Goal: Task Accomplishment & Management: Complete application form

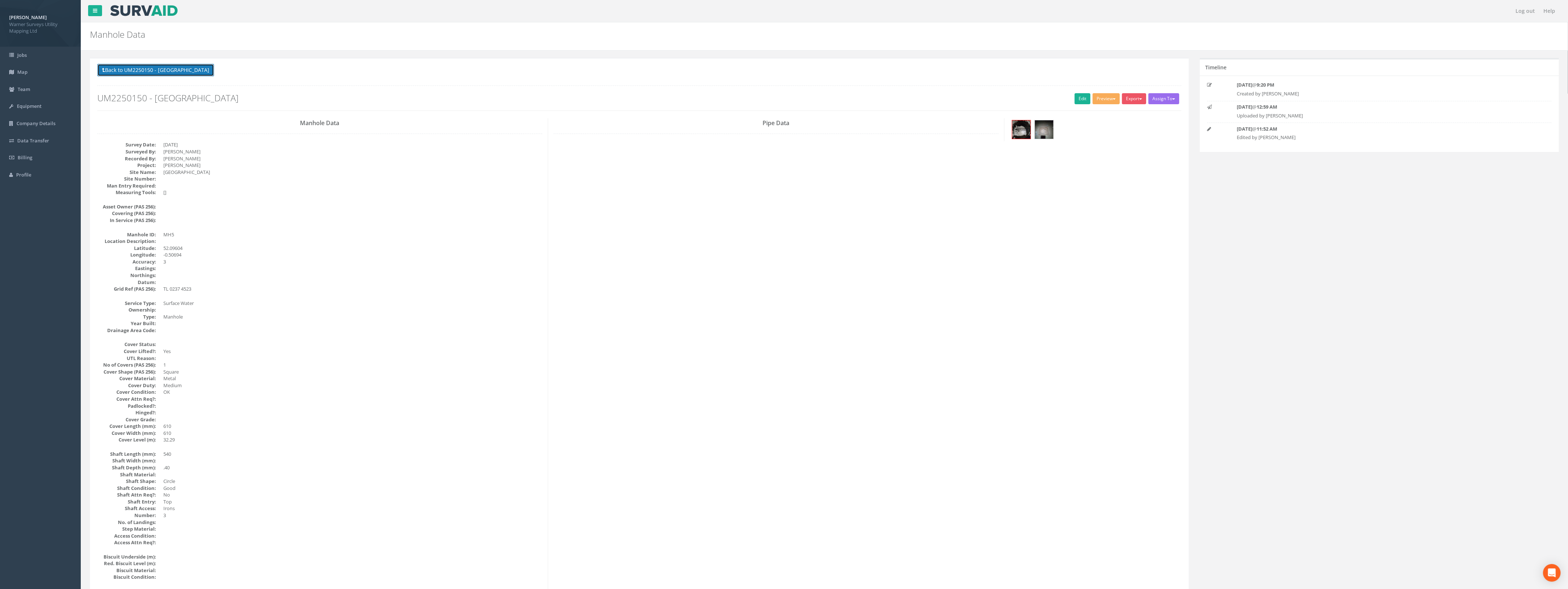
click at [130, 74] on button "Back to UM2250150 - [GEOGRAPHIC_DATA]" at bounding box center [155, 70] width 117 height 12
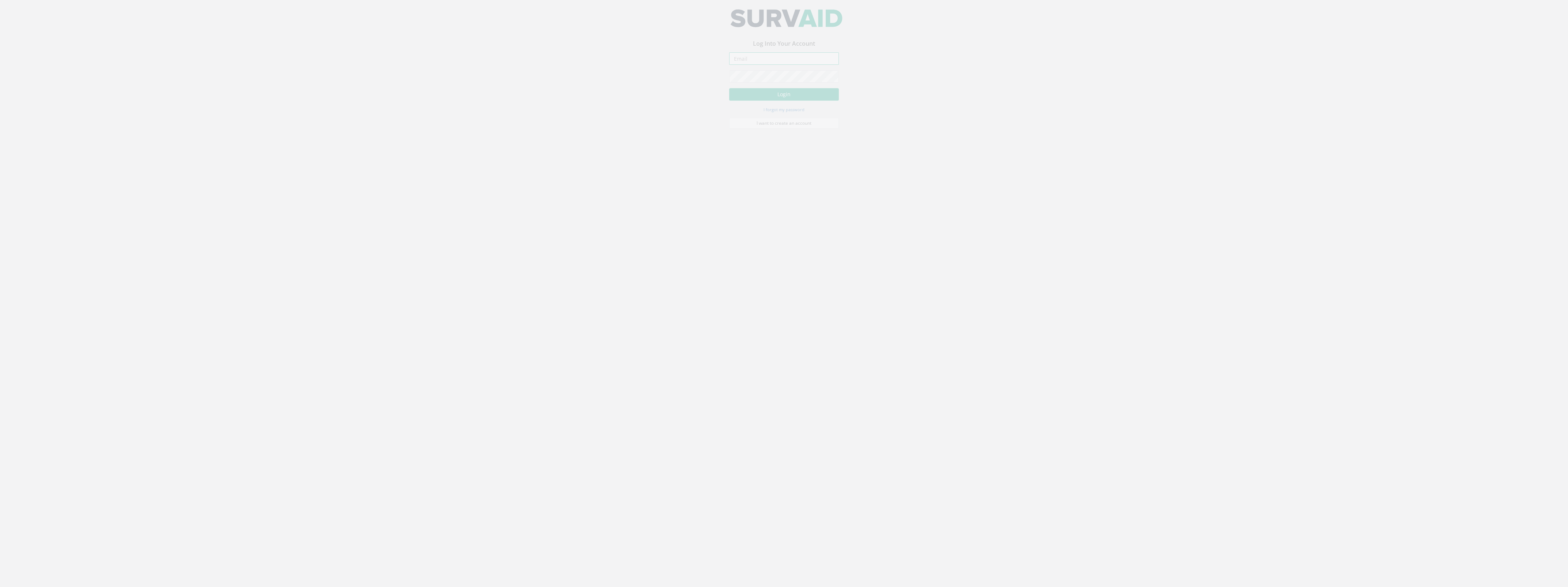
type input "luke.law@warnersurveysuml.com"
click at [795, 99] on button "Login" at bounding box center [784, 100] width 110 height 12
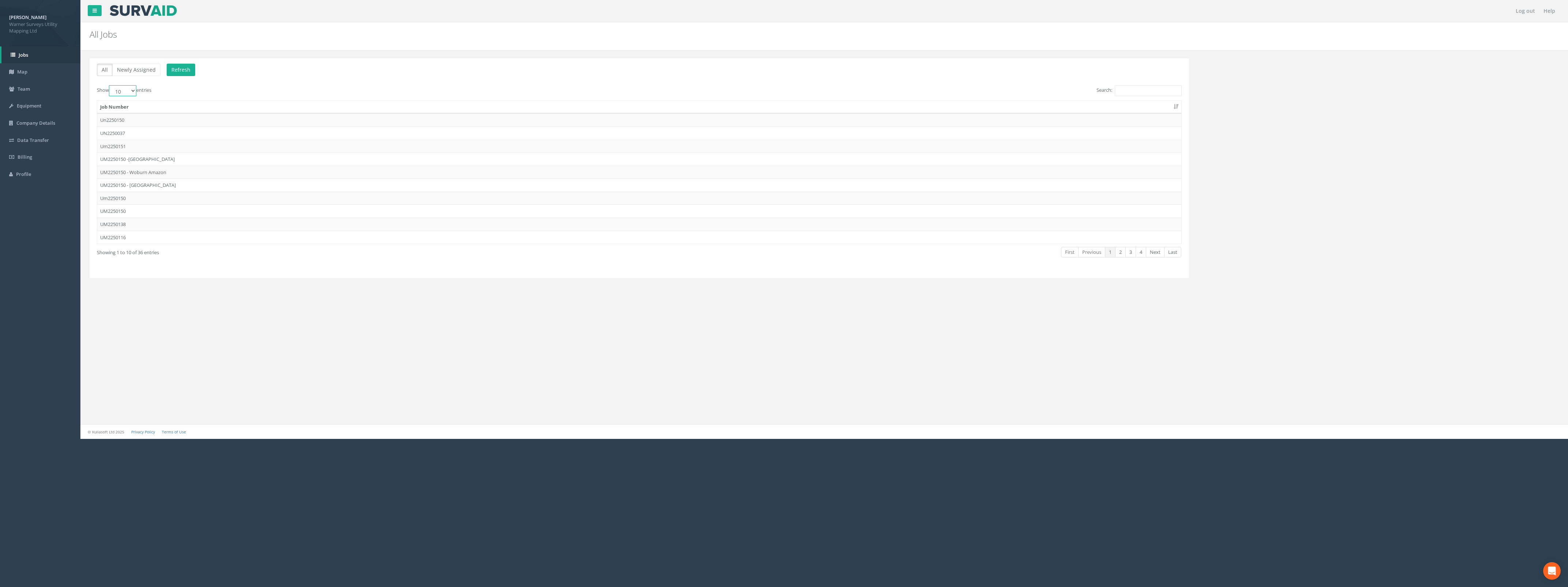
drag, startPoint x: 128, startPoint y: 89, endPoint x: 133, endPoint y: 92, distance: 5.8
click at [128, 89] on select "10 25 50 100" at bounding box center [122, 91] width 27 height 11
select select "100"
click at [110, 86] on select "10 25 50 100" at bounding box center [122, 91] width 27 height 11
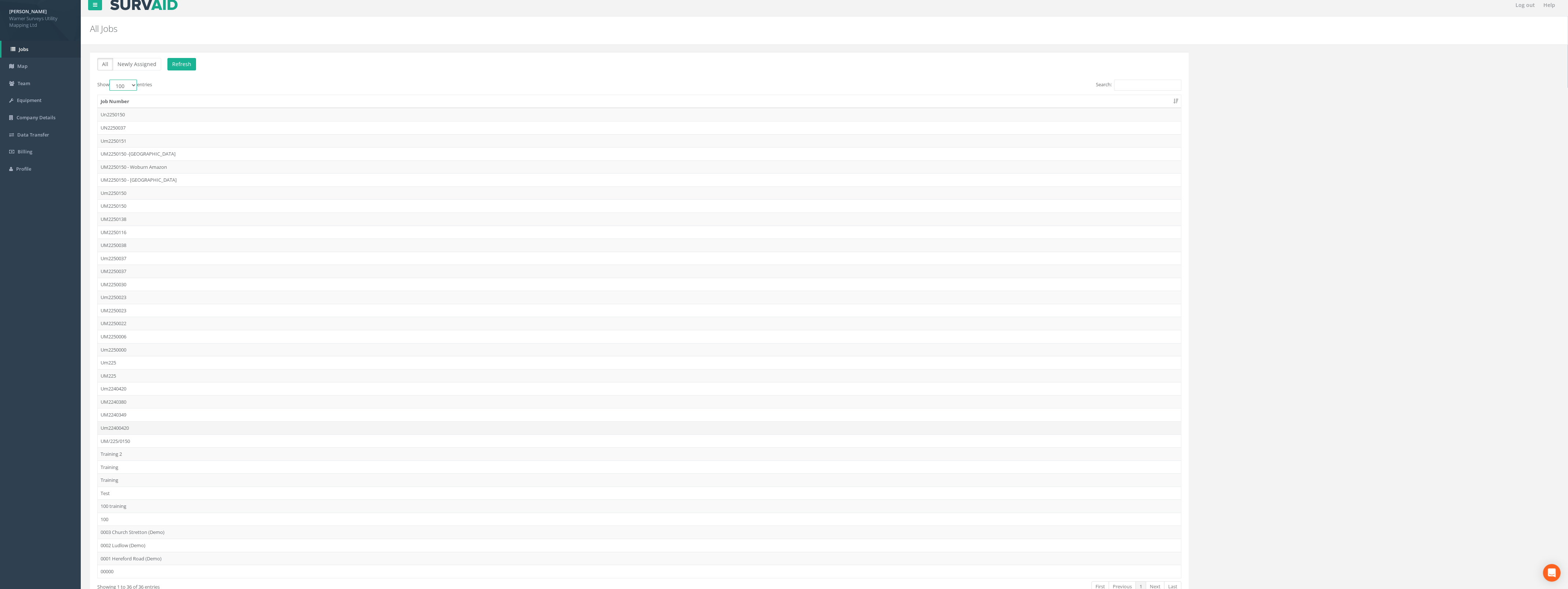
scroll to position [57, 0]
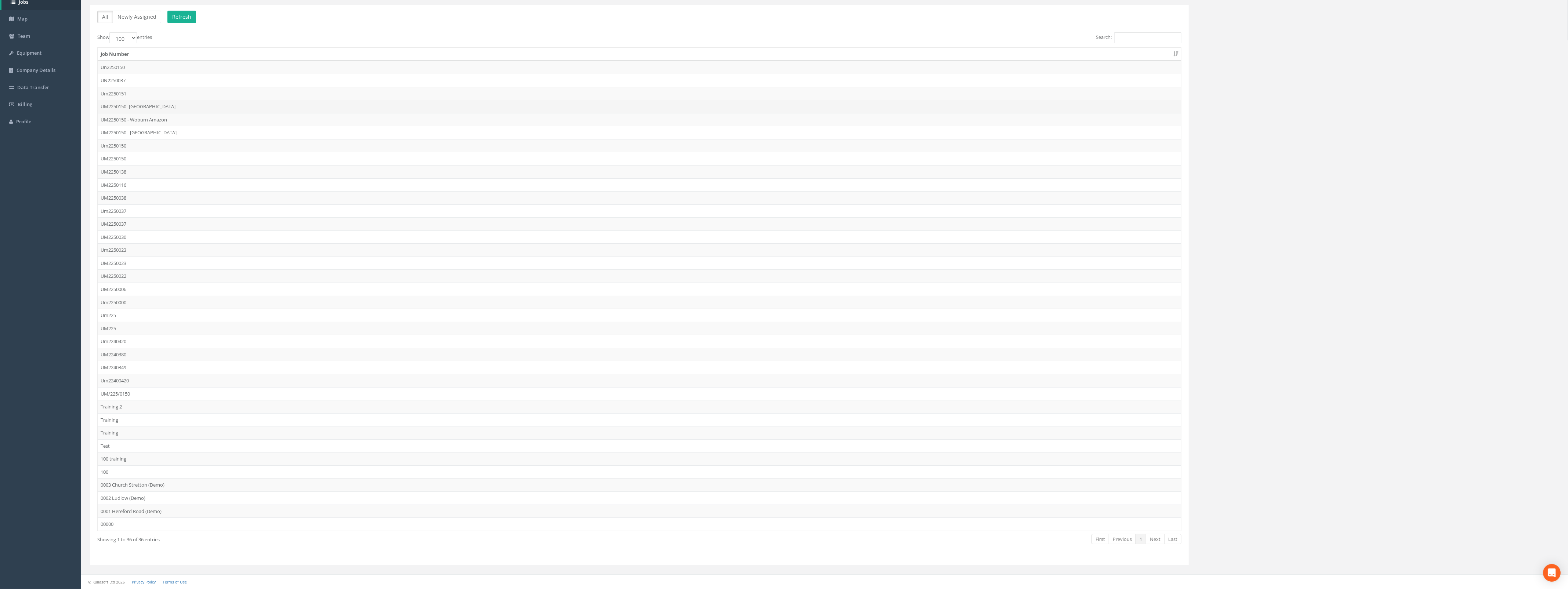
click at [153, 101] on td "UM2250150 -Ampthill Road" at bounding box center [639, 106] width 1083 height 13
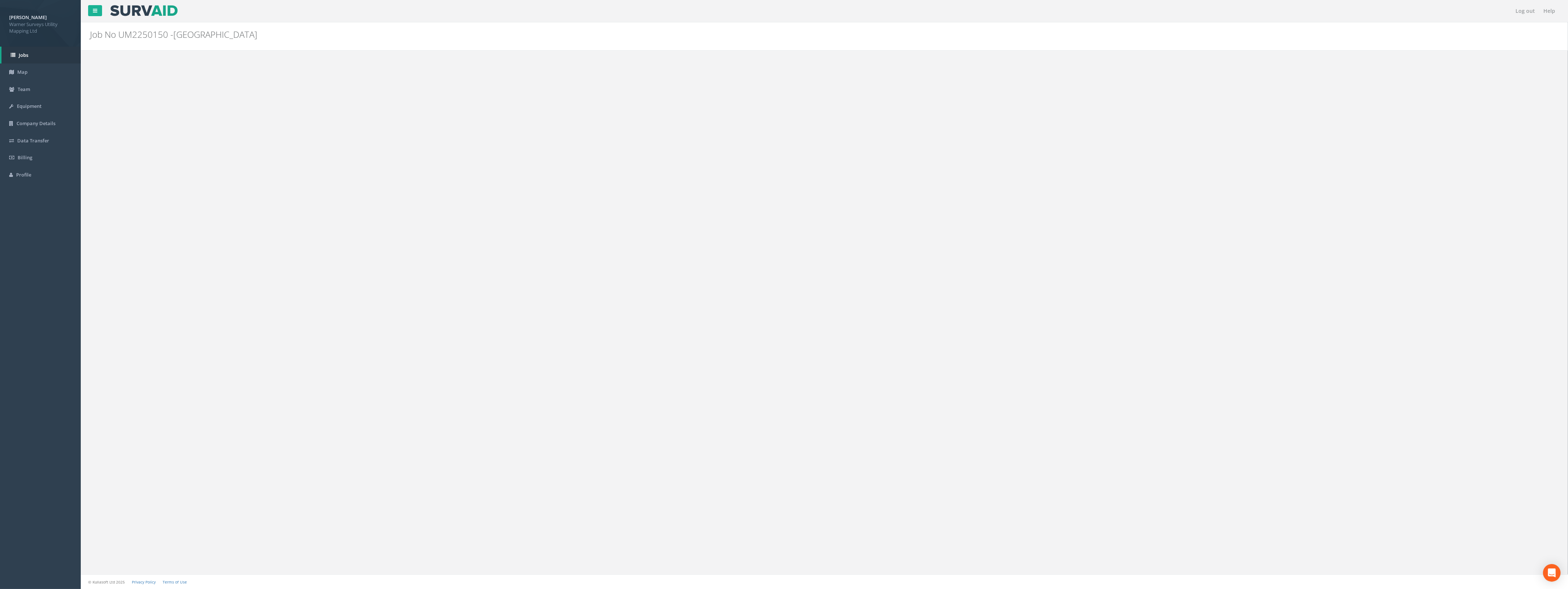
scroll to position [0, 0]
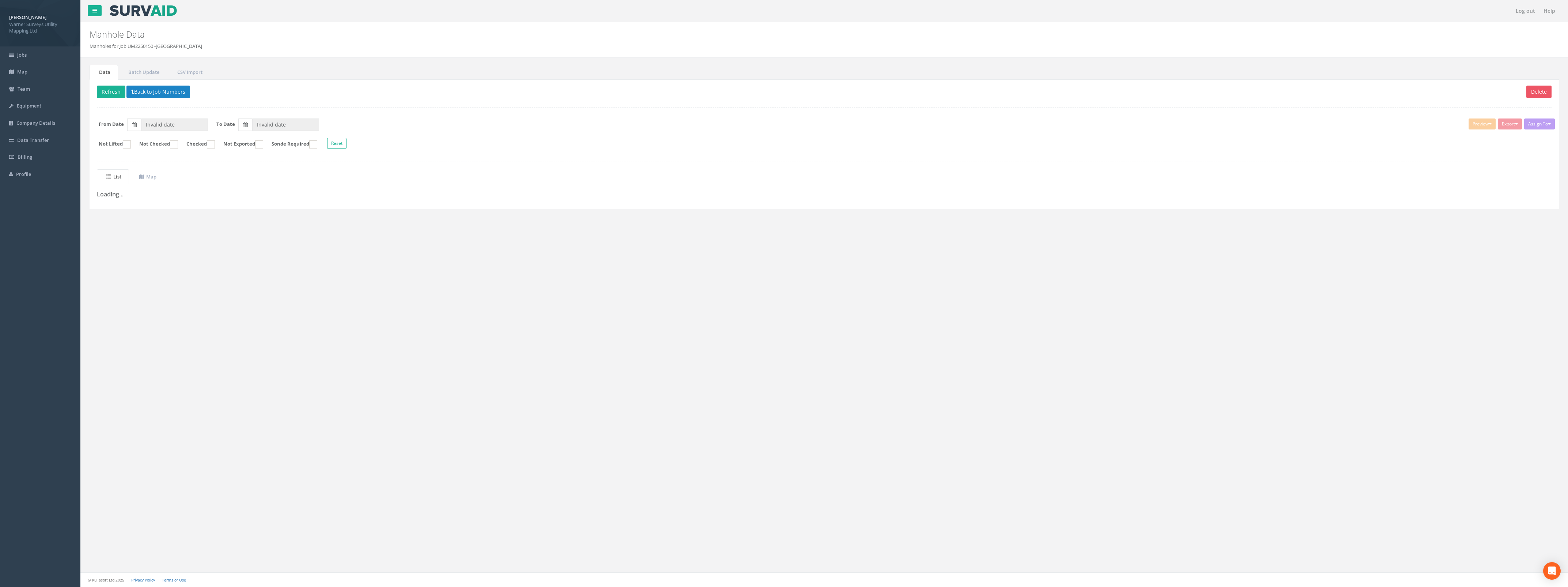
type input "[DATE]"
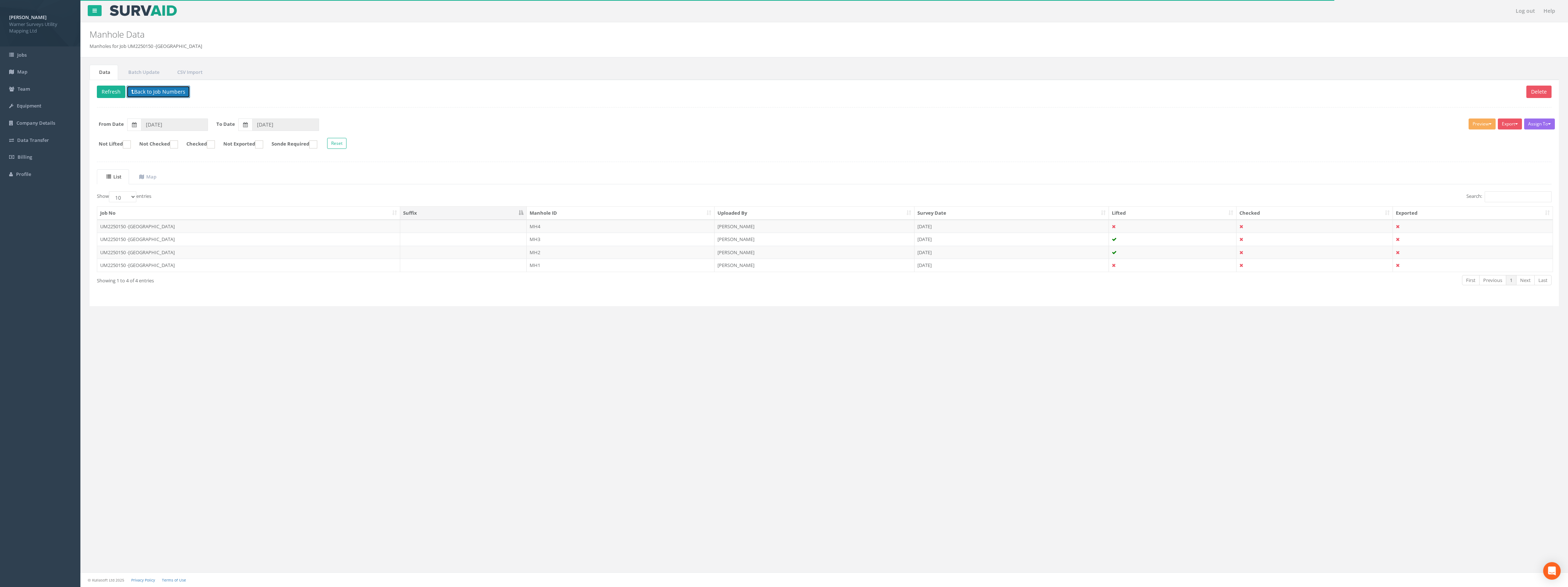
click at [150, 88] on button "Back to Job Numbers" at bounding box center [158, 92] width 63 height 12
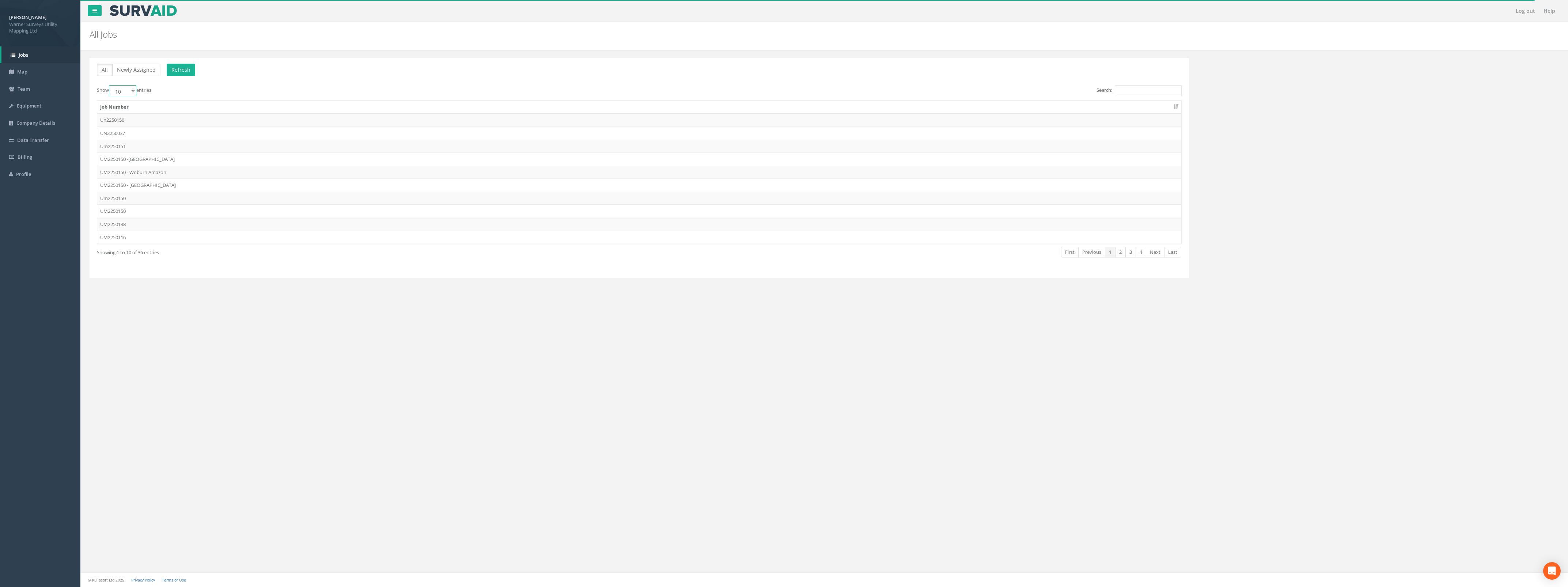
drag, startPoint x: 131, startPoint y: 88, endPoint x: 127, endPoint y: 97, distance: 9.8
click at [131, 88] on select "10 25 50 100" at bounding box center [122, 91] width 27 height 11
select select "100"
click at [110, 86] on select "10 25 50 100" at bounding box center [122, 91] width 27 height 11
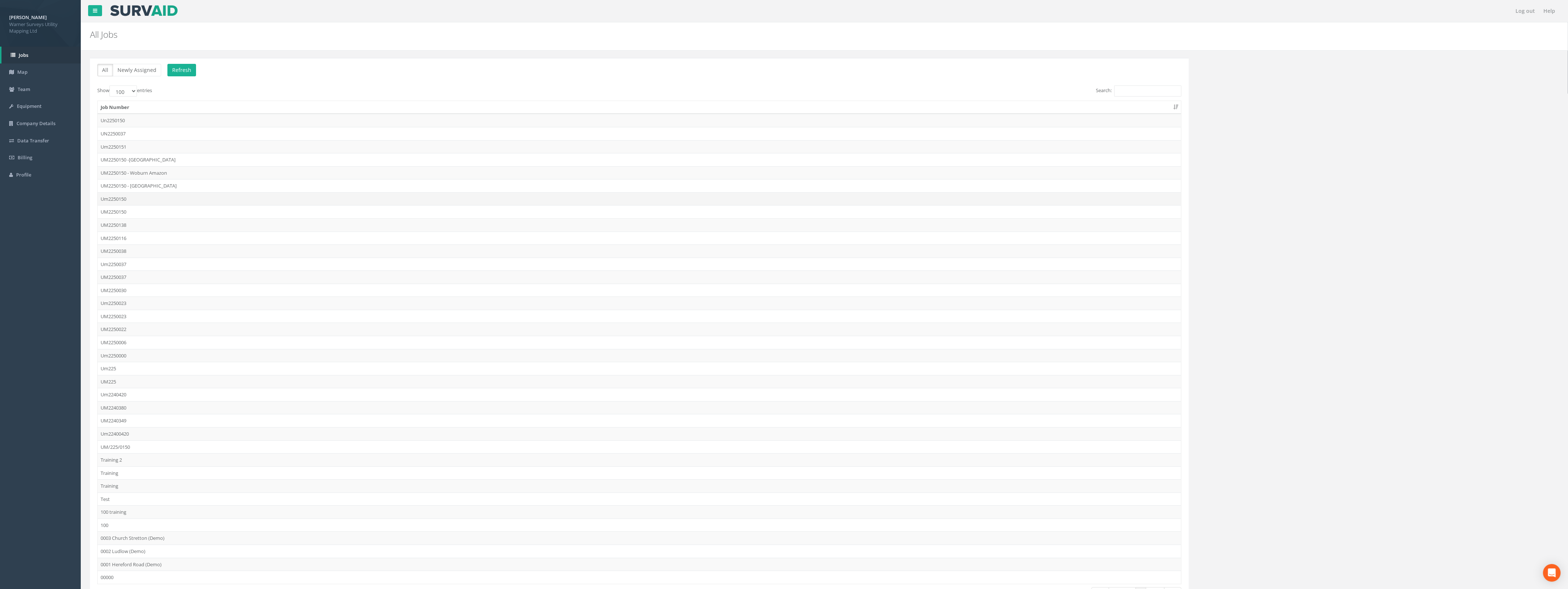
click at [115, 199] on td "Um2250150" at bounding box center [639, 199] width 1083 height 13
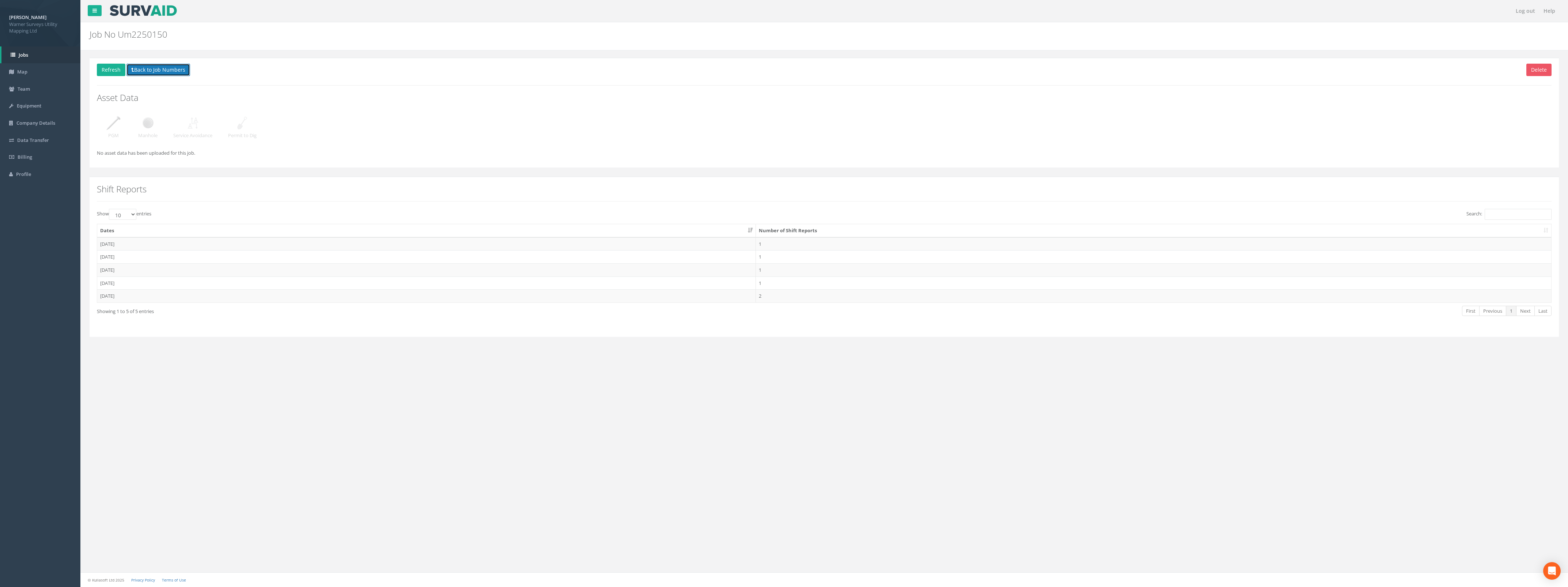
click at [136, 74] on button "Back to Job Numbers" at bounding box center [158, 69] width 63 height 12
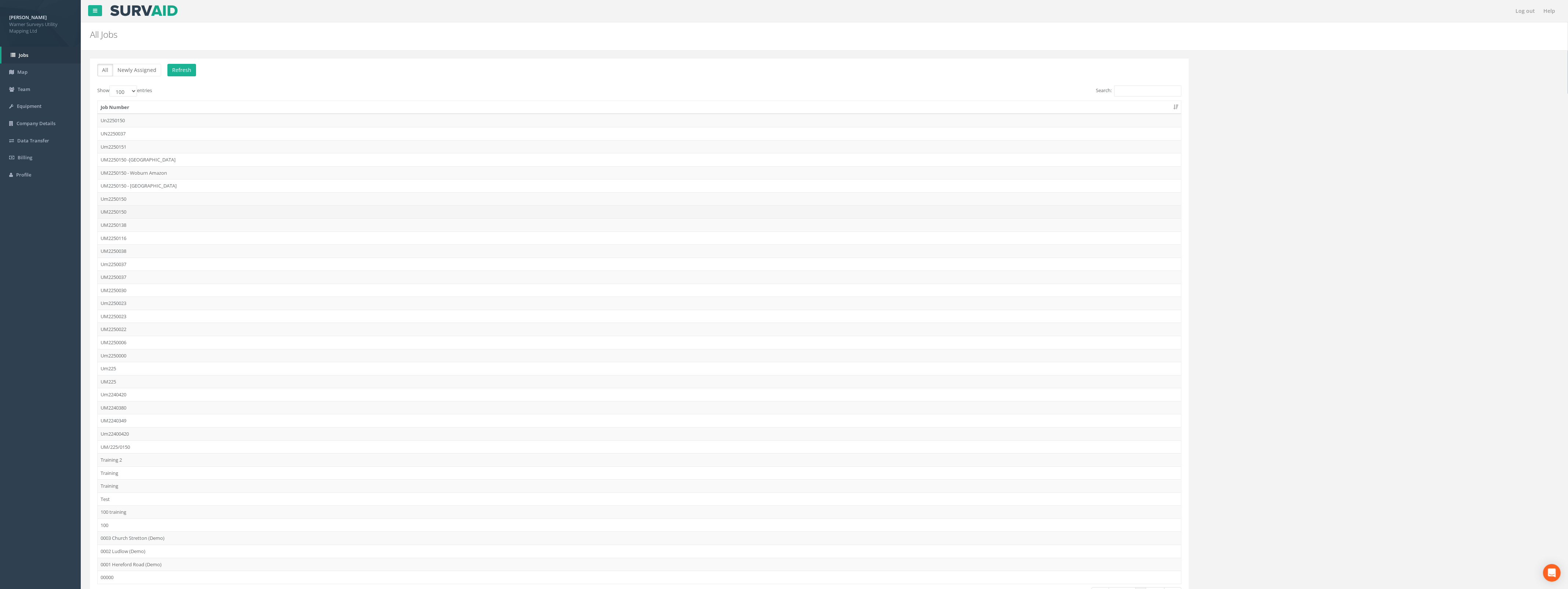
click at [124, 213] on td "UM2250150" at bounding box center [639, 212] width 1083 height 13
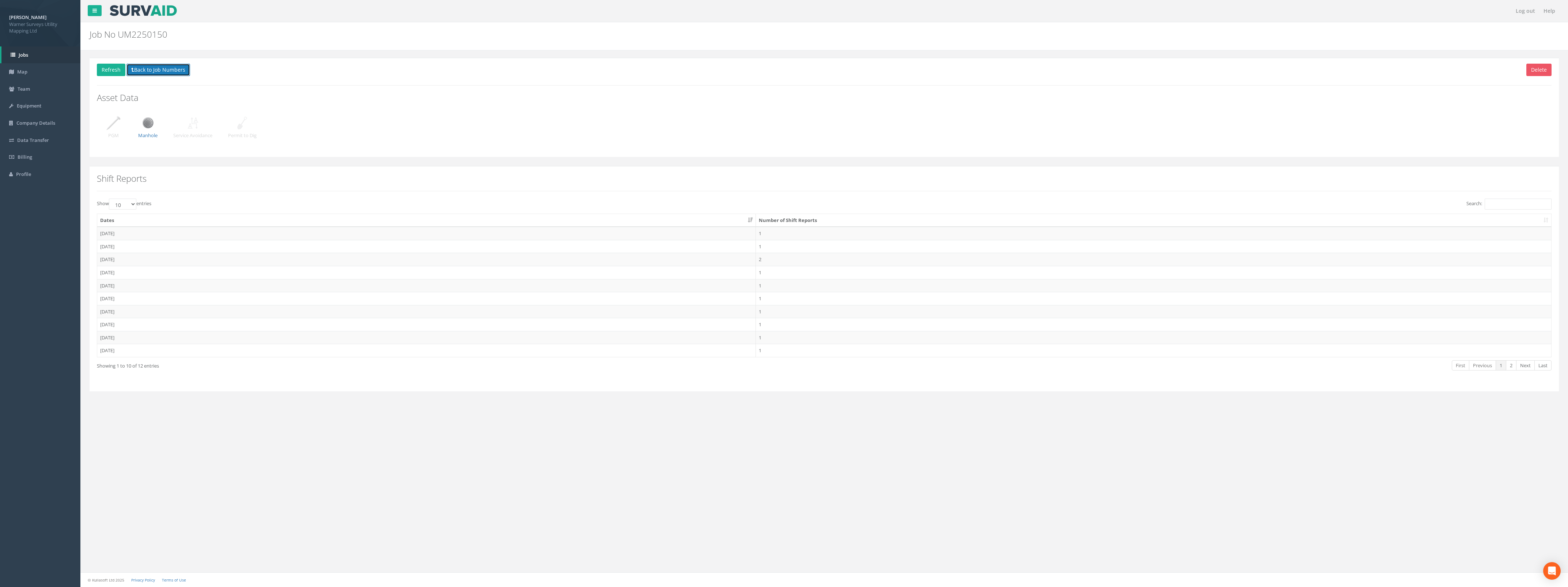
click at [159, 70] on button "Back to Job Numbers" at bounding box center [158, 69] width 63 height 12
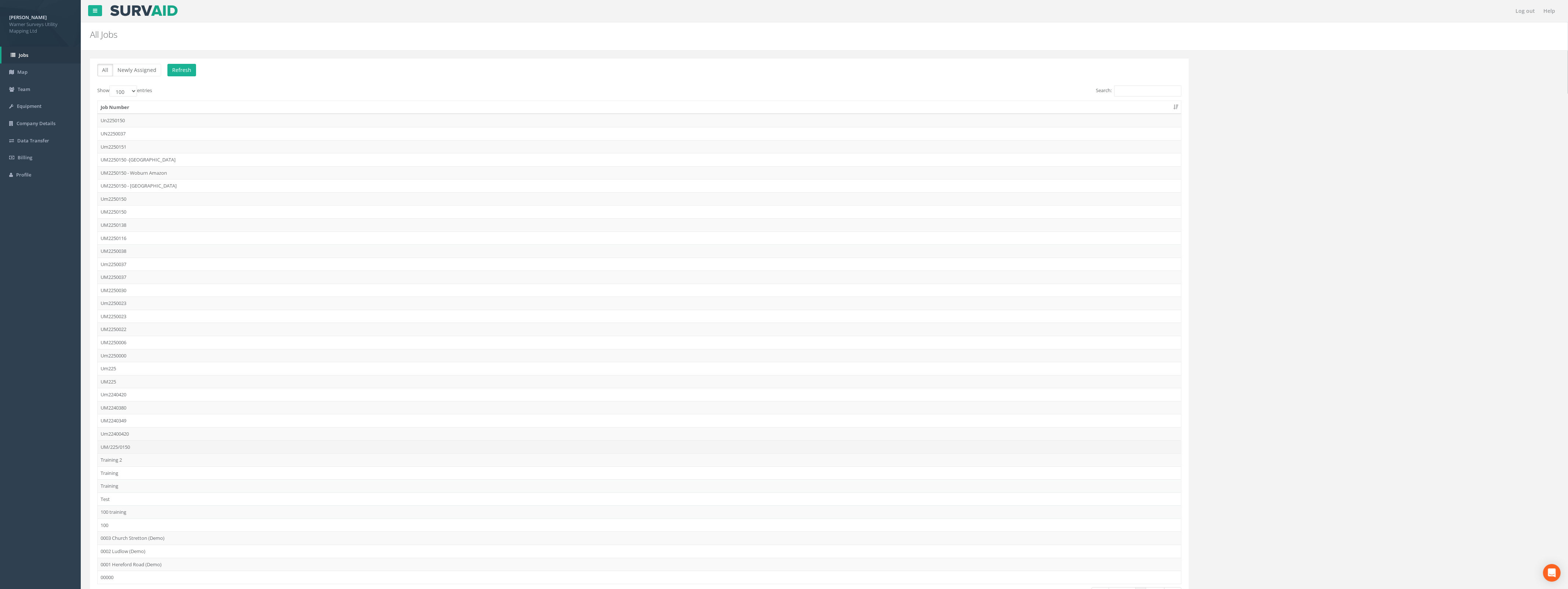
click at [136, 448] on td "UM/225/0150" at bounding box center [639, 447] width 1083 height 13
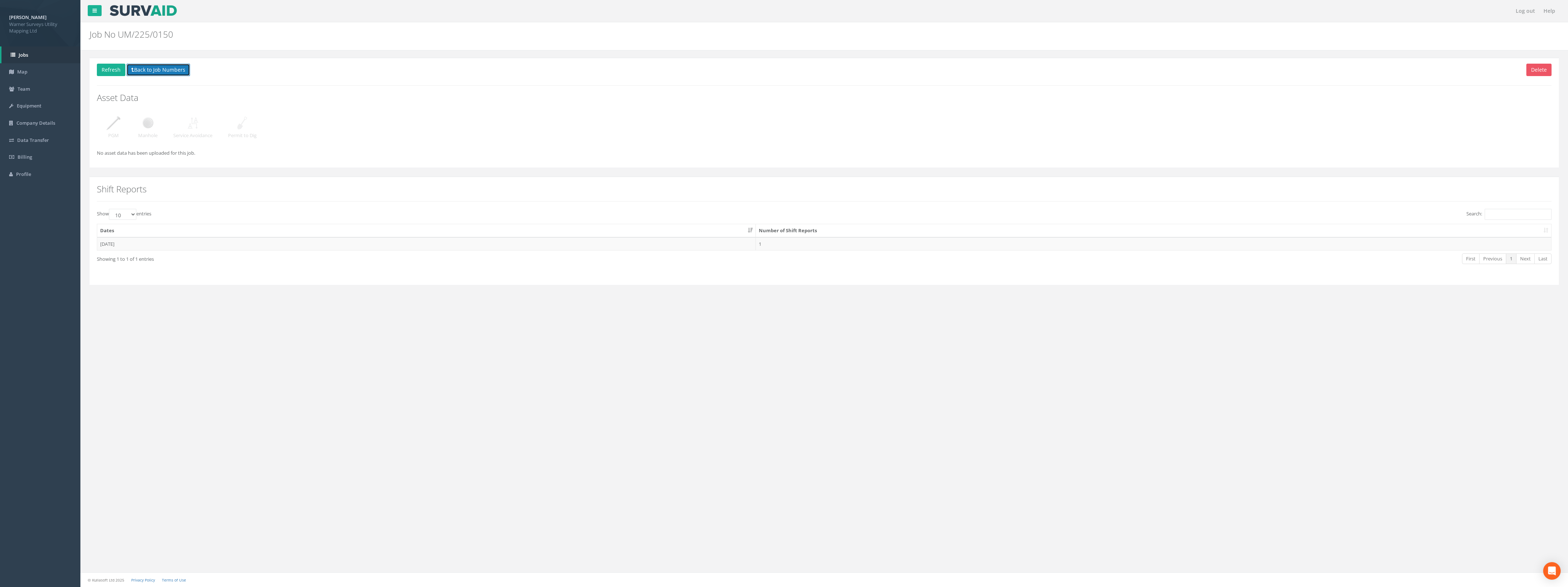
click at [154, 66] on button "Back to Job Numbers" at bounding box center [158, 69] width 63 height 12
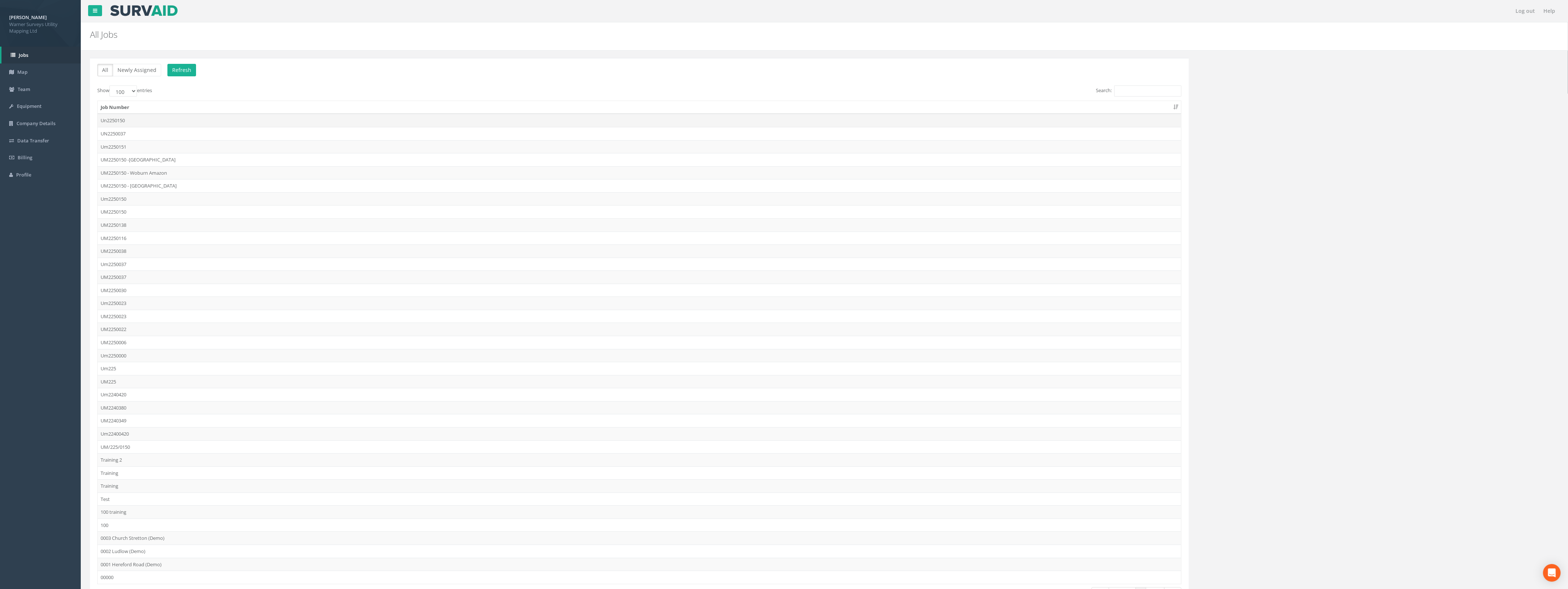
click at [122, 122] on td "Un2250150" at bounding box center [639, 120] width 1083 height 13
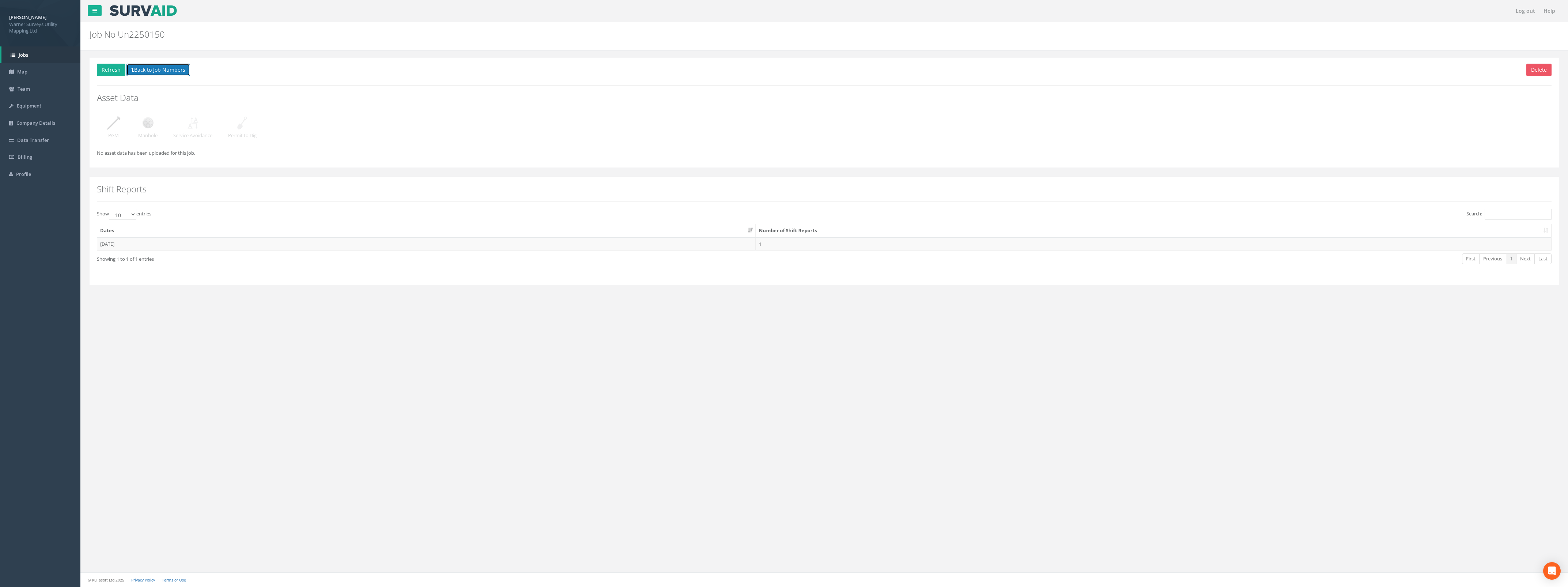
click at [156, 71] on button "Back to Job Numbers" at bounding box center [158, 69] width 63 height 12
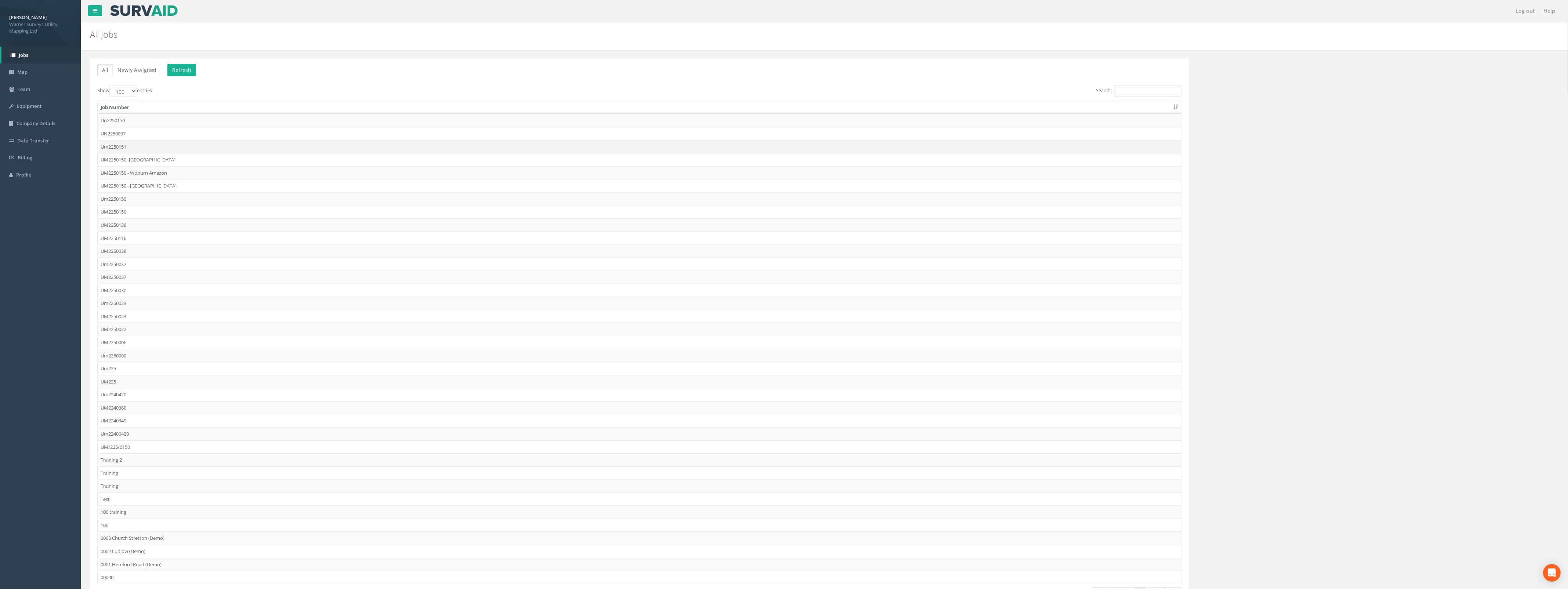
click at [150, 148] on td "Um2250151" at bounding box center [639, 147] width 1083 height 13
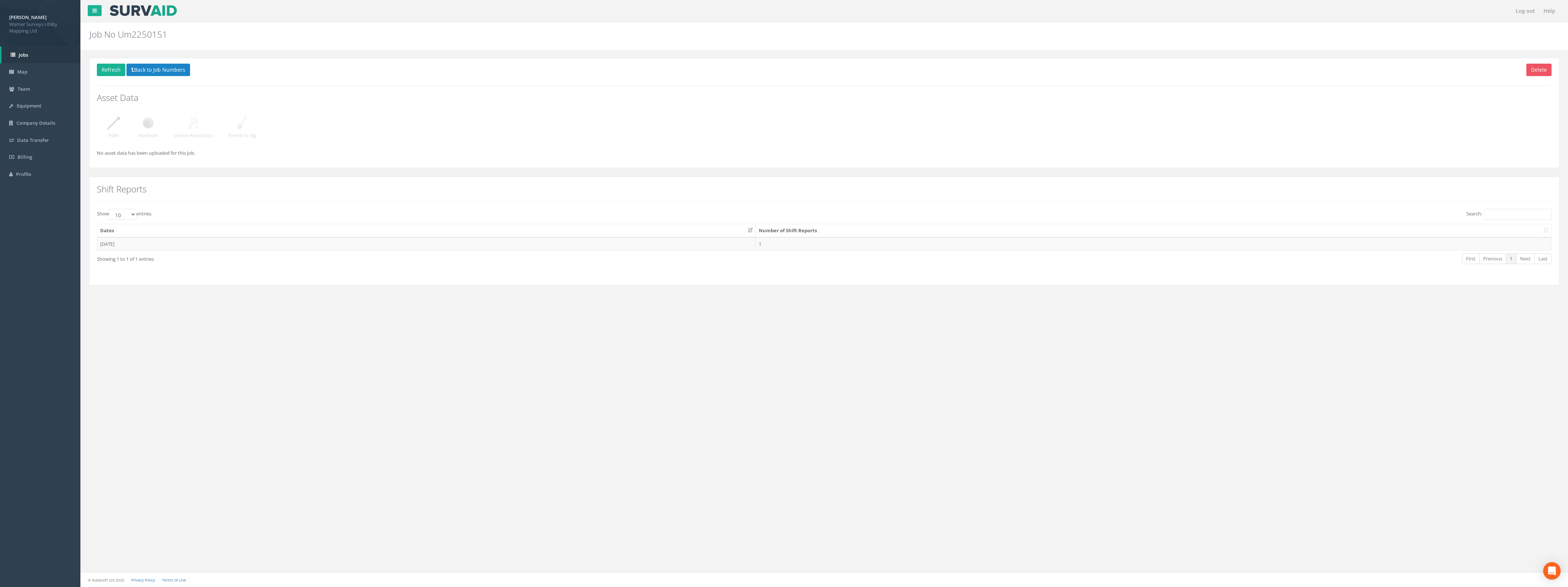
click at [162, 77] on p "Delete Refresh Back to Job Numbers" at bounding box center [824, 70] width 1455 height 14
click at [164, 68] on button "Back to Job Numbers" at bounding box center [158, 69] width 63 height 12
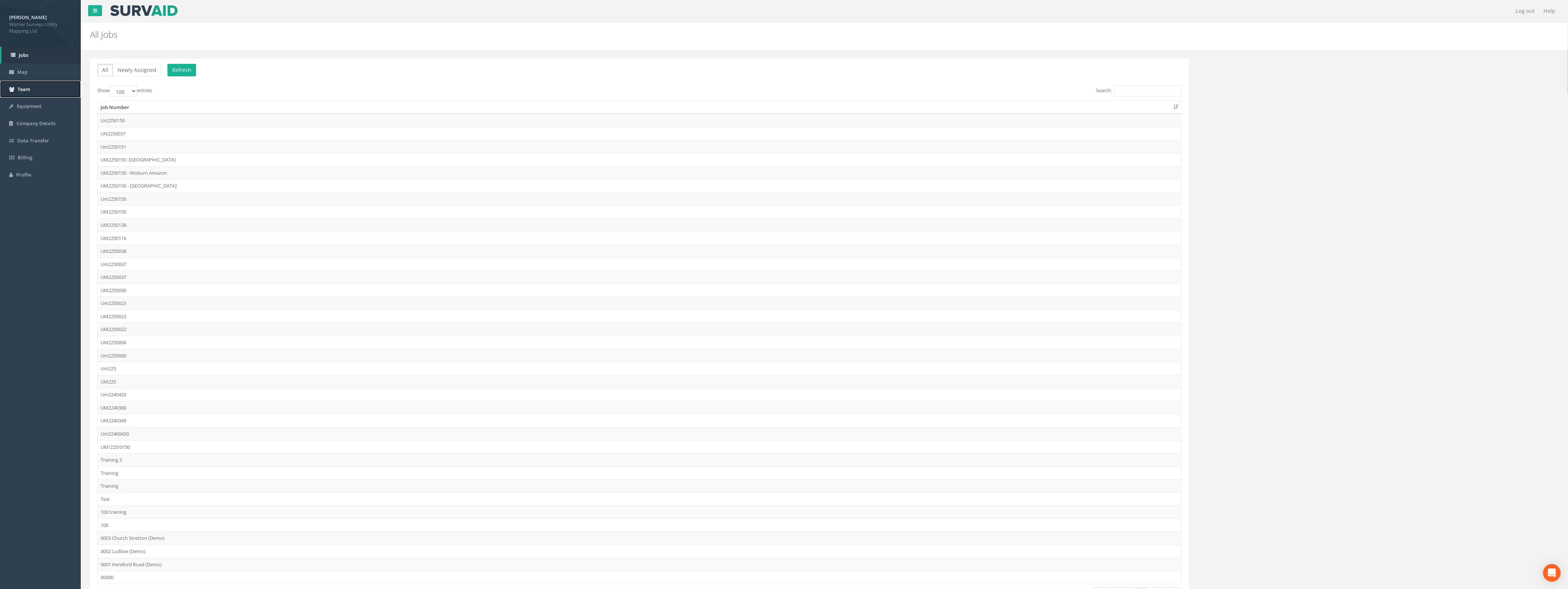
click at [23, 85] on link "Team" at bounding box center [40, 89] width 81 height 17
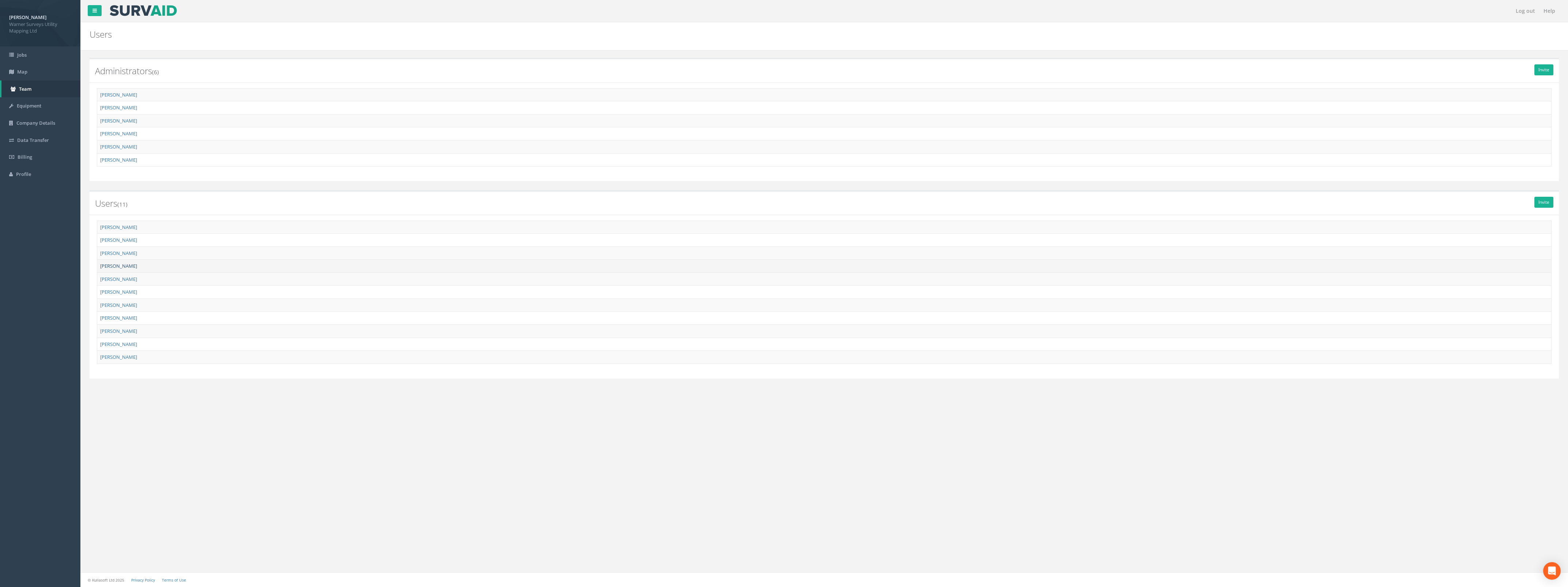
click at [121, 265] on link "George Curtis" at bounding box center [119, 265] width 37 height 7
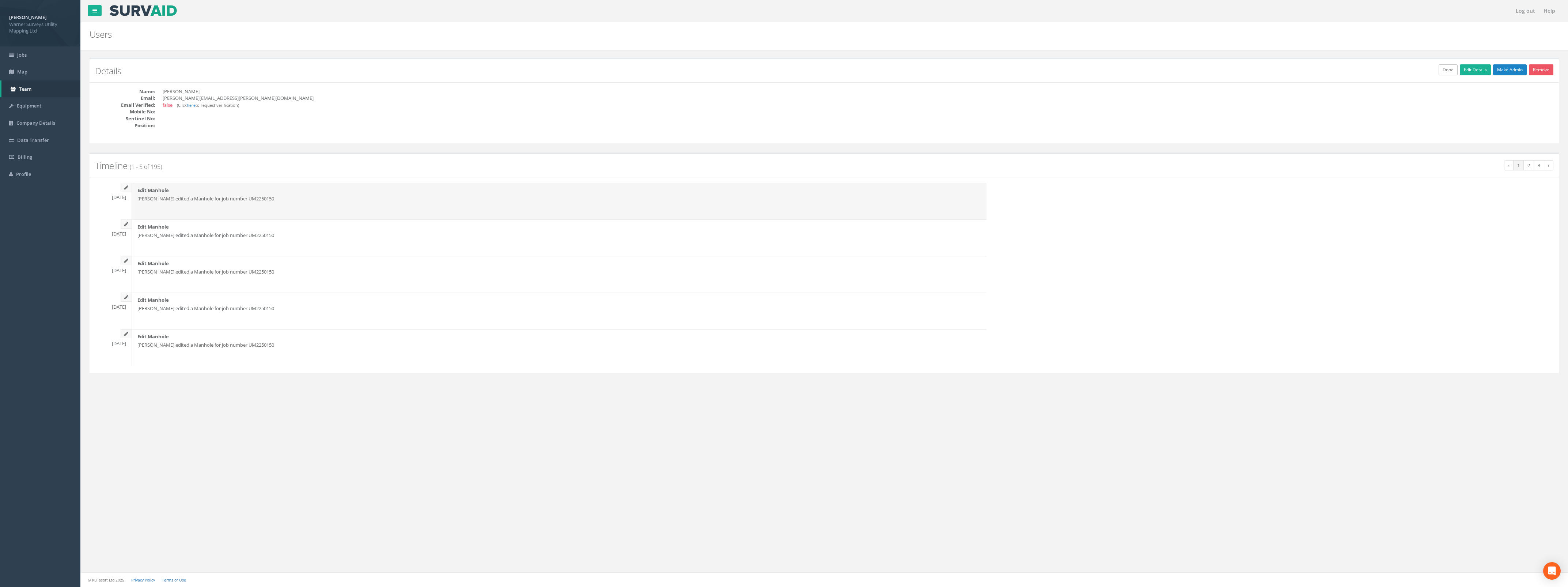
click at [263, 199] on p "George Curtis edited a Manhole for job number UM2250150" at bounding box center [559, 199] width 844 height 7
click at [32, 55] on link "Jobs" at bounding box center [40, 55] width 80 height 17
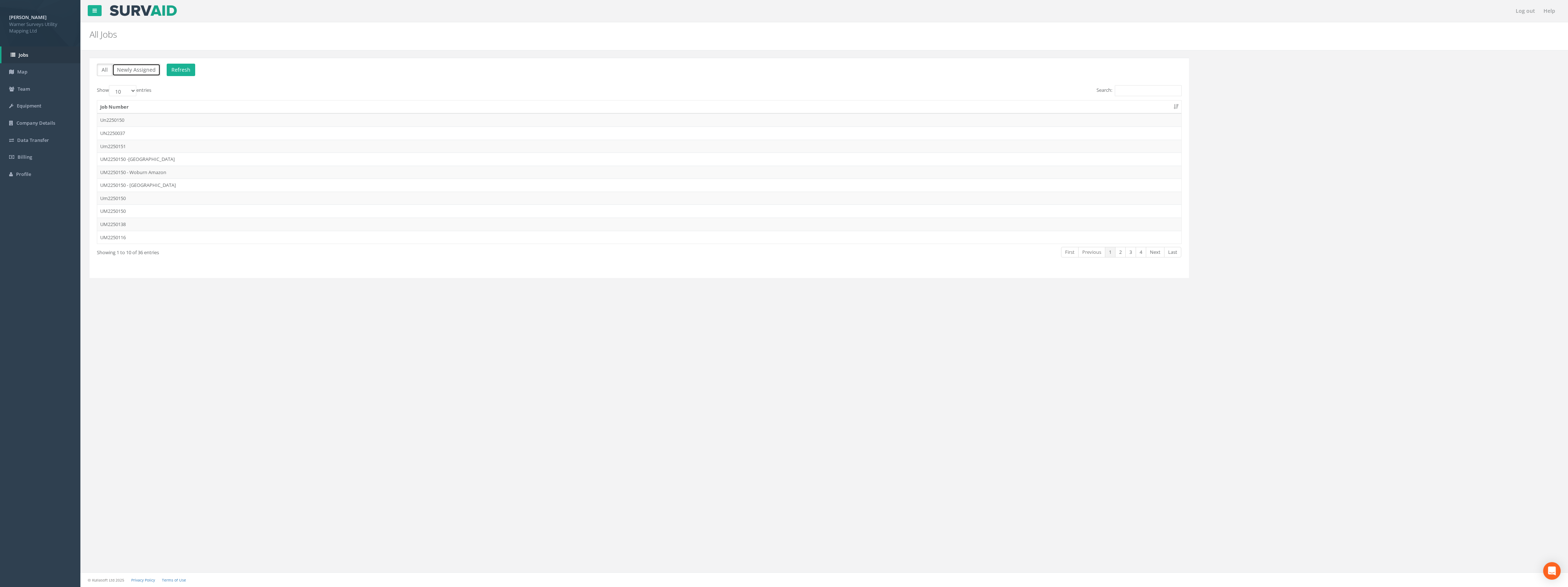
click at [139, 65] on button "Newly Assigned" at bounding box center [136, 69] width 48 height 12
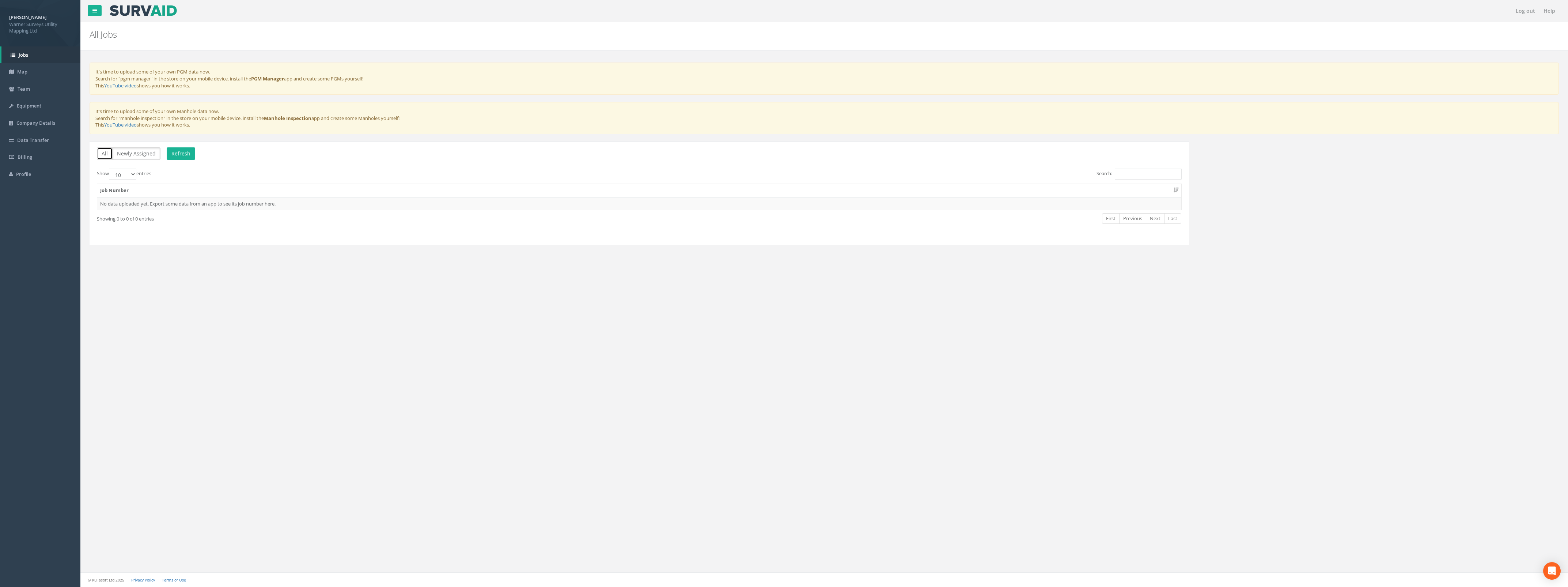
click at [111, 152] on button "All" at bounding box center [105, 153] width 16 height 12
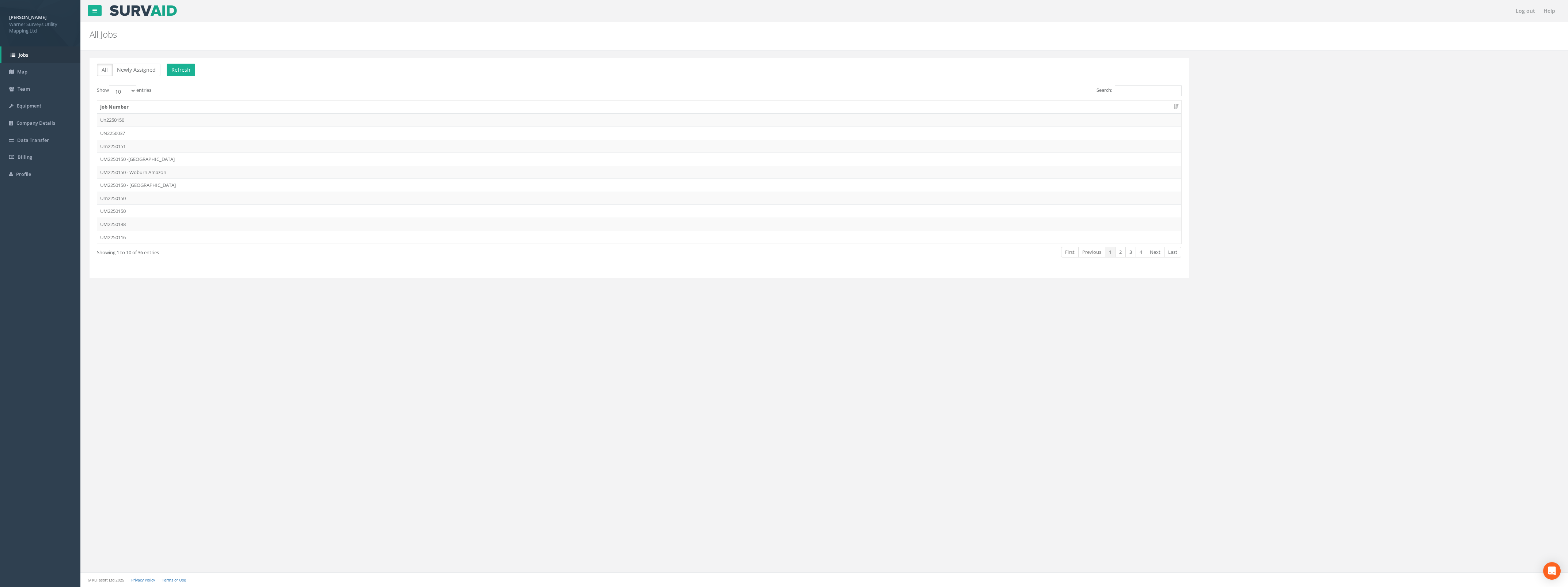
click at [136, 91] on label "Show 10 25 50 100 entries" at bounding box center [124, 91] width 54 height 11
click at [136, 91] on select "10 25 50 100" at bounding box center [122, 91] width 27 height 11
drag, startPoint x: 132, startPoint y: 91, endPoint x: 133, endPoint y: 95, distance: 4.1
click at [132, 91] on select "10 25 50 100" at bounding box center [122, 91] width 27 height 11
select select "100"
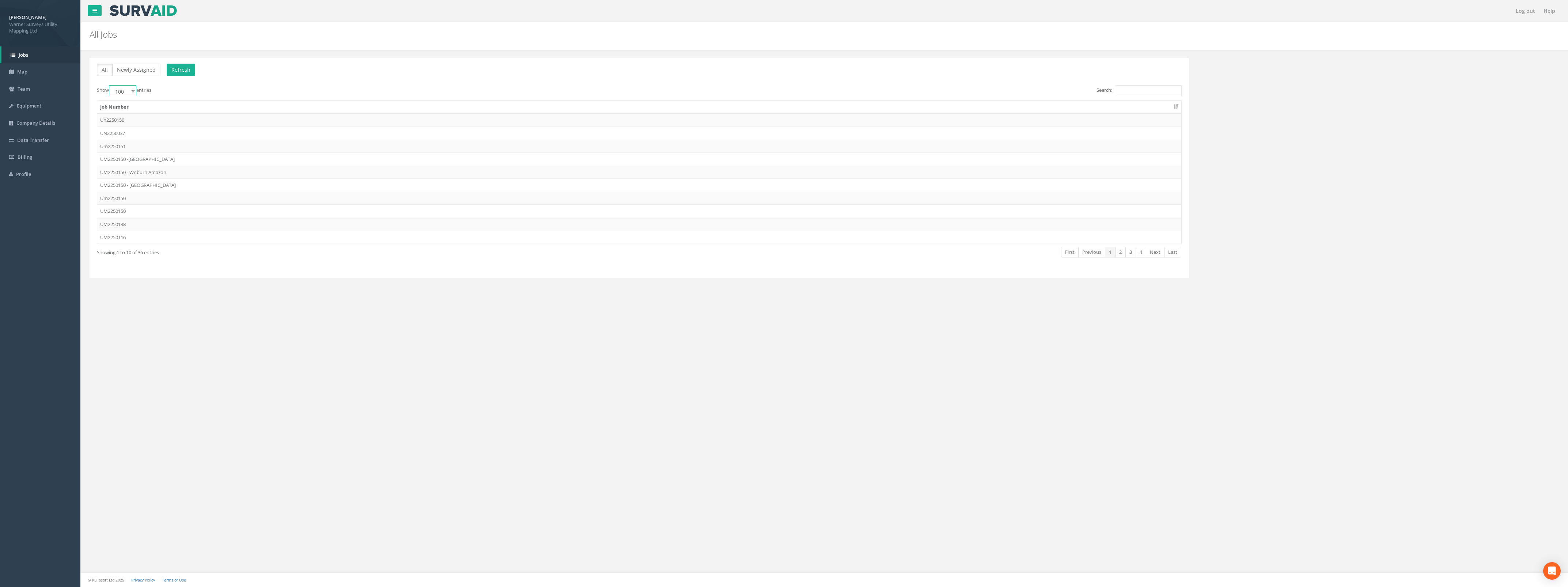
click at [110, 86] on select "10 25 50 100" at bounding box center [122, 91] width 27 height 11
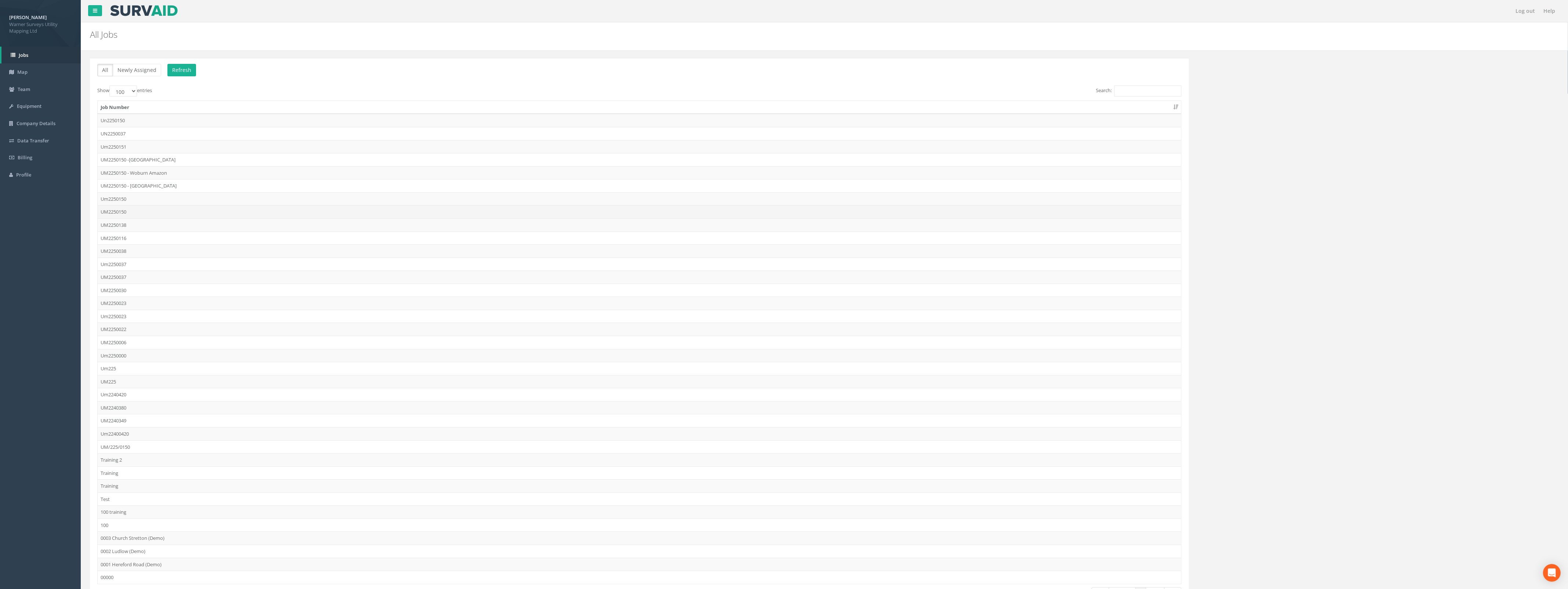
click at [133, 214] on td "UM2250150" at bounding box center [639, 212] width 1083 height 13
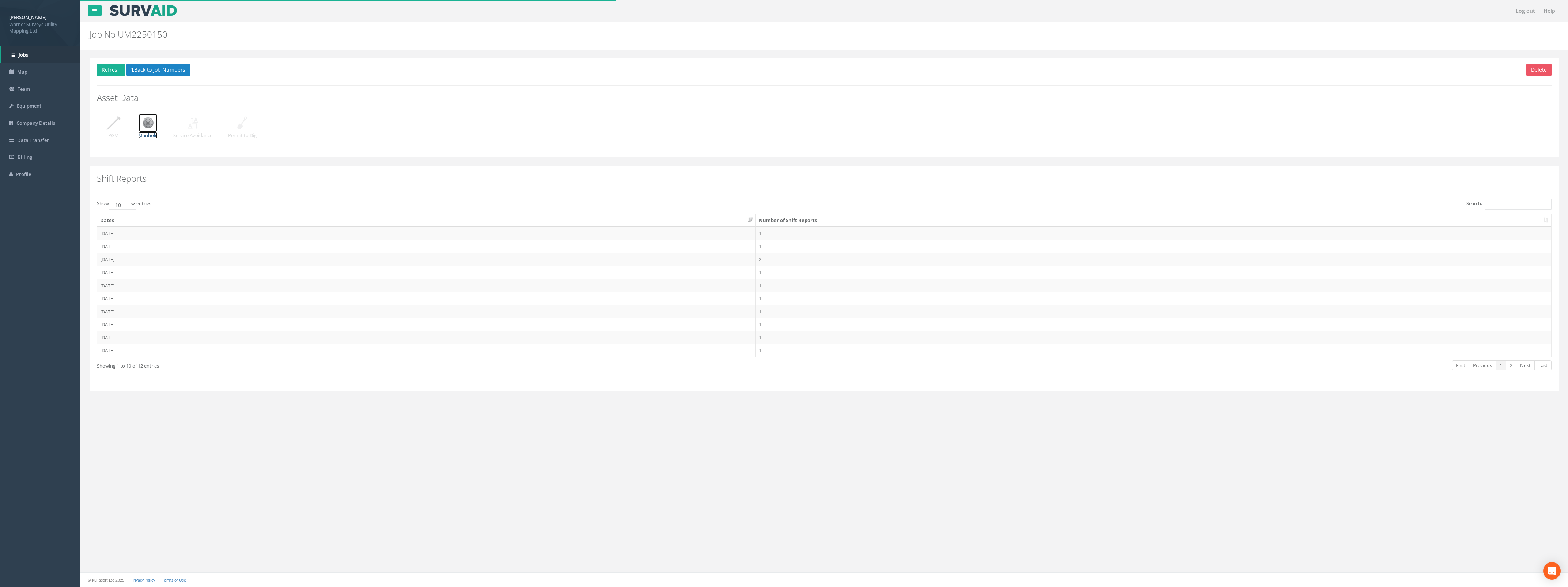
click at [147, 128] on img at bounding box center [148, 123] width 18 height 18
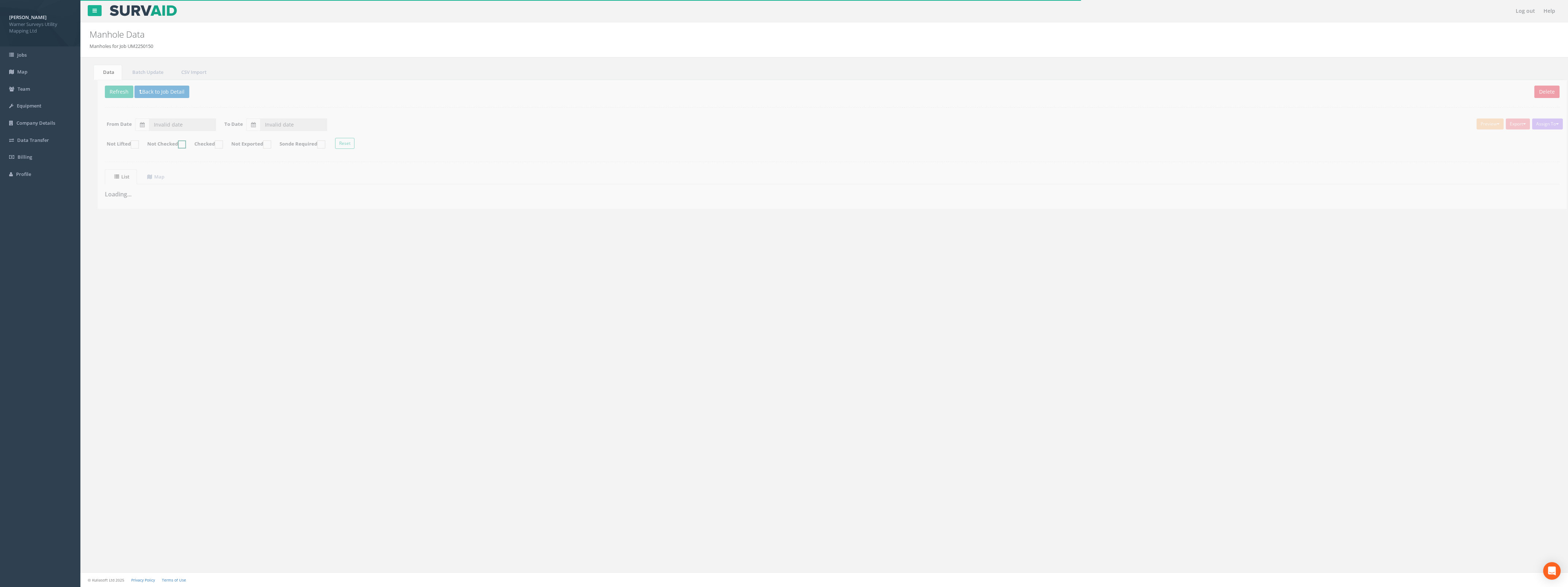
type input "[DATE]"
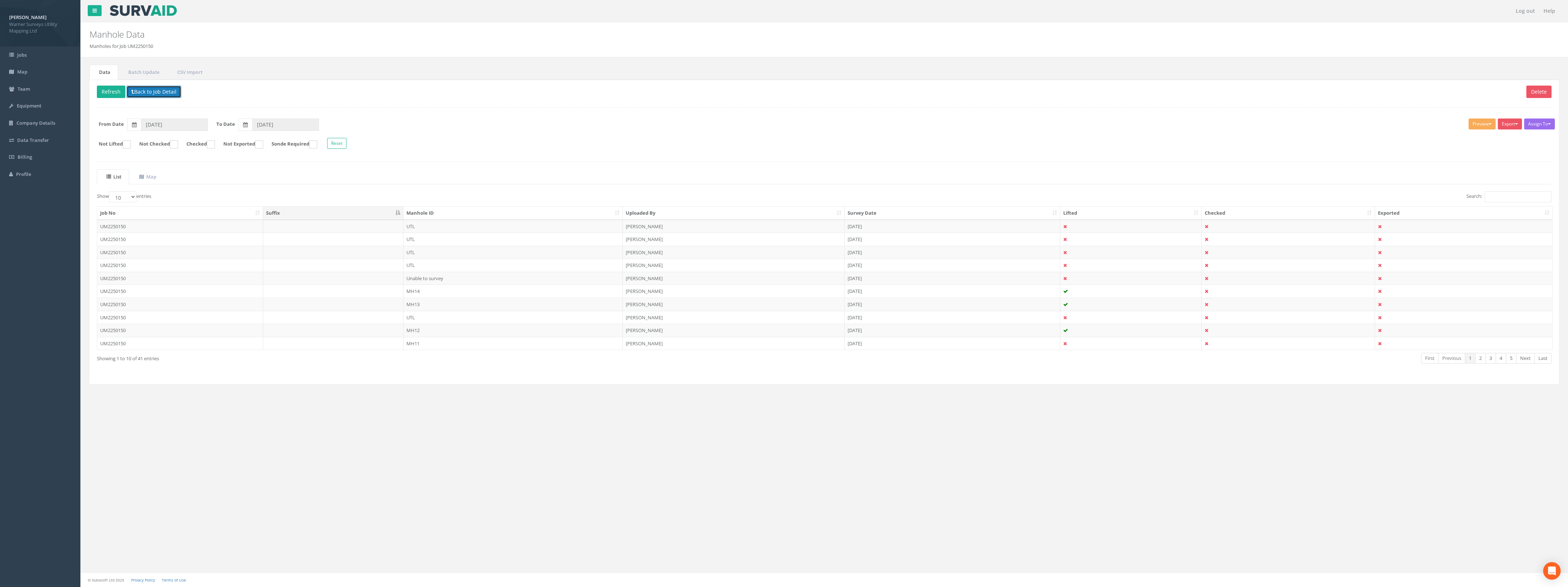
click at [138, 92] on button "Back to Job Detail" at bounding box center [154, 92] width 55 height 12
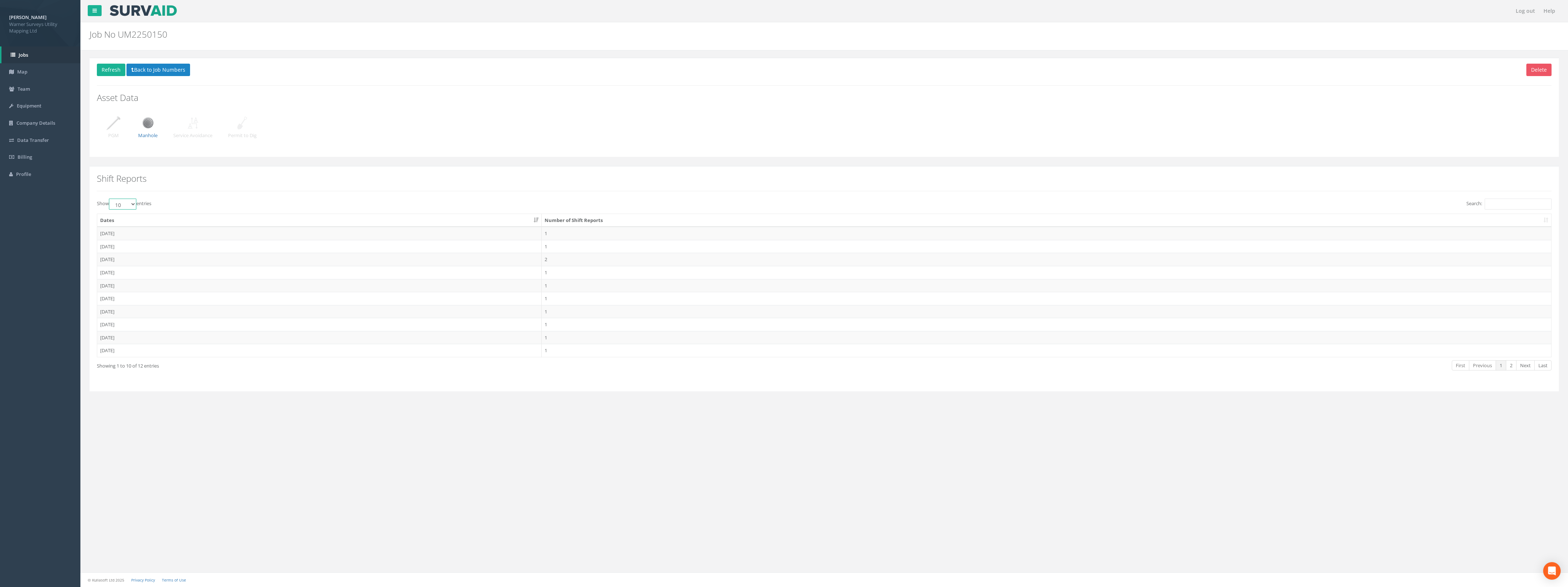
drag, startPoint x: 133, startPoint y: 205, endPoint x: 130, endPoint y: 209, distance: 5.0
click at [133, 205] on select "10 25 50 100" at bounding box center [122, 204] width 27 height 11
select select "100"
click at [110, 199] on select "10 25 50 100" at bounding box center [122, 204] width 27 height 11
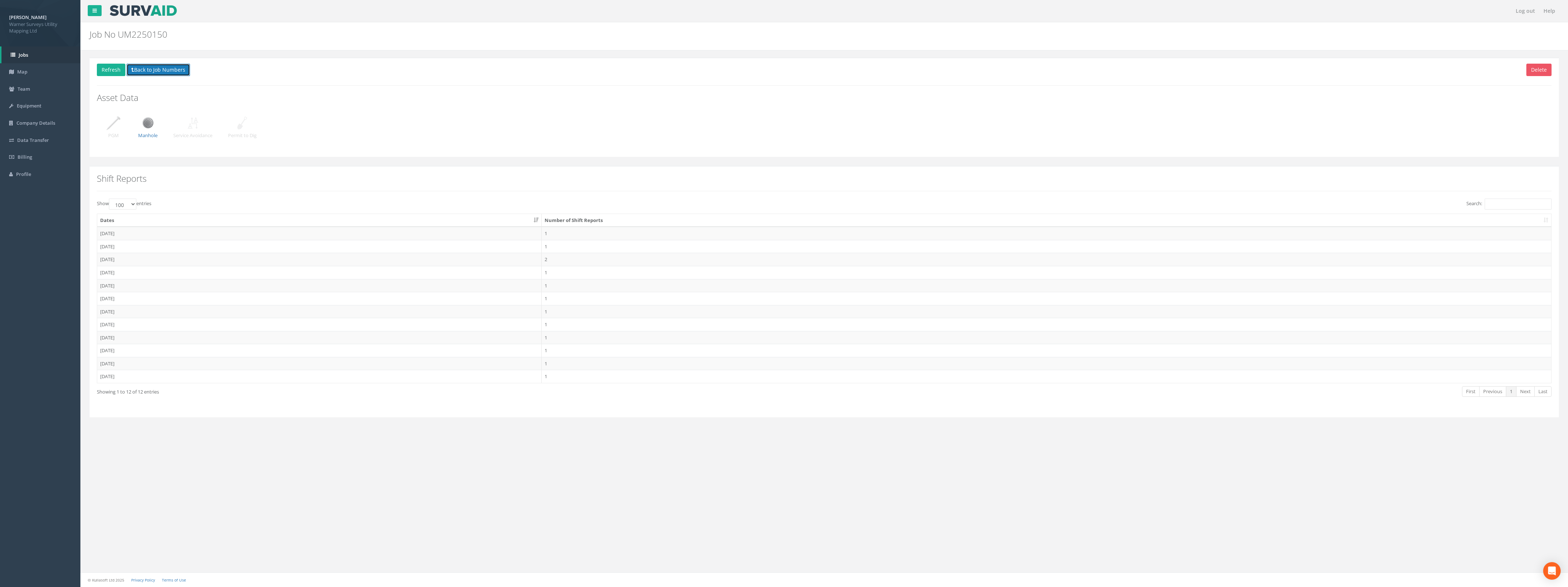
click at [139, 66] on button "Back to Job Numbers" at bounding box center [158, 69] width 63 height 12
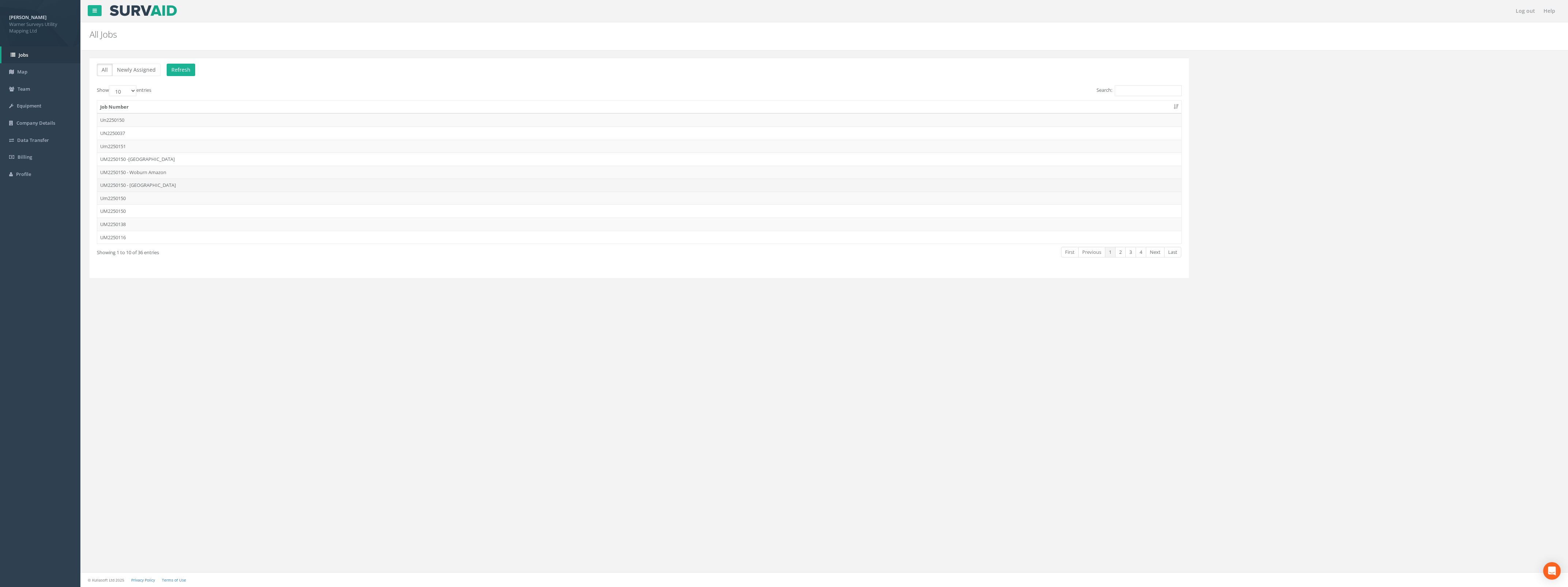
click at [156, 185] on td "UM2250150 - [GEOGRAPHIC_DATA]" at bounding box center [639, 185] width 1084 height 13
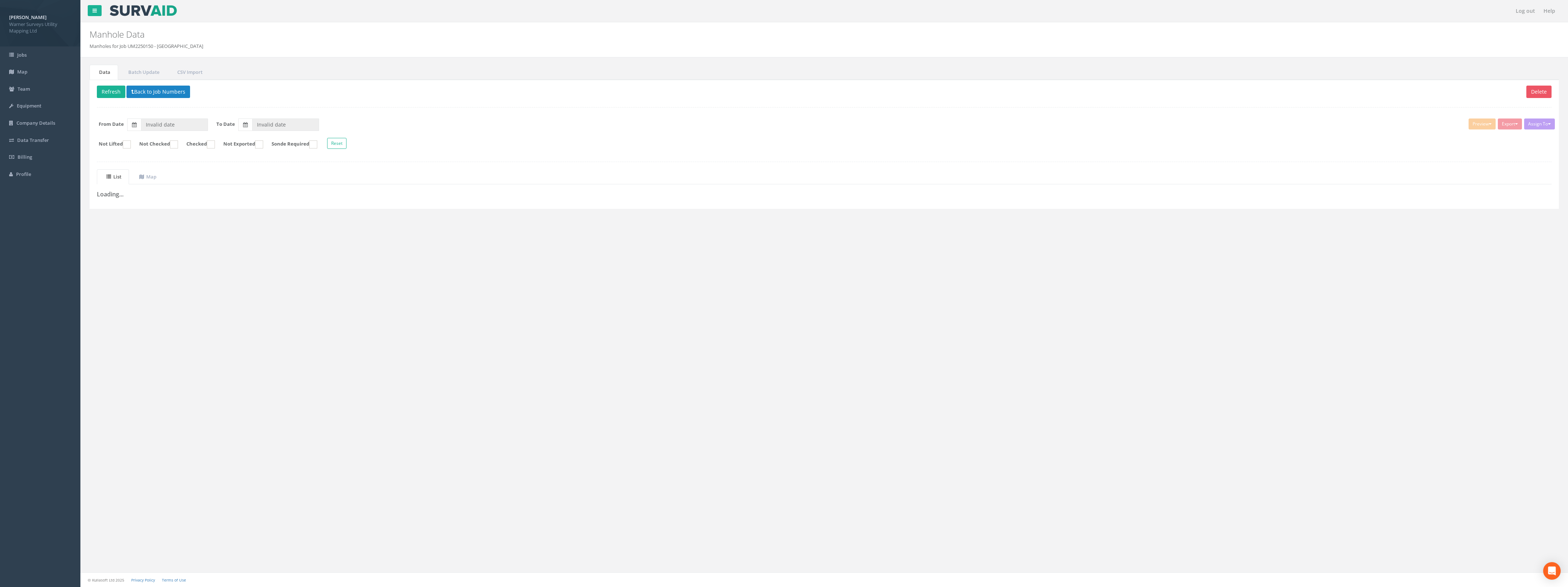
type input "[DATE]"
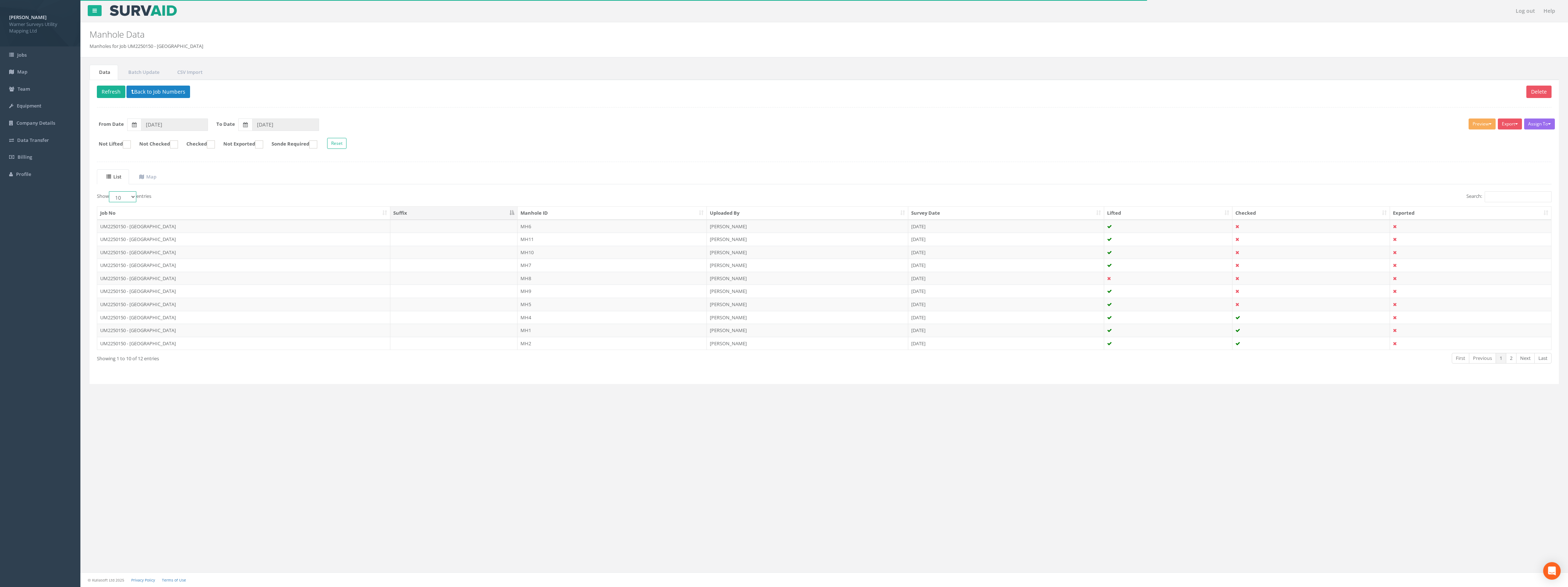
drag, startPoint x: 125, startPoint y: 203, endPoint x: 127, endPoint y: 199, distance: 4.5
click at [125, 202] on select "10 25 50 100" at bounding box center [122, 197] width 27 height 11
select select "100"
click at [110, 192] on select "10 25 50 100" at bounding box center [122, 197] width 27 height 11
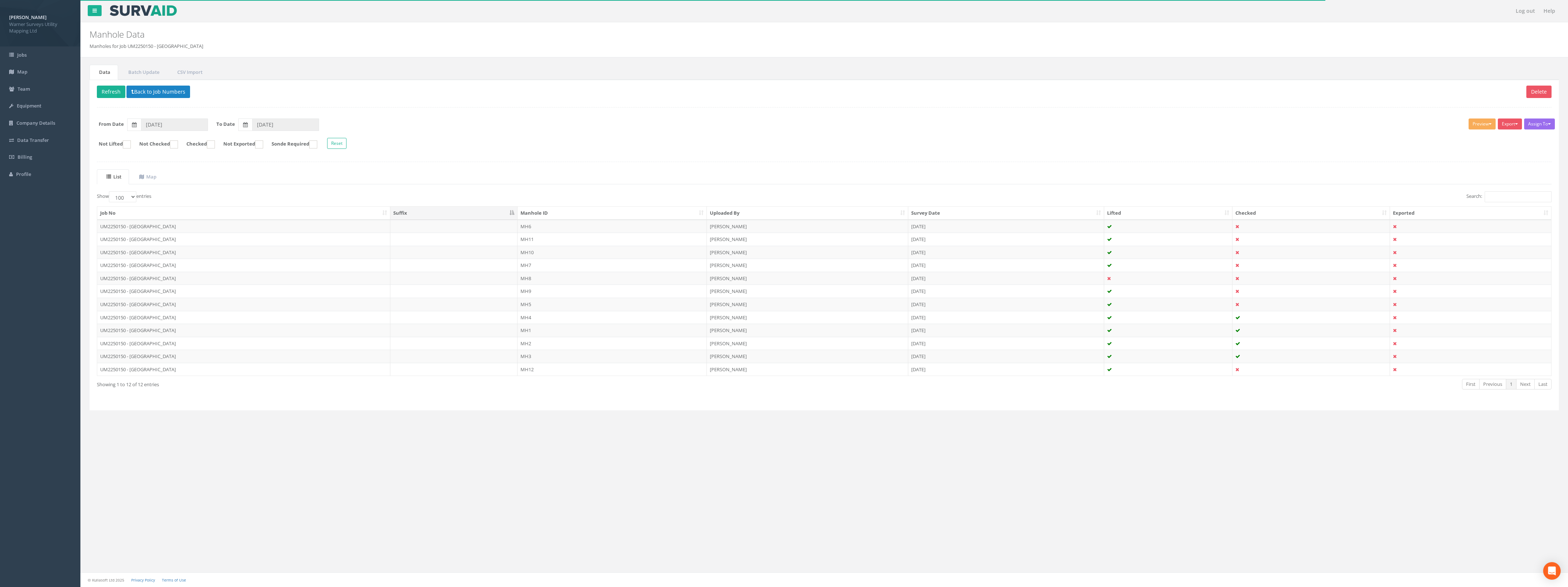
click at [573, 214] on th "Manhole ID" at bounding box center [612, 213] width 189 height 13
click at [605, 267] on td "MH4" at bounding box center [612, 265] width 189 height 13
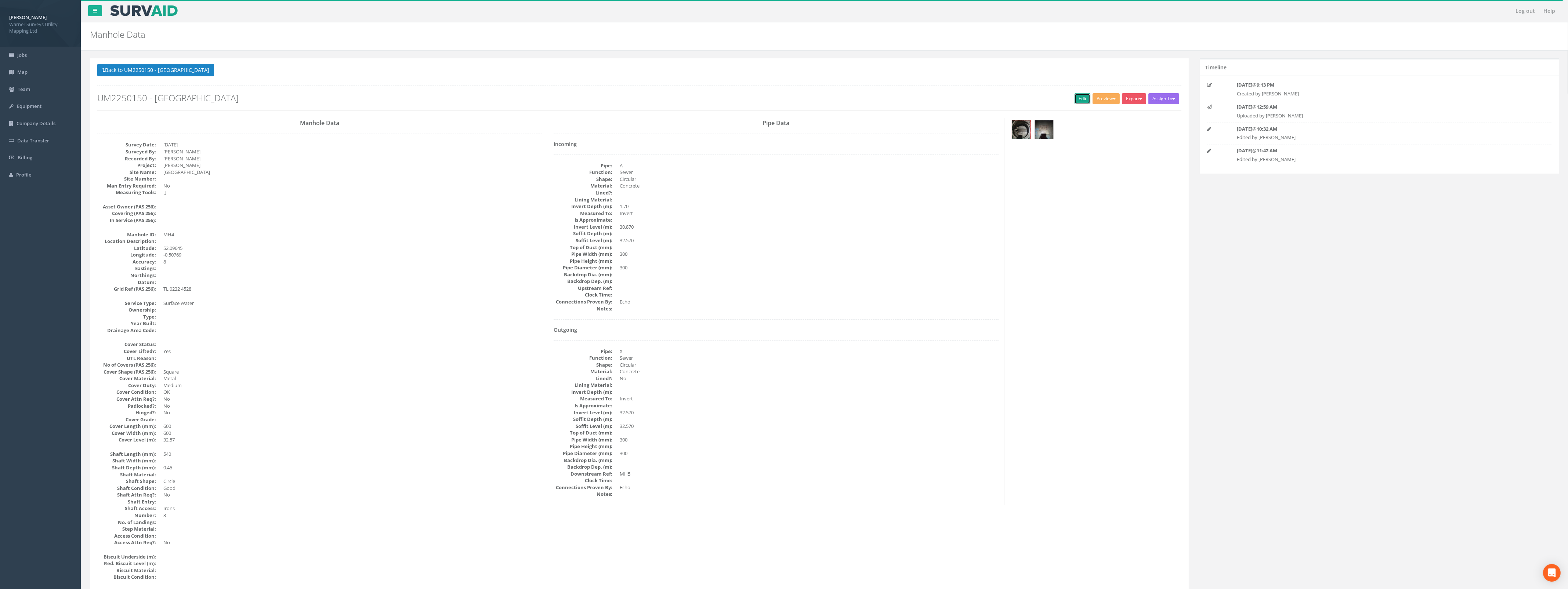
click at [1079, 98] on link "Edit" at bounding box center [1083, 99] width 16 height 11
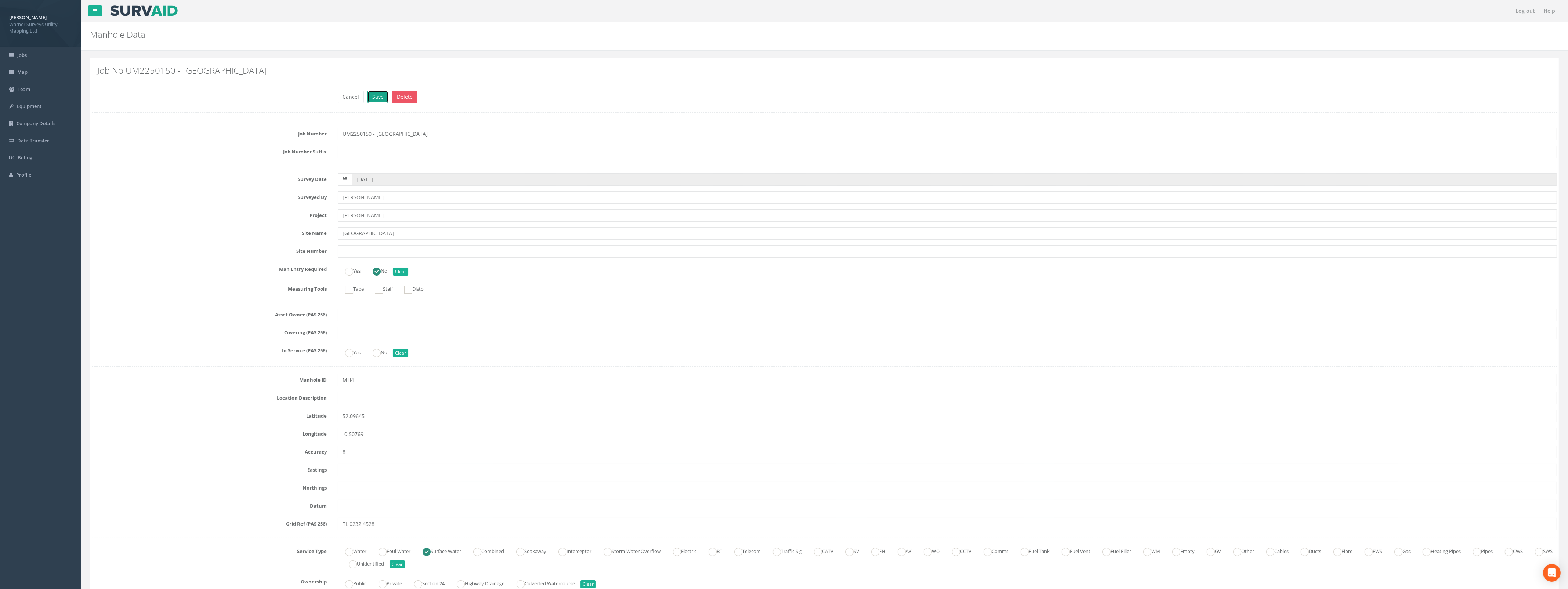
click at [377, 95] on button "Save" at bounding box center [378, 97] width 21 height 12
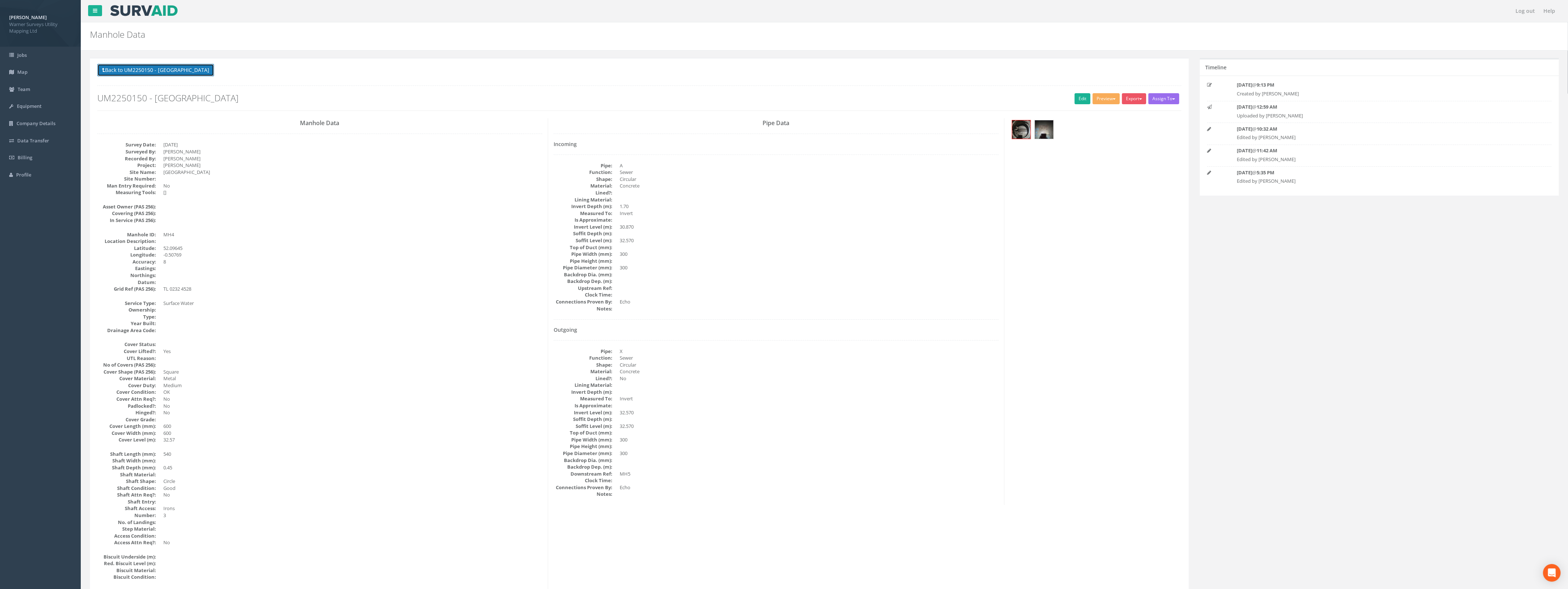
click at [162, 70] on button "Back to UM2250150 - [GEOGRAPHIC_DATA]" at bounding box center [155, 70] width 117 height 12
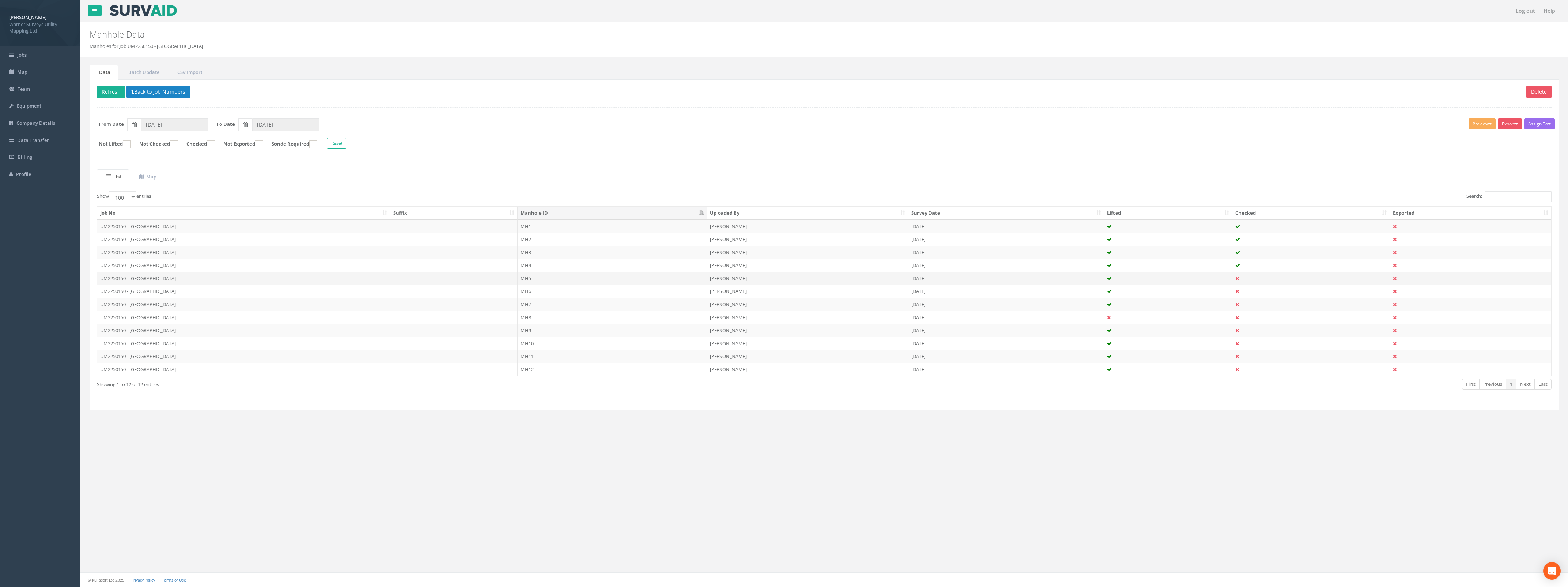
click at [547, 279] on td "MH5" at bounding box center [612, 278] width 189 height 13
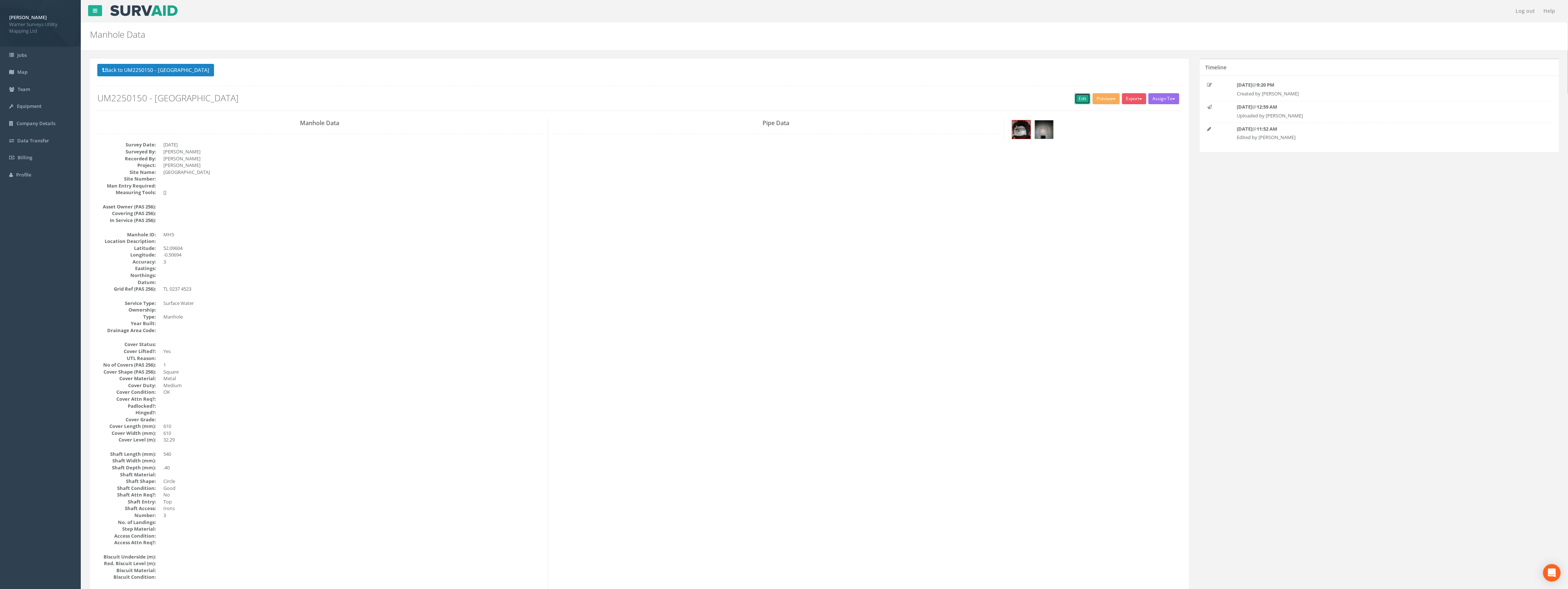
click at [1080, 95] on link "Edit" at bounding box center [1083, 99] width 16 height 11
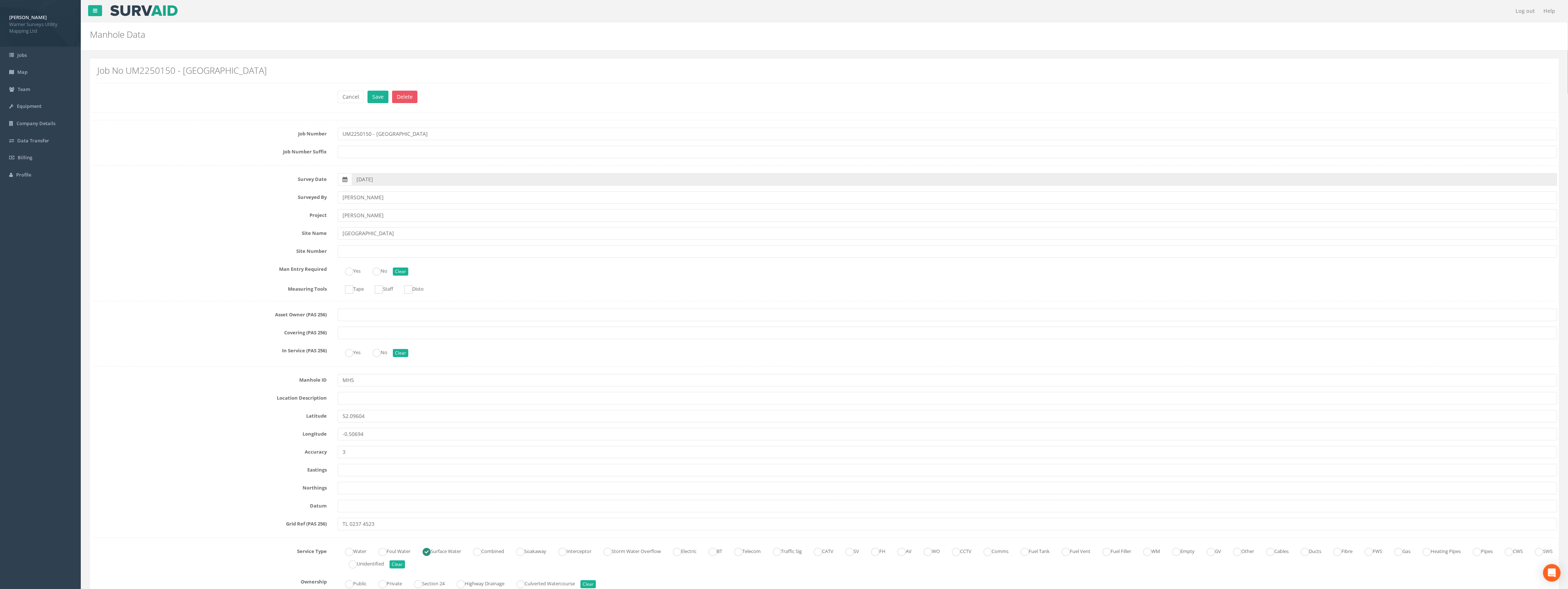
click at [345, 184] on label at bounding box center [344, 179] width 14 height 12
click at [352, 184] on input "[DATE]" at bounding box center [954, 179] width 1205 height 12
click at [364, 193] on th "‹" at bounding box center [360, 192] width 13 height 10
type input "19/04/2025"
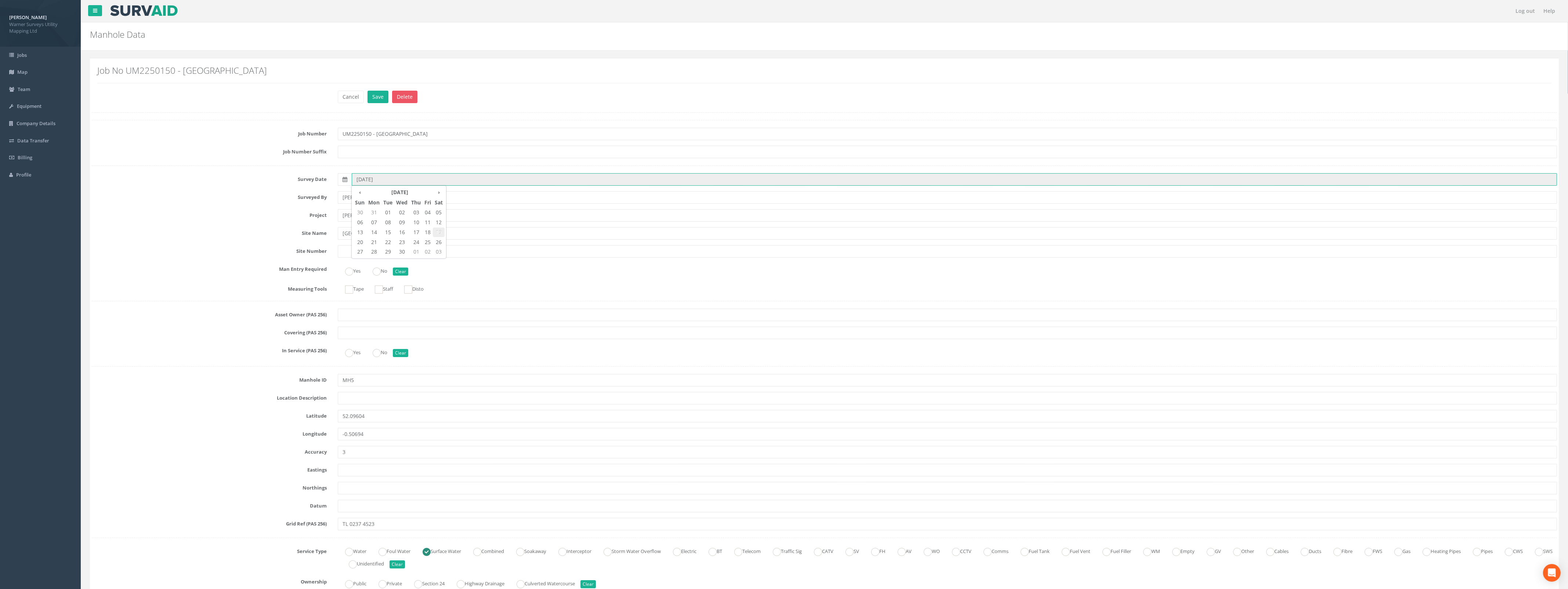
click at [438, 233] on span "19" at bounding box center [438, 232] width 12 height 10
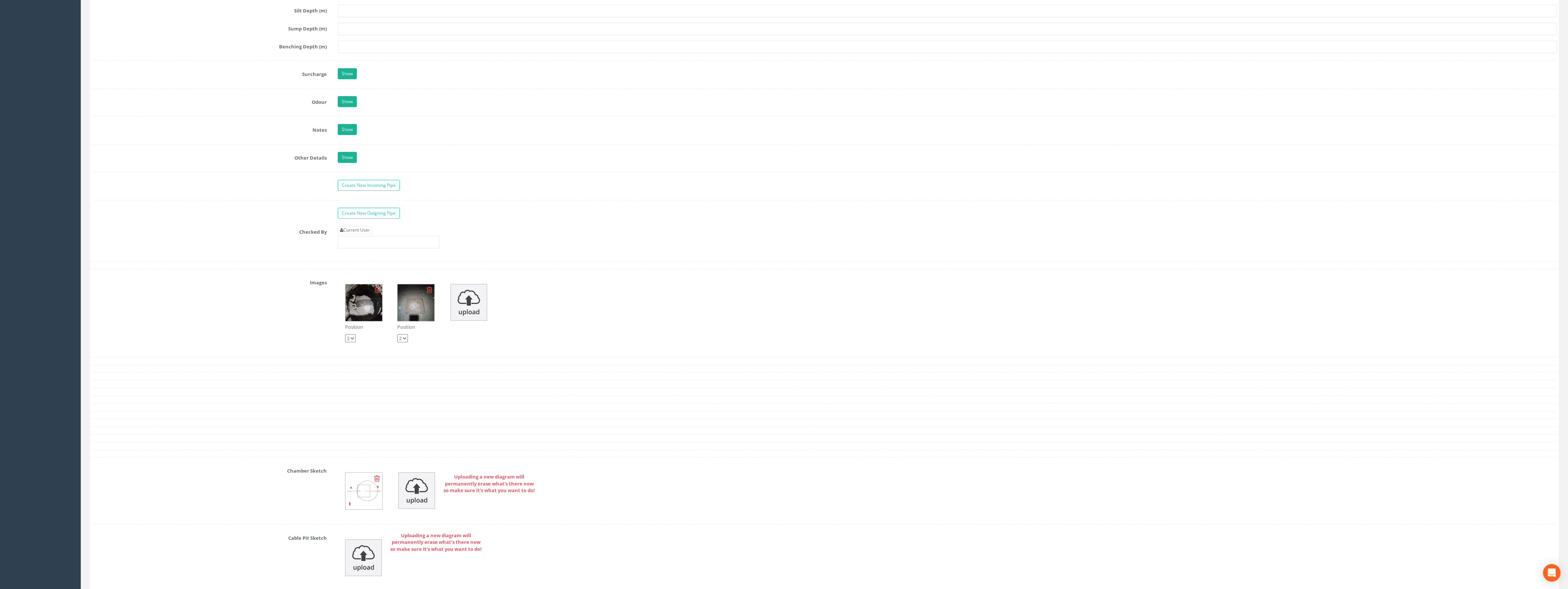
scroll to position [1055, 0]
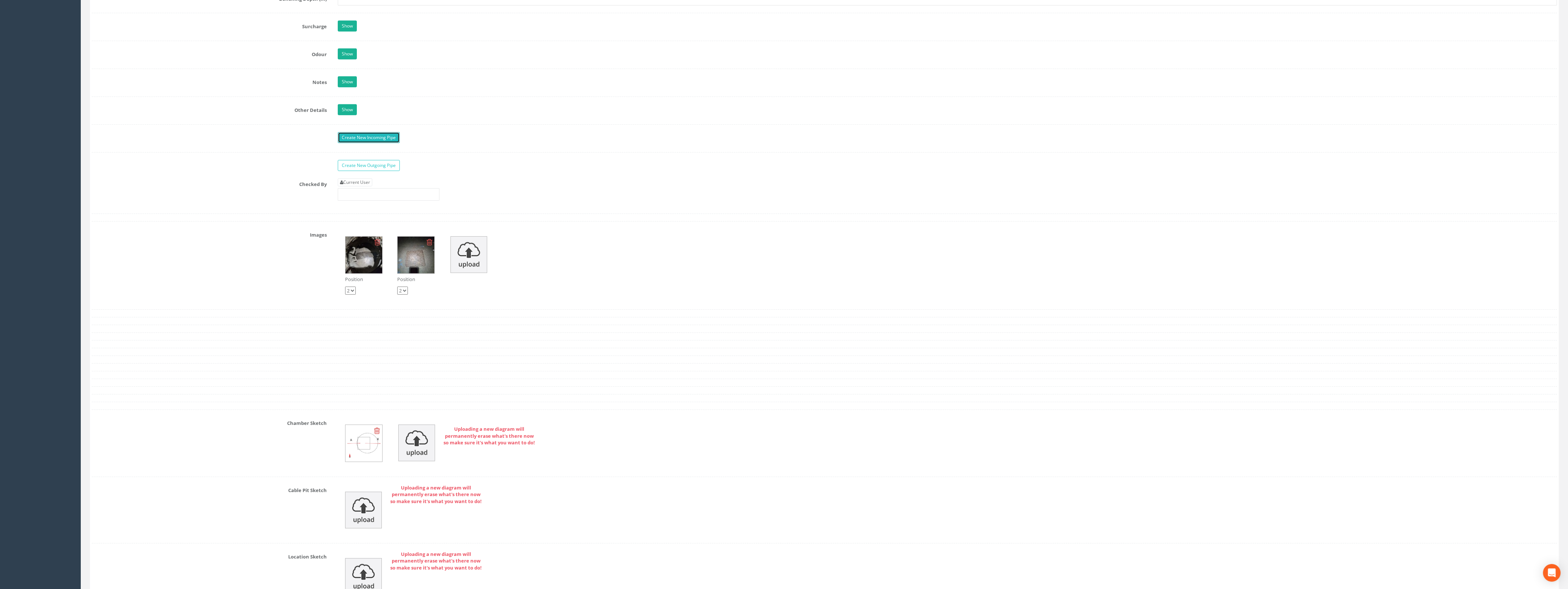
click at [361, 140] on link "Create New Incoming Pipe" at bounding box center [368, 137] width 62 height 11
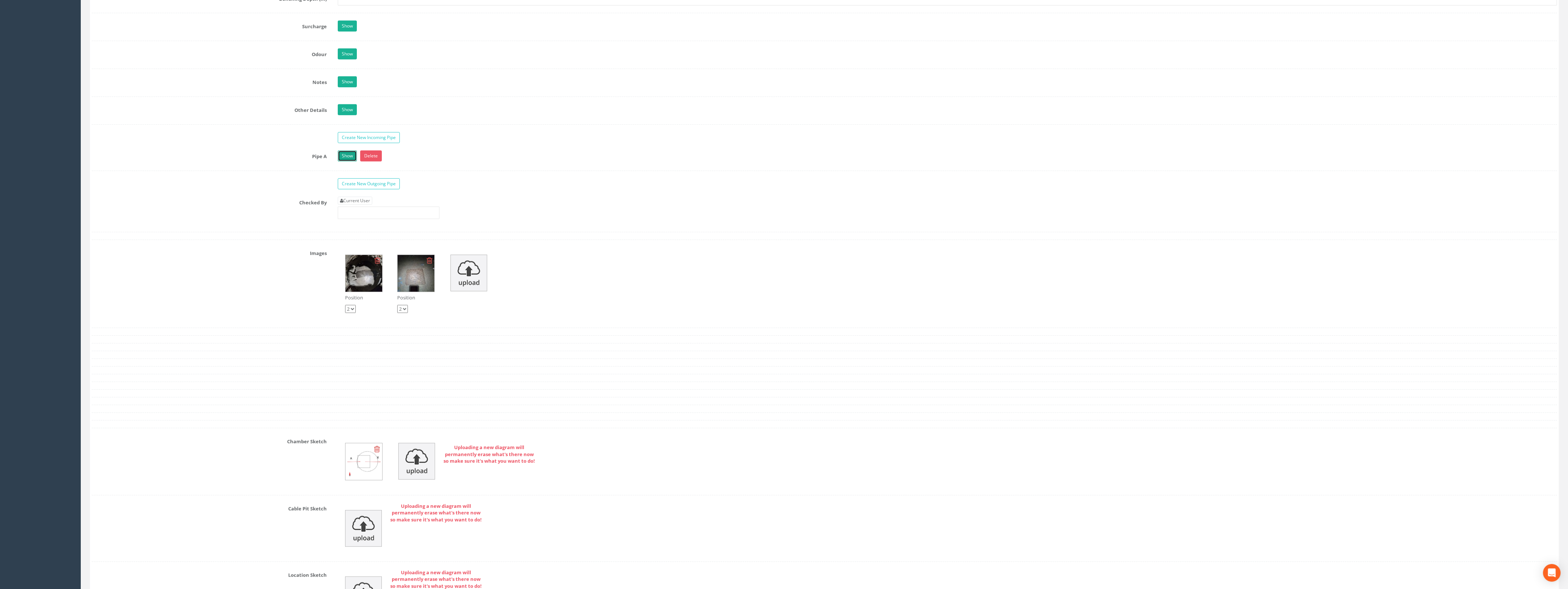
click at [351, 159] on link "Show" at bounding box center [347, 156] width 19 height 11
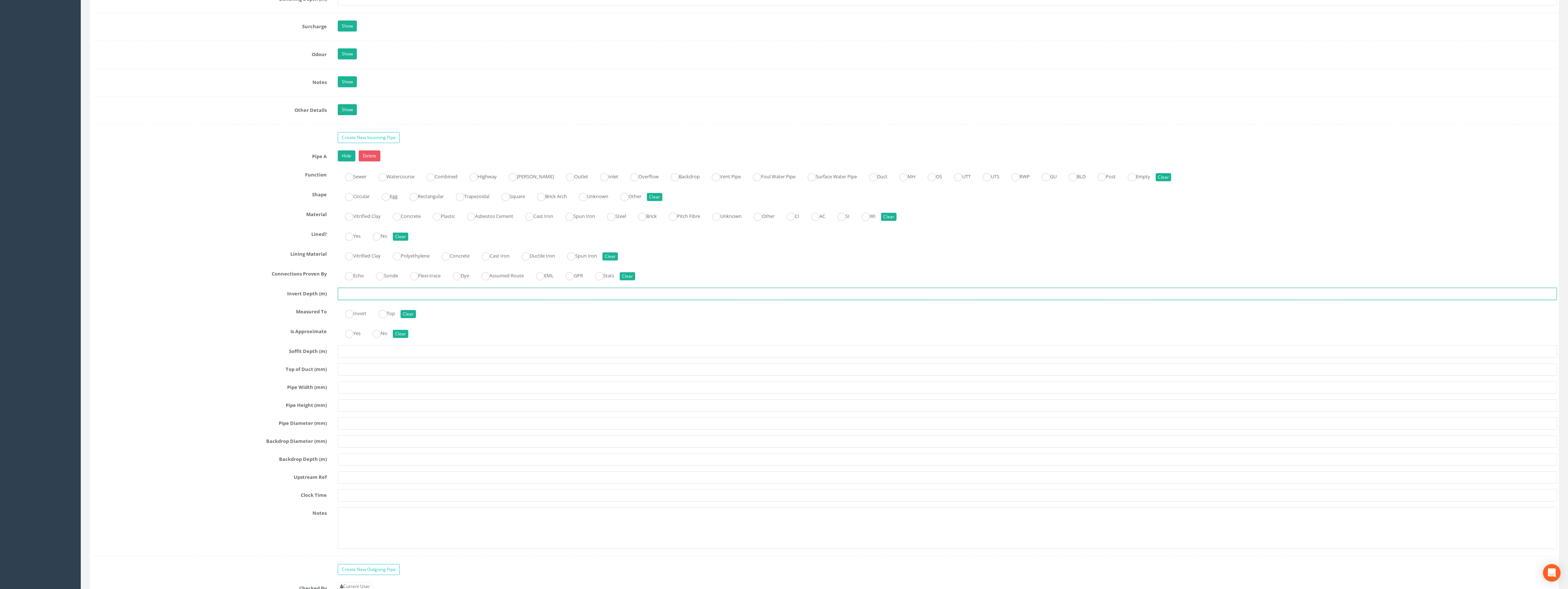
click at [366, 300] on input "text" at bounding box center [947, 294] width 1219 height 12
type input "1.83"
drag, startPoint x: 353, startPoint y: 320, endPoint x: 355, endPoint y: 327, distance: 7.3
click at [355, 327] on div "Pipe A Hide Delete Function Sewer Watercourse Combined Highway Gulley Outlet In…" at bounding box center [824, 353] width 1465 height 406
drag, startPoint x: 355, startPoint y: 327, endPoint x: 350, endPoint y: 313, distance: 14.9
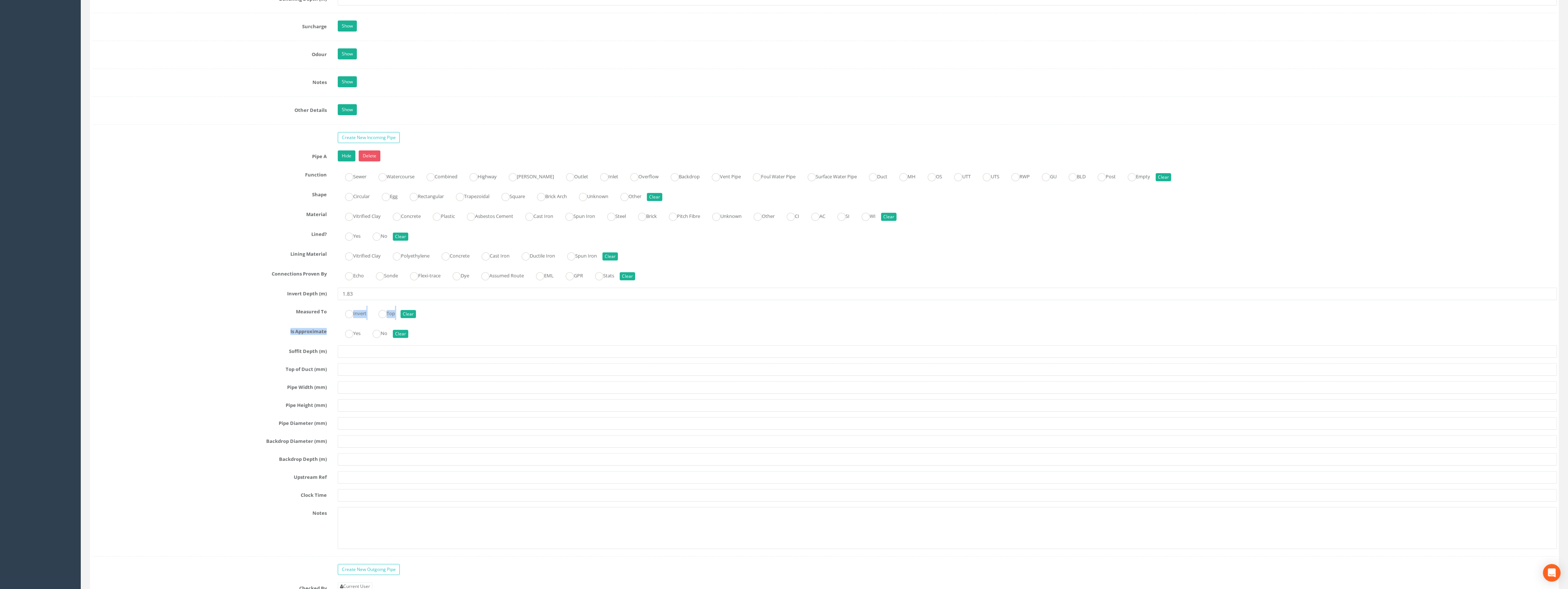
click at [349, 338] on ins at bounding box center [348, 334] width 8 height 8
radio input "true"
click at [346, 181] on ins at bounding box center [348, 177] width 8 height 8
radio input "true"
click at [348, 201] on ins at bounding box center [348, 197] width 8 height 8
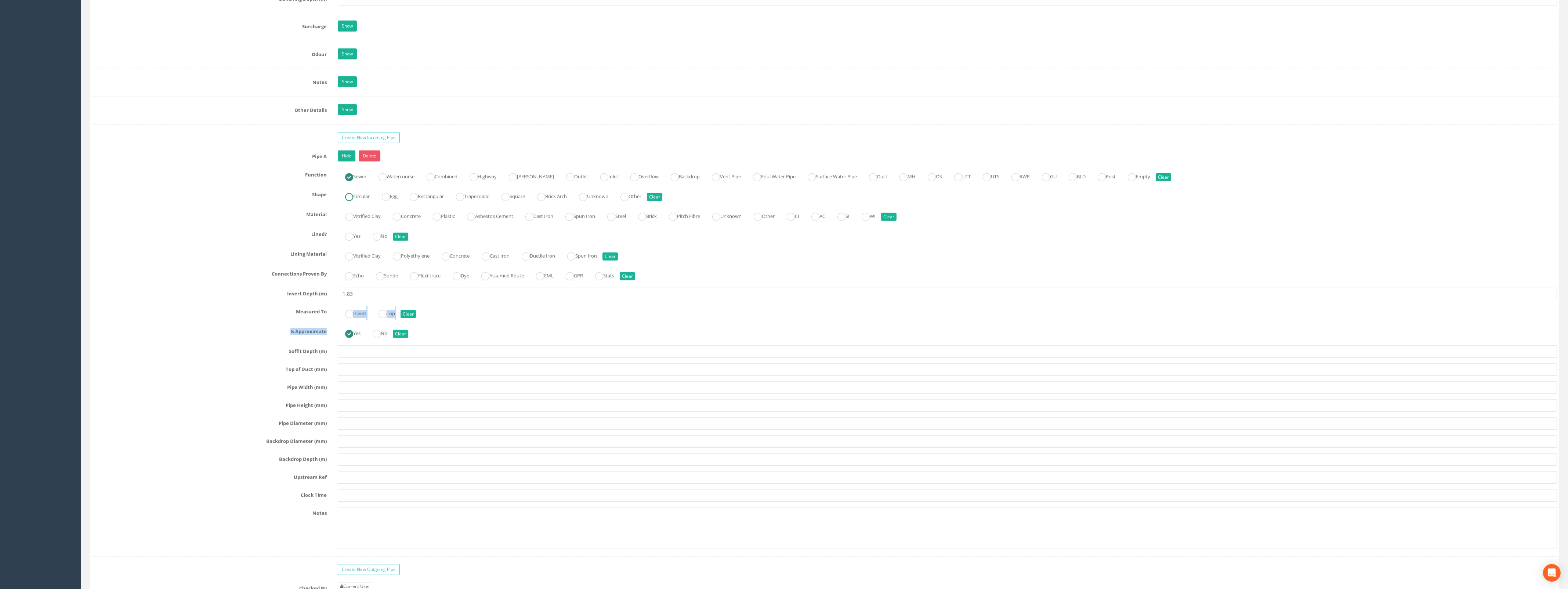
radio input "true"
click at [397, 220] on ins at bounding box center [396, 216] width 8 height 8
radio input "true"
click at [377, 241] on ins at bounding box center [376, 236] width 8 height 8
radio input "true"
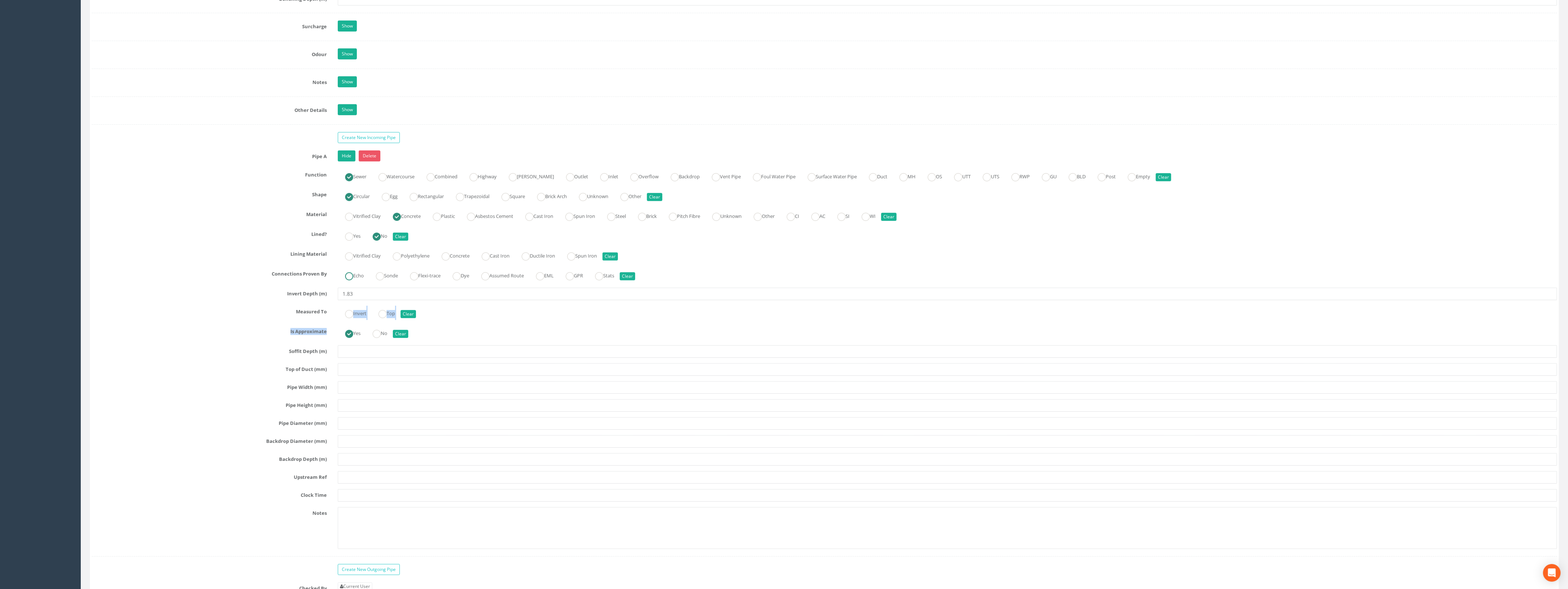
click at [347, 280] on ins at bounding box center [348, 276] width 8 height 8
radio input "true"
click at [359, 354] on input "text" at bounding box center [947, 351] width 1219 height 12
click at [364, 393] on input "text" at bounding box center [947, 387] width 1219 height 12
type input "300"
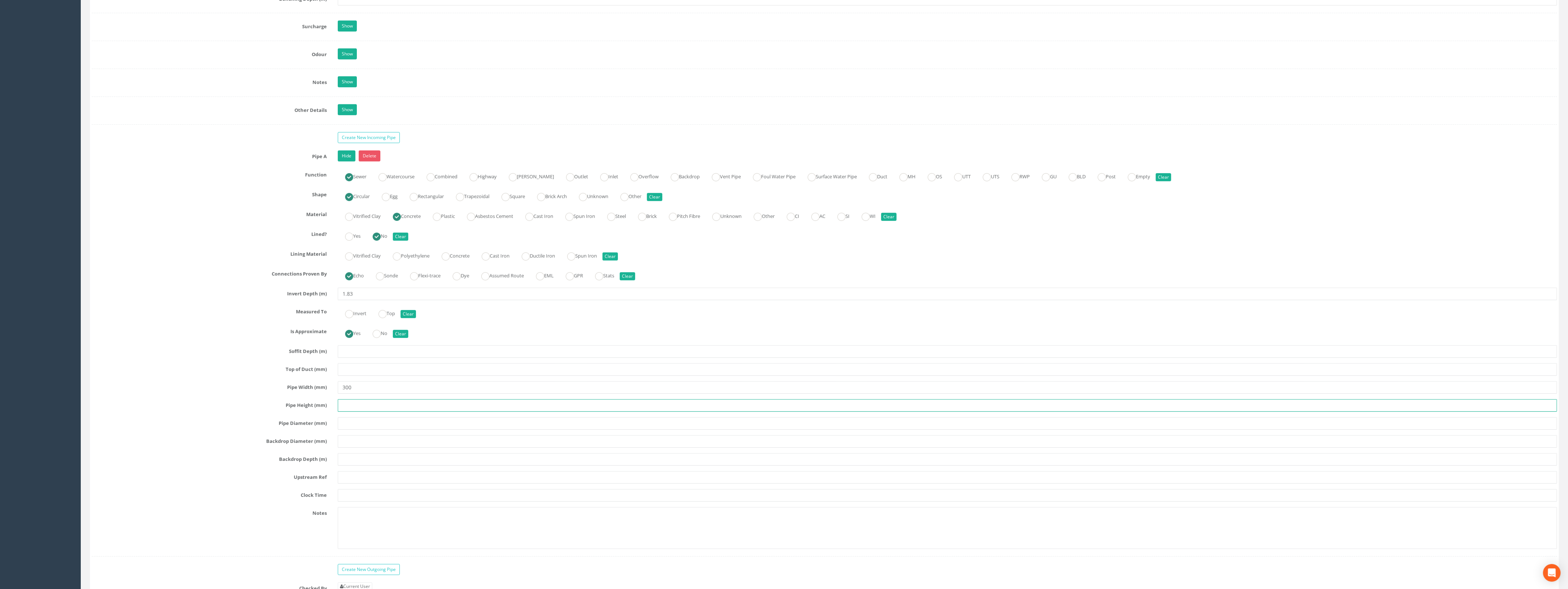
click at [355, 412] on input "text" at bounding box center [947, 405] width 1219 height 12
type input "300"
click at [372, 483] on input "text" at bounding box center [947, 477] width 1219 height 12
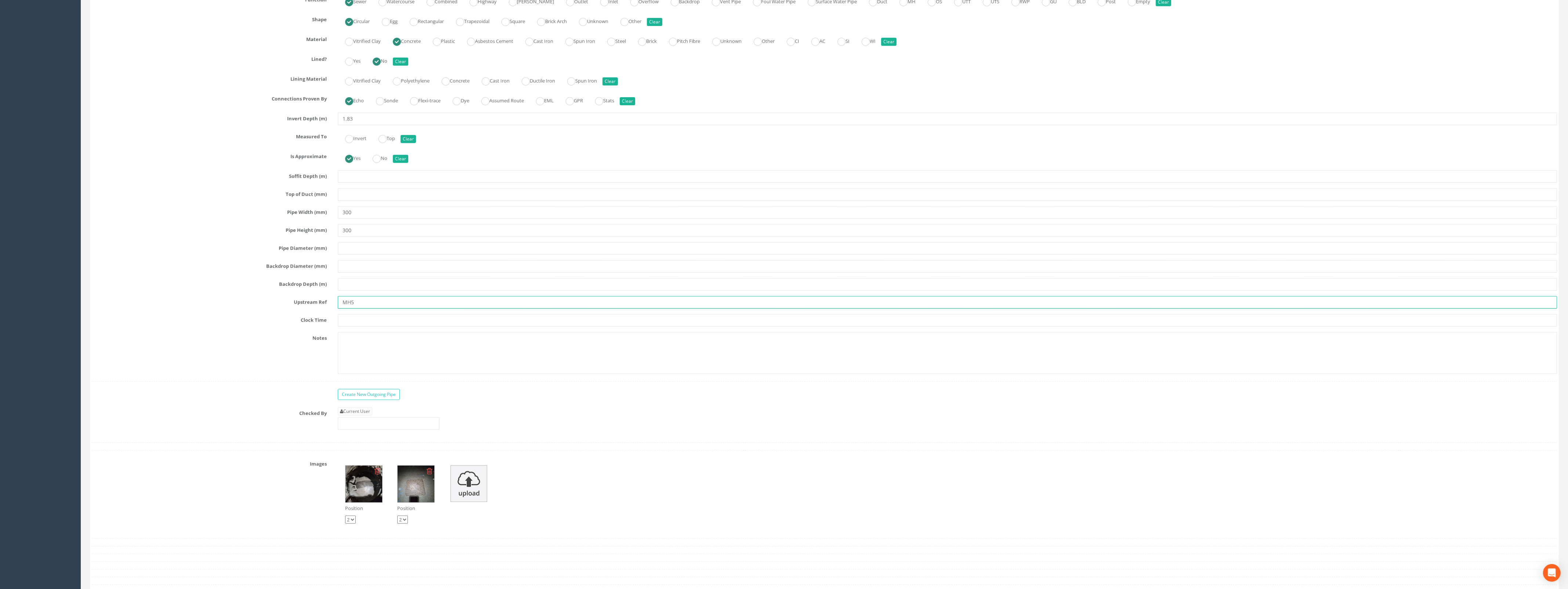
scroll to position [1284, 0]
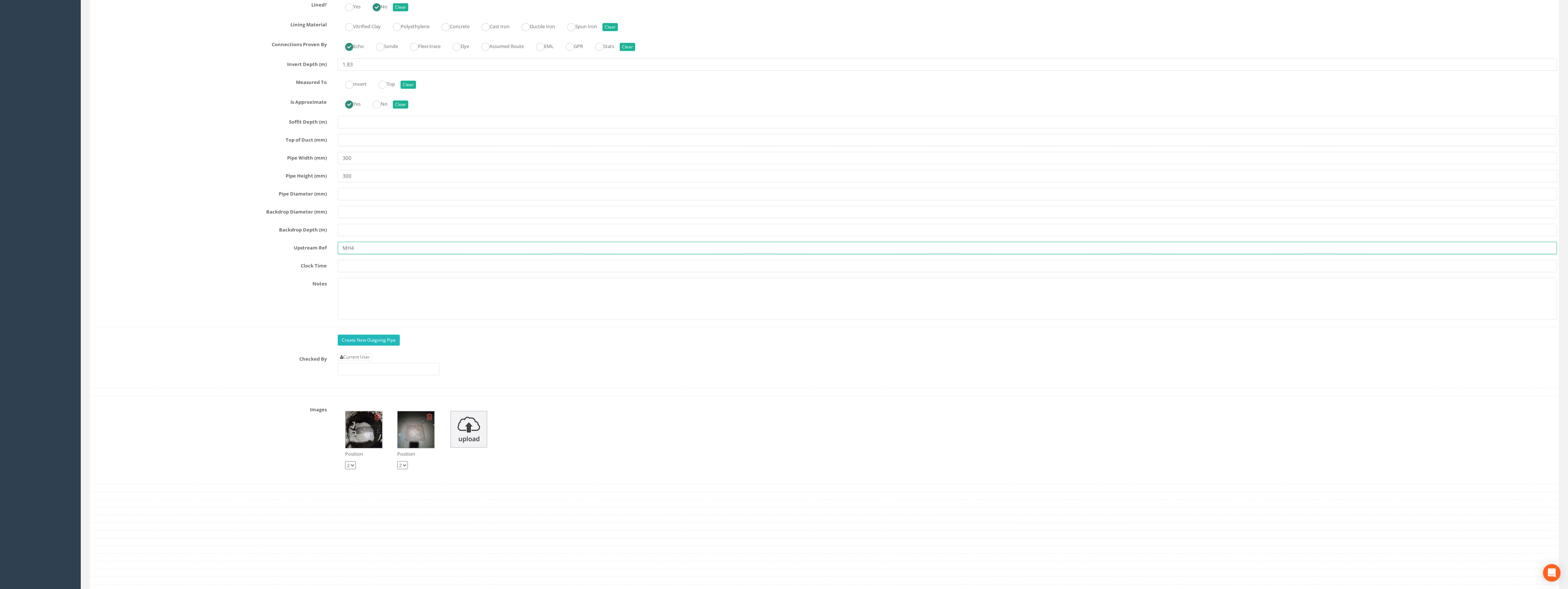
type input "MH4"
click at [358, 346] on link "Create New Outgoing Pipe" at bounding box center [368, 340] width 62 height 11
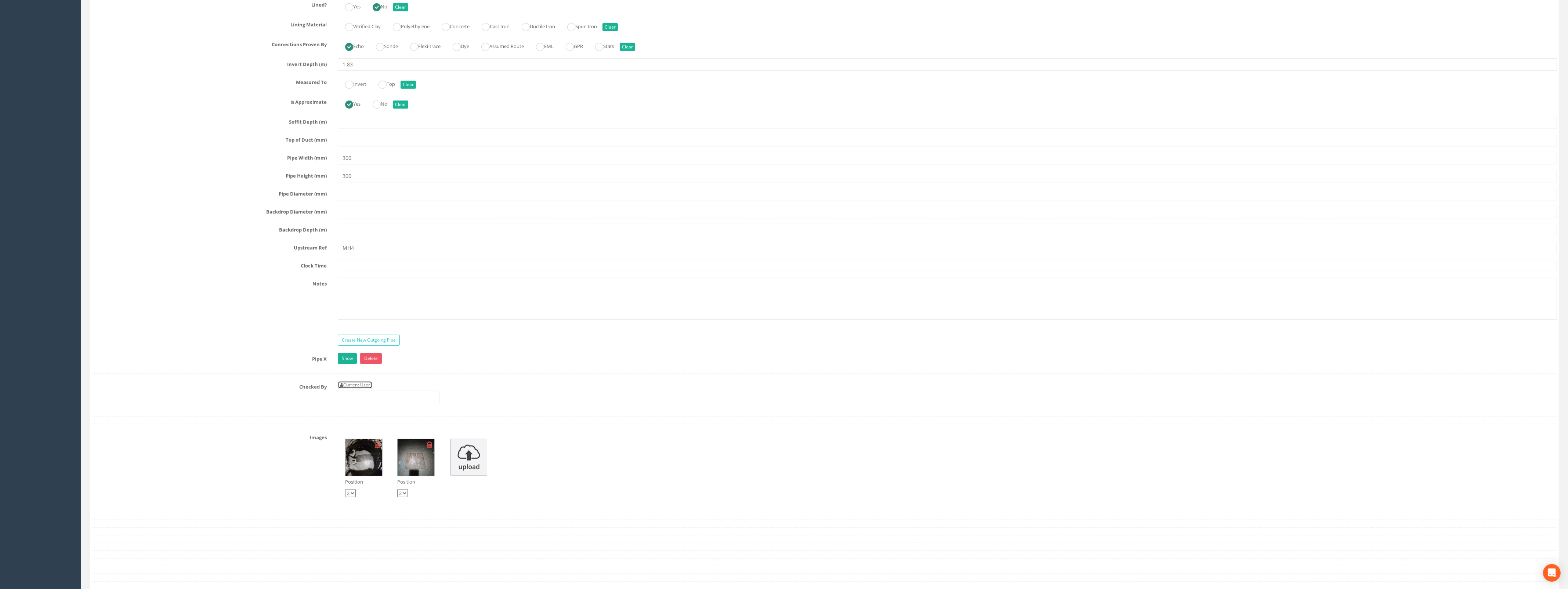
click at [353, 389] on link "Current User" at bounding box center [355, 384] width 34 height 8
type input "[PERSON_NAME]"
click at [347, 362] on link "Show" at bounding box center [347, 359] width 19 height 11
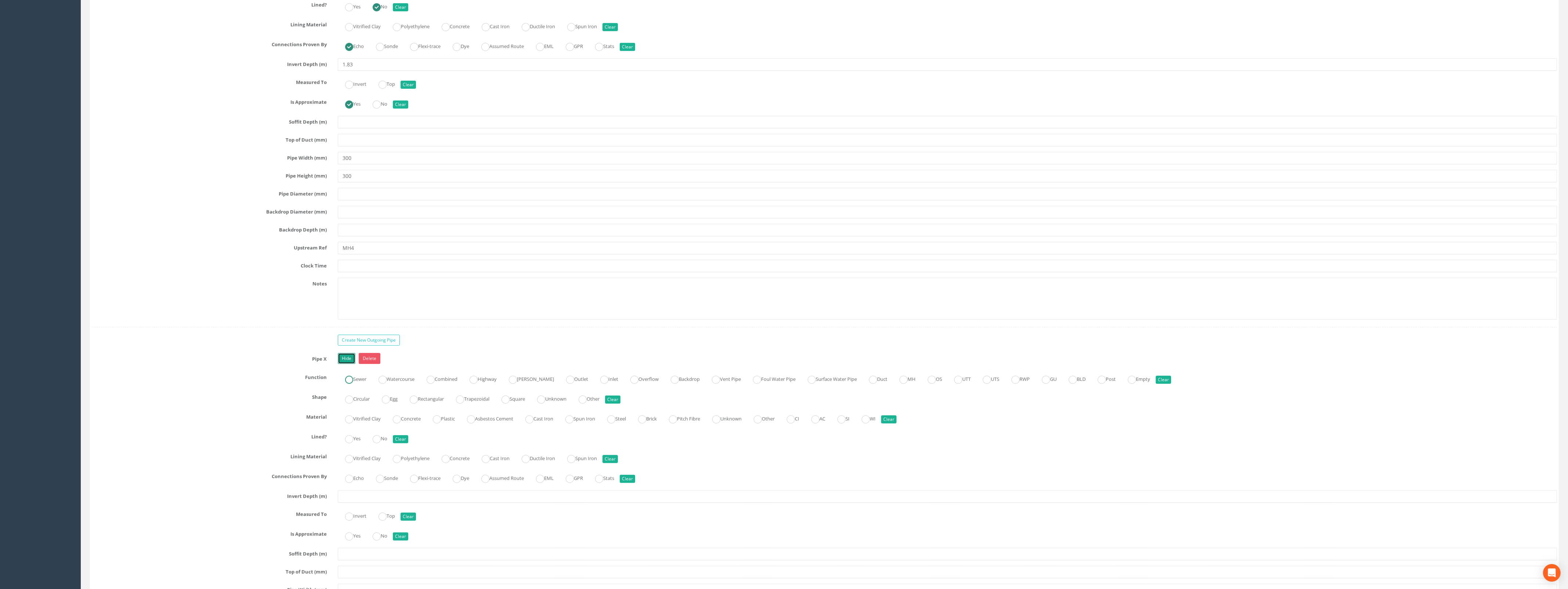
click at [349, 384] on ins at bounding box center [348, 379] width 8 height 8
radio input "true"
click at [352, 402] on label "Circular" at bounding box center [353, 398] width 32 height 10
radio input "true"
click at [355, 423] on label "Vitrified Clay" at bounding box center [359, 418] width 43 height 10
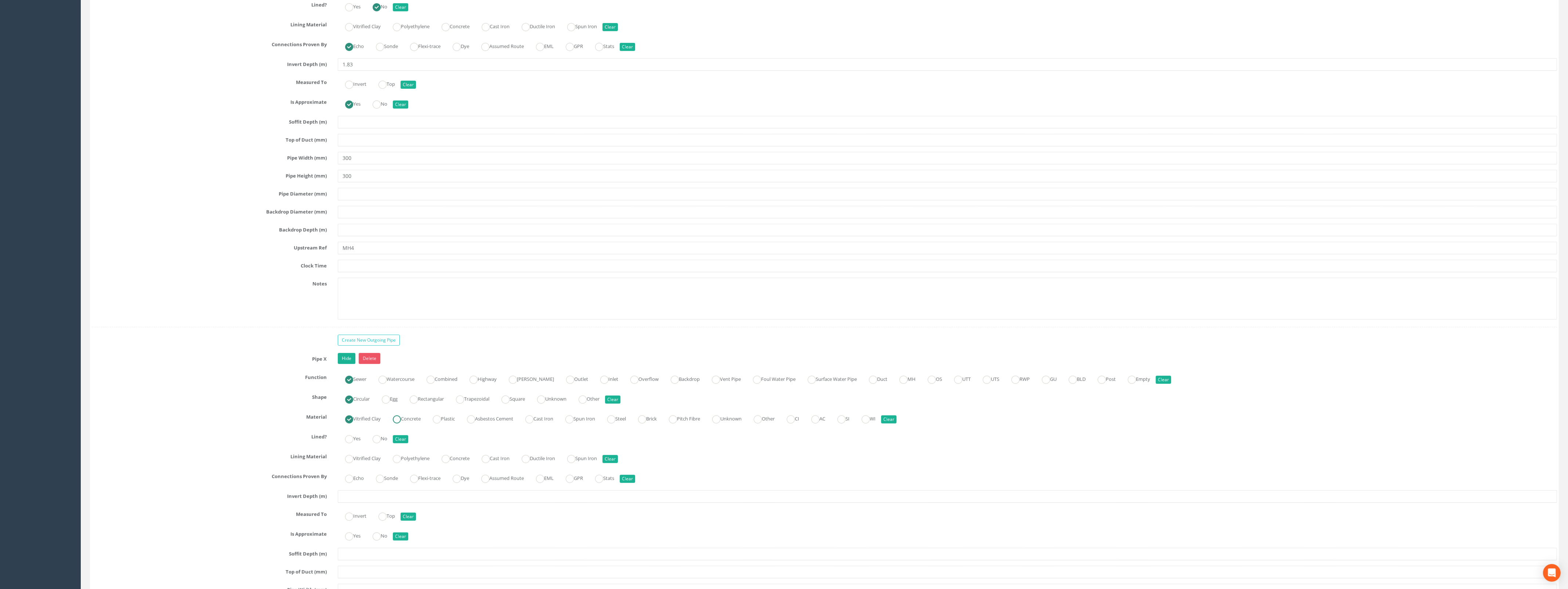
click at [401, 423] on ins at bounding box center [396, 419] width 8 height 8
radio input "false"
radio input "true"
click at [355, 443] on label "Yes" at bounding box center [348, 437] width 23 height 10
click at [374, 443] on label "No" at bounding box center [376, 437] width 22 height 10
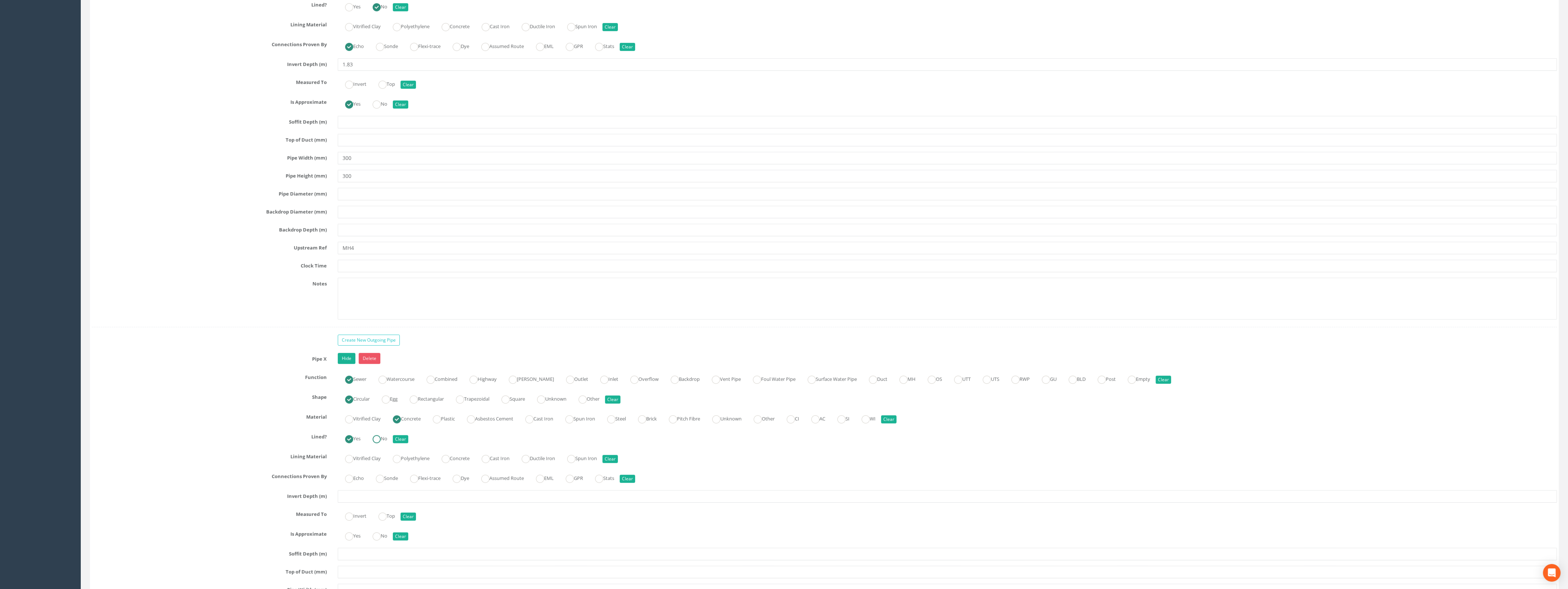
radio input "false"
radio input "true"
click at [368, 503] on input "text" at bounding box center [947, 496] width 1219 height 12
click at [377, 254] on input "MH4" at bounding box center [947, 248] width 1219 height 12
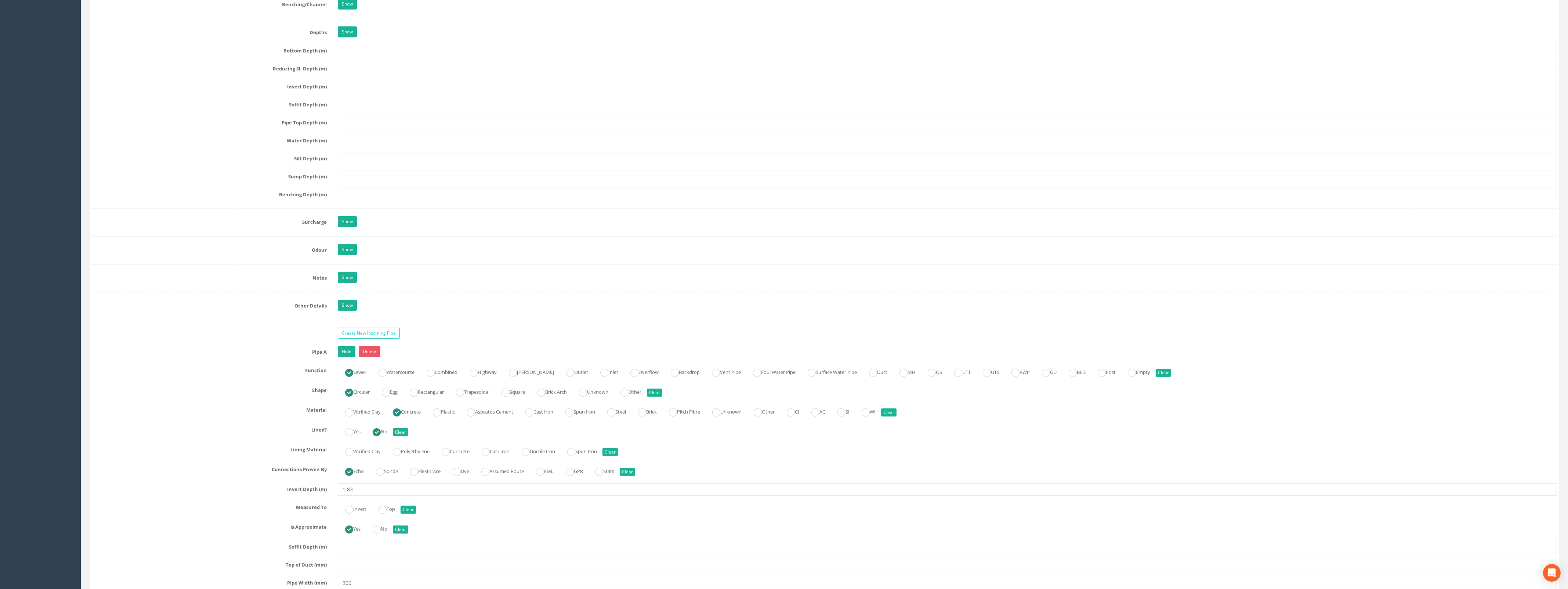
scroll to position [1009, 0]
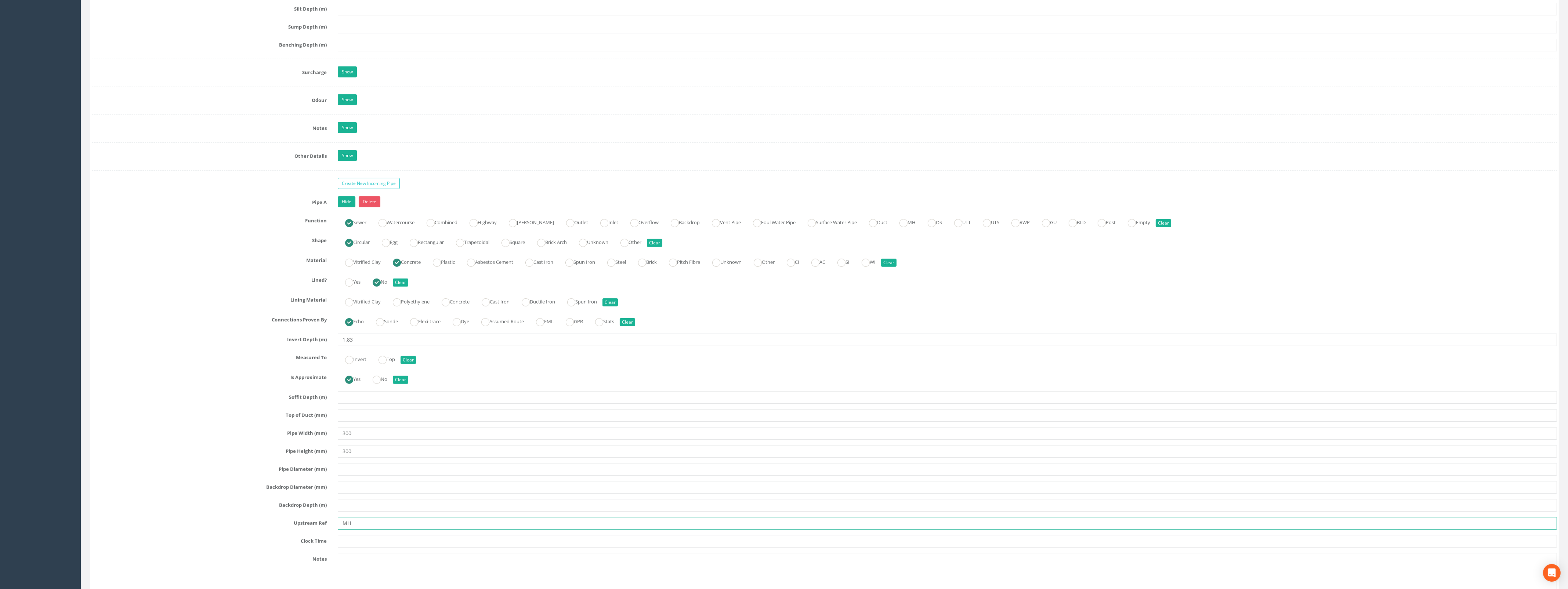
type input "MH4"
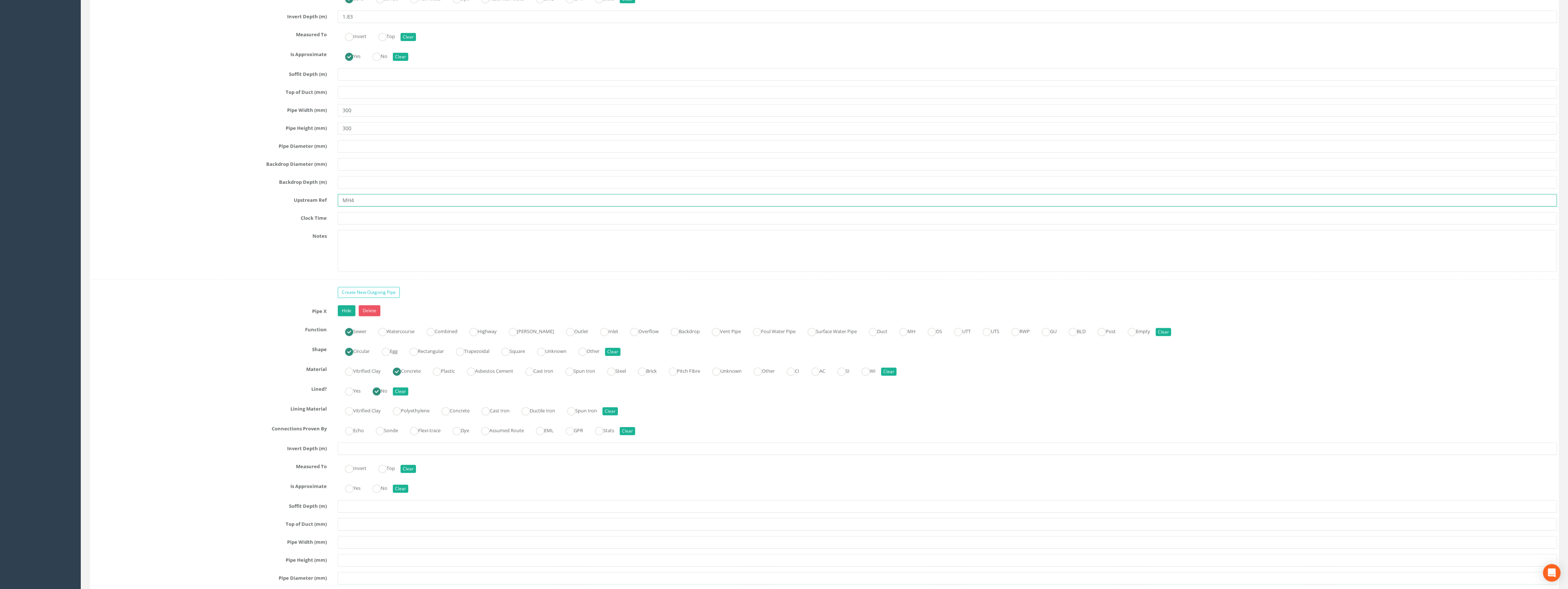
scroll to position [1376, 0]
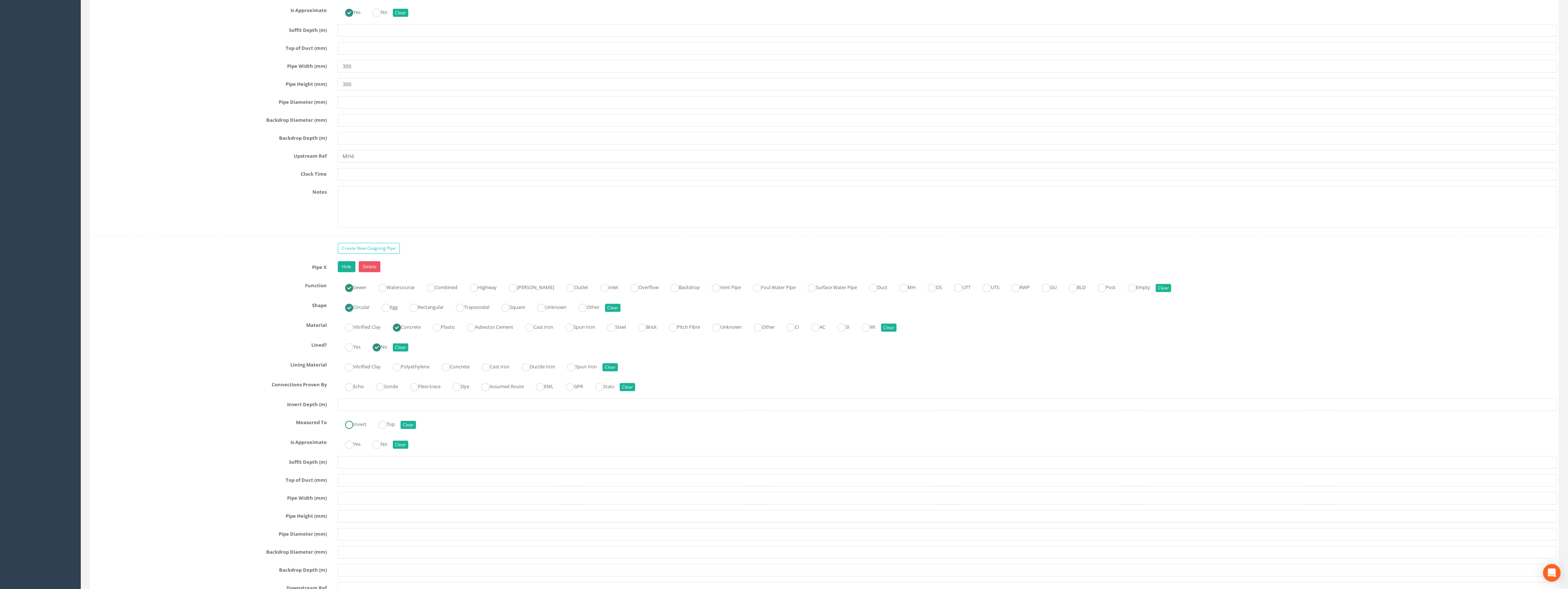
drag, startPoint x: 355, startPoint y: 435, endPoint x: 355, endPoint y: 428, distance: 7.0
click at [355, 429] on label "Invert" at bounding box center [352, 423] width 29 height 10
radio input "true"
click at [357, 411] on input "text" at bounding box center [947, 404] width 1219 height 12
type input "1.65"
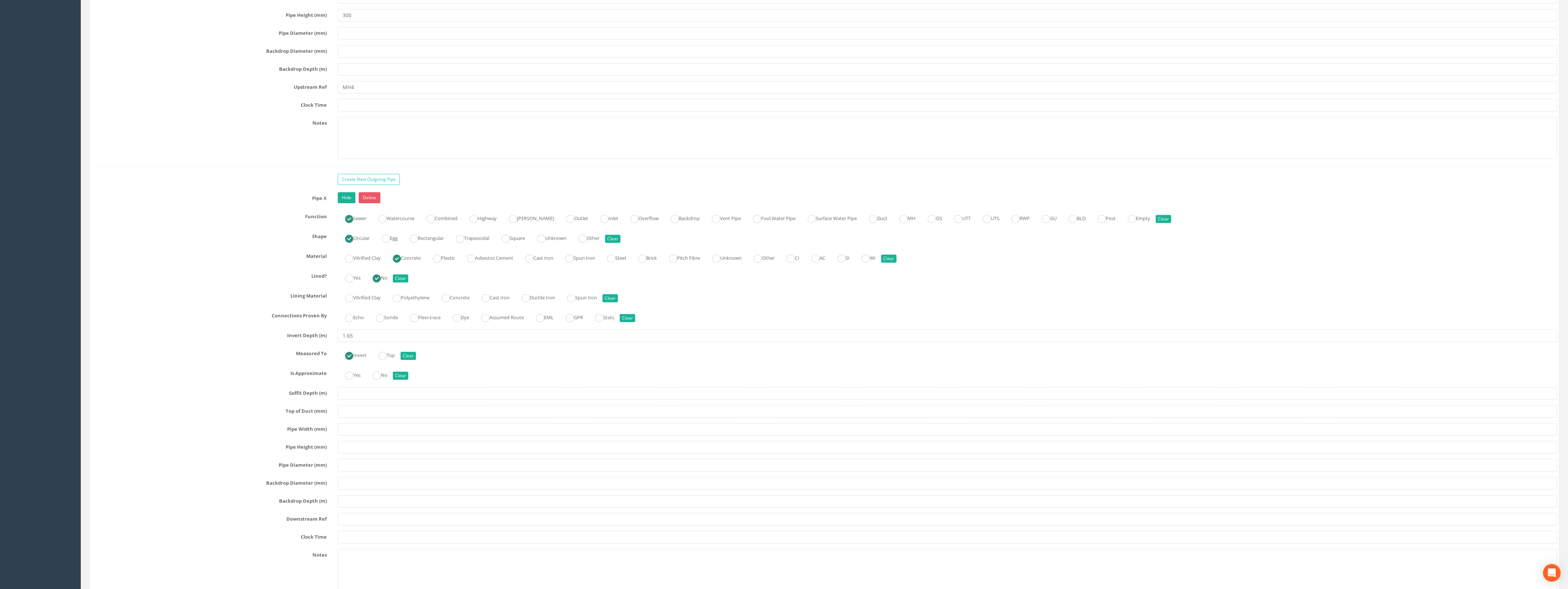
scroll to position [1513, 0]
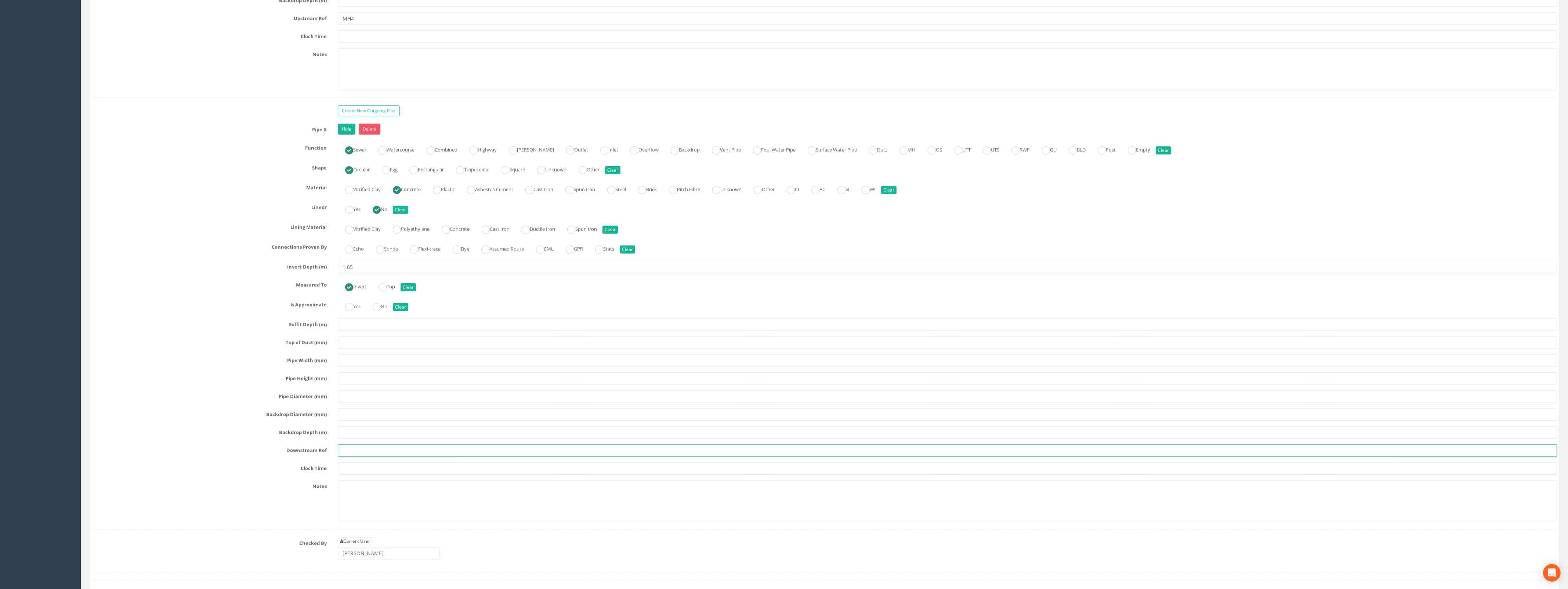
click at [359, 457] on input "text" at bounding box center [947, 450] width 1219 height 12
type input "m"
type input "MH6"
click at [352, 364] on input "text" at bounding box center [947, 360] width 1219 height 12
type input "300"
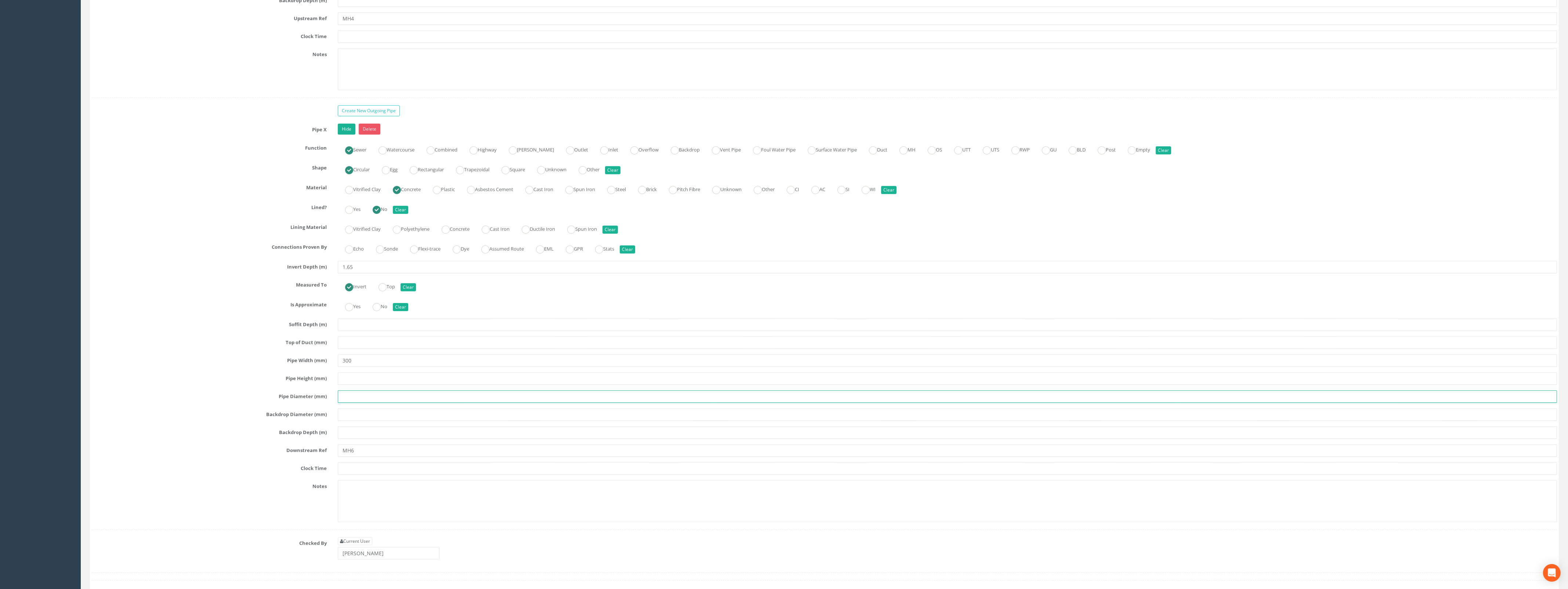
click at [361, 403] on input "text" at bounding box center [947, 397] width 1219 height 12
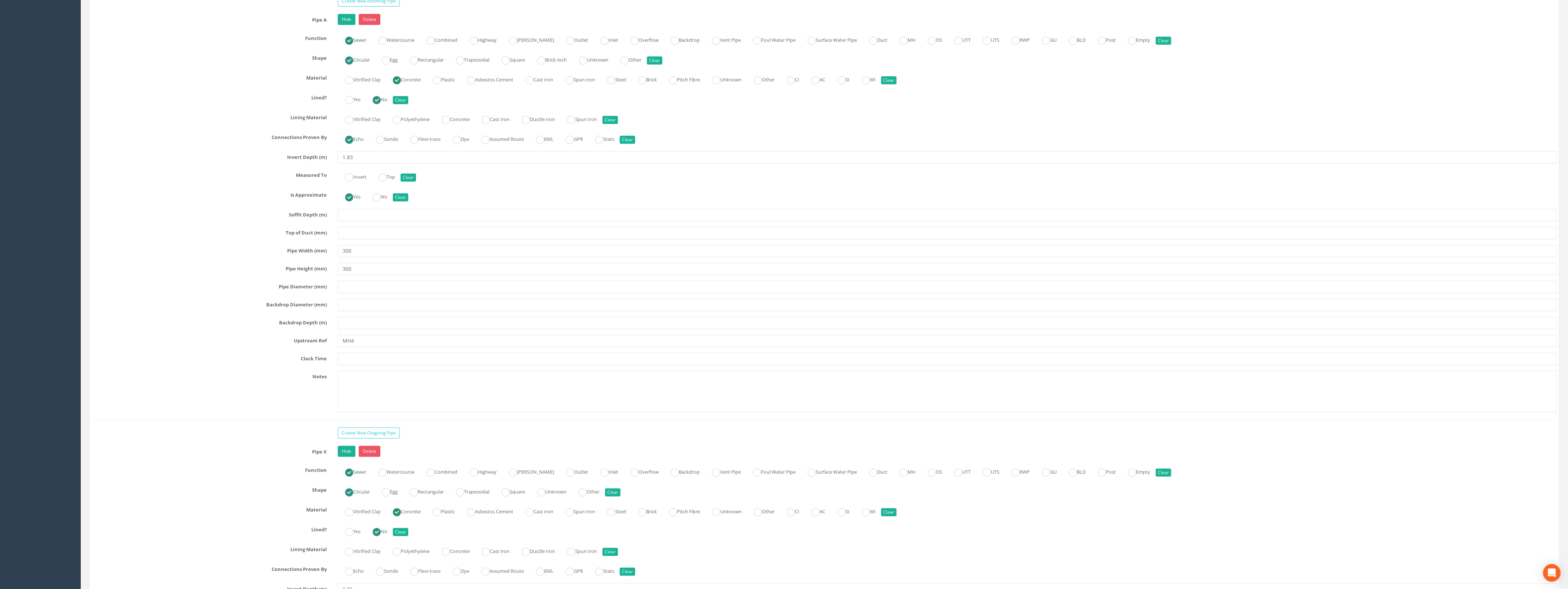
scroll to position [1146, 0]
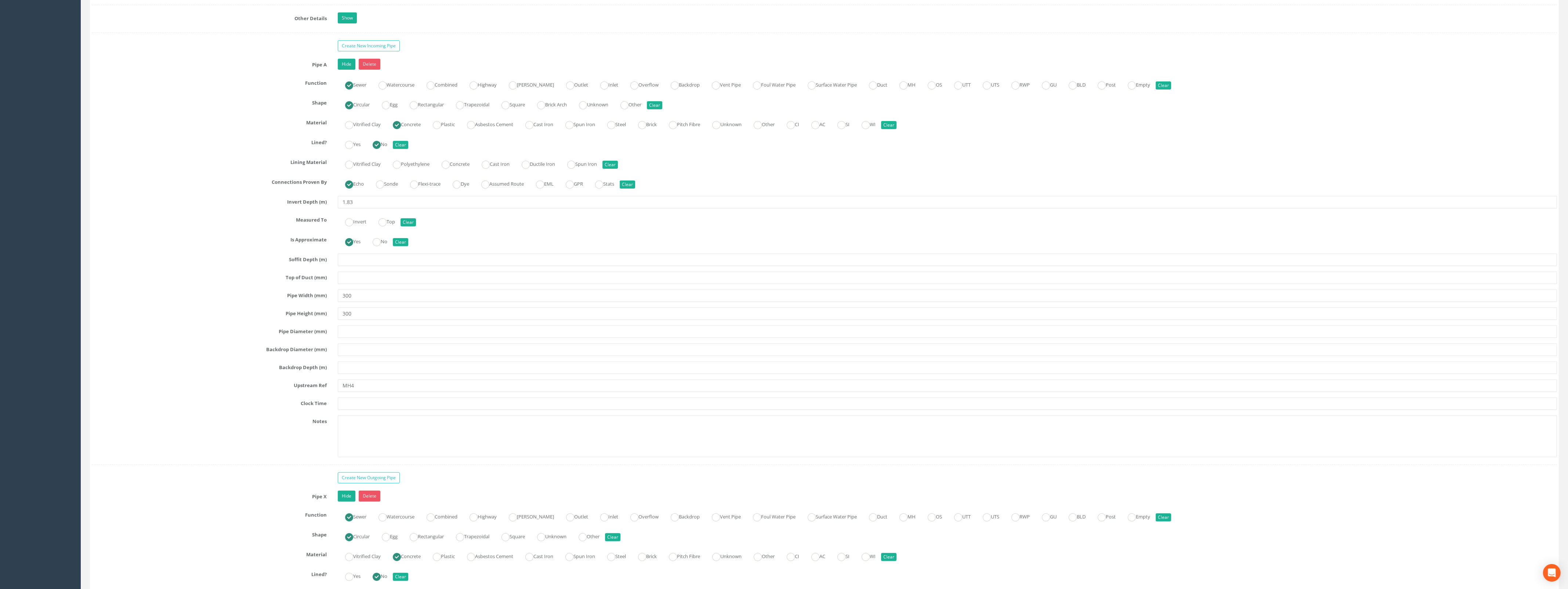
type input "300"
drag, startPoint x: 359, startPoint y: 208, endPoint x: 348, endPoint y: 212, distance: 11.7
click at [348, 208] on input "1.83" at bounding box center [947, 202] width 1219 height 12
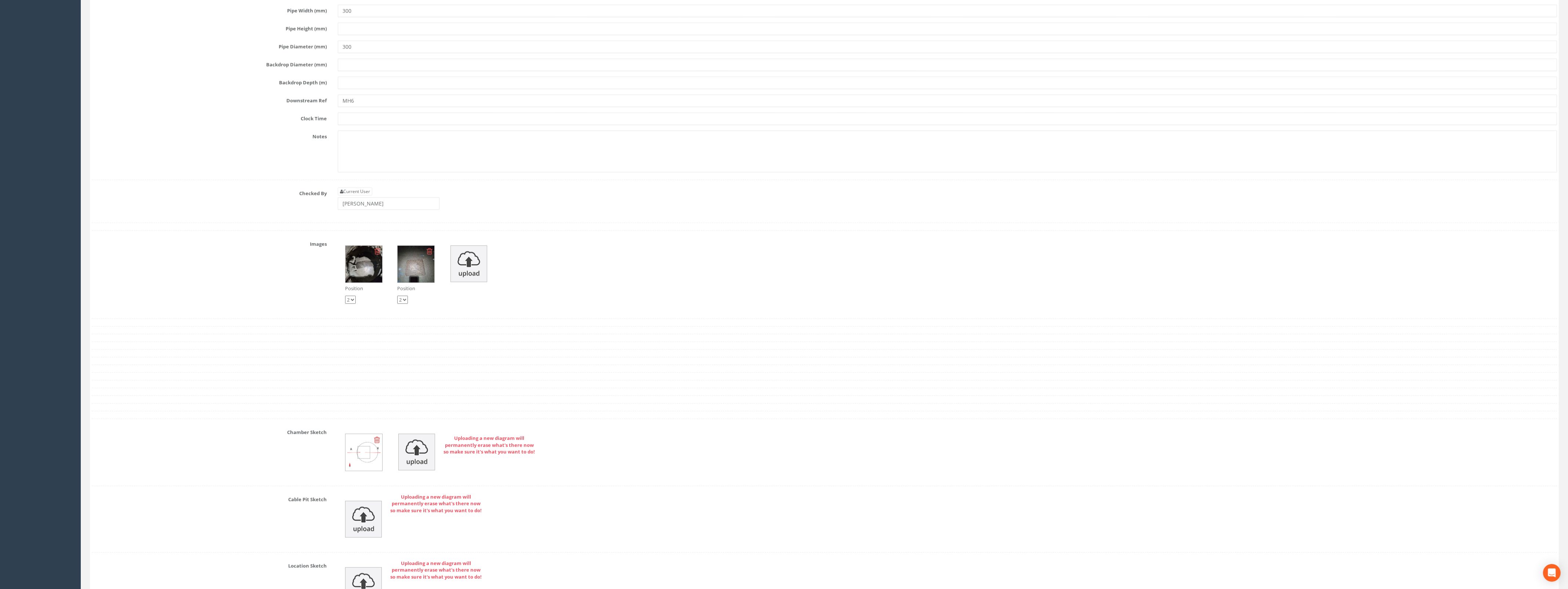
scroll to position [1880, 0]
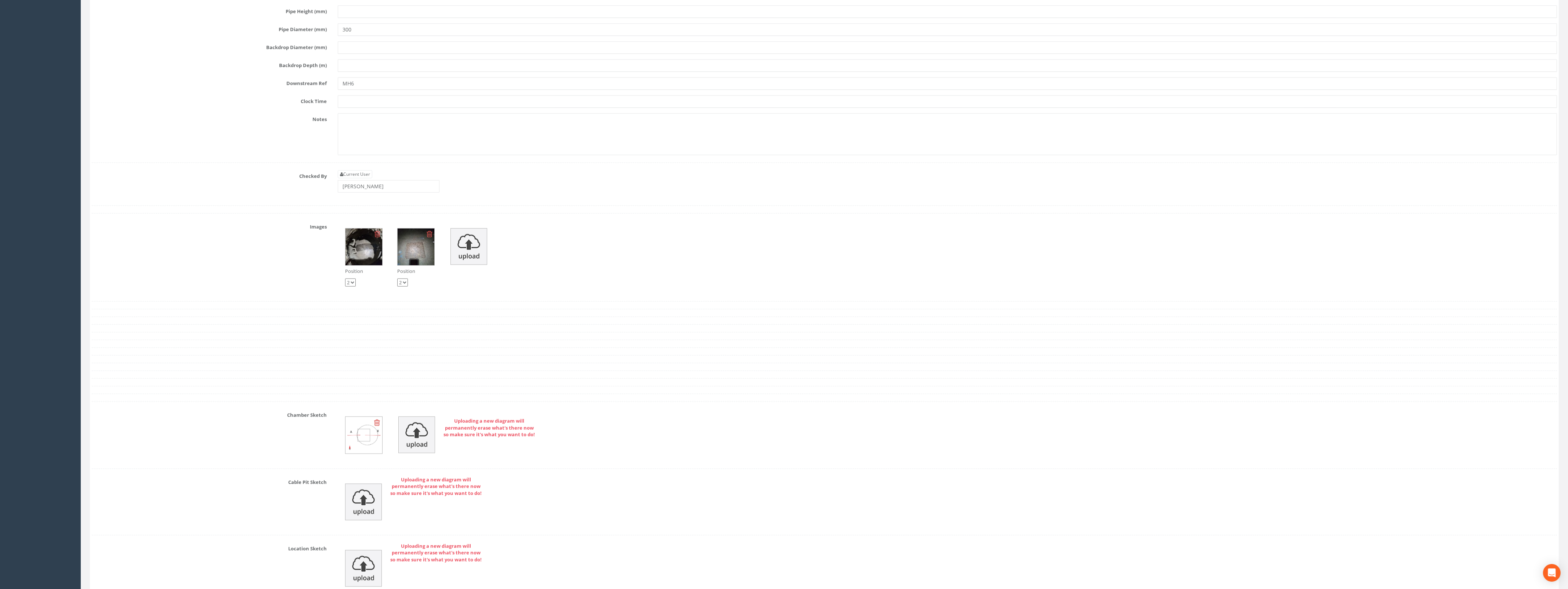
type input "1.63"
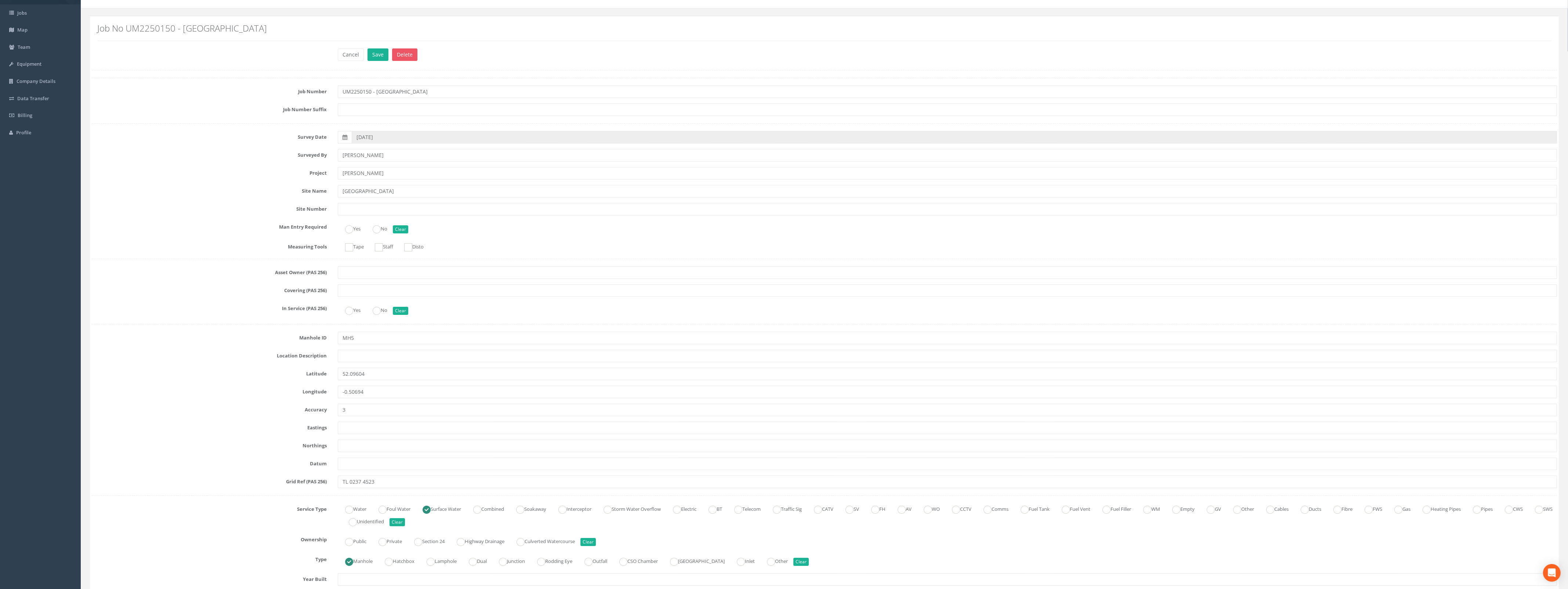
scroll to position [0, 0]
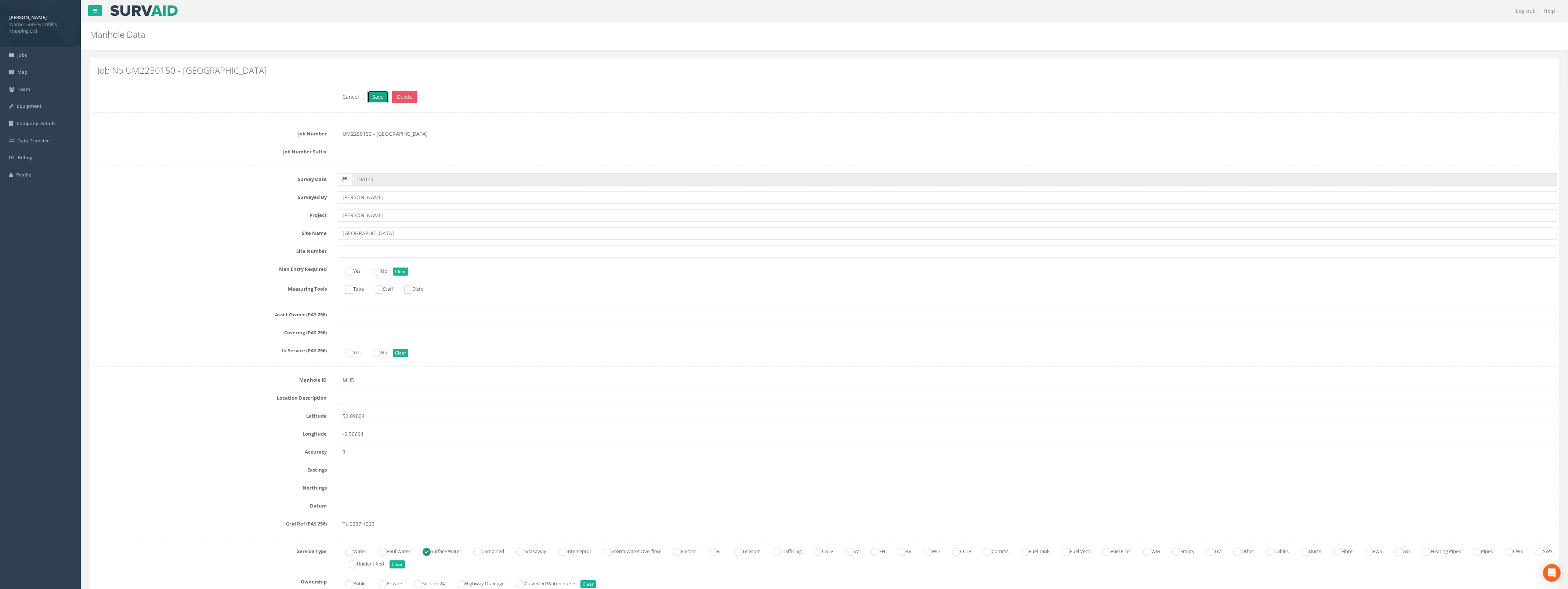
click at [376, 96] on button "Save" at bounding box center [378, 97] width 21 height 12
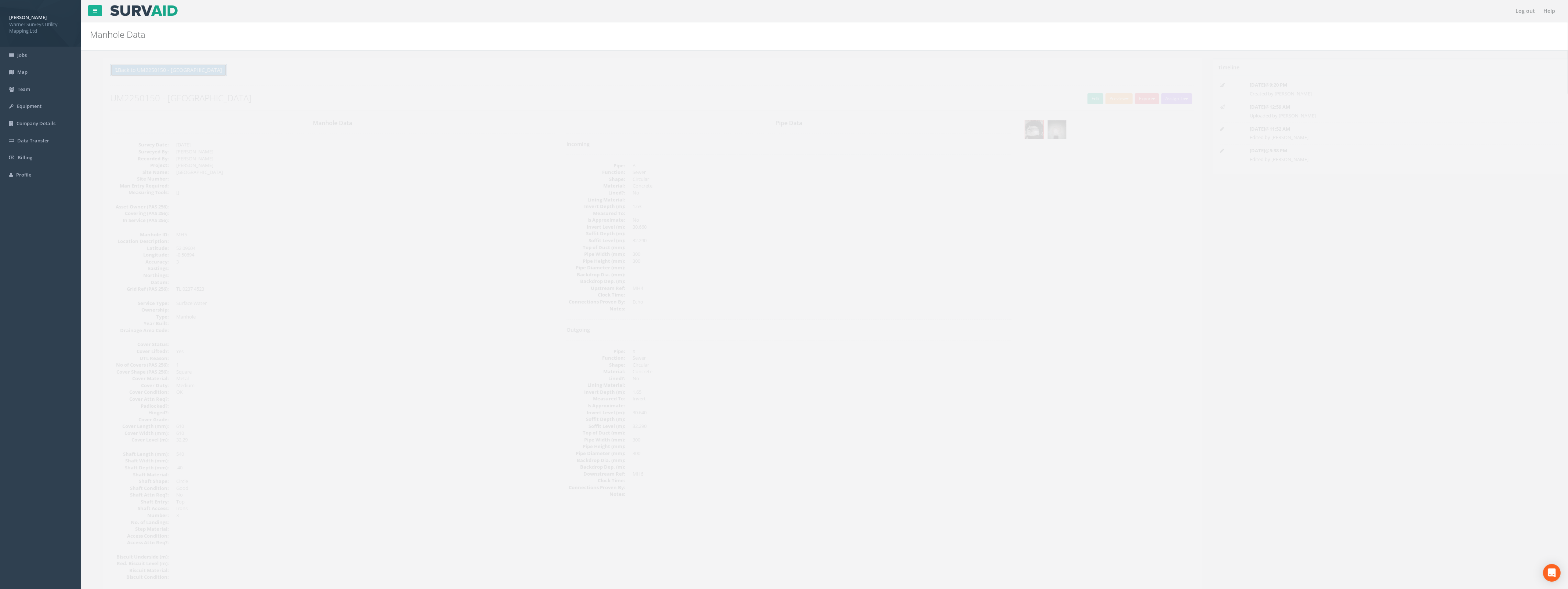
click at [160, 71] on button "Back to UM2250150 - [GEOGRAPHIC_DATA]" at bounding box center [155, 70] width 117 height 12
click at [531, 291] on td "MH6" at bounding box center [614, 292] width 190 height 13
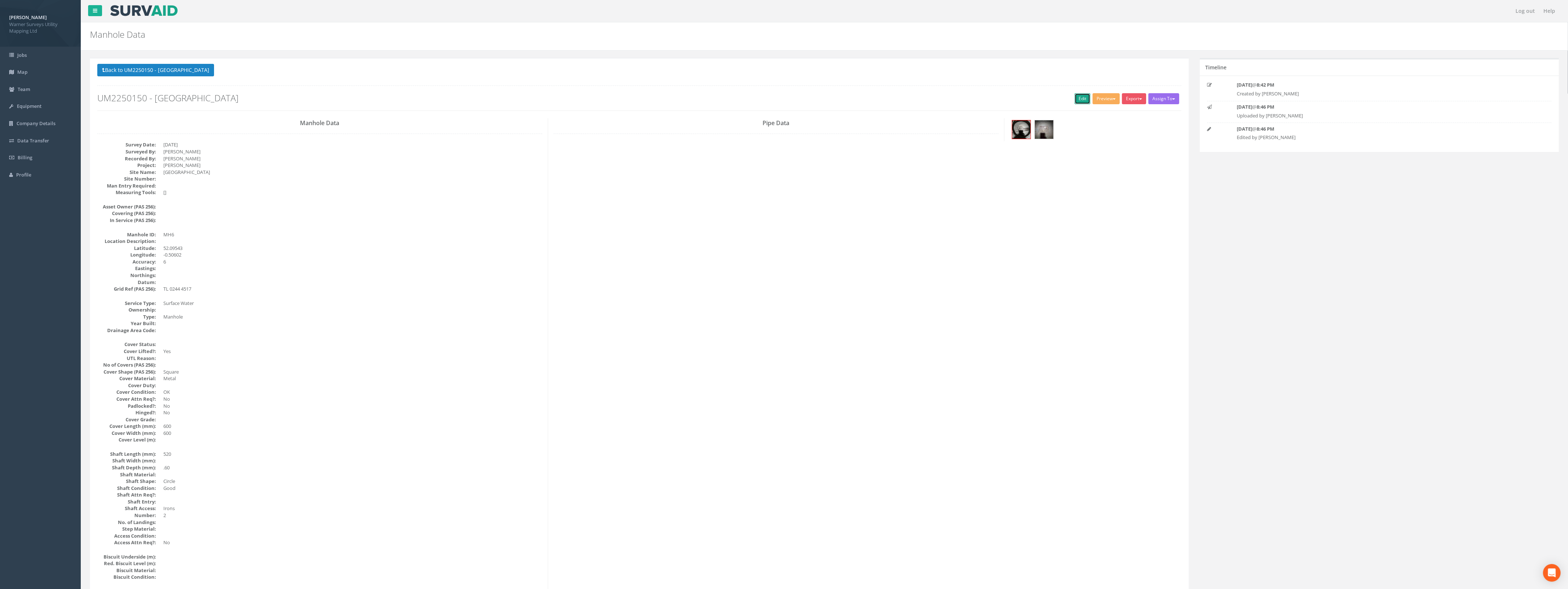
click at [1080, 104] on link "Edit" at bounding box center [1083, 99] width 16 height 11
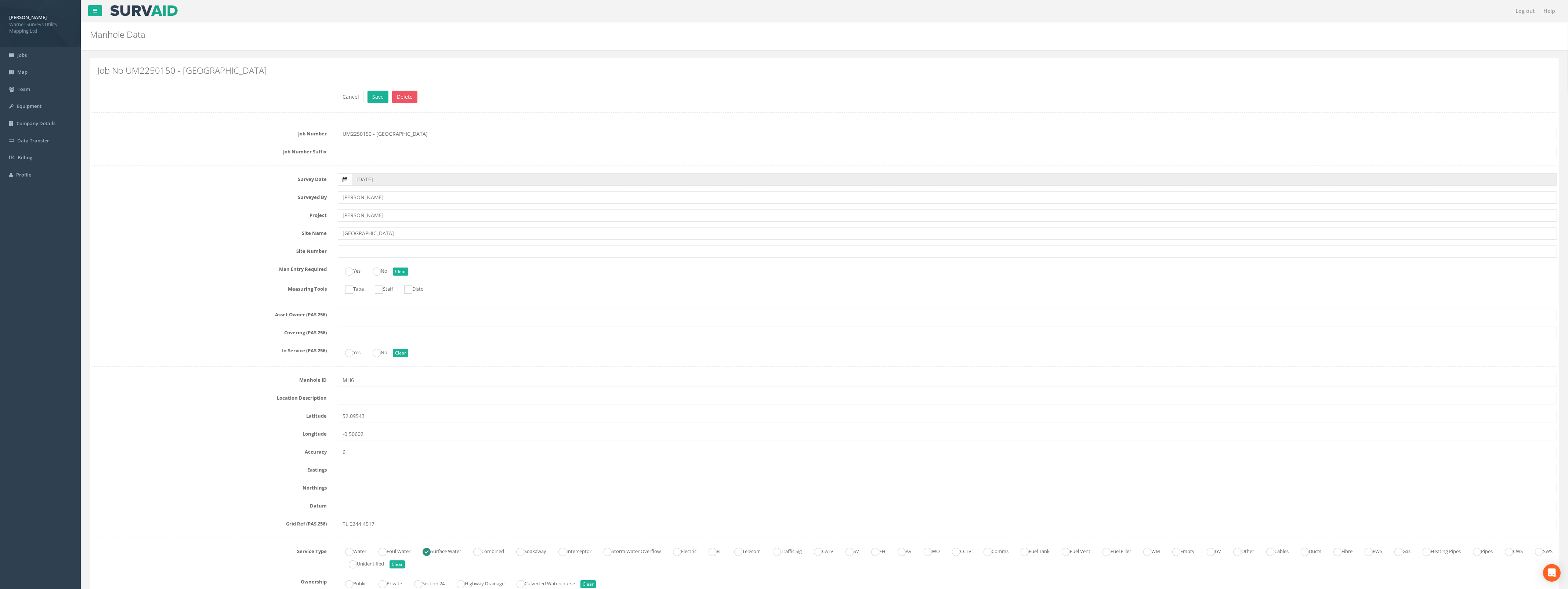
click at [344, 181] on icon at bounding box center [345, 179] width 5 height 5
click at [352, 181] on input "[DATE]" at bounding box center [954, 179] width 1205 height 12
click at [361, 193] on th "‹" at bounding box center [360, 192] width 13 height 10
click at [416, 243] on span "19" at bounding box center [416, 243] width 13 height 10
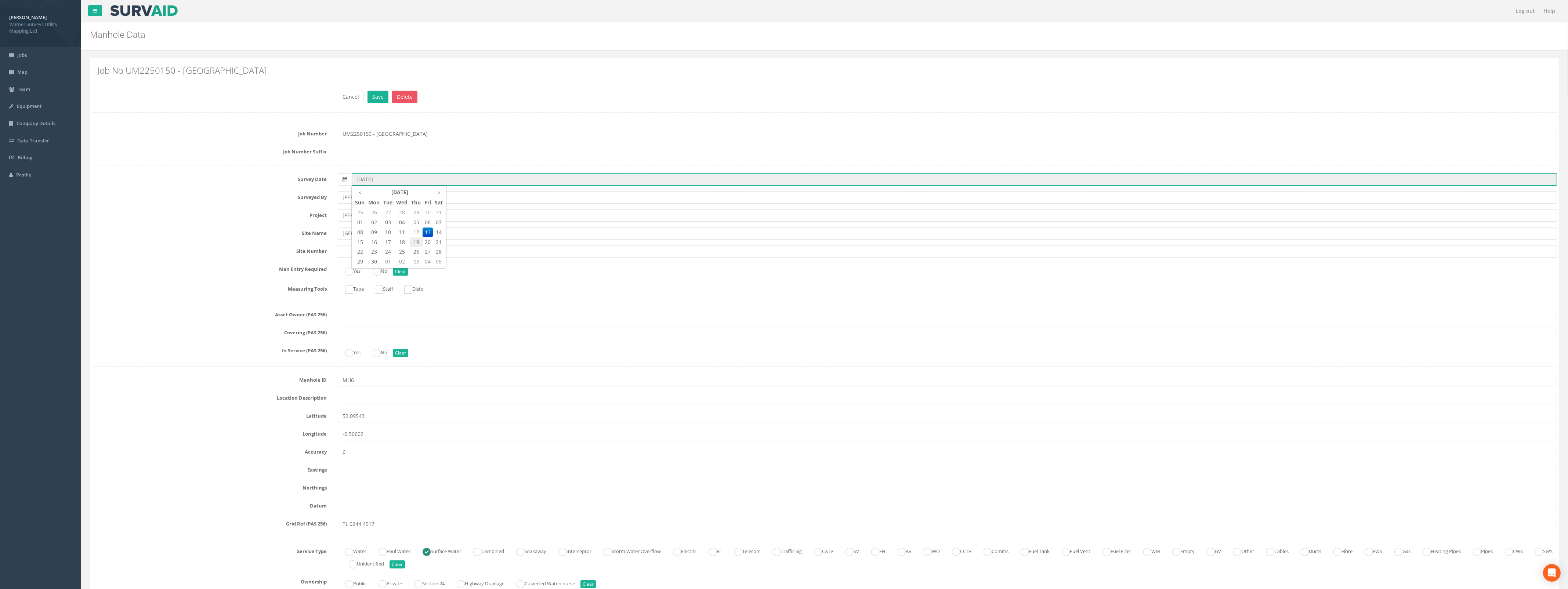
type input "[DATE]"
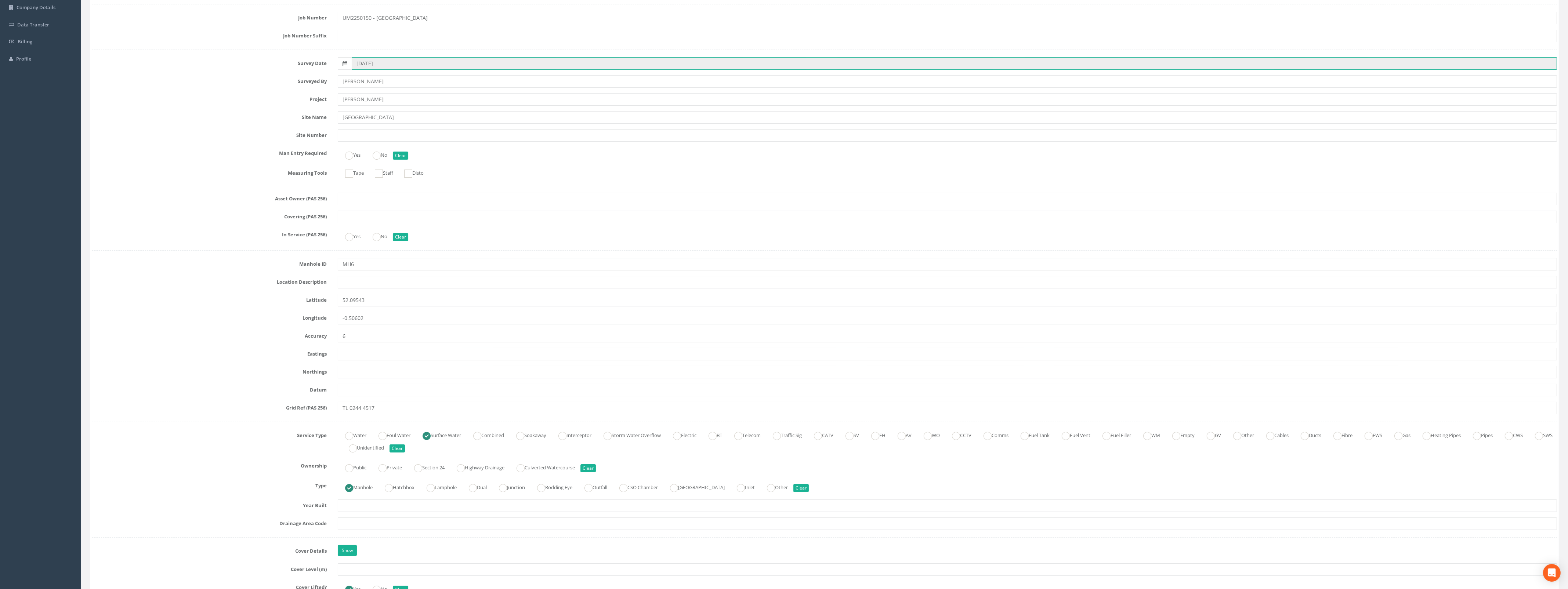
scroll to position [137, 0]
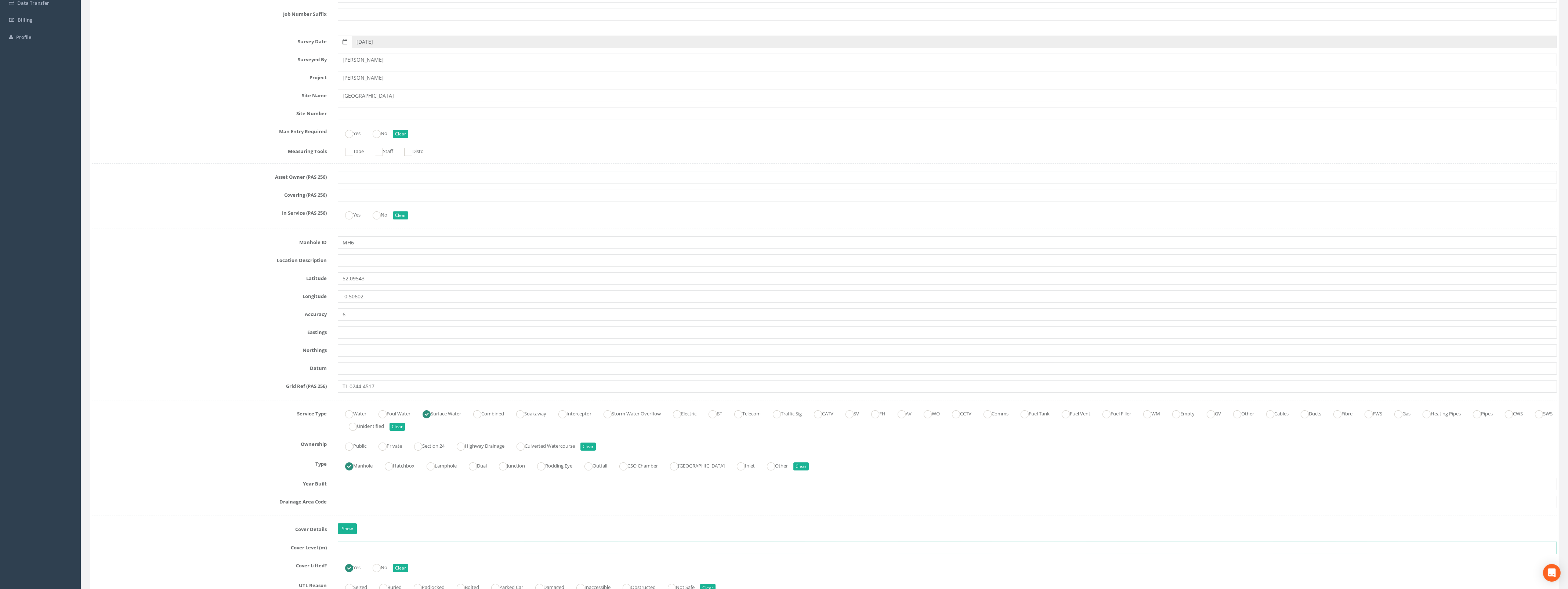
click at [361, 549] on input "text" at bounding box center [947, 547] width 1219 height 12
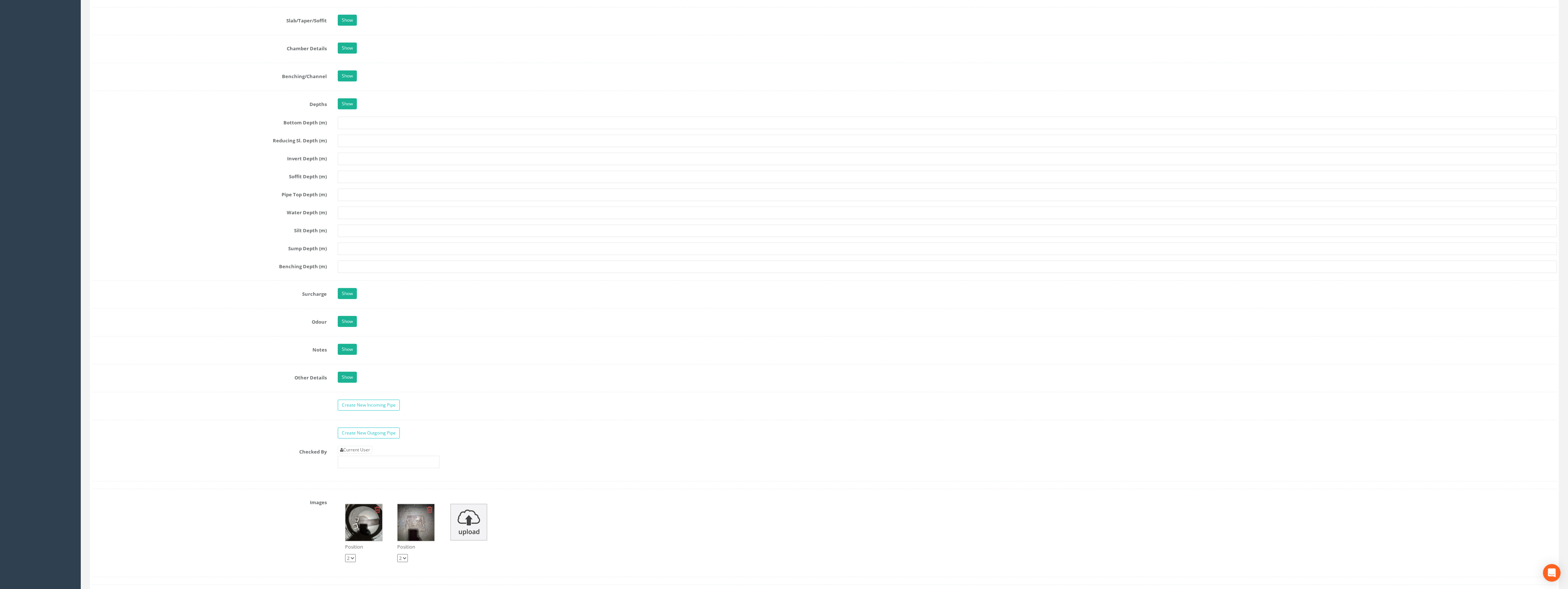
scroll to position [871, 0]
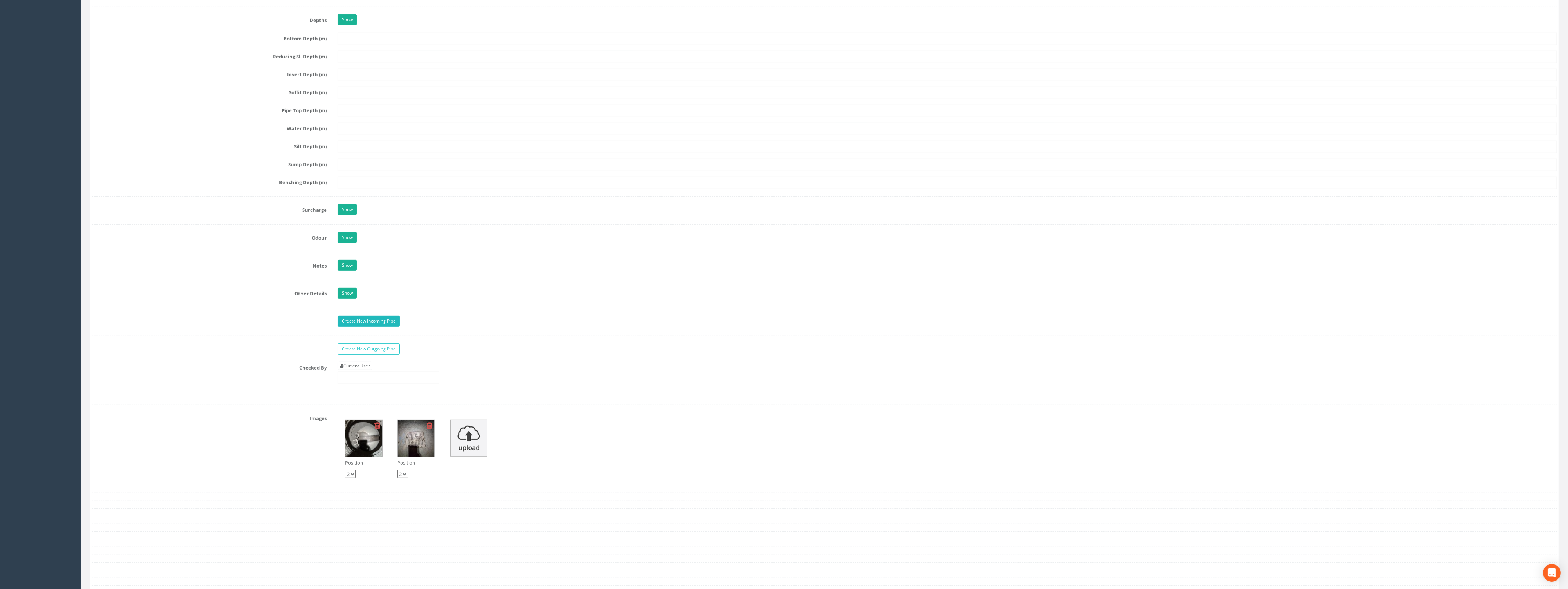
type input "32.36"
click at [361, 324] on link "Create New Incoming Pipe" at bounding box center [368, 321] width 62 height 11
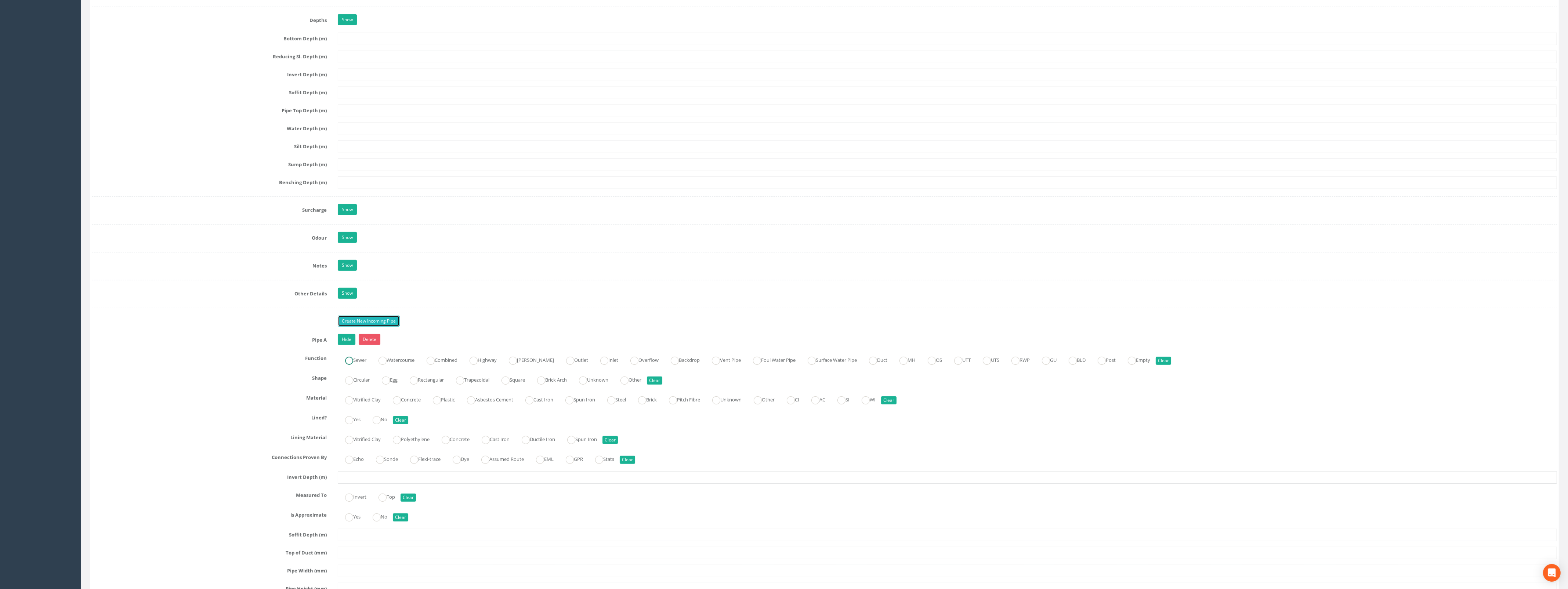
click at [349, 364] on ins at bounding box center [348, 360] width 8 height 8
radio input "true"
click at [354, 384] on label "Circular" at bounding box center [353, 379] width 32 height 10
radio input "true"
click at [400, 404] on ins at bounding box center [396, 400] width 8 height 8
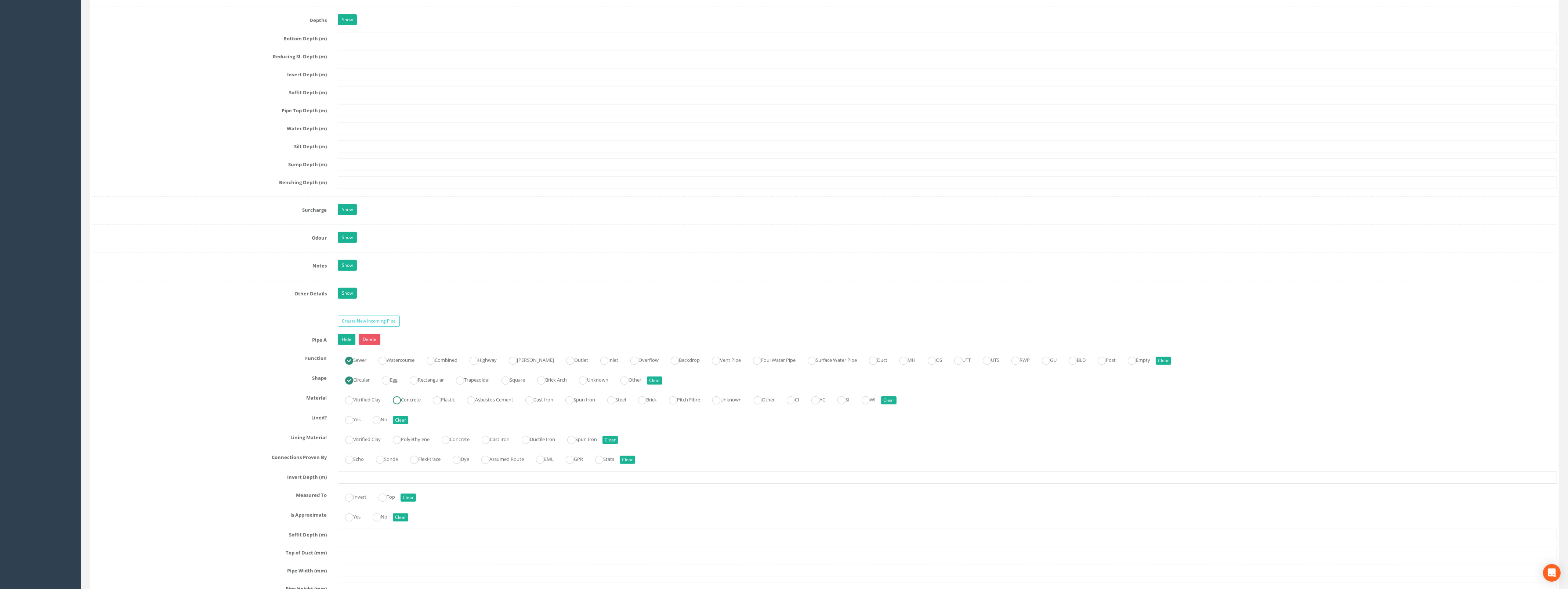
radio input "true"
click at [380, 424] on ins at bounding box center [376, 420] width 8 height 8
radio input "true"
click at [366, 483] on input "text" at bounding box center [947, 477] width 1219 height 12
type input "1.83"
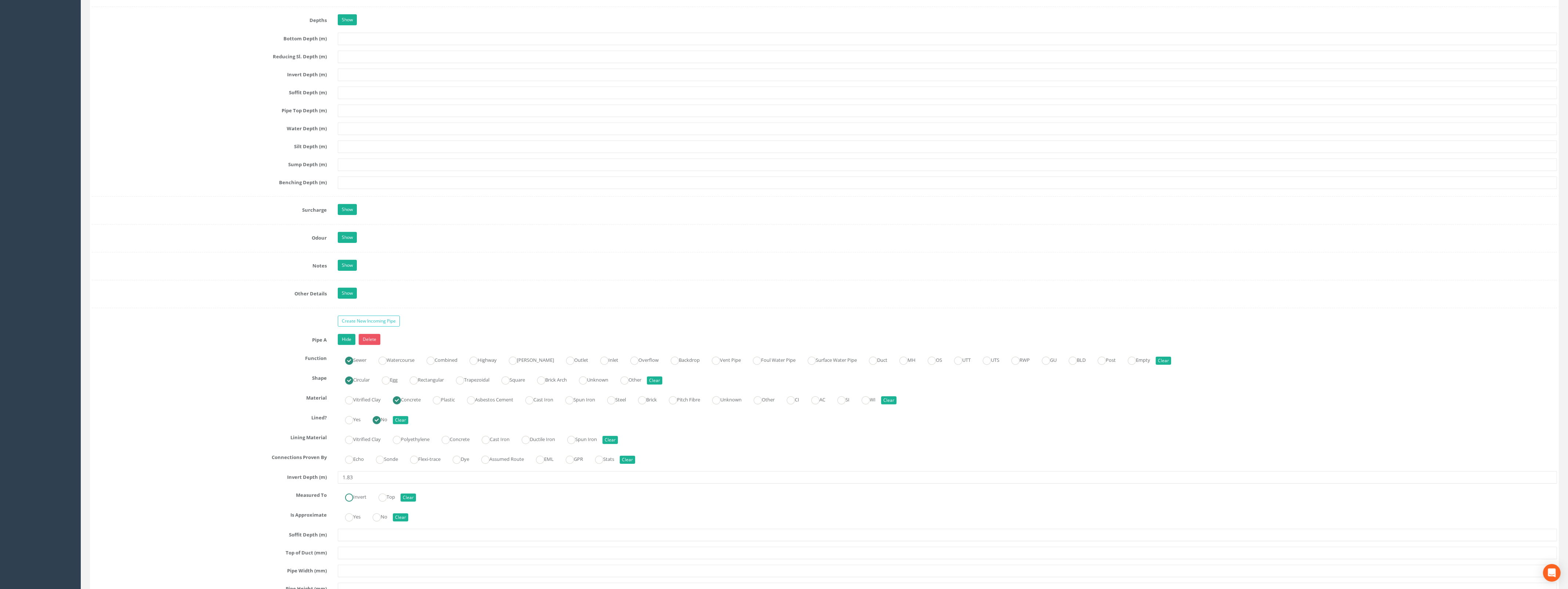
click at [359, 502] on label "Invert" at bounding box center [352, 496] width 29 height 10
radio input "true"
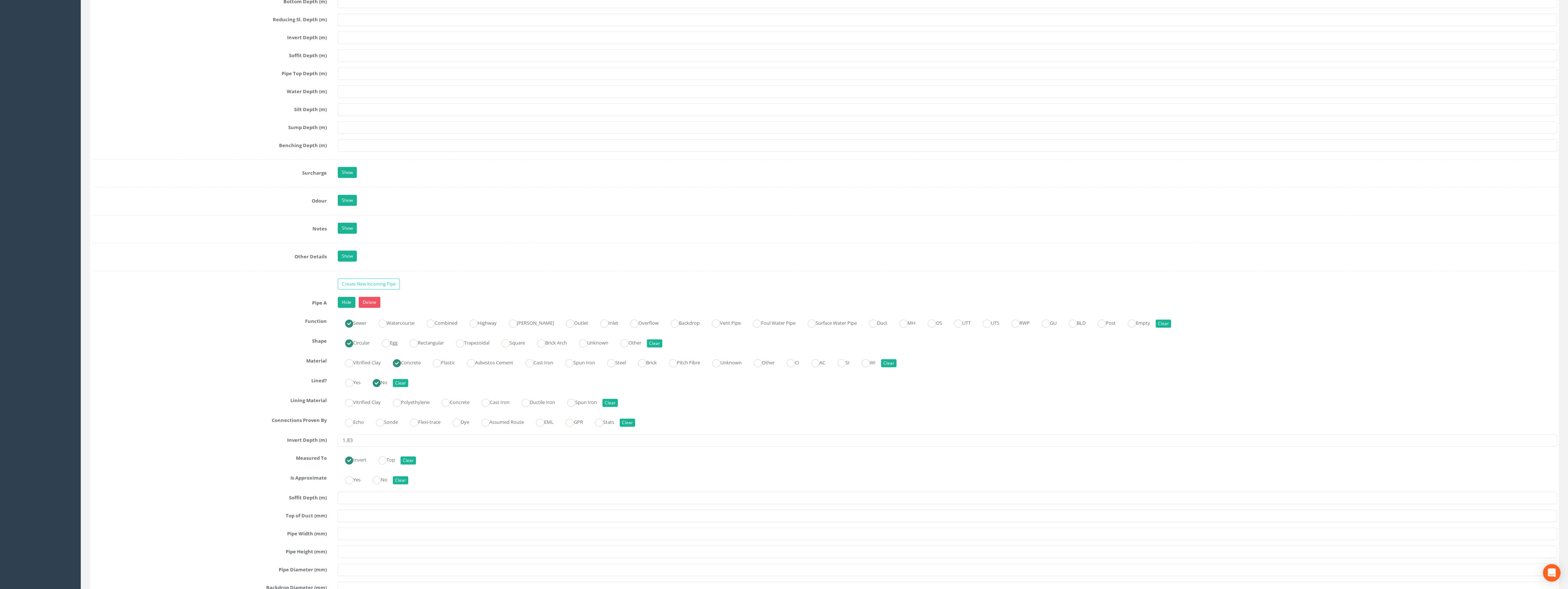
scroll to position [963, 0]
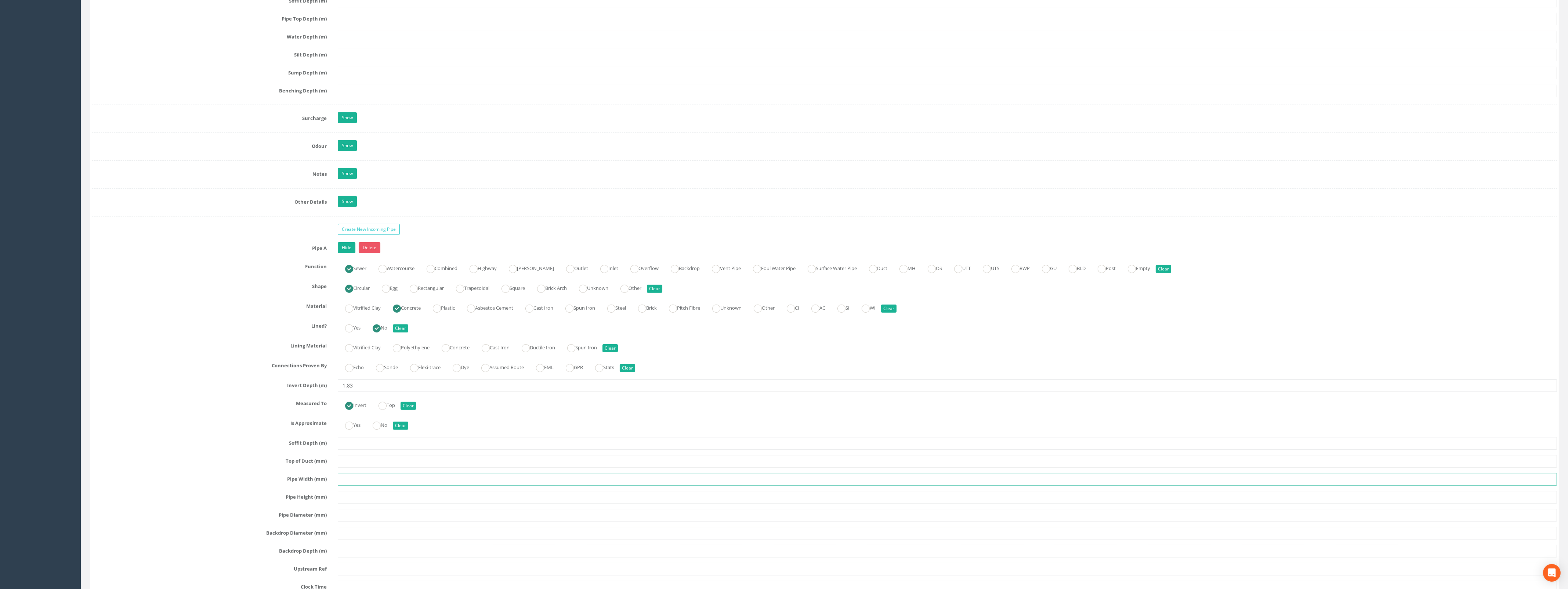
click at [370, 485] on input "text" at bounding box center [947, 479] width 1219 height 12
type input "300"
click at [369, 521] on input "text" at bounding box center [947, 515] width 1219 height 12
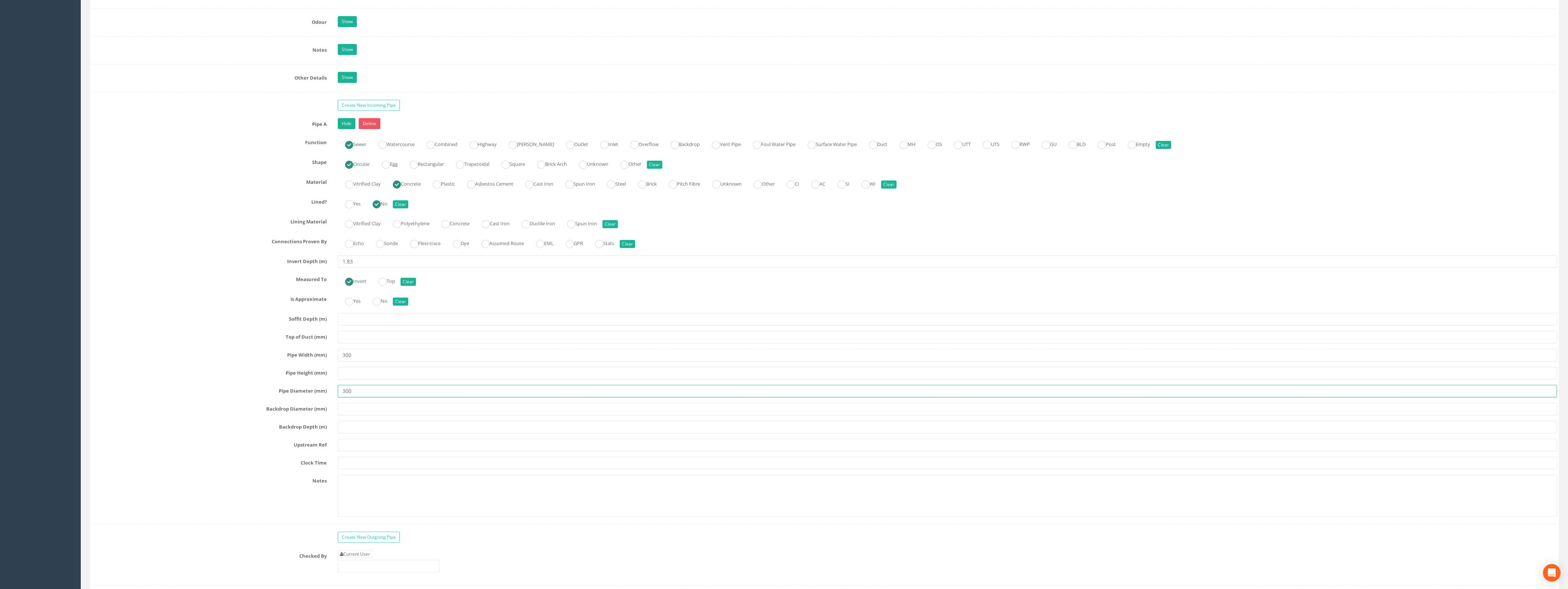
scroll to position [1100, 0]
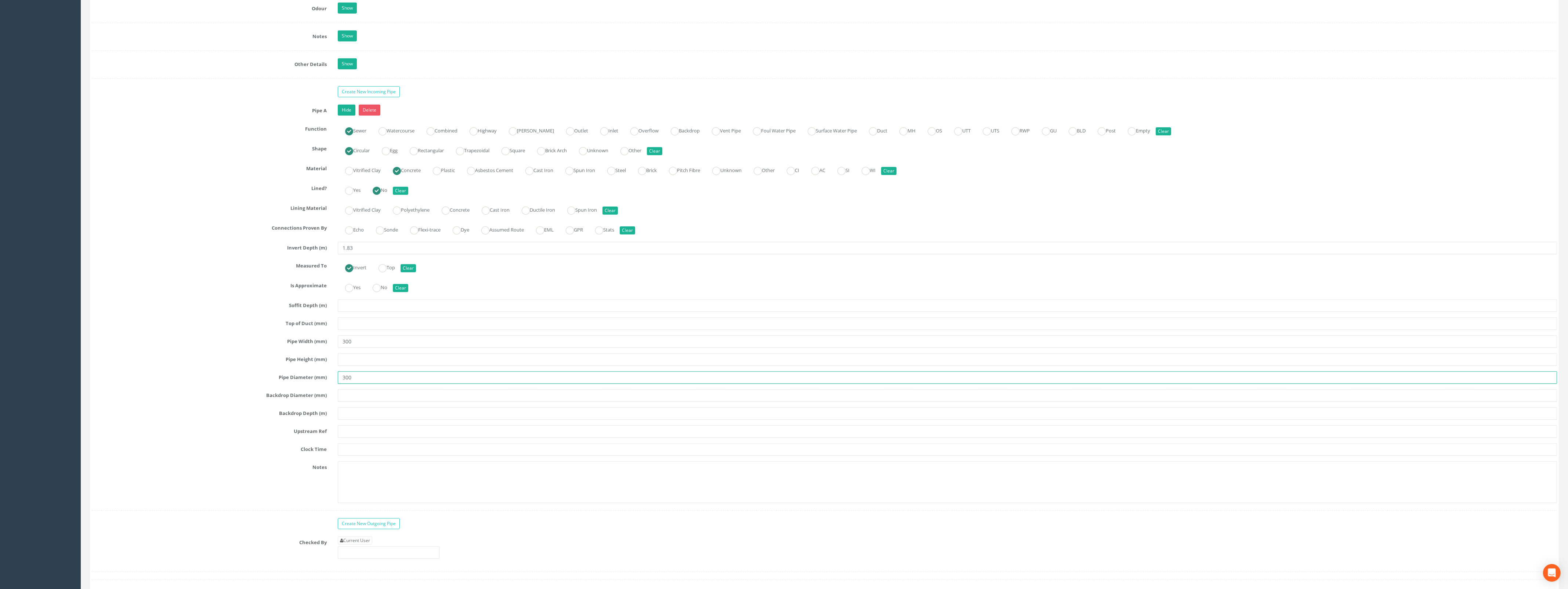
type input "300"
click at [361, 437] on input "text" at bounding box center [947, 431] width 1219 height 12
type input "MH5"
click at [348, 114] on link "Hide" at bounding box center [346, 110] width 18 height 11
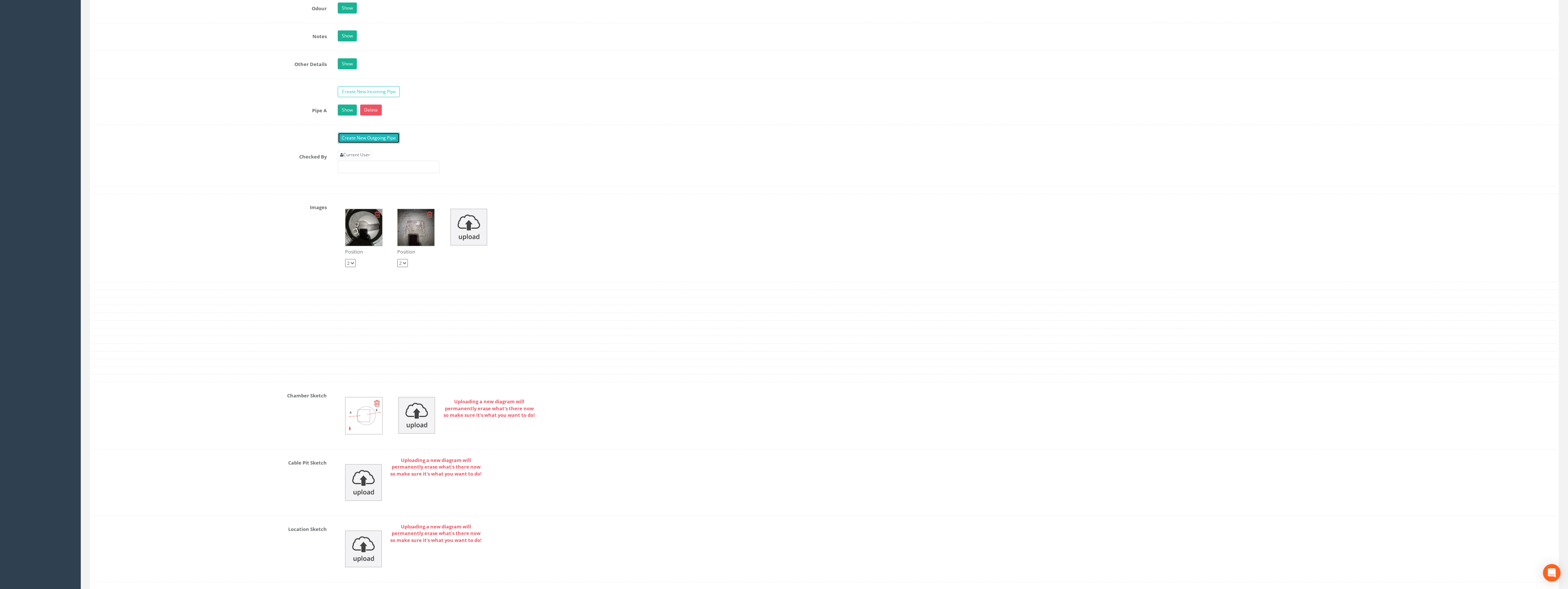
click at [357, 142] on link "Create New Outgoing Pipe" at bounding box center [368, 138] width 62 height 11
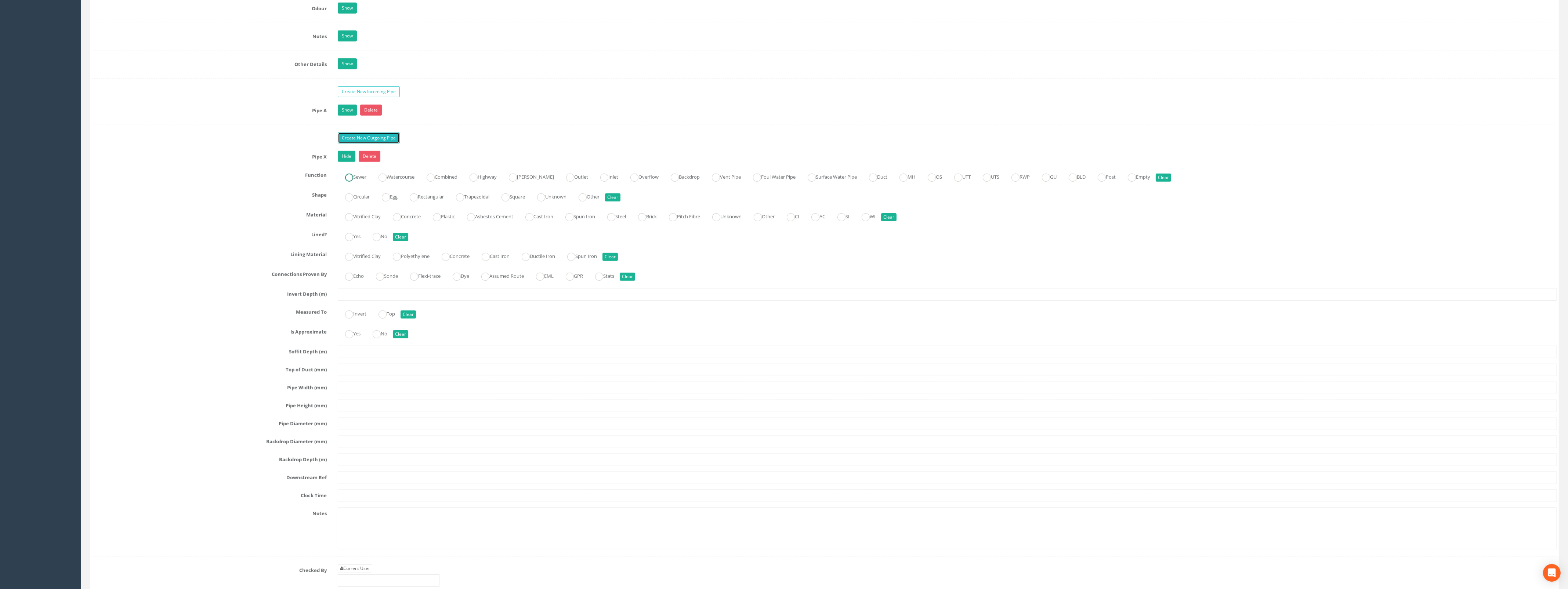
click at [347, 181] on ins at bounding box center [348, 177] width 8 height 8
radio input "true"
drag, startPoint x: 350, startPoint y: 202, endPoint x: 352, endPoint y: 210, distance: 8.2
click at [350, 202] on ins at bounding box center [348, 197] width 8 height 8
radio input "true"
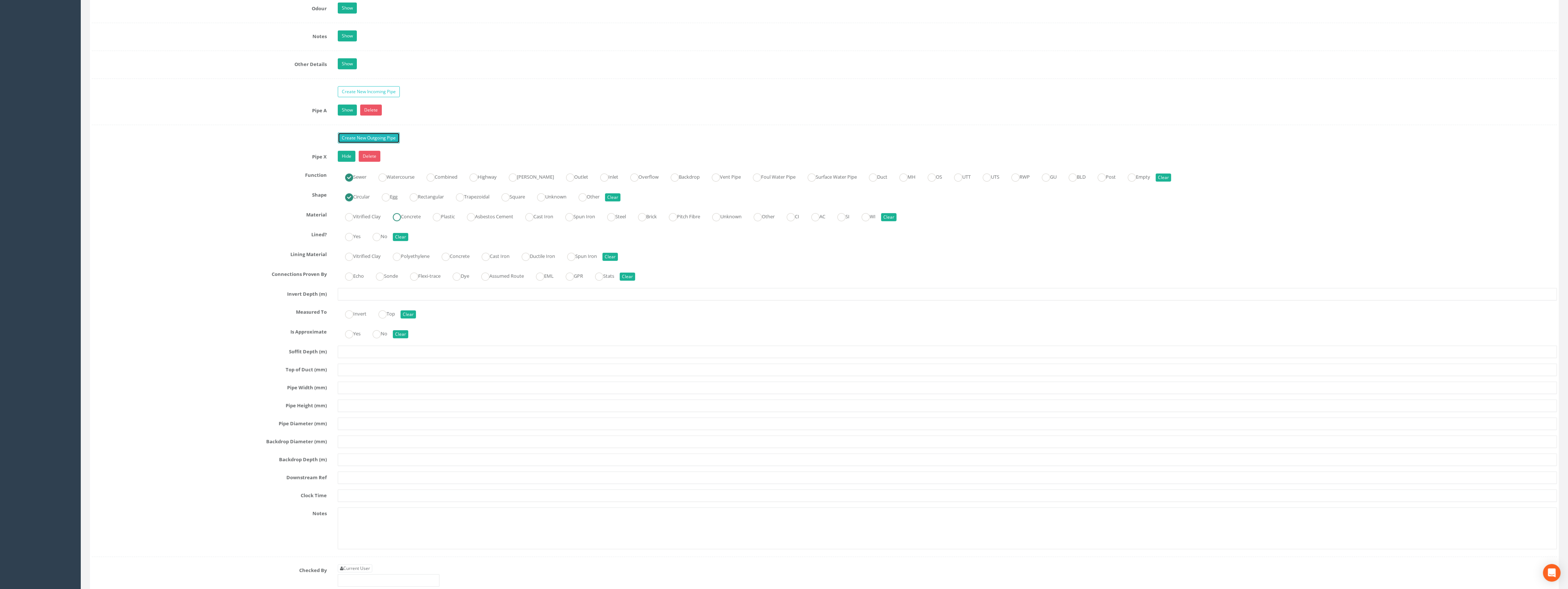
click at [399, 221] on ins at bounding box center [396, 217] width 8 height 8
radio input "true"
click at [381, 241] on ins at bounding box center [376, 236] width 8 height 8
radio input "true"
click at [364, 300] on input "text" at bounding box center [947, 294] width 1219 height 12
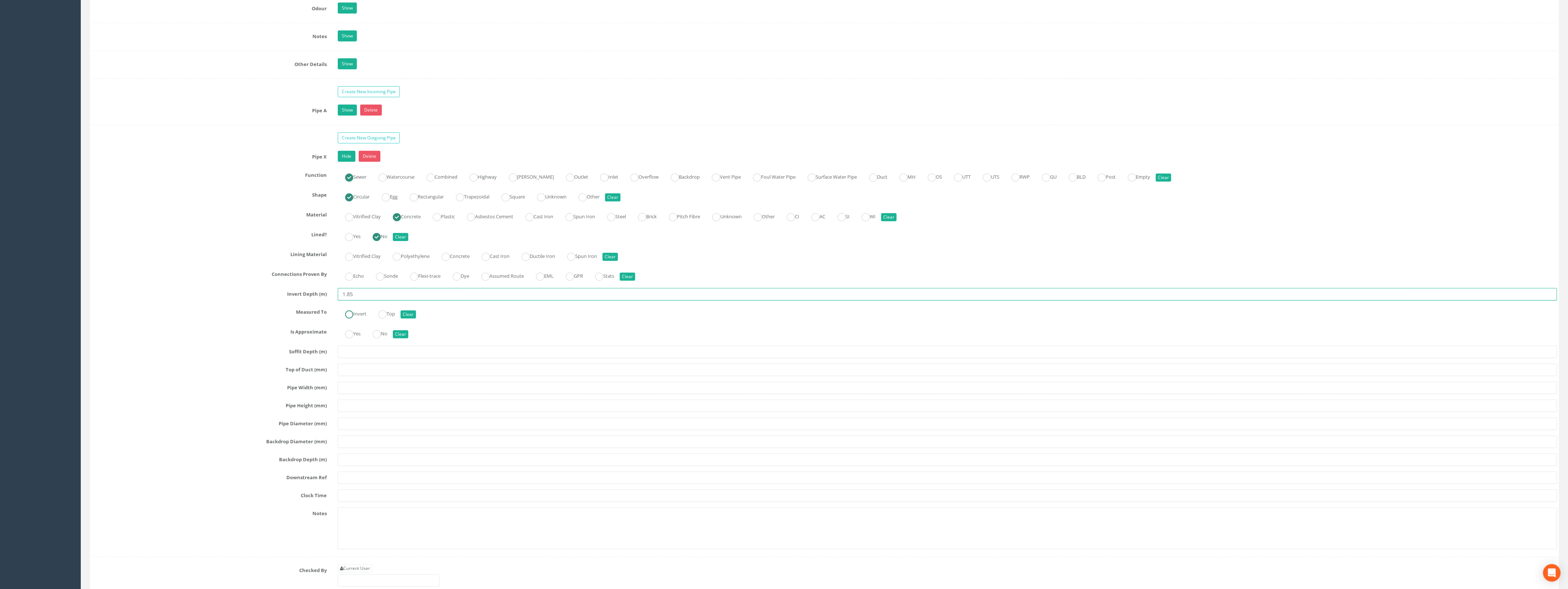
type input "1.85"
click at [353, 318] on label "Invert" at bounding box center [352, 313] width 29 height 10
radio input "true"
click at [355, 408] on input "text" at bounding box center [947, 406] width 1219 height 12
drag, startPoint x: 364, startPoint y: 414, endPoint x: 333, endPoint y: 411, distance: 31.1
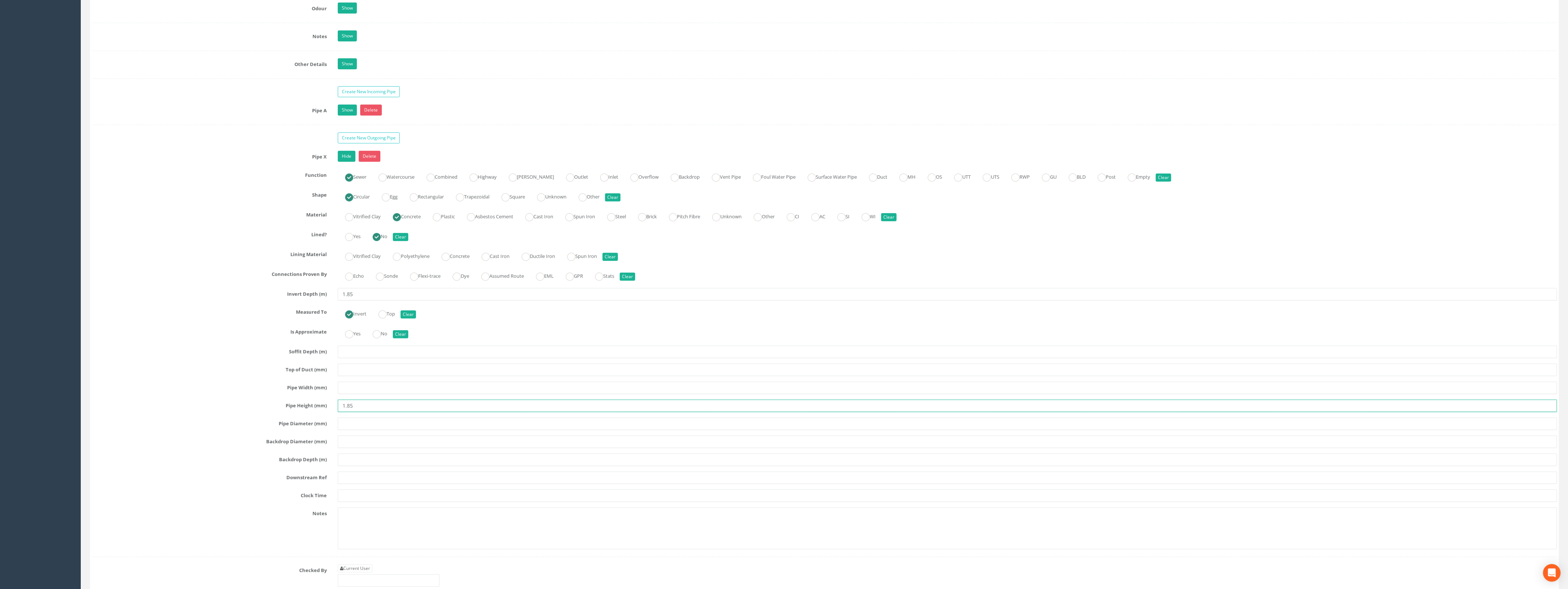
click at [333, 411] on div "1.85" at bounding box center [947, 406] width 1230 height 12
type input "300"
click at [367, 430] on input "text" at bounding box center [947, 423] width 1219 height 12
type input "300"
click at [357, 392] on input "text" at bounding box center [947, 387] width 1219 height 12
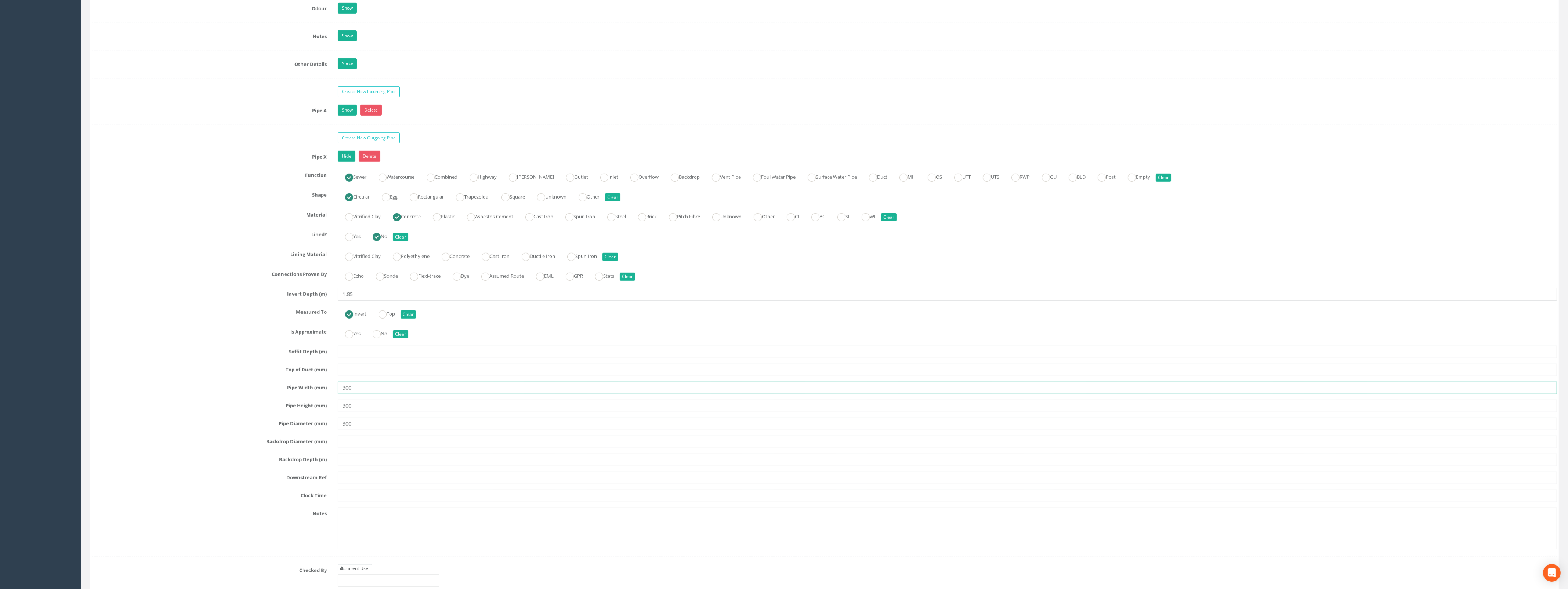
type input "300"
drag, startPoint x: 369, startPoint y: 417, endPoint x: 337, endPoint y: 410, distance: 32.8
click at [335, 410] on div "300" at bounding box center [947, 406] width 1230 height 12
click at [364, 484] on input "text" at bounding box center [947, 478] width 1219 height 12
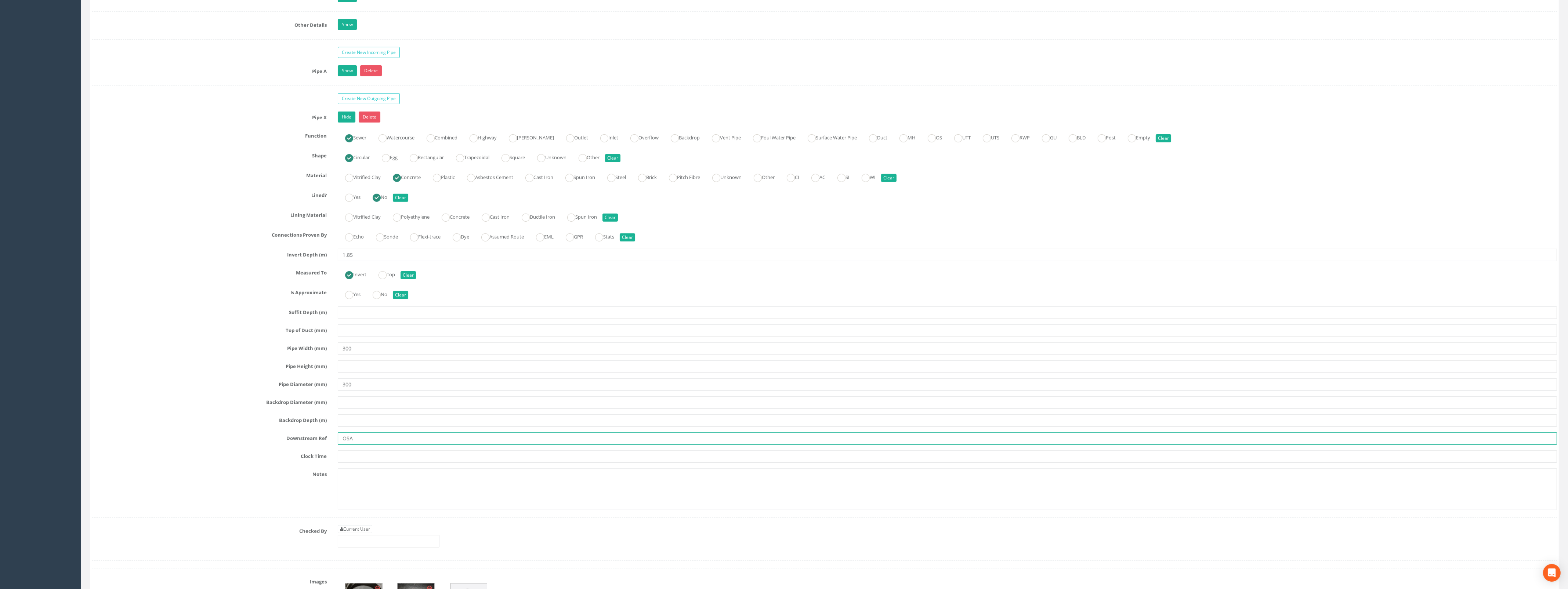
scroll to position [1193, 0]
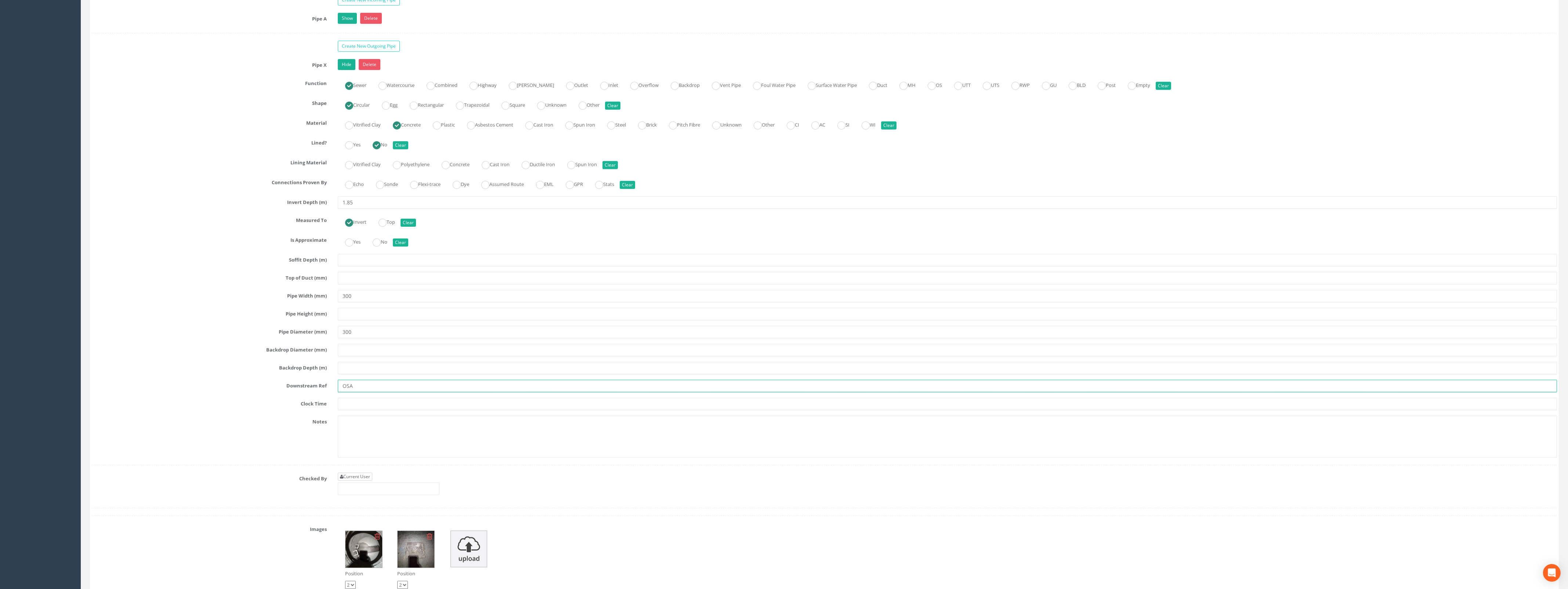
type input "OSA"
click at [365, 481] on link "Current User" at bounding box center [355, 476] width 34 height 8
type input "[PERSON_NAME]"
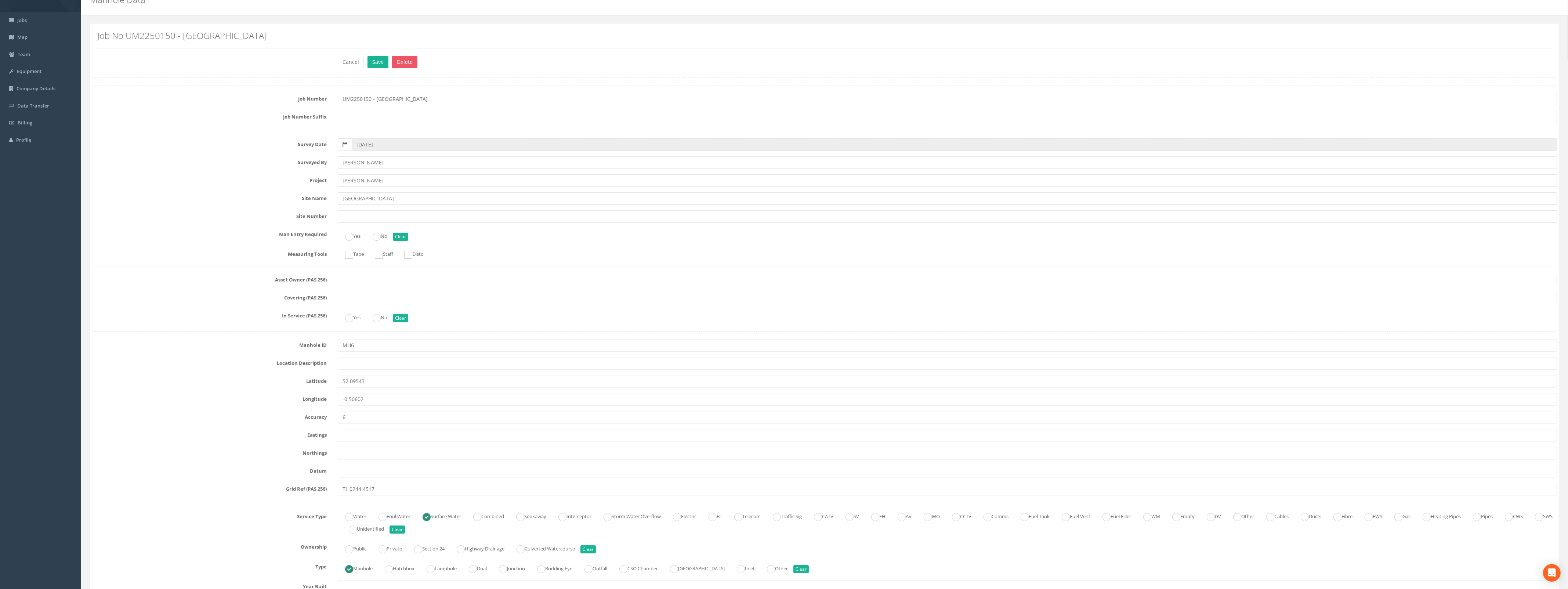
scroll to position [0, 0]
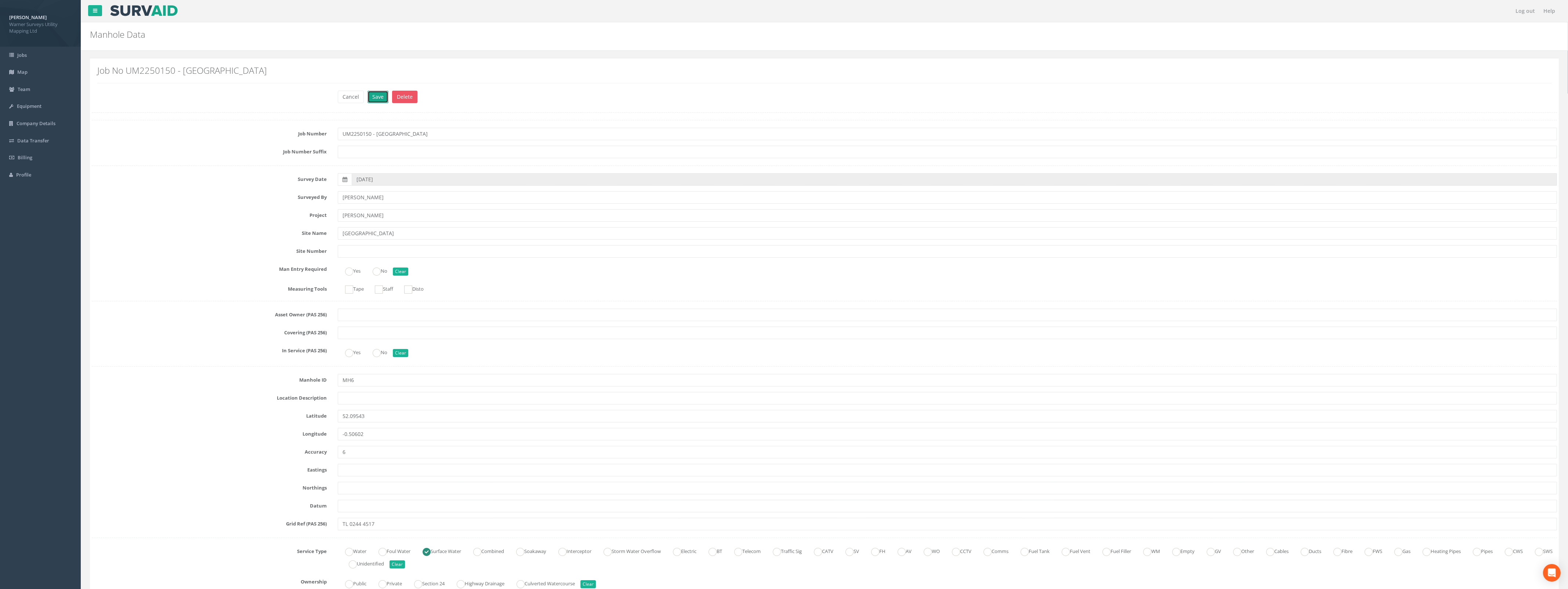
click at [383, 97] on button "Save" at bounding box center [378, 97] width 21 height 12
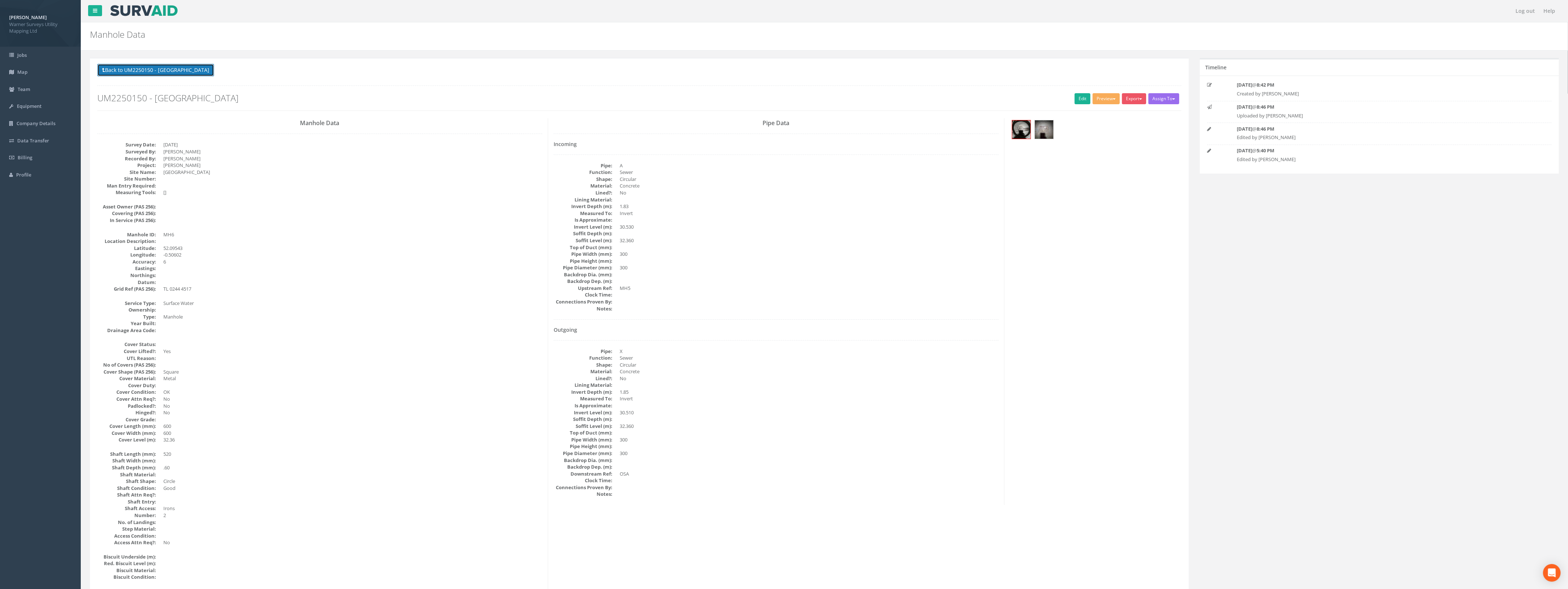
click at [153, 74] on button "Back to UM2250150 - [GEOGRAPHIC_DATA]" at bounding box center [155, 70] width 117 height 12
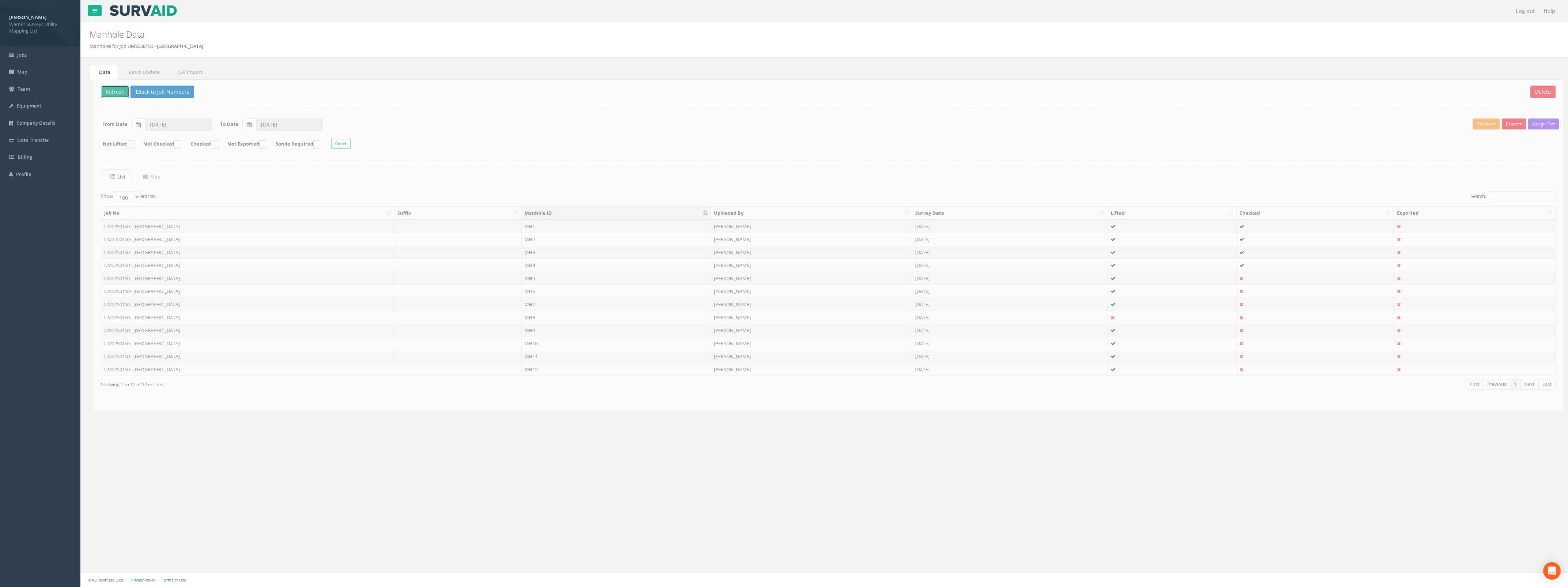
click at [108, 88] on button "Refresh" at bounding box center [111, 92] width 29 height 12
click at [550, 209] on th "Manhole ID" at bounding box center [612, 213] width 189 height 13
click at [549, 211] on th "Manhole ID" at bounding box center [612, 213] width 189 height 13
drag, startPoint x: 123, startPoint y: 196, endPoint x: 127, endPoint y: 197, distance: 4.1
click at [123, 196] on select "10 25 50 100" at bounding box center [122, 197] width 27 height 11
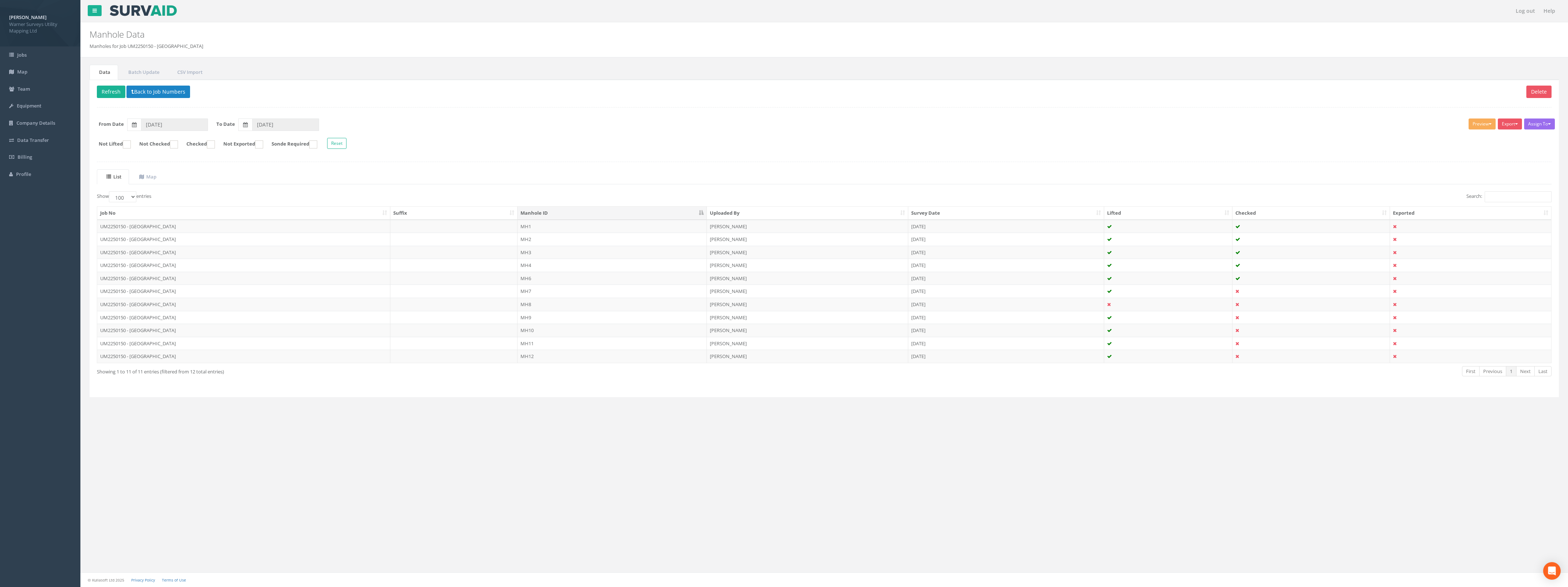
click at [397, 213] on th "Suffix" at bounding box center [454, 213] width 128 height 13
click at [528, 359] on td "MH12" at bounding box center [612, 356] width 189 height 13
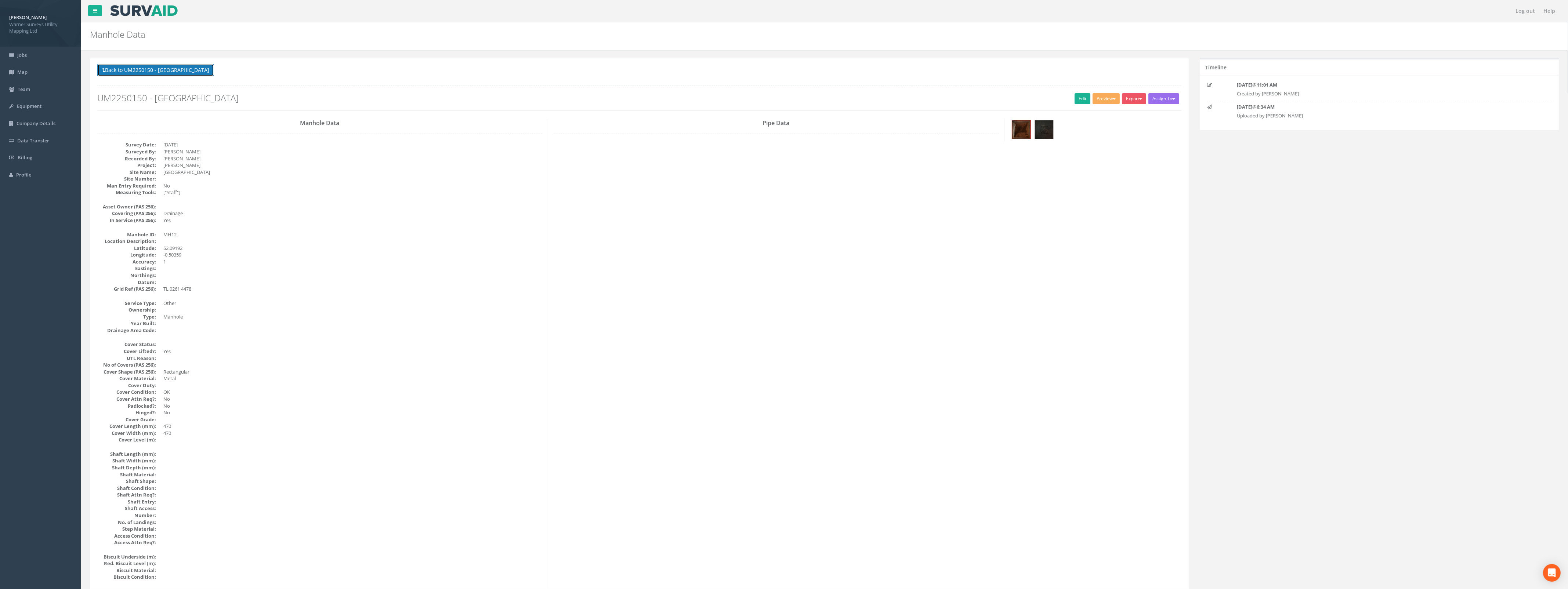
click at [137, 70] on button "Back to UM2250150 - [GEOGRAPHIC_DATA]" at bounding box center [155, 70] width 117 height 12
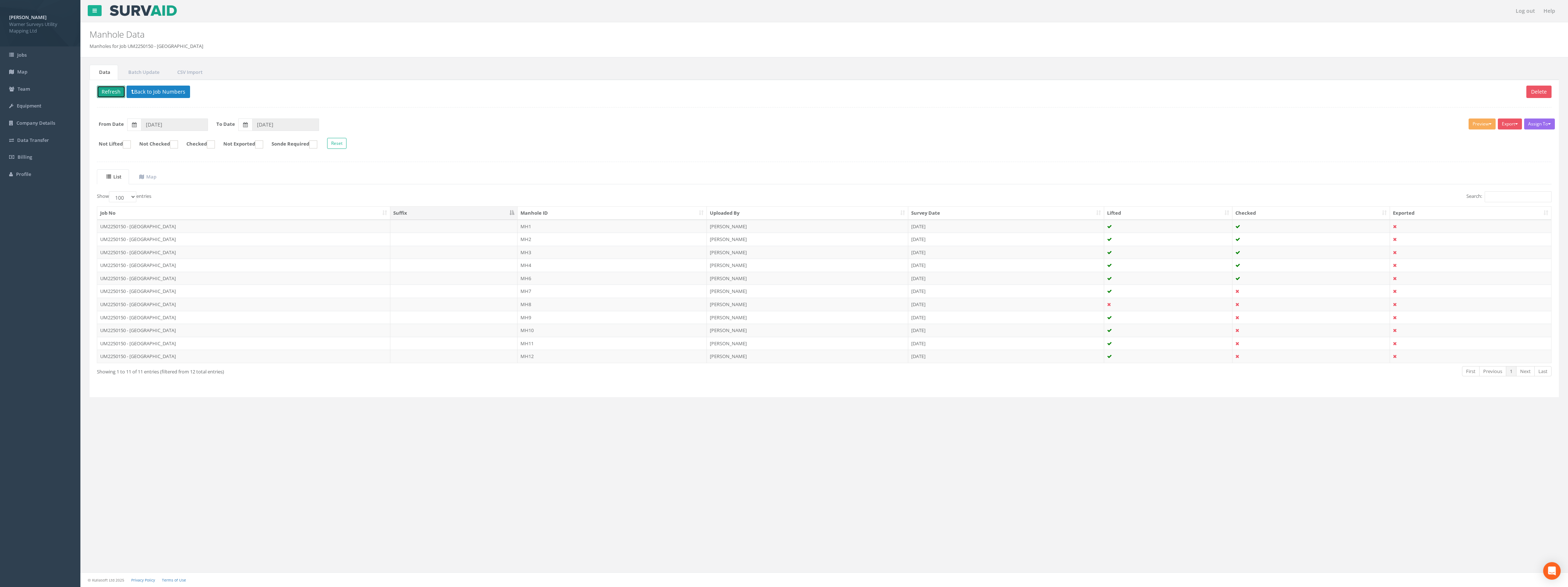
click at [108, 93] on button "Refresh" at bounding box center [111, 92] width 29 height 12
click at [576, 211] on th "Manhole ID" at bounding box center [612, 213] width 189 height 13
click at [551, 278] on td "MH5" at bounding box center [612, 278] width 189 height 13
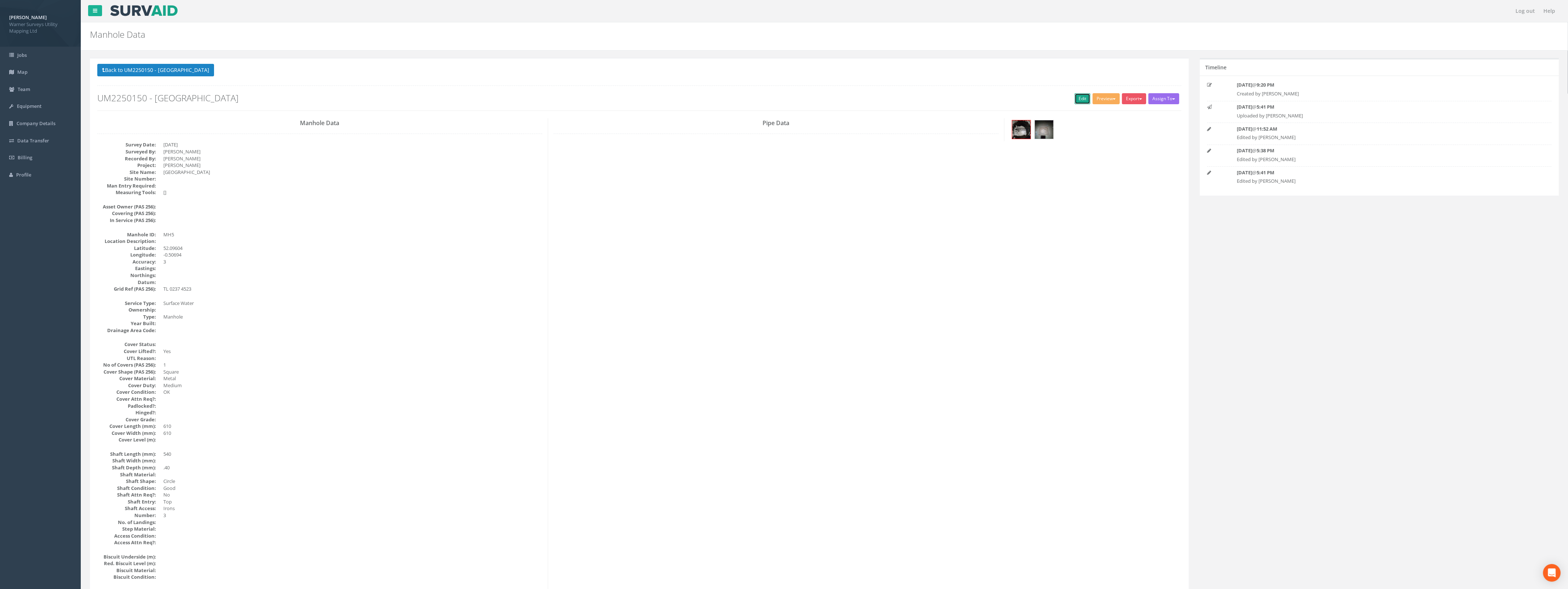
click at [1080, 99] on link "Edit" at bounding box center [1083, 99] width 16 height 11
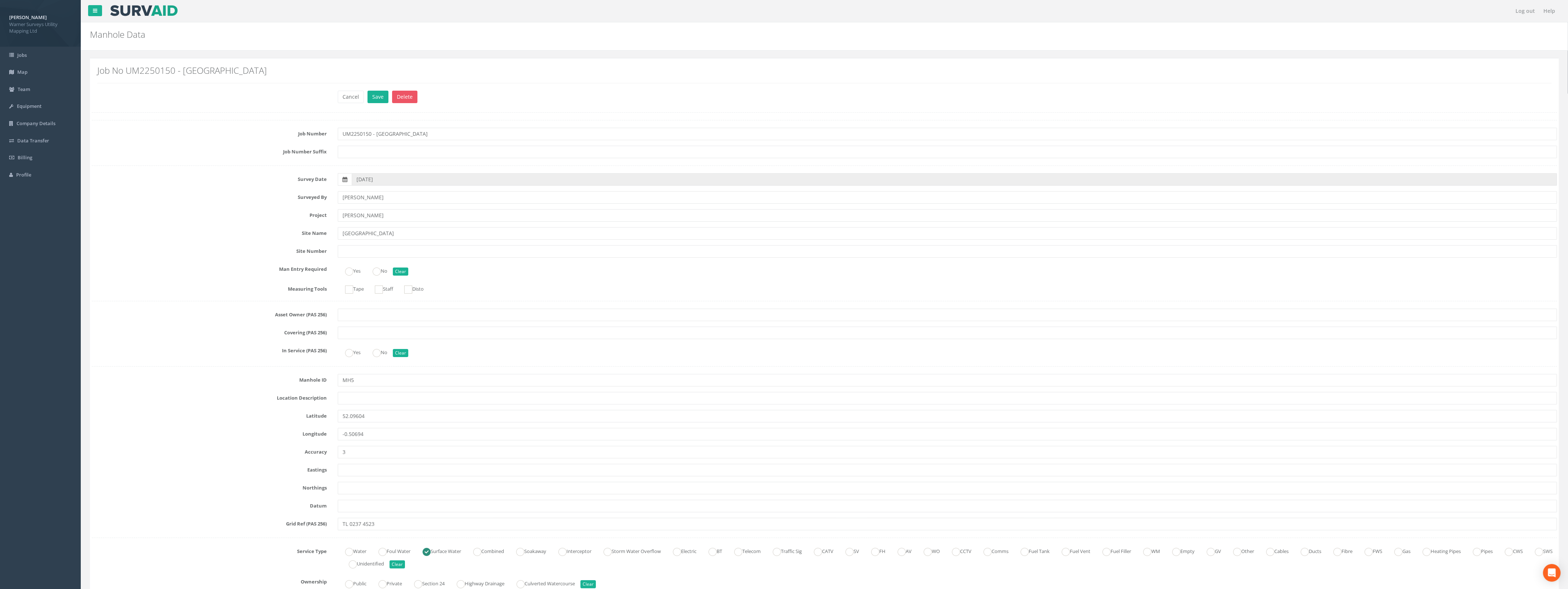
click at [347, 180] on icon at bounding box center [345, 179] width 5 height 5
click at [352, 180] on input "[DATE]" at bounding box center [954, 179] width 1205 height 12
click at [358, 194] on th "‹" at bounding box center [360, 192] width 13 height 10
drag, startPoint x: 359, startPoint y: 194, endPoint x: 363, endPoint y: 195, distance: 4.1
click at [359, 194] on th "‹" at bounding box center [360, 192] width 13 height 10
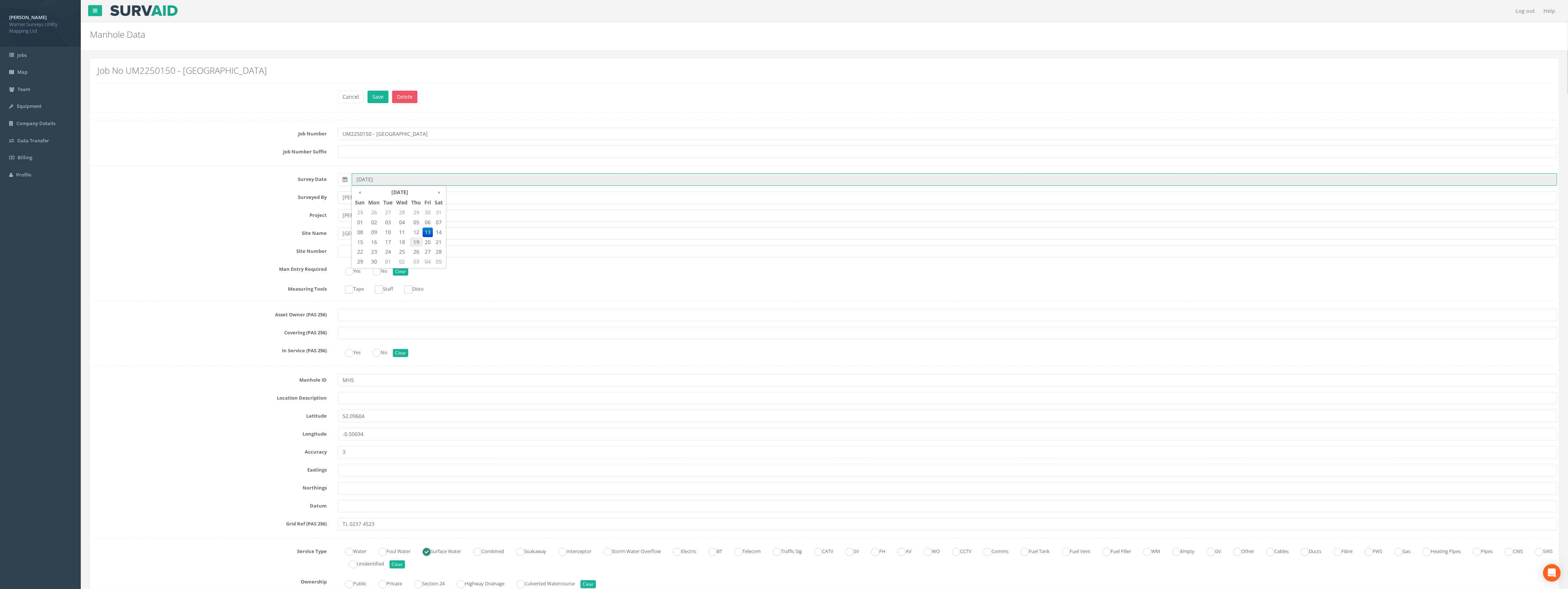
click at [419, 240] on span "19" at bounding box center [416, 243] width 13 height 10
type input "[DATE]"
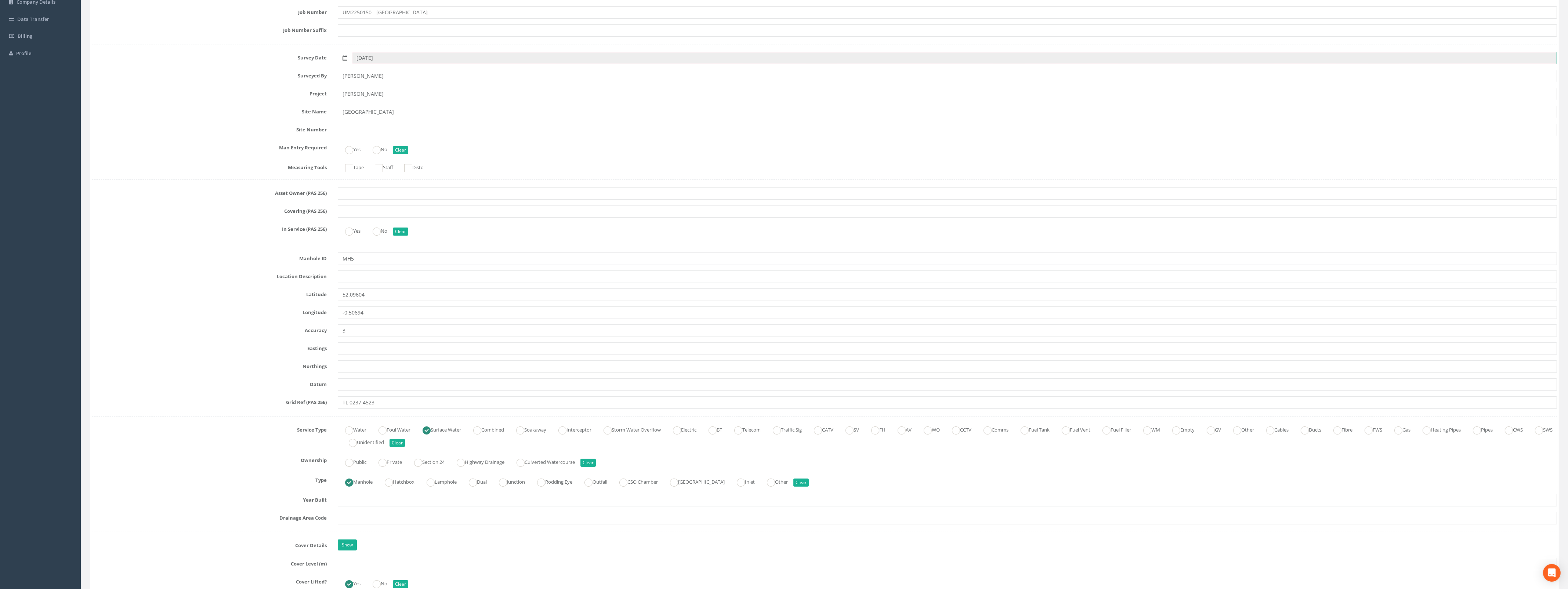
scroll to position [137, 0]
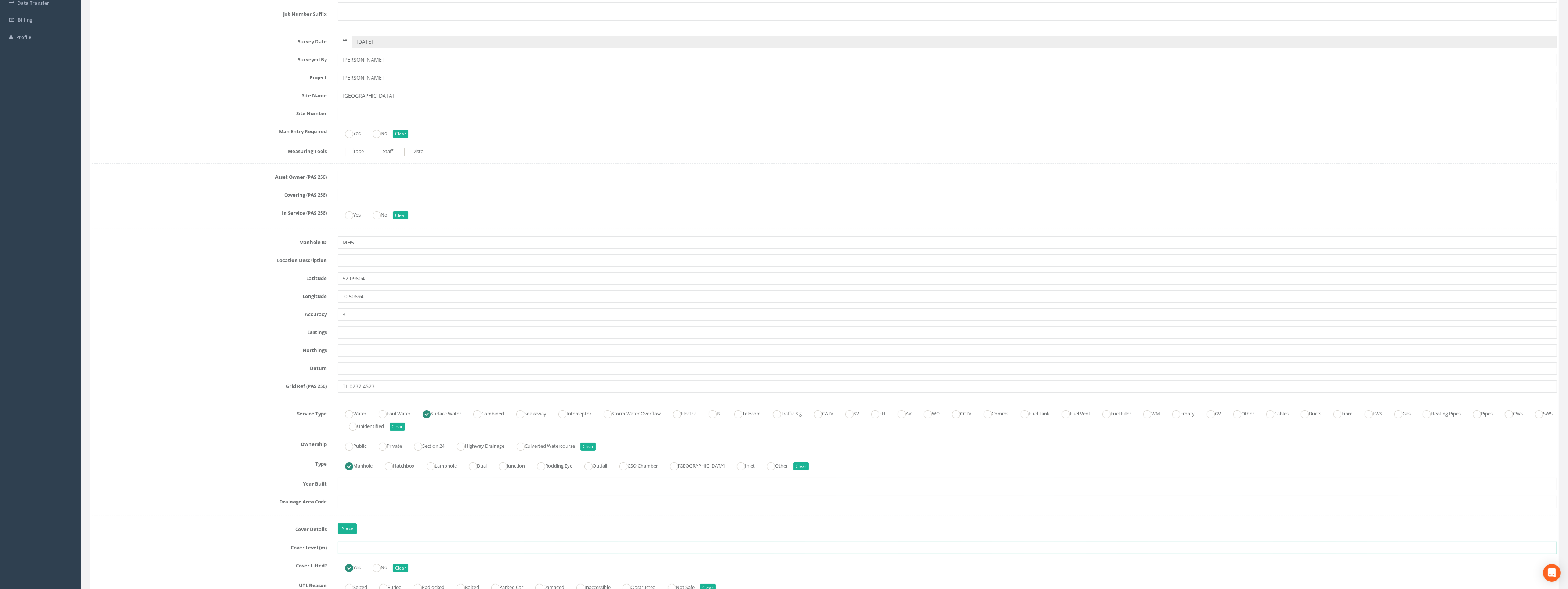
click at [372, 547] on input "text" at bounding box center [947, 547] width 1219 height 12
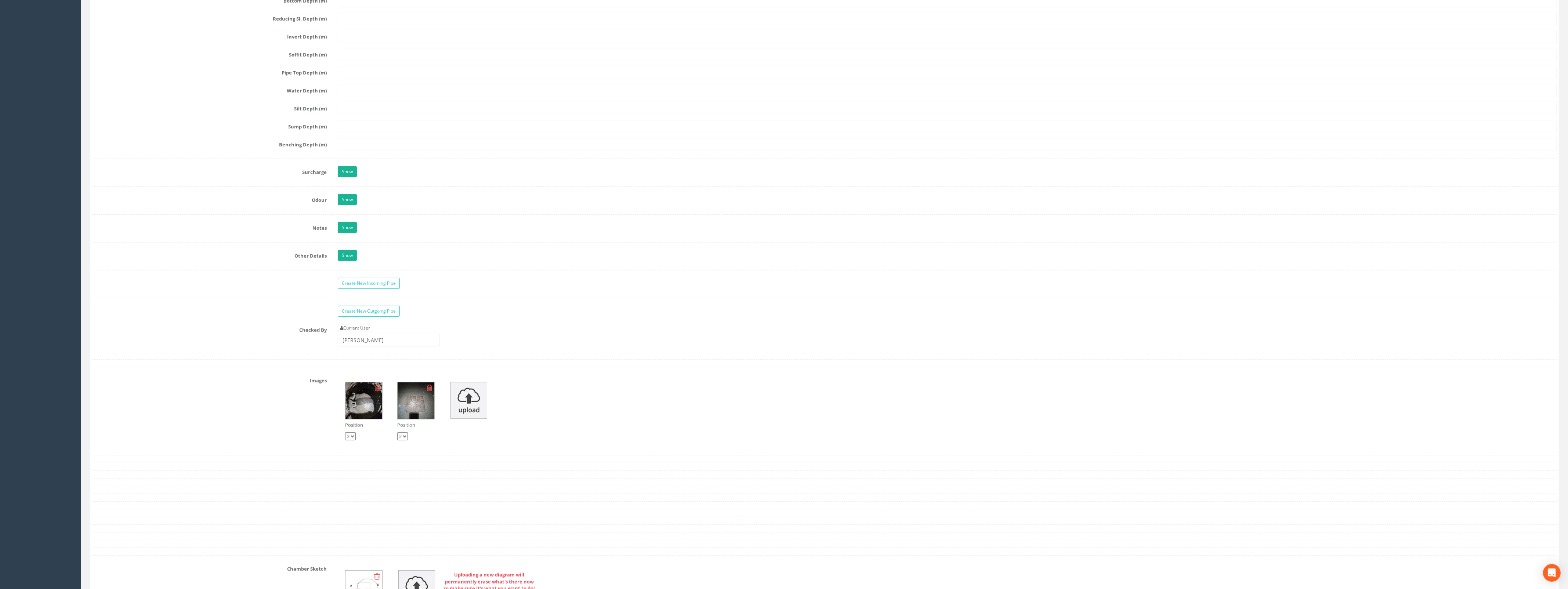
scroll to position [917, 0]
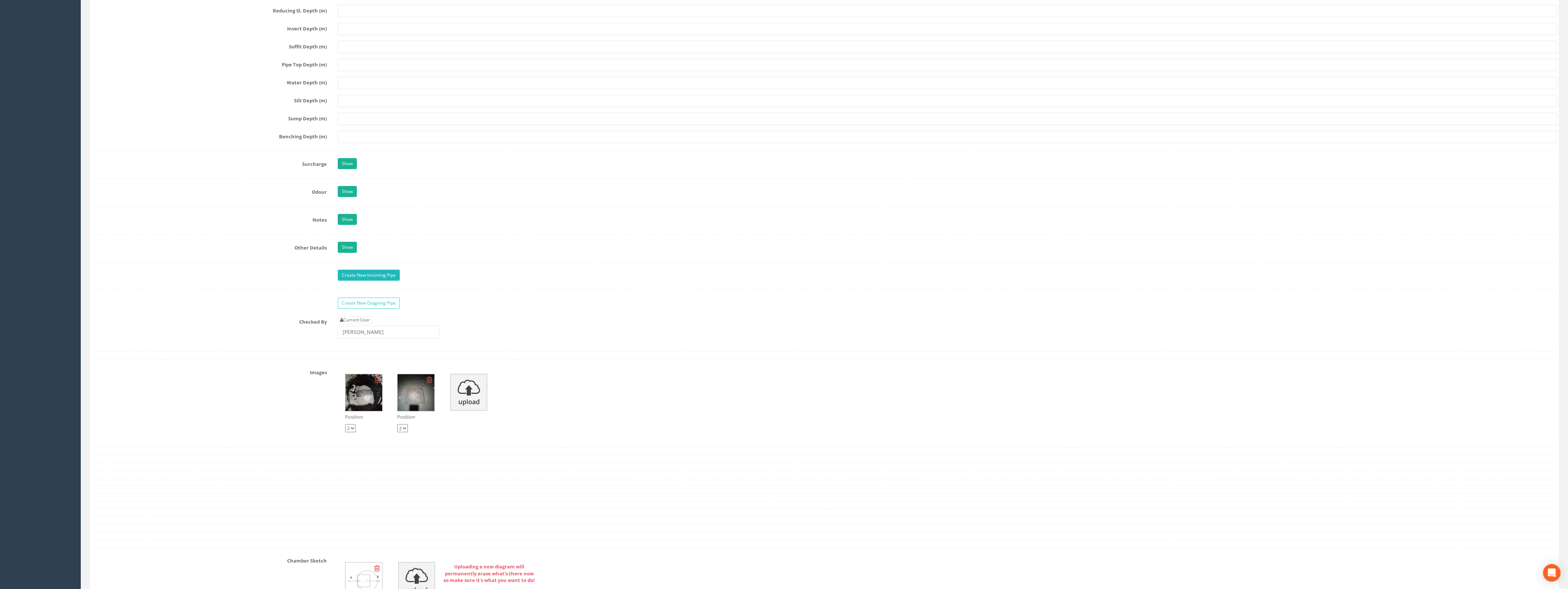
type input "32.29"
click at [361, 280] on link "Create New Incoming Pipe" at bounding box center [368, 275] width 62 height 11
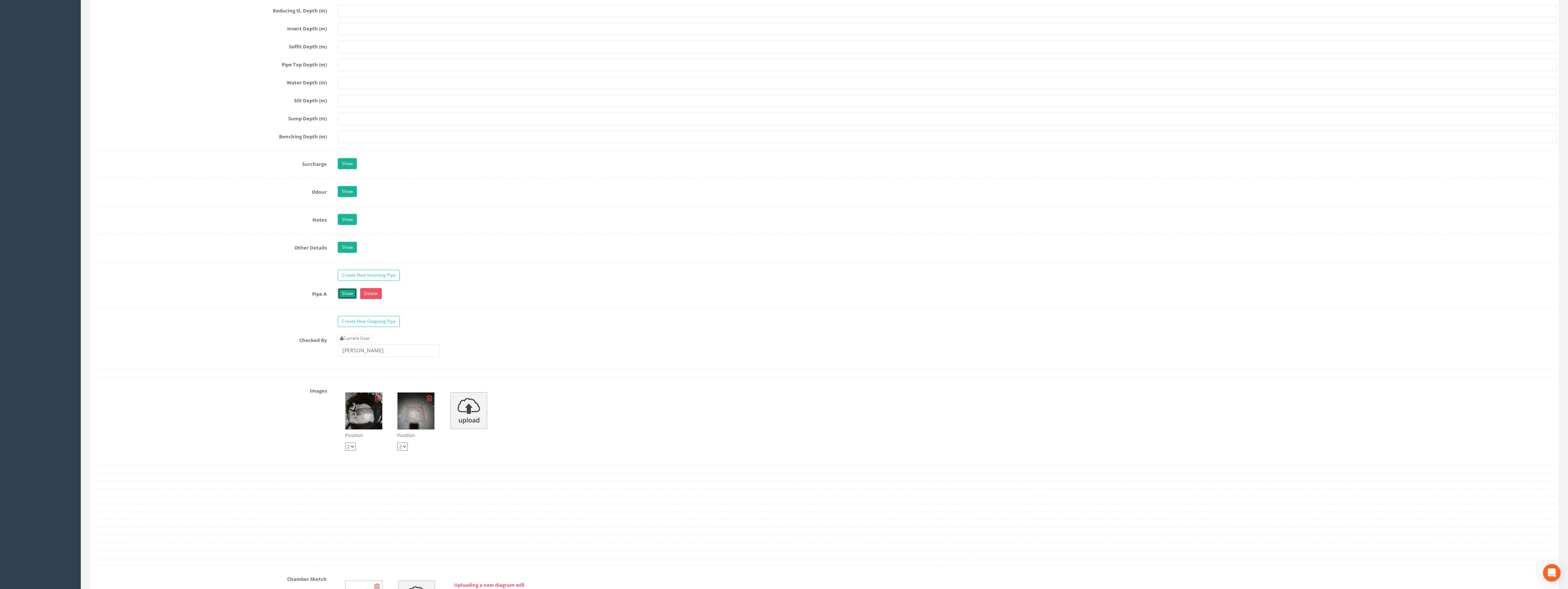
click at [349, 296] on link "Show" at bounding box center [347, 293] width 19 height 11
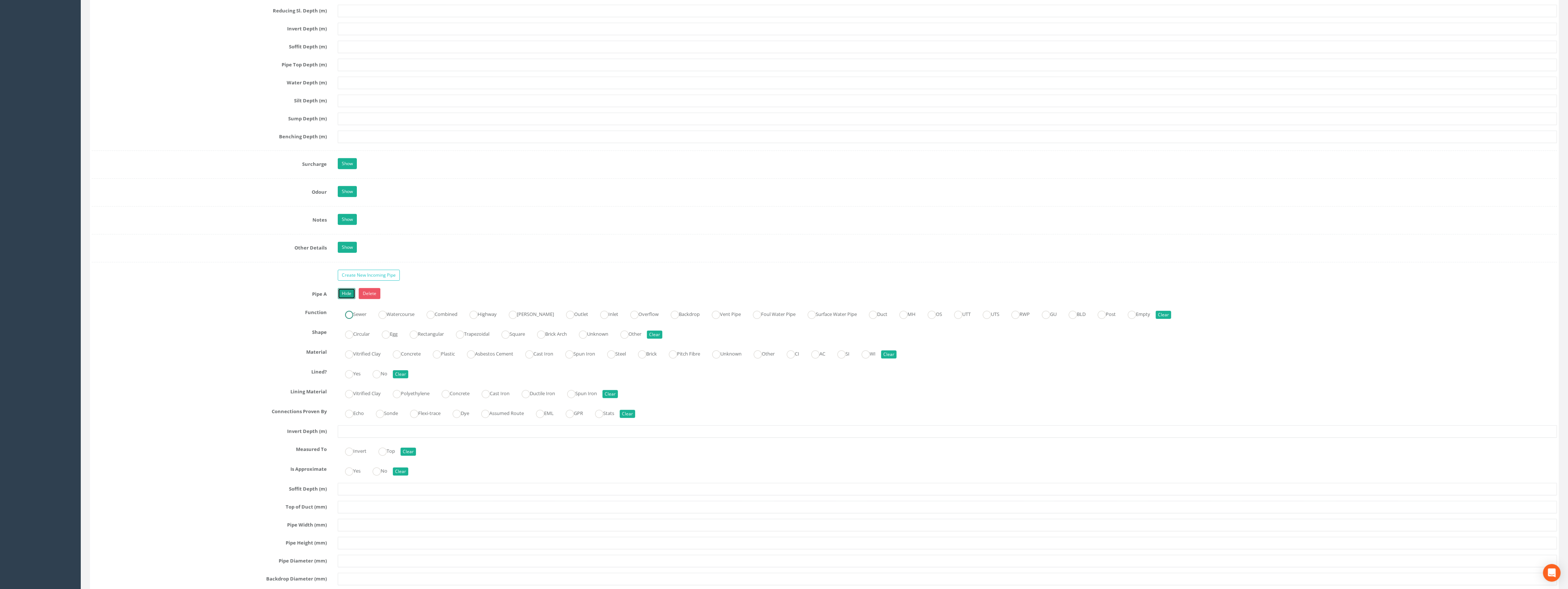
drag, startPoint x: 351, startPoint y: 317, endPoint x: 350, endPoint y: 335, distance: 18.0
click at [351, 317] on ins at bounding box center [348, 315] width 8 height 8
radio input "true"
click at [350, 338] on ins at bounding box center [348, 334] width 8 height 8
radio input "true"
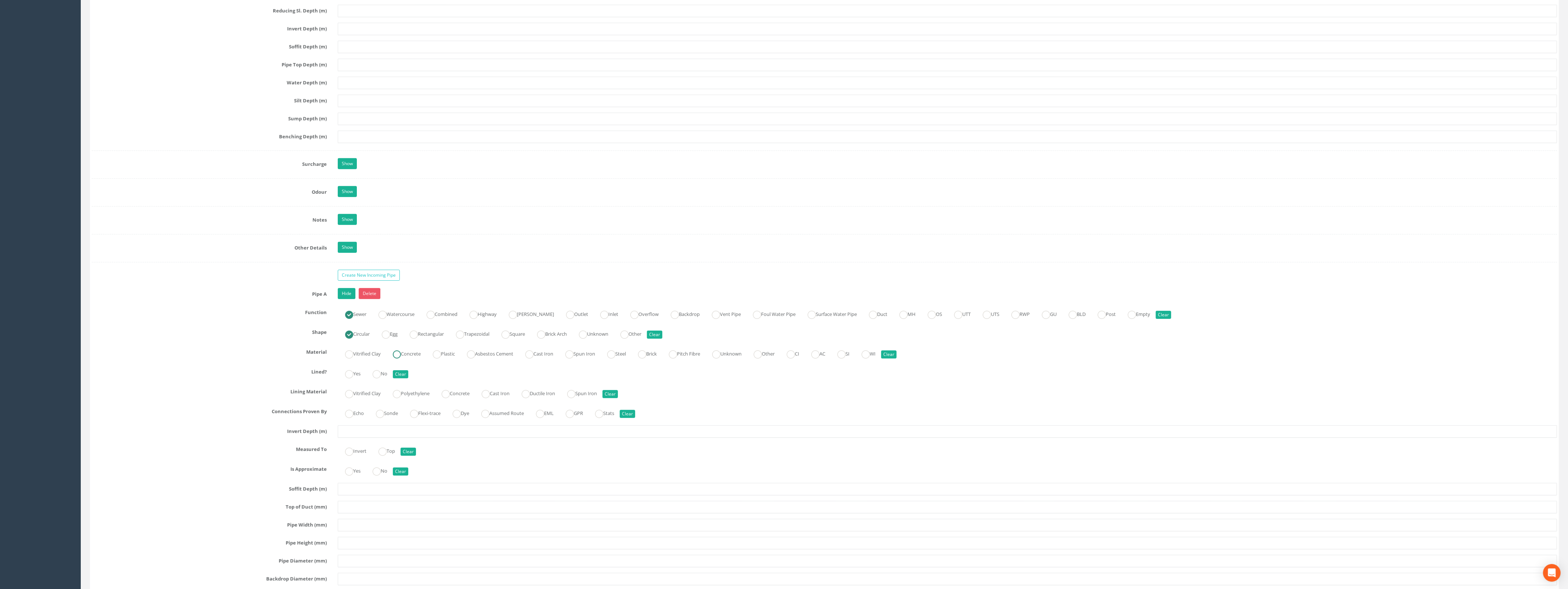
click at [403, 359] on label "Concrete" at bounding box center [403, 353] width 35 height 10
radio input "true"
click at [375, 378] on ins at bounding box center [376, 374] width 8 height 8
radio input "true"
click at [370, 437] on input "text" at bounding box center [947, 431] width 1219 height 12
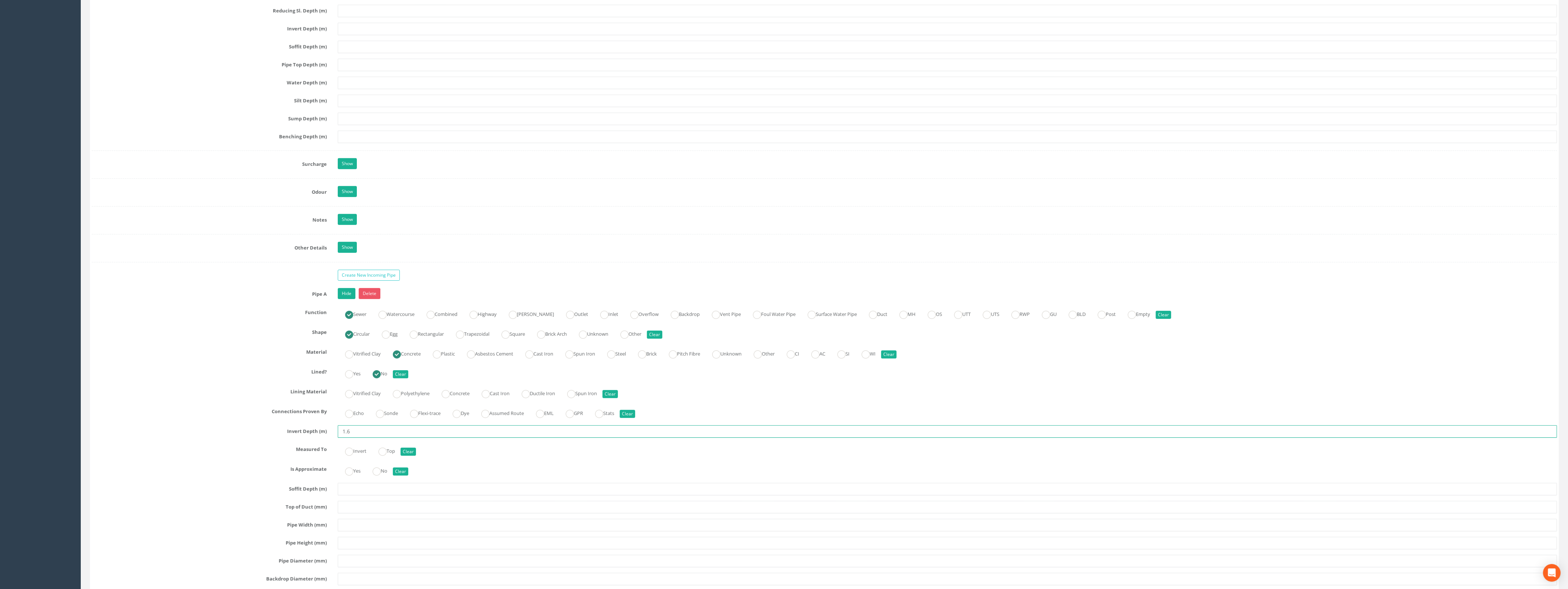
type input "1.63"
click at [351, 456] on ins at bounding box center [348, 452] width 8 height 8
radio input "true"
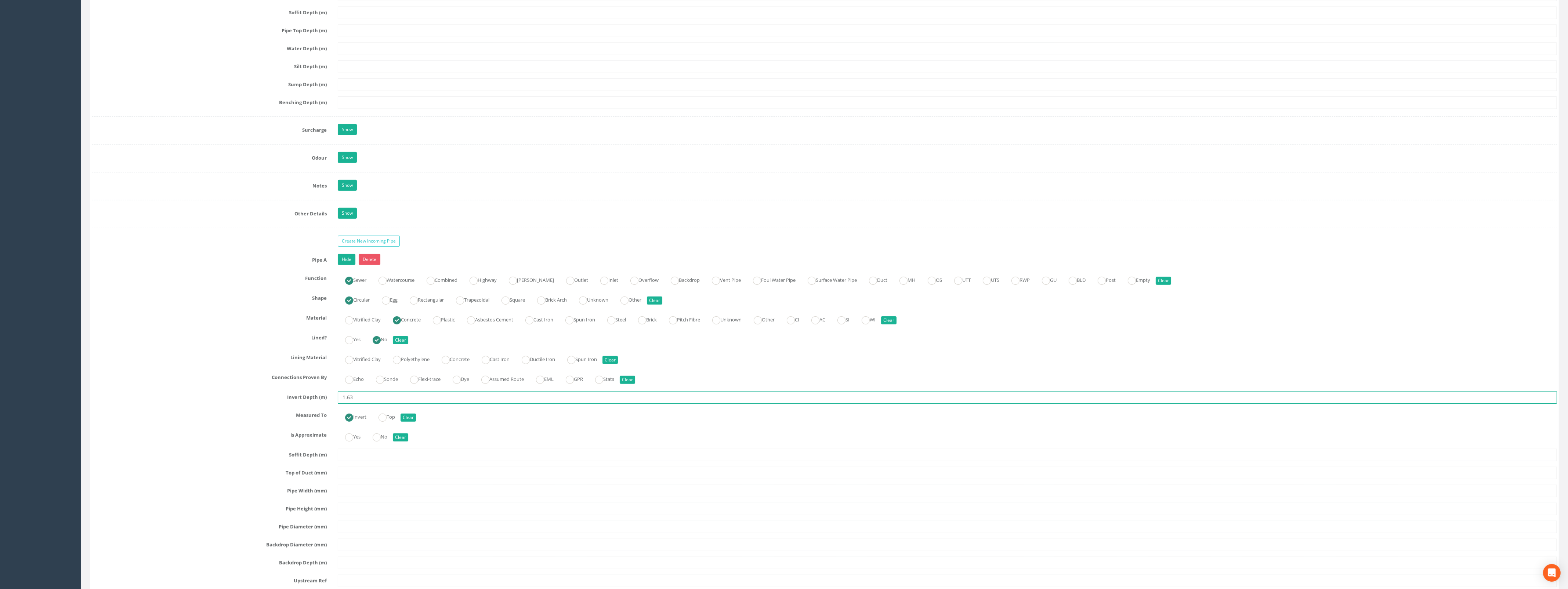
scroll to position [1009, 0]
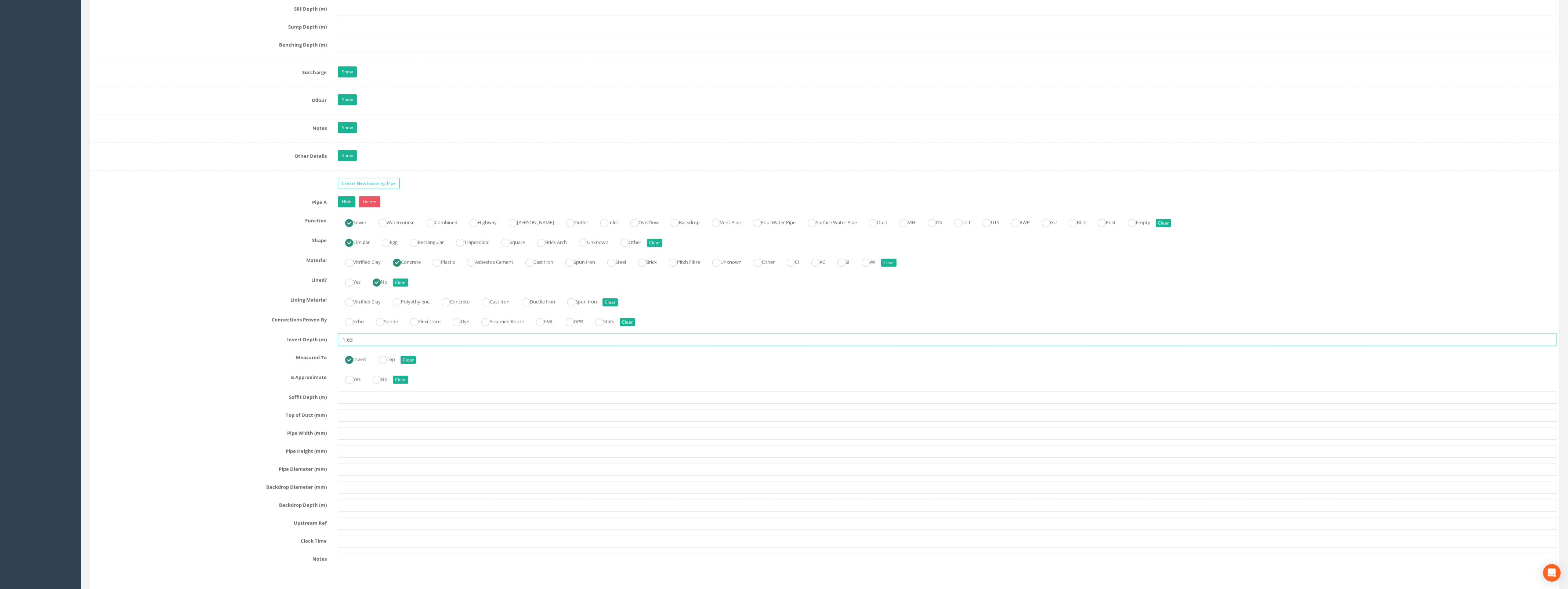
type input "1.63"
click at [356, 439] on input "text" at bounding box center [947, 433] width 1219 height 12
type input "300"
click at [359, 475] on input "text" at bounding box center [947, 469] width 1219 height 12
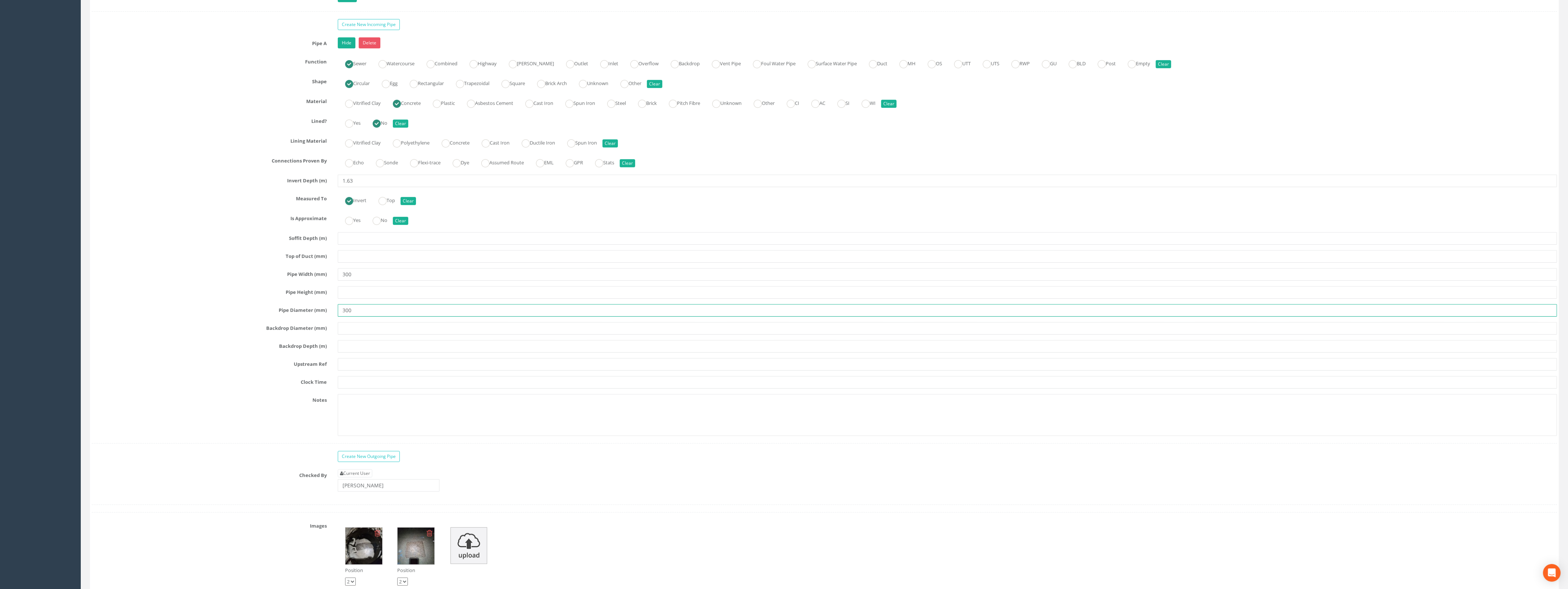
scroll to position [1284, 0]
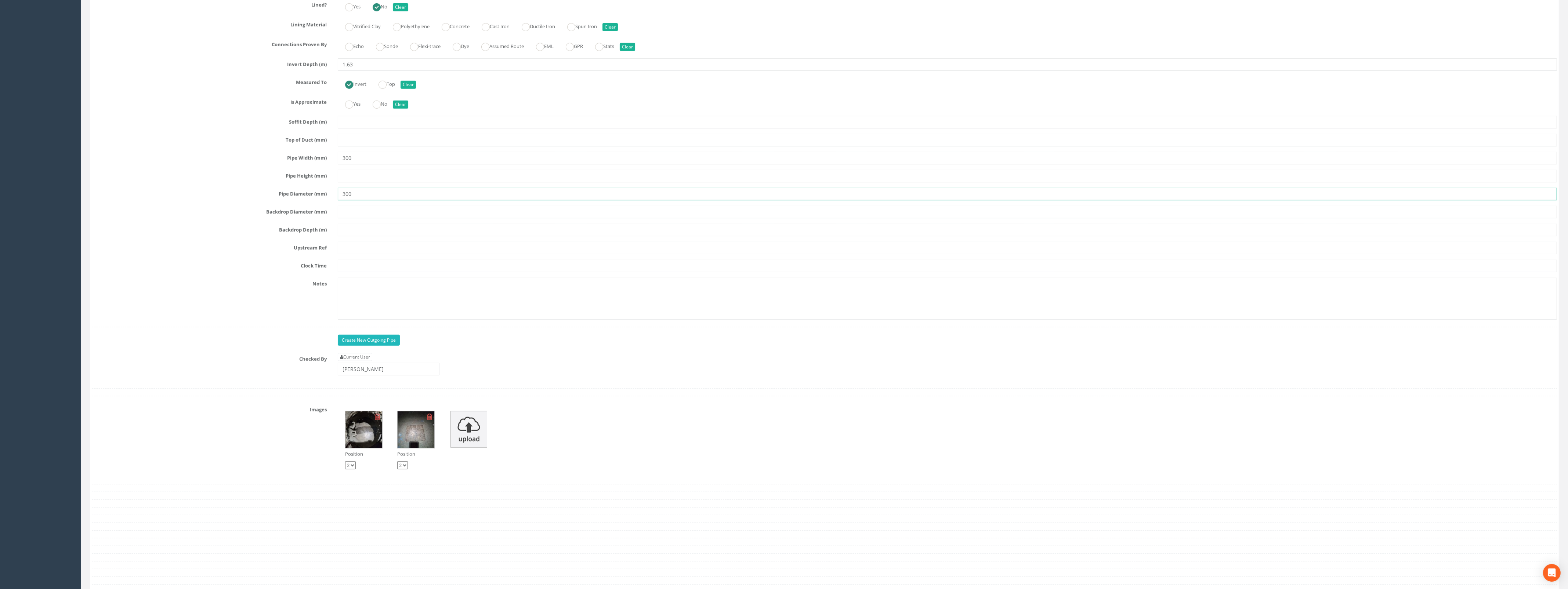
type input "300"
click at [358, 346] on link "Create New Outgoing Pipe" at bounding box center [368, 340] width 62 height 11
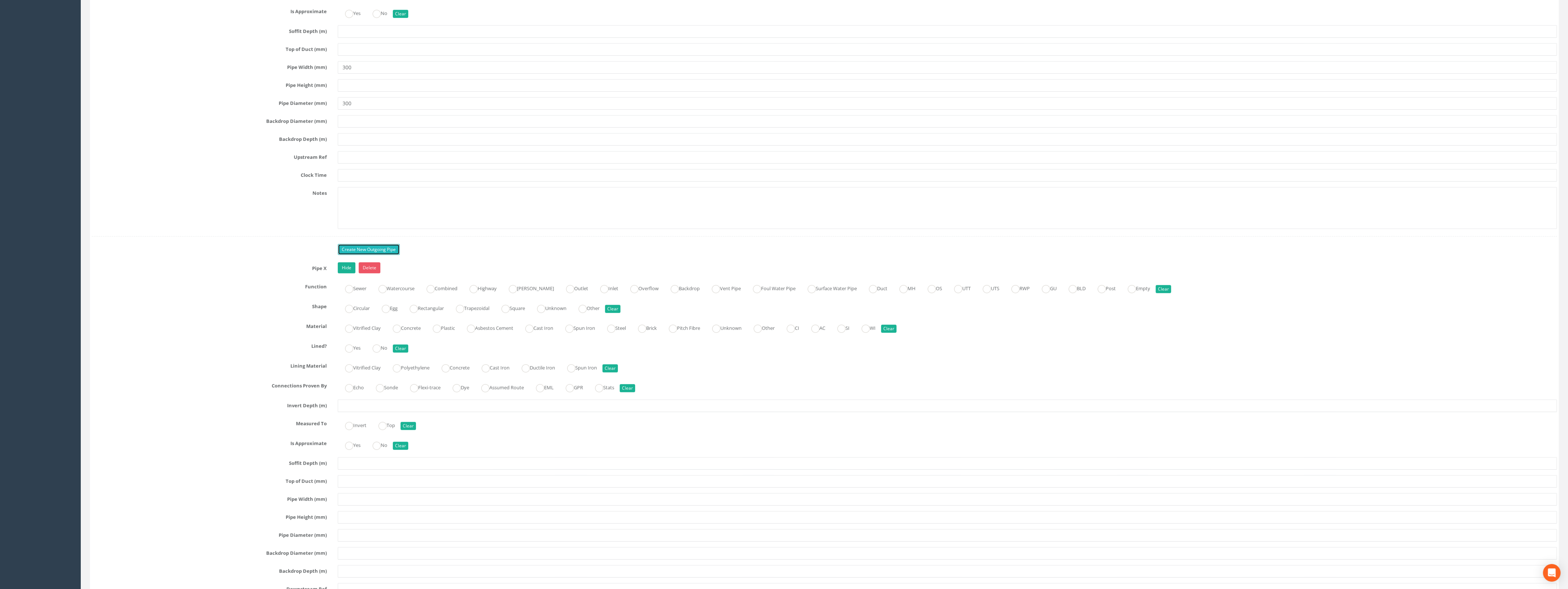
scroll to position [1376, 0]
click at [355, 290] on label "Sewer" at bounding box center [352, 287] width 29 height 10
radio input "true"
click at [353, 312] on label "Circular" at bounding box center [353, 306] width 32 height 10
radio input "true"
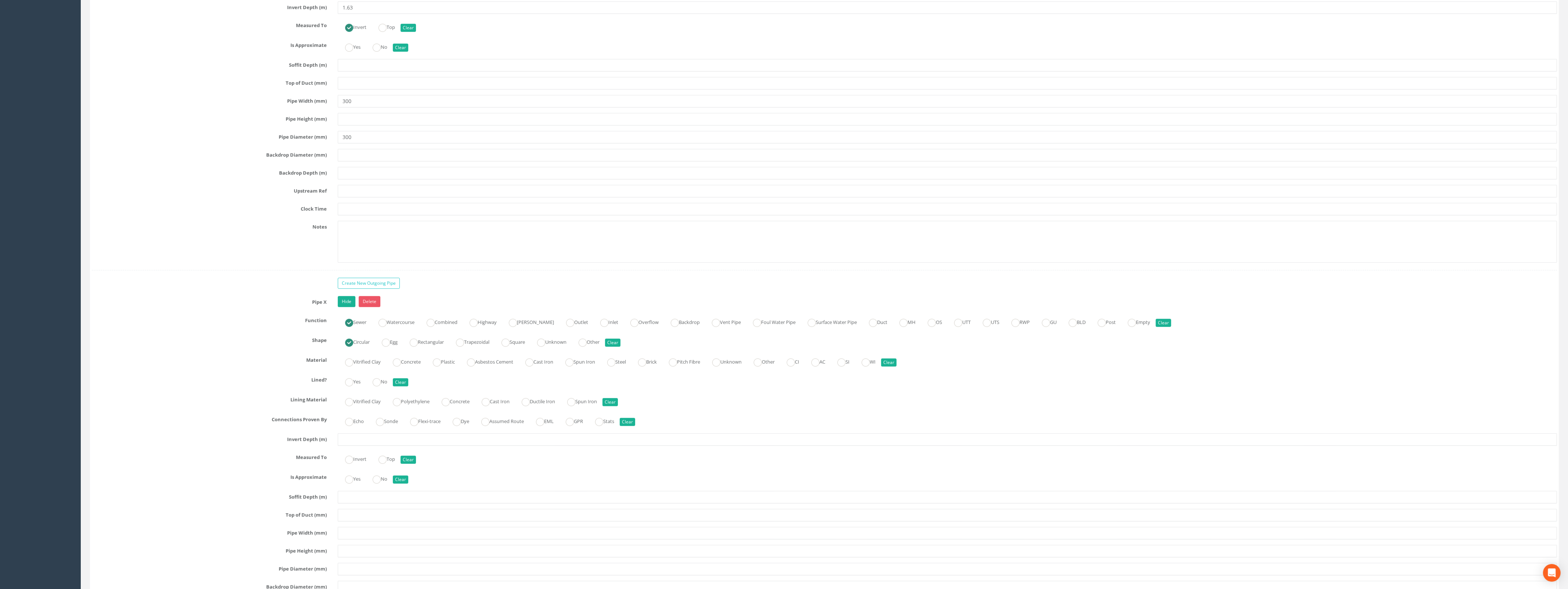
scroll to position [1284, 0]
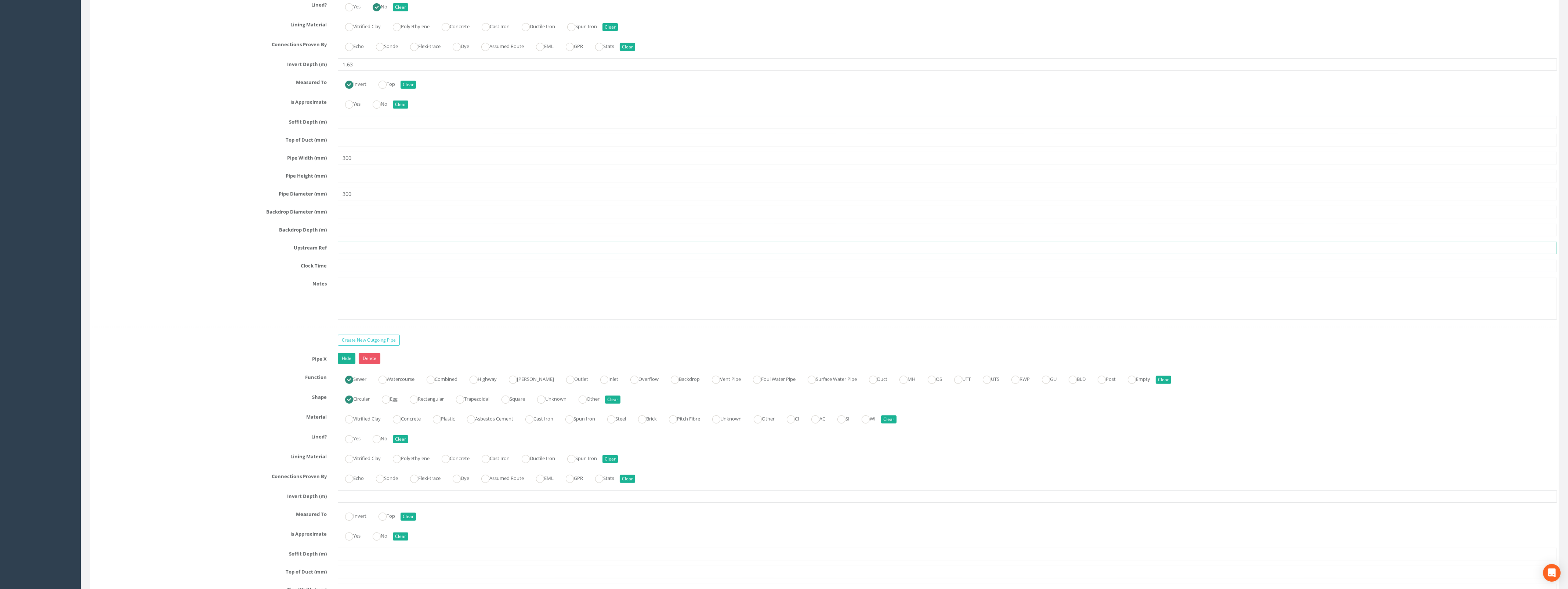
click at [369, 254] on input "text" at bounding box center [947, 248] width 1219 height 12
type input "MH4"
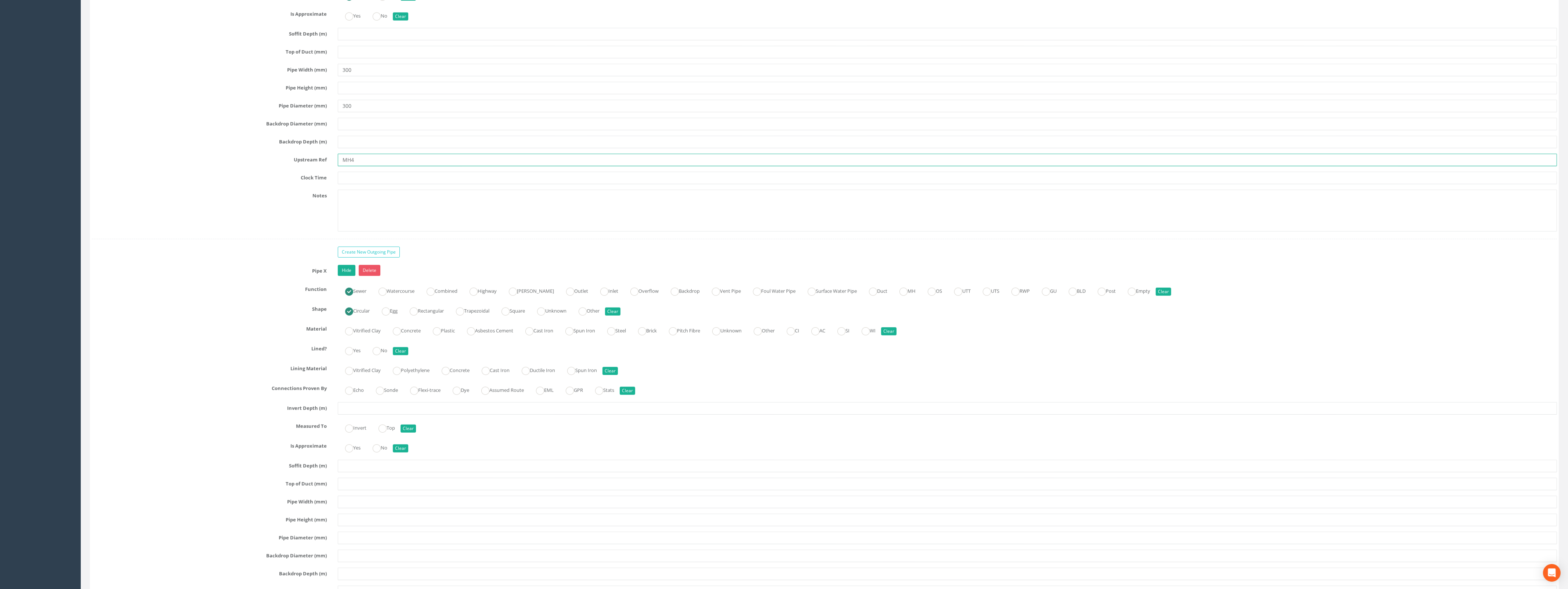
scroll to position [1376, 0]
click at [376, 351] on ins at bounding box center [376, 347] width 8 height 8
radio input "true"
type input "MH4"
click at [360, 411] on input "text" at bounding box center [947, 404] width 1219 height 12
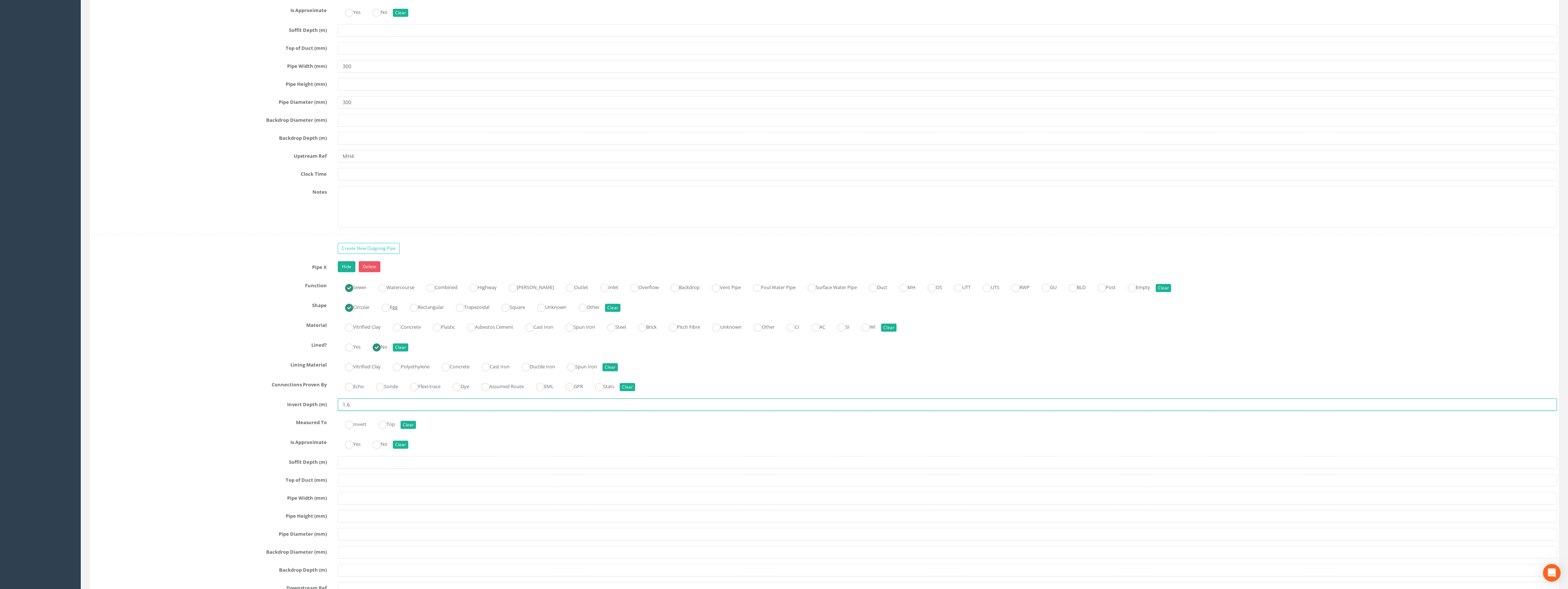
type input "1.65"
click at [353, 429] on ins at bounding box center [348, 425] width 8 height 8
radio input "true"
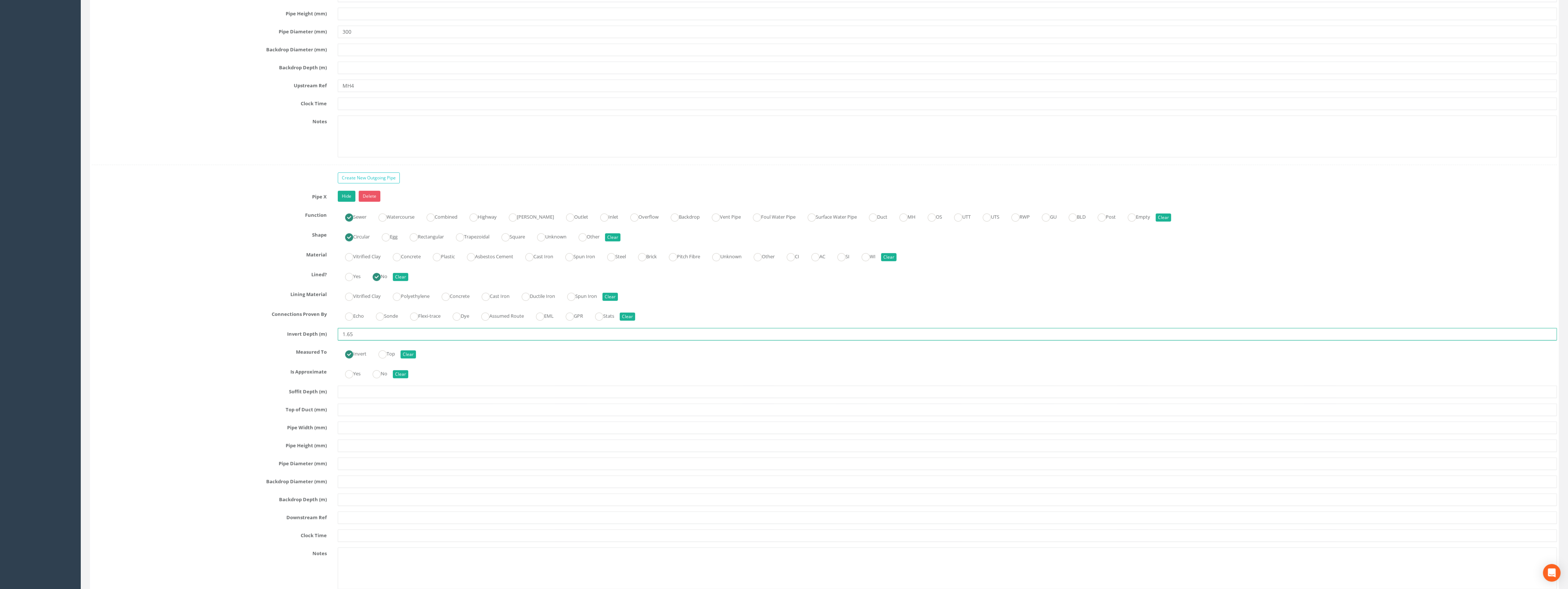
scroll to position [1468, 0]
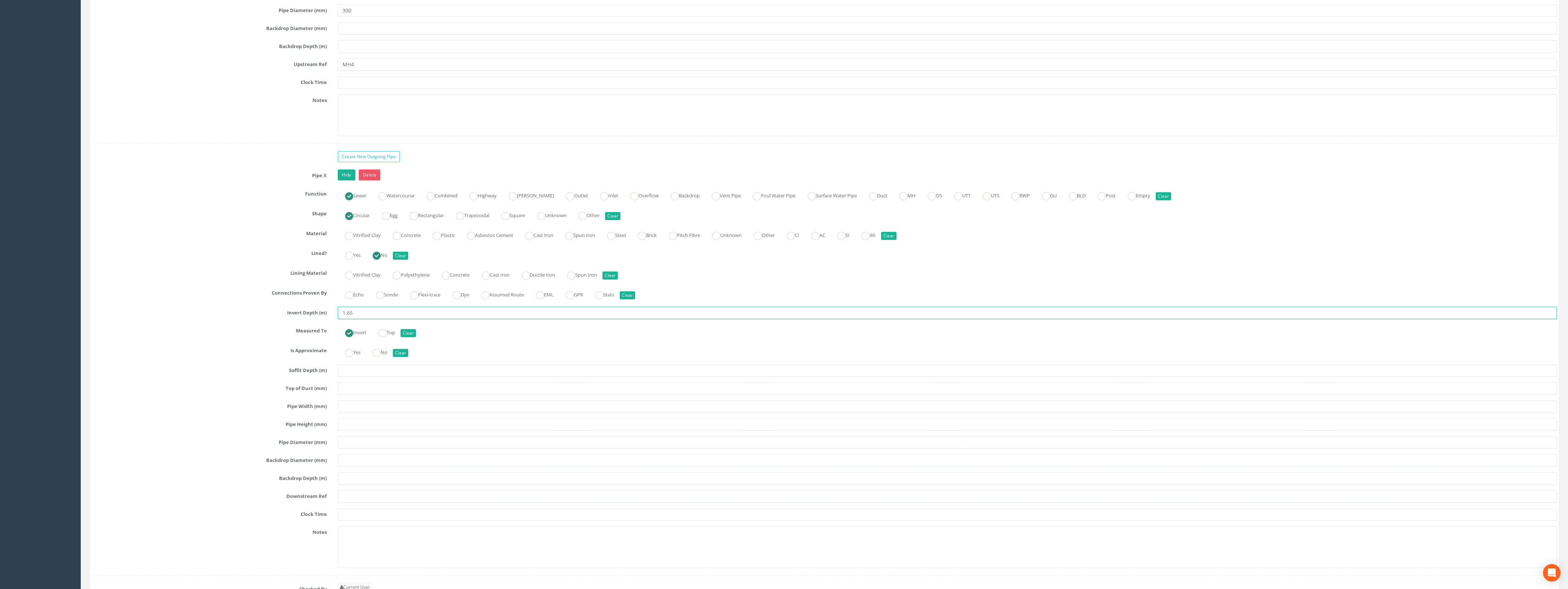
type input "1.65"
click at [355, 411] on input "text" at bounding box center [947, 406] width 1219 height 12
type input "300"
click at [368, 448] on input "text" at bounding box center [947, 442] width 1219 height 12
type input "300"
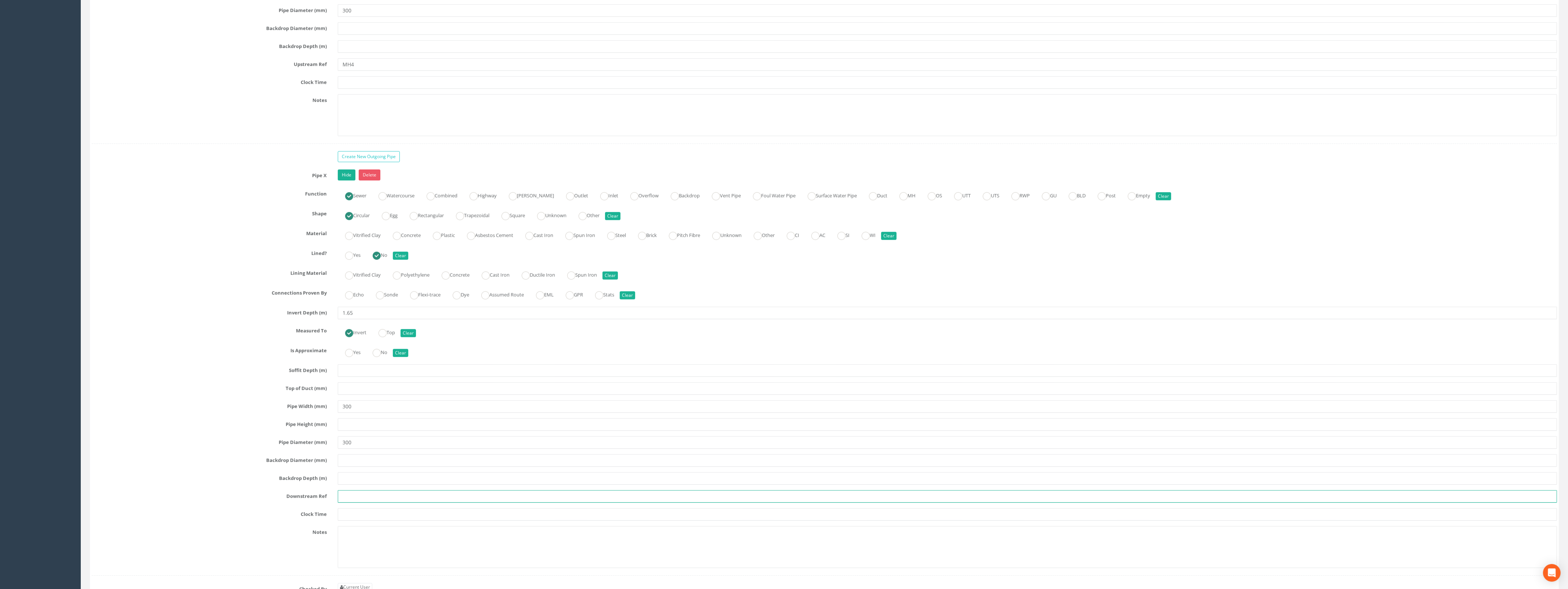
click at [361, 503] on input "text" at bounding box center [947, 496] width 1219 height 12
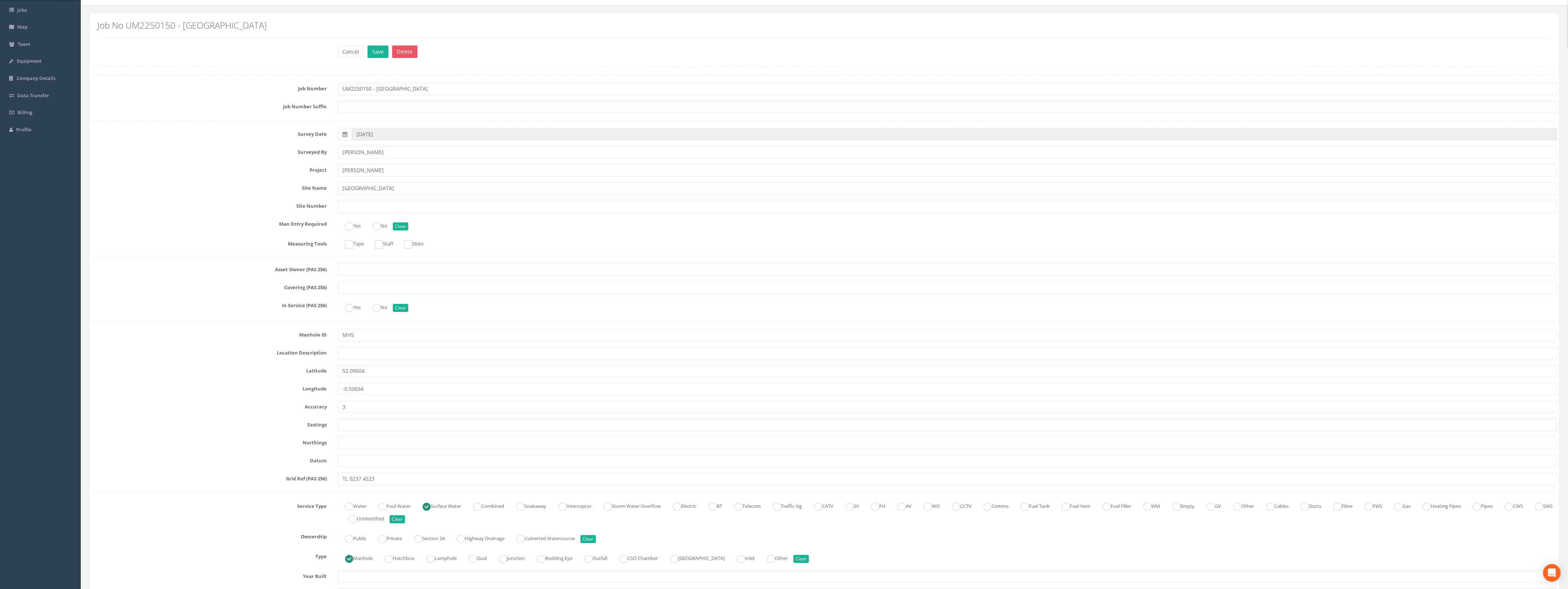
scroll to position [0, 0]
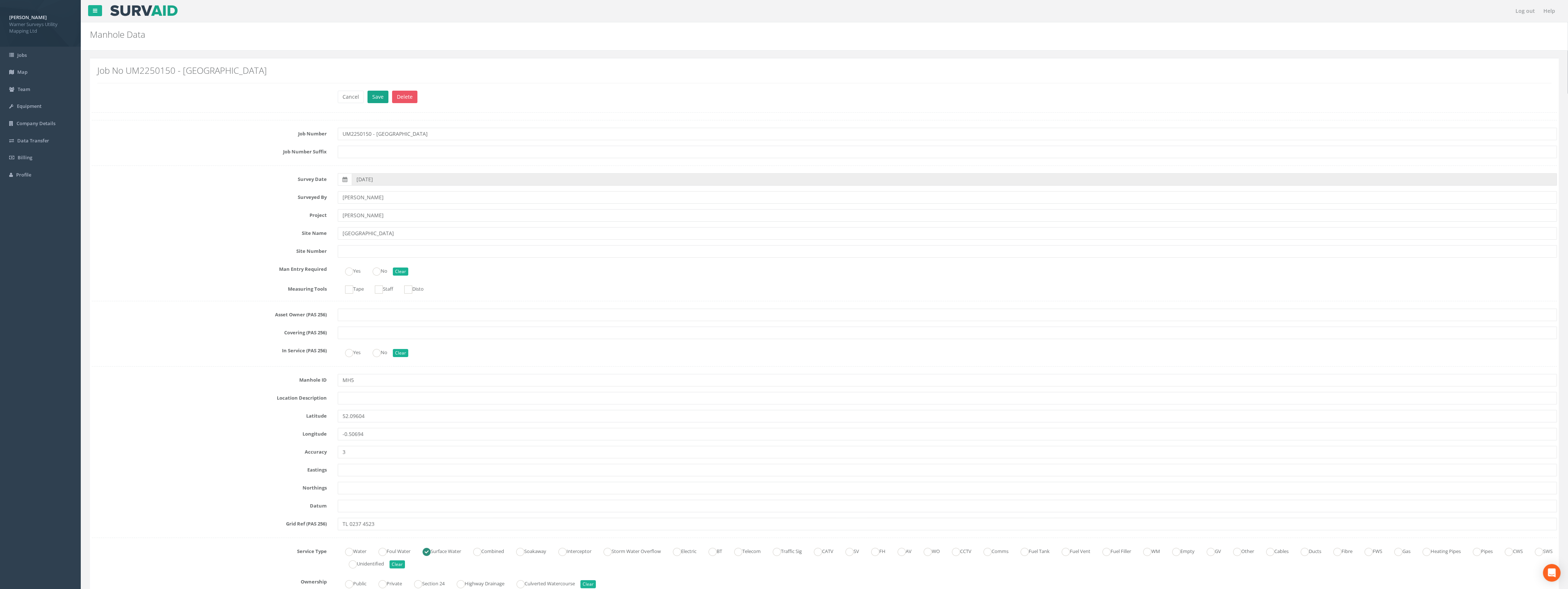
type input "MH6"
click at [379, 95] on button "Save" at bounding box center [378, 97] width 21 height 12
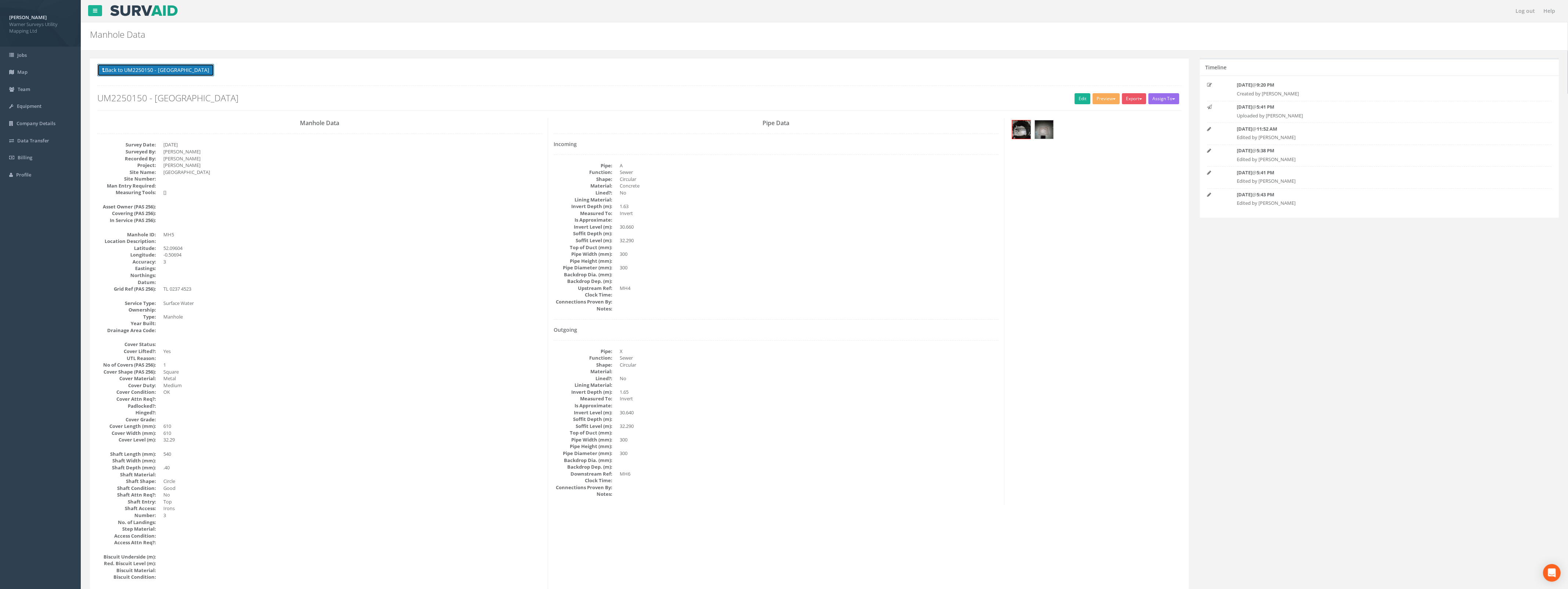
click at [167, 68] on button "Back to UM2250150 - [GEOGRAPHIC_DATA]" at bounding box center [155, 70] width 117 height 12
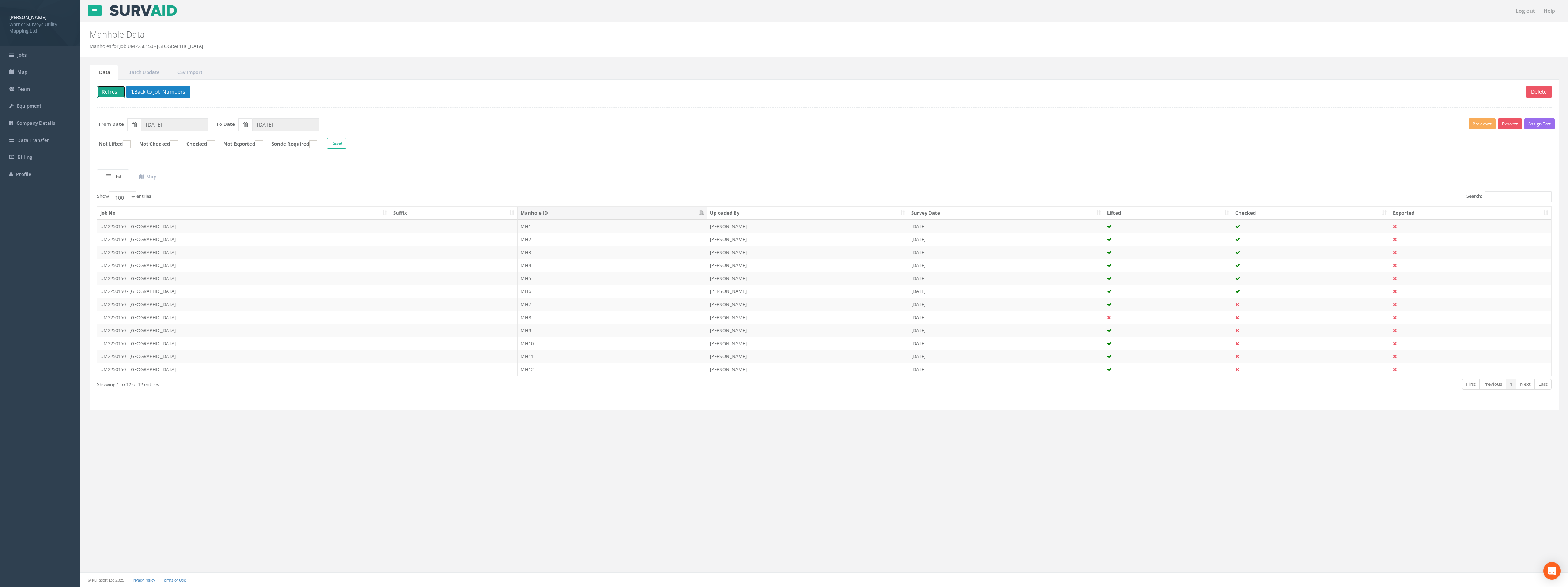
click at [116, 90] on button "Refresh" at bounding box center [111, 92] width 29 height 12
click at [540, 308] on td "MH7" at bounding box center [612, 304] width 189 height 13
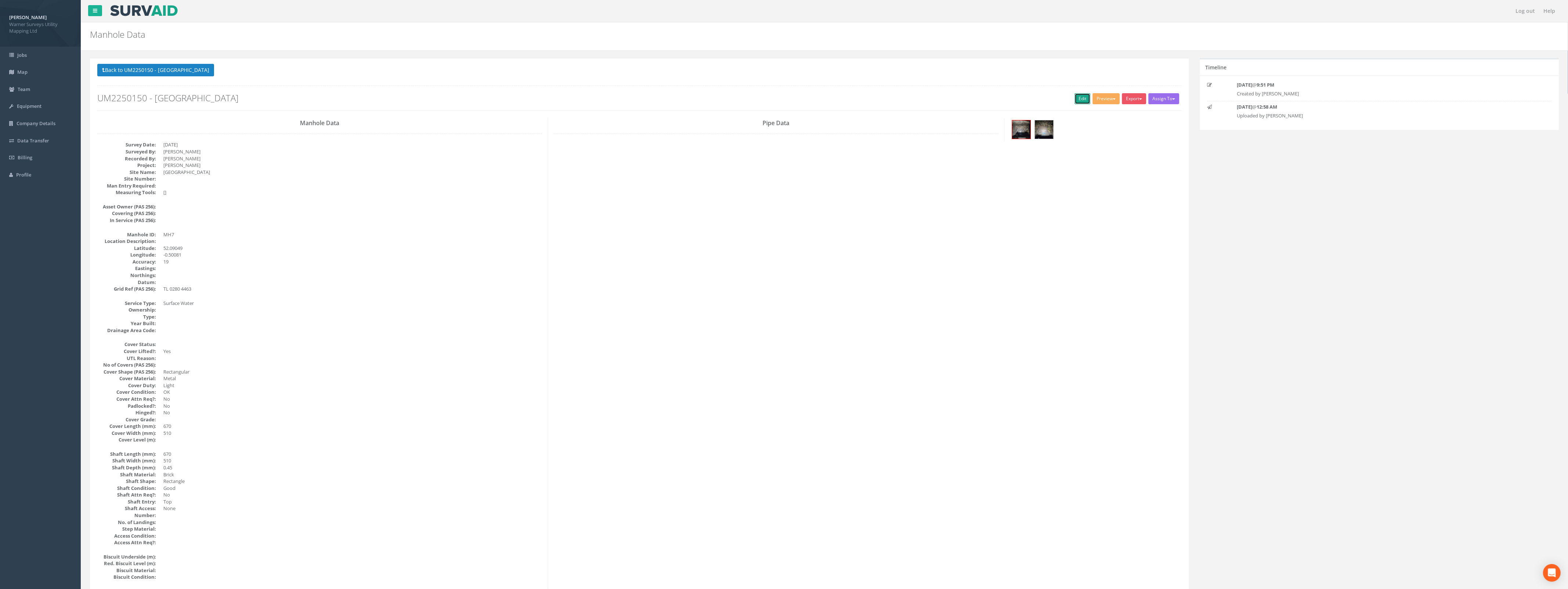
click at [1075, 101] on link "Edit" at bounding box center [1083, 99] width 16 height 11
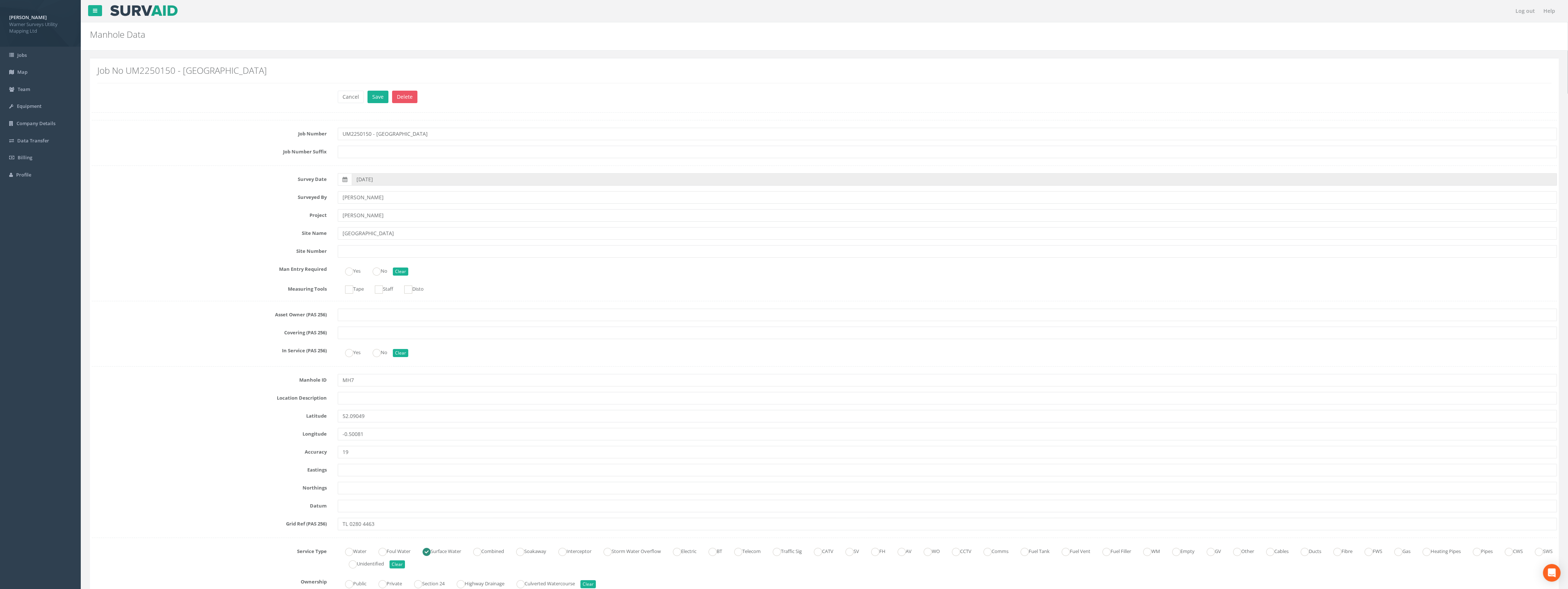
drag, startPoint x: 346, startPoint y: 180, endPoint x: 351, endPoint y: 192, distance: 13.0
click at [346, 180] on icon at bounding box center [345, 179] width 5 height 5
click at [352, 180] on input "[DATE]" at bounding box center [954, 179] width 1205 height 12
click at [357, 191] on th "‹" at bounding box center [360, 192] width 13 height 10
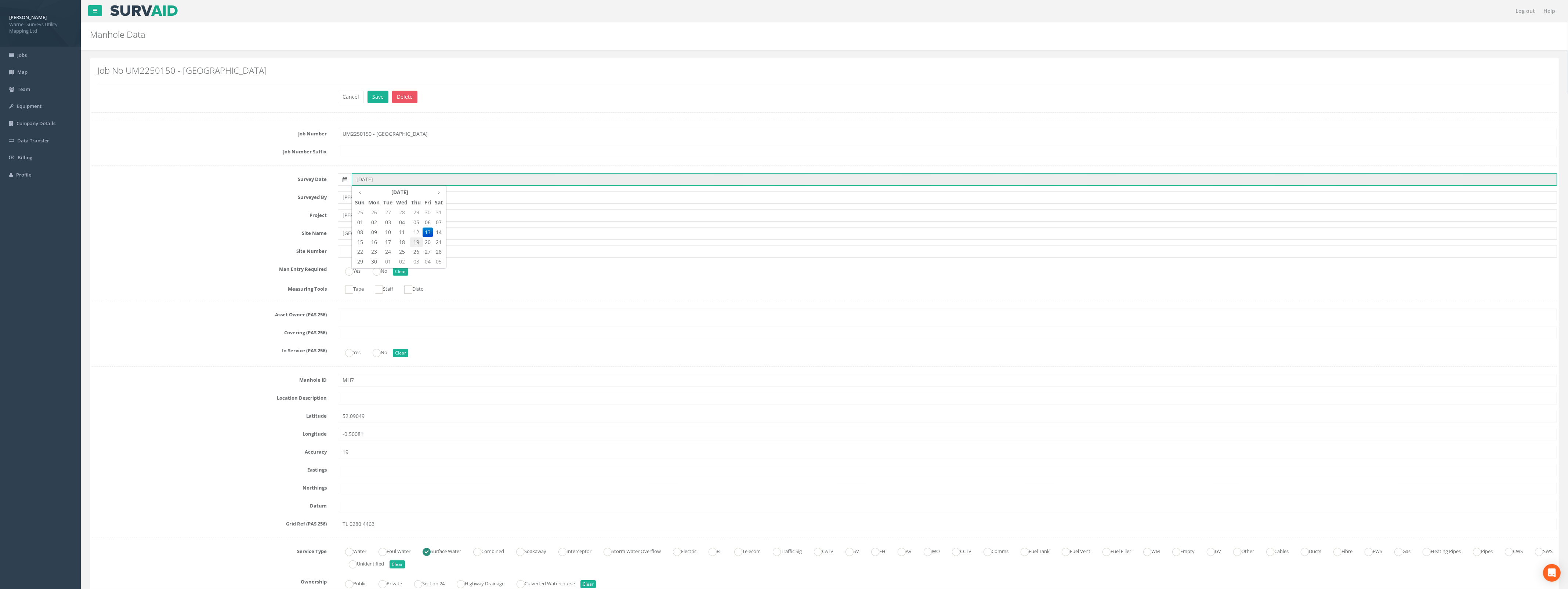
click at [419, 245] on span "19" at bounding box center [416, 243] width 13 height 10
type input "[DATE]"
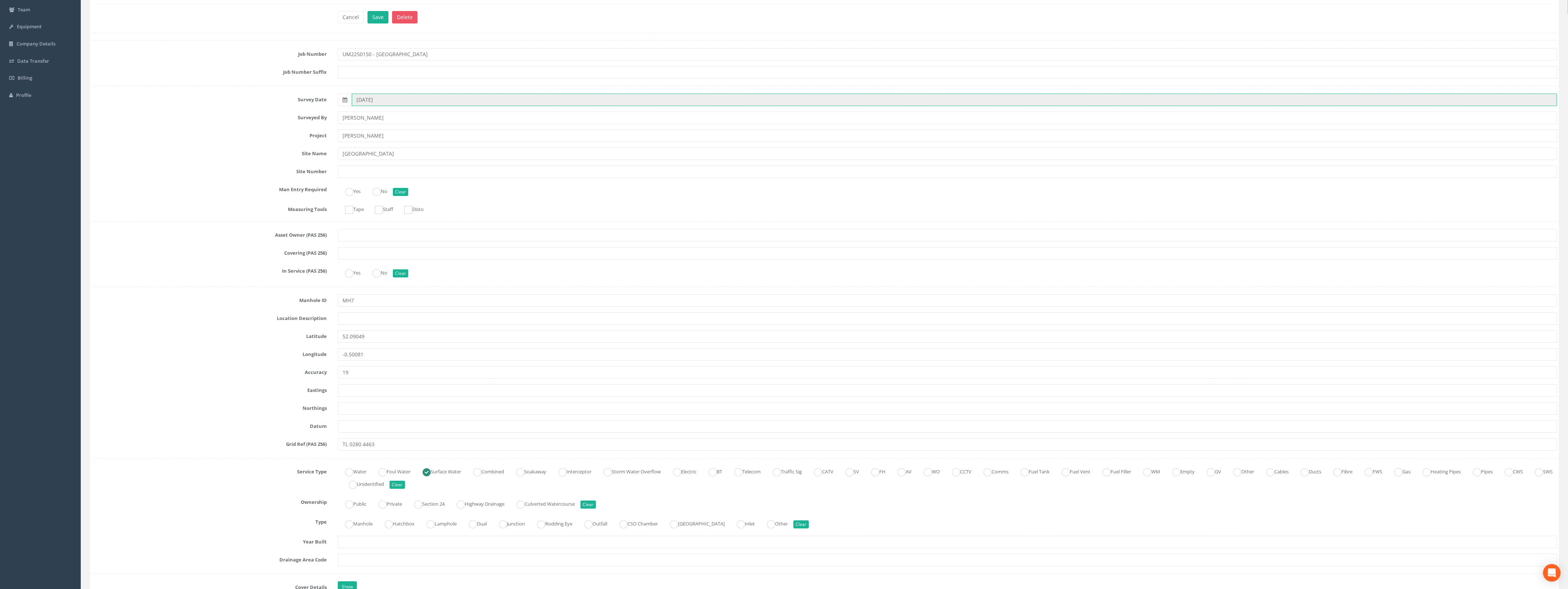
scroll to position [183, 0]
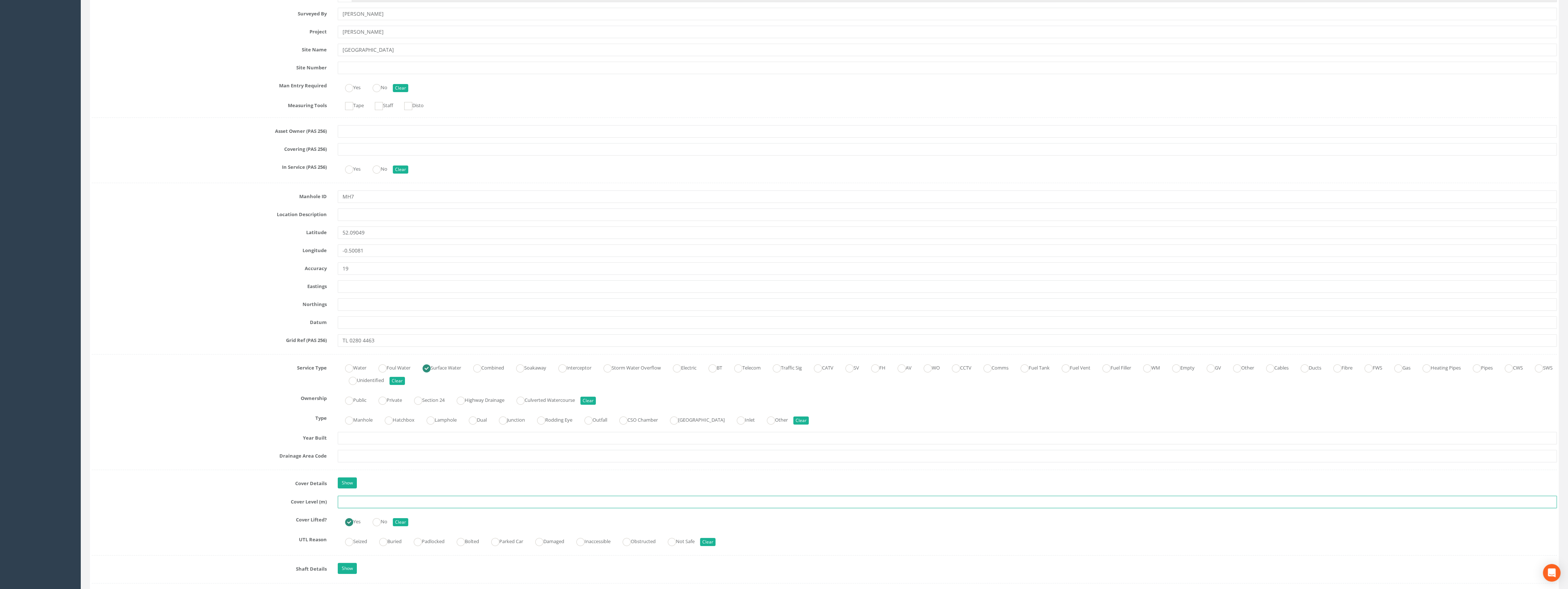
click at [366, 505] on input "text" at bounding box center [947, 502] width 1219 height 12
type input "33.24"
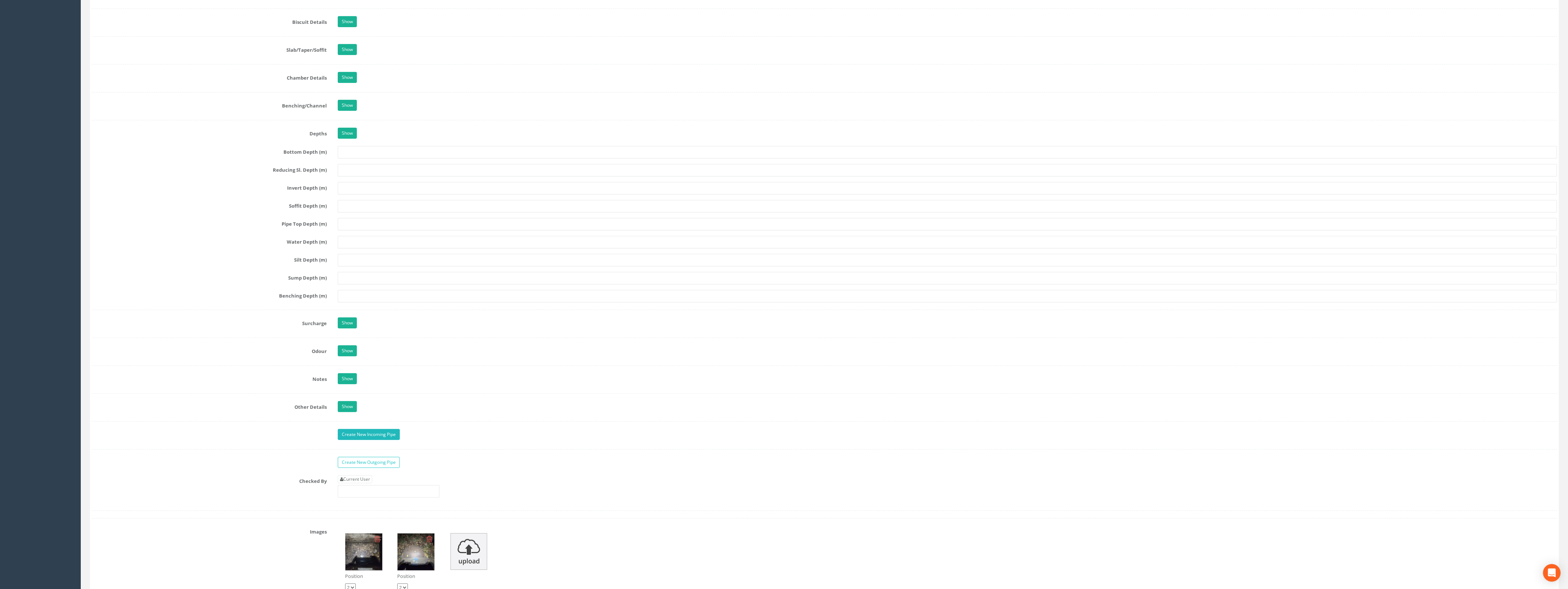
scroll to position [734, 0]
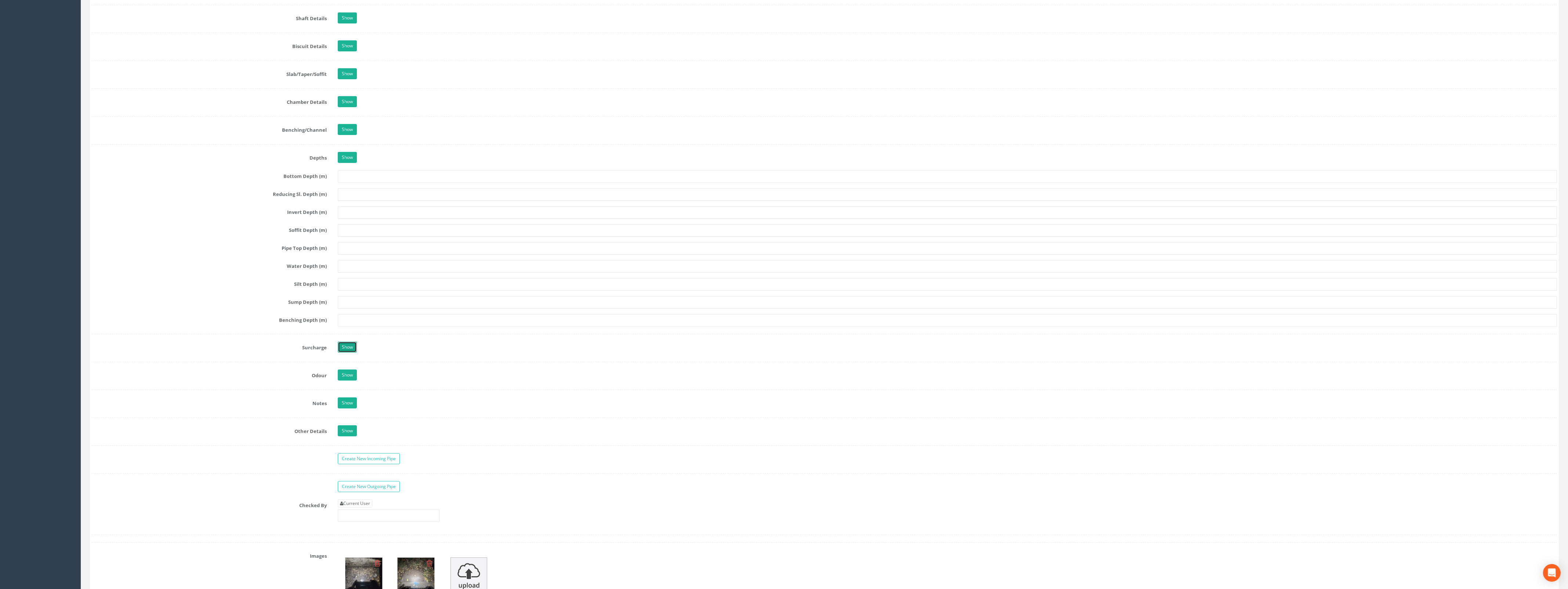
click at [348, 351] on link "Show" at bounding box center [347, 347] width 19 height 11
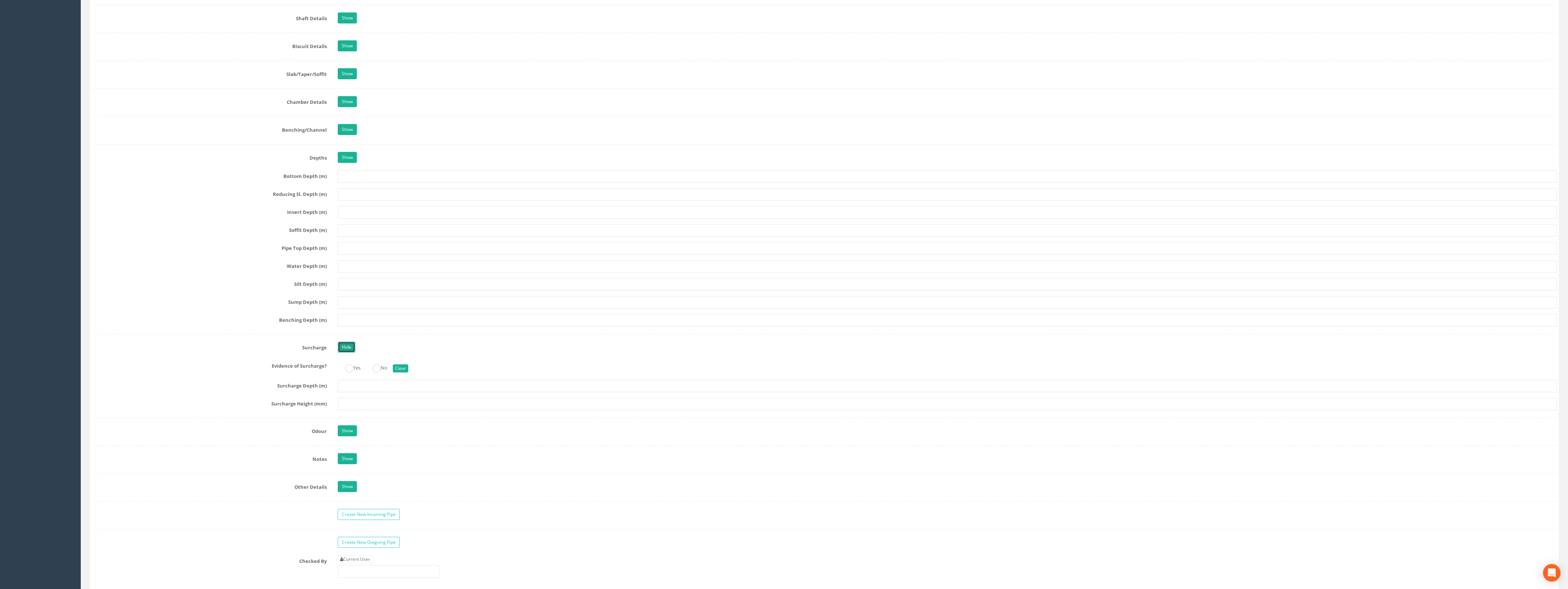
click at [347, 353] on link "Hide" at bounding box center [346, 347] width 18 height 11
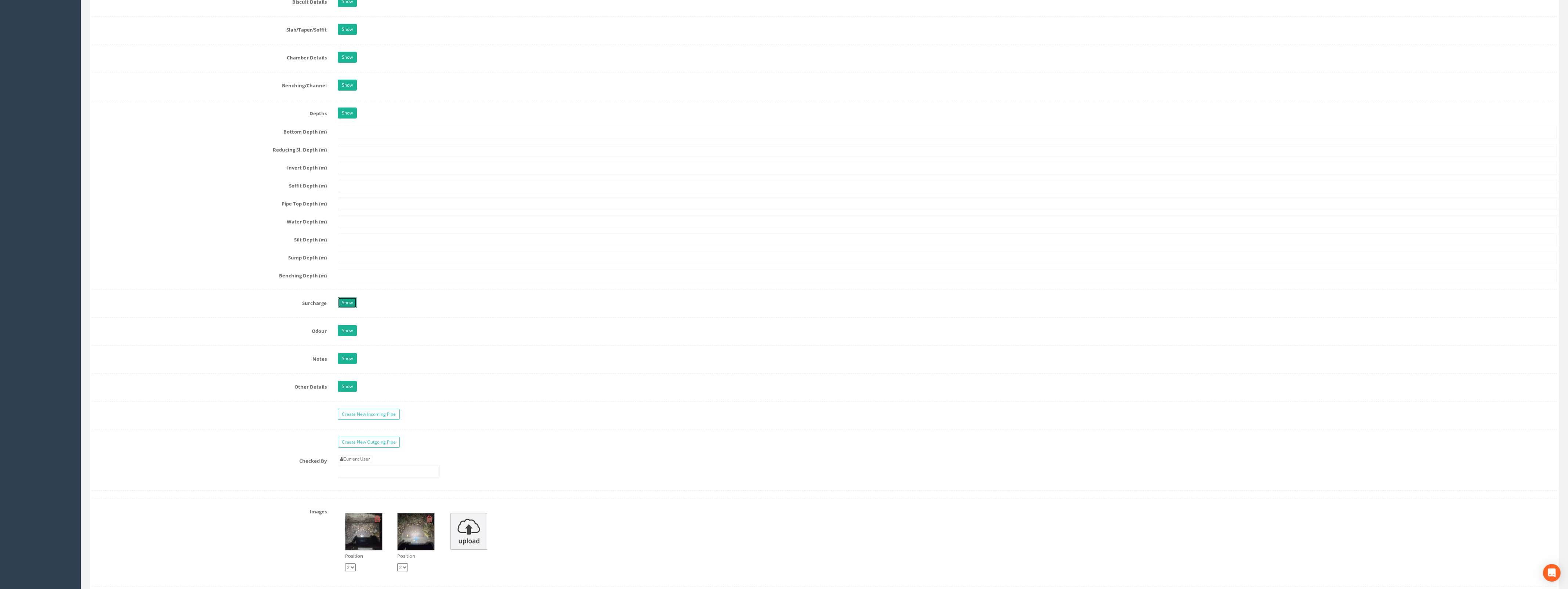
scroll to position [780, 0]
click at [383, 414] on link "Create New Incoming Pipe" at bounding box center [368, 413] width 62 height 11
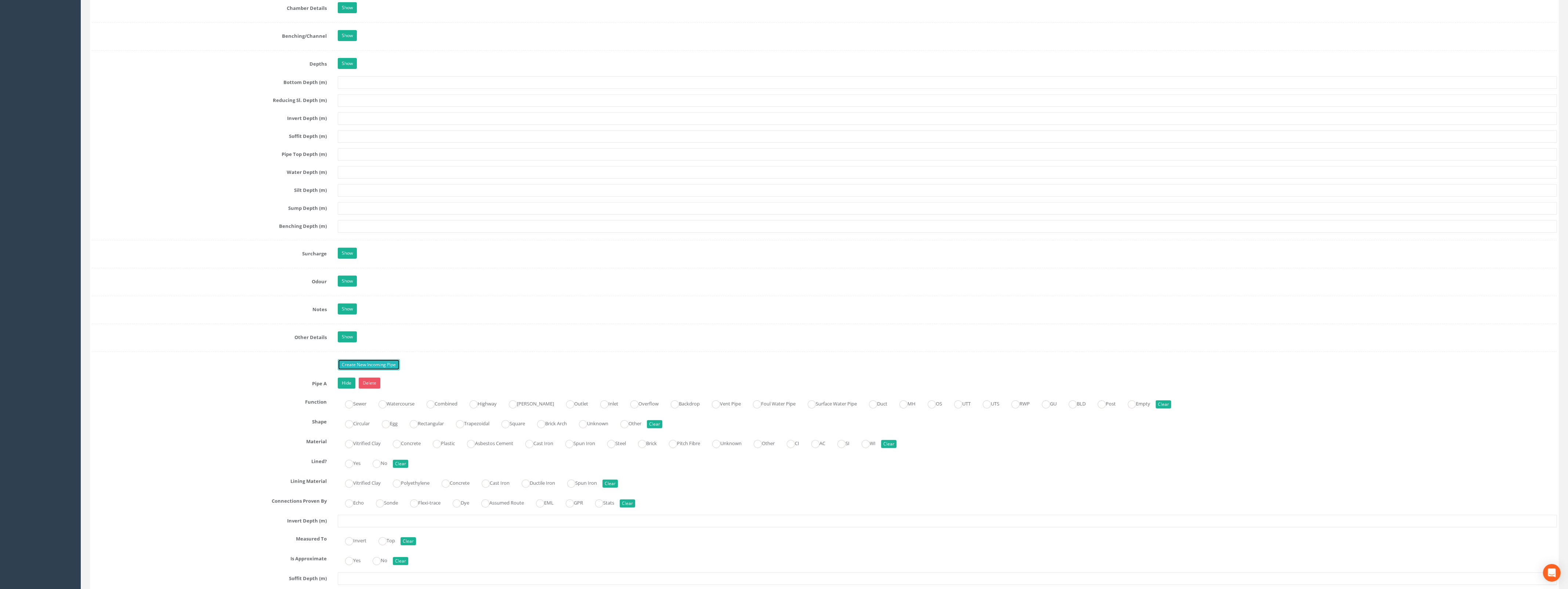
scroll to position [917, 0]
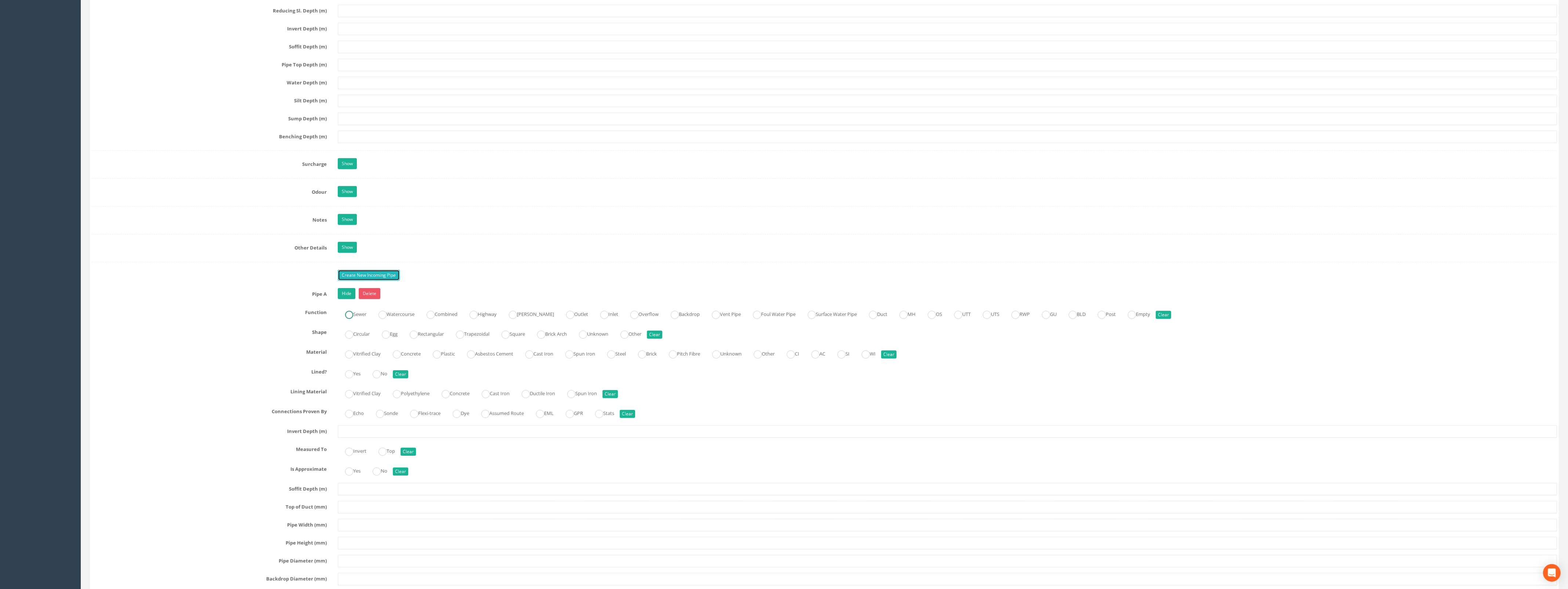
click at [348, 319] on ins at bounding box center [348, 315] width 8 height 8
radio input "true"
click at [353, 338] on label "Circular" at bounding box center [353, 333] width 32 height 10
radio input "true"
click at [355, 359] on label "Vitrified Clay" at bounding box center [359, 353] width 43 height 10
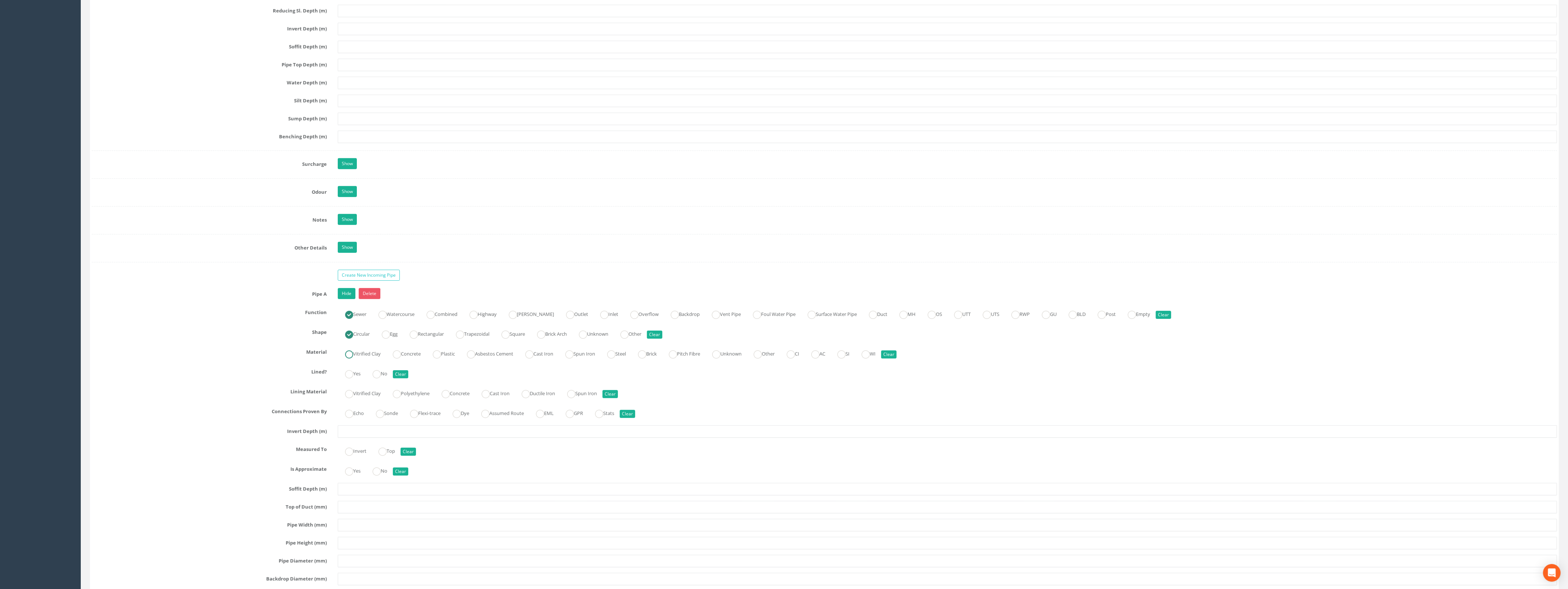
radio input "true"
click at [376, 378] on ins at bounding box center [376, 374] width 8 height 8
radio input "true"
click at [364, 437] on input "text" at bounding box center [947, 431] width 1219 height 12
type input "0.50"
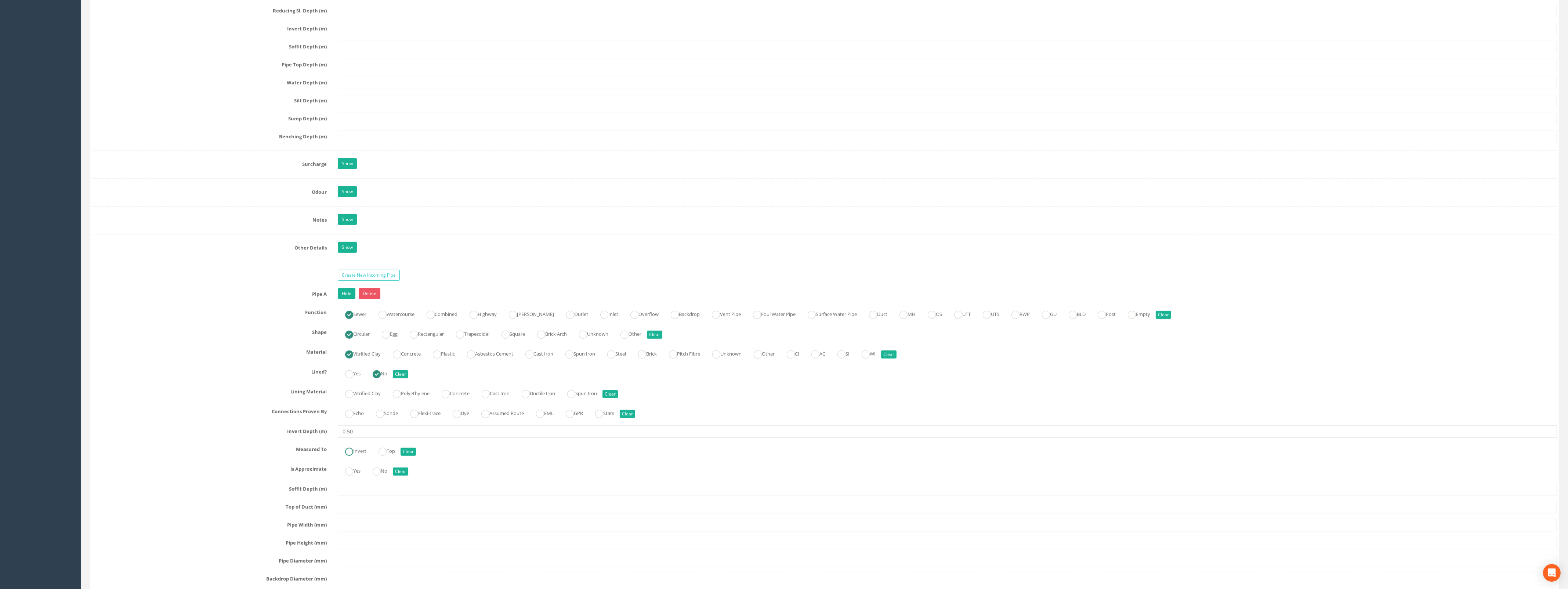
click at [349, 461] on input "Invert" at bounding box center [348, 455] width 8 height 12
click at [379, 475] on ins at bounding box center [376, 471] width 8 height 8
radio input "true"
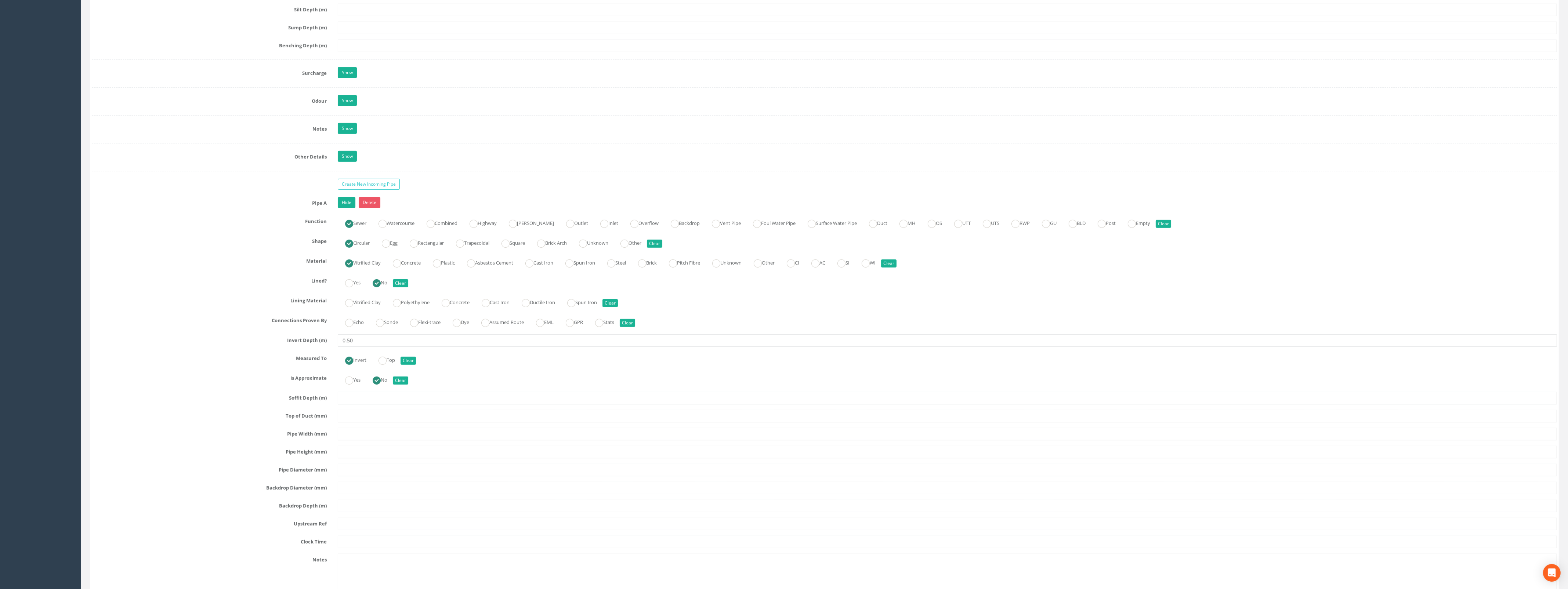
scroll to position [1009, 0]
click at [359, 439] on input "text" at bounding box center [947, 433] width 1219 height 12
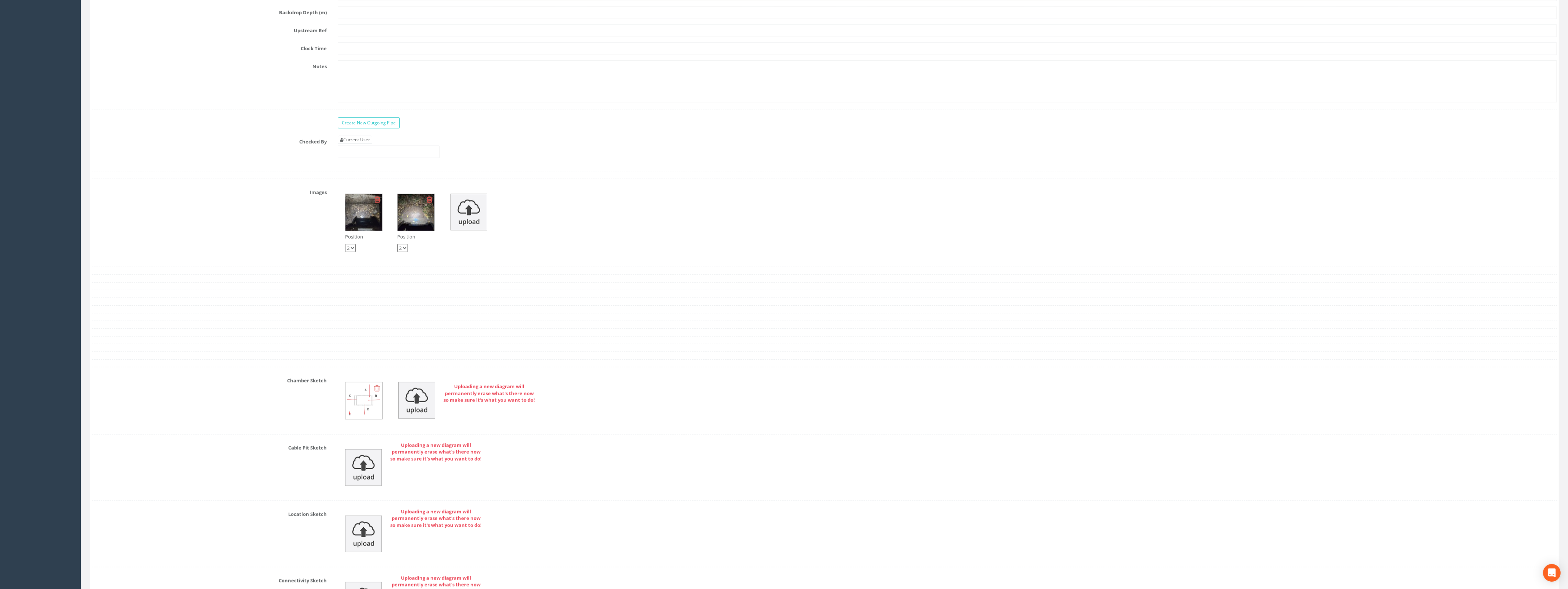
scroll to position [1422, 0]
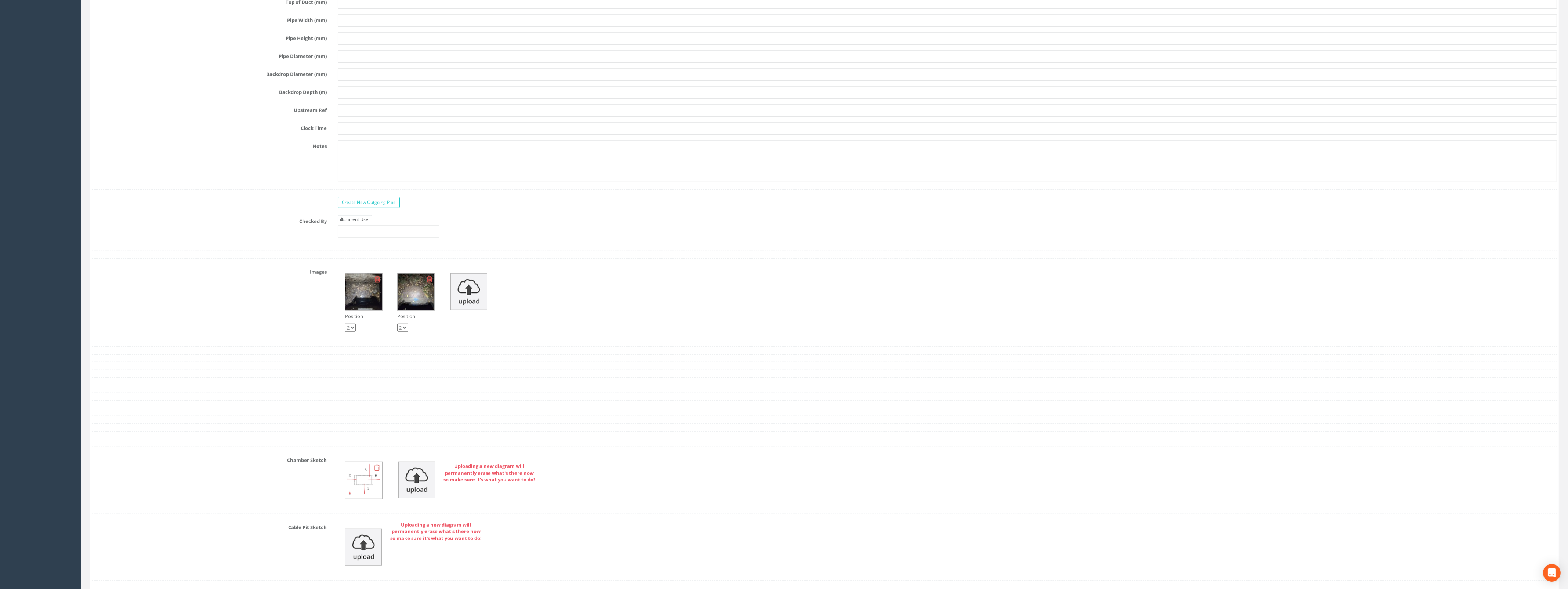
click at [370, 303] on img at bounding box center [364, 292] width 37 height 37
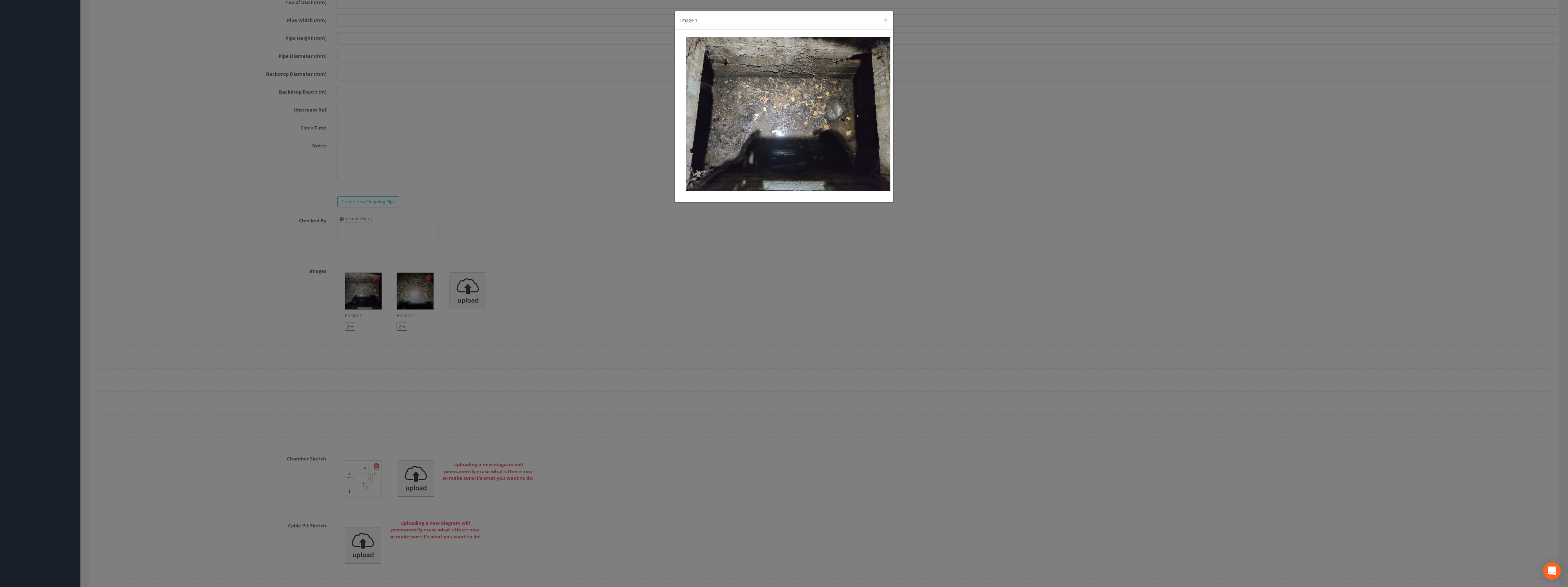
click at [1015, 134] on div "Image 1 ×" at bounding box center [784, 294] width 1568 height 587
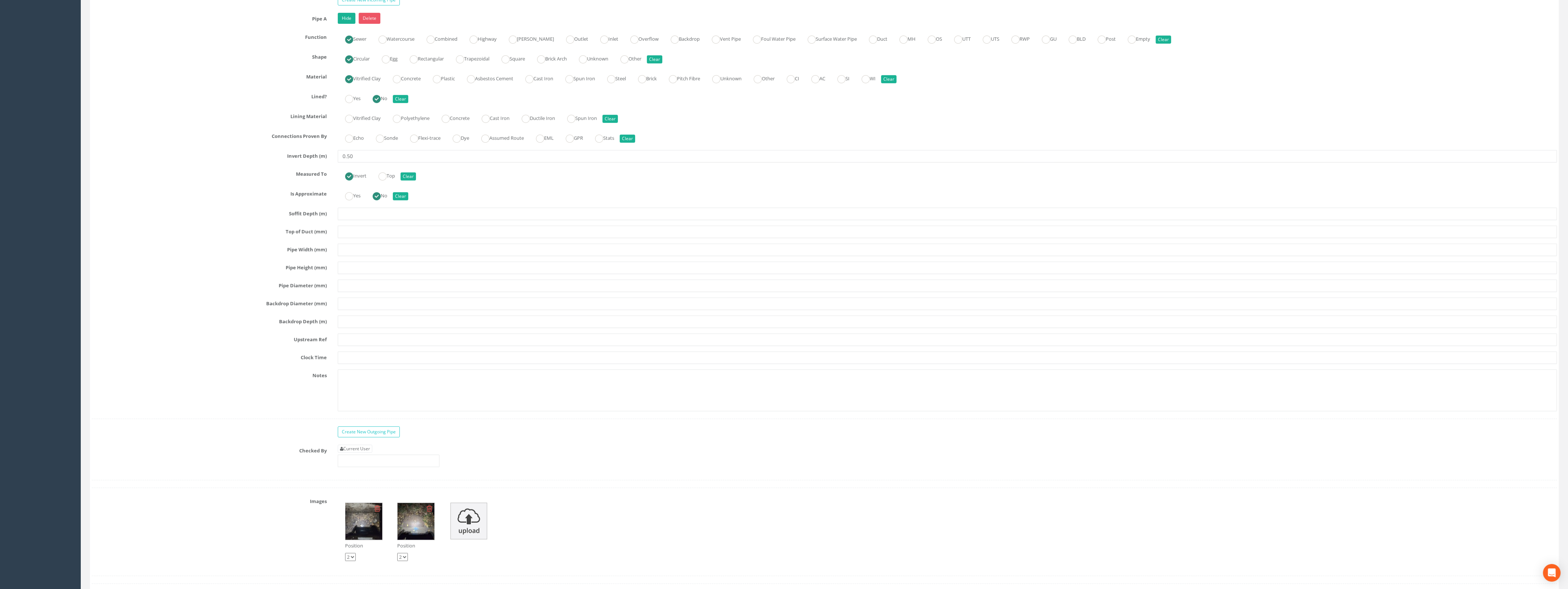
scroll to position [1009, 0]
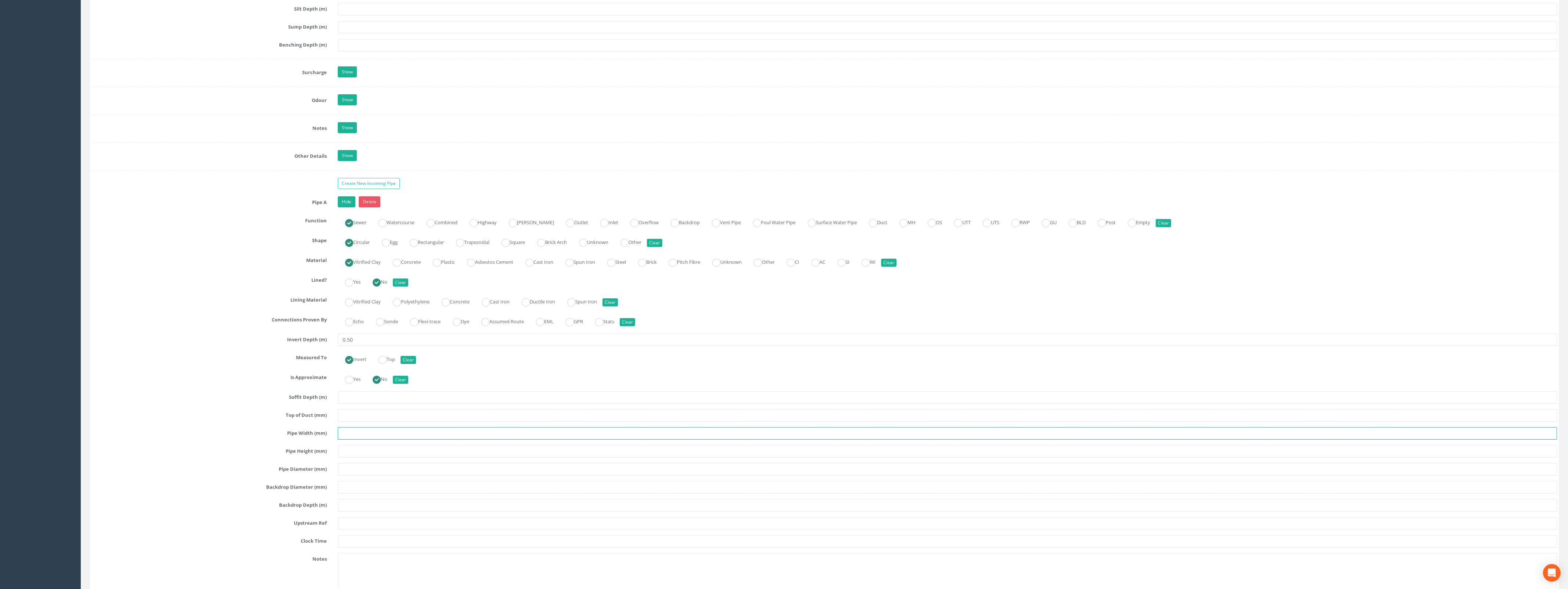
click at [355, 439] on input "text" at bounding box center [947, 433] width 1219 height 12
type input "150"
click at [361, 474] on input "text" at bounding box center [947, 469] width 1219 height 12
type input "150"
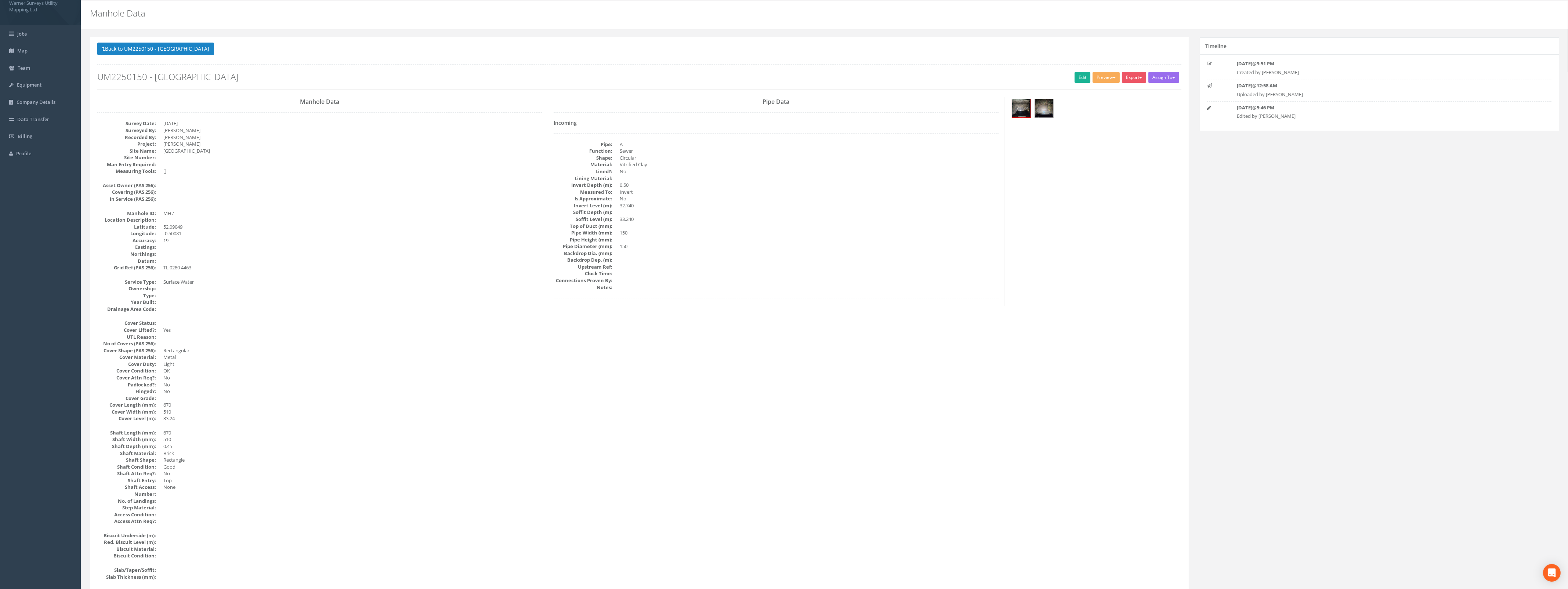
scroll to position [0, 0]
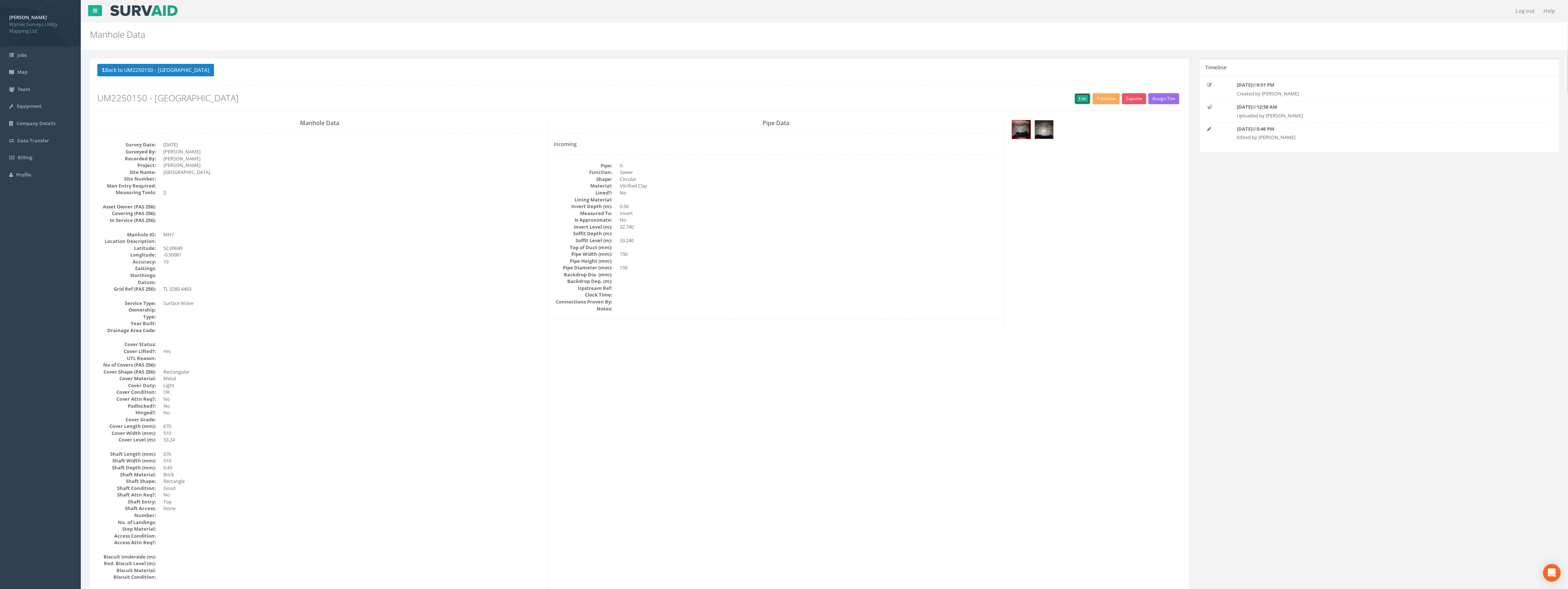
click at [1080, 101] on link "Edit" at bounding box center [1083, 99] width 16 height 11
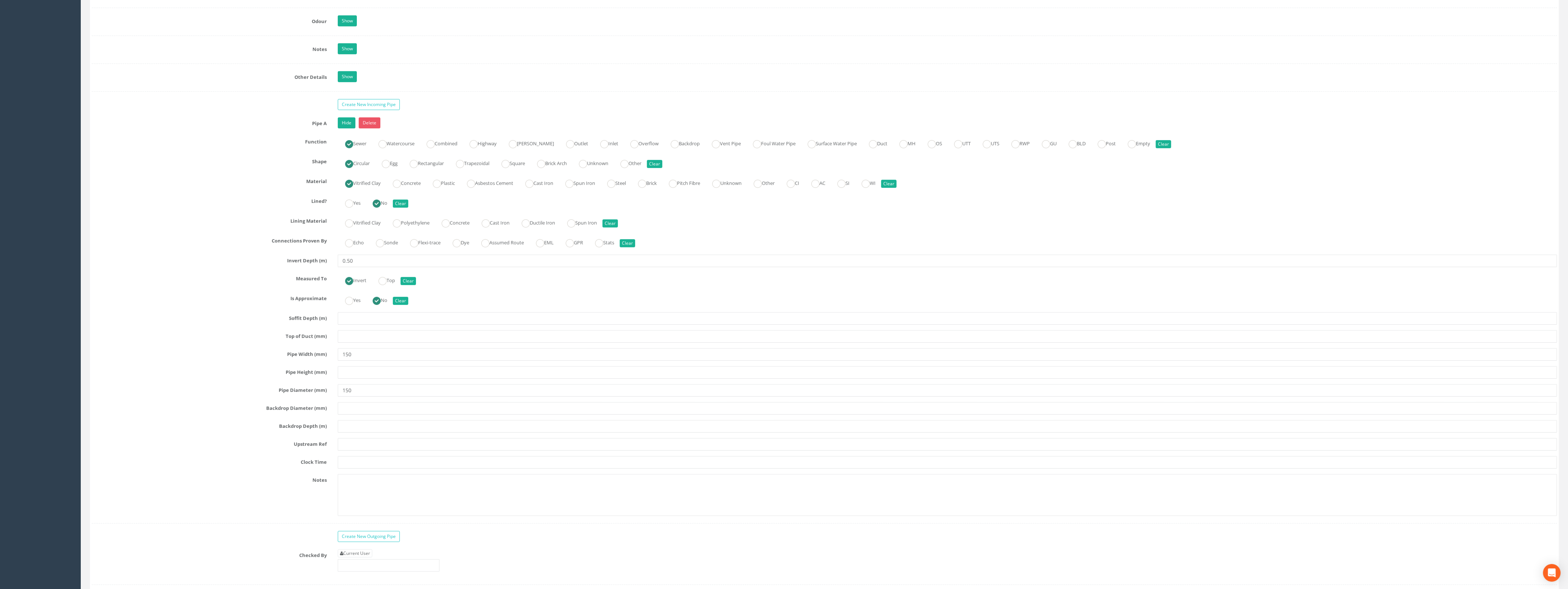
scroll to position [1084, 0]
drag, startPoint x: 355, startPoint y: 401, endPoint x: 322, endPoint y: 401, distance: 33.0
click at [322, 400] on div "Pipe Diameter (mm) 150" at bounding box center [824, 394] width 1476 height 12
click at [359, 453] on input "text" at bounding box center [947, 448] width 1219 height 12
type input "OSA"
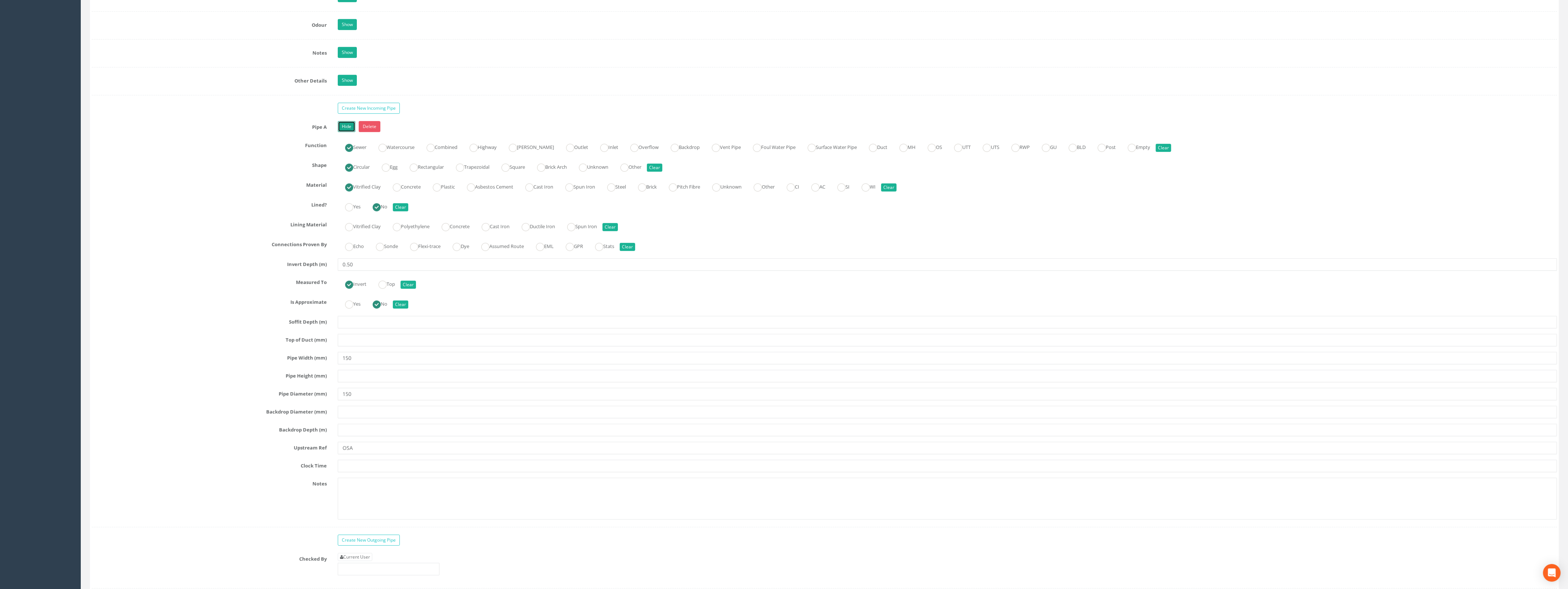
click at [343, 132] on link "Hide" at bounding box center [346, 126] width 18 height 11
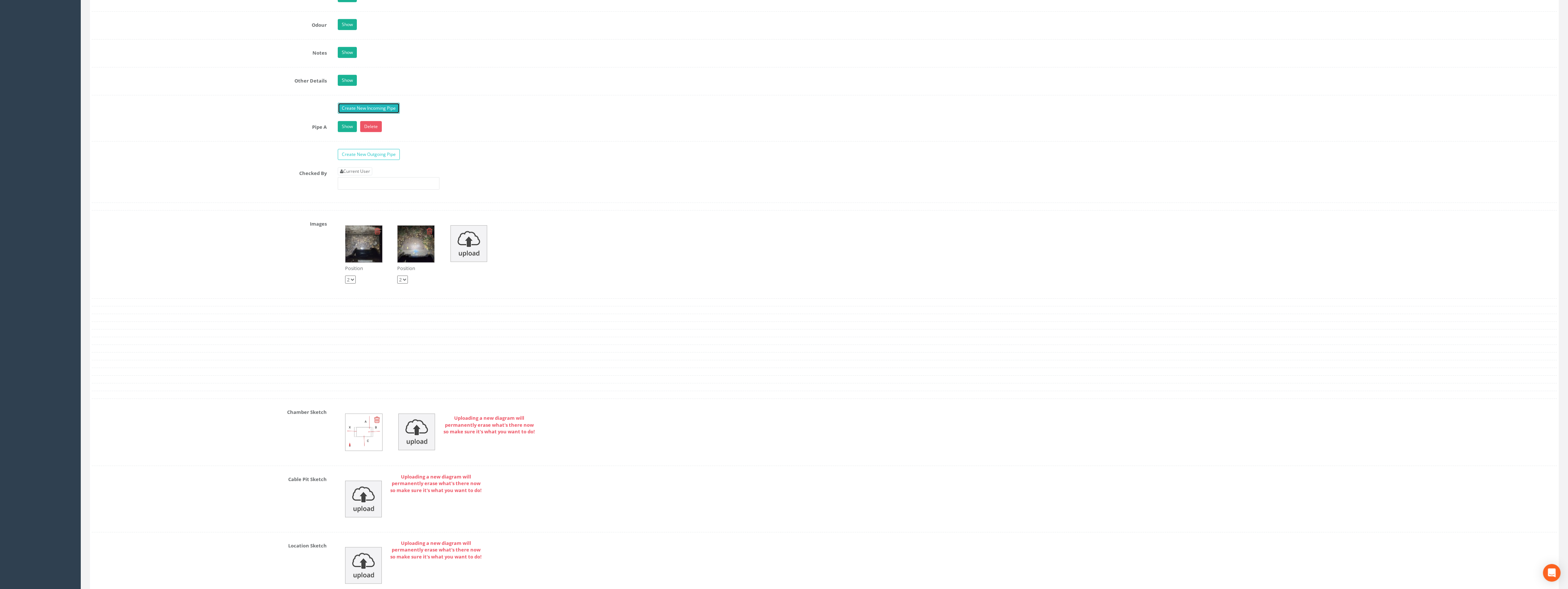
click at [350, 114] on link "Create New Incoming Pipe" at bounding box center [368, 108] width 62 height 11
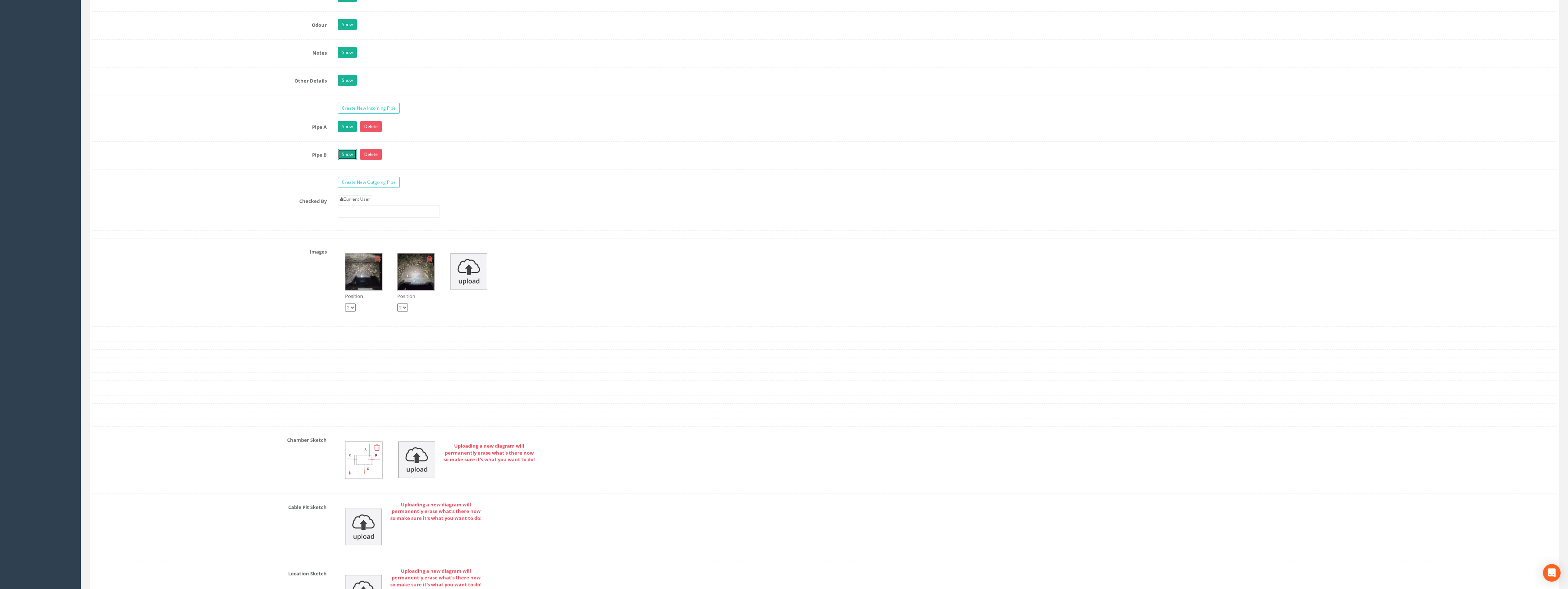
drag, startPoint x: 345, startPoint y: 159, endPoint x: 359, endPoint y: 194, distance: 37.7
click at [346, 159] on link "Show" at bounding box center [347, 155] width 19 height 11
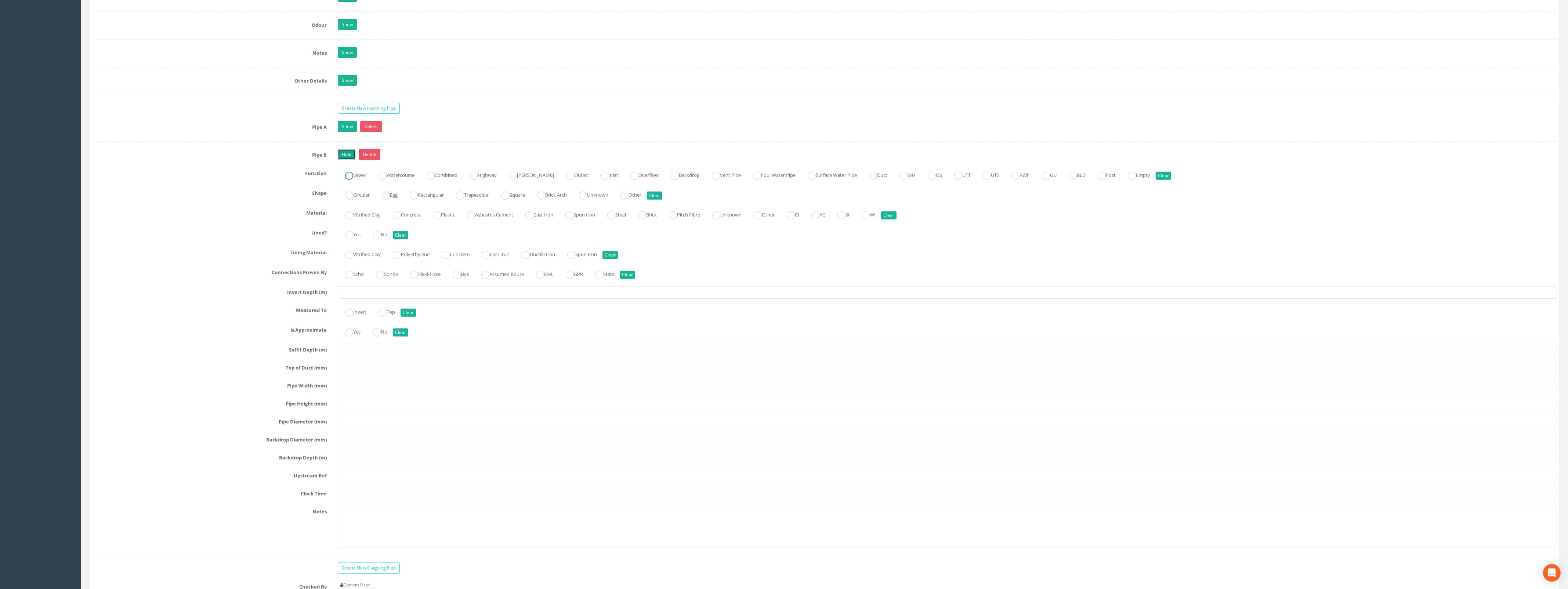
click at [349, 180] on ins at bounding box center [348, 175] width 8 height 8
radio input "true"
click at [352, 200] on ins at bounding box center [348, 195] width 8 height 8
radio input "true"
click at [354, 219] on label "Vitrified Clay" at bounding box center [359, 214] width 43 height 10
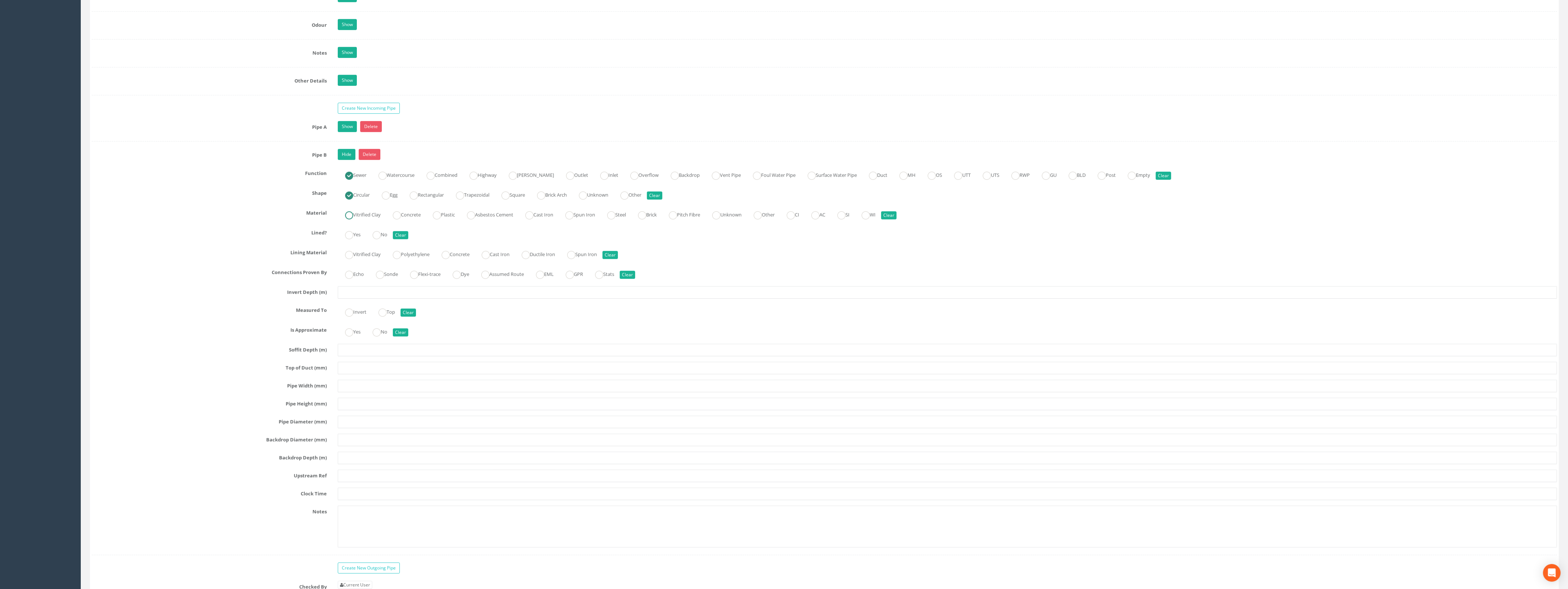
radio input "true"
click at [381, 240] on ins at bounding box center [376, 235] width 8 height 8
radio input "true"
click at [373, 297] on input "text" at bounding box center [947, 292] width 1219 height 12
type input "0.81"
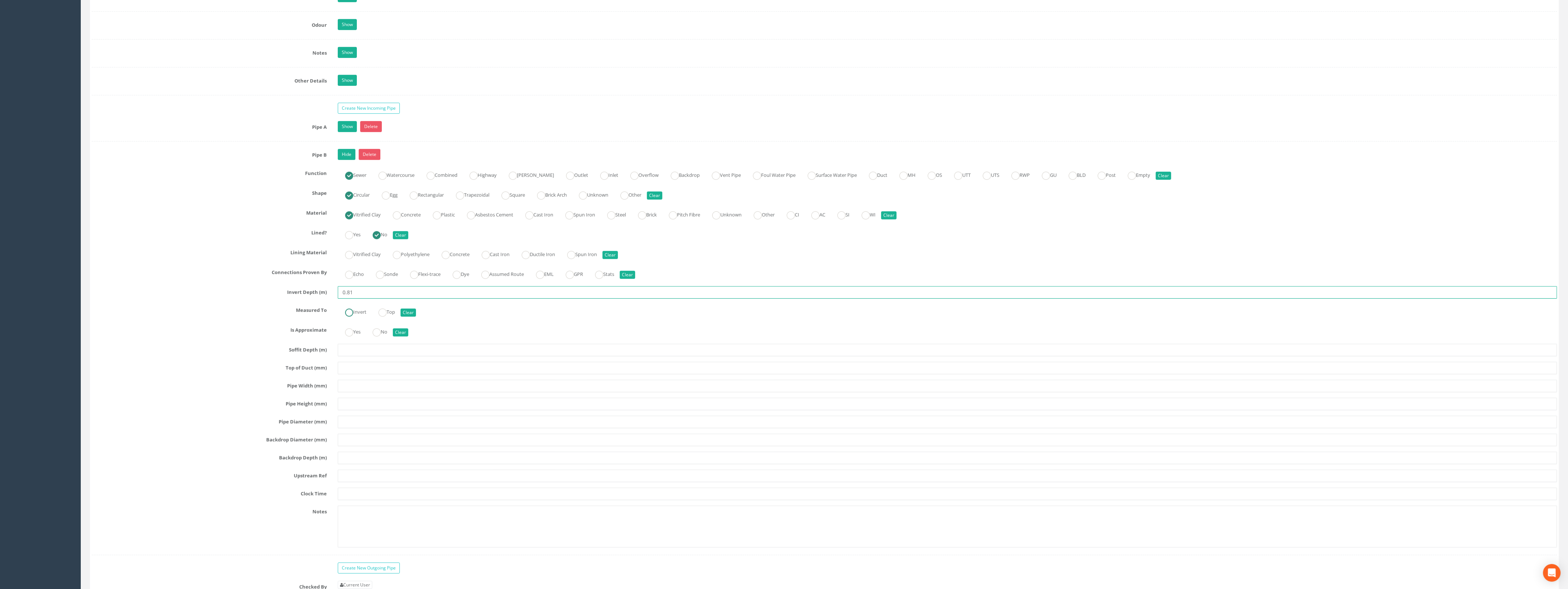
click at [346, 316] on ins at bounding box center [348, 312] width 8 height 8
radio input "true"
type input "0.81"
click at [357, 390] on input "text" at bounding box center [947, 386] width 1219 height 12
type input "225"
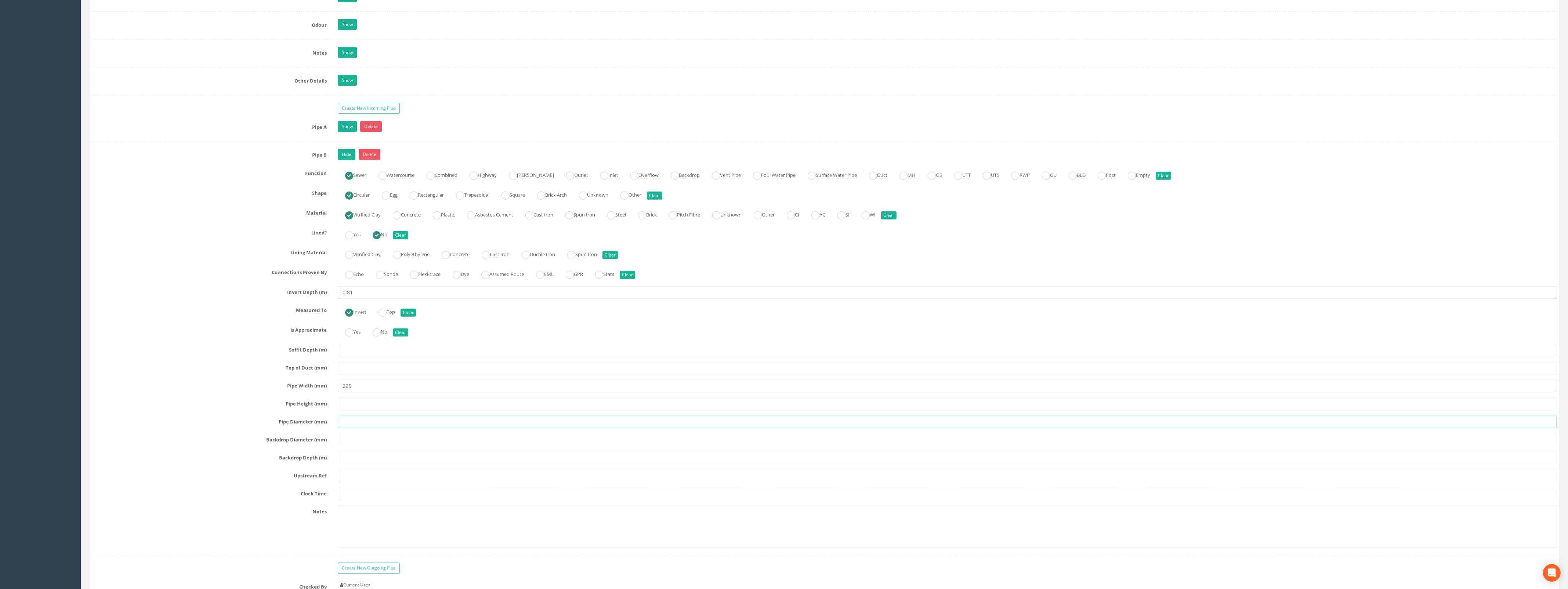
click at [359, 428] on input "text" at bounding box center [947, 422] width 1219 height 12
type input "225"
click at [365, 482] on input "text" at bounding box center [947, 476] width 1219 height 12
type input "EOT"
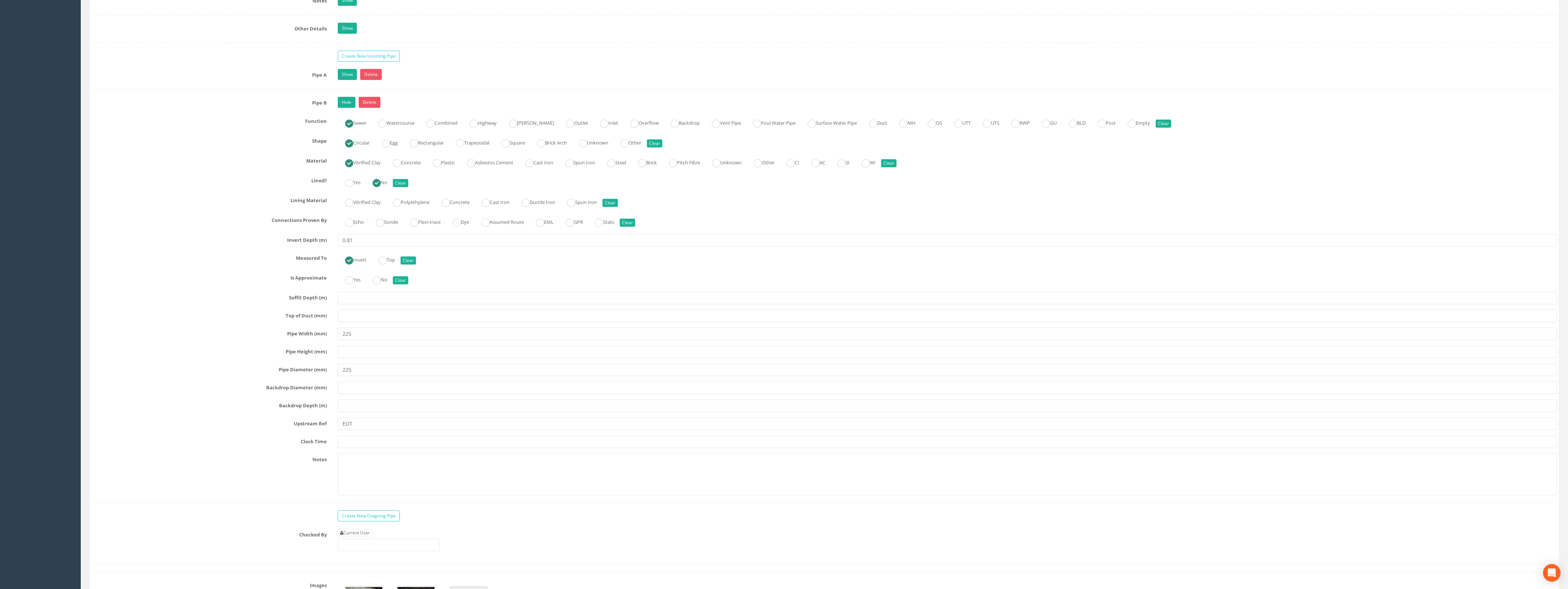
scroll to position [992, 0]
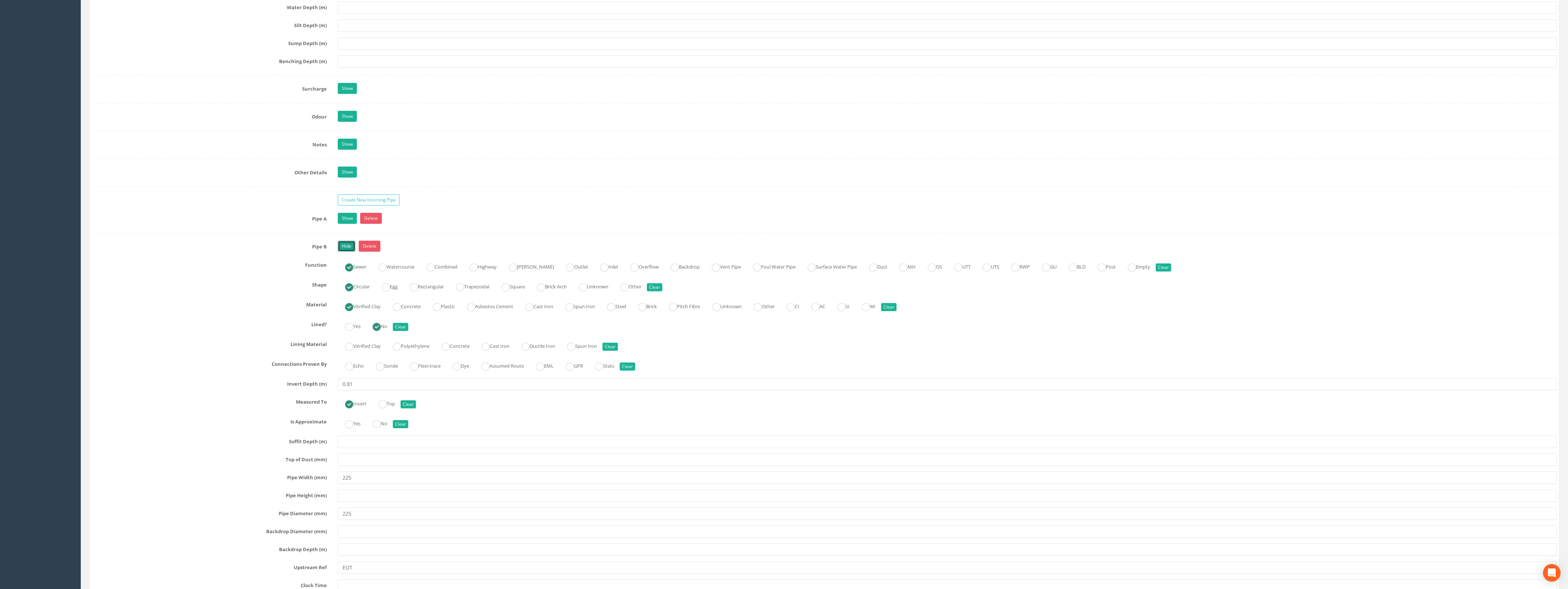
drag, startPoint x: 346, startPoint y: 251, endPoint x: 361, endPoint y: 258, distance: 16.6
click at [346, 251] on link "Hide" at bounding box center [346, 246] width 18 height 11
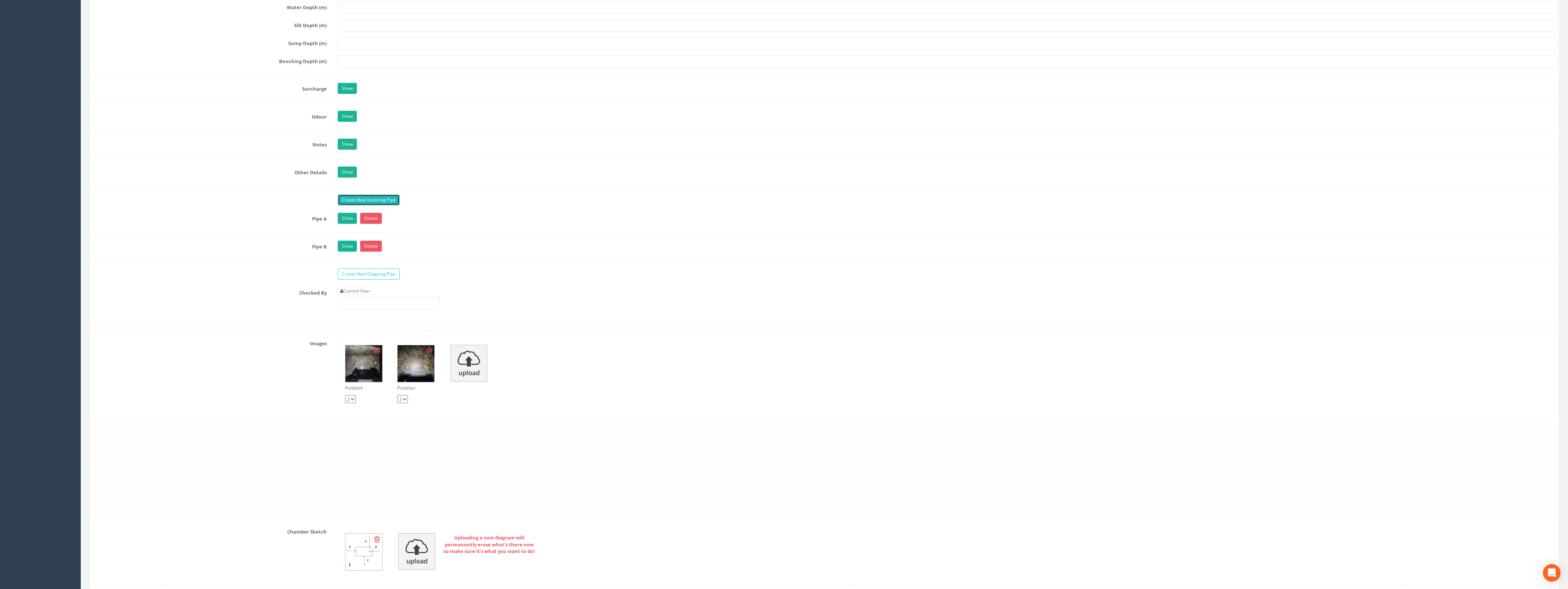
click at [366, 205] on link "Create New Incoming Pipe" at bounding box center [368, 200] width 62 height 11
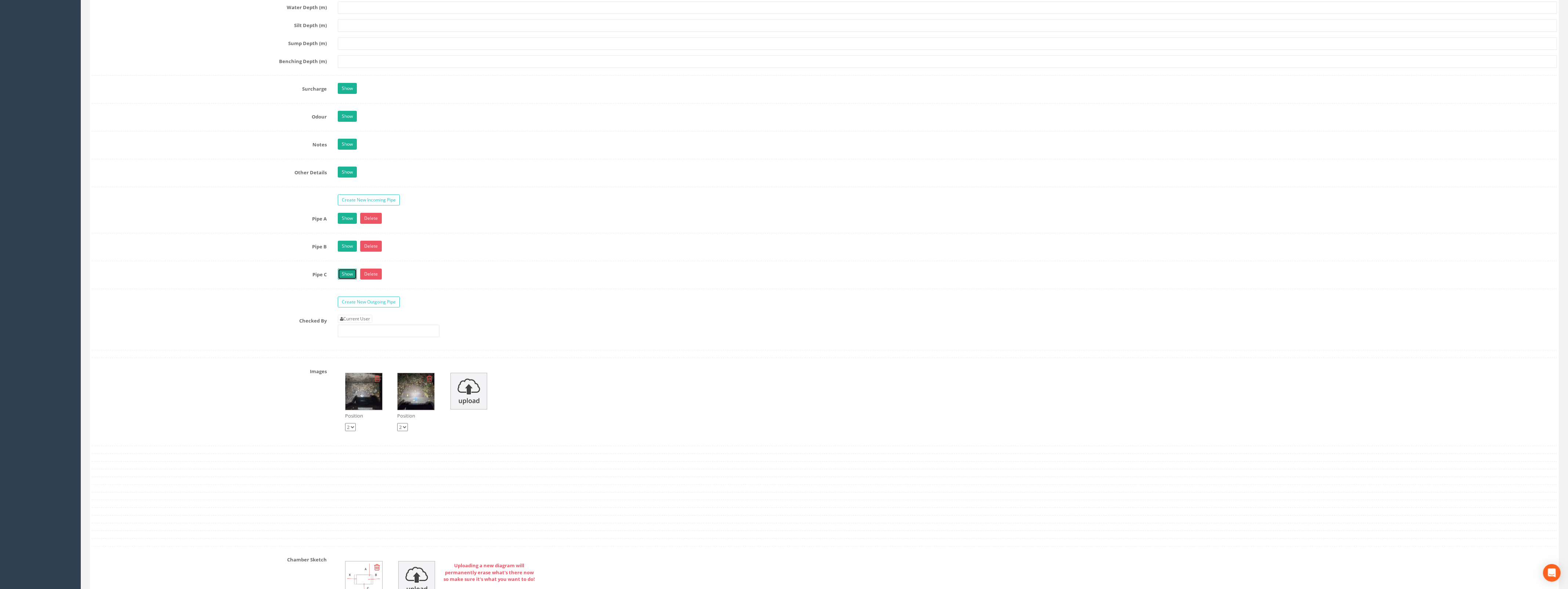
click at [348, 275] on link "Show" at bounding box center [347, 274] width 19 height 11
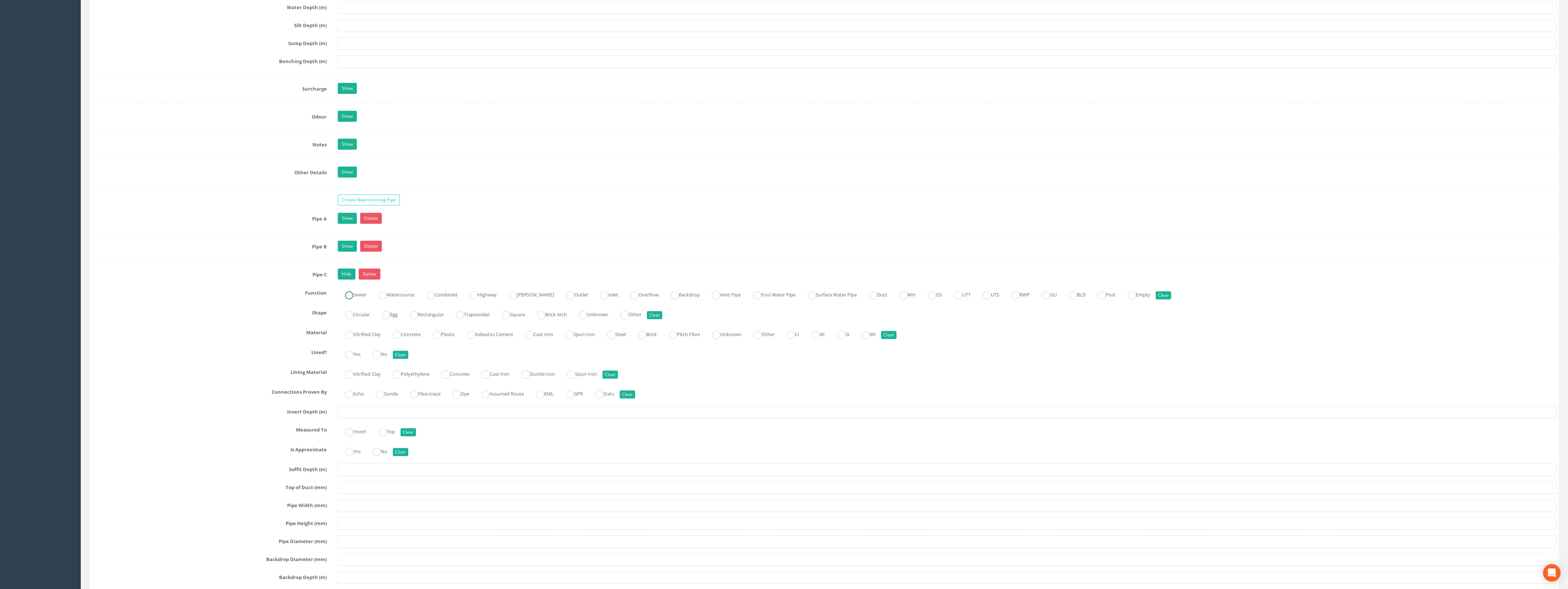
click at [355, 299] on label "Sewer" at bounding box center [352, 294] width 29 height 10
radio input "true"
click at [351, 319] on ins at bounding box center [348, 315] width 8 height 8
radio input "true"
click at [347, 339] on ins at bounding box center [348, 335] width 8 height 8
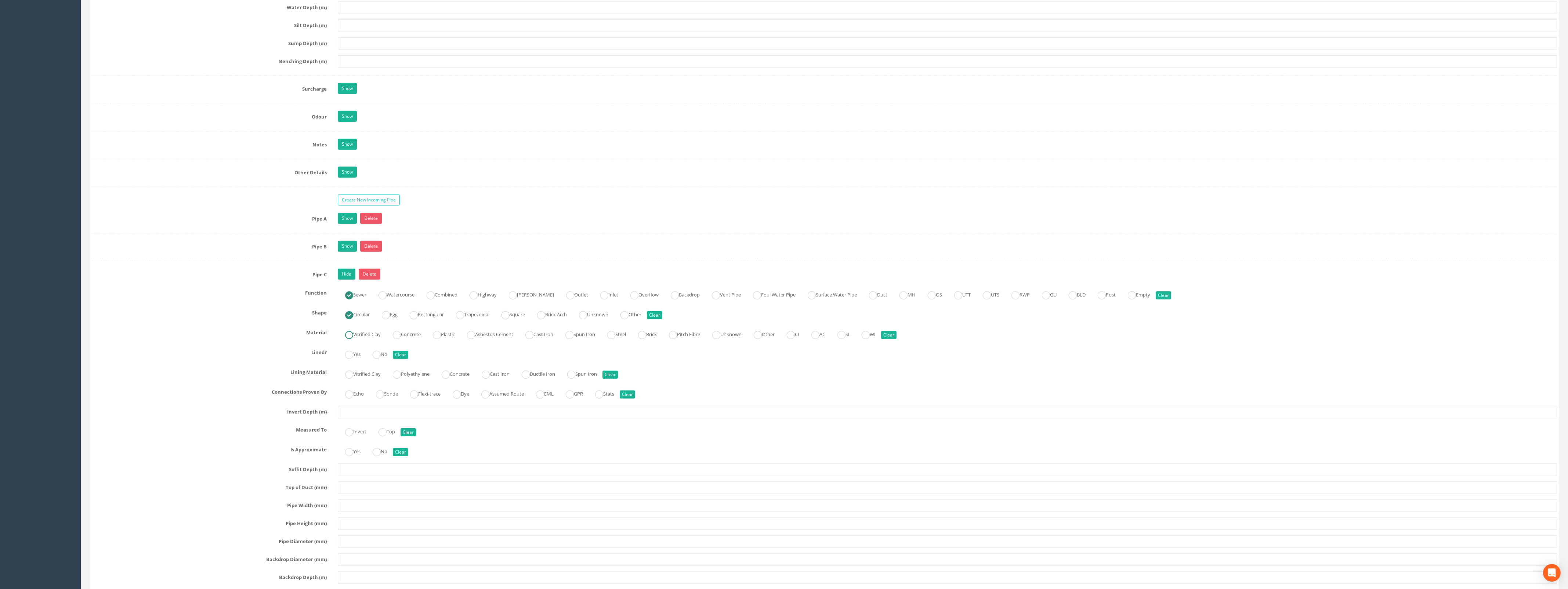
radio input "true"
click at [381, 359] on ins at bounding box center [376, 354] width 8 height 8
radio input "true"
click at [372, 419] on input "text" at bounding box center [947, 412] width 1219 height 12
type input "0.81"
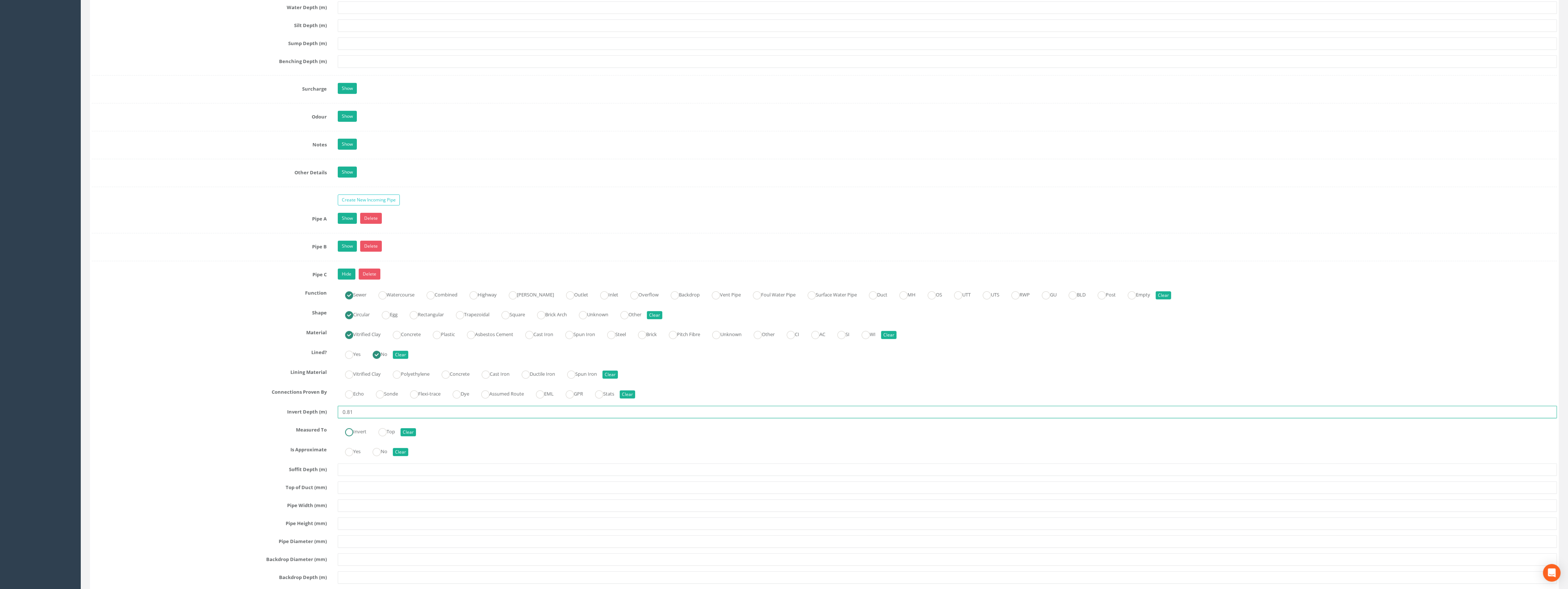
click at [350, 436] on ins at bounding box center [348, 432] width 8 height 8
radio input "true"
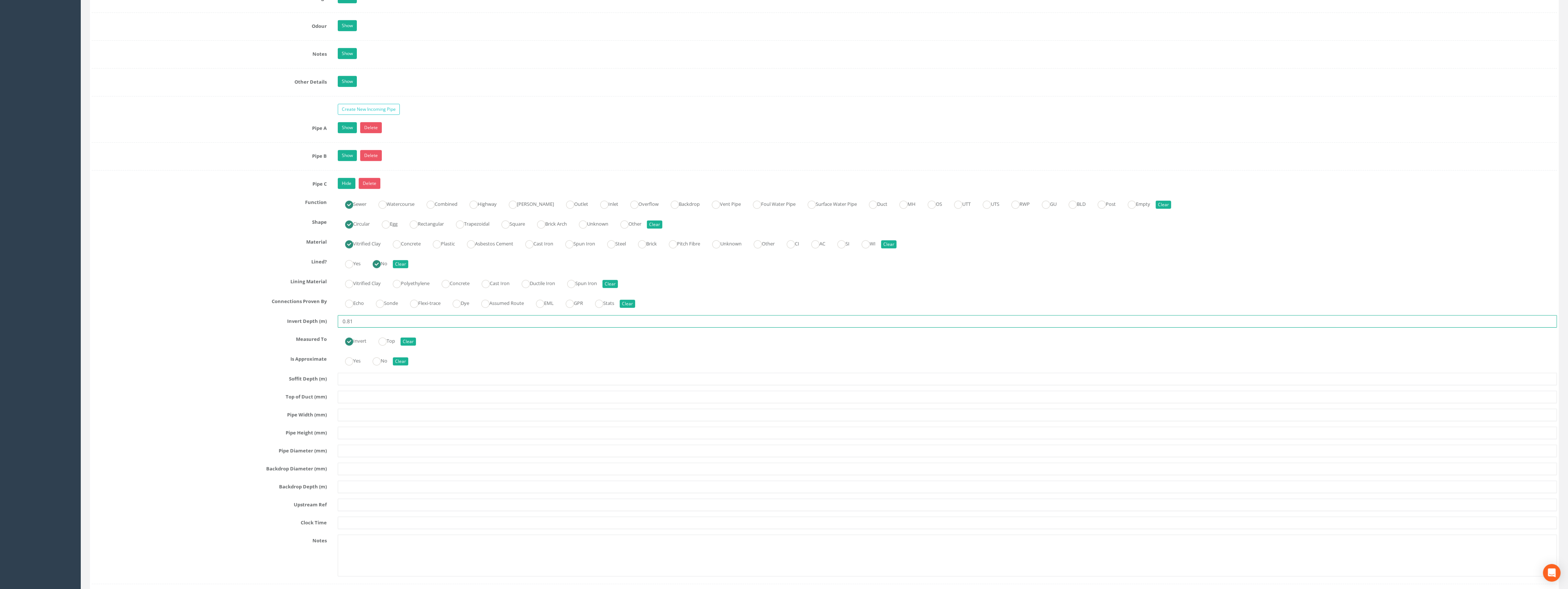
scroll to position [1084, 0]
type input "0.81"
click at [364, 419] on input "text" at bounding box center [947, 414] width 1219 height 12
type input "100"
click at [383, 454] on input "text" at bounding box center [947, 450] width 1219 height 12
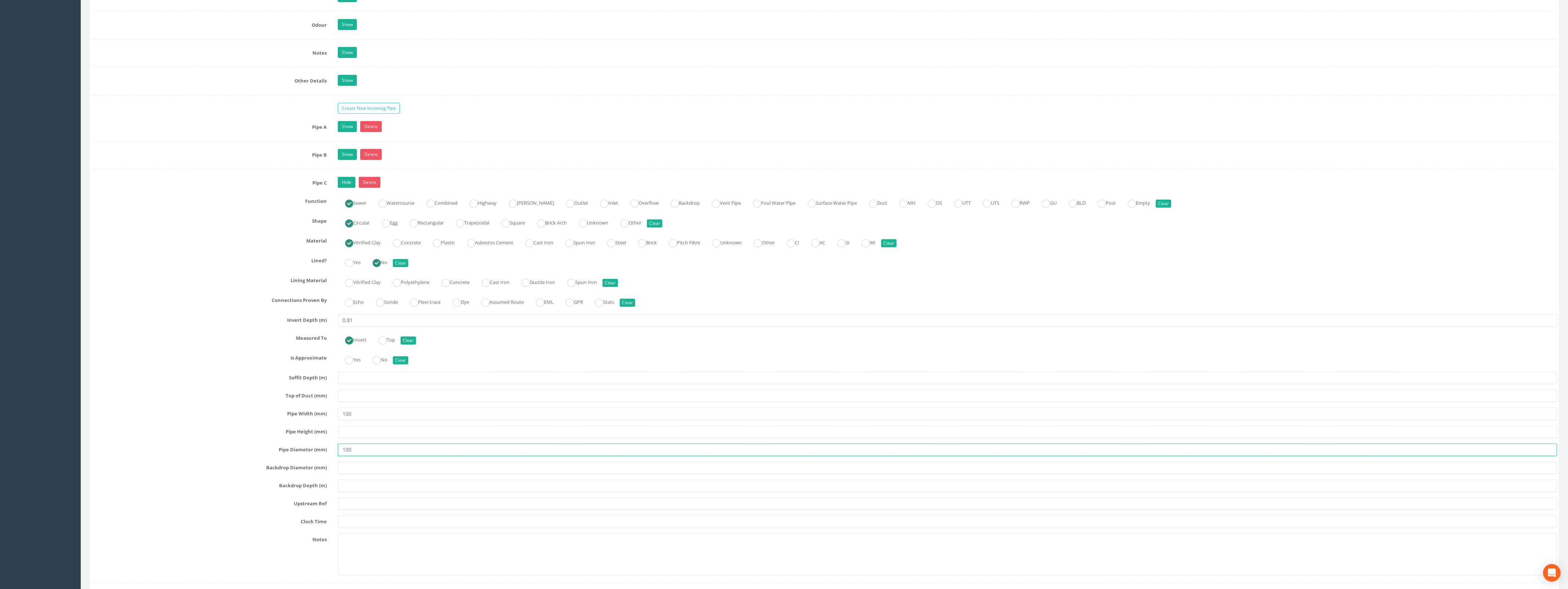
type input "100"
click at [381, 510] on input "text" at bounding box center [947, 503] width 1219 height 12
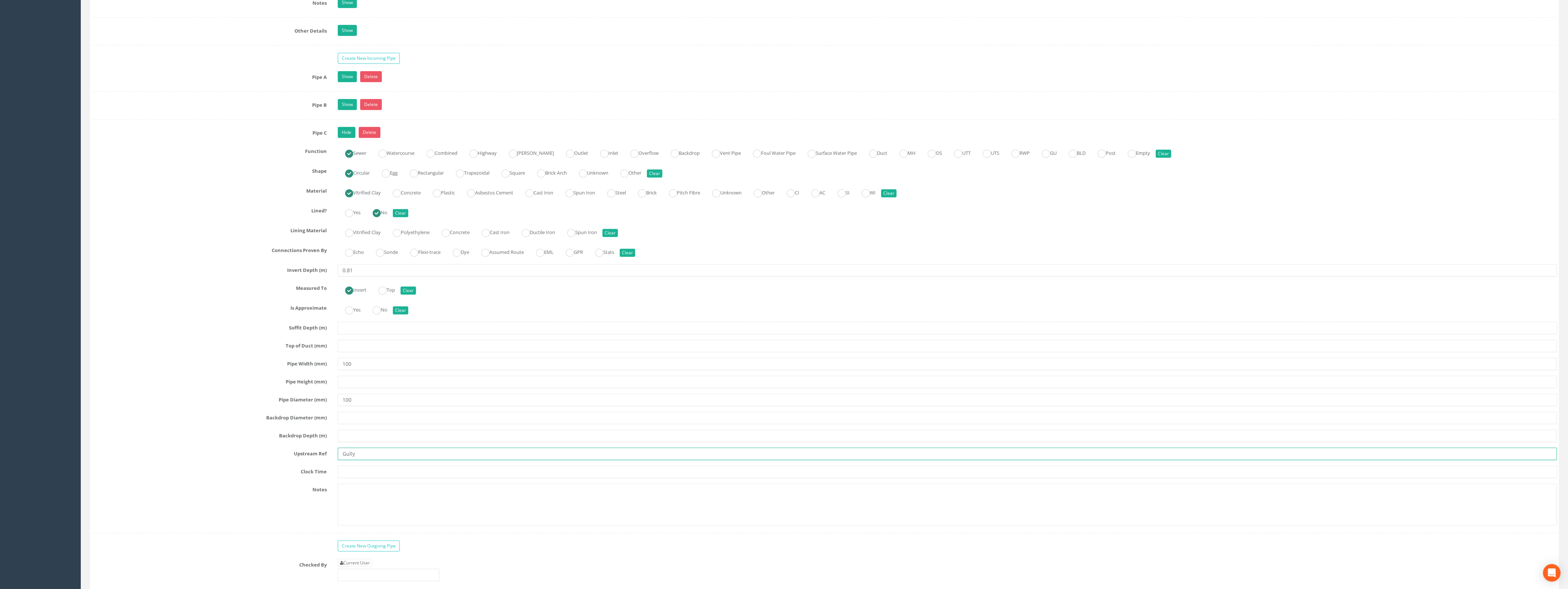
scroll to position [1130, 0]
type input "Gully"
click at [352, 142] on link "Hide" at bounding box center [346, 136] width 18 height 11
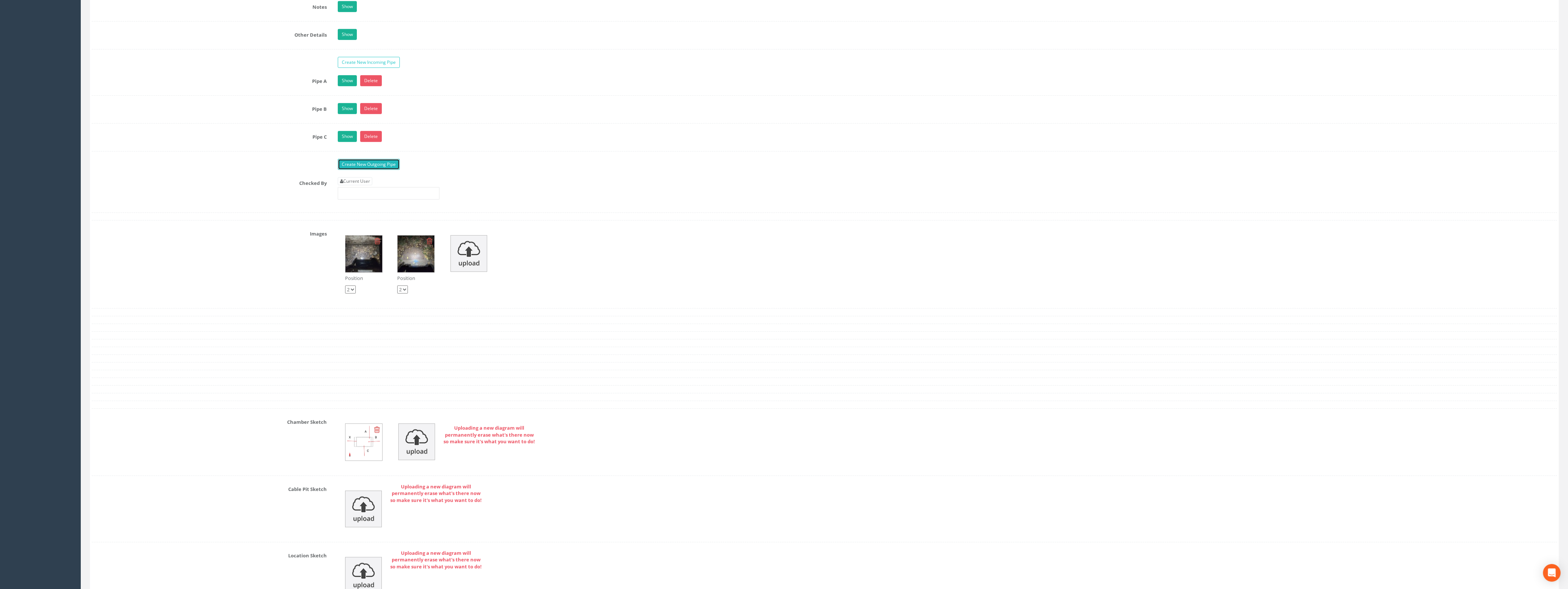
click at [363, 167] on link "Create New Outgoing Pipe" at bounding box center [368, 164] width 62 height 11
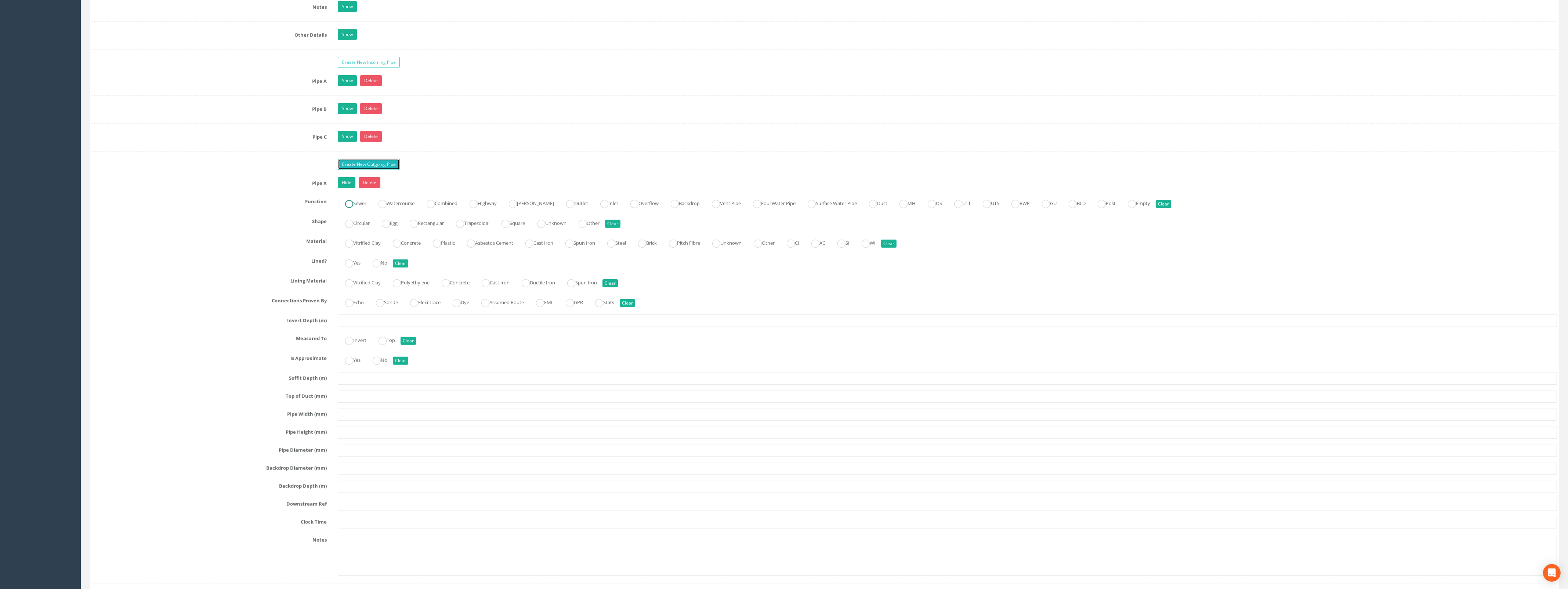
click at [353, 208] on ins at bounding box center [348, 203] width 8 height 8
radio input "true"
click at [352, 228] on ins at bounding box center [348, 224] width 8 height 8
radio input "true"
drag, startPoint x: 353, startPoint y: 249, endPoint x: 397, endPoint y: 283, distance: 55.6
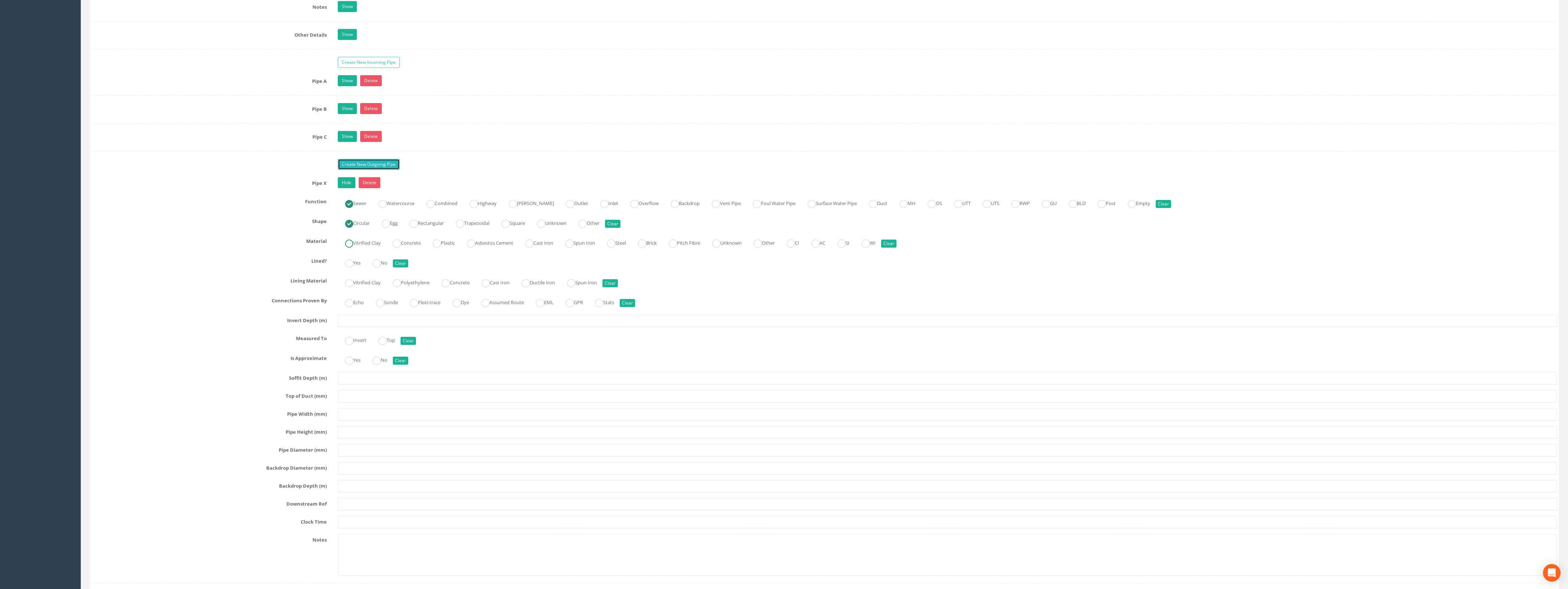
click at [353, 247] on ins at bounding box center [348, 243] width 8 height 8
radio input "true"
click at [381, 268] on ins at bounding box center [376, 263] width 8 height 8
radio input "true"
click at [357, 325] on input "text" at bounding box center [947, 321] width 1219 height 12
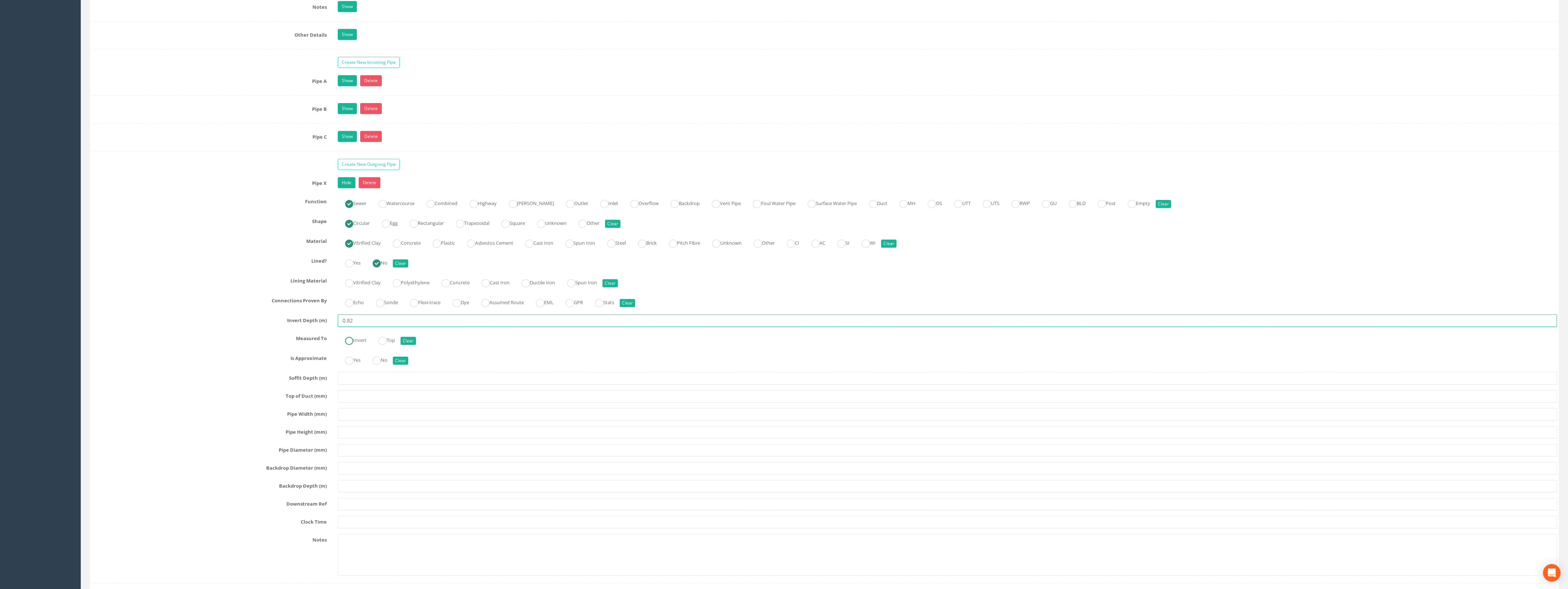
type input "0.82"
click at [354, 345] on label "Invert" at bounding box center [352, 339] width 29 height 10
radio input "true"
click at [361, 420] on input "text" at bounding box center [947, 414] width 1219 height 12
type input "225"
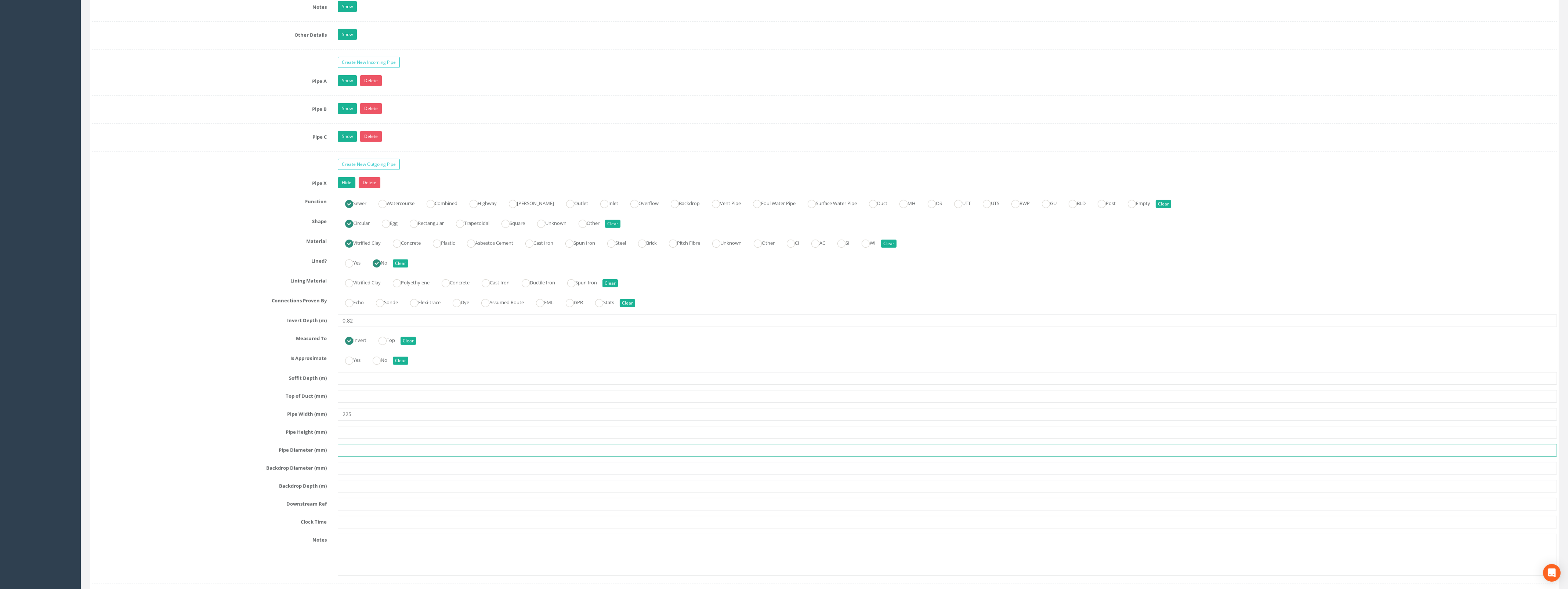
click at [367, 456] on input "text" at bounding box center [947, 450] width 1219 height 12
type input "225"
click at [369, 510] on input "text" at bounding box center [947, 504] width 1219 height 12
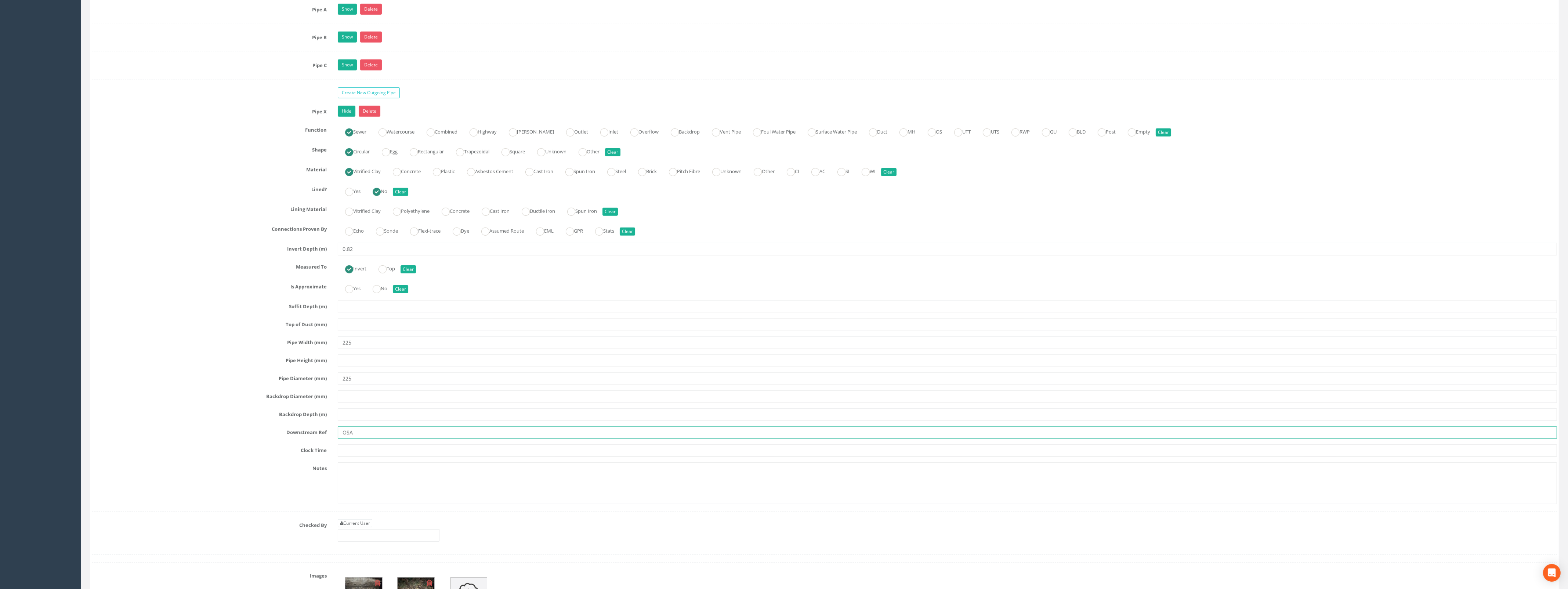
scroll to position [1268, 0]
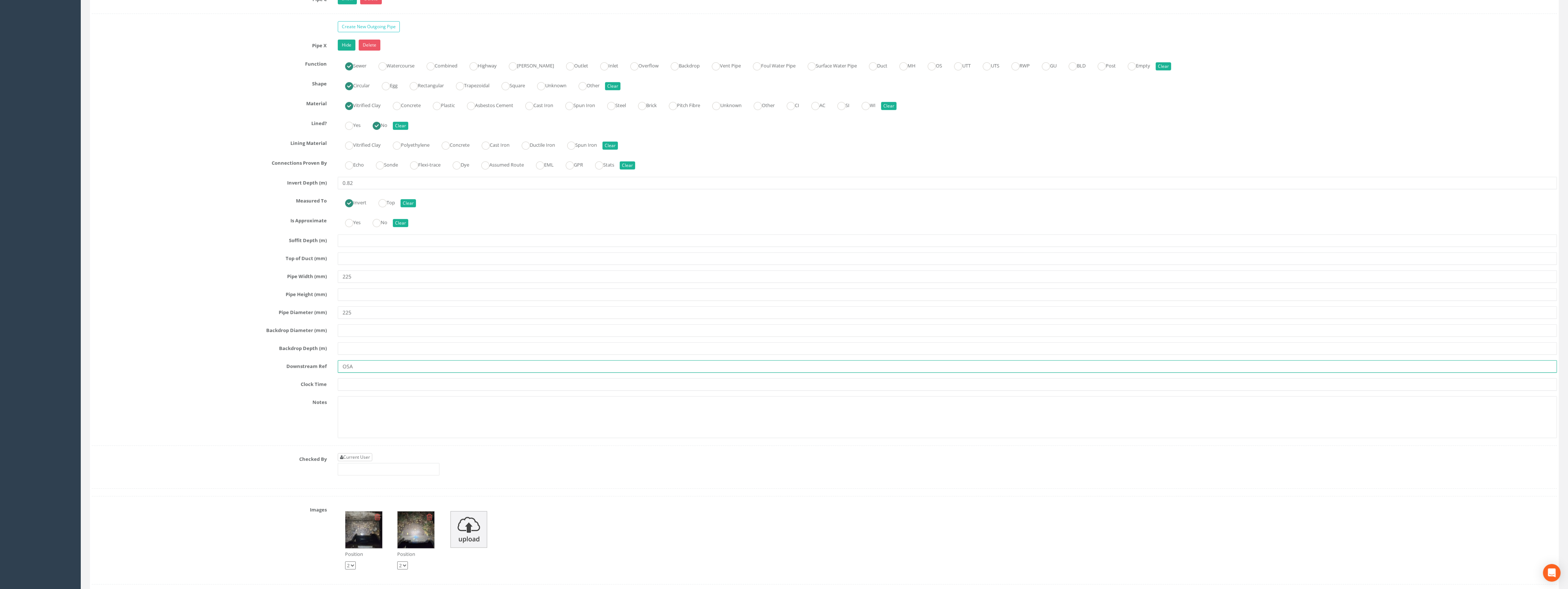
type input "OSA"
click at [355, 461] on link "Current User" at bounding box center [355, 457] width 34 height 8
type input "[PERSON_NAME]"
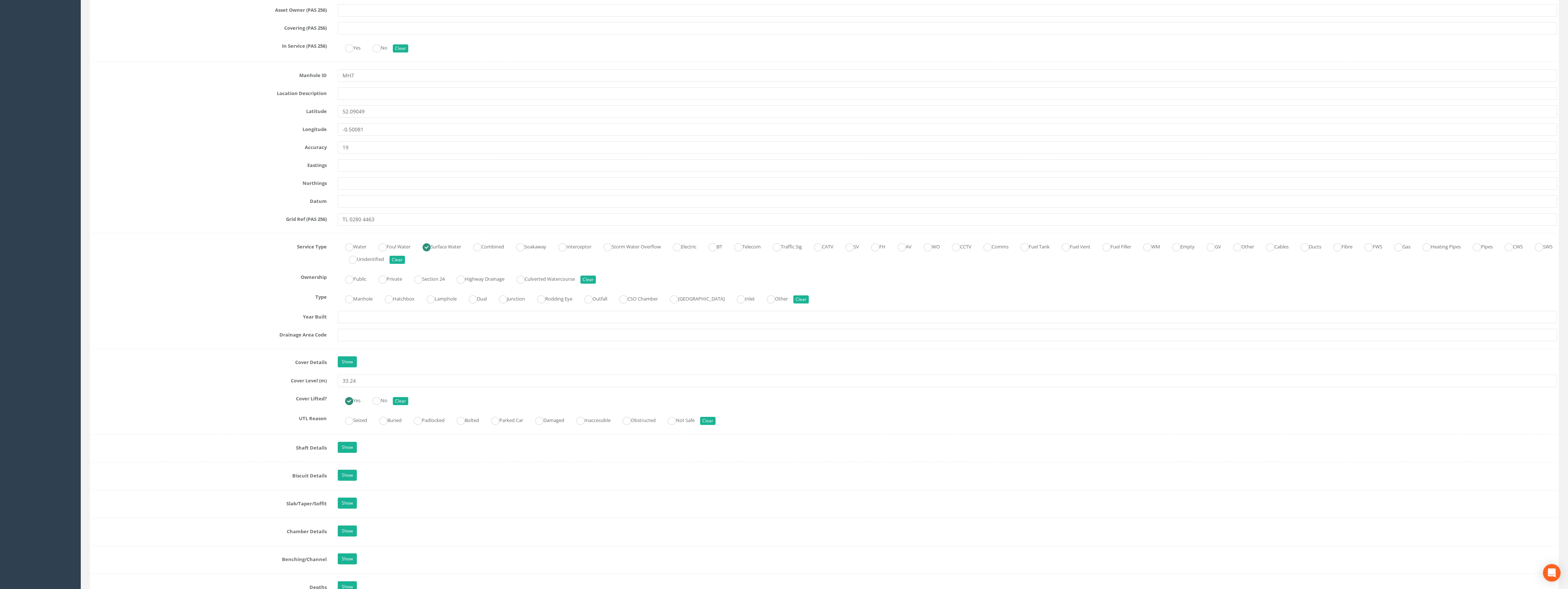
scroll to position [0, 0]
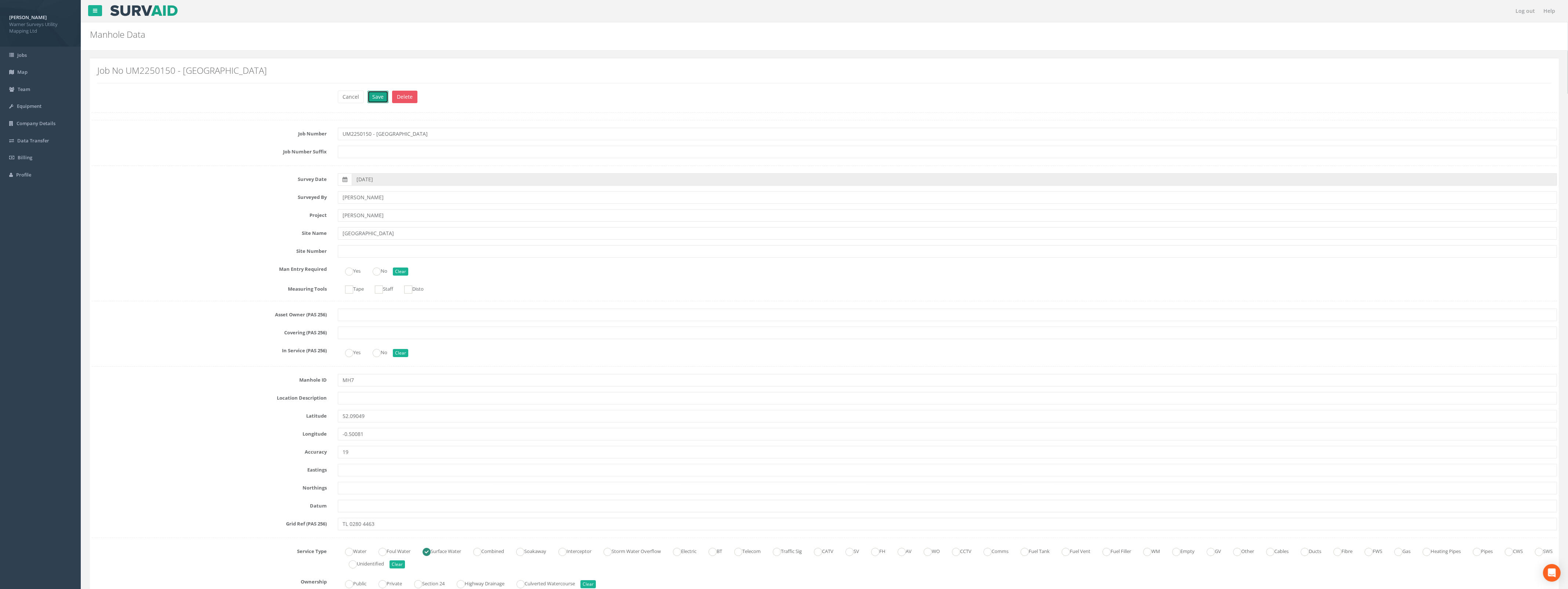
click at [375, 95] on button "Save" at bounding box center [378, 97] width 21 height 12
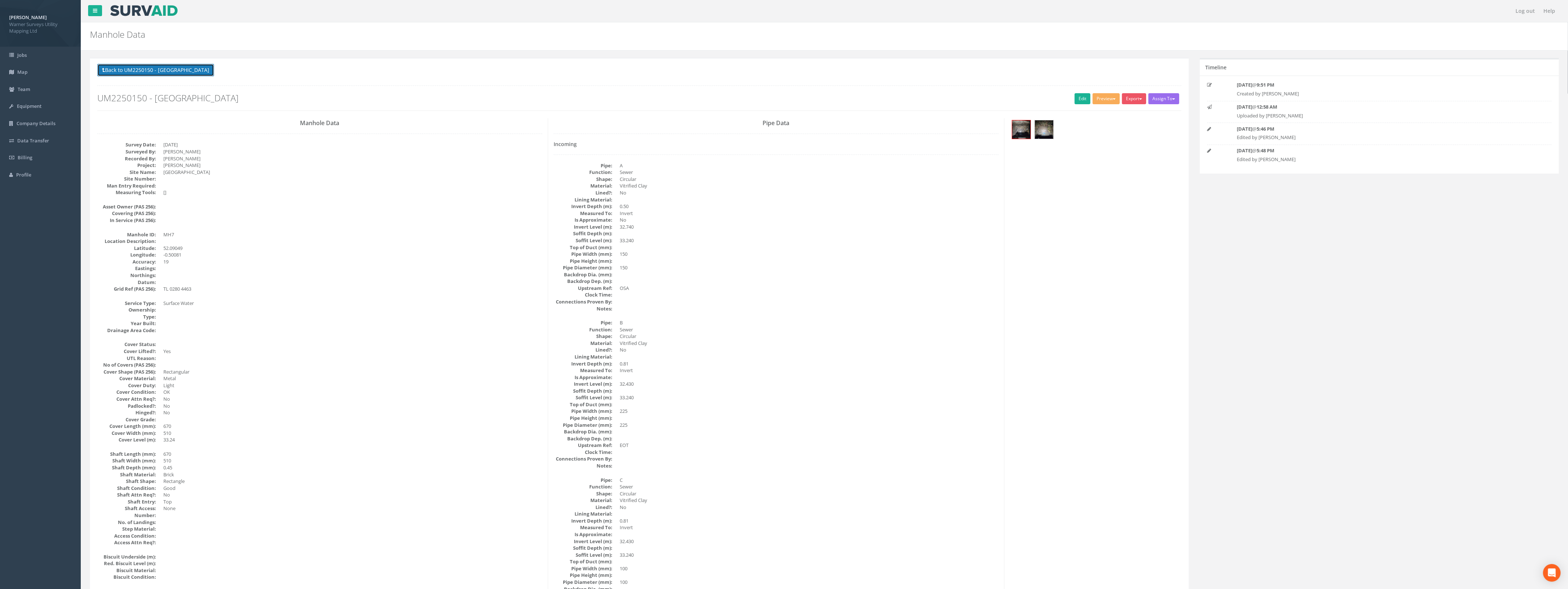
click at [175, 68] on button "Back to UM2250150 - [GEOGRAPHIC_DATA]" at bounding box center [155, 70] width 117 height 12
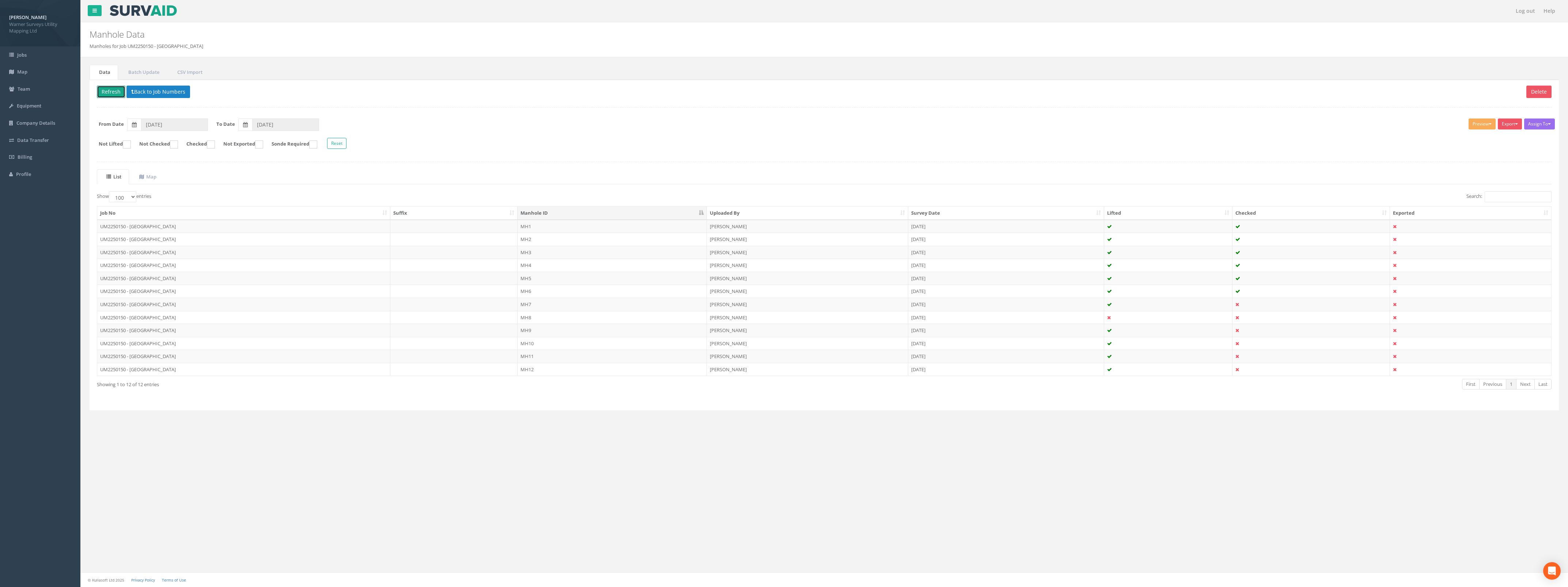
click at [121, 92] on button "Refresh" at bounding box center [111, 92] width 29 height 12
click at [978, 324] on td "[DATE]" at bounding box center [1006, 317] width 196 height 13
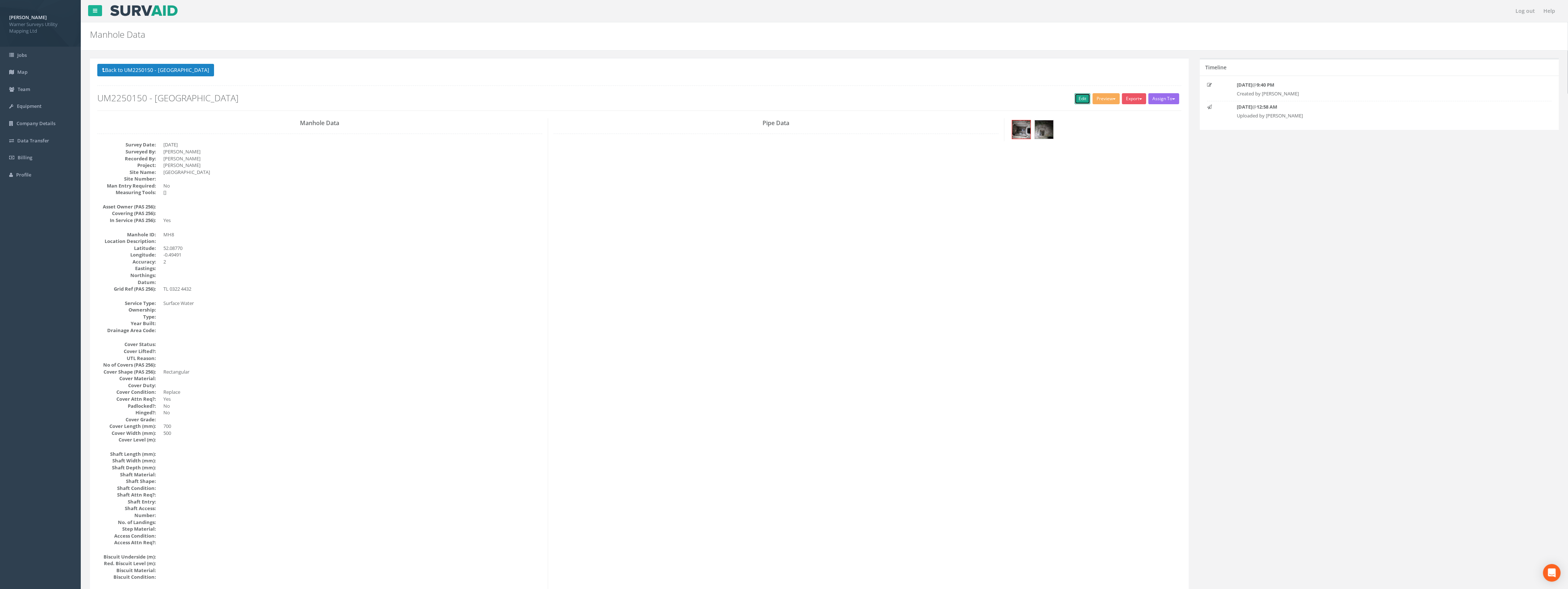
click at [1080, 100] on link "Edit" at bounding box center [1083, 99] width 16 height 11
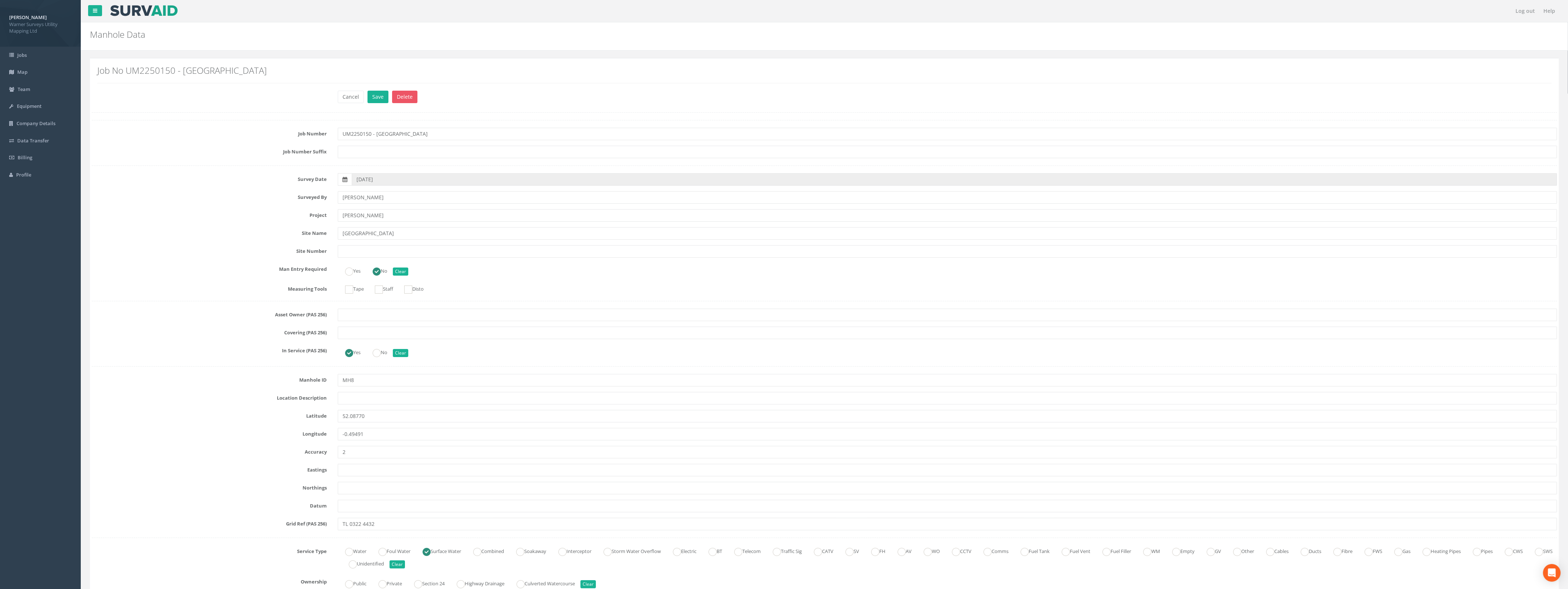
click at [346, 182] on icon at bounding box center [345, 179] width 5 height 5
click at [352, 182] on input "[DATE]" at bounding box center [954, 179] width 1205 height 12
click at [360, 192] on th "‹" at bounding box center [360, 192] width 13 height 10
click at [415, 242] on span "19" at bounding box center [416, 243] width 13 height 10
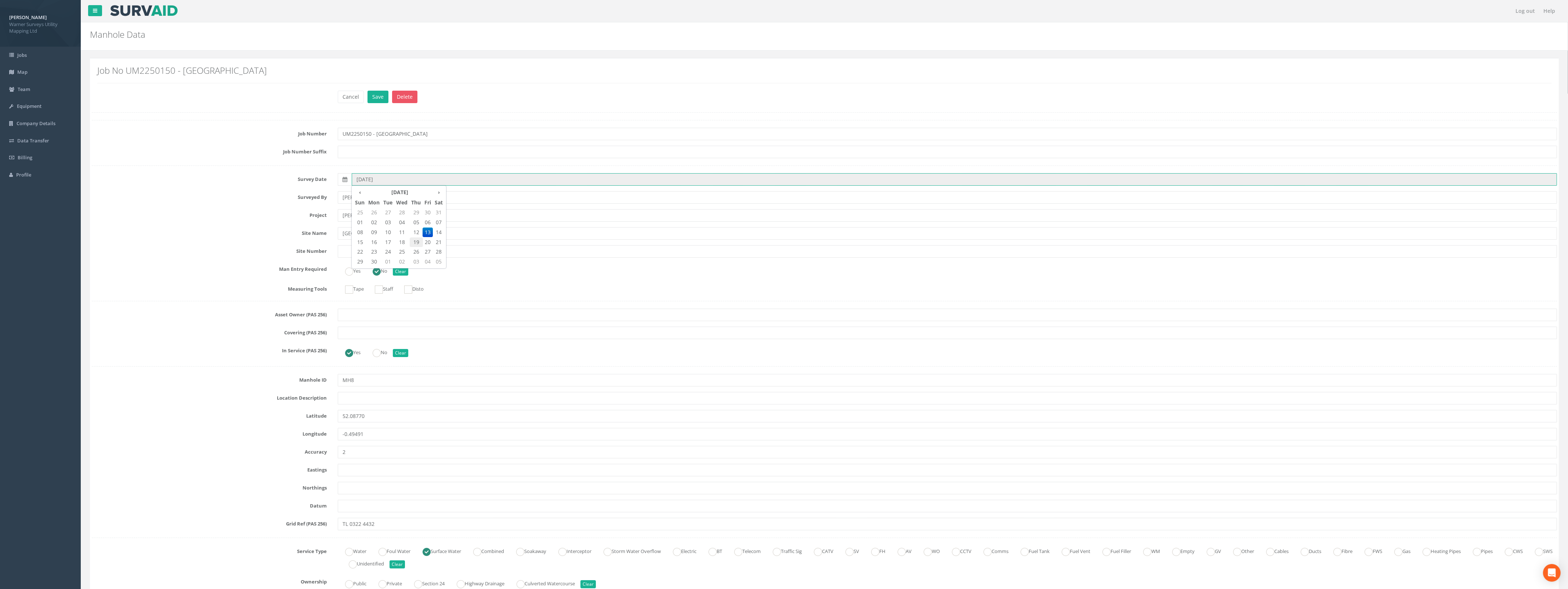
type input "[DATE]"
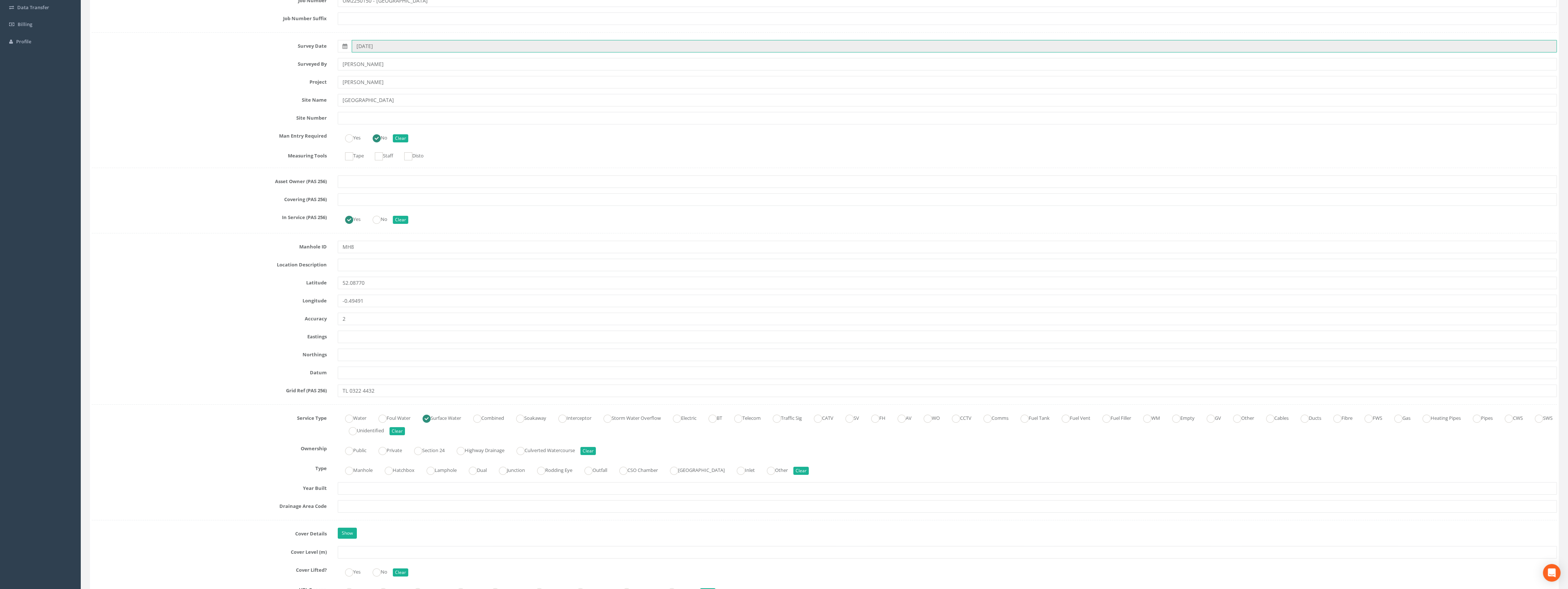
scroll to position [137, 0]
click at [364, 551] on input "text" at bounding box center [947, 547] width 1219 height 12
type input "33.93"
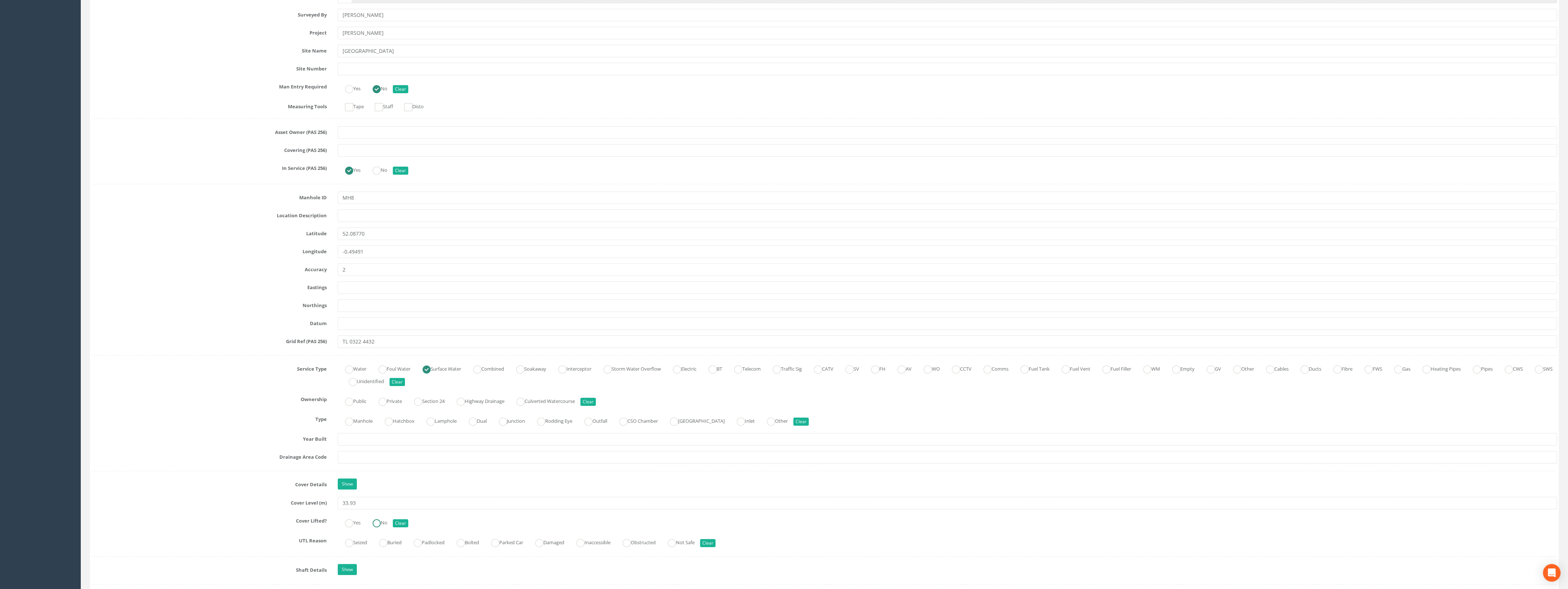
scroll to position [229, 0]
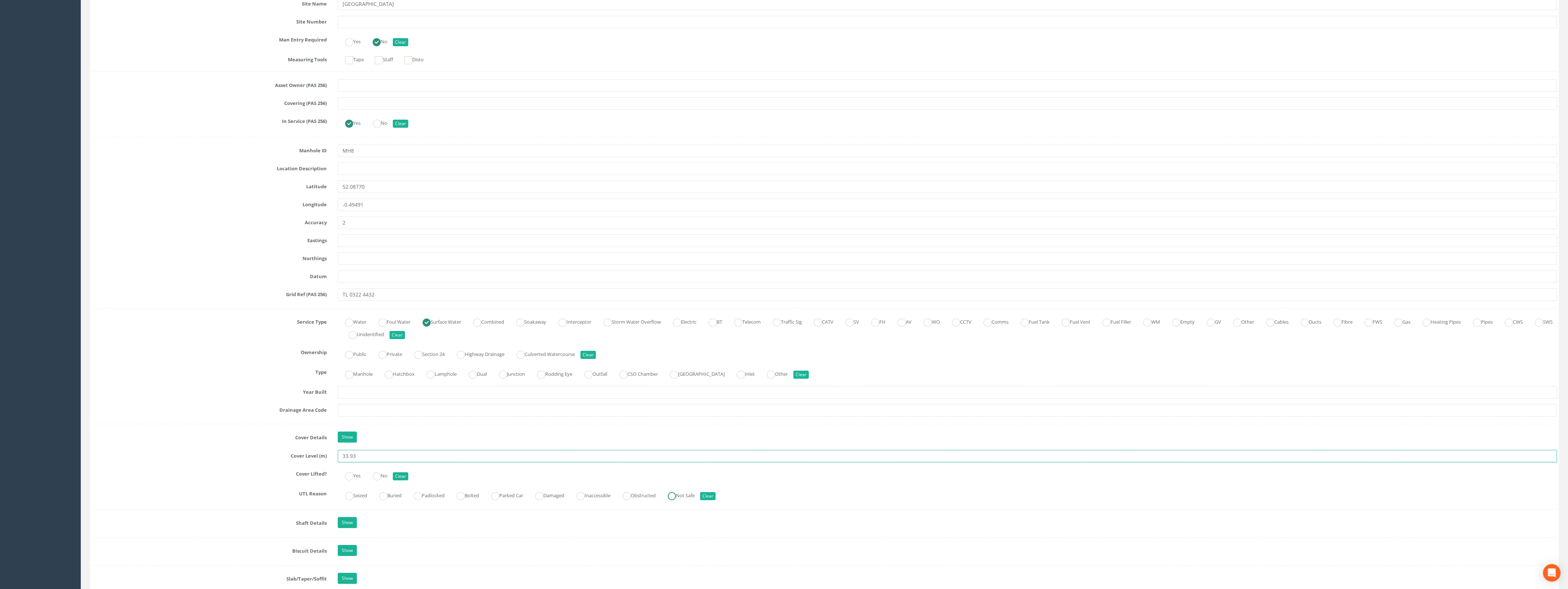
click at [675, 498] on ins at bounding box center [671, 496] width 8 height 8
radio input "true"
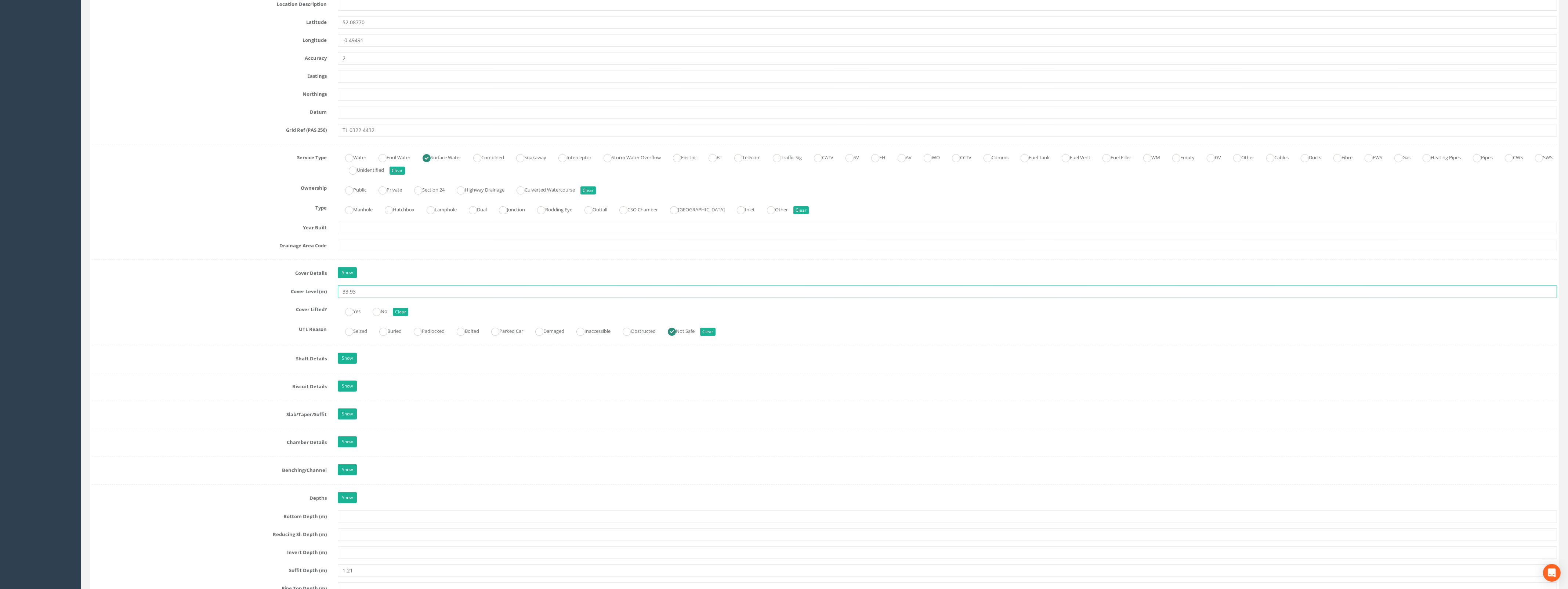
scroll to position [459, 0]
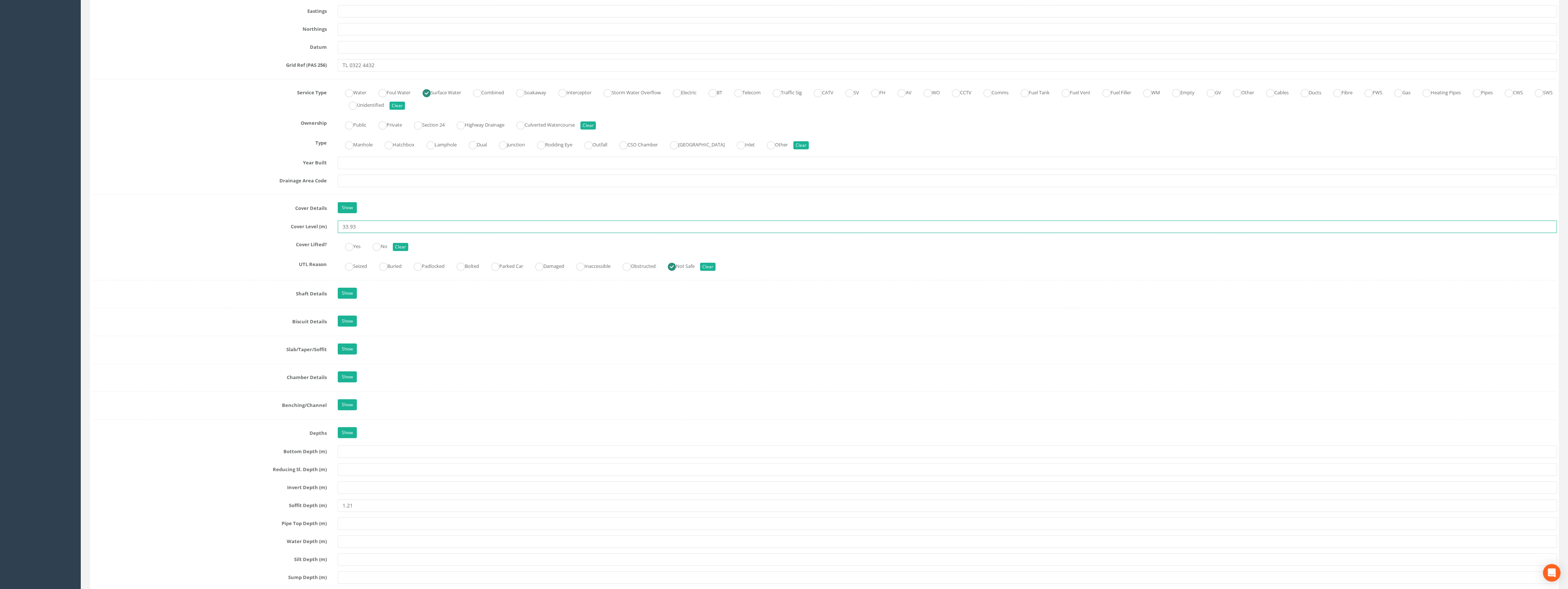
click at [675, 269] on ins at bounding box center [671, 266] width 8 height 8
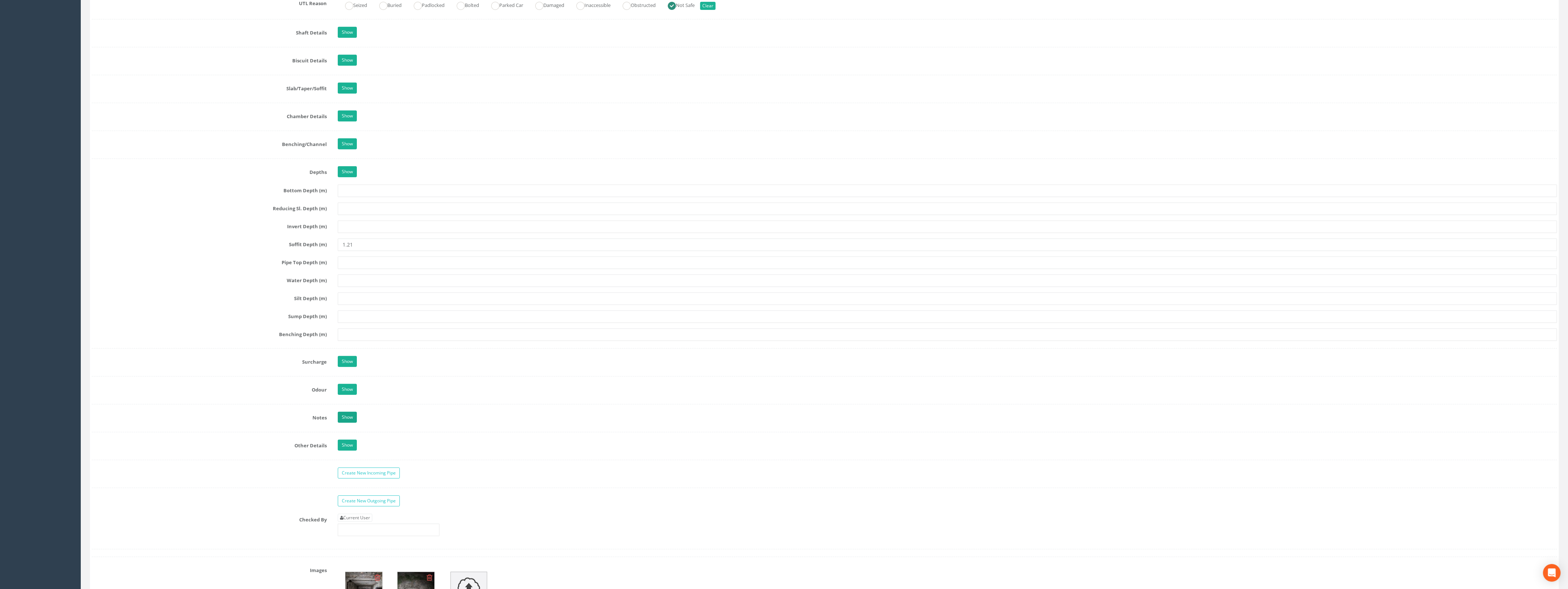
scroll to position [734, 0]
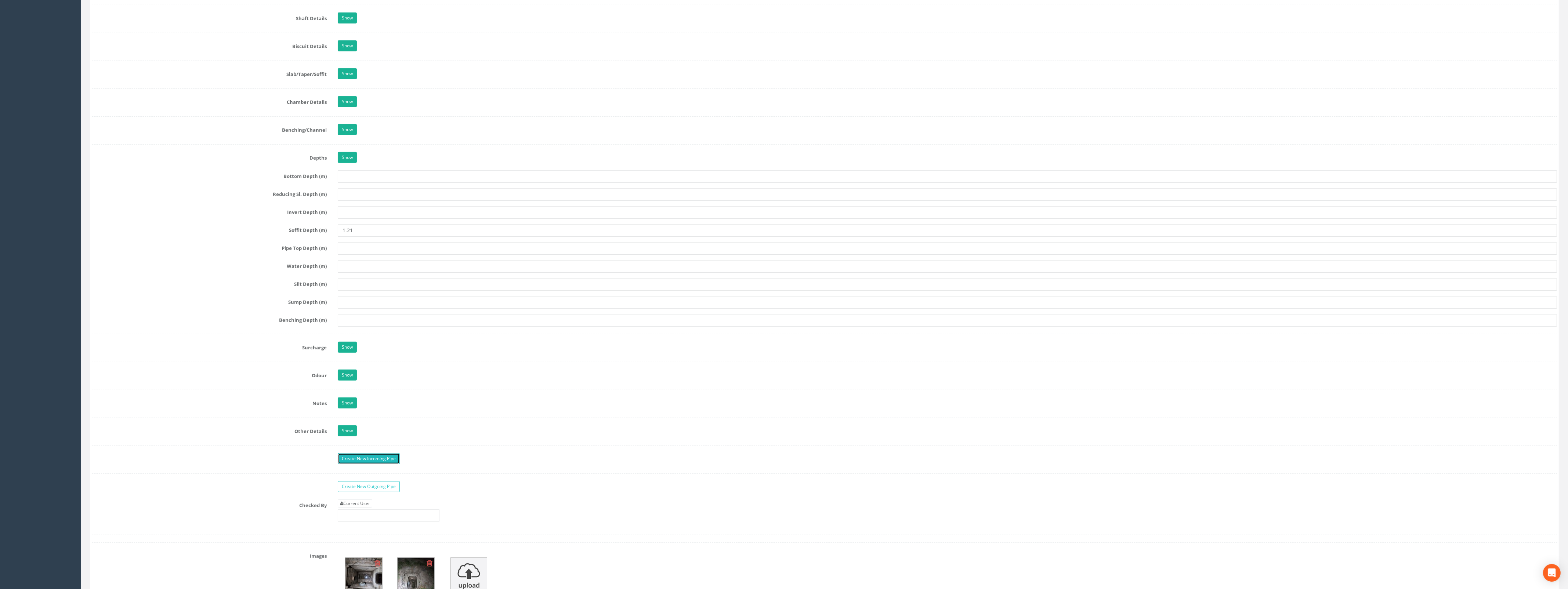
click at [365, 464] on link "Create New Incoming Pipe" at bounding box center [368, 459] width 62 height 11
drag, startPoint x: 344, startPoint y: 483, endPoint x: 354, endPoint y: 474, distance: 13.5
click at [344, 483] on link "Show" at bounding box center [347, 477] width 19 height 11
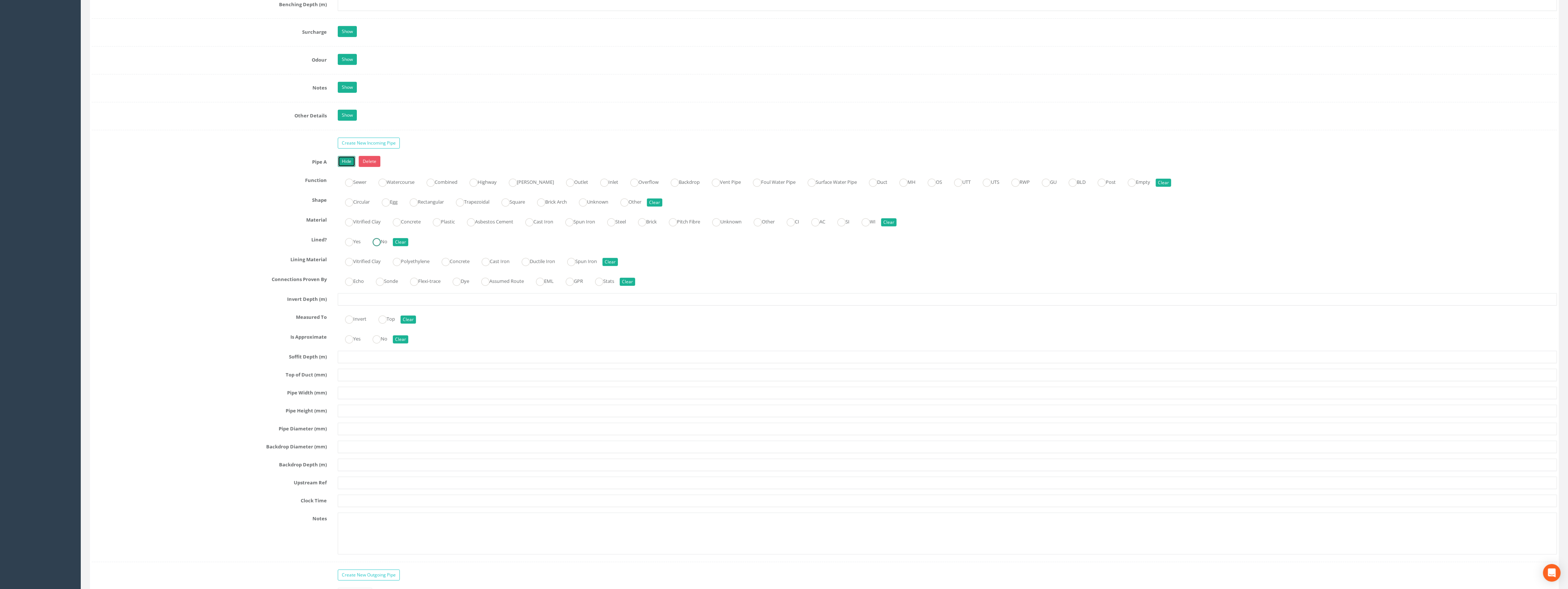
scroll to position [1055, 0]
click at [361, 296] on input "text" at bounding box center [947, 294] width 1219 height 12
type input "0.81"
click at [350, 318] on ins at bounding box center [348, 313] width 8 height 8
radio input "true"
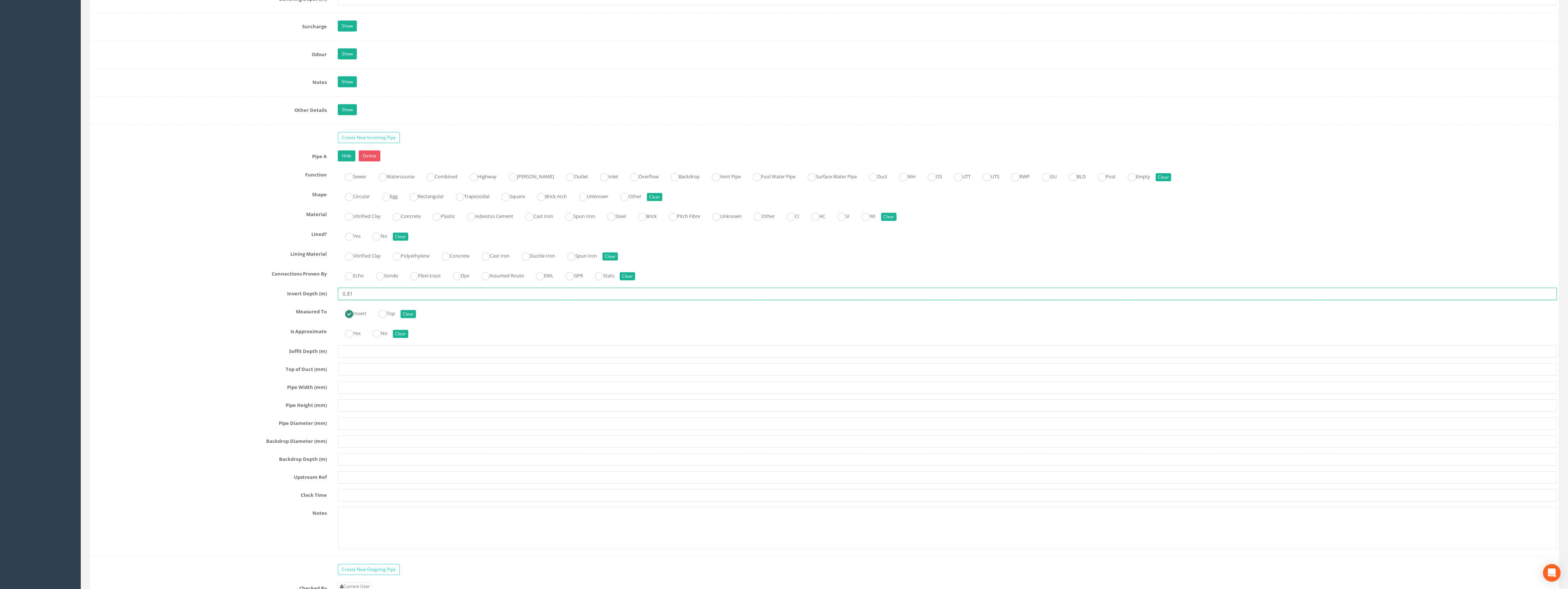
type input "0.81"
click at [361, 393] on input "text" at bounding box center [947, 387] width 1219 height 12
type input "100"
click at [379, 430] on input "text" at bounding box center [947, 423] width 1219 height 12
type input "100"
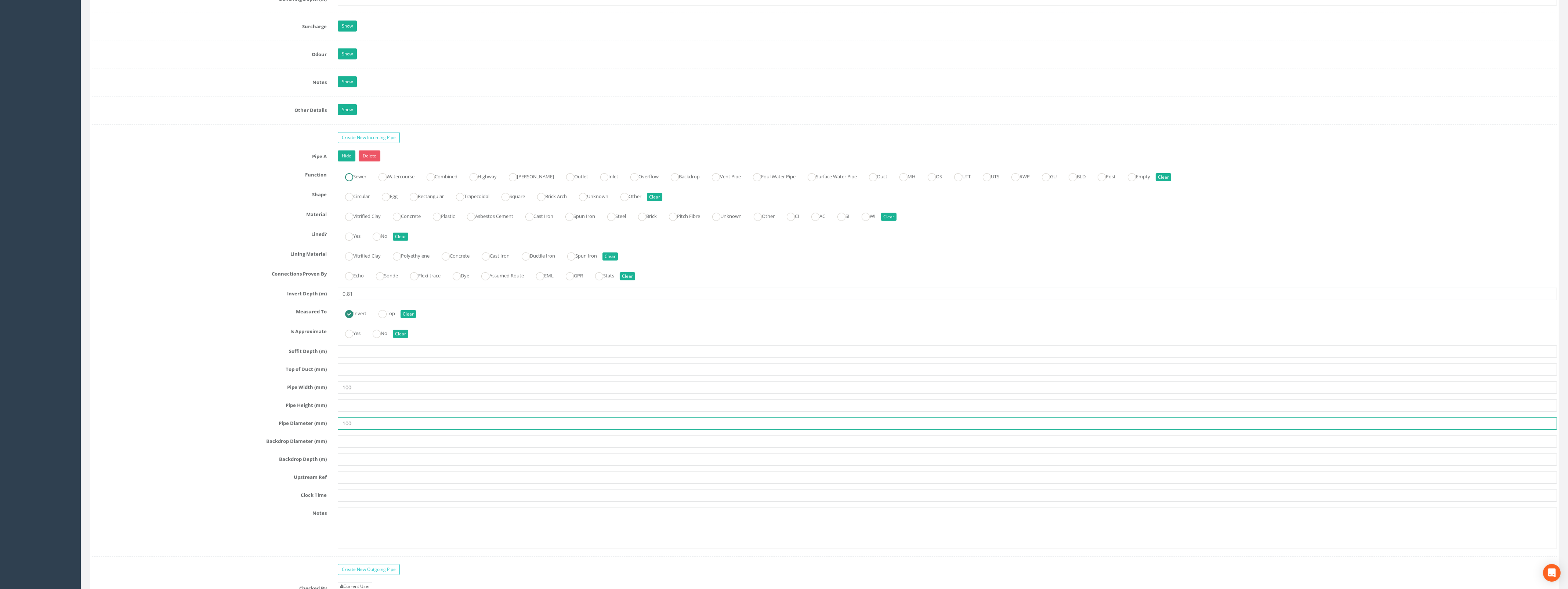
click at [352, 181] on ins at bounding box center [348, 177] width 8 height 8
radio input "true"
type input "100"
click at [350, 207] on input "Circular" at bounding box center [348, 200] width 8 height 12
click at [441, 221] on ins at bounding box center [436, 216] width 8 height 8
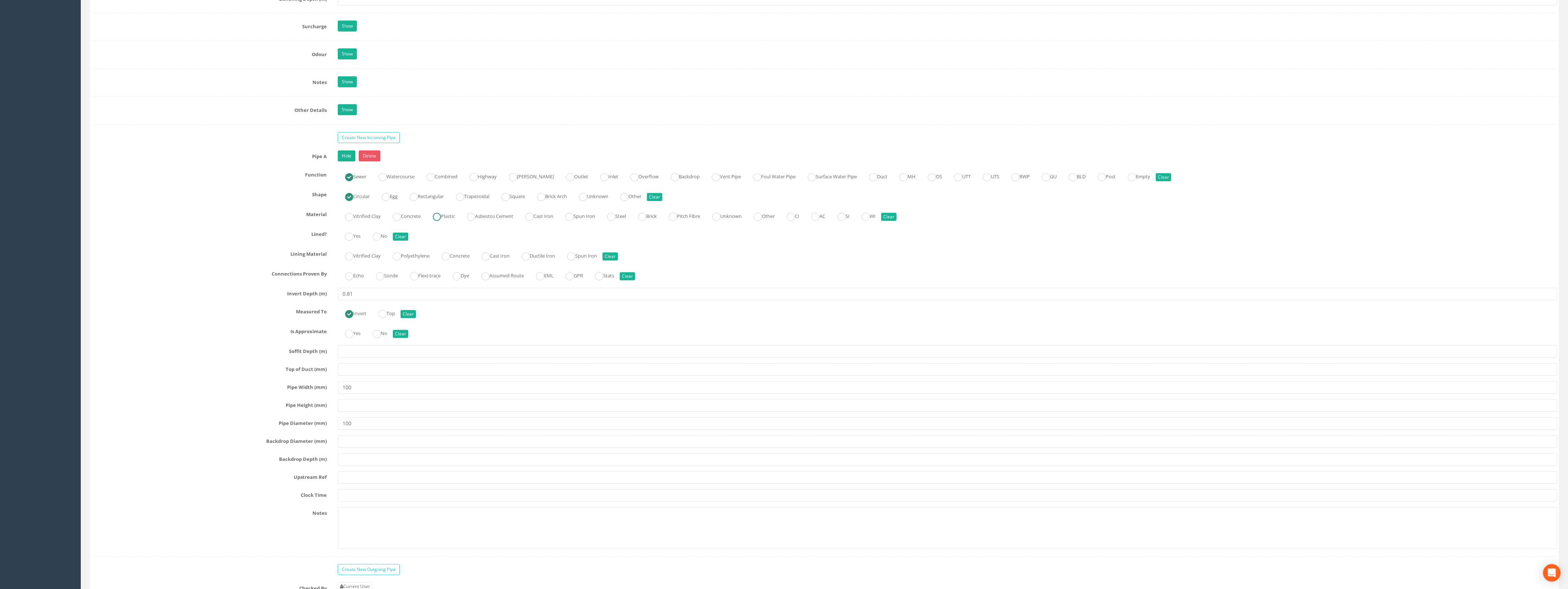
radio input "true"
click at [379, 241] on ins at bounding box center [376, 236] width 8 height 8
radio input "true"
click at [363, 483] on input "text" at bounding box center [947, 477] width 1219 height 12
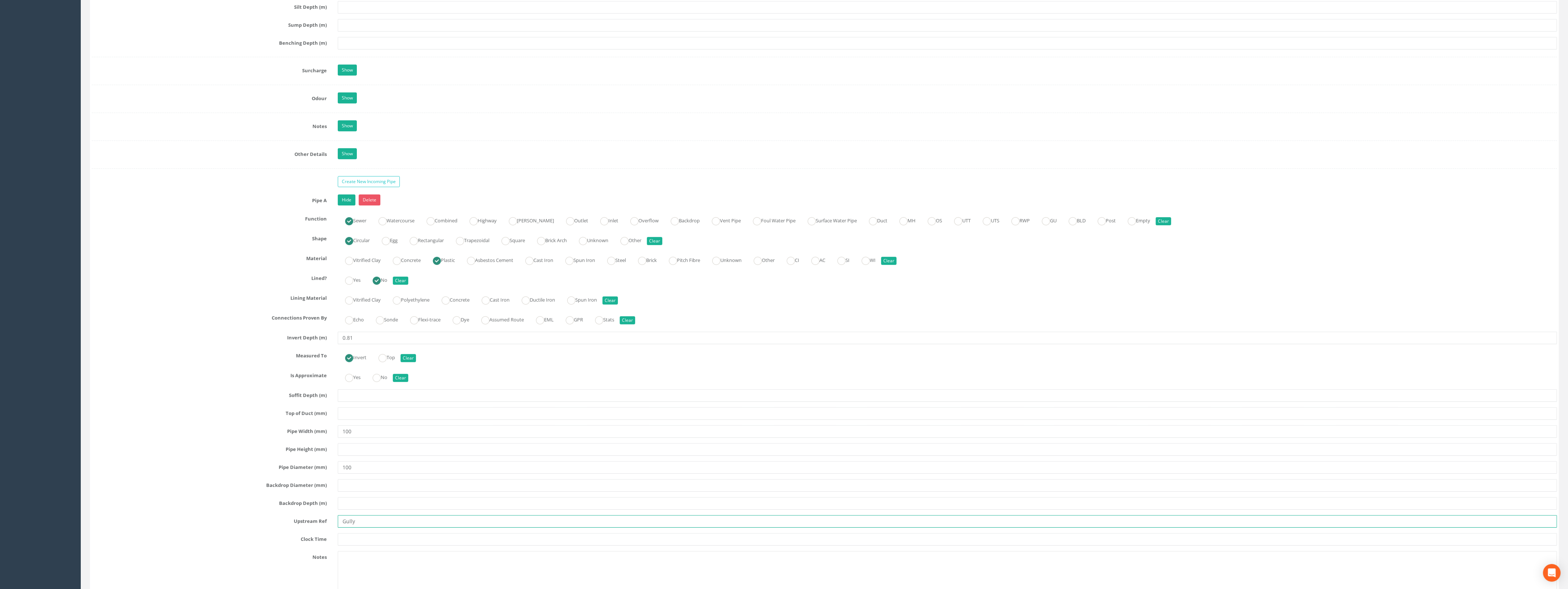
scroll to position [1009, 0]
type input "Gully"
drag, startPoint x: 342, startPoint y: 211, endPoint x: 352, endPoint y: 196, distance: 18.0
click at [342, 207] on link "Hide" at bounding box center [346, 202] width 18 height 11
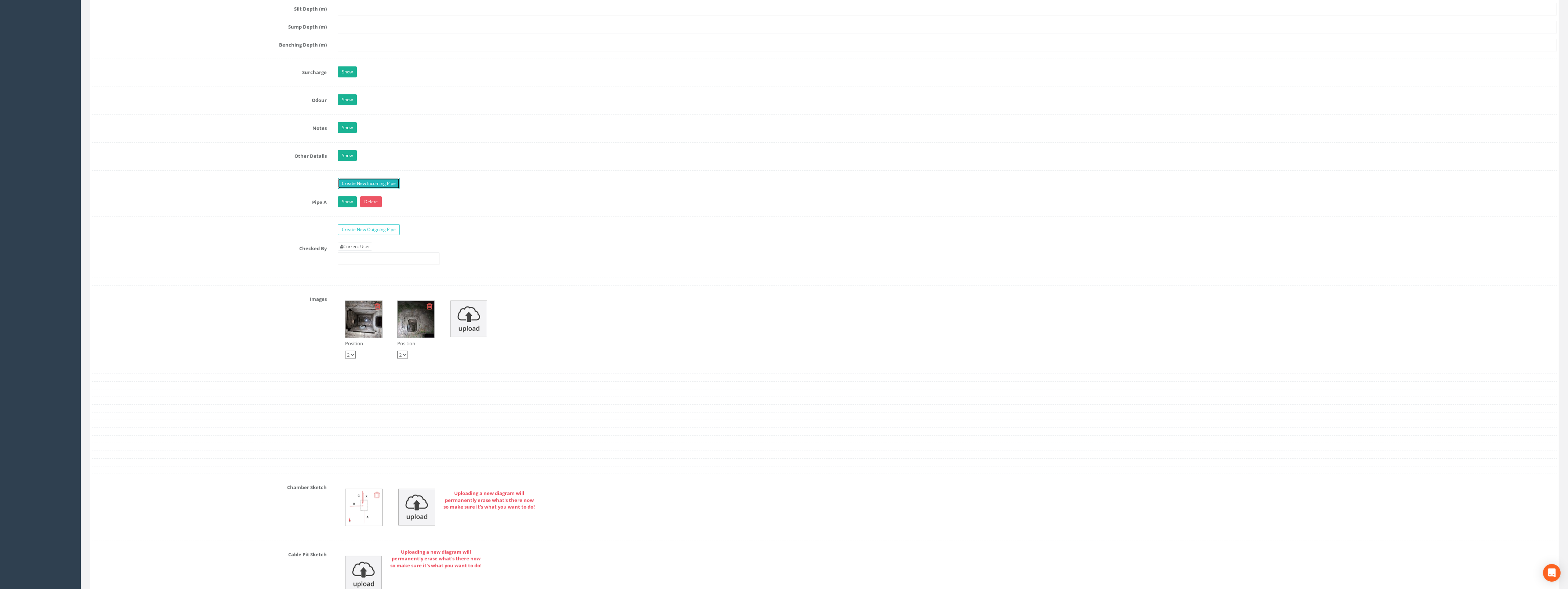
click at [353, 189] on link "Create New Incoming Pipe" at bounding box center [368, 183] width 62 height 11
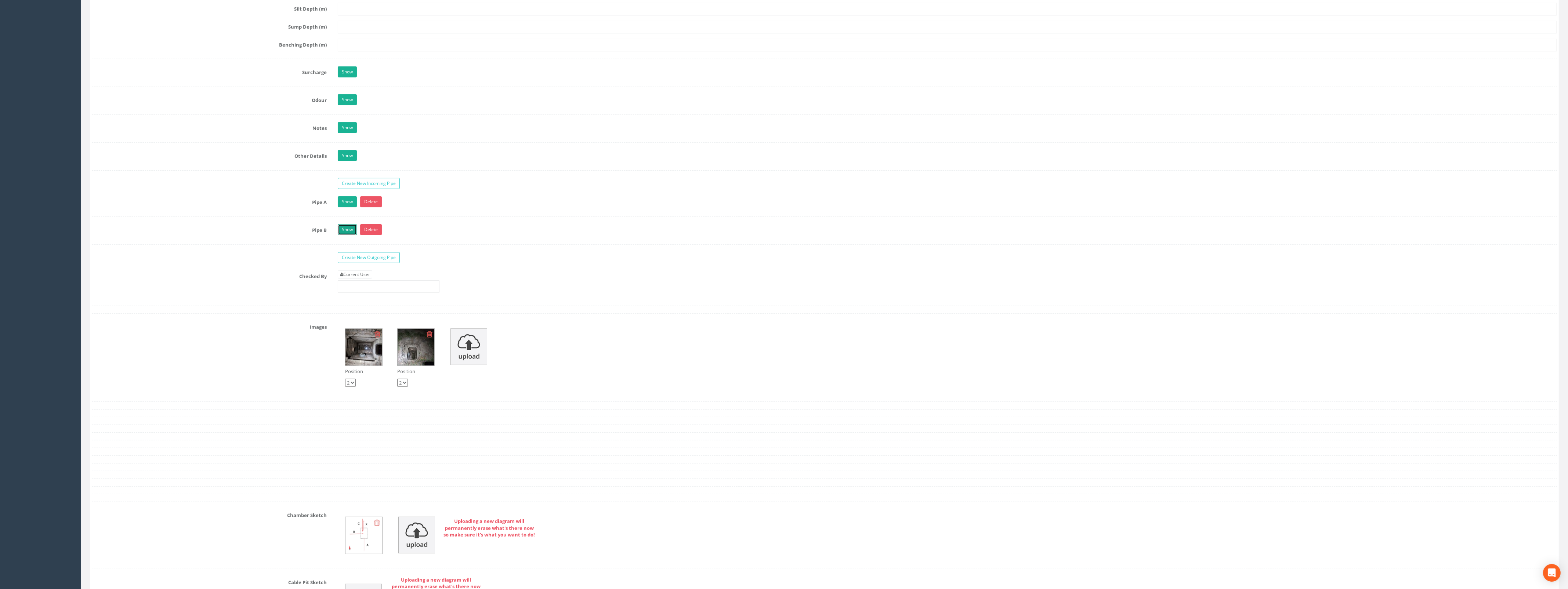
click at [344, 235] on link "Show" at bounding box center [347, 230] width 19 height 11
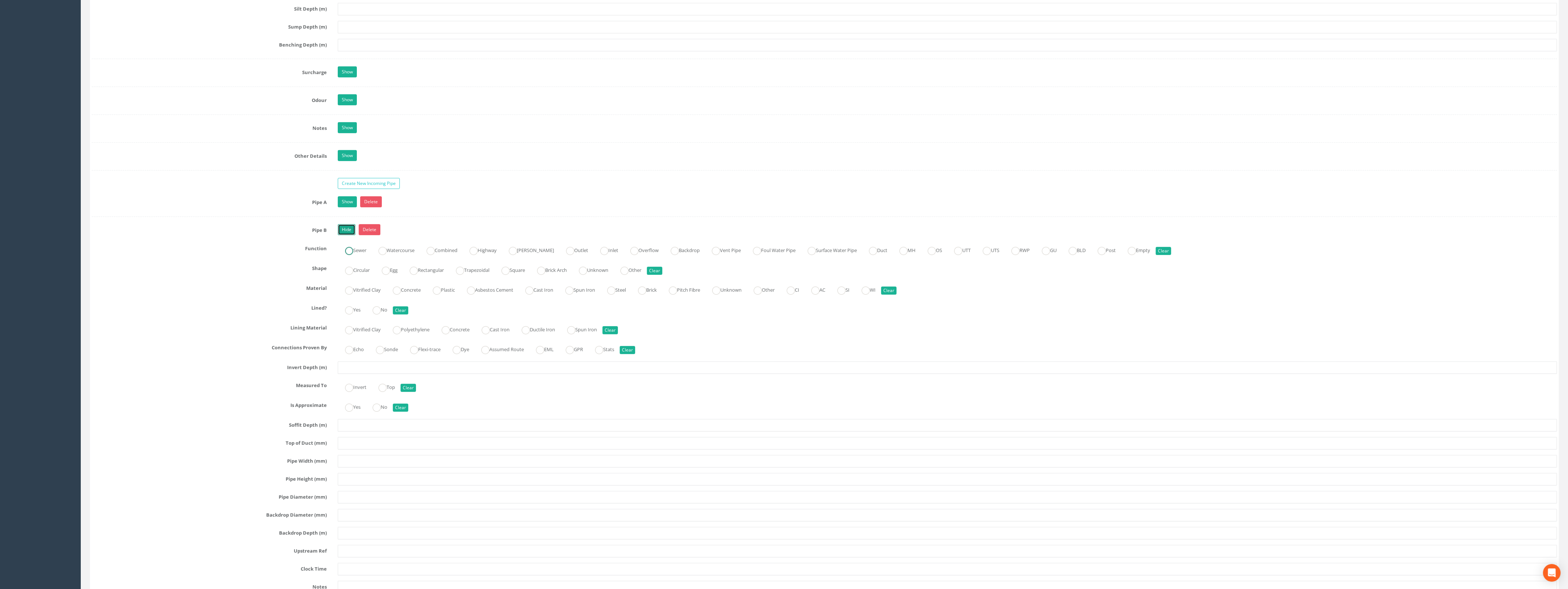
click at [348, 255] on ins at bounding box center [348, 251] width 8 height 8
radio input "true"
click at [352, 275] on ins at bounding box center [348, 271] width 8 height 8
radio input "true"
click at [445, 294] on label "Plastic" at bounding box center [440, 289] width 29 height 10
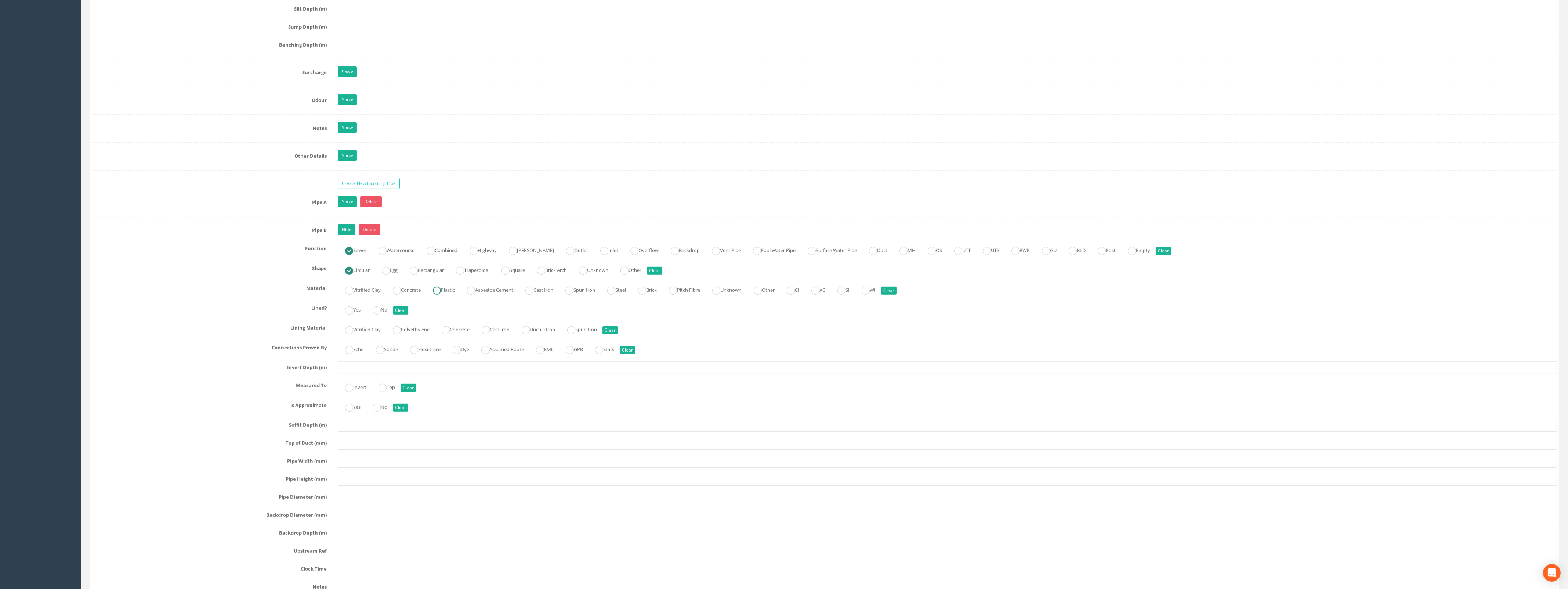
radio input "true"
click at [380, 315] on ins at bounding box center [376, 310] width 8 height 8
radio input "true"
click at [362, 374] on input "text" at bounding box center [947, 367] width 1219 height 12
type input "1.44"
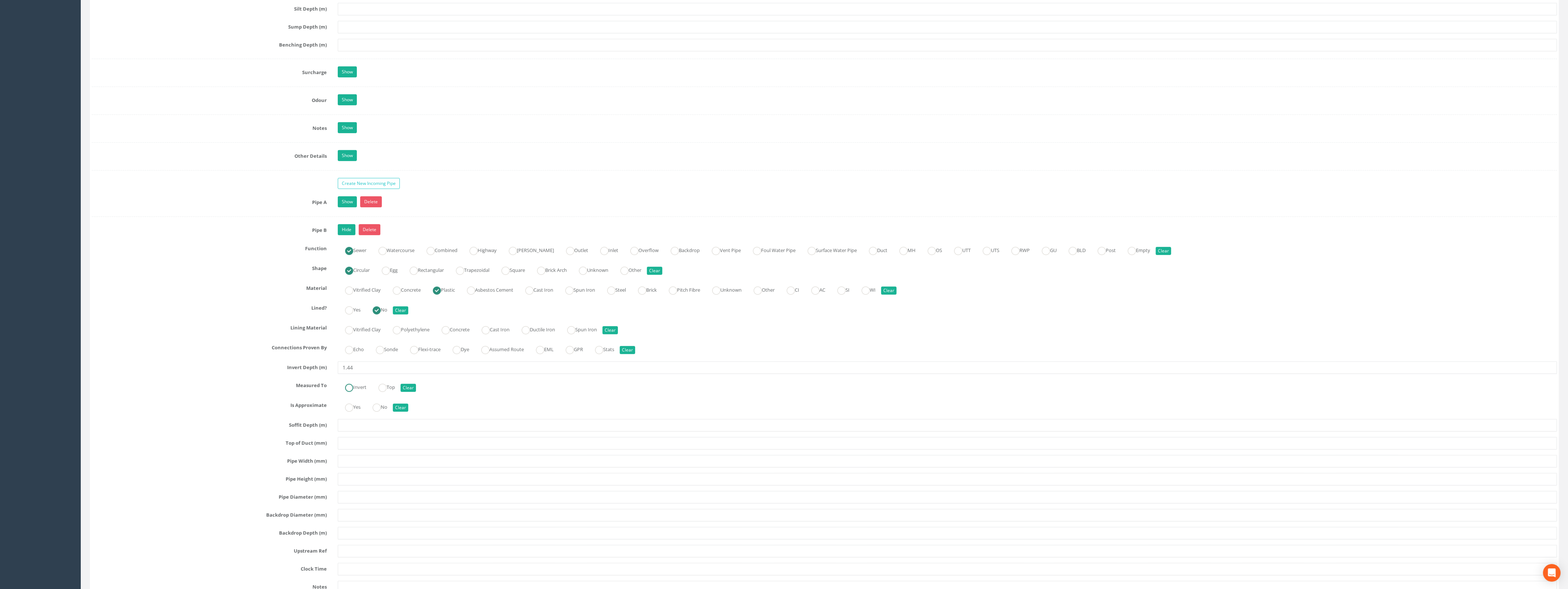
click at [353, 390] on label "Invert" at bounding box center [352, 386] width 29 height 10
radio input "true"
click at [361, 467] on input "text" at bounding box center [947, 461] width 1219 height 12
type input "225"
click at [373, 479] on div "Pipe B Hide Delete Function Sewer Watercourse Combined Highway Gulley Outlet In…" at bounding box center [824, 427] width 1465 height 406
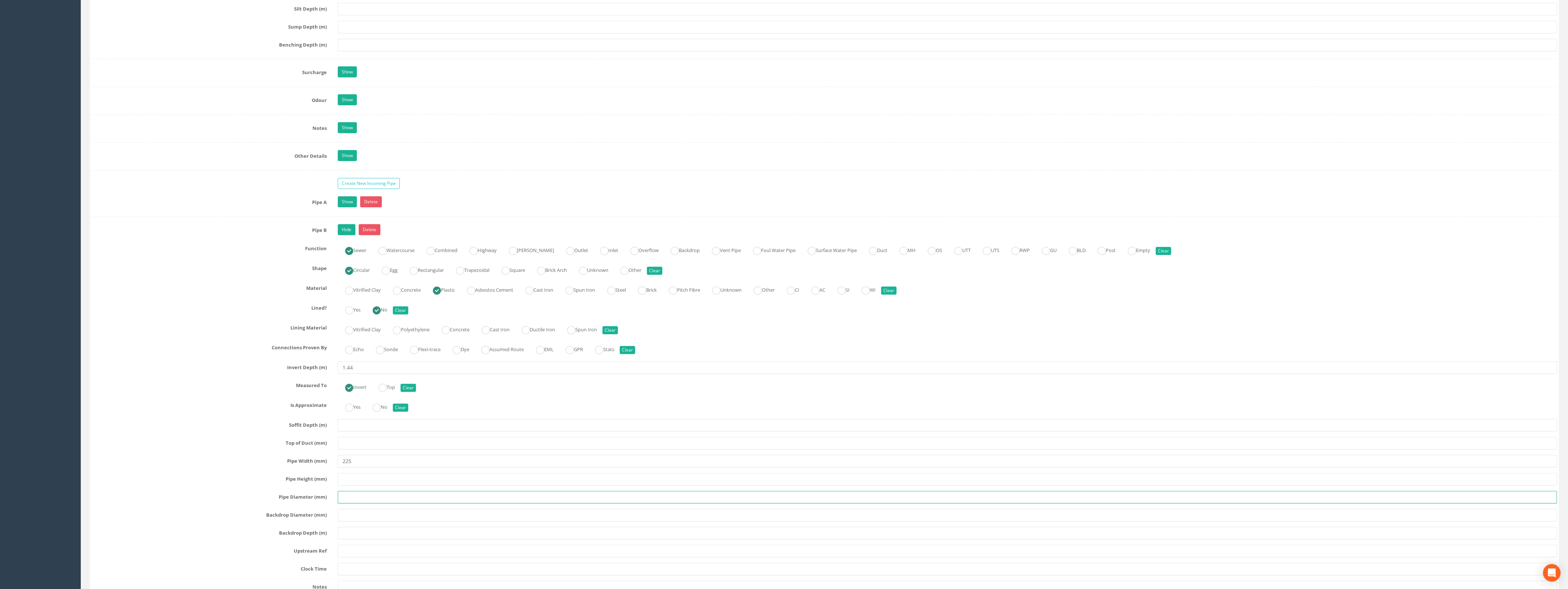
click at [366, 503] on input "text" at bounding box center [947, 497] width 1219 height 12
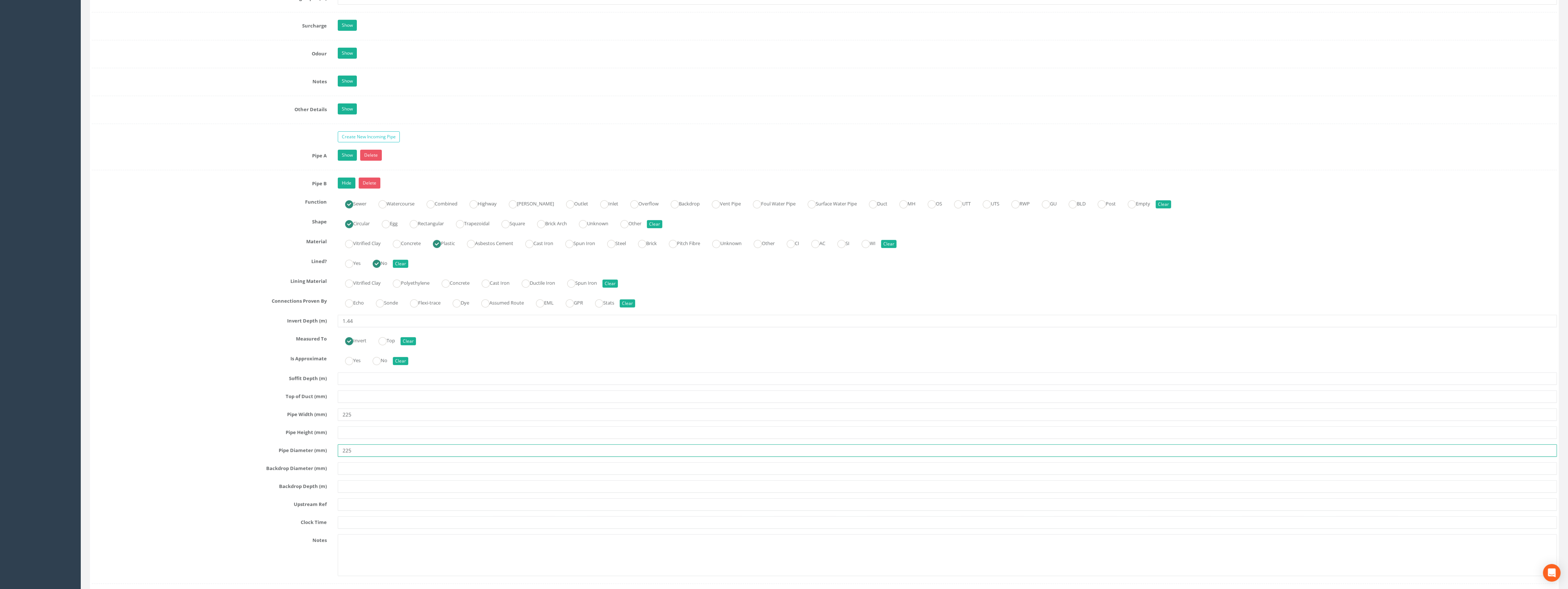
scroll to position [1100, 0]
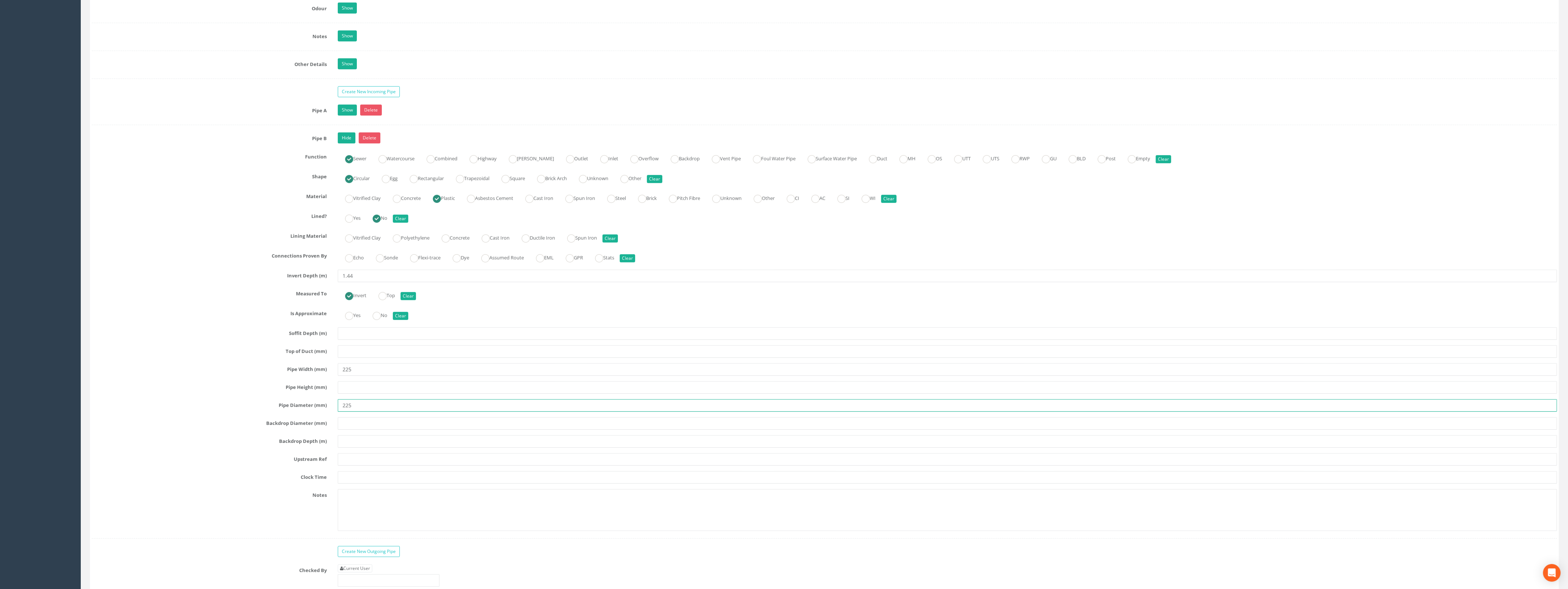
type input "225"
click at [366, 461] on input "text" at bounding box center [947, 459] width 1219 height 12
type input "OSA"
click at [350, 144] on link "Hide" at bounding box center [346, 138] width 18 height 11
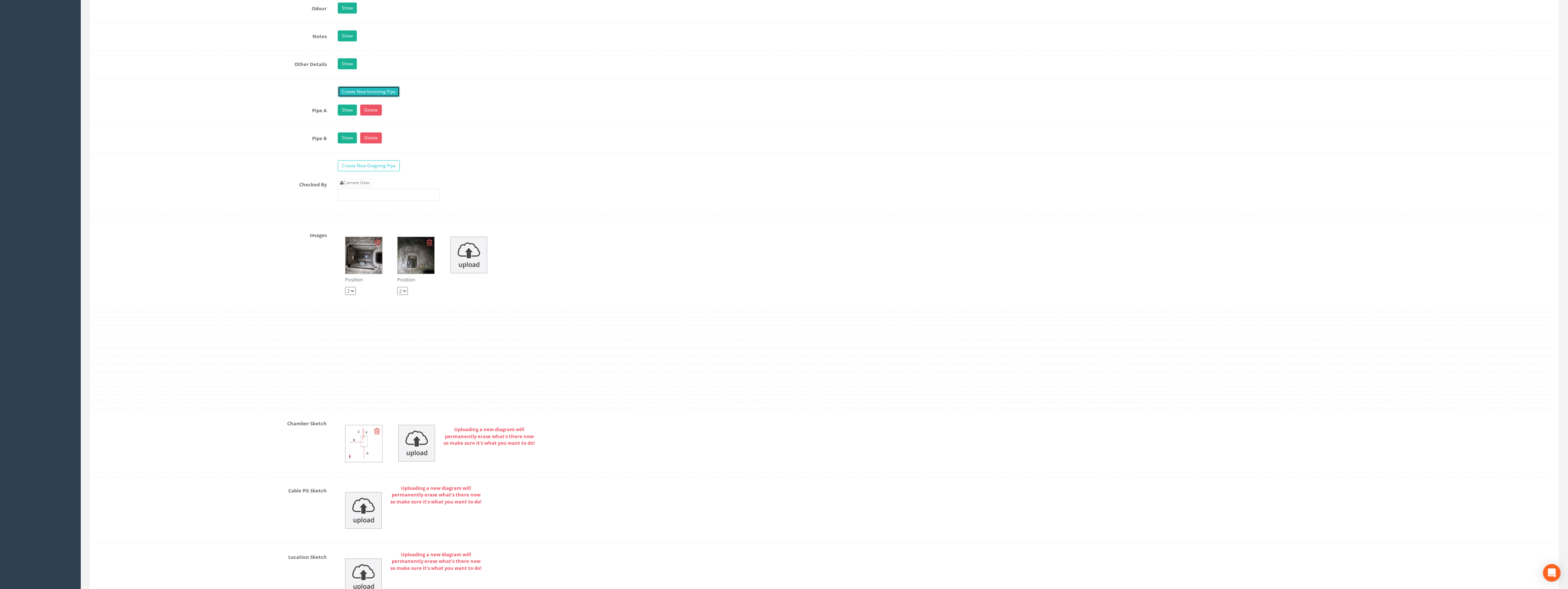
click at [353, 97] on link "Create New Incoming Pipe" at bounding box center [368, 92] width 62 height 11
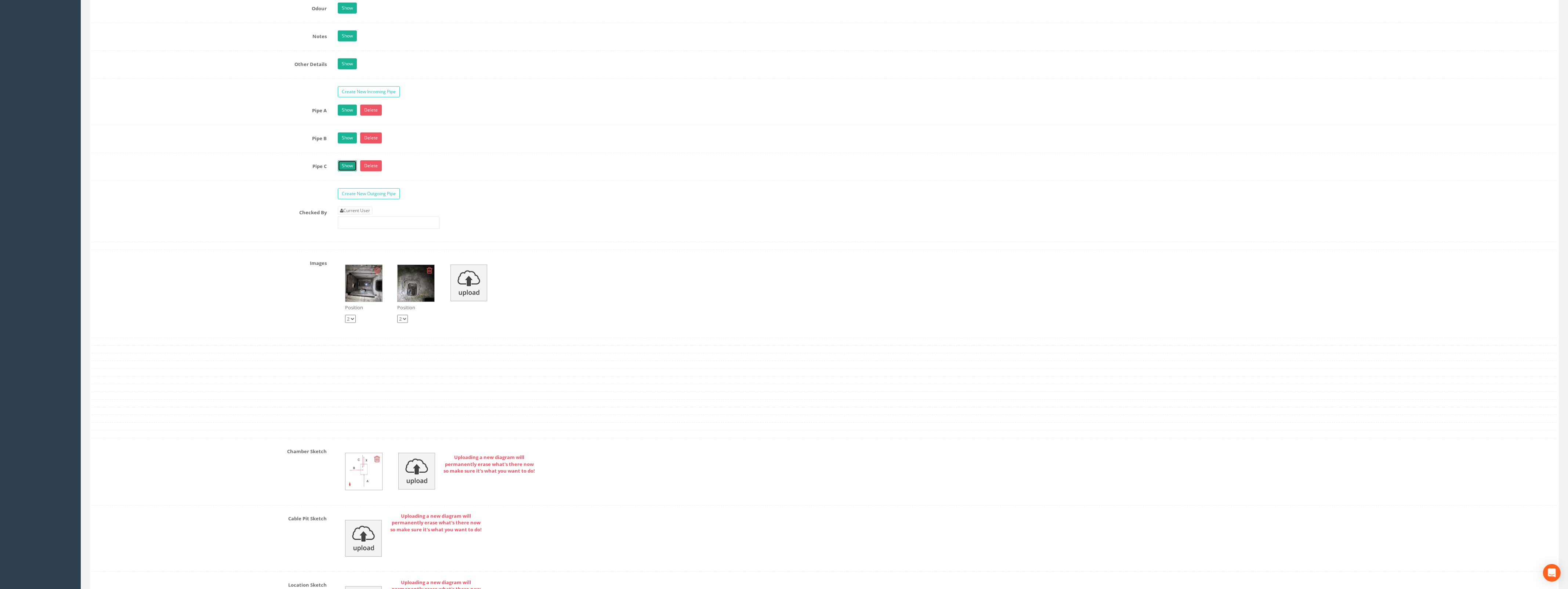
click at [346, 171] on link "Show" at bounding box center [347, 166] width 19 height 11
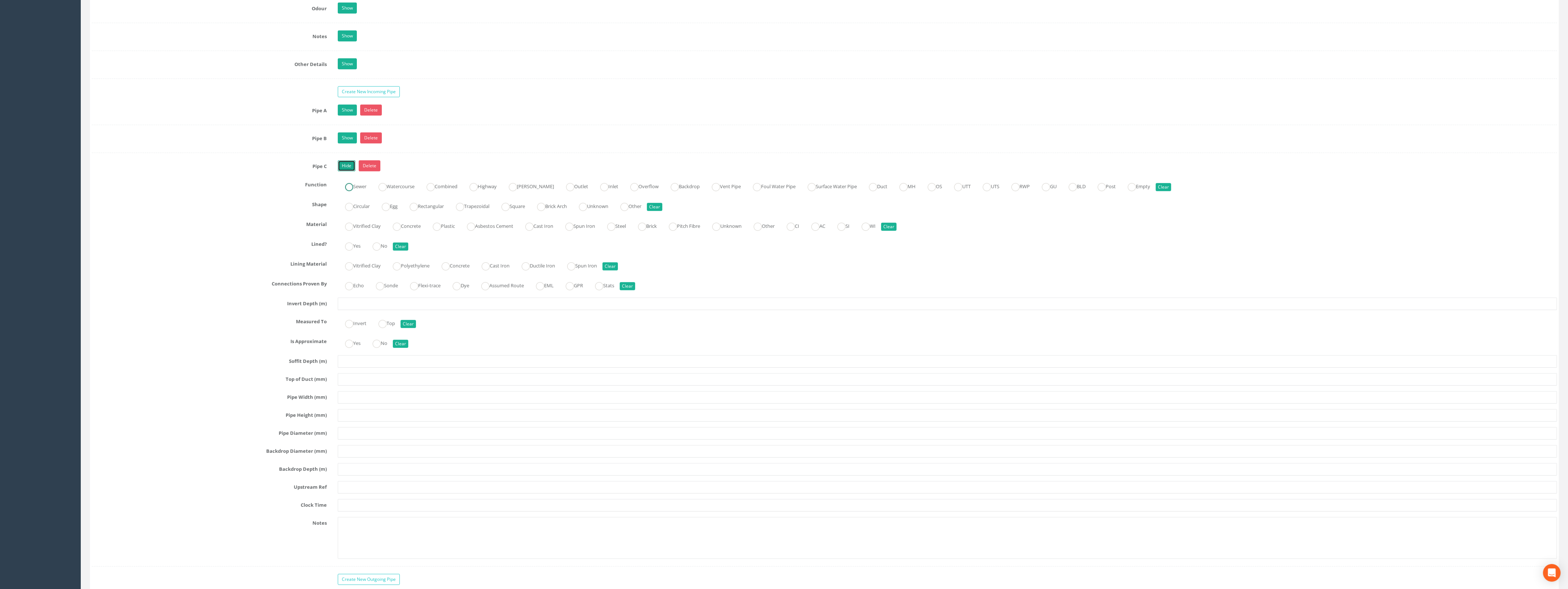
click at [350, 189] on ins at bounding box center [348, 187] width 8 height 8
radio input "true"
click at [350, 208] on label "Circular" at bounding box center [353, 205] width 32 height 10
radio input "true"
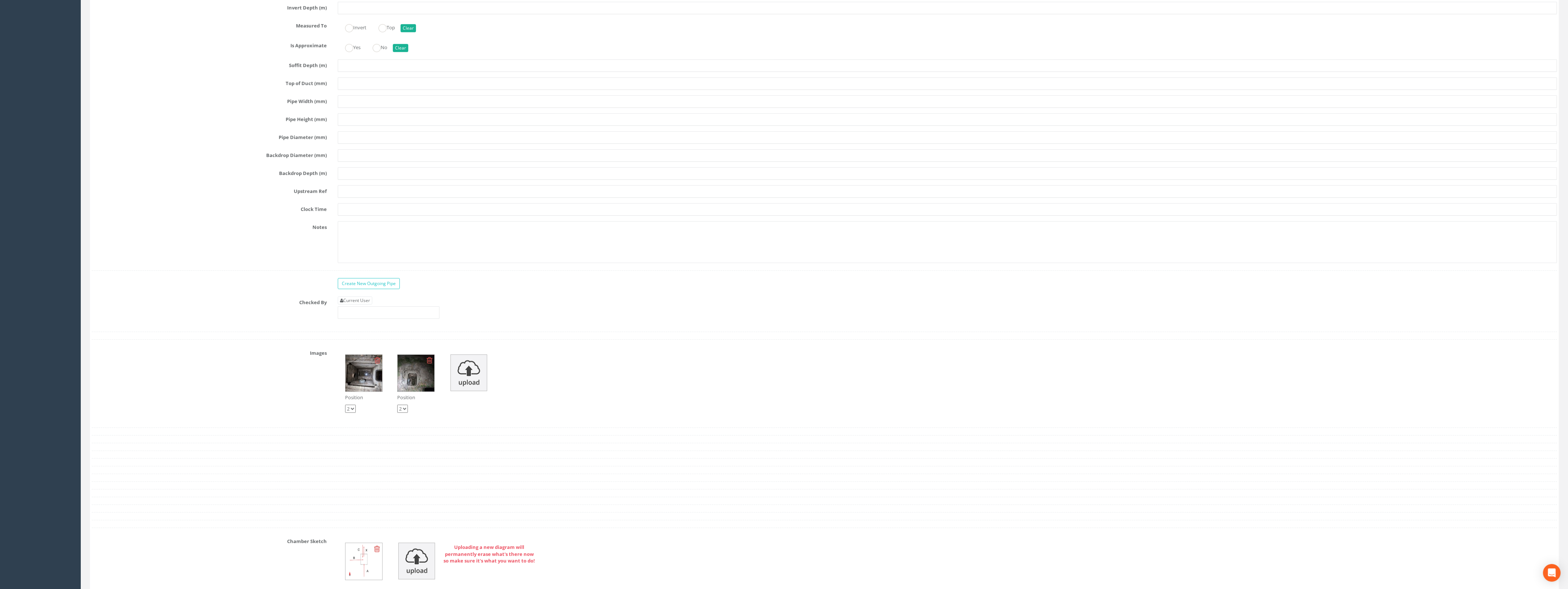
scroll to position [1468, 0]
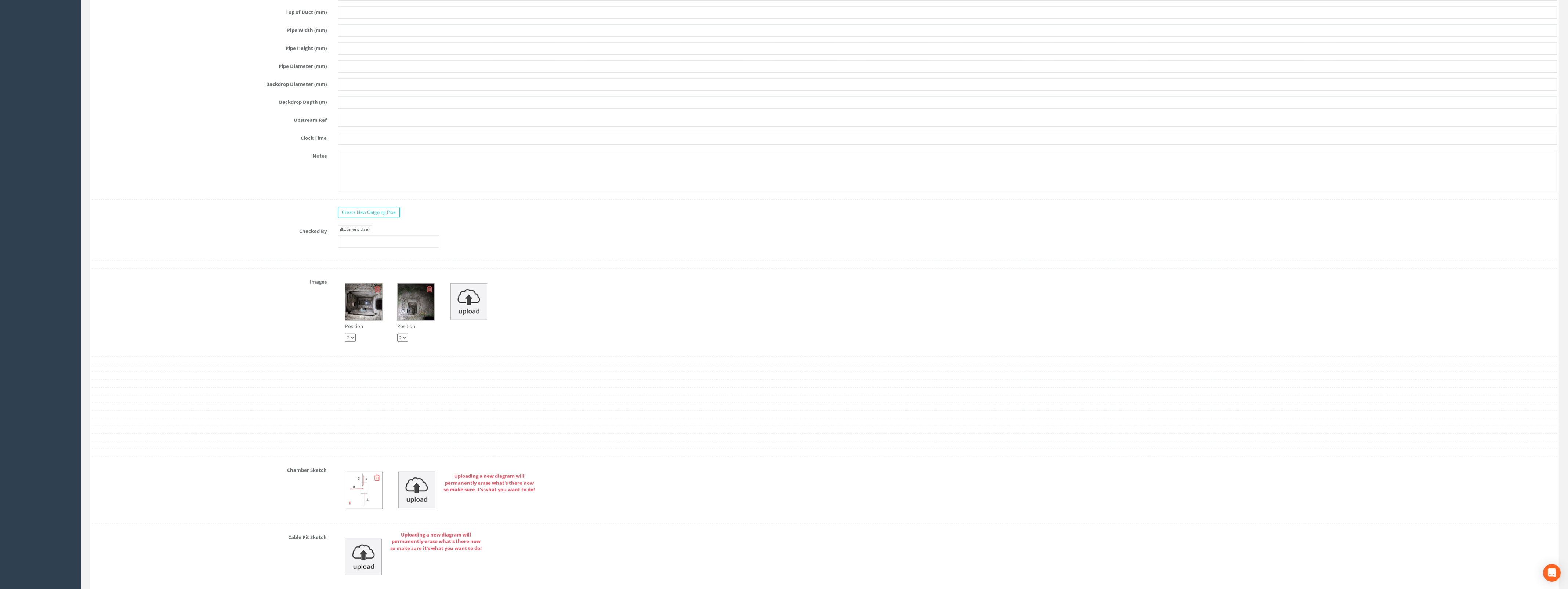
click at [365, 318] on img at bounding box center [364, 302] width 37 height 37
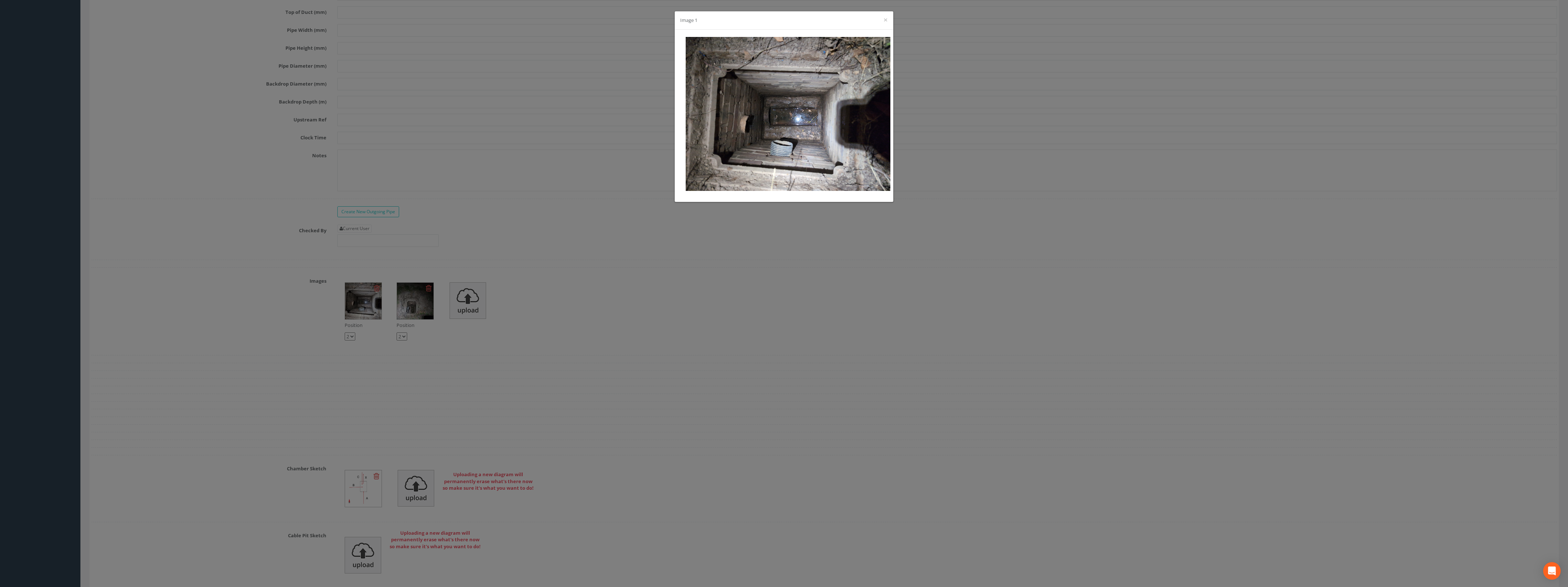
click at [988, 231] on div "Image 1 ×" at bounding box center [784, 294] width 1568 height 587
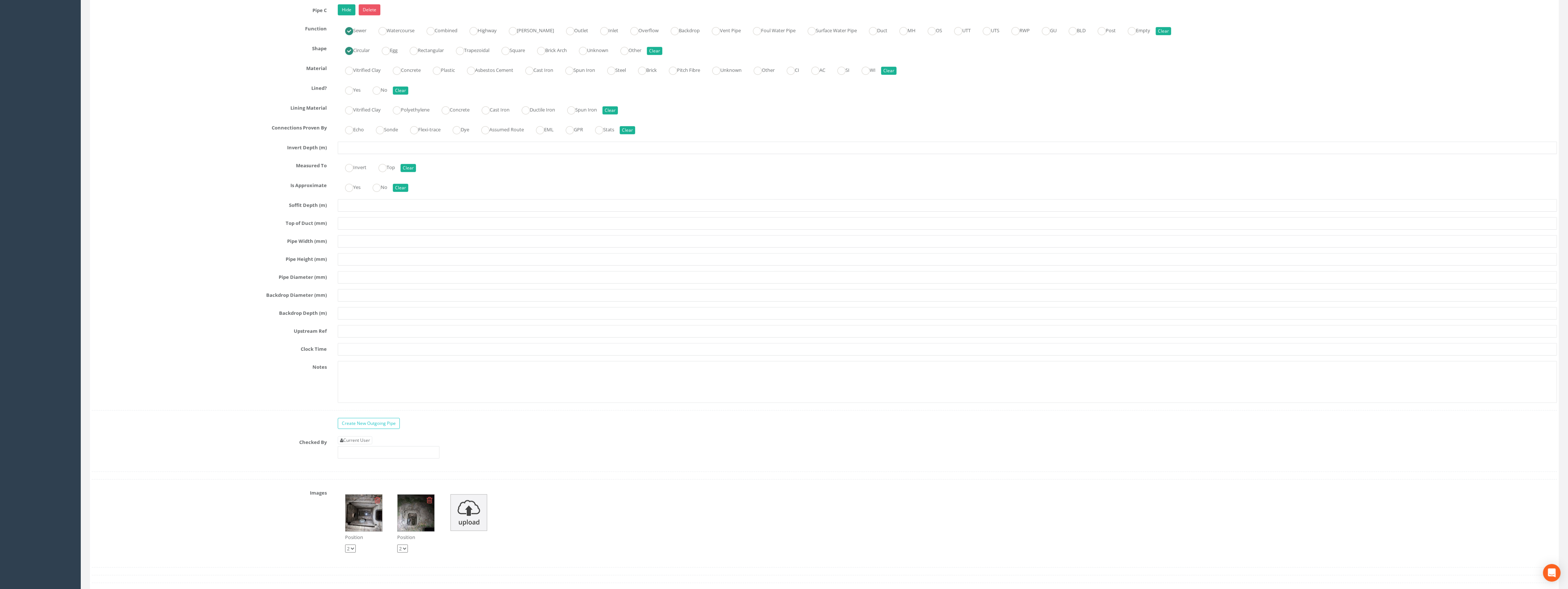
scroll to position [1193, 0]
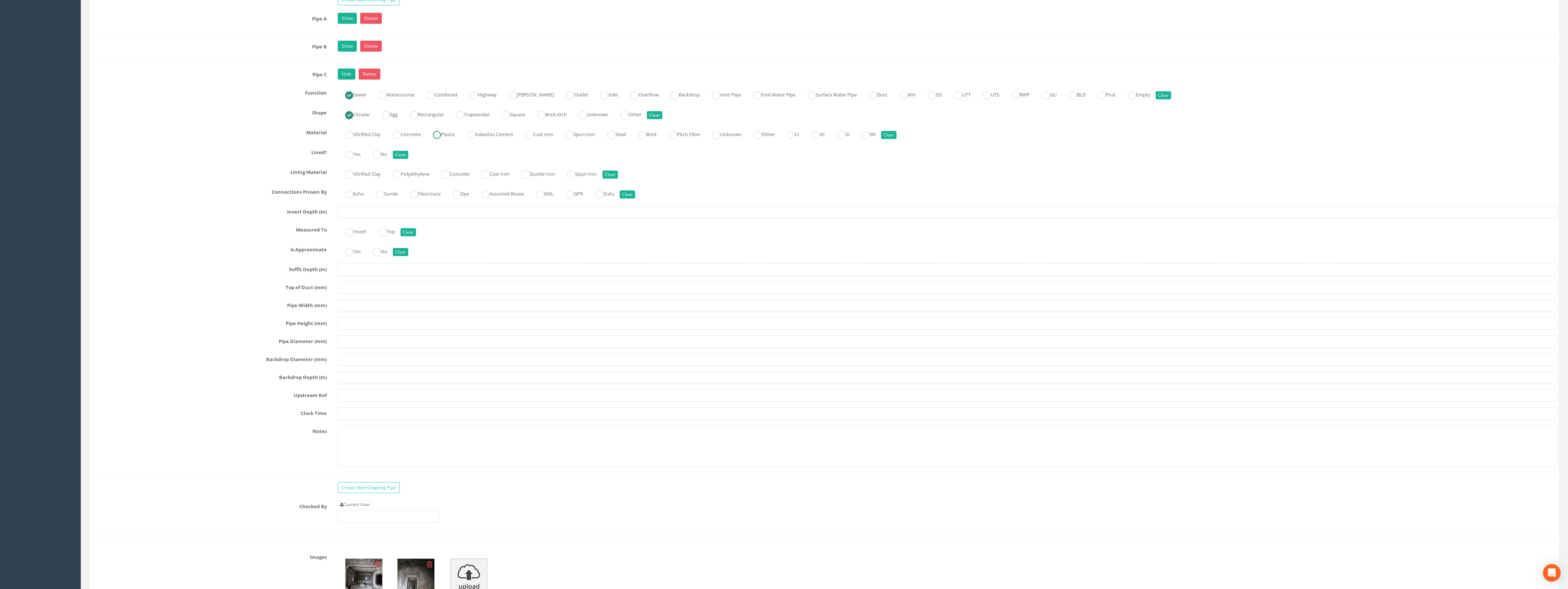
click at [441, 139] on ins at bounding box center [436, 134] width 8 height 8
radio input "true"
drag, startPoint x: 380, startPoint y: 163, endPoint x: 372, endPoint y: 173, distance: 12.8
click at [380, 159] on ins at bounding box center [376, 155] width 8 height 8
radio input "true"
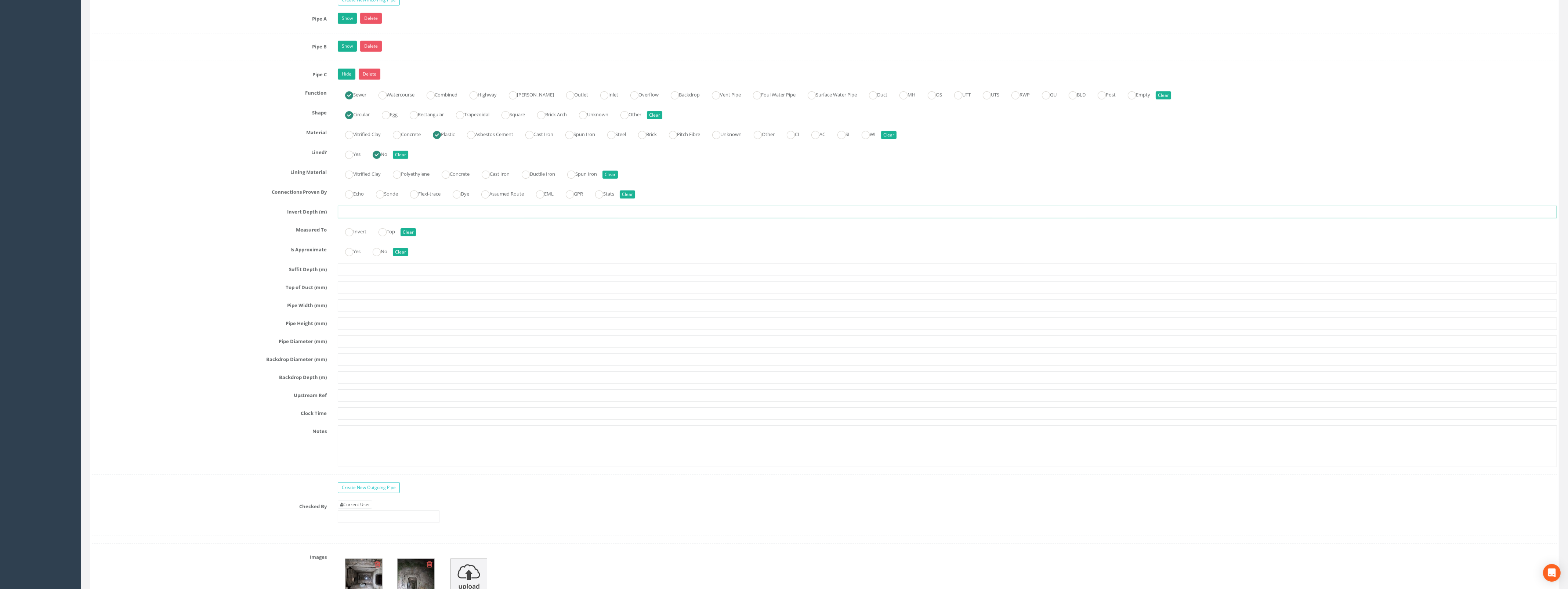
click at [372, 218] on input "text" at bounding box center [947, 212] width 1219 height 12
type input "0.67"
click at [353, 233] on label "Invert" at bounding box center [352, 230] width 29 height 10
radio input "true"
click at [353, 312] on input "text" at bounding box center [947, 305] width 1219 height 12
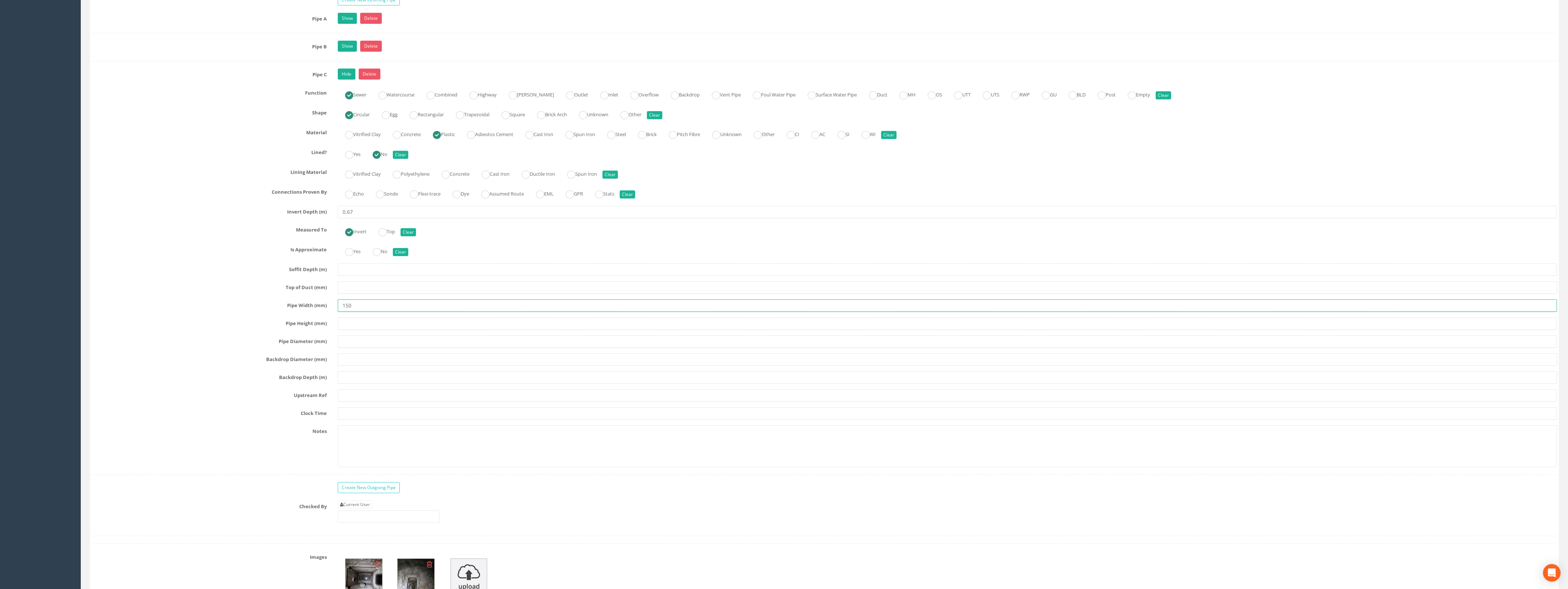
type input "150"
click at [363, 348] on input "text" at bounding box center [947, 342] width 1219 height 12
type input "150"
click at [366, 402] on input "text" at bounding box center [947, 395] width 1219 height 12
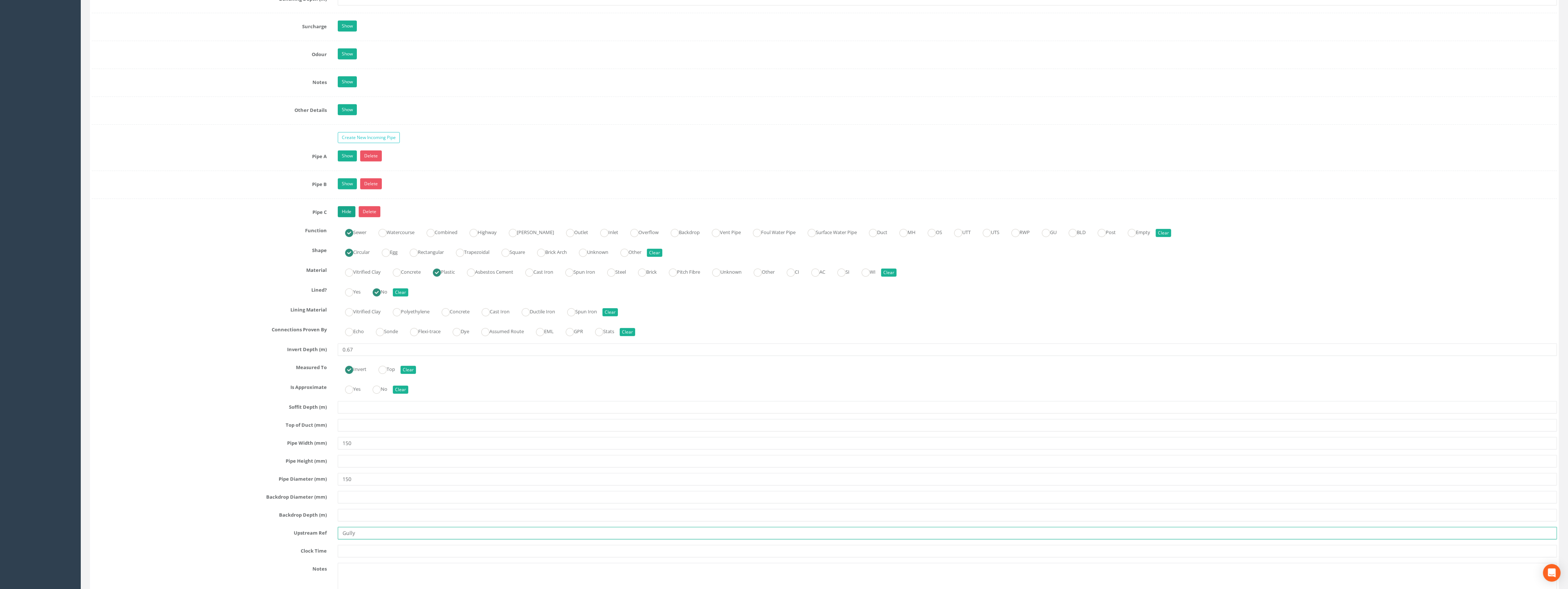
type input "Gully"
click at [347, 213] on link "Hide" at bounding box center [346, 211] width 18 height 11
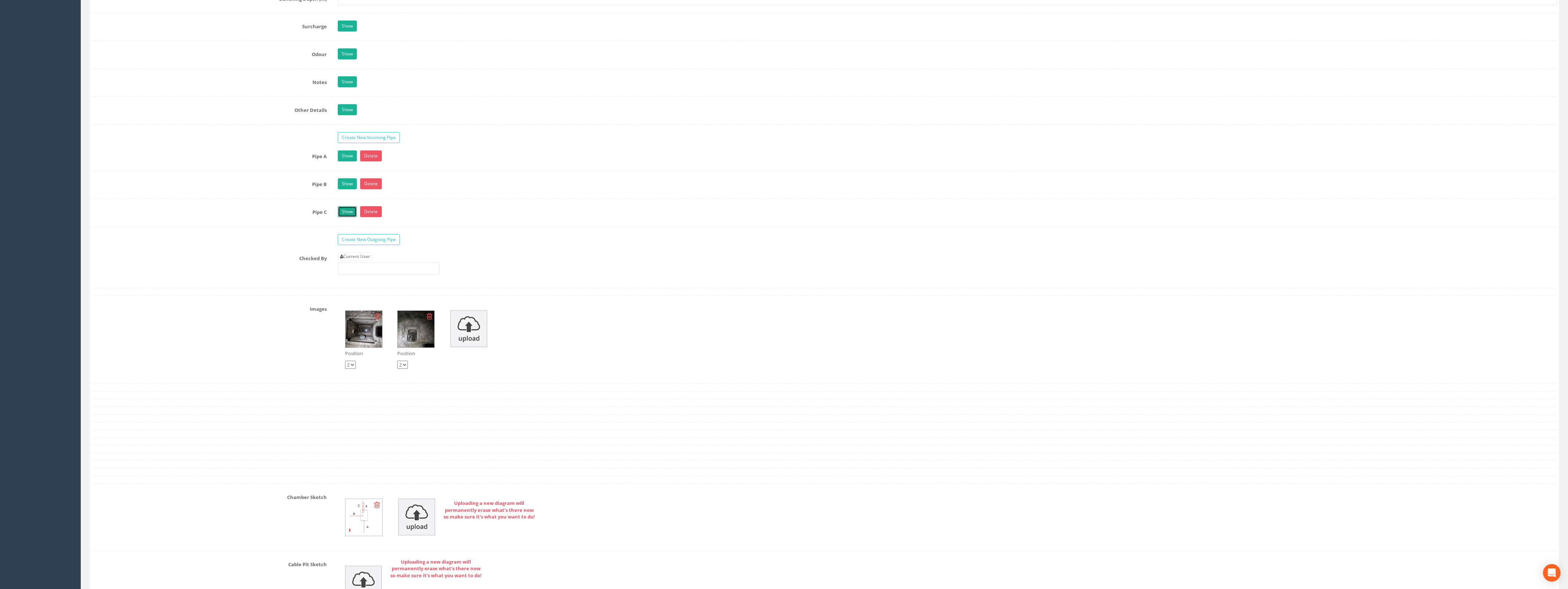
scroll to position [1100, 0]
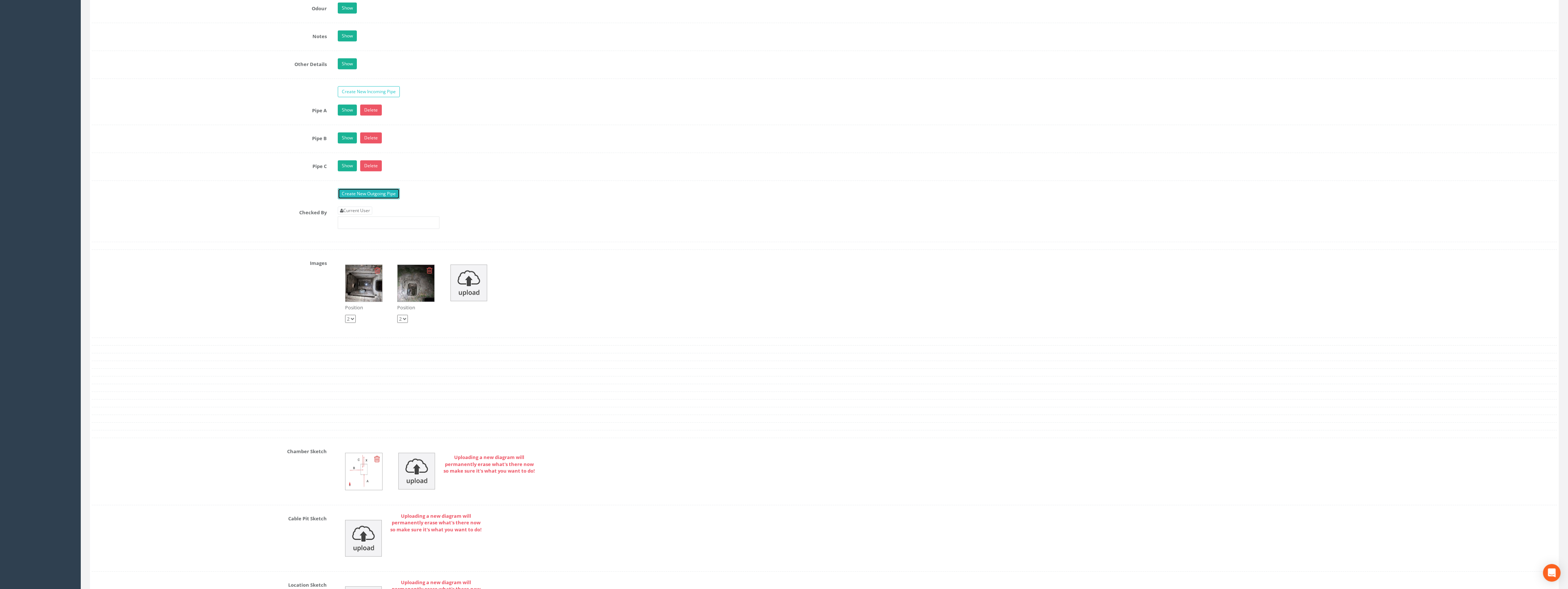
click at [360, 197] on link "Create New Outgoing Pipe" at bounding box center [368, 194] width 62 height 11
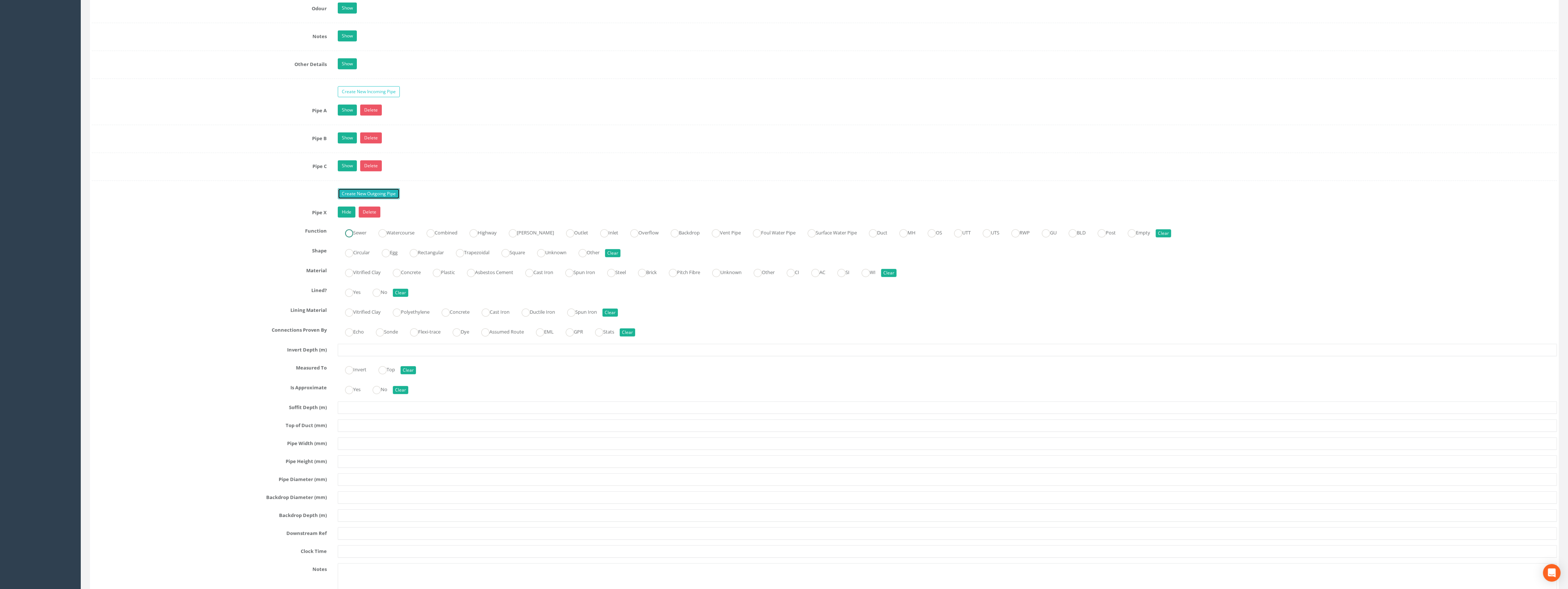
click at [348, 238] on ins at bounding box center [348, 233] width 8 height 8
radio input "true"
click at [348, 257] on ins at bounding box center [348, 253] width 8 height 8
radio input "true"
click at [395, 277] on ins at bounding box center [396, 273] width 8 height 8
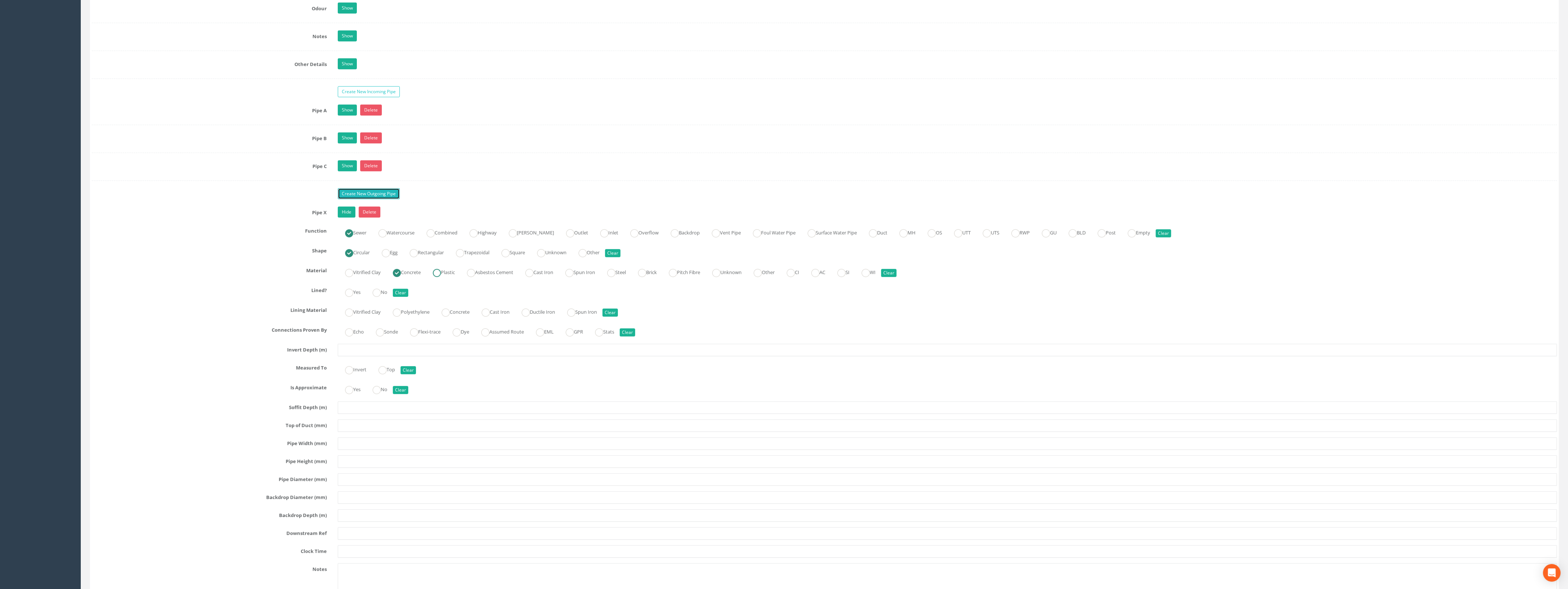
click at [441, 277] on ins at bounding box center [436, 273] width 8 height 8
radio input "false"
radio input "true"
click at [380, 297] on ins at bounding box center [376, 293] width 8 height 8
radio input "true"
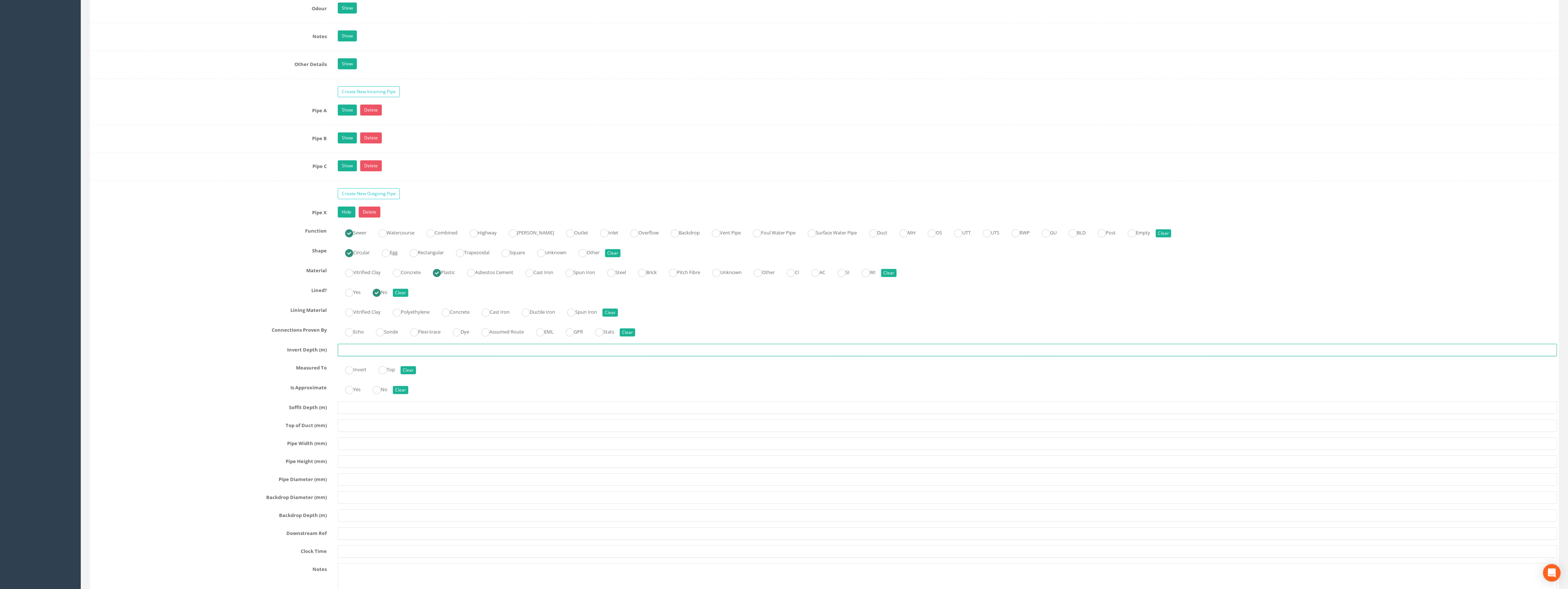
click at [363, 353] on input "text" at bounding box center [947, 350] width 1219 height 12
type input "1.45"
click at [358, 468] on input "text" at bounding box center [947, 461] width 1219 height 12
type input "225"
click at [359, 450] on input "text" at bounding box center [947, 444] width 1219 height 12
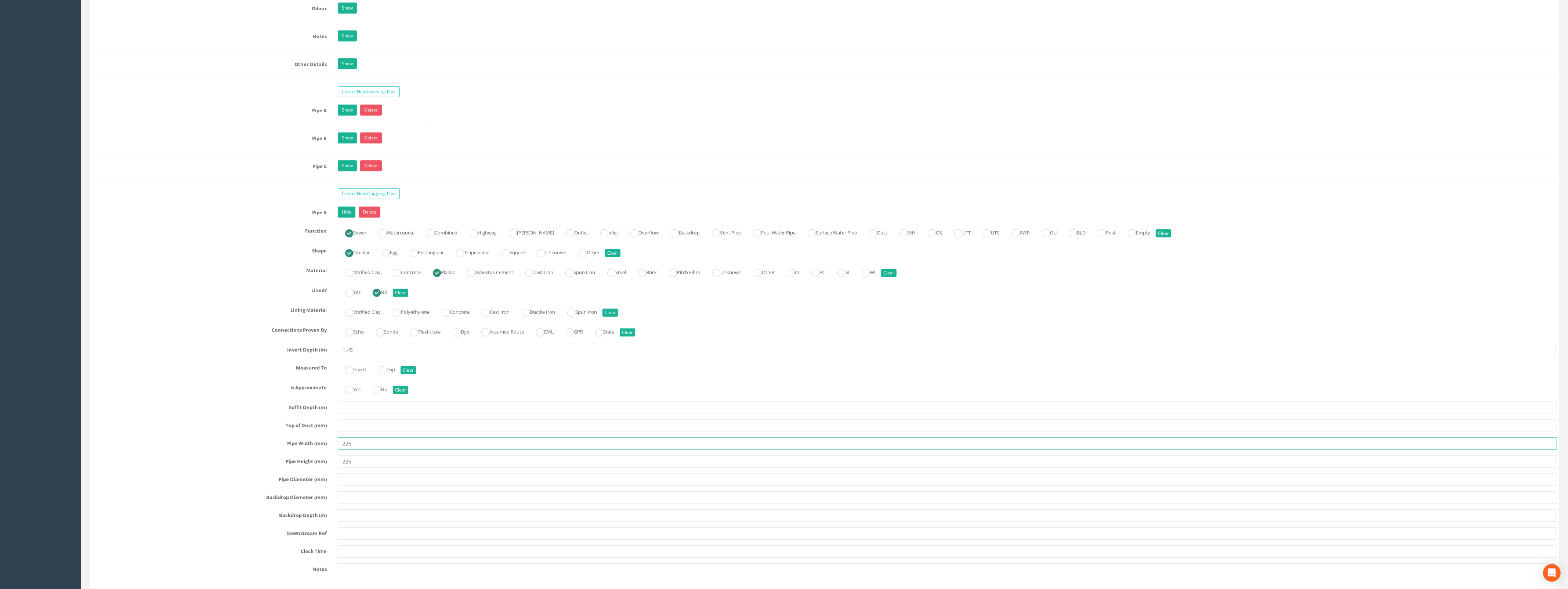
type input "225"
drag, startPoint x: 361, startPoint y: 472, endPoint x: 342, endPoint y: 472, distance: 19.0
click at [343, 468] on input "225" at bounding box center [947, 461] width 1219 height 12
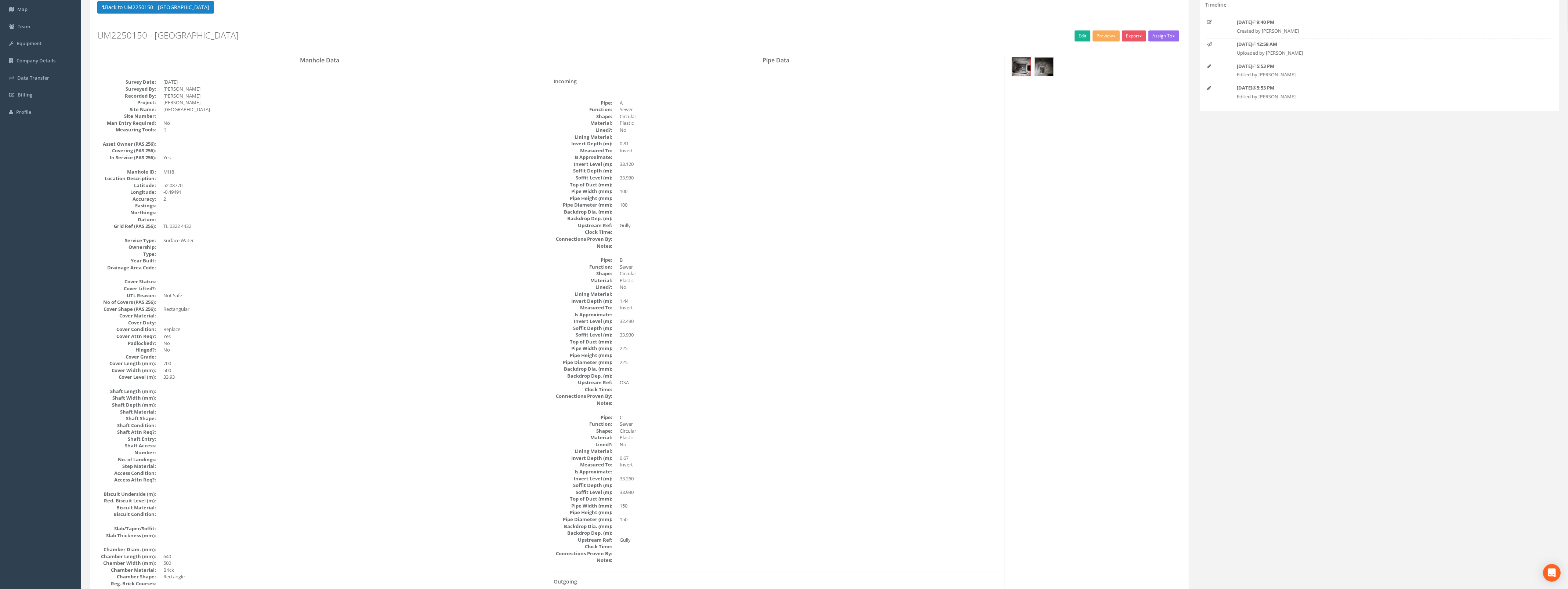
scroll to position [0, 0]
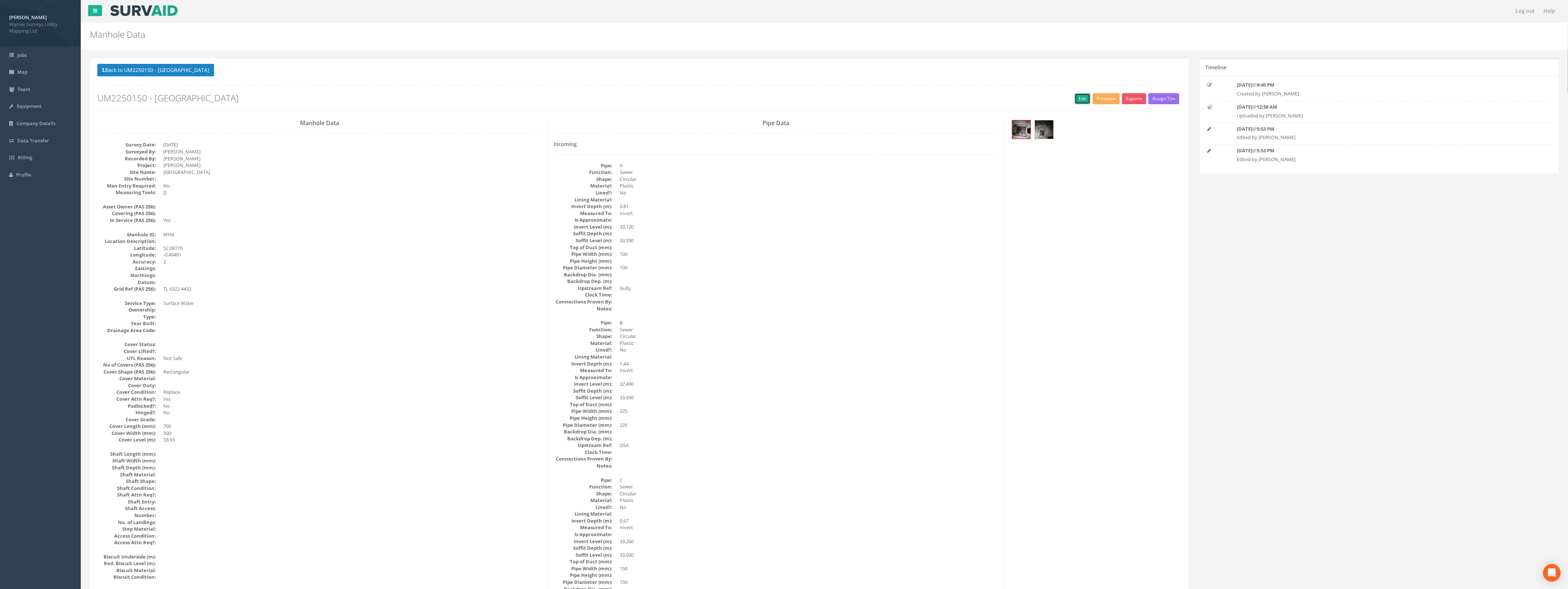
click at [1076, 103] on link "Edit" at bounding box center [1083, 99] width 16 height 11
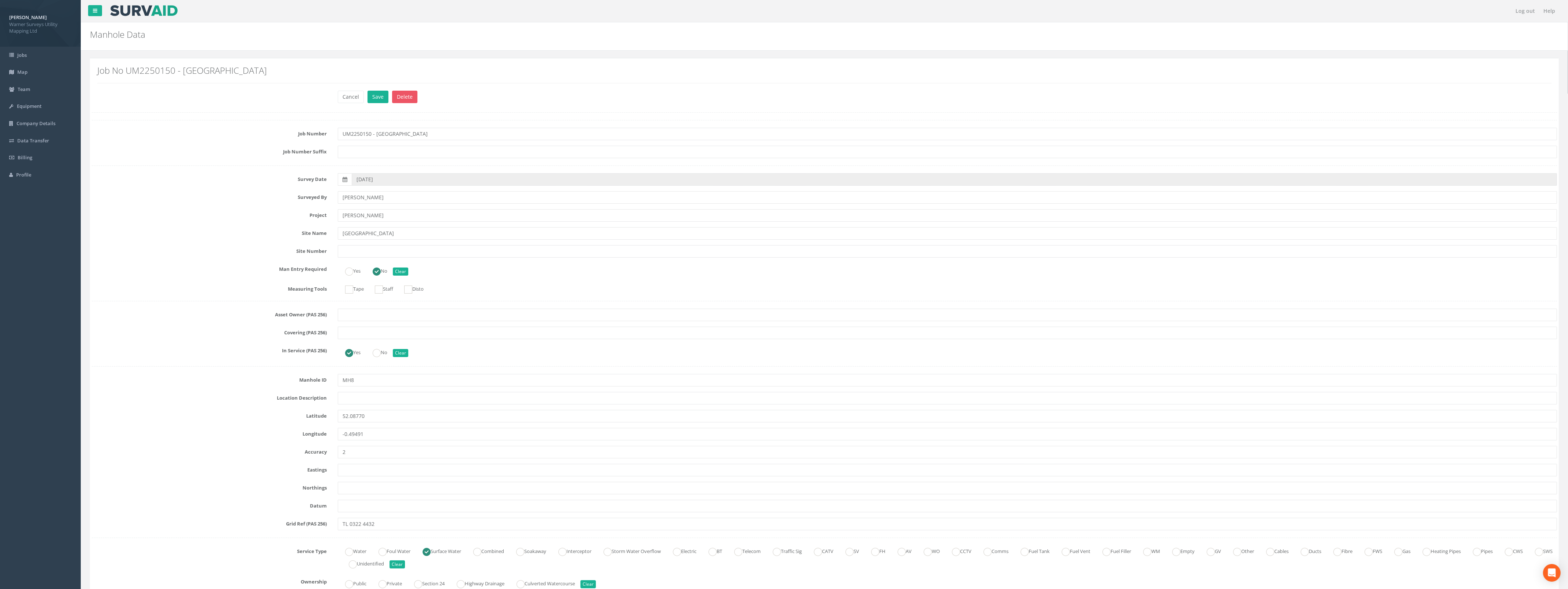
scroll to position [1348, 0]
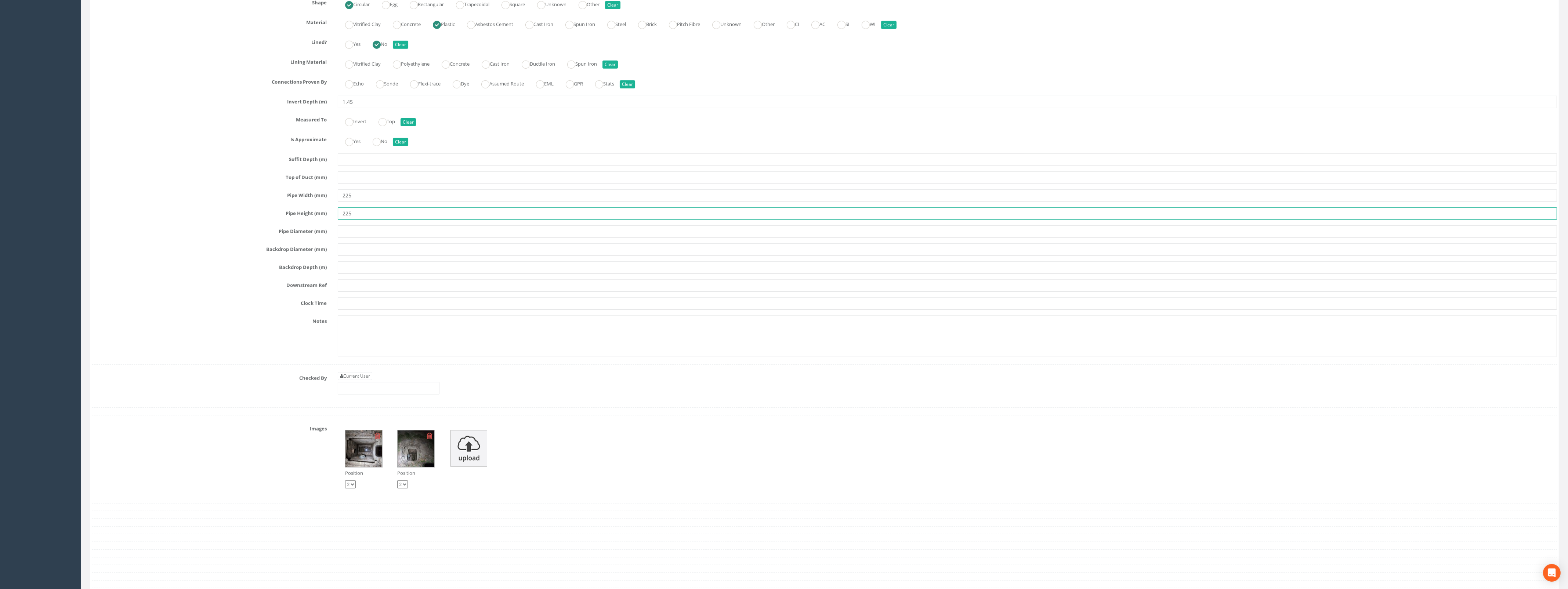
drag, startPoint x: 361, startPoint y: 222, endPoint x: 325, endPoint y: 221, distance: 36.0
click at [325, 220] on div "Pipe Height (mm) 225" at bounding box center [824, 213] width 1476 height 12
click at [355, 238] on input "text" at bounding box center [947, 232] width 1219 height 12
type input "225"
click at [372, 274] on input "text" at bounding box center [947, 268] width 1219 height 12
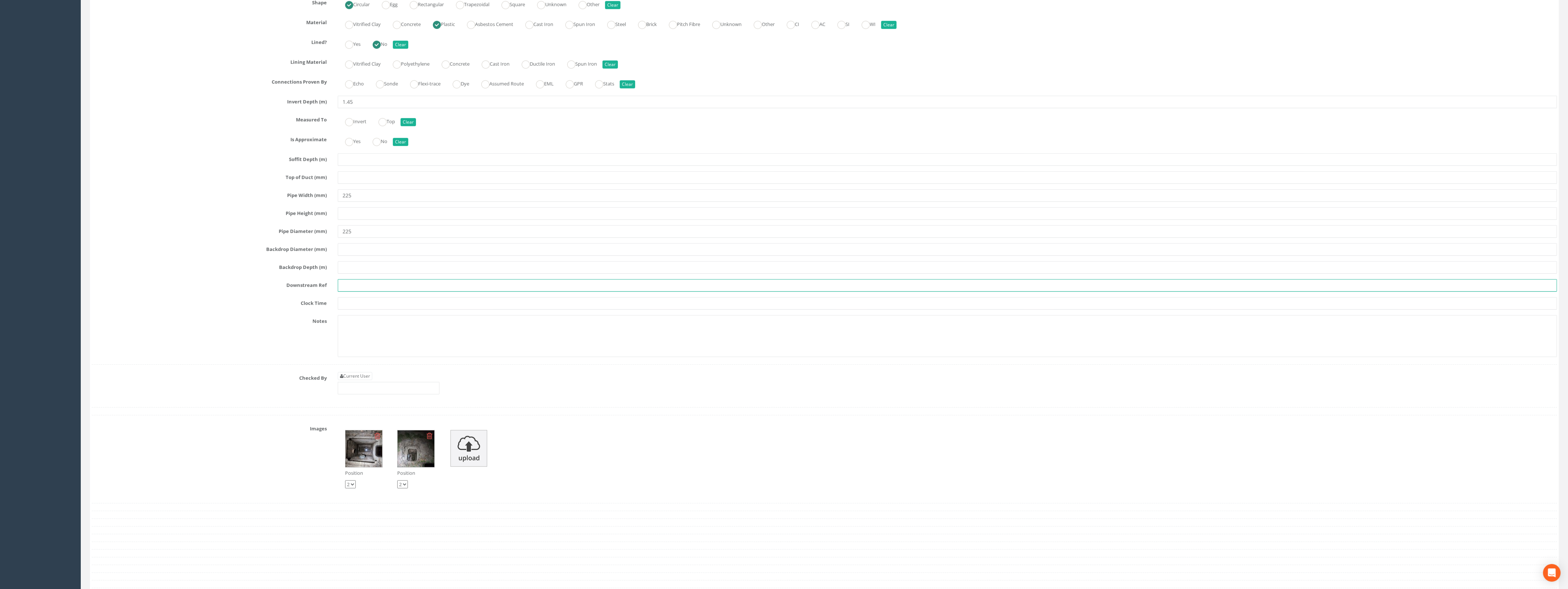
click at [363, 291] on input "text" at bounding box center [947, 285] width 1219 height 12
type input "OSA"
click at [352, 380] on link "Current User" at bounding box center [355, 376] width 34 height 8
type input "[PERSON_NAME]"
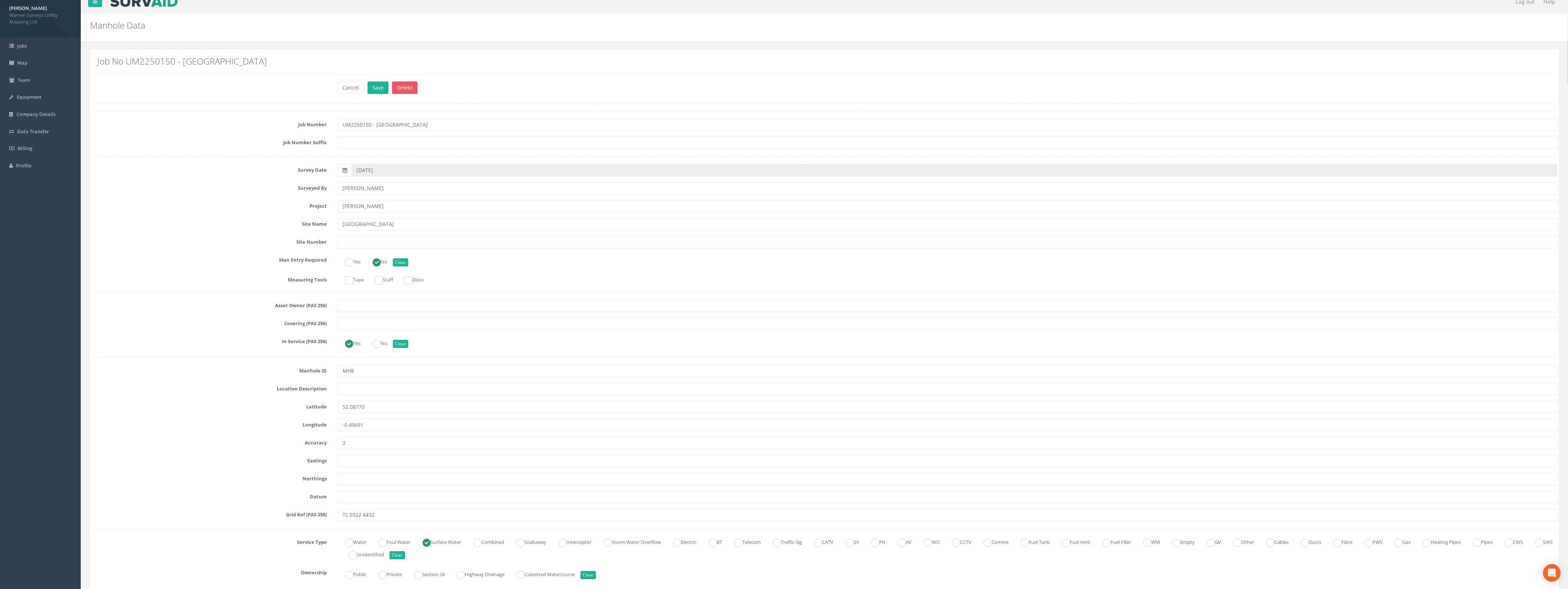
scroll to position [0, 0]
click at [377, 96] on button "Save" at bounding box center [378, 97] width 21 height 12
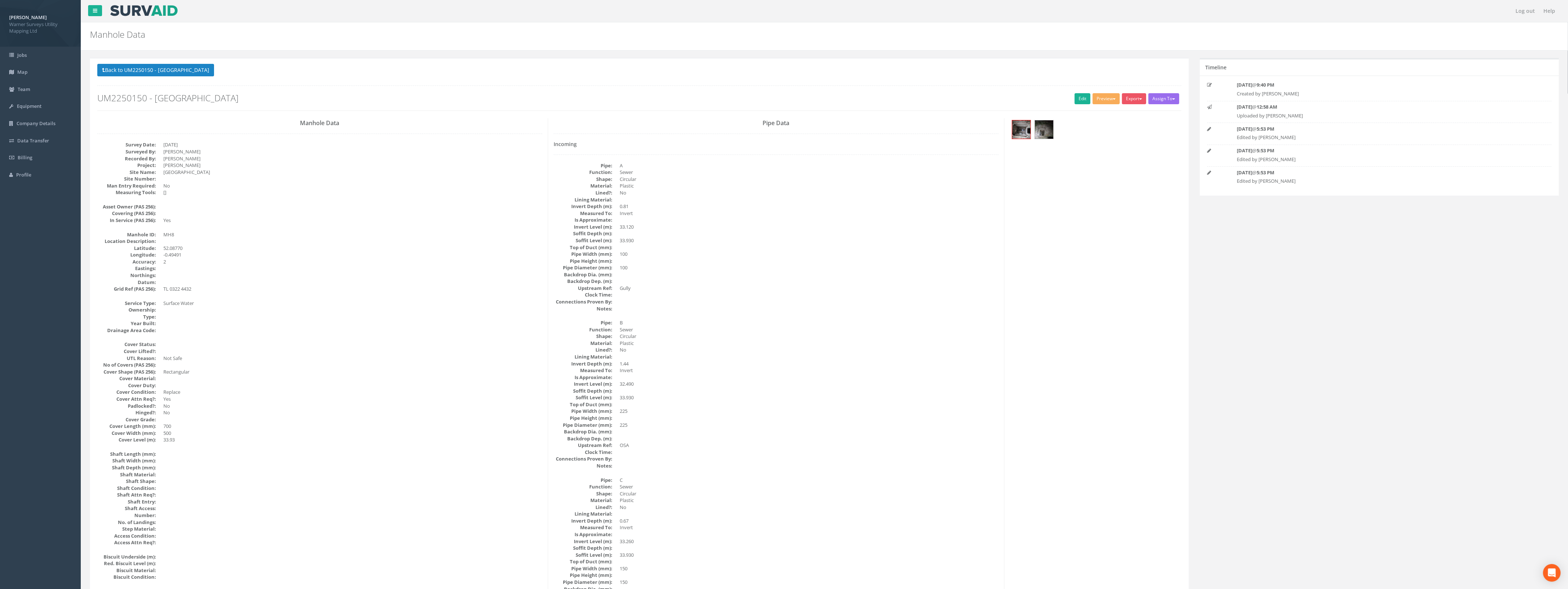
click at [138, 64] on div "Back to UM2250150 - Manor Road Manholes Back to Map Assign To No Companies Adde…" at bounding box center [639, 583] width 1099 height 1050
click at [136, 65] on button "Back to UM2250150 - [GEOGRAPHIC_DATA]" at bounding box center [155, 70] width 117 height 12
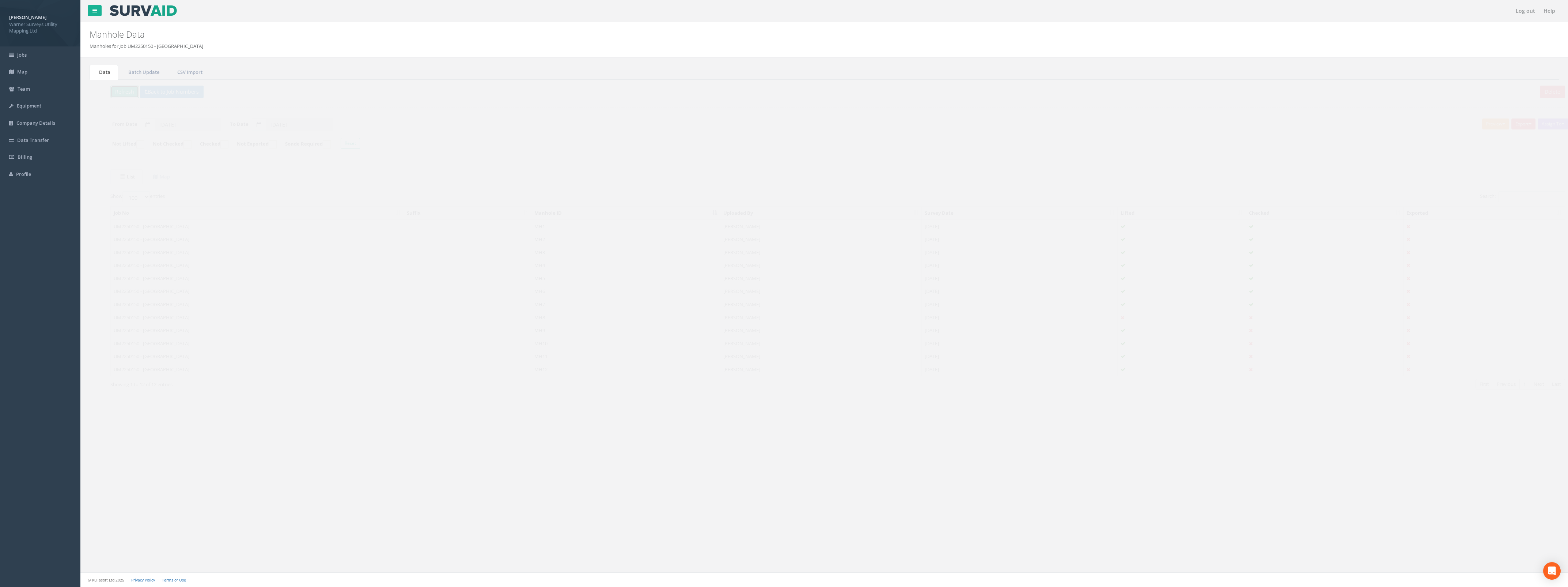
click at [116, 93] on button "Refresh" at bounding box center [111, 92] width 29 height 12
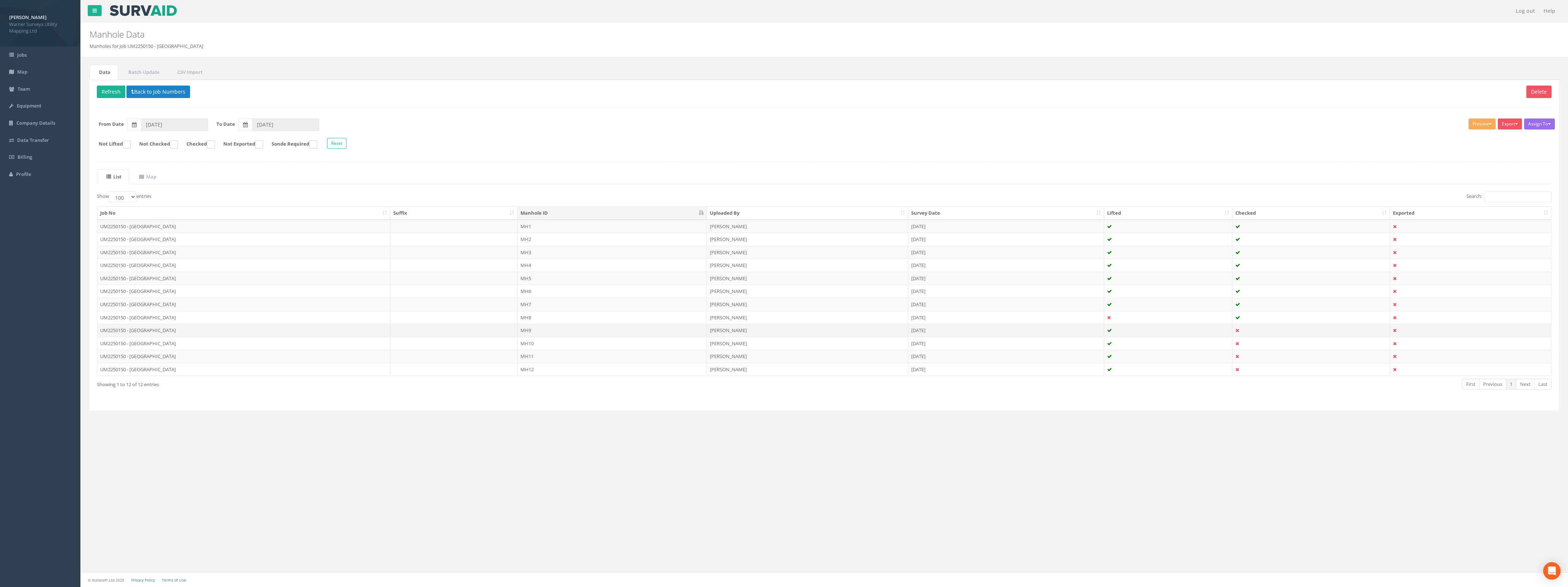
click at [1083, 331] on td "[DATE]" at bounding box center [1006, 330] width 196 height 13
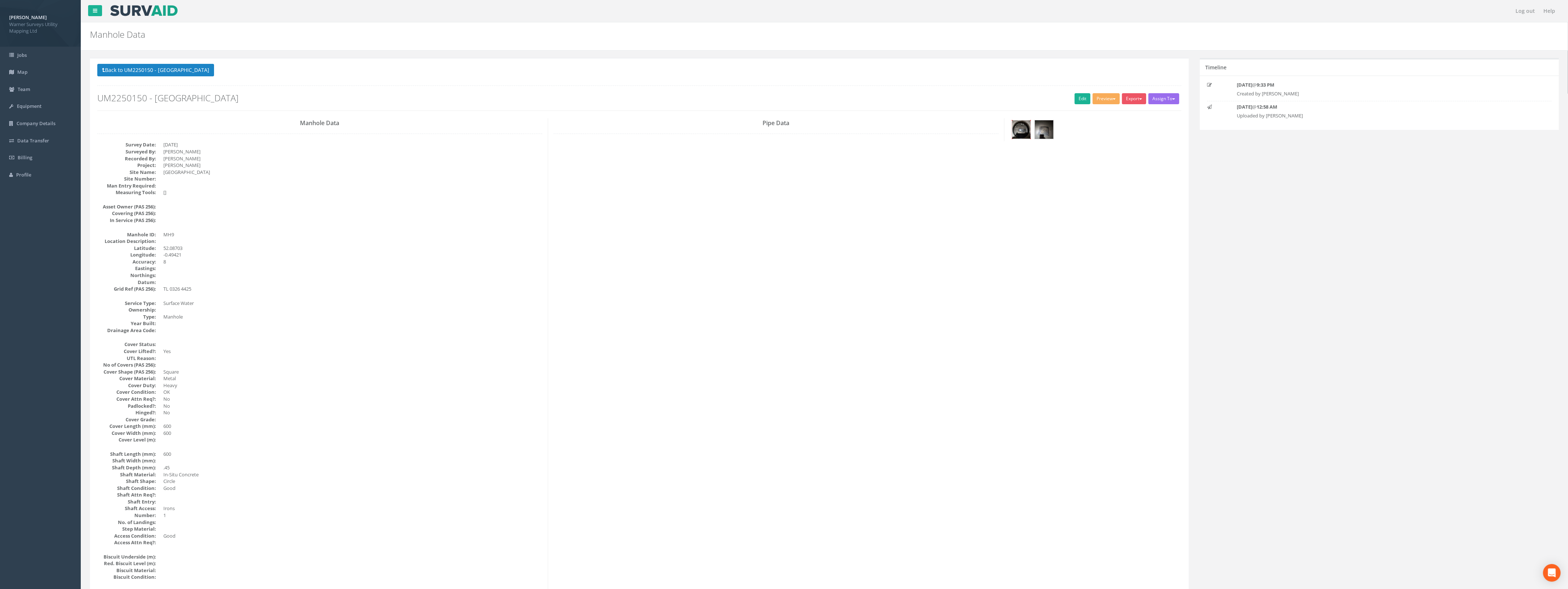
click at [1020, 129] on img at bounding box center [1021, 130] width 18 height 18
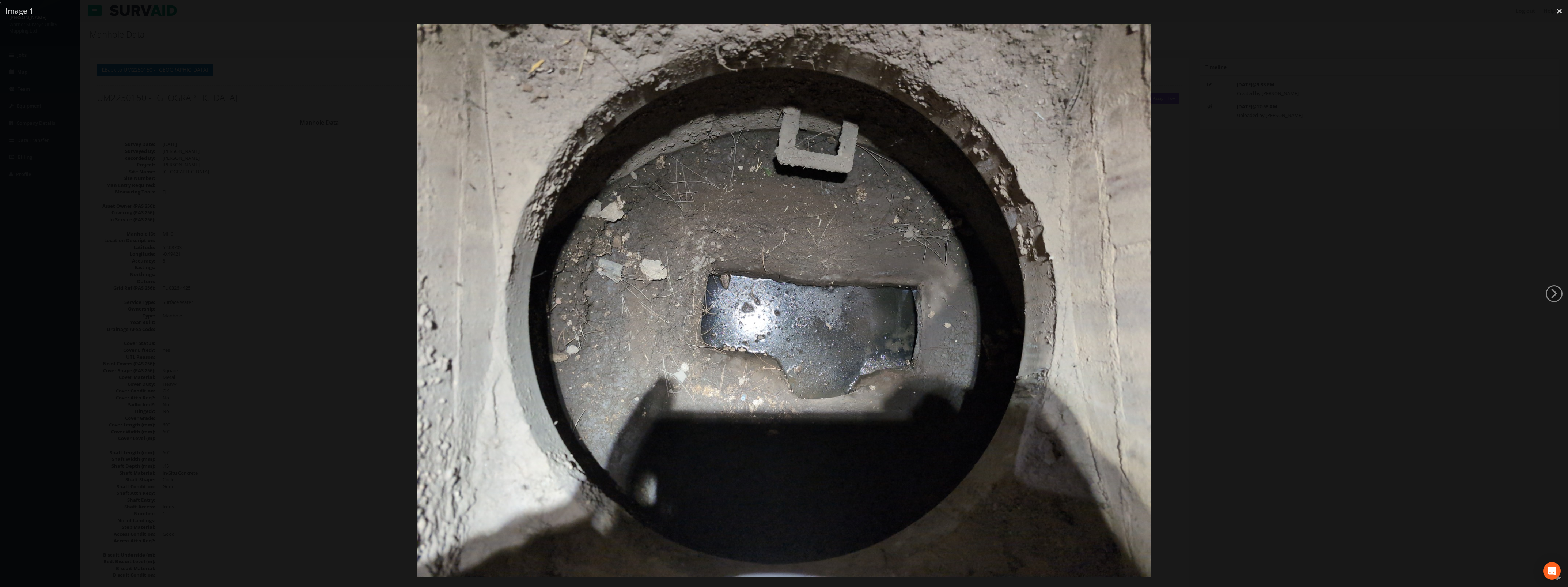
click at [1285, 258] on div at bounding box center [784, 300] width 1568 height 587
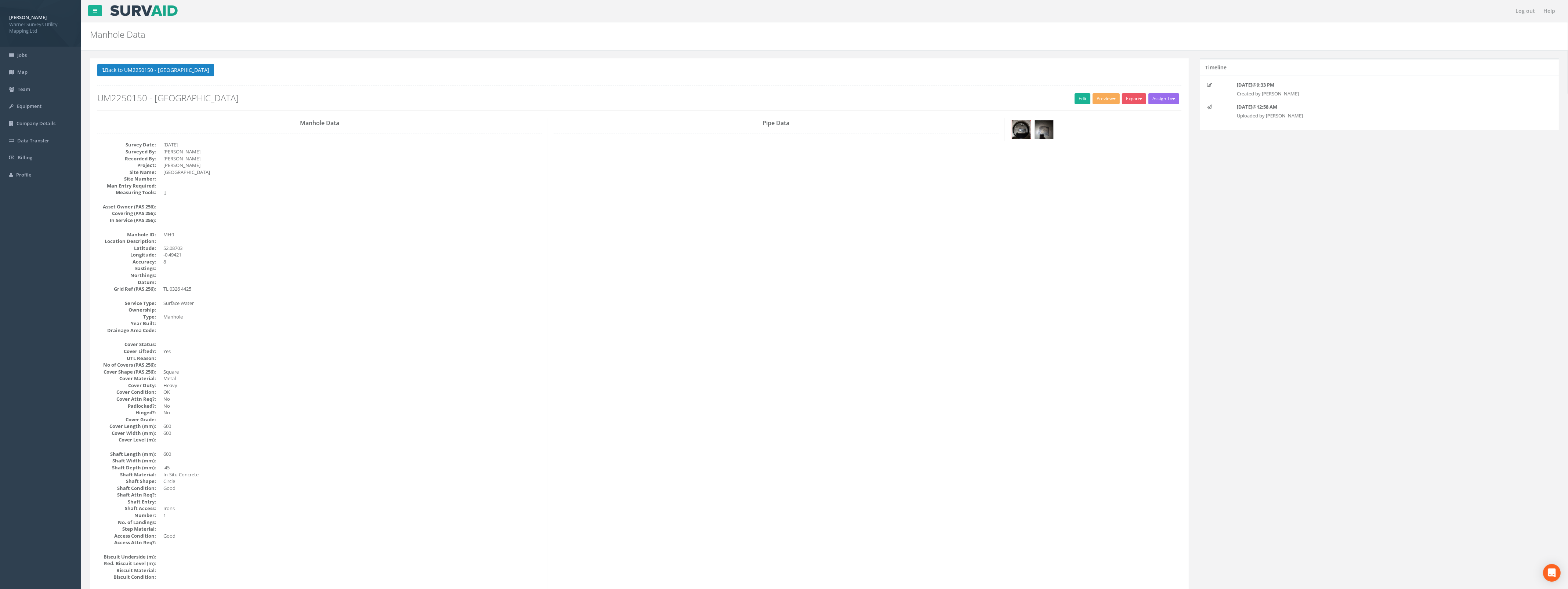
click at [1029, 129] on img at bounding box center [1021, 130] width 18 height 18
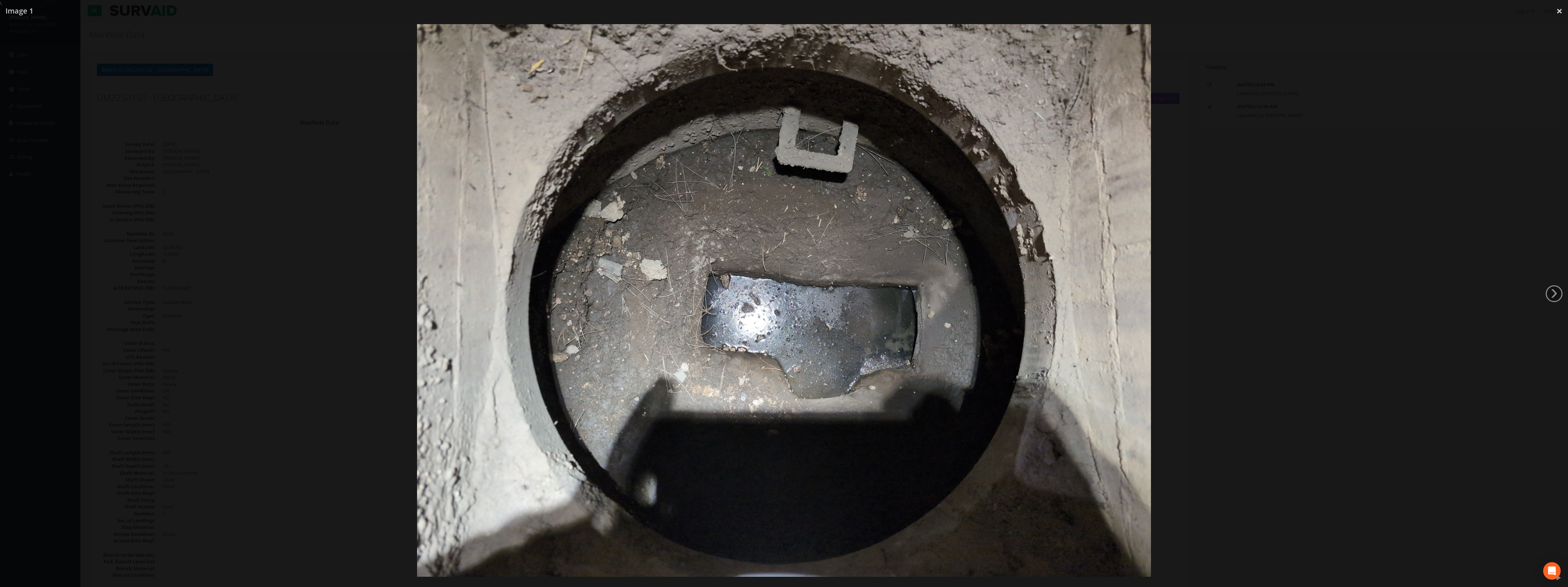
click at [1287, 229] on div at bounding box center [784, 300] width 1568 height 587
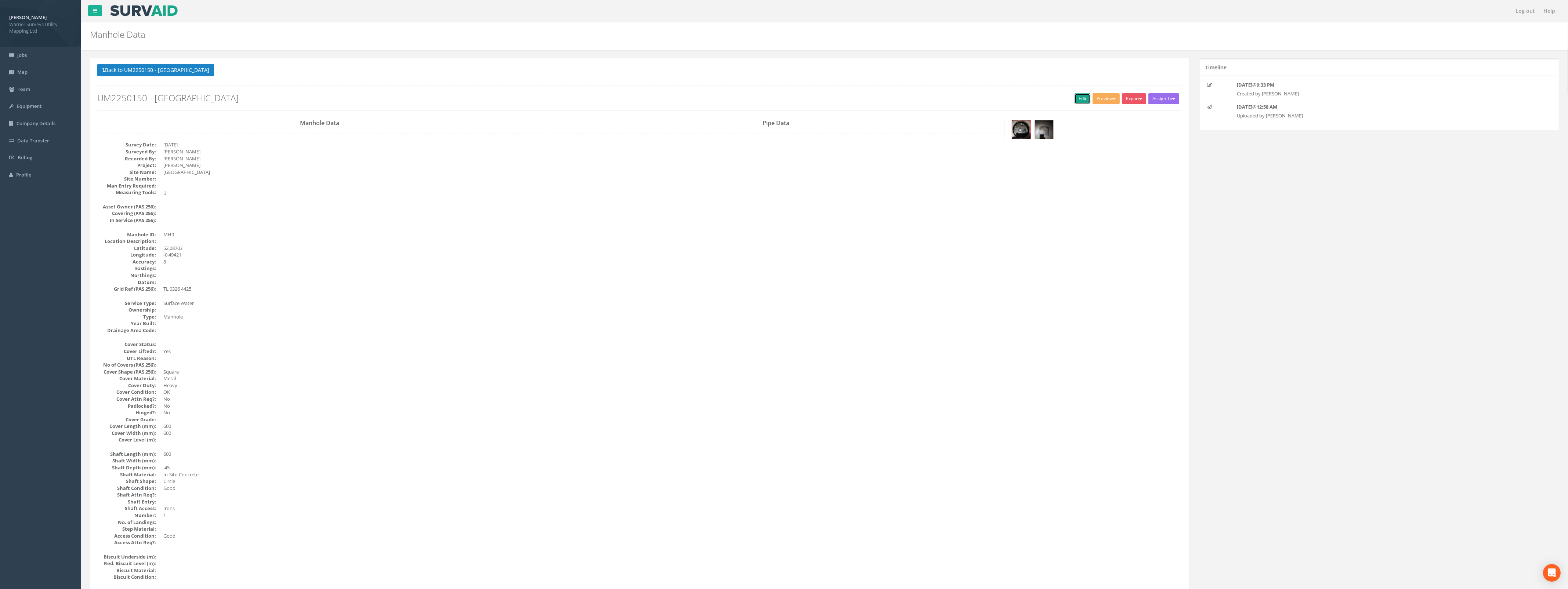
click at [1075, 101] on link "Edit" at bounding box center [1083, 99] width 16 height 11
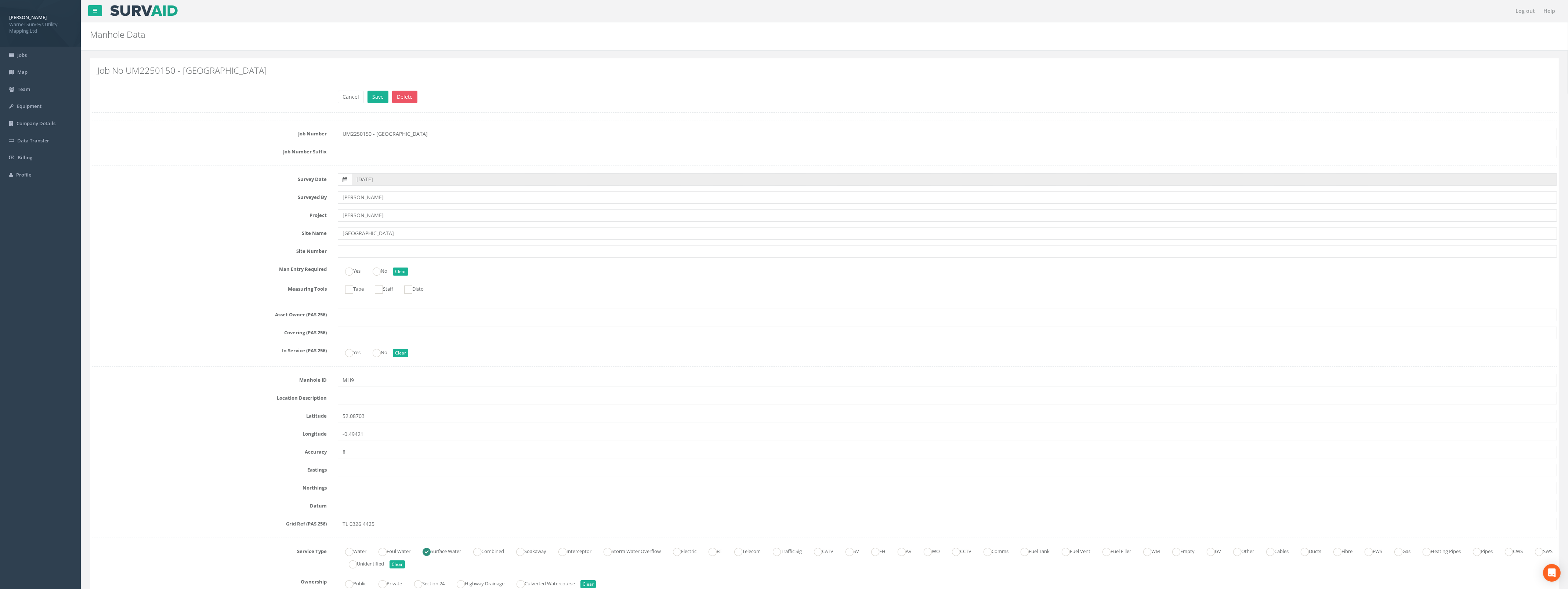
click at [346, 184] on label at bounding box center [344, 179] width 14 height 12
click at [352, 184] on input "[DATE]" at bounding box center [954, 179] width 1205 height 12
click at [360, 188] on th "‹" at bounding box center [360, 192] width 13 height 10
click at [418, 246] on span "19" at bounding box center [416, 243] width 13 height 10
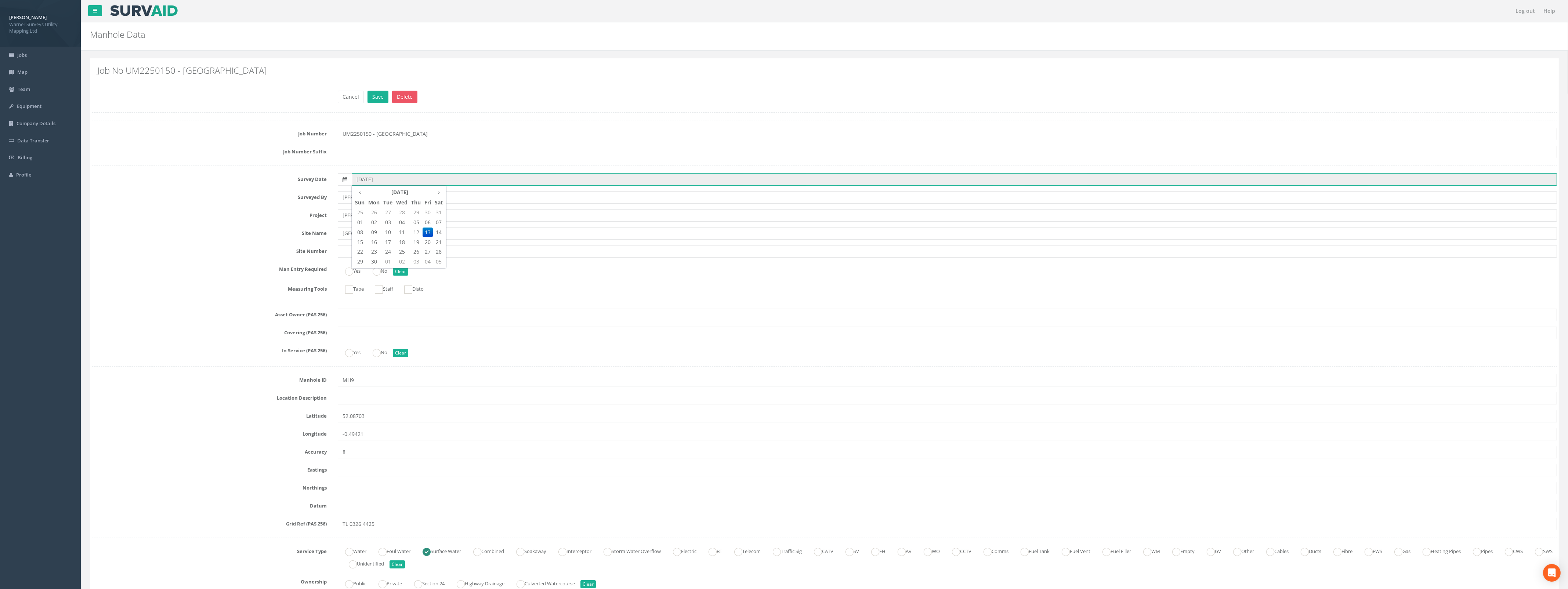
type input "[DATE]"
click at [379, 273] on ins at bounding box center [376, 271] width 8 height 8
radio input "true"
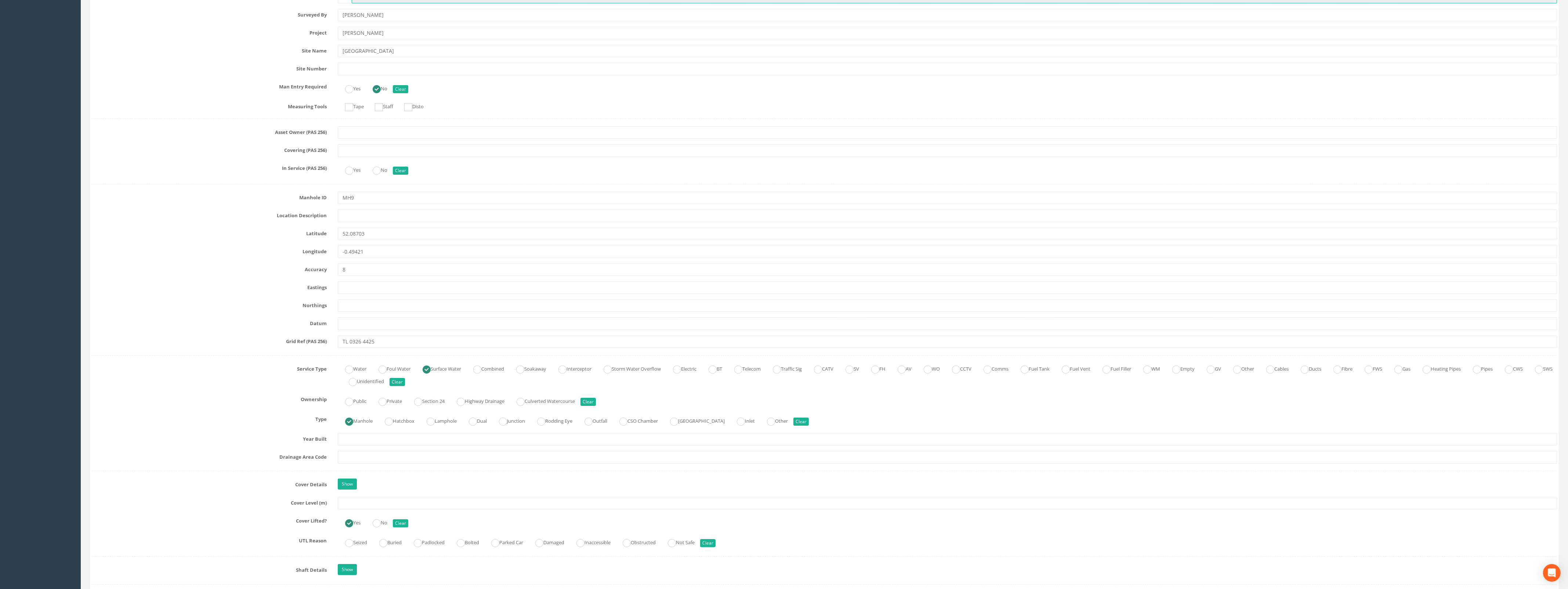
scroll to position [183, 0]
click at [361, 505] on input "text" at bounding box center [947, 502] width 1219 height 12
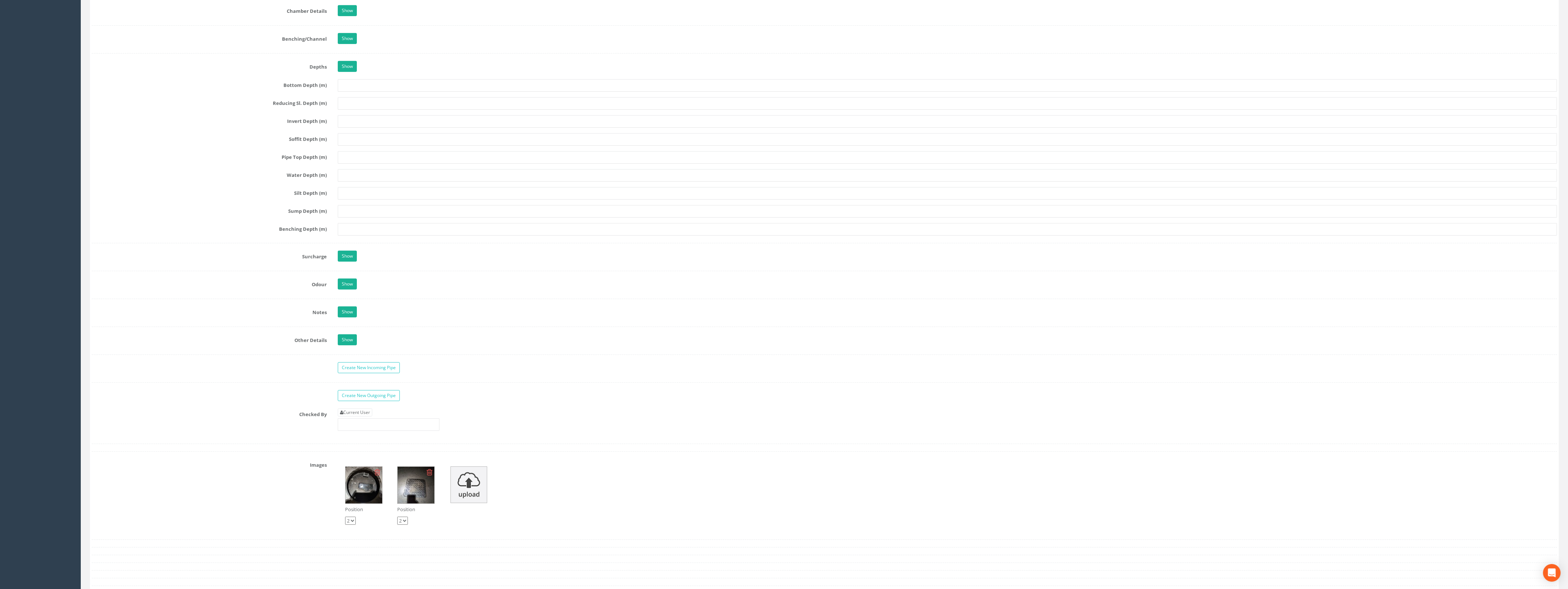
scroll to position [825, 0]
type input "34.23"
click at [361, 415] on link "Current User" at bounding box center [355, 411] width 34 height 8
type input "[PERSON_NAME]"
click at [357, 370] on link "Create New Incoming Pipe" at bounding box center [368, 367] width 62 height 11
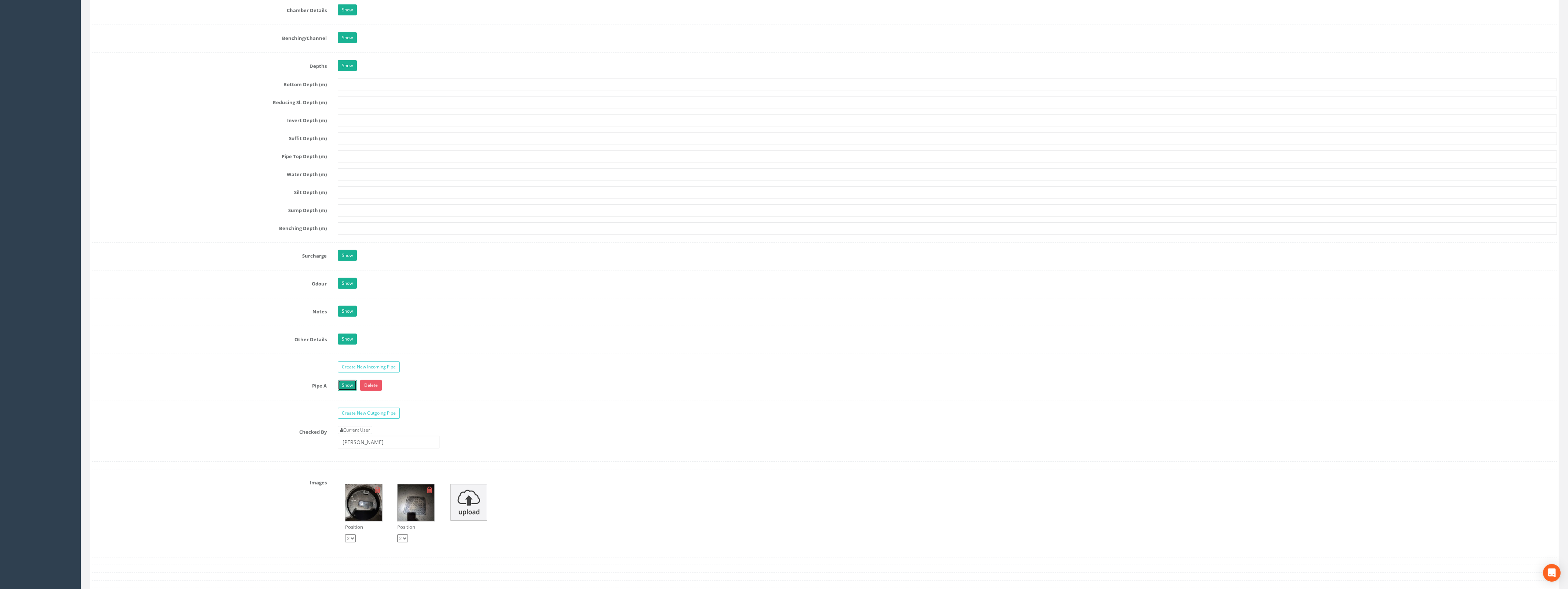
click at [351, 390] on link "Show" at bounding box center [347, 385] width 19 height 11
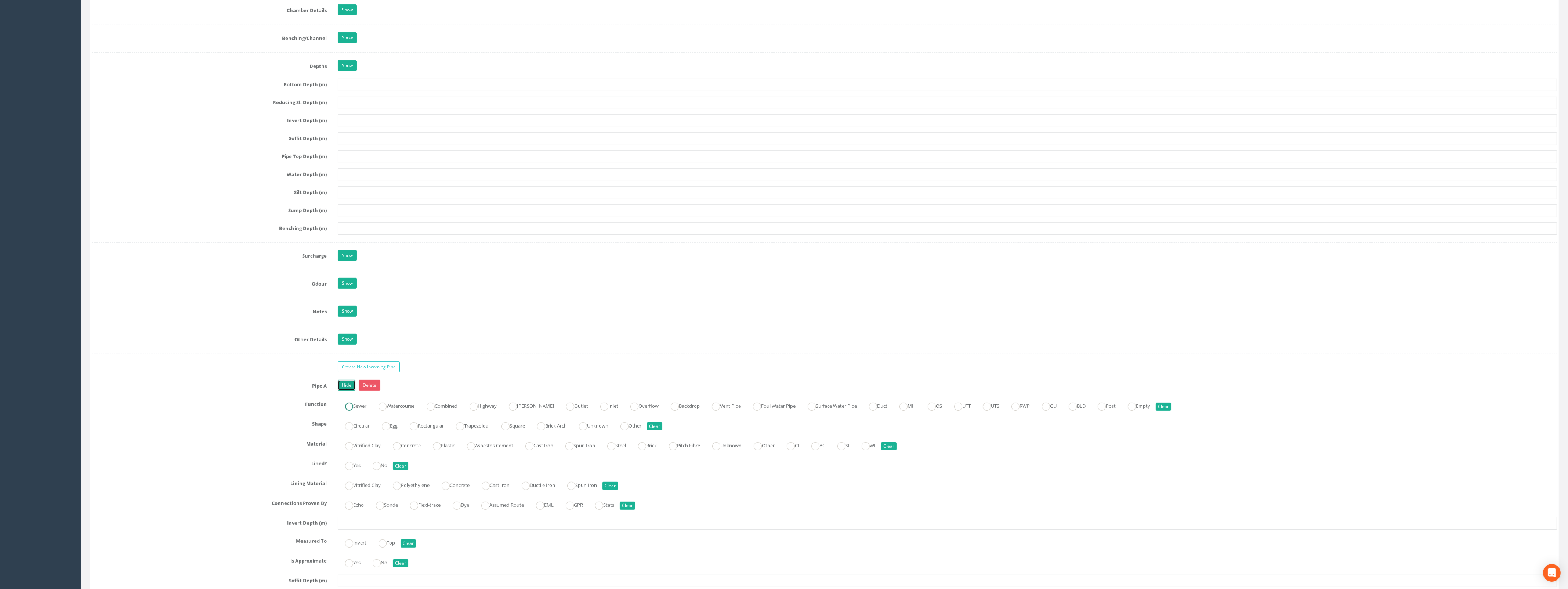
click at [353, 410] on ins at bounding box center [348, 406] width 8 height 8
radio input "true"
click at [348, 430] on ins at bounding box center [348, 426] width 8 height 8
radio input "true"
click at [401, 450] on ins at bounding box center [396, 446] width 8 height 8
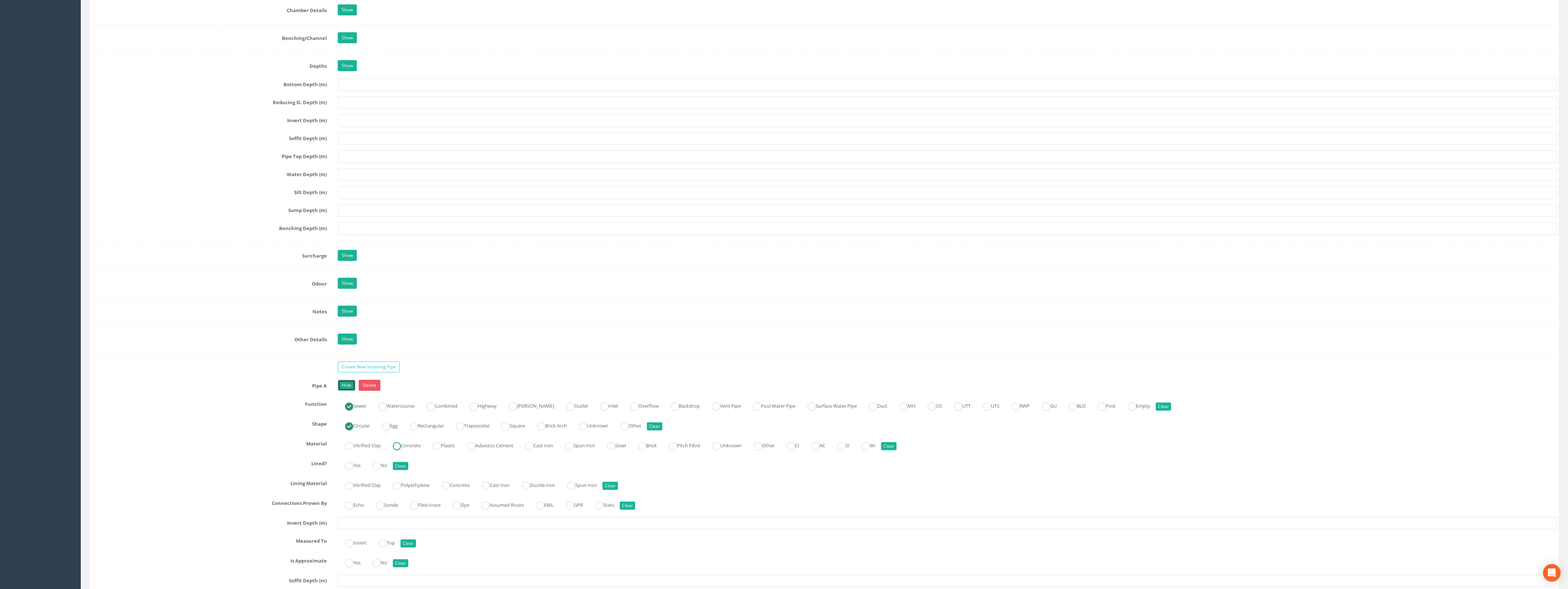
radio input "true"
click at [380, 470] on ins at bounding box center [376, 466] width 8 height 8
radio input "true"
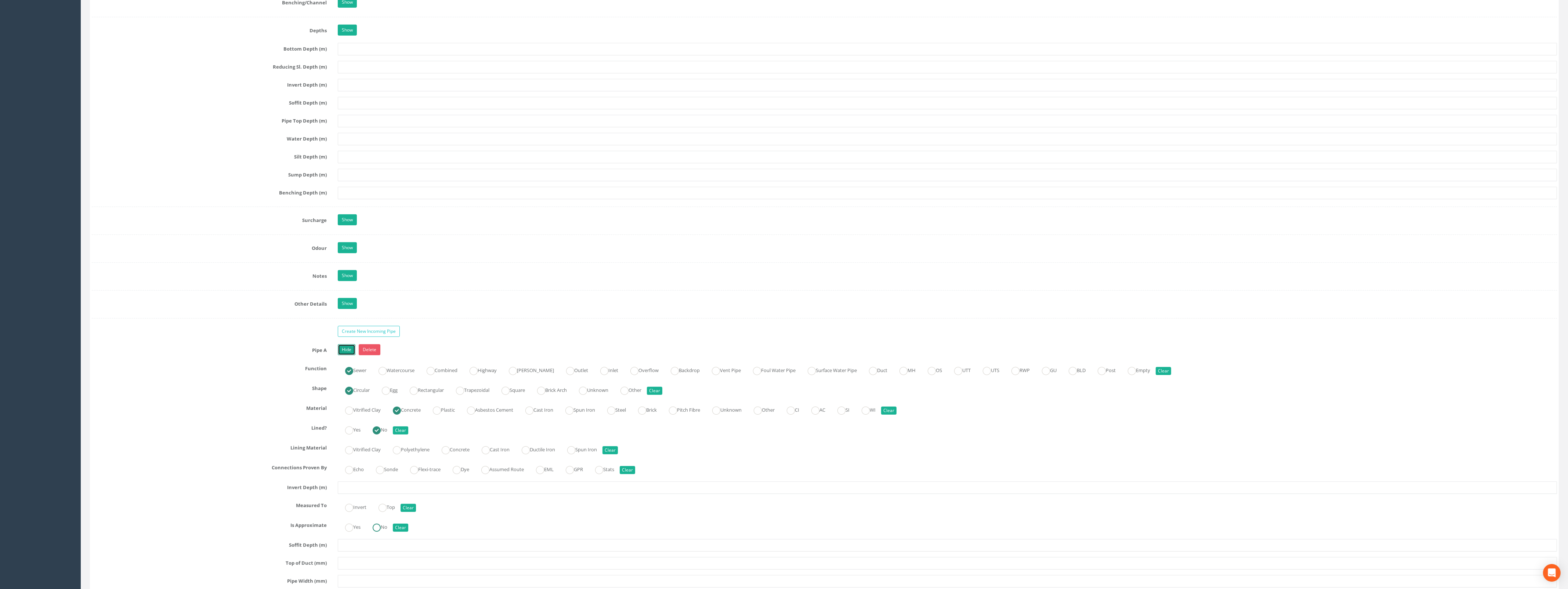
scroll to position [917, 0]
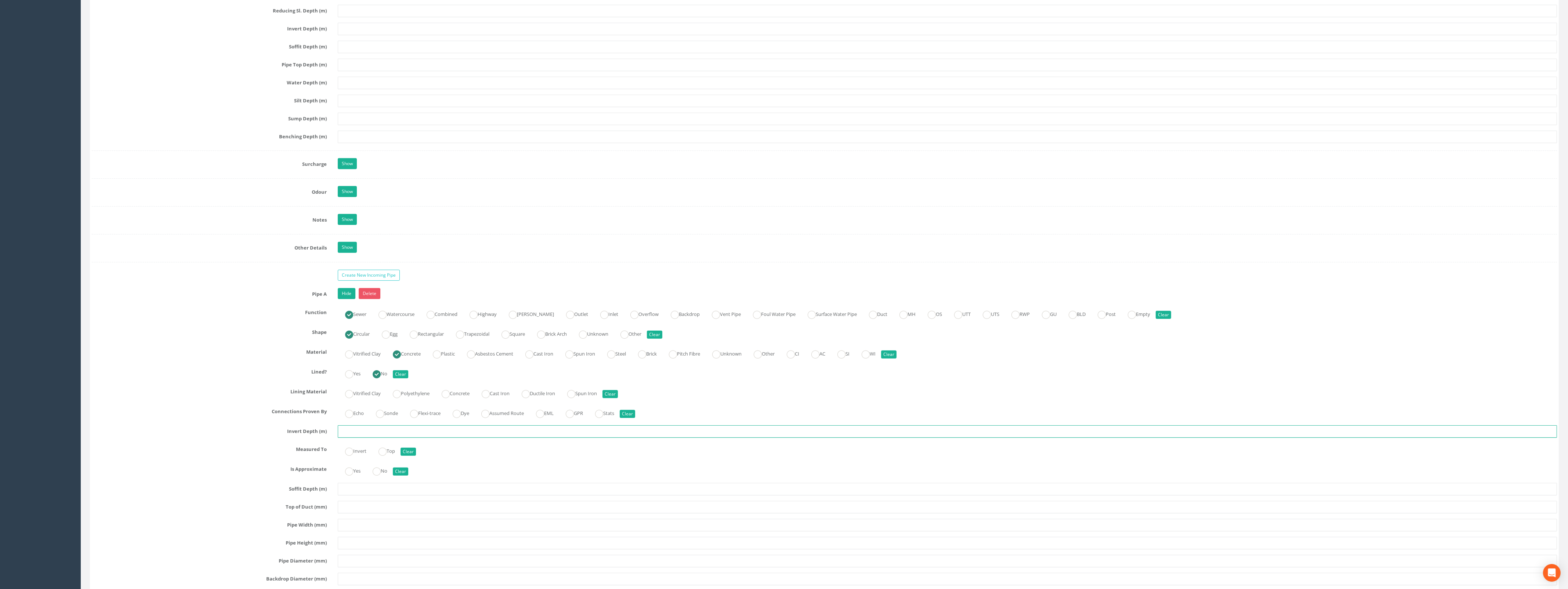
click at [368, 437] on input "text" at bounding box center [947, 431] width 1219 height 12
type input "1.28"
click at [356, 456] on label "Invert" at bounding box center [352, 450] width 29 height 10
radio input "true"
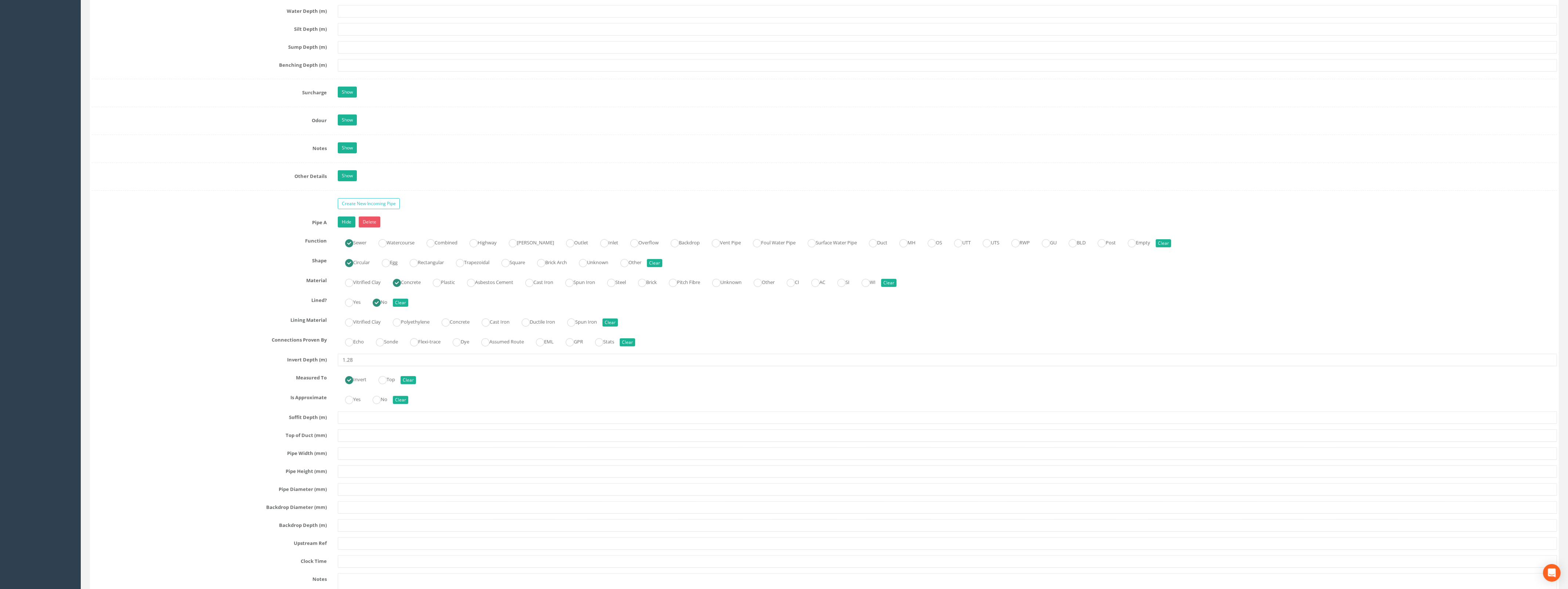
scroll to position [1009, 0]
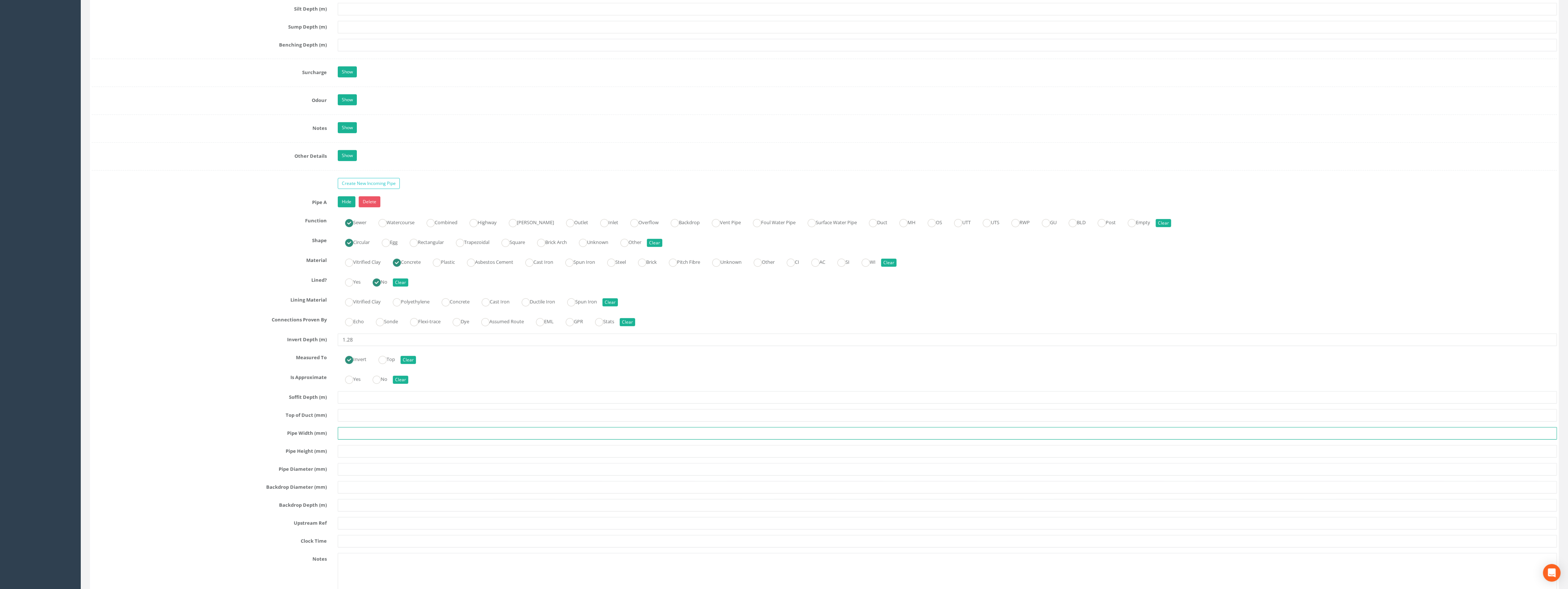
click at [361, 439] on input "text" at bounding box center [947, 433] width 1219 height 12
type input "300"
click at [360, 475] on input "text" at bounding box center [947, 469] width 1219 height 12
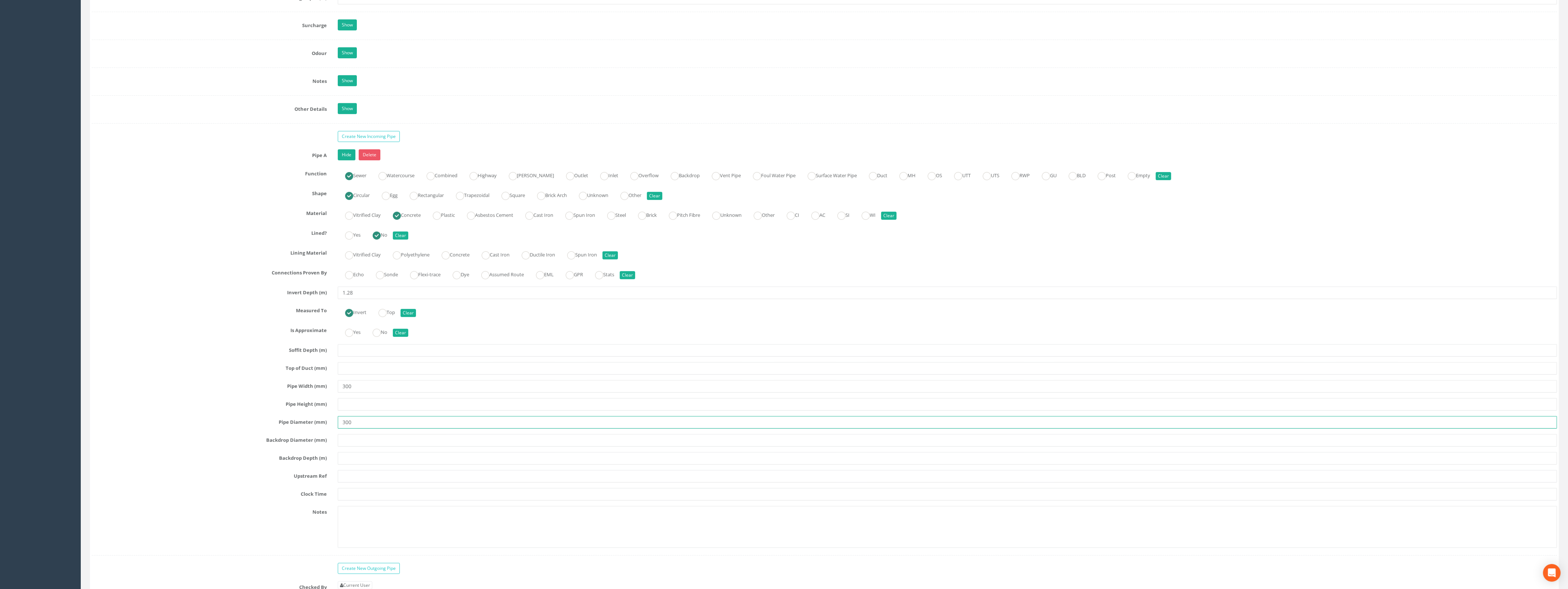
scroll to position [1146, 0]
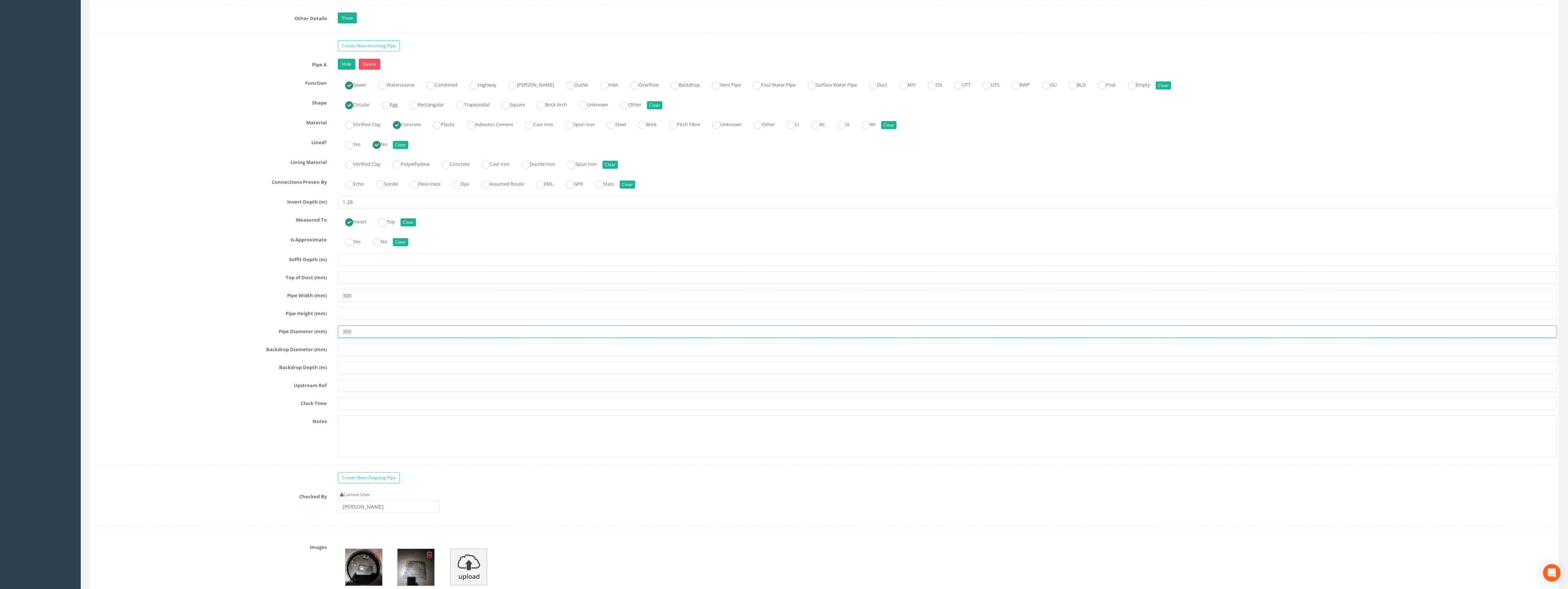
type input "300"
click at [363, 443] on textarea at bounding box center [947, 436] width 1219 height 42
type textarea "Silted"
click at [367, 389] on input "text" at bounding box center [947, 386] width 1219 height 12
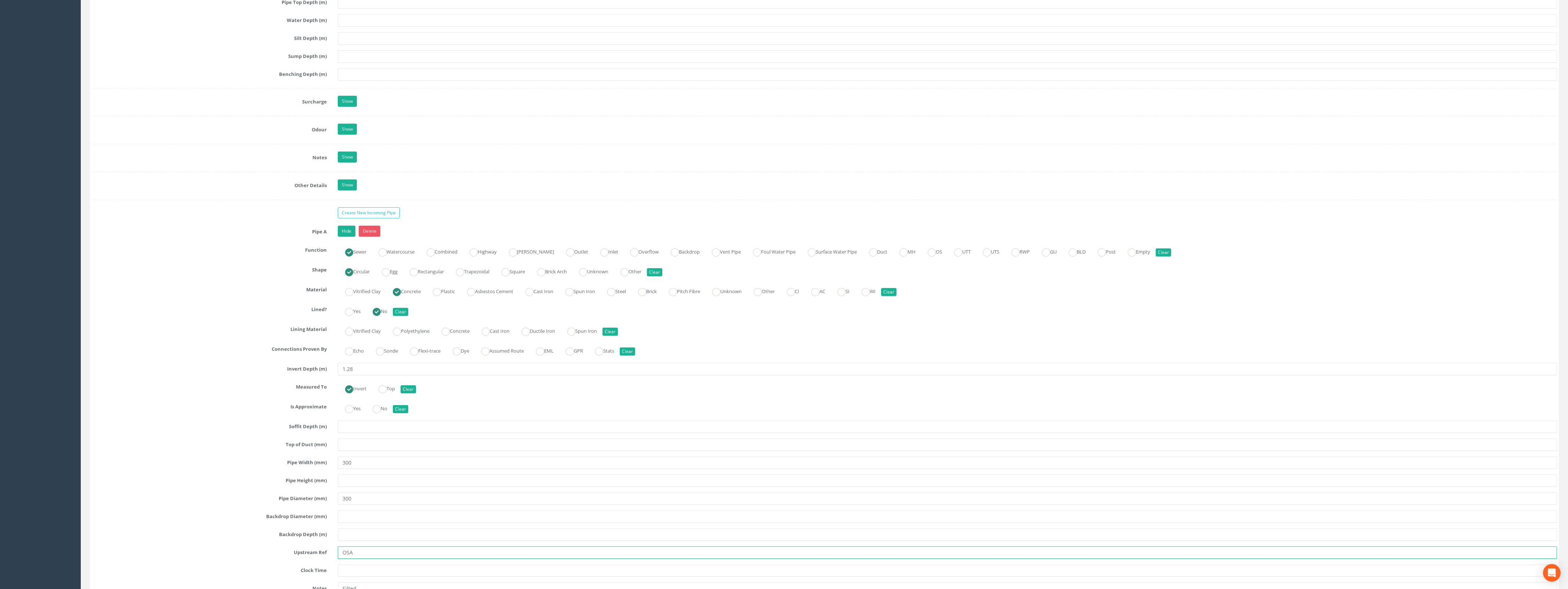
scroll to position [963, 0]
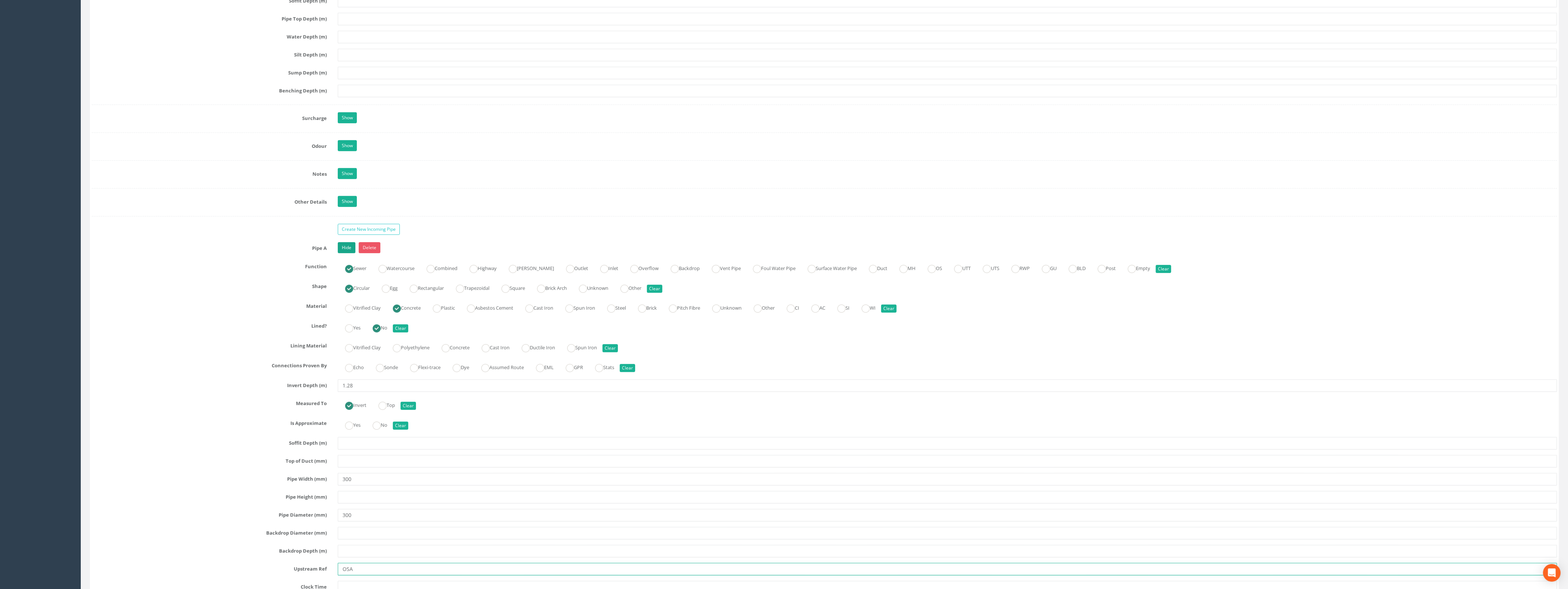
type input "OSA"
click at [351, 253] on link "Hide" at bounding box center [346, 247] width 18 height 11
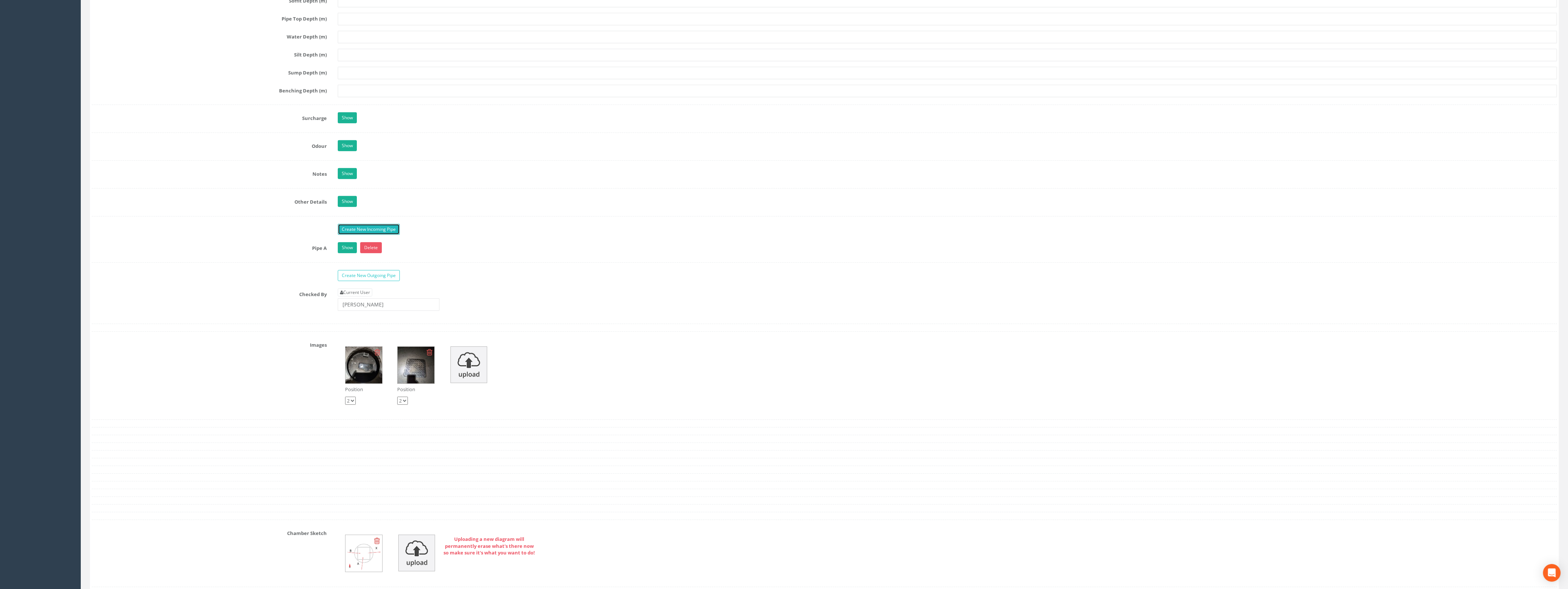
click at [362, 232] on link "Create New Incoming Pipe" at bounding box center [368, 229] width 62 height 11
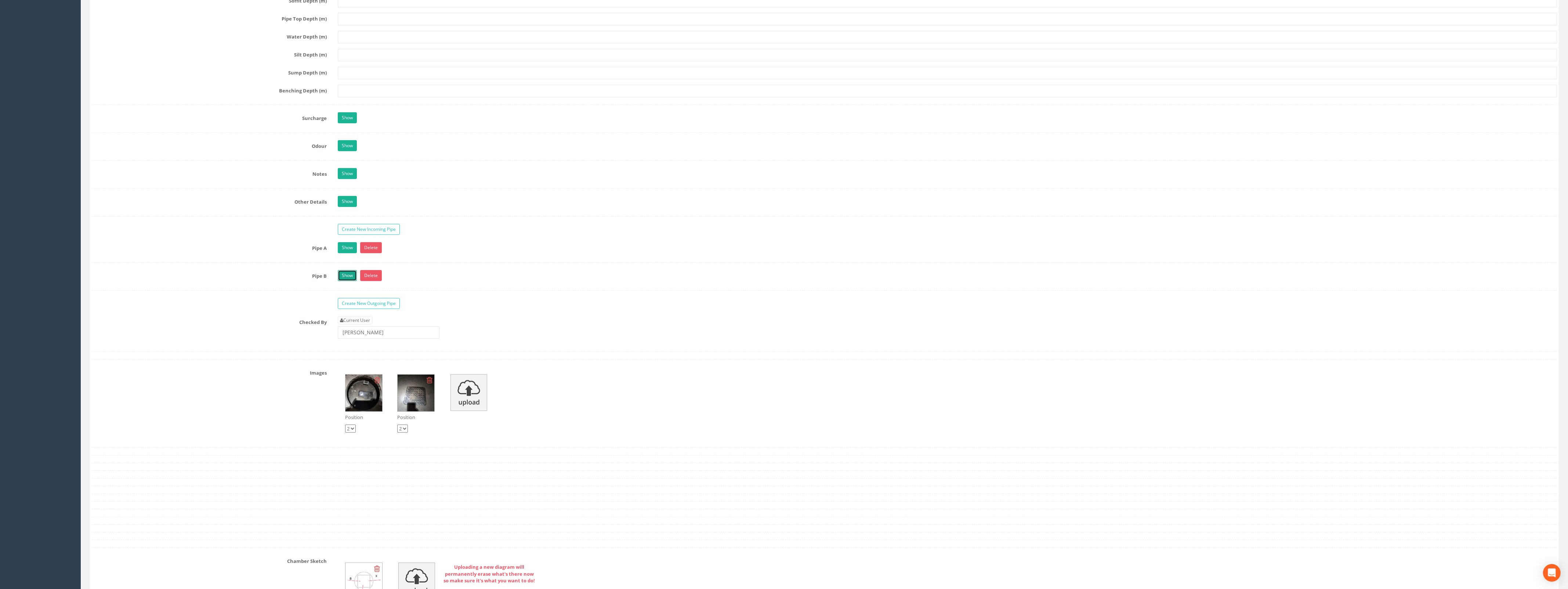
click at [347, 281] on link "Show" at bounding box center [347, 276] width 19 height 11
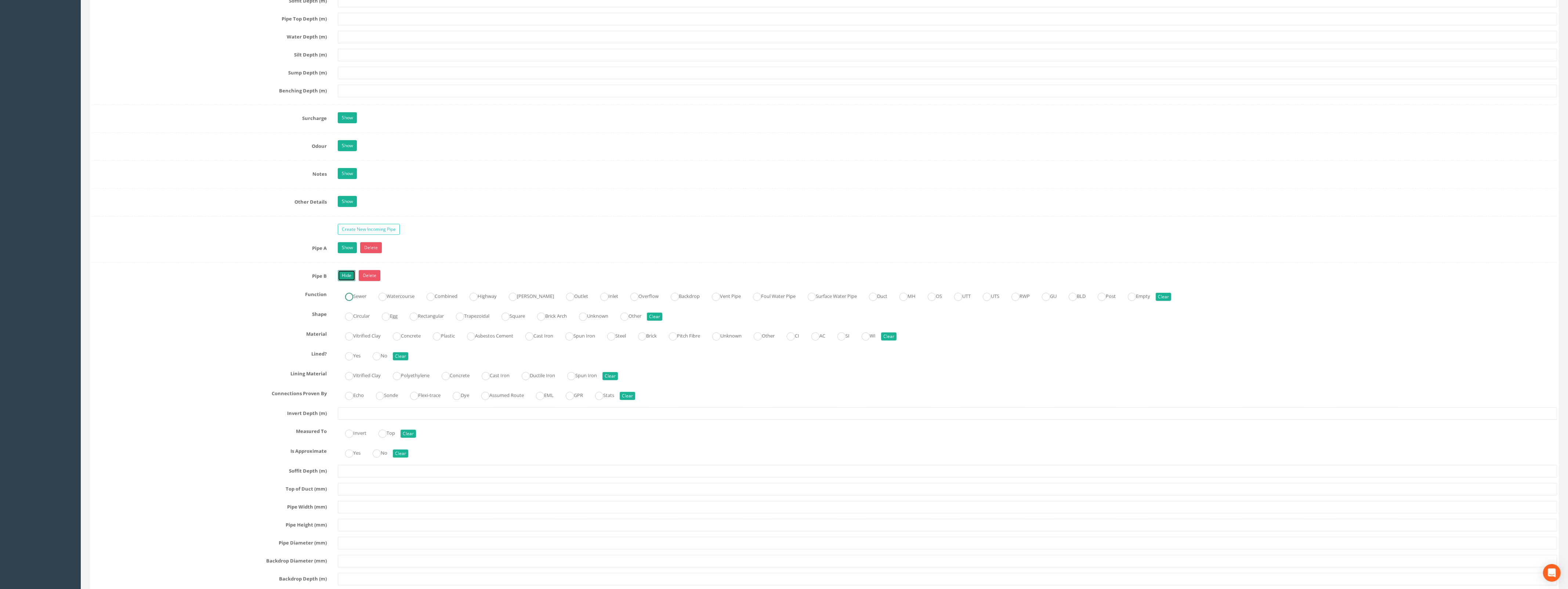
click at [351, 301] on ins at bounding box center [348, 296] width 8 height 8
radio input "true"
click at [351, 318] on ins at bounding box center [348, 316] width 8 height 8
radio input "true"
click at [406, 338] on label "Concrete" at bounding box center [403, 335] width 35 height 10
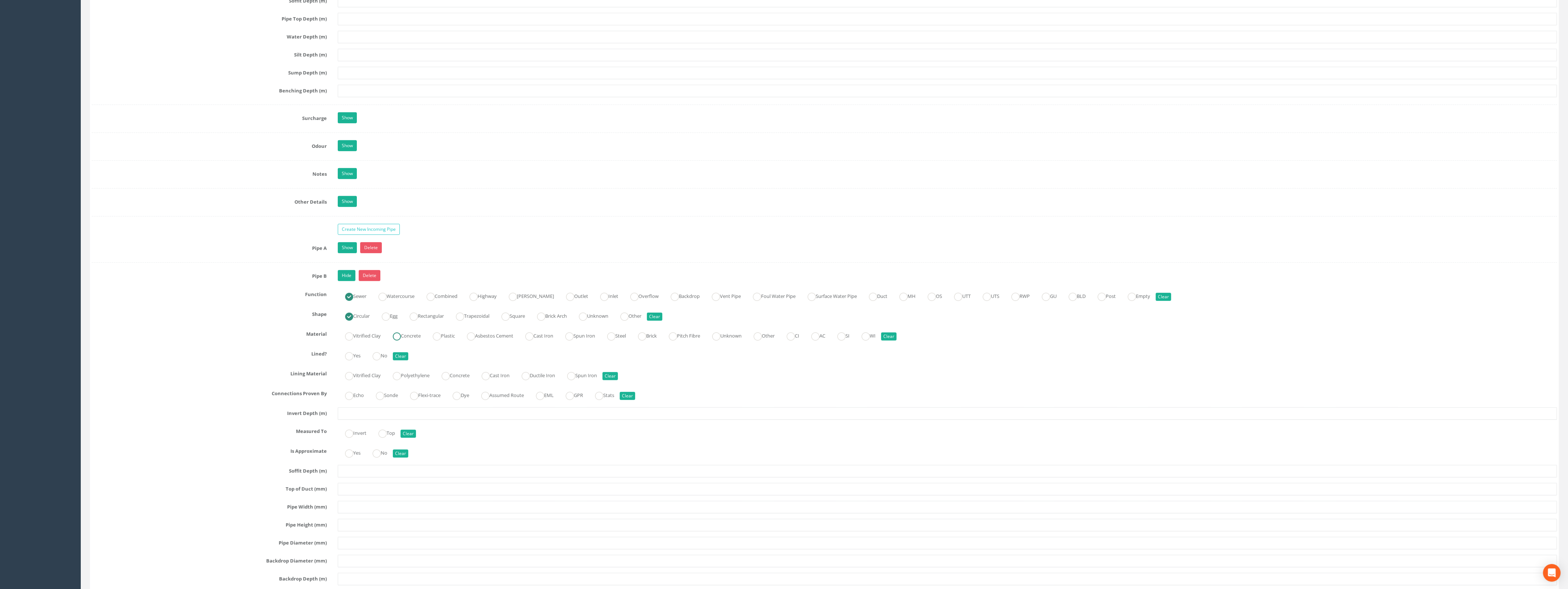
radio input "true"
click at [383, 360] on label "No" at bounding box center [376, 354] width 22 height 10
radio input "true"
click at [374, 420] on input "text" at bounding box center [947, 414] width 1219 height 12
type input "1.28"
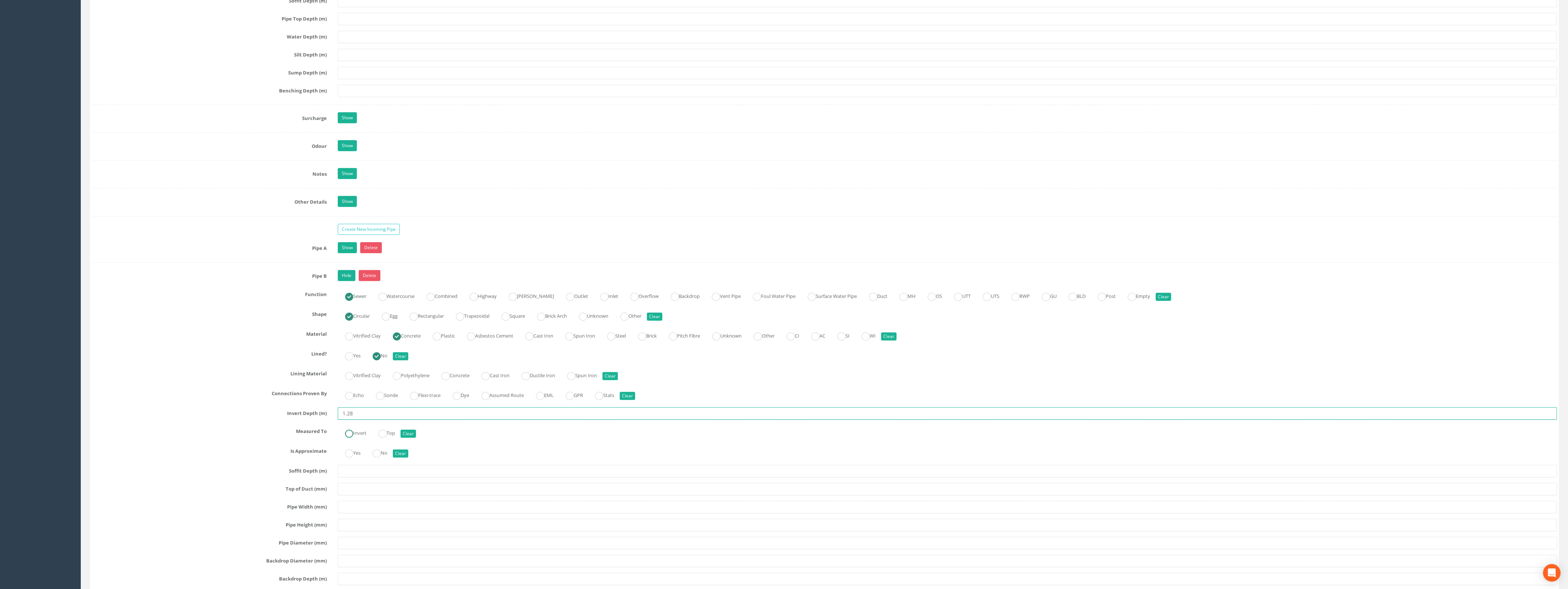
click at [350, 437] on ins at bounding box center [348, 433] width 8 height 8
radio input "true"
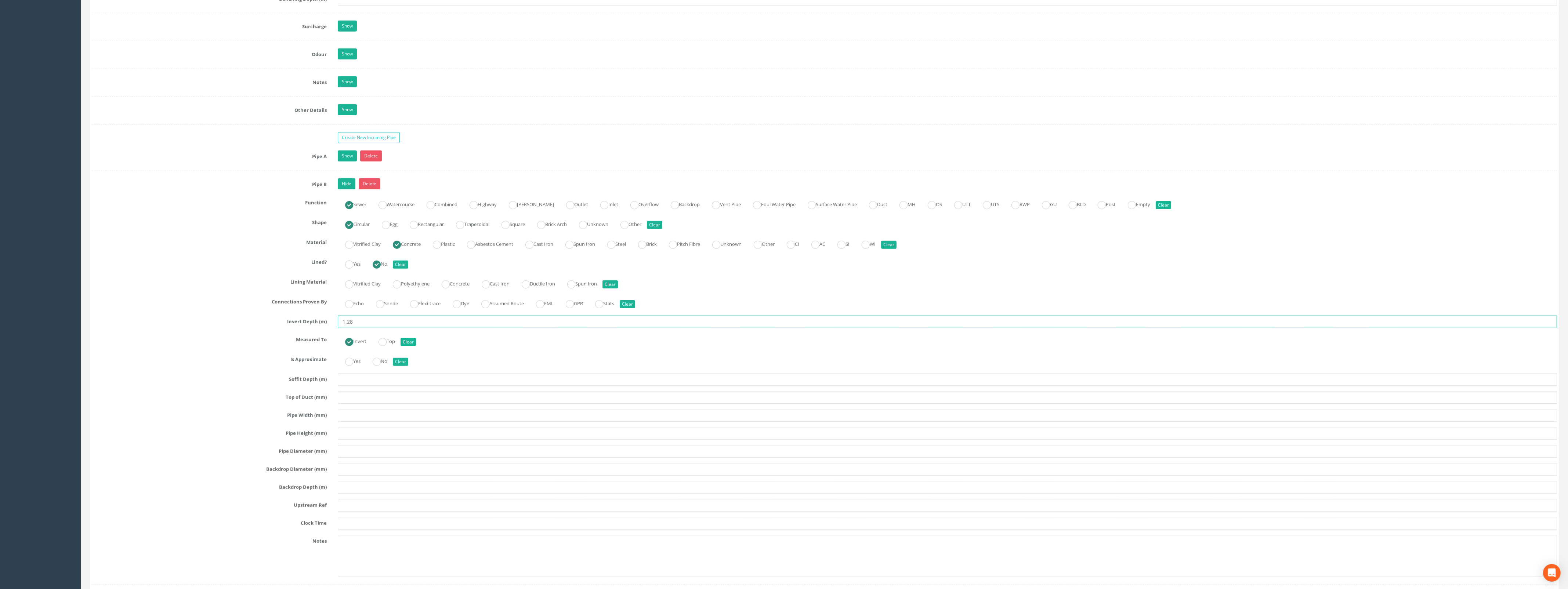
type input "1.28"
click at [363, 422] on input "text" at bounding box center [947, 415] width 1219 height 12
type input "300"
click at [367, 455] on input "text" at bounding box center [947, 451] width 1219 height 12
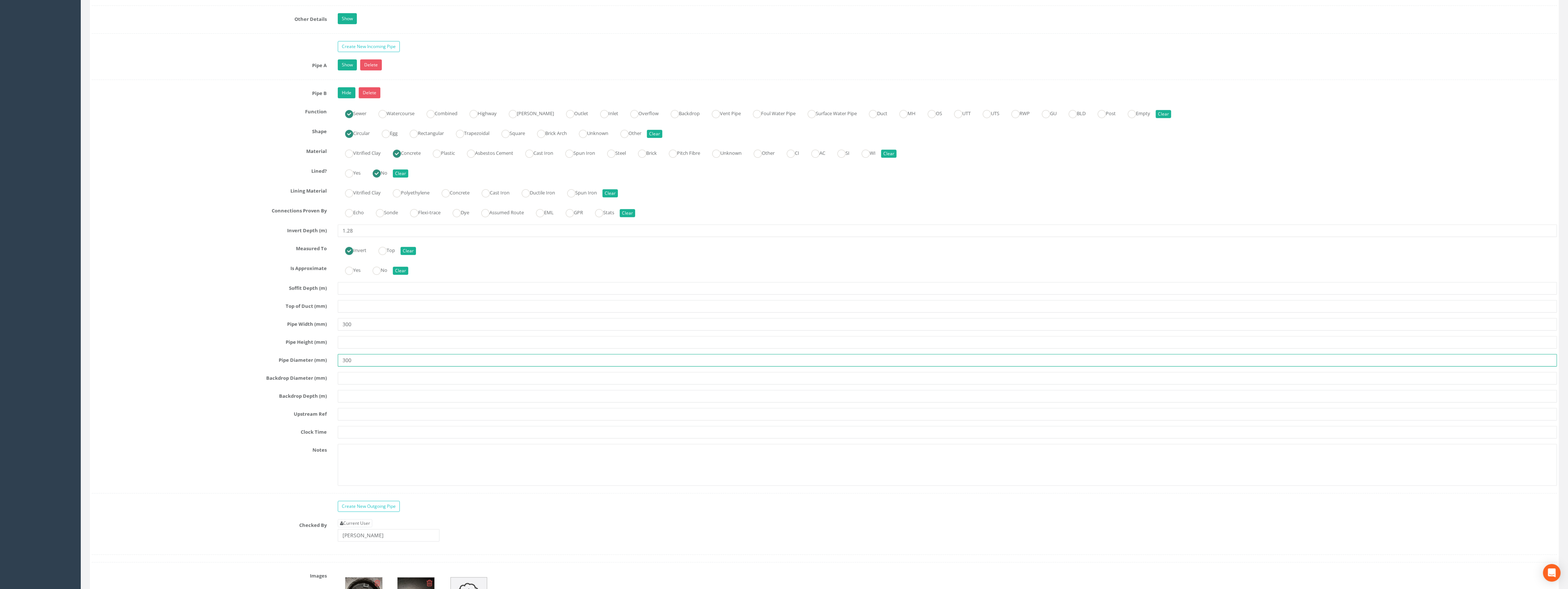
scroll to position [1146, 0]
type input "300"
click at [359, 420] on input "text" at bounding box center [947, 414] width 1219 height 12
drag, startPoint x: 372, startPoint y: 420, endPoint x: 322, endPoint y: 420, distance: 50.0
click at [322, 420] on div "Upstream Ref Outfall" at bounding box center [824, 414] width 1476 height 12
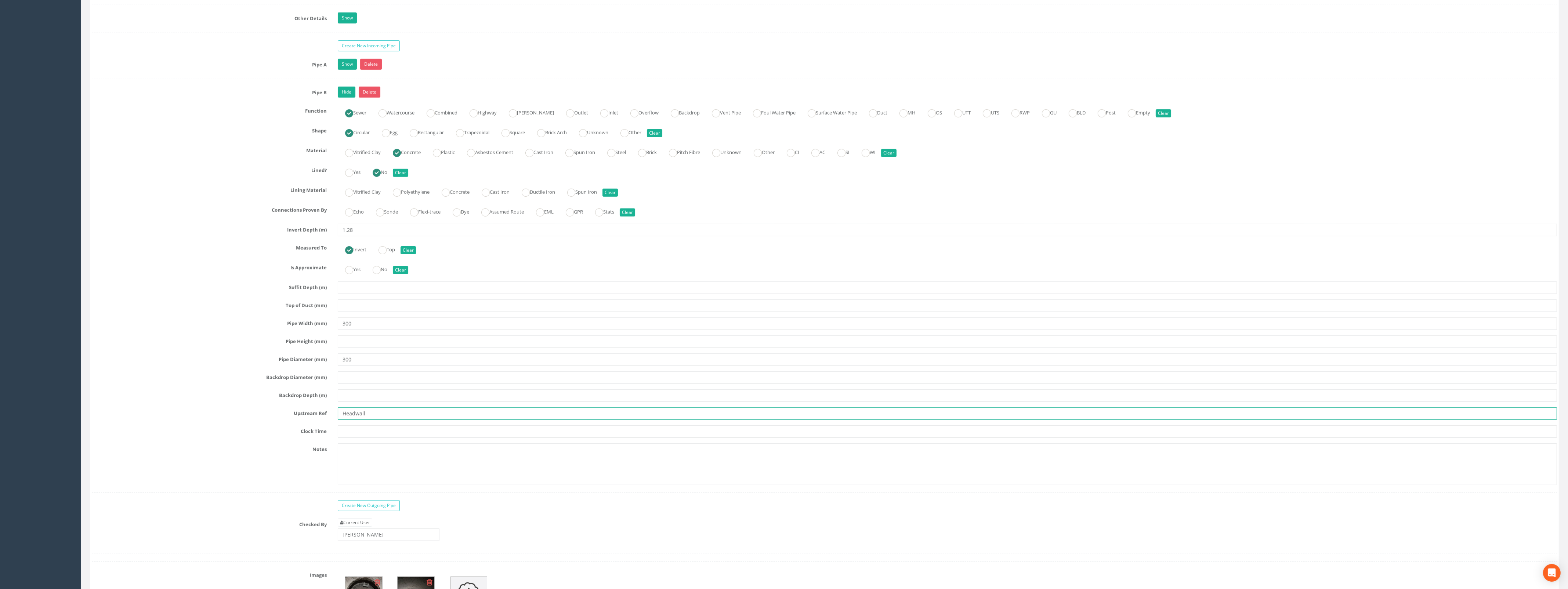
type input "Headwall"
click at [359, 463] on textarea at bounding box center [947, 464] width 1219 height 42
type textarea "Silted"
click at [351, 98] on link "Hide" at bounding box center [346, 92] width 18 height 11
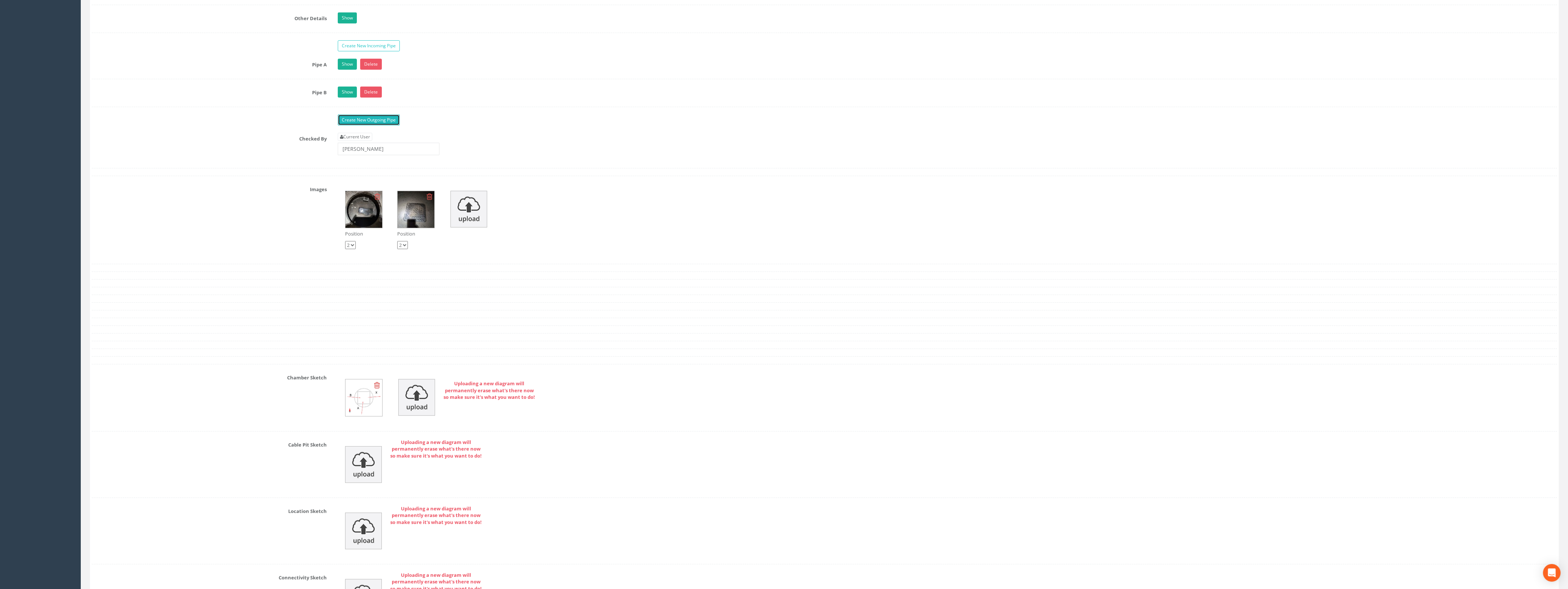
click at [358, 123] on link "Create New Outgoing Pipe" at bounding box center [368, 120] width 62 height 11
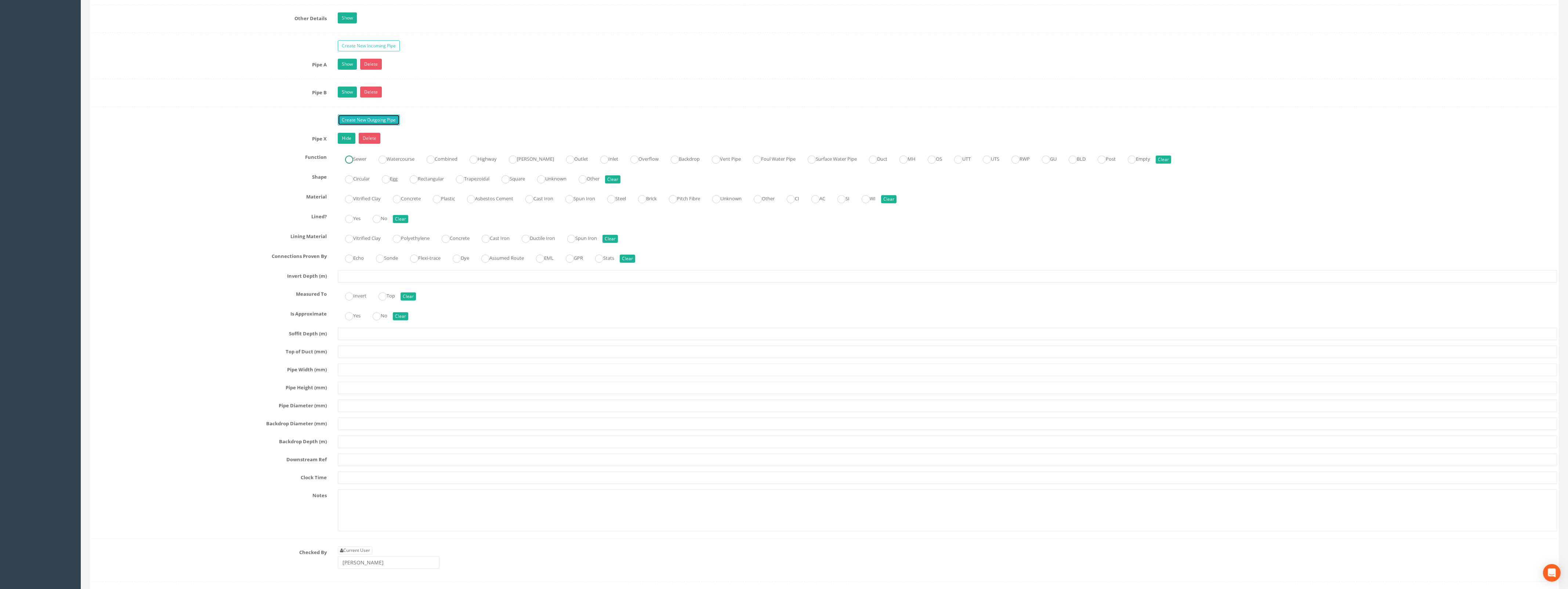
click at [353, 162] on ins at bounding box center [348, 159] width 8 height 8
radio input "true"
click at [353, 183] on label "Circular" at bounding box center [353, 178] width 32 height 10
radio input "true"
click at [399, 203] on ins at bounding box center [396, 199] width 8 height 8
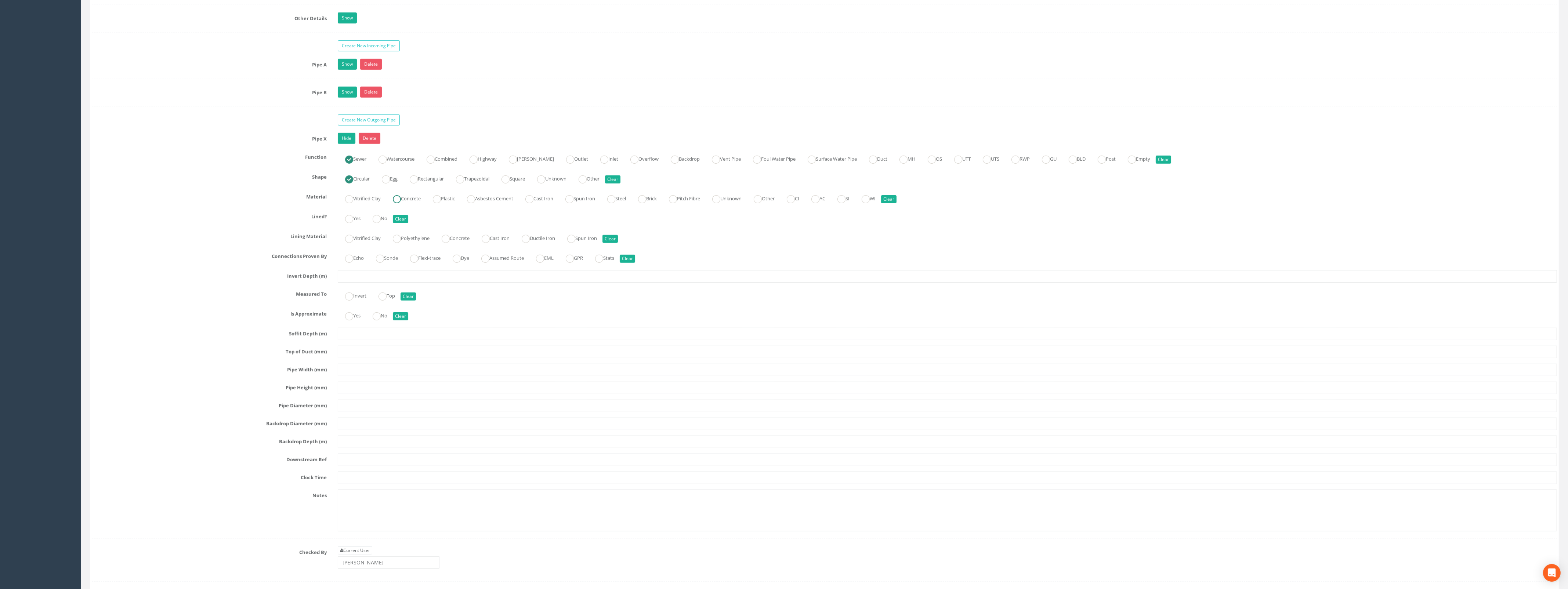
radio input "true"
click at [381, 223] on ins at bounding box center [376, 219] width 8 height 8
radio input "true"
click at [356, 282] on input "text" at bounding box center [947, 276] width 1219 height 12
type input "1.30"
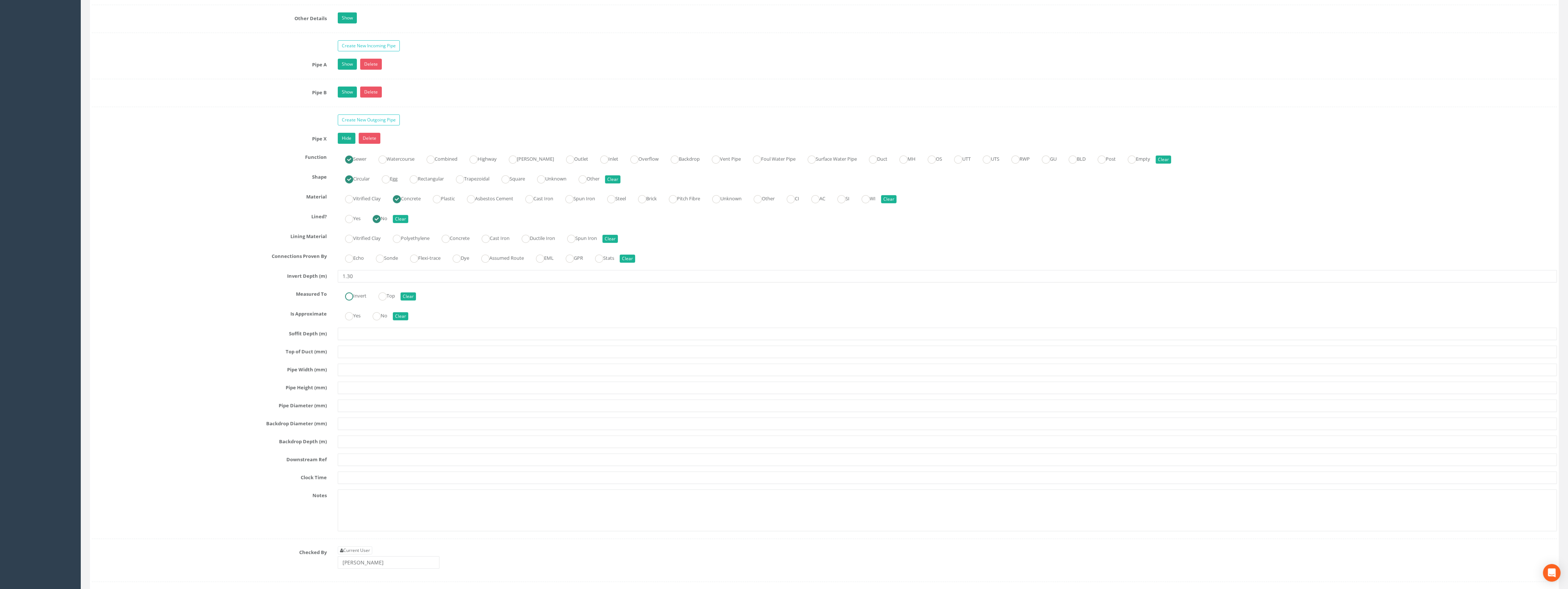
click at [353, 301] on label "Invert" at bounding box center [352, 294] width 29 height 10
radio input "true"
click at [366, 374] on input "text" at bounding box center [947, 370] width 1219 height 12
type input "300"
click at [381, 411] on input "text" at bounding box center [947, 406] width 1219 height 12
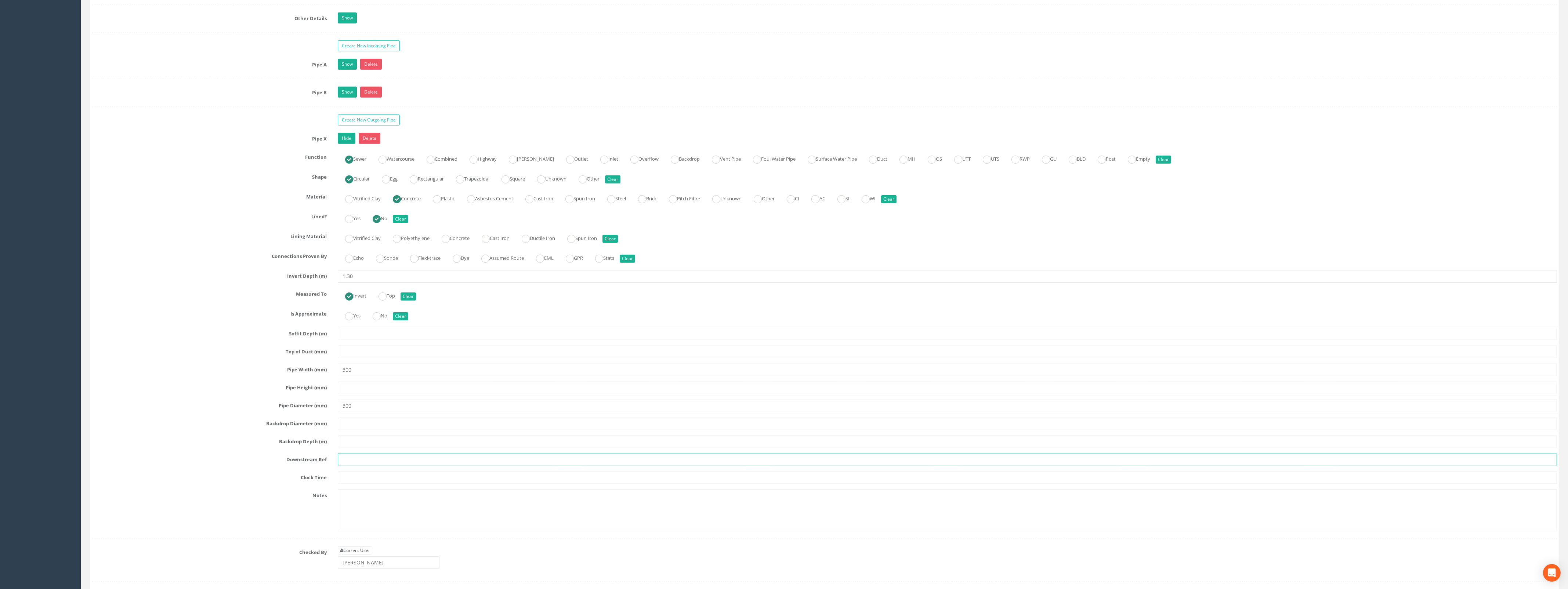
click at [358, 465] on input "text" at bounding box center [947, 459] width 1219 height 12
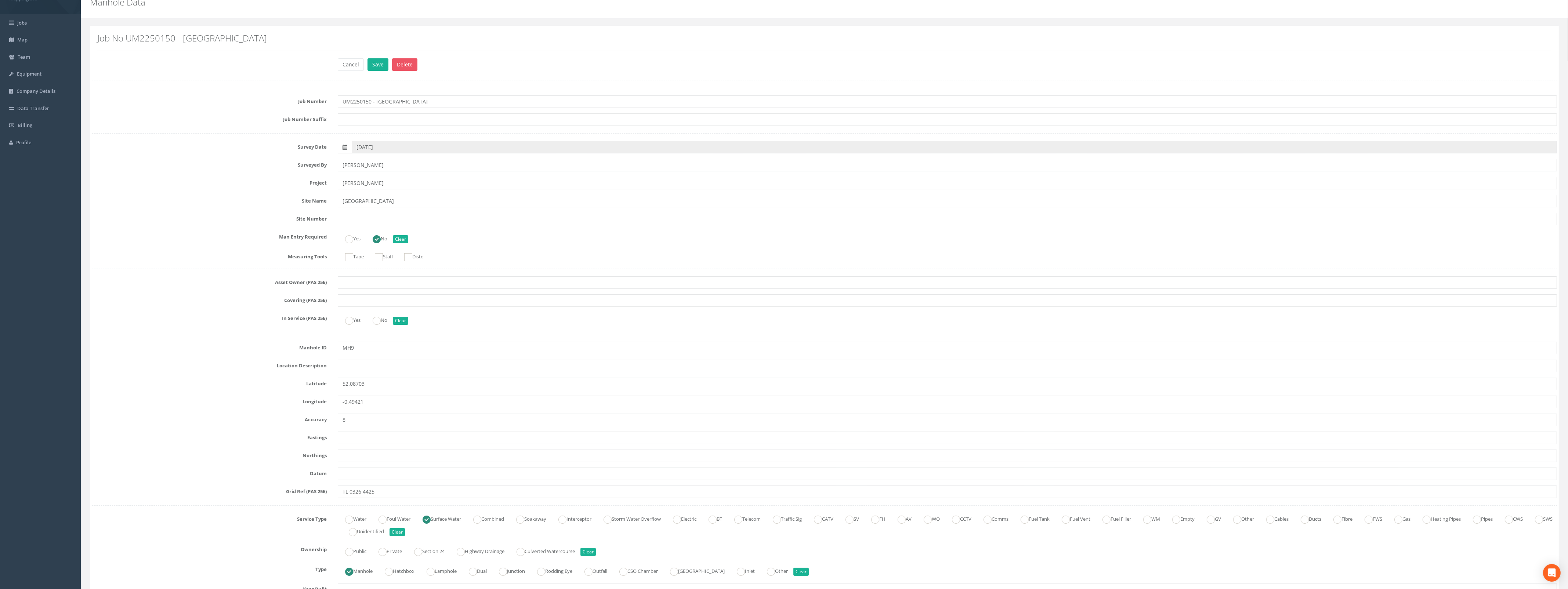
scroll to position [0, 0]
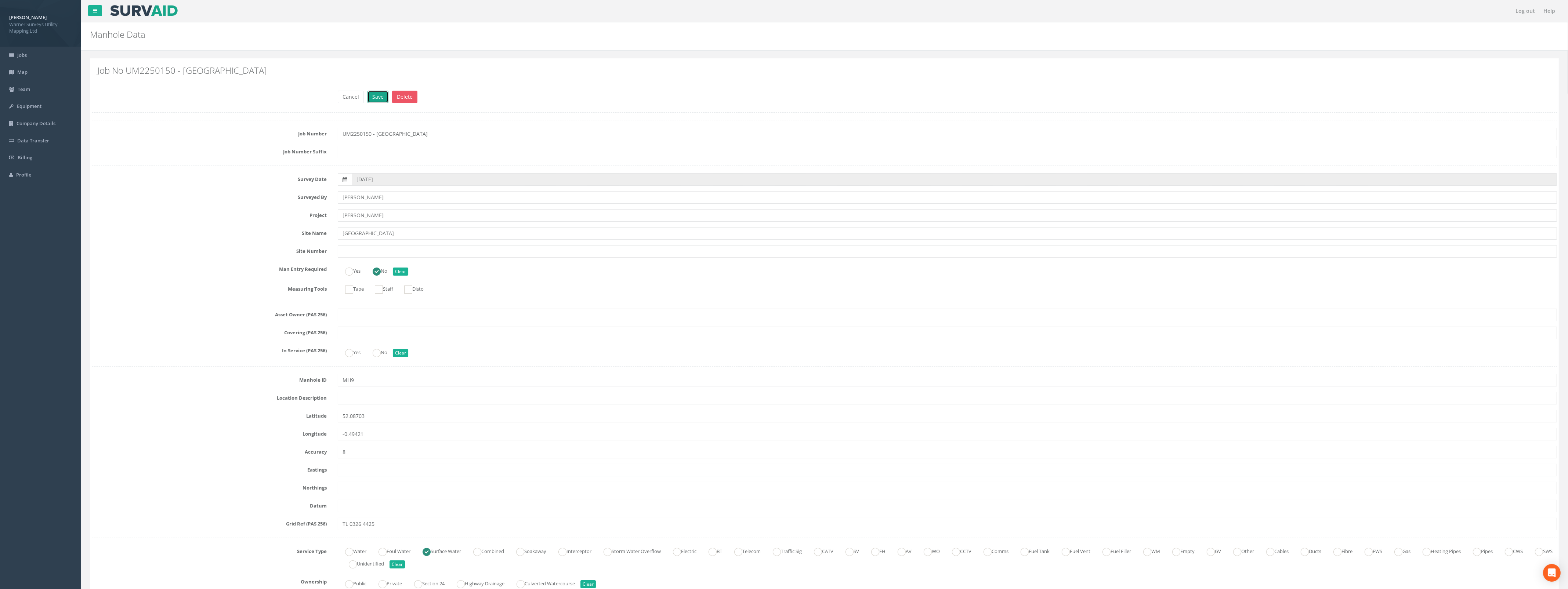
click at [373, 94] on button "Save" at bounding box center [378, 97] width 21 height 12
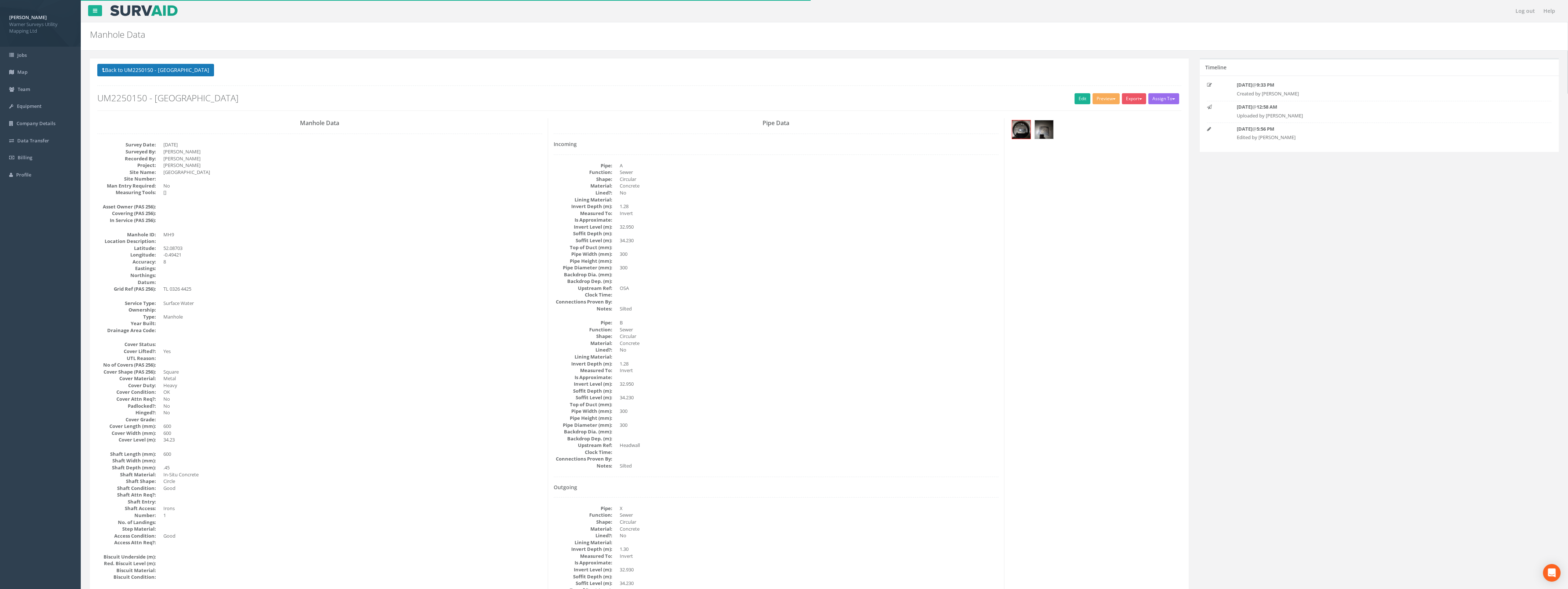
click at [169, 77] on p "Back to UM2250150 - Manor Road Manholes Back to Map" at bounding box center [639, 70] width 1084 height 14
click at [171, 70] on button "Back to UM2250150 - [GEOGRAPHIC_DATA]" at bounding box center [155, 70] width 117 height 12
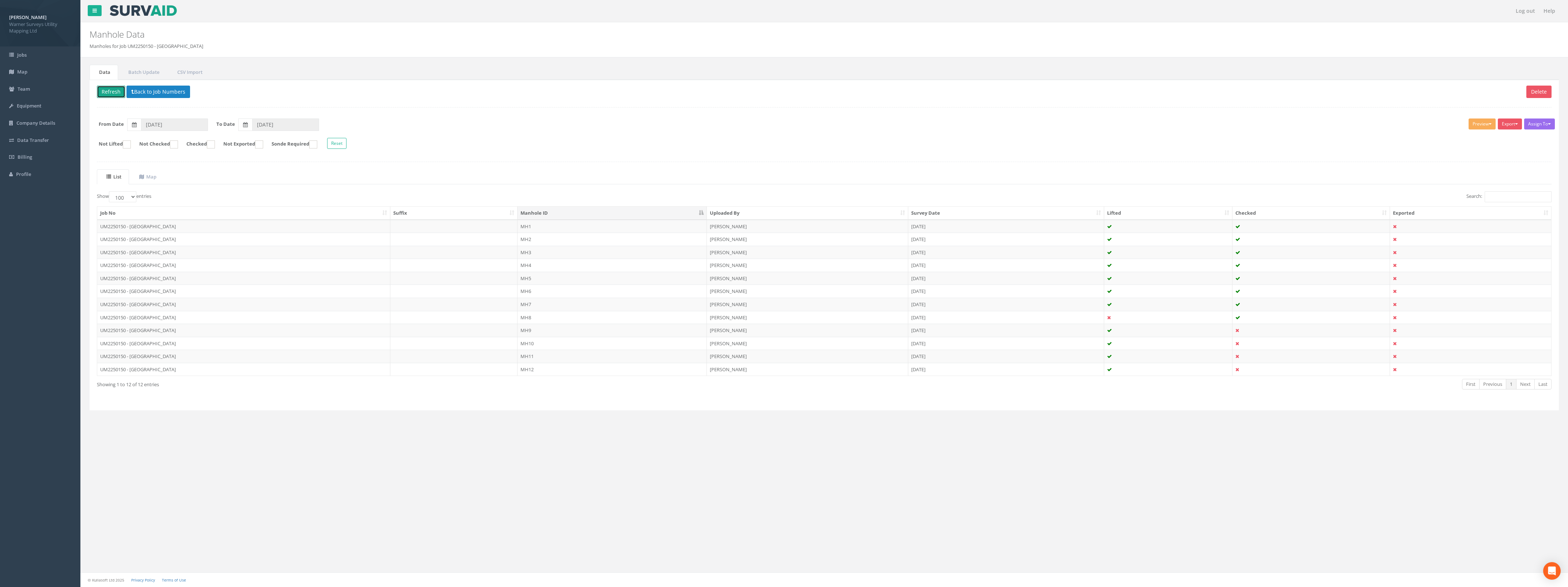
click at [120, 92] on button "Refresh" at bounding box center [111, 92] width 29 height 12
click at [909, 341] on td "[DATE]" at bounding box center [1006, 343] width 196 height 13
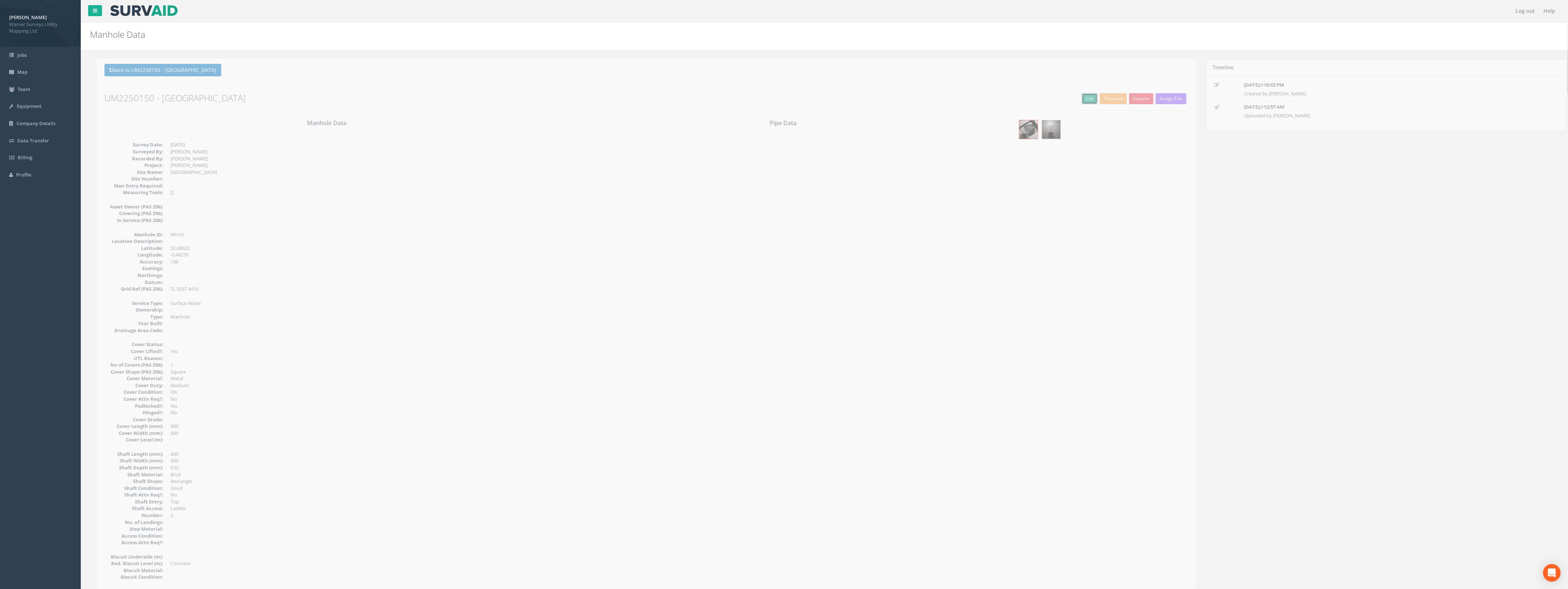
click at [1080, 103] on link "Edit" at bounding box center [1083, 99] width 16 height 11
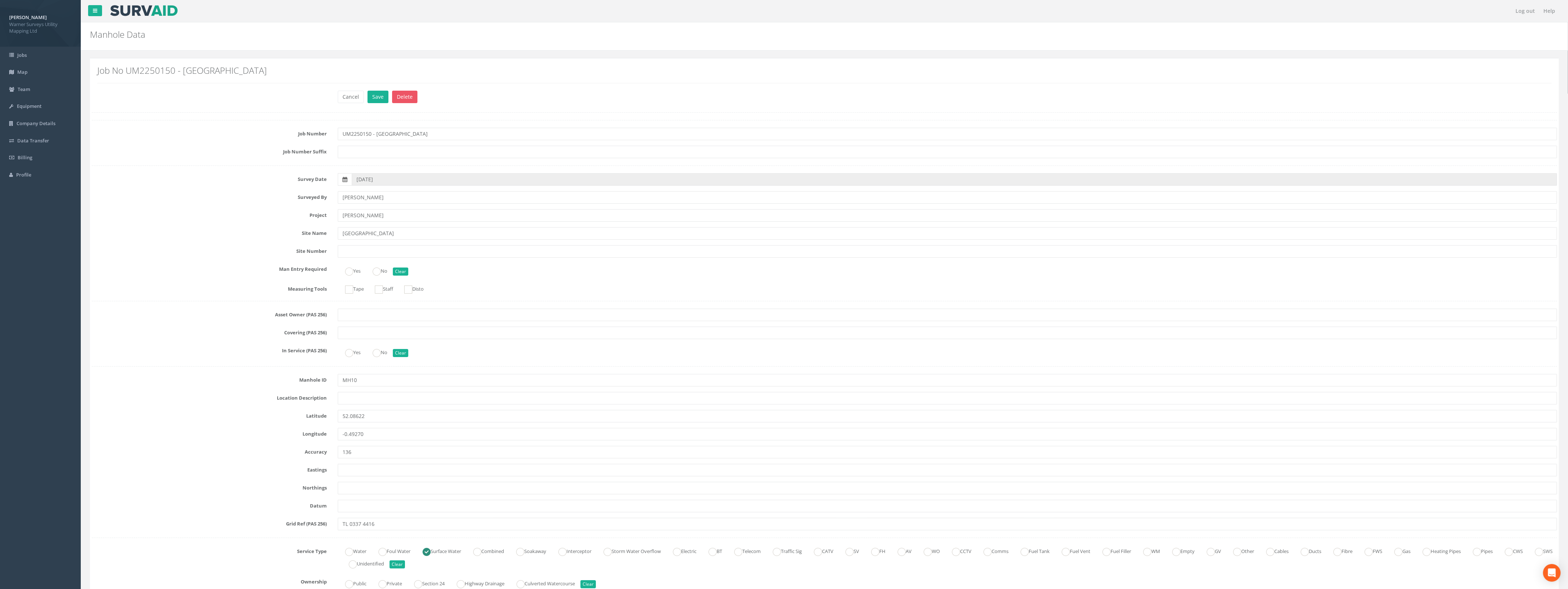
click at [348, 179] on label at bounding box center [344, 179] width 14 height 12
click at [352, 179] on input "[DATE]" at bounding box center [954, 179] width 1205 height 12
click at [360, 190] on th "‹" at bounding box center [360, 192] width 13 height 10
click at [416, 241] on span "19" at bounding box center [416, 243] width 13 height 10
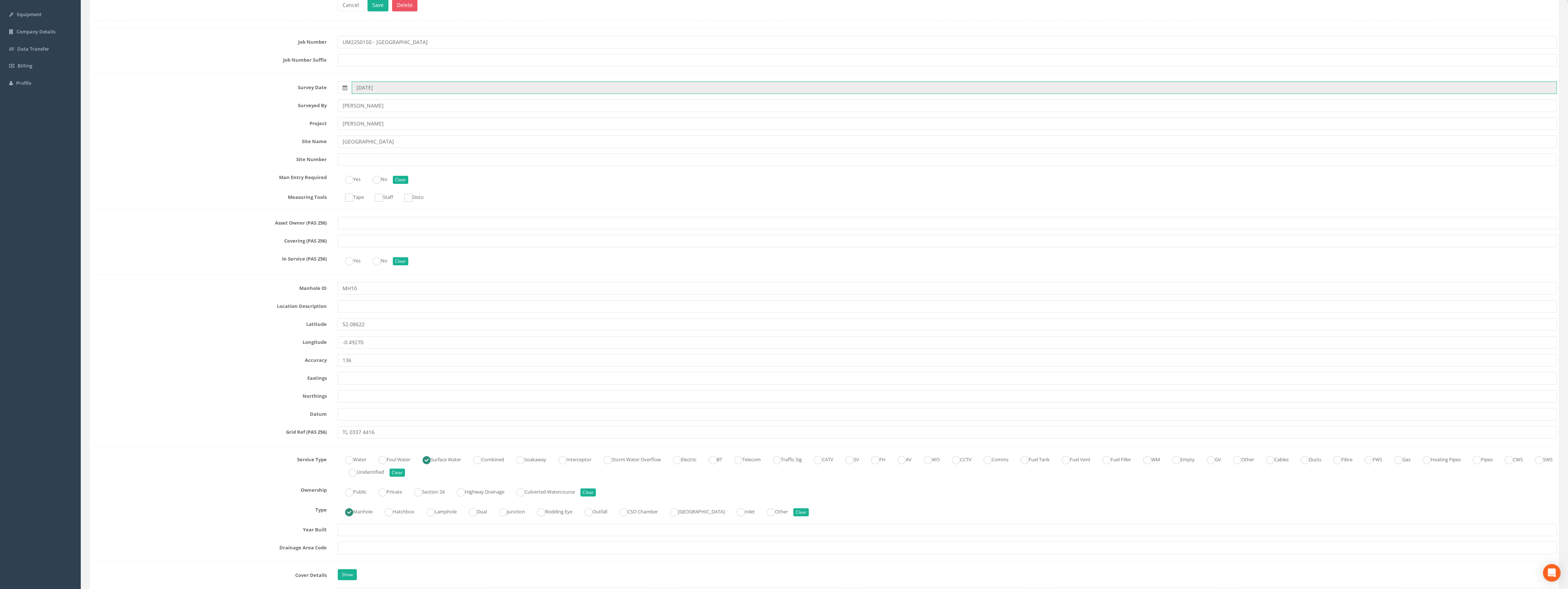
scroll to position [183, 0]
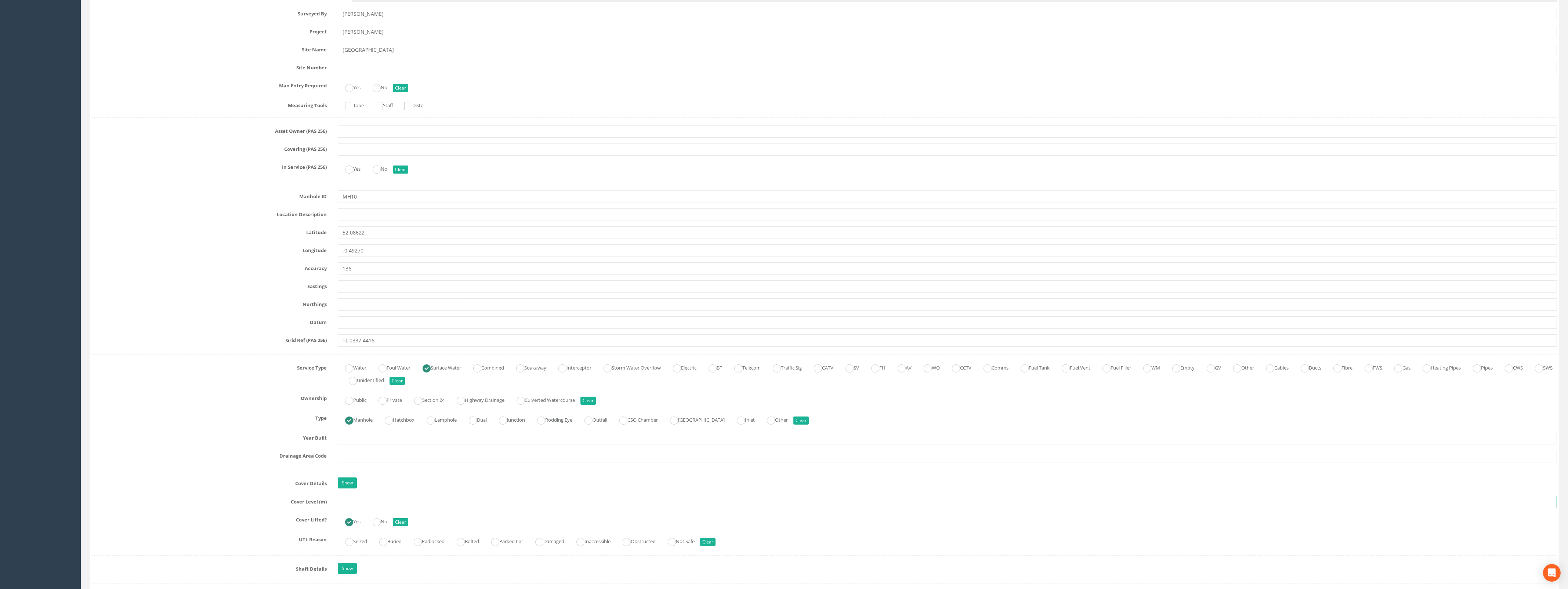
click at [359, 505] on input "text" at bounding box center [947, 502] width 1219 height 12
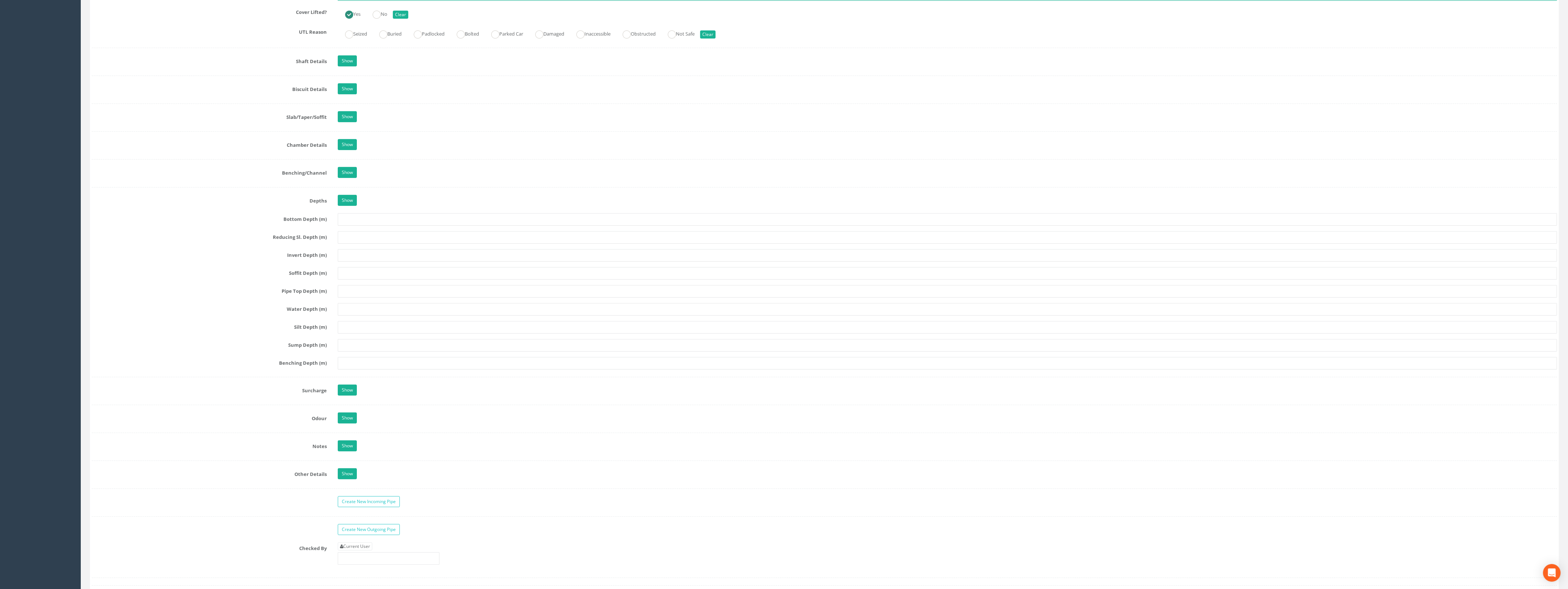
scroll to position [780, 0]
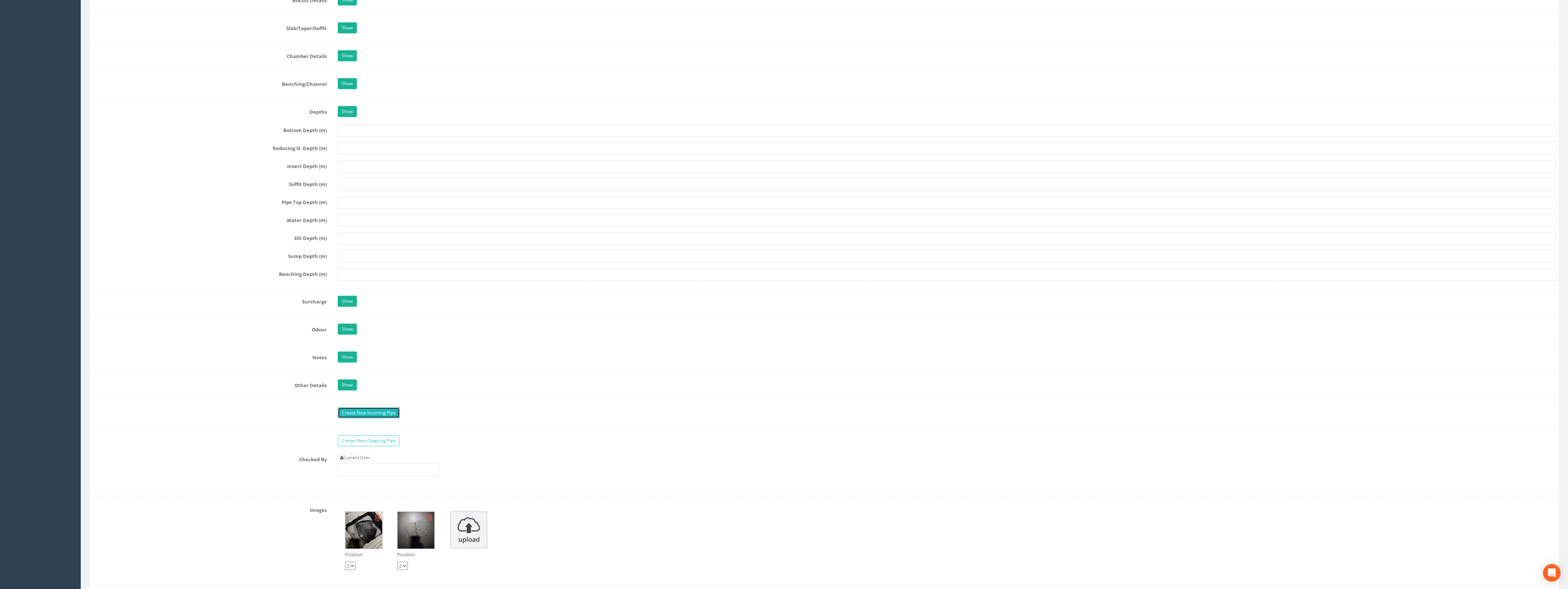
drag, startPoint x: 355, startPoint y: 415, endPoint x: 359, endPoint y: 414, distance: 4.1
click at [355, 415] on link "Create New Incoming Pipe" at bounding box center [368, 413] width 62 height 11
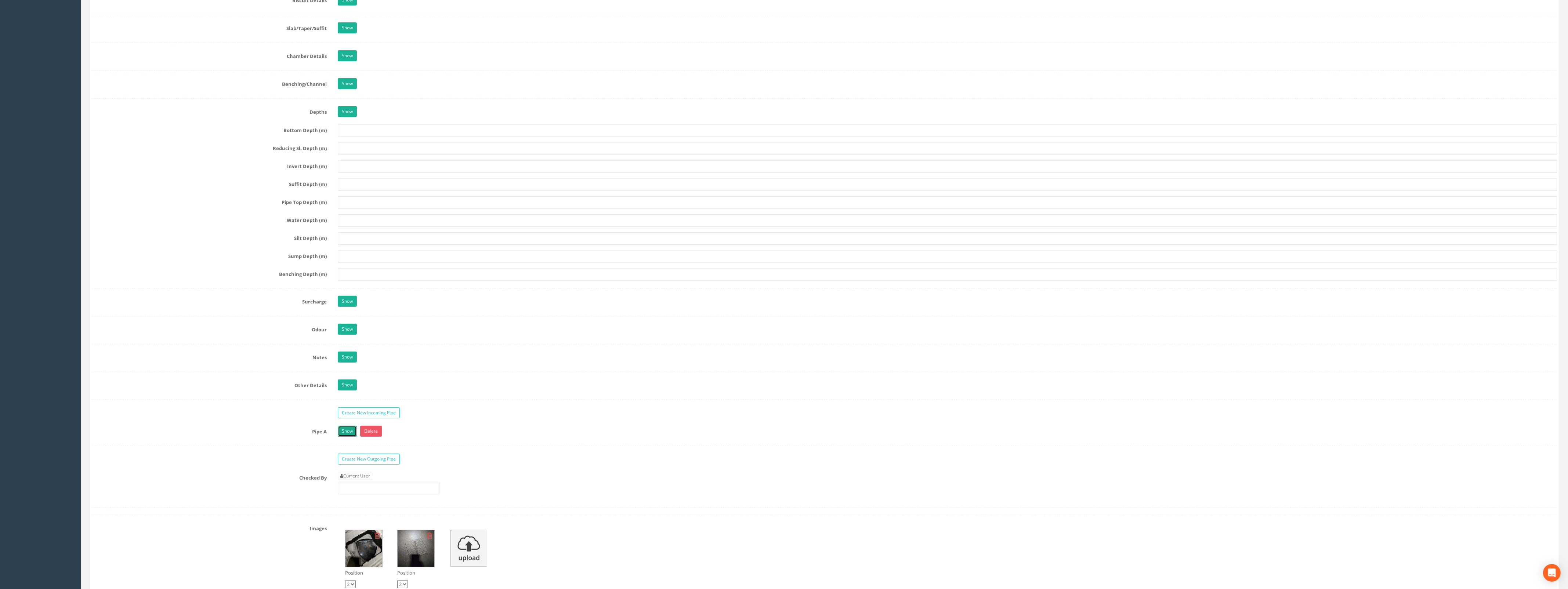
click at [340, 437] on link "Show" at bounding box center [347, 431] width 19 height 11
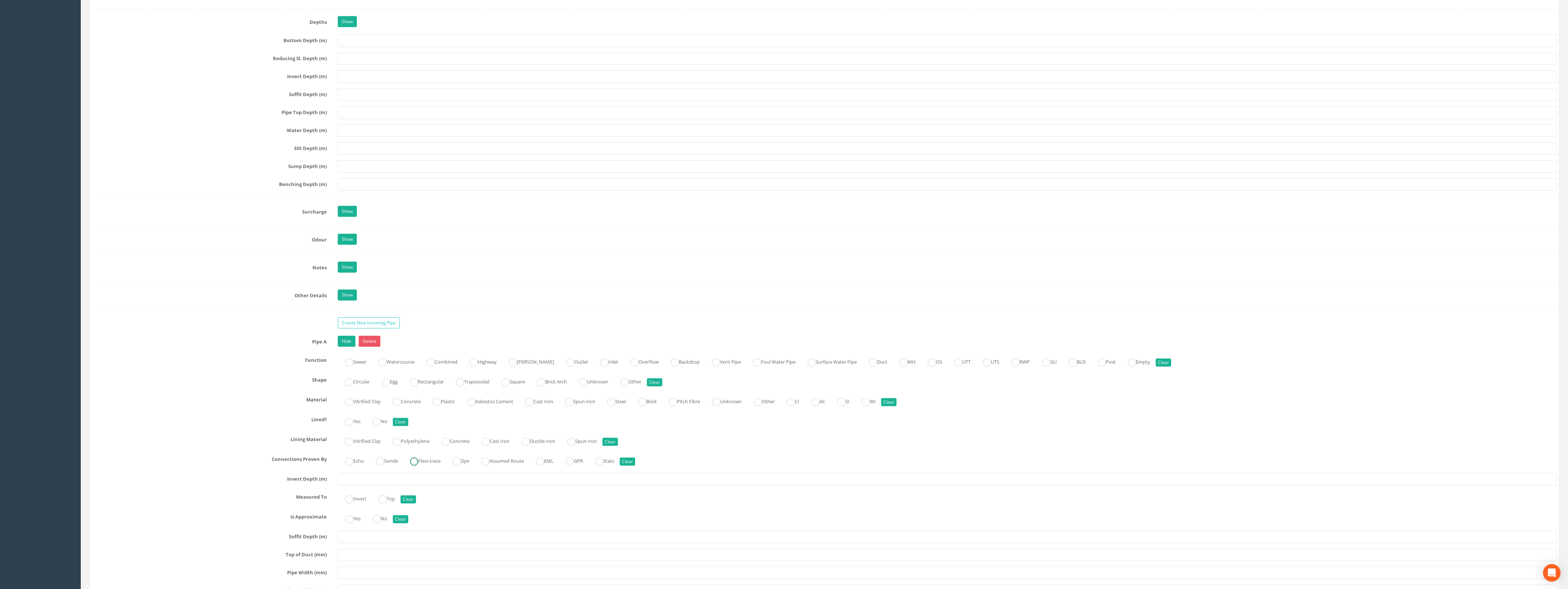
scroll to position [871, 0]
click at [370, 483] on input "text" at bounding box center [947, 477] width 1219 height 12
click at [350, 360] on label "Sewer" at bounding box center [352, 359] width 29 height 10
click at [352, 384] on ins at bounding box center [348, 380] width 8 height 8
click at [400, 402] on ins at bounding box center [396, 400] width 8 height 8
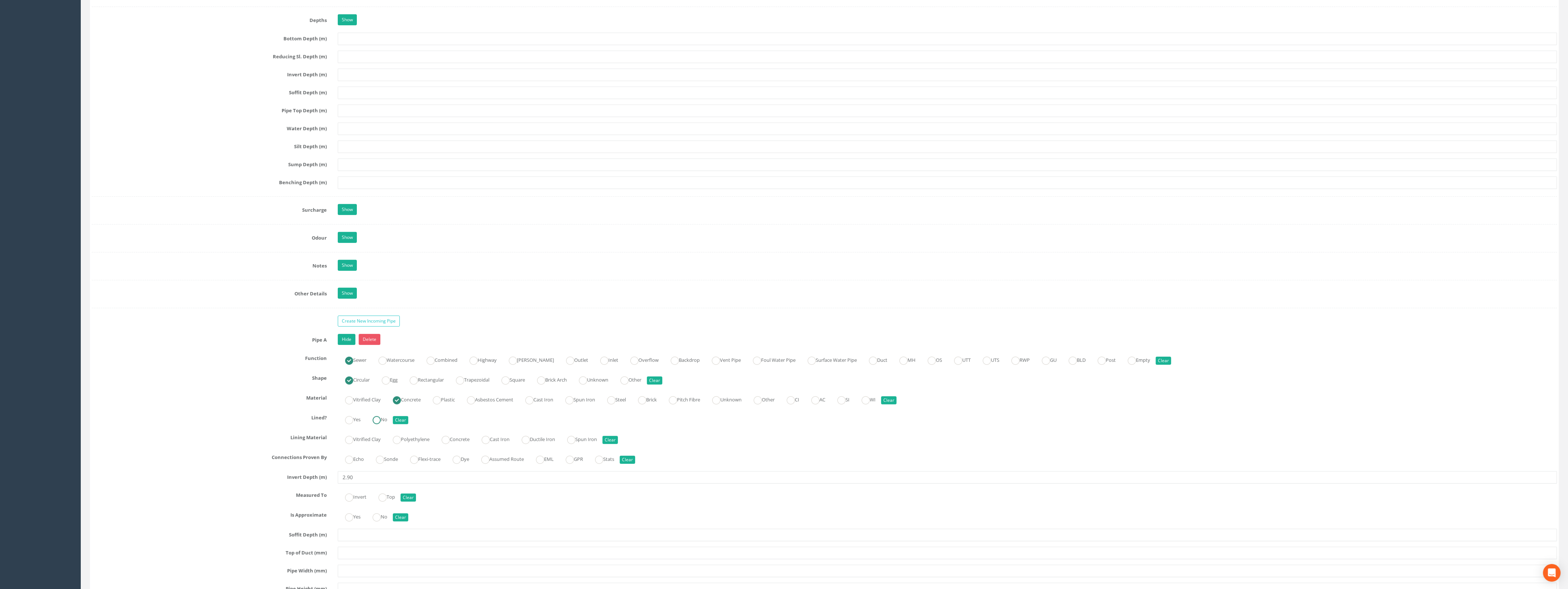
click at [374, 424] on ins at bounding box center [376, 420] width 8 height 8
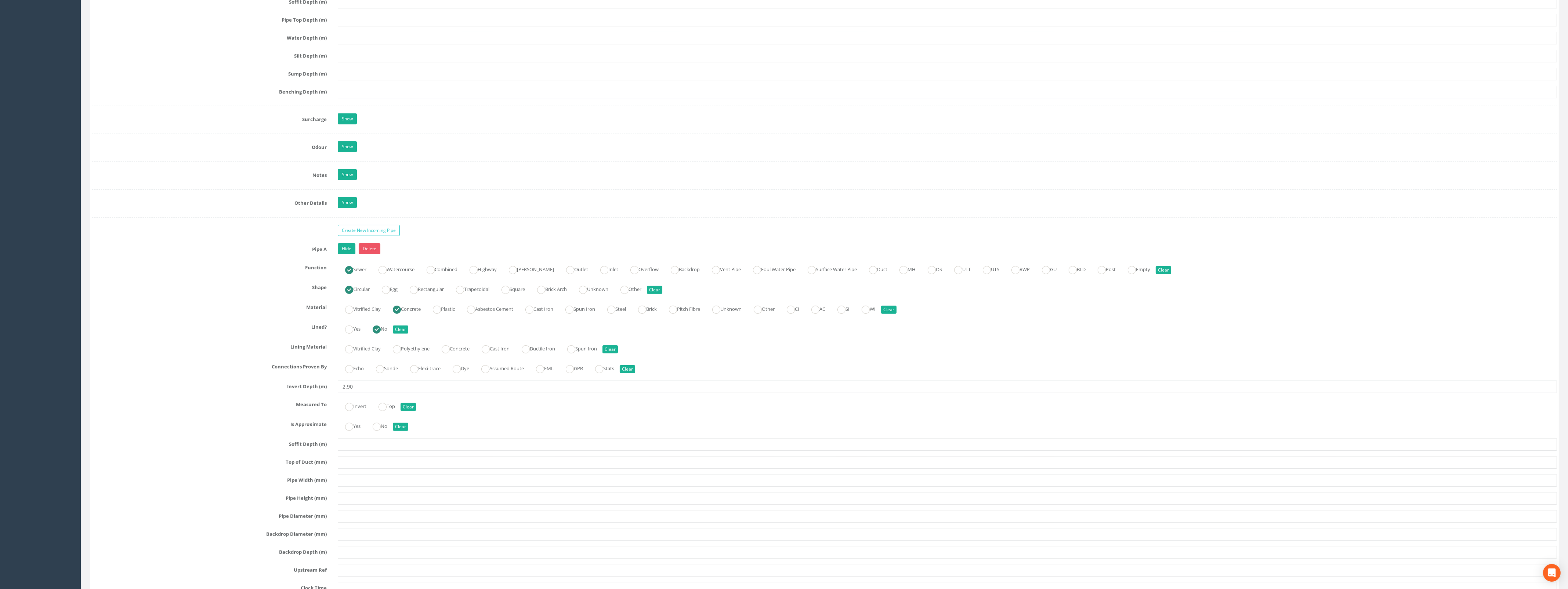
scroll to position [963, 0]
click at [356, 410] on label "Invert" at bounding box center [352, 404] width 29 height 10
click at [352, 430] on ins at bounding box center [348, 425] width 8 height 8
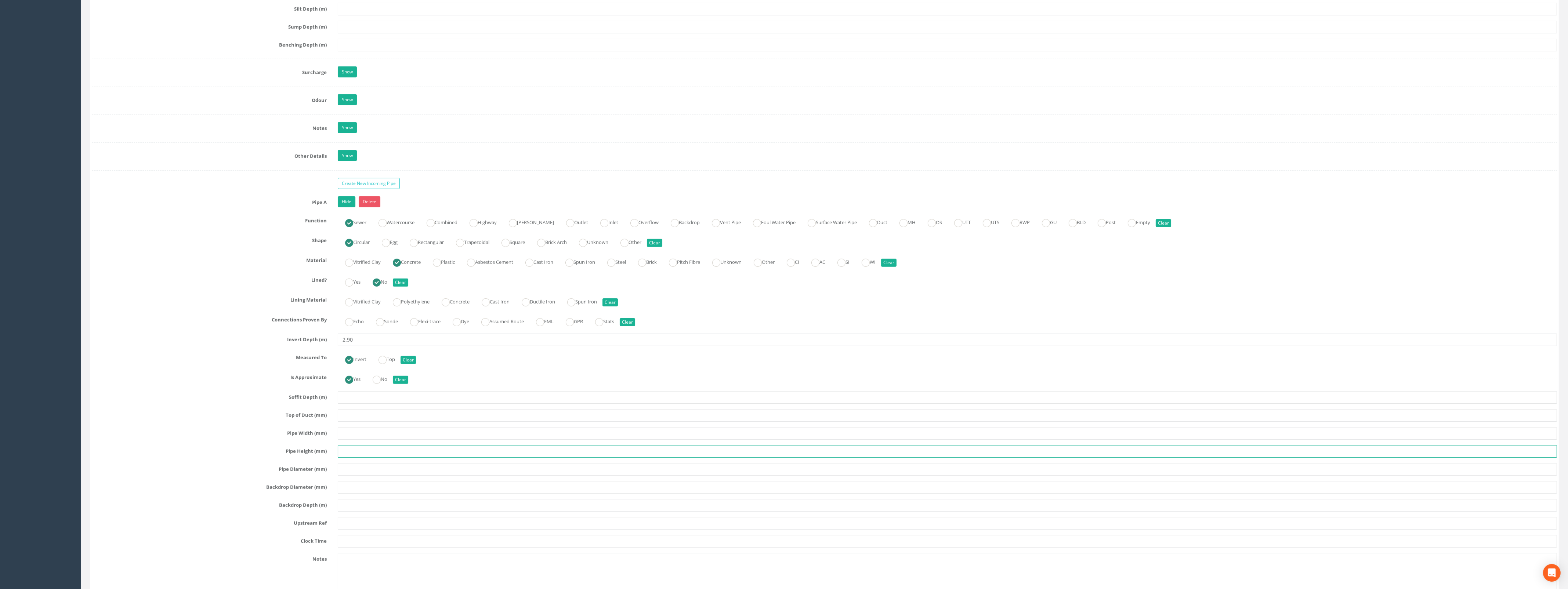
click at [358, 458] on input "text" at bounding box center [947, 451] width 1219 height 12
drag, startPoint x: 362, startPoint y: 459, endPoint x: 335, endPoint y: 461, distance: 27.1
click at [335, 458] on div "1200" at bounding box center [947, 451] width 1230 height 12
click at [358, 439] on input "text" at bounding box center [947, 433] width 1219 height 12
click at [355, 435] on input "text" at bounding box center [947, 433] width 1219 height 12
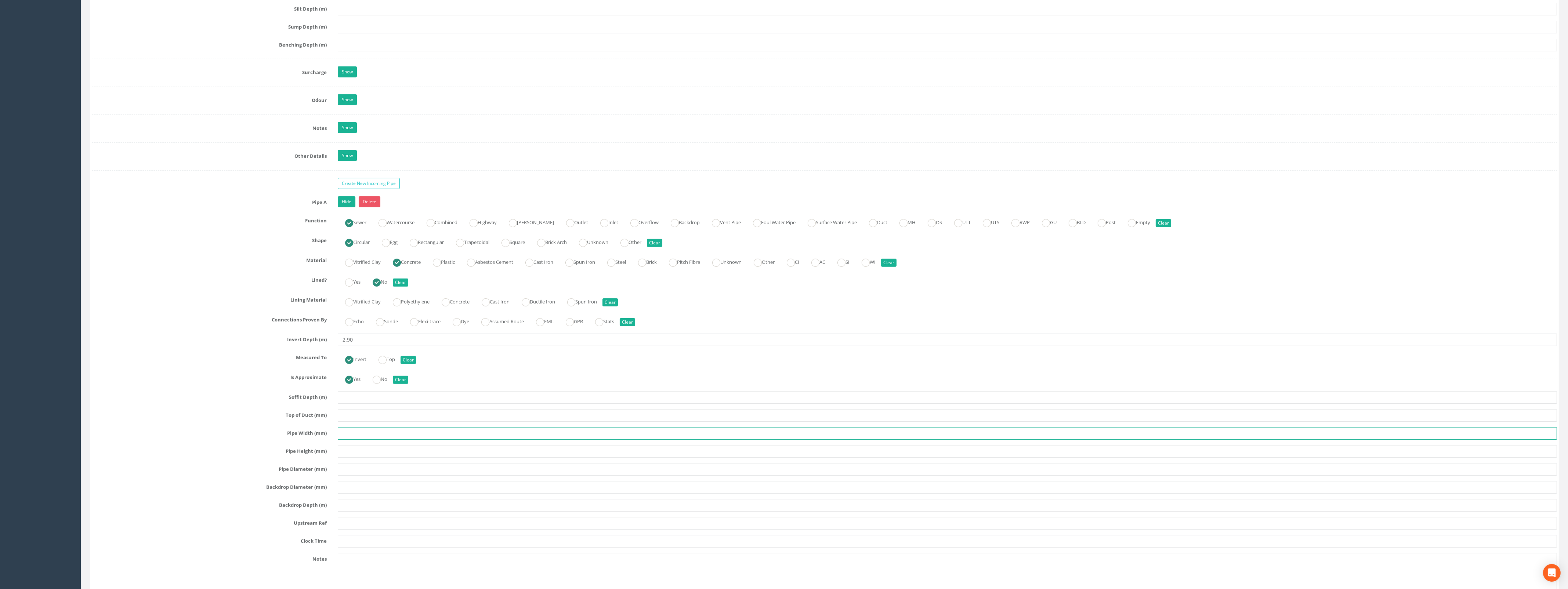
click at [353, 439] on input "text" at bounding box center [947, 433] width 1219 height 12
paste input "1200"
click at [348, 439] on input "1200" at bounding box center [947, 433] width 1219 height 12
click at [361, 439] on input "1200" at bounding box center [947, 433] width 1219 height 12
click at [361, 475] on input "text" at bounding box center [947, 469] width 1219 height 12
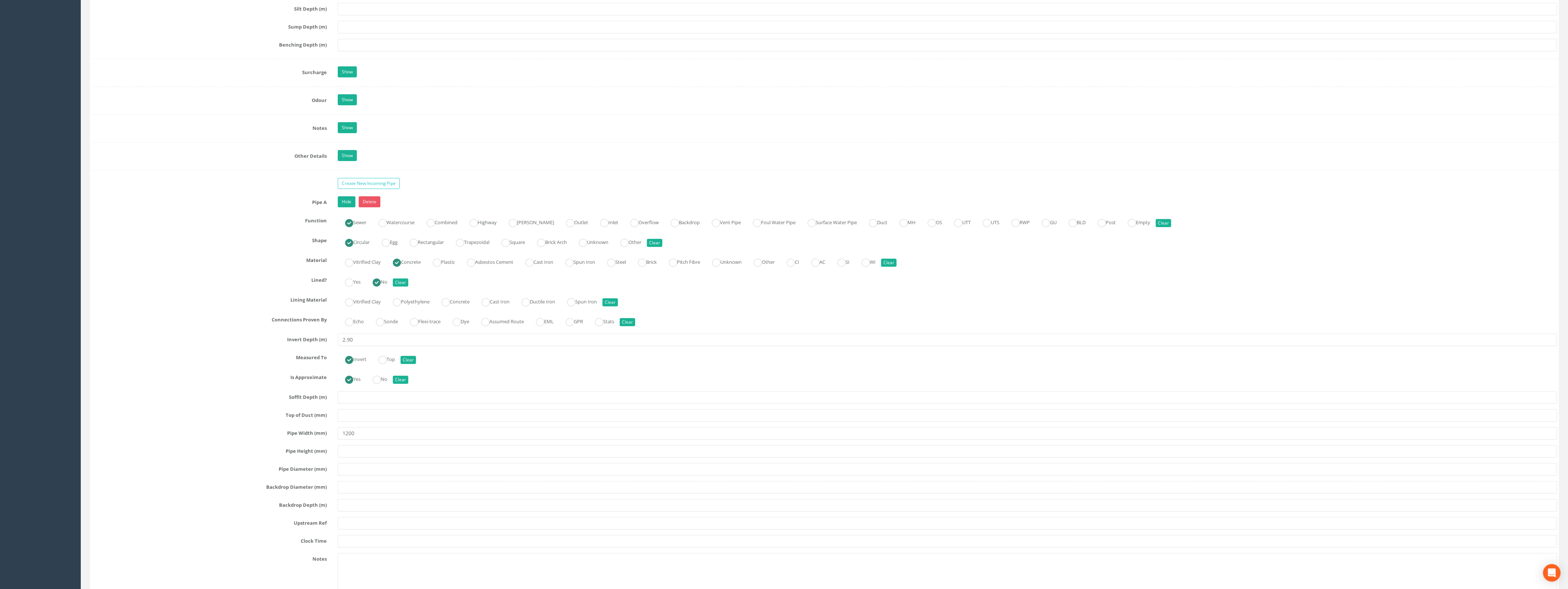
click at [357, 483] on div "Pipe A Hide Delete Function Sewer Watercourse Combined Highway Gulley Outlet In…" at bounding box center [824, 399] width 1465 height 406
click at [348, 475] on input "text" at bounding box center [947, 469] width 1219 height 12
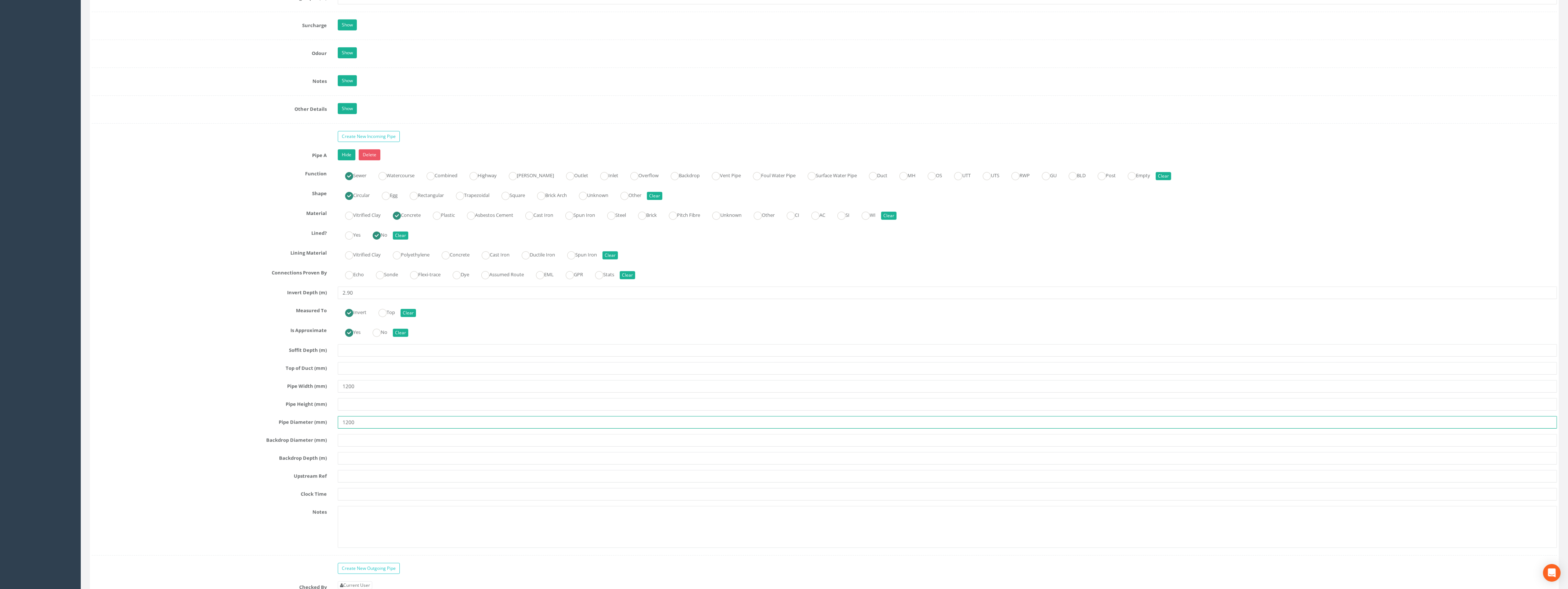
scroll to position [1100, 0]
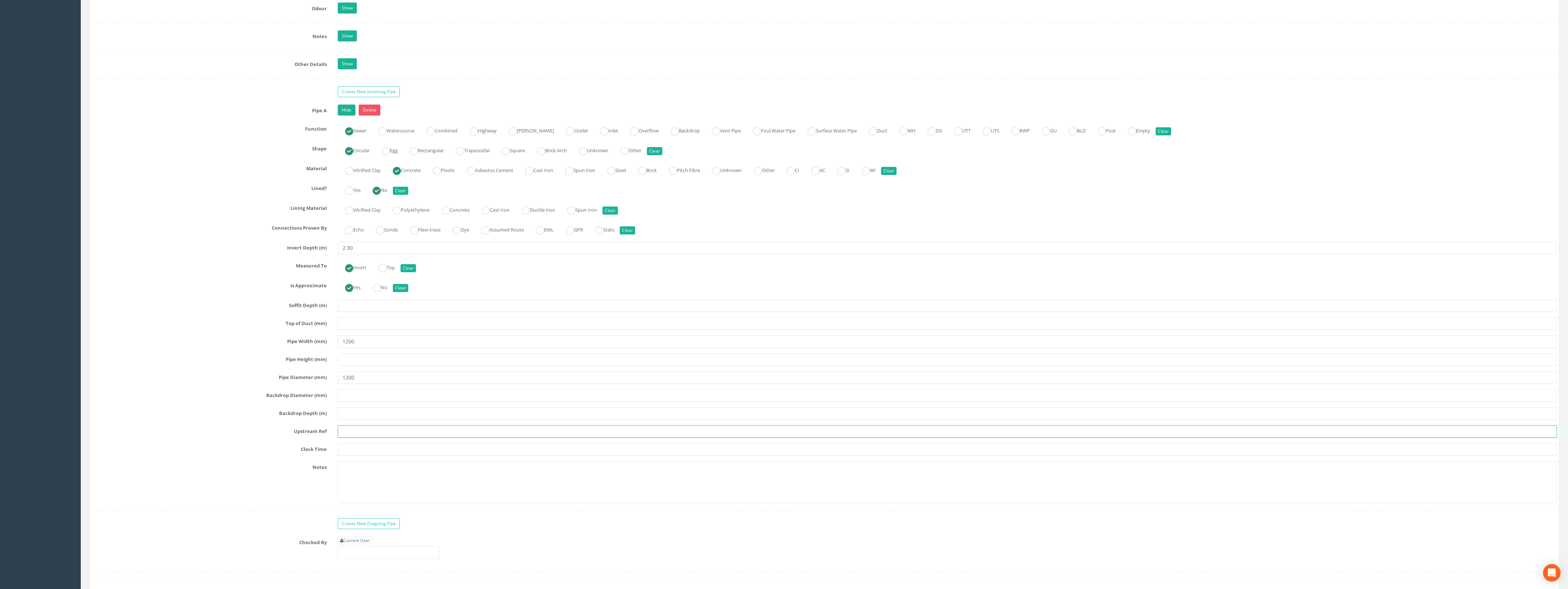
click at [352, 437] on input "text" at bounding box center [947, 431] width 1219 height 12
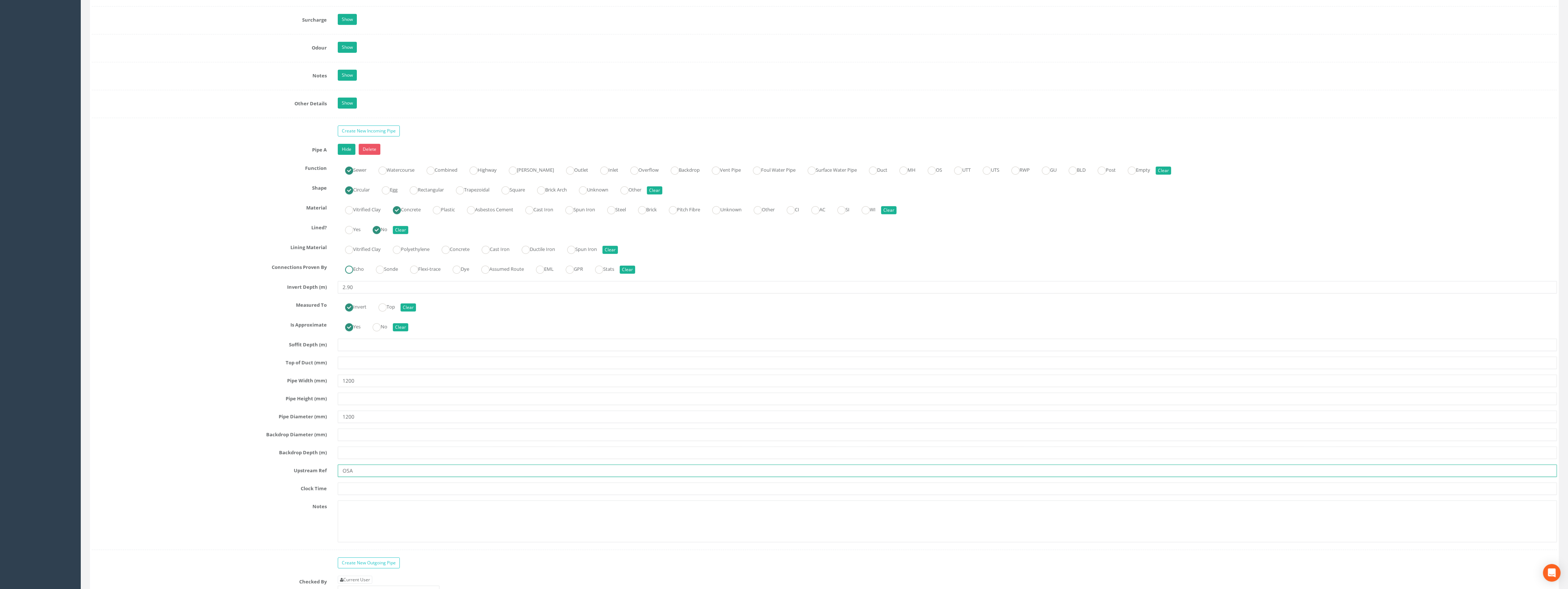
scroll to position [1009, 0]
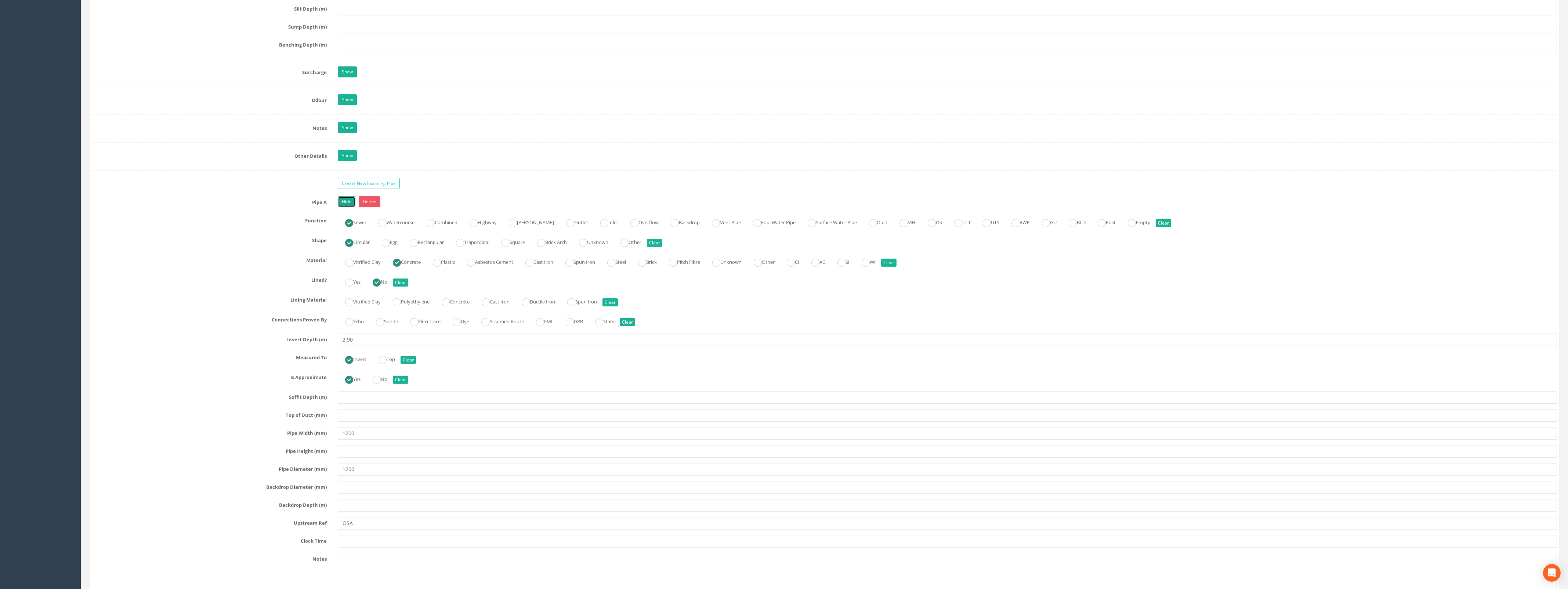
click at [346, 204] on link "Hide" at bounding box center [346, 202] width 18 height 11
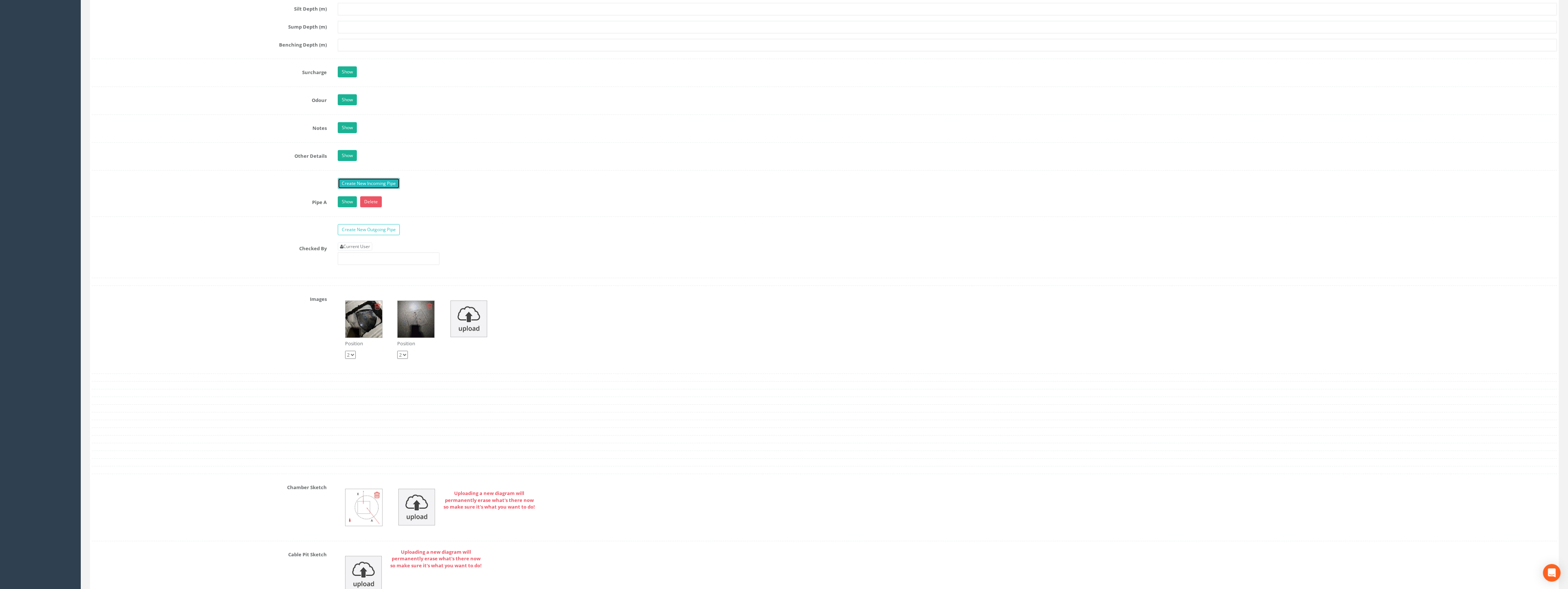
click at [357, 186] on link "Create New Incoming Pipe" at bounding box center [368, 183] width 62 height 11
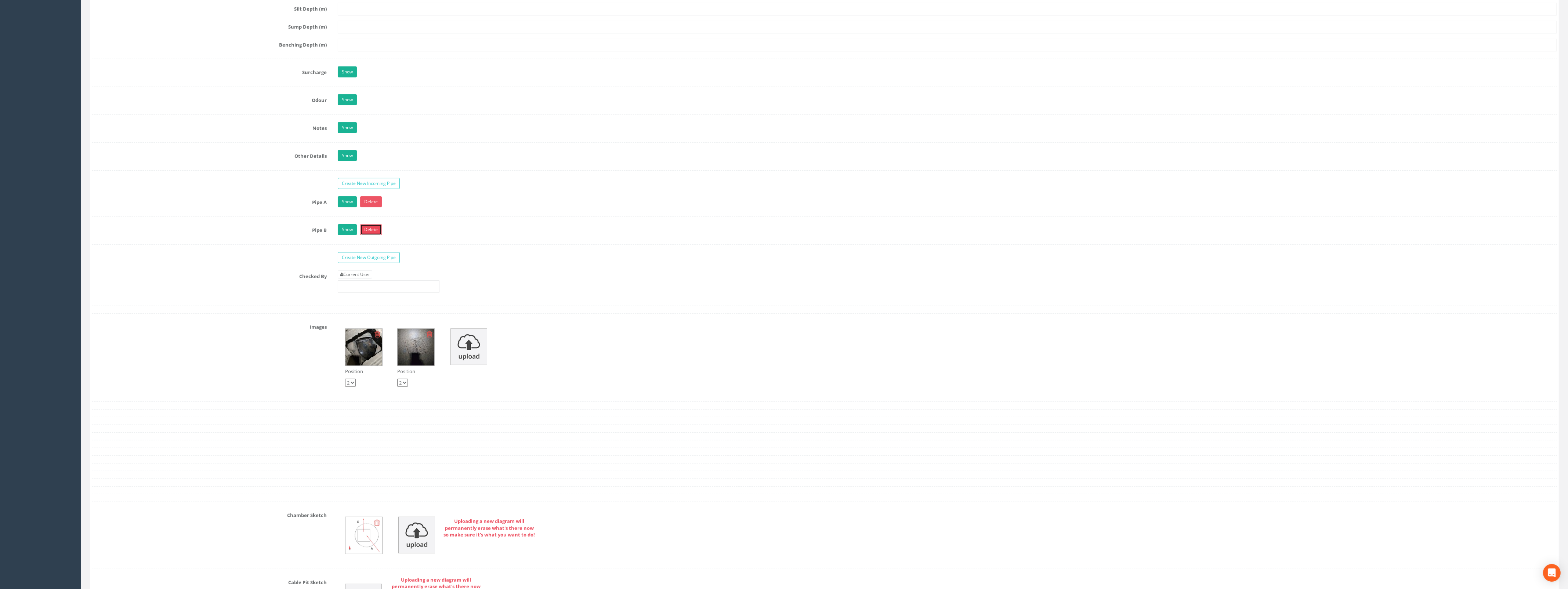
click at [372, 235] on link "Delete" at bounding box center [370, 230] width 21 height 11
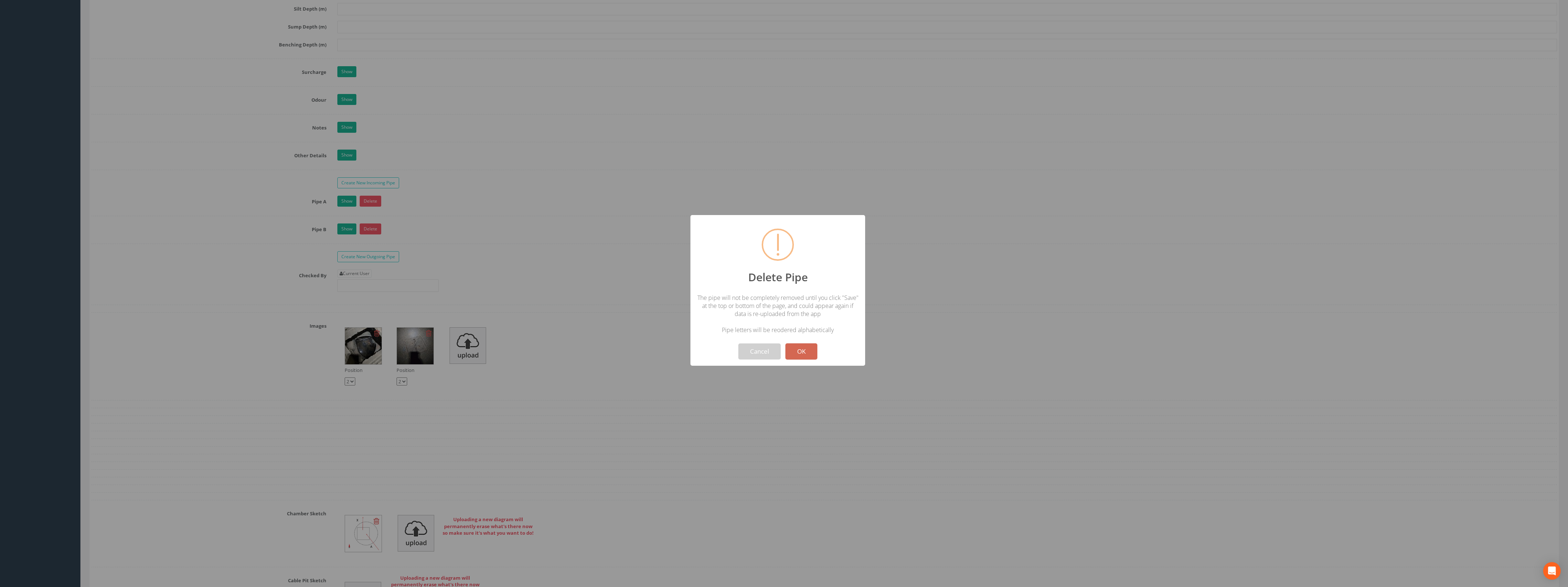
click at [799, 353] on button "OK" at bounding box center [801, 351] width 32 height 16
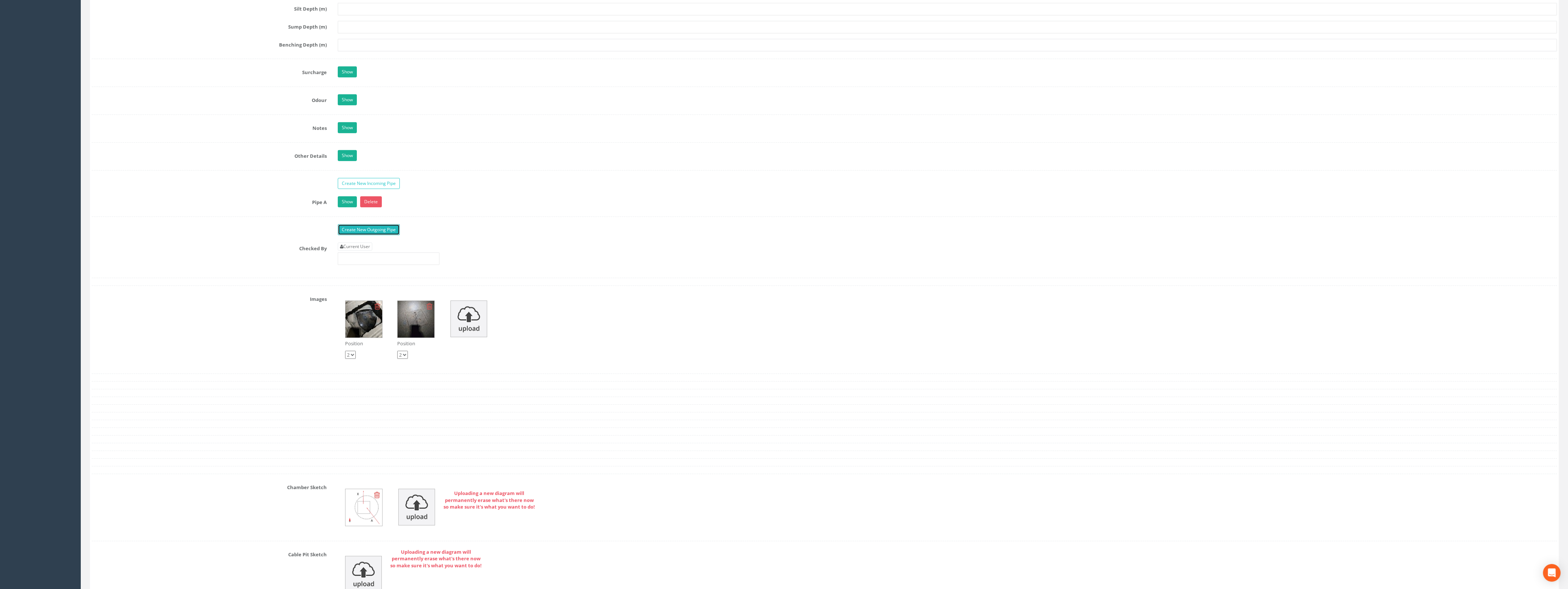
click at [375, 235] on link "Create New Outgoing Pipe" at bounding box center [368, 230] width 62 height 11
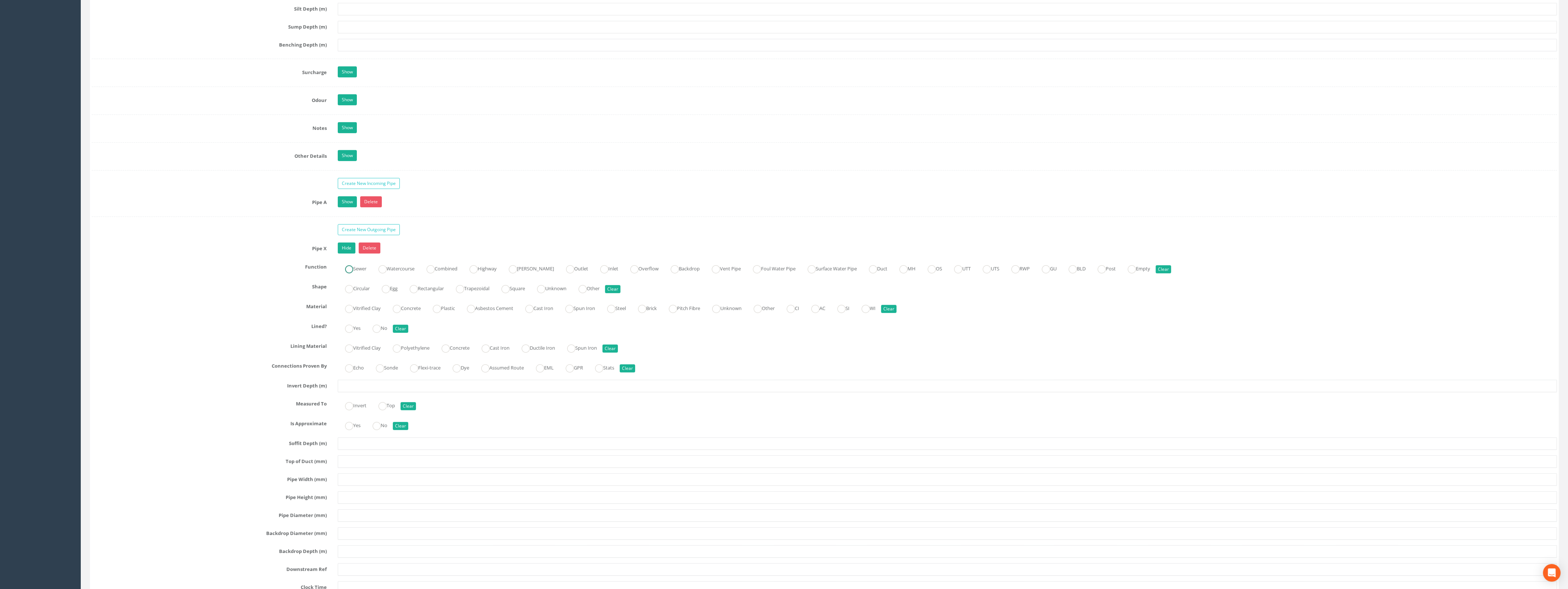
drag, startPoint x: 355, startPoint y: 276, endPoint x: 352, endPoint y: 284, distance: 8.5
click at [354, 273] on label "Sewer" at bounding box center [352, 268] width 29 height 10
click at [352, 291] on ins at bounding box center [348, 289] width 8 height 8
click at [399, 313] on ins at bounding box center [396, 309] width 8 height 8
drag, startPoint x: 381, startPoint y: 334, endPoint x: 386, endPoint y: 361, distance: 27.5
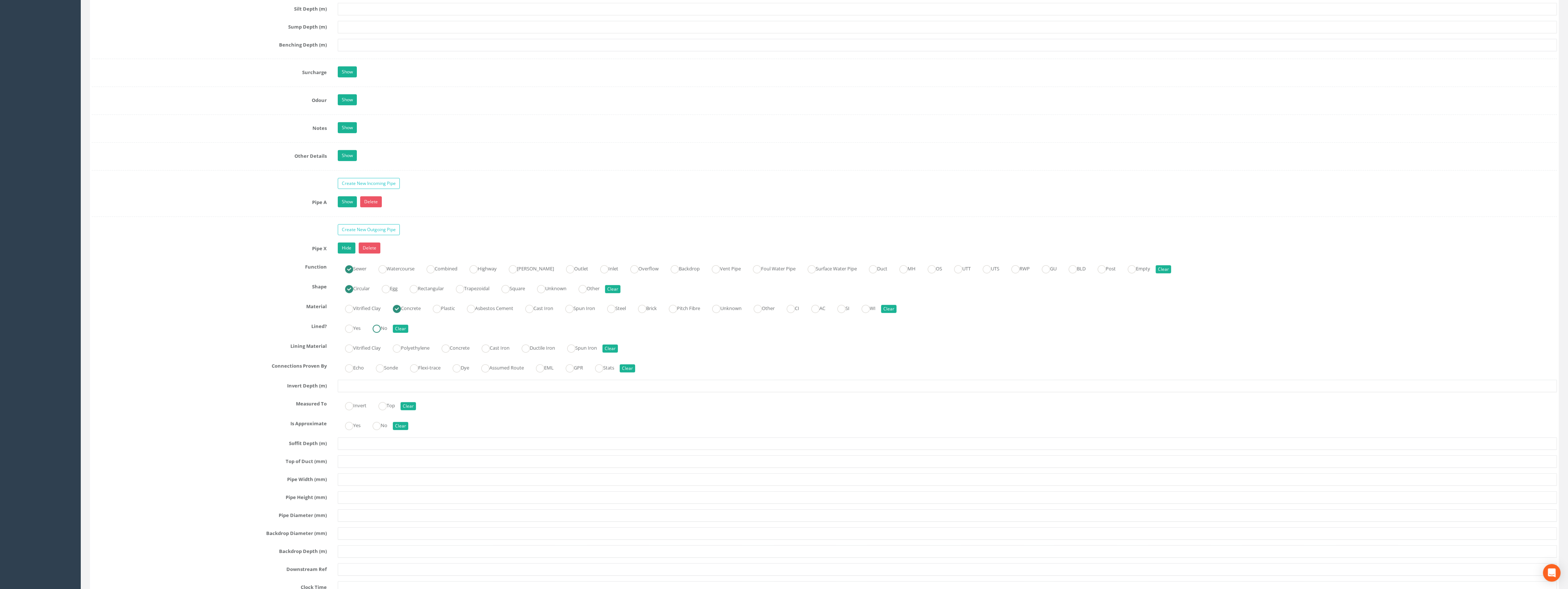
click at [381, 333] on ins at bounding box center [376, 328] width 8 height 8
click at [364, 392] on input "text" at bounding box center [947, 386] width 1219 height 12
click at [346, 207] on link "Show" at bounding box center [347, 202] width 19 height 11
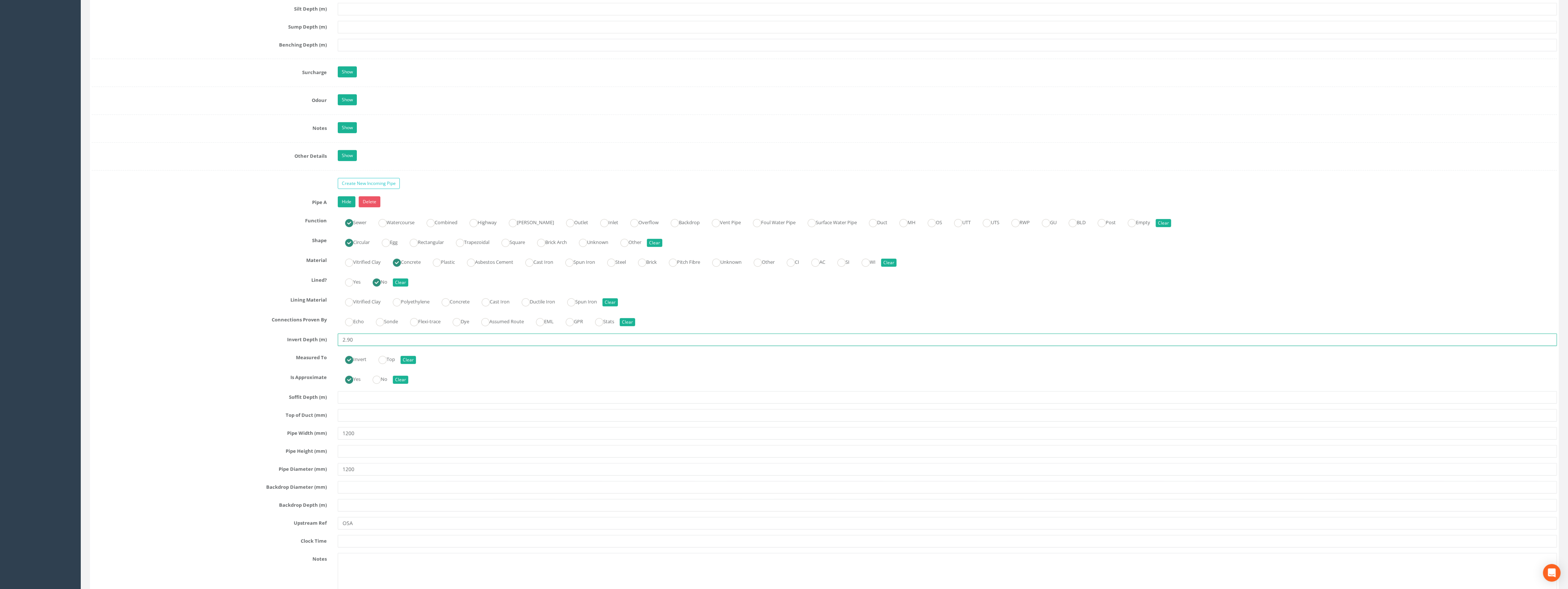
click at [358, 346] on input "2.90" at bounding box center [947, 340] width 1219 height 12
click at [350, 205] on link "Hide" at bounding box center [346, 202] width 18 height 11
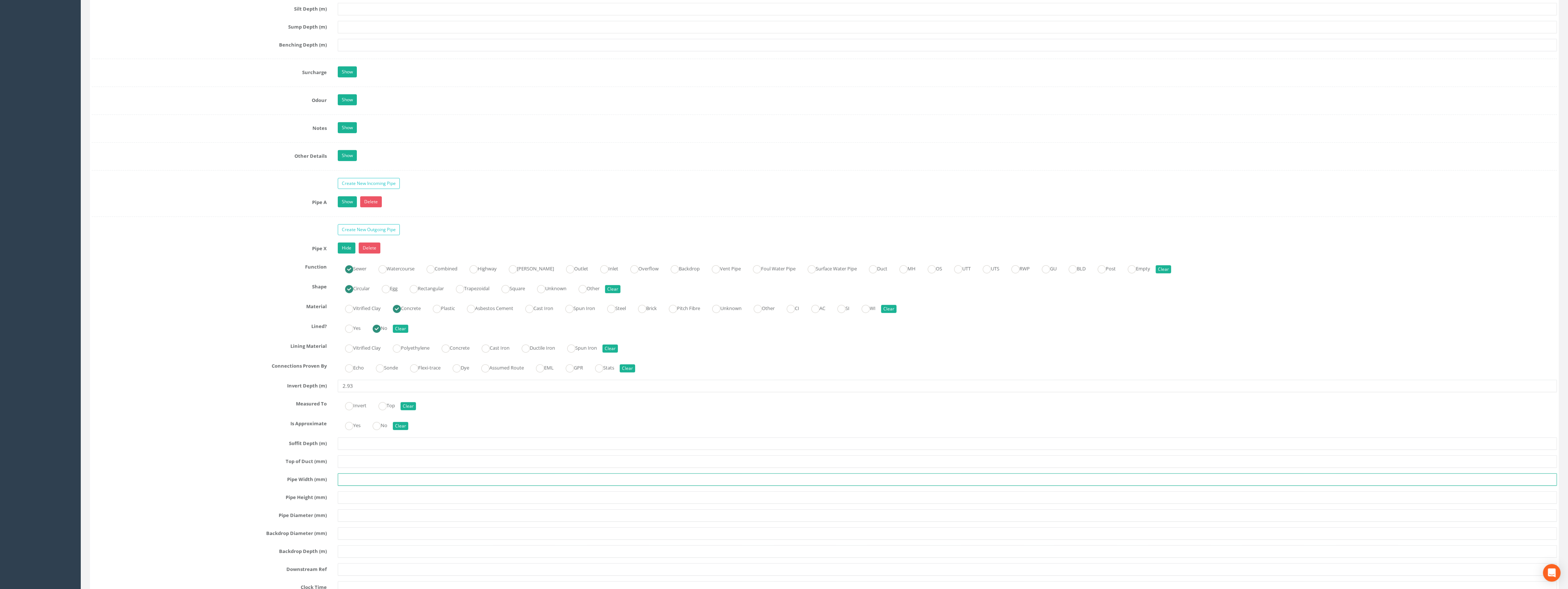
click at [361, 485] on input "text" at bounding box center [947, 480] width 1219 height 12
click at [364, 477] on div "Pipe X Hide Delete Function Sewer Watercourse Combined Highway Gulley Outlet In…" at bounding box center [824, 445] width 1465 height 406
click at [366, 522] on input "text" at bounding box center [947, 515] width 1219 height 12
click at [352, 410] on ins at bounding box center [348, 406] width 8 height 8
click at [356, 430] on label "Yes" at bounding box center [348, 424] width 23 height 10
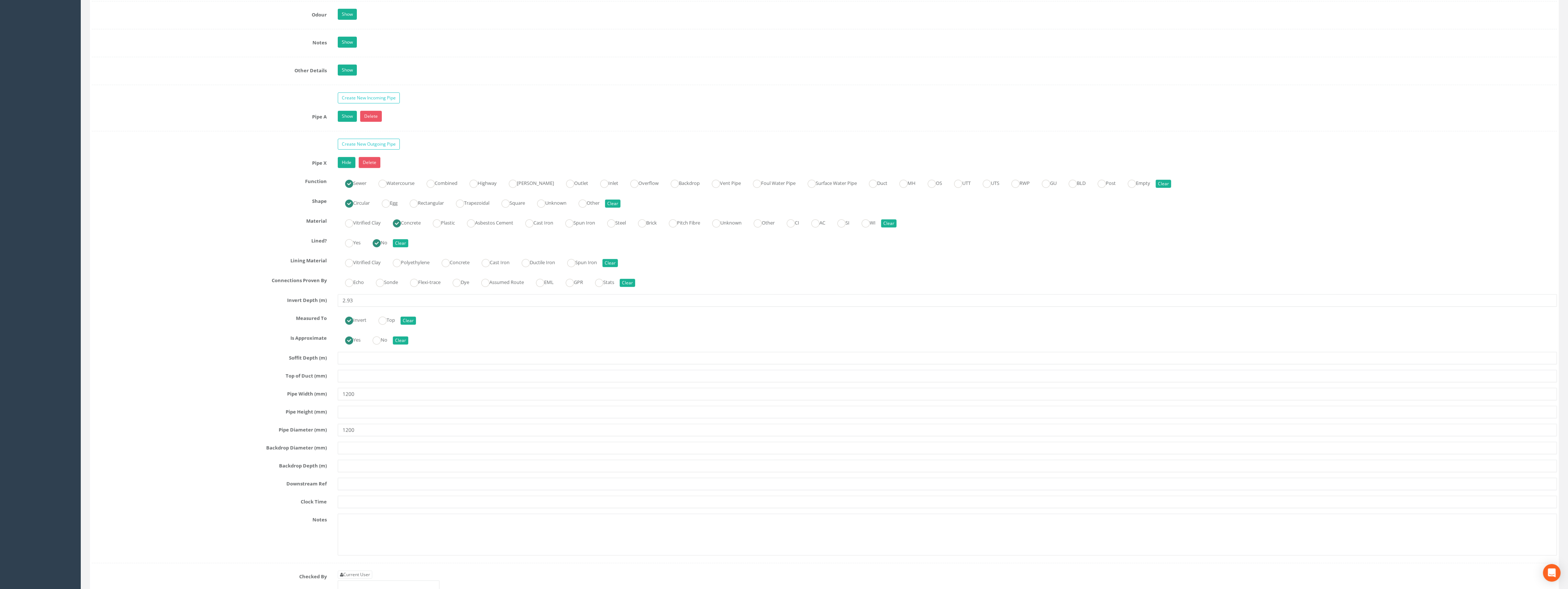
scroll to position [1146, 0]
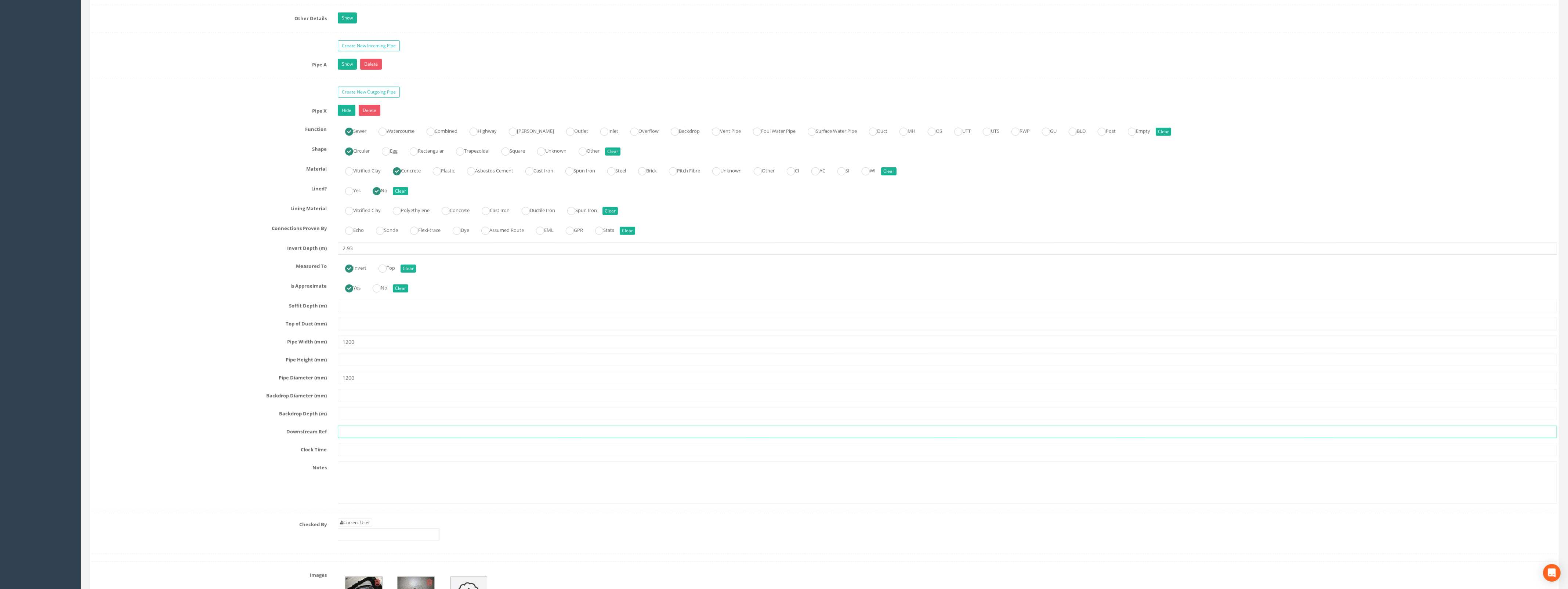
click at [352, 438] on input "text" at bounding box center [947, 432] width 1219 height 12
click at [348, 527] on link "Current User" at bounding box center [355, 522] width 34 height 8
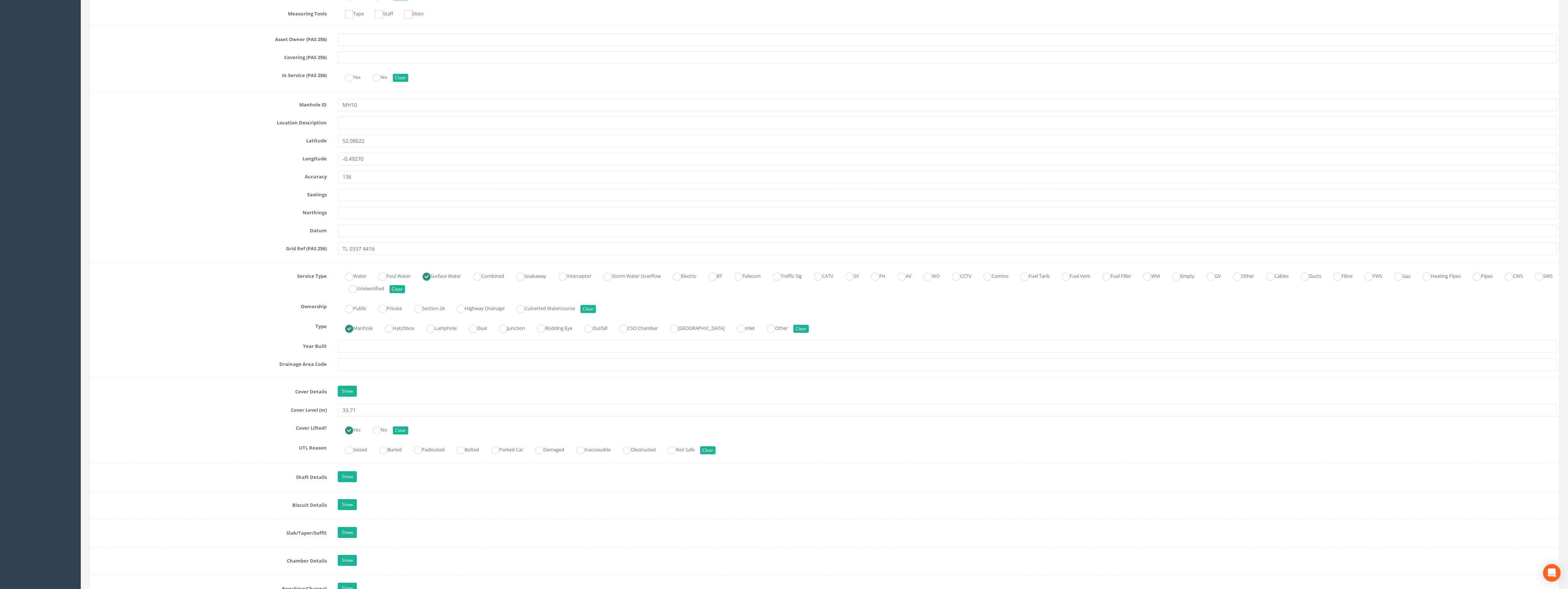
scroll to position [0, 0]
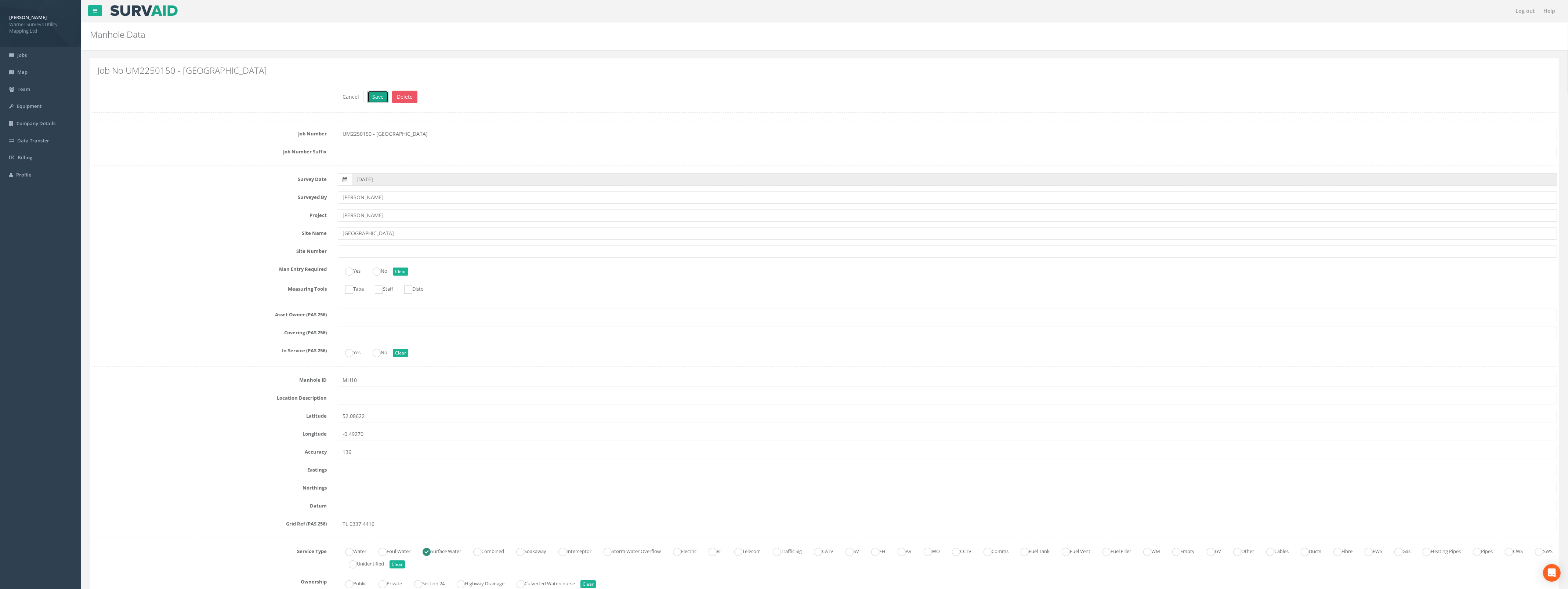
click at [383, 97] on button "Save" at bounding box center [378, 97] width 21 height 12
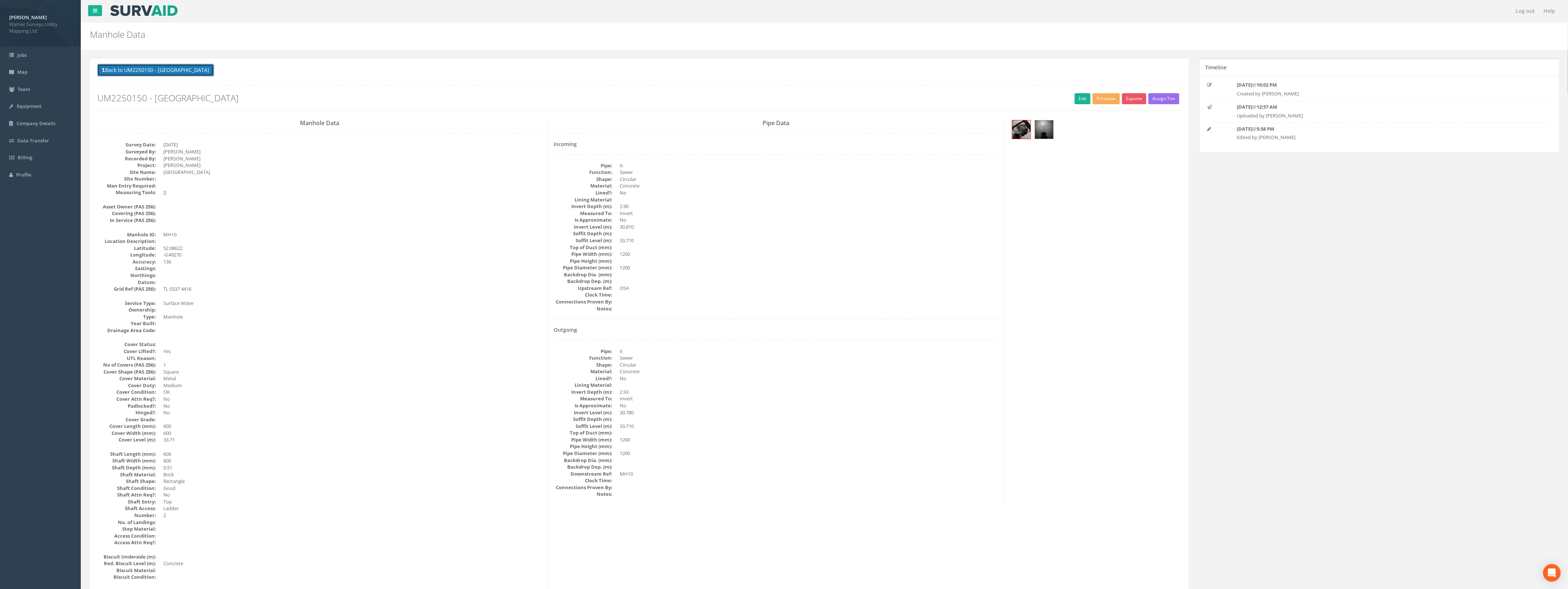
click at [167, 73] on button "Back to UM2250150 - [GEOGRAPHIC_DATA]" at bounding box center [155, 70] width 117 height 12
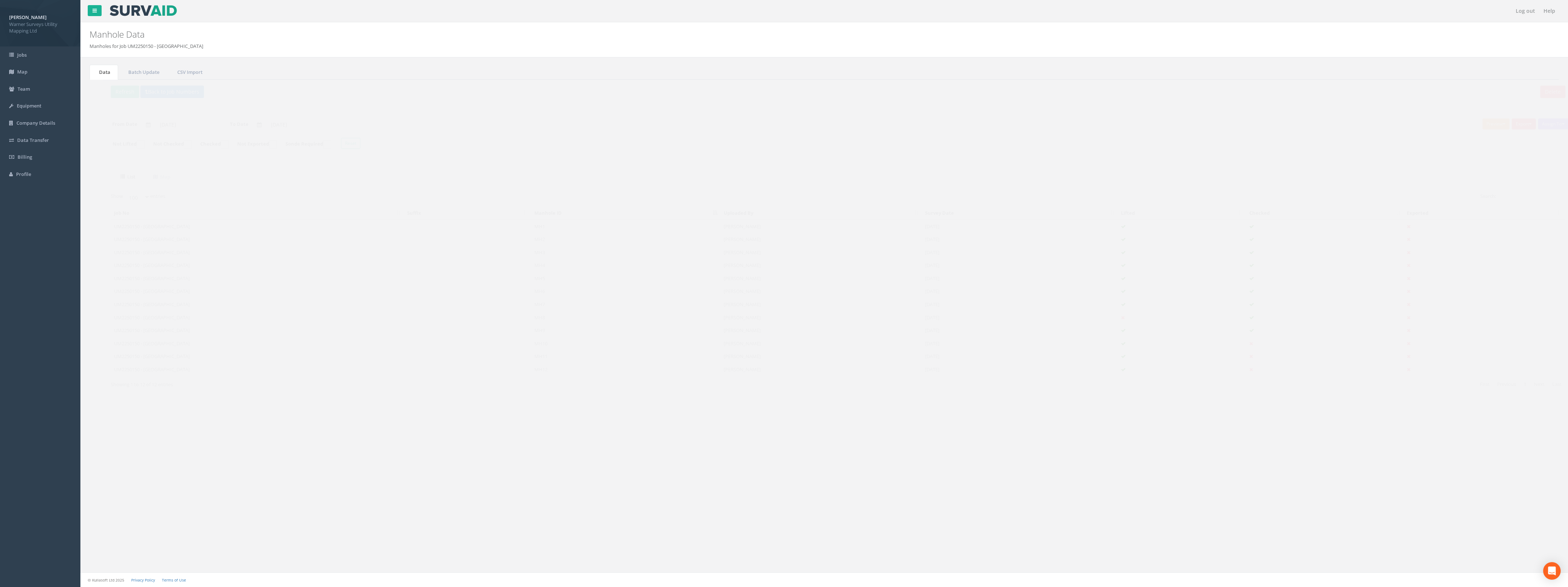
click at [933, 228] on td "[DATE]" at bounding box center [1006, 227] width 196 height 13
click at [1073, 100] on link "Edit" at bounding box center [1078, 99] width 16 height 11
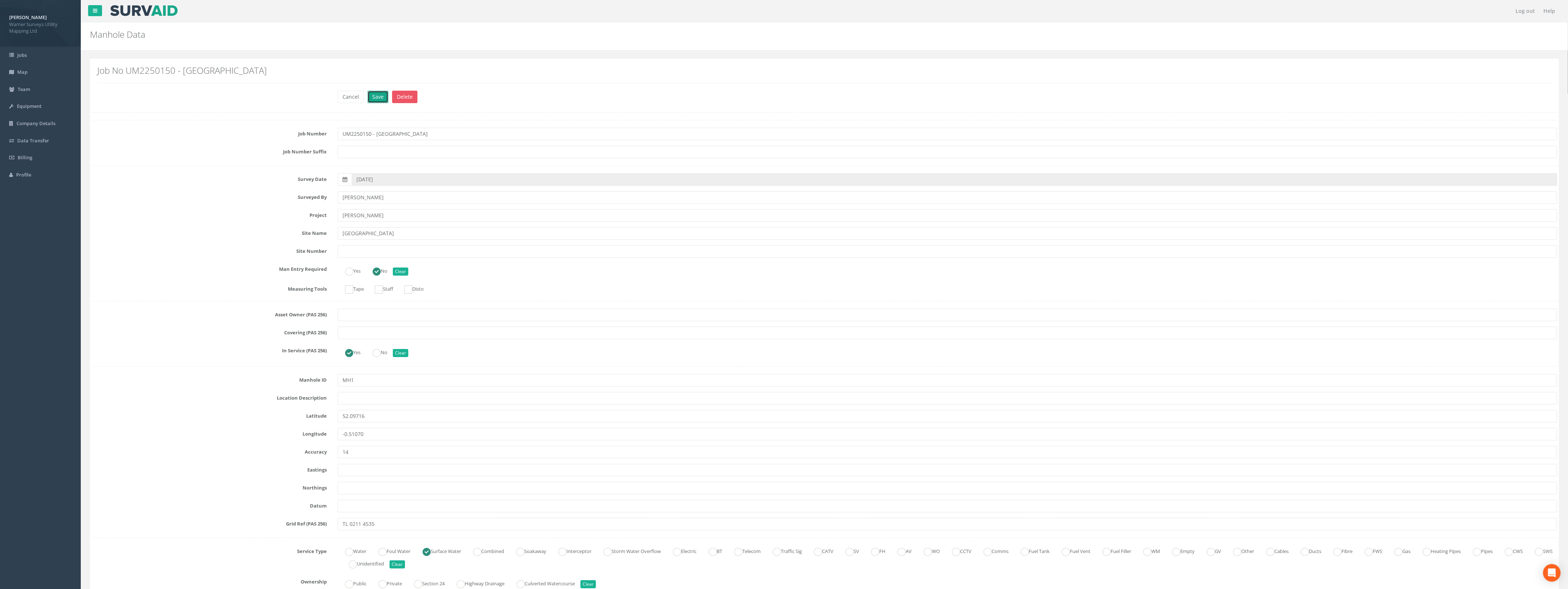
click at [383, 98] on button "Save" at bounding box center [378, 97] width 21 height 12
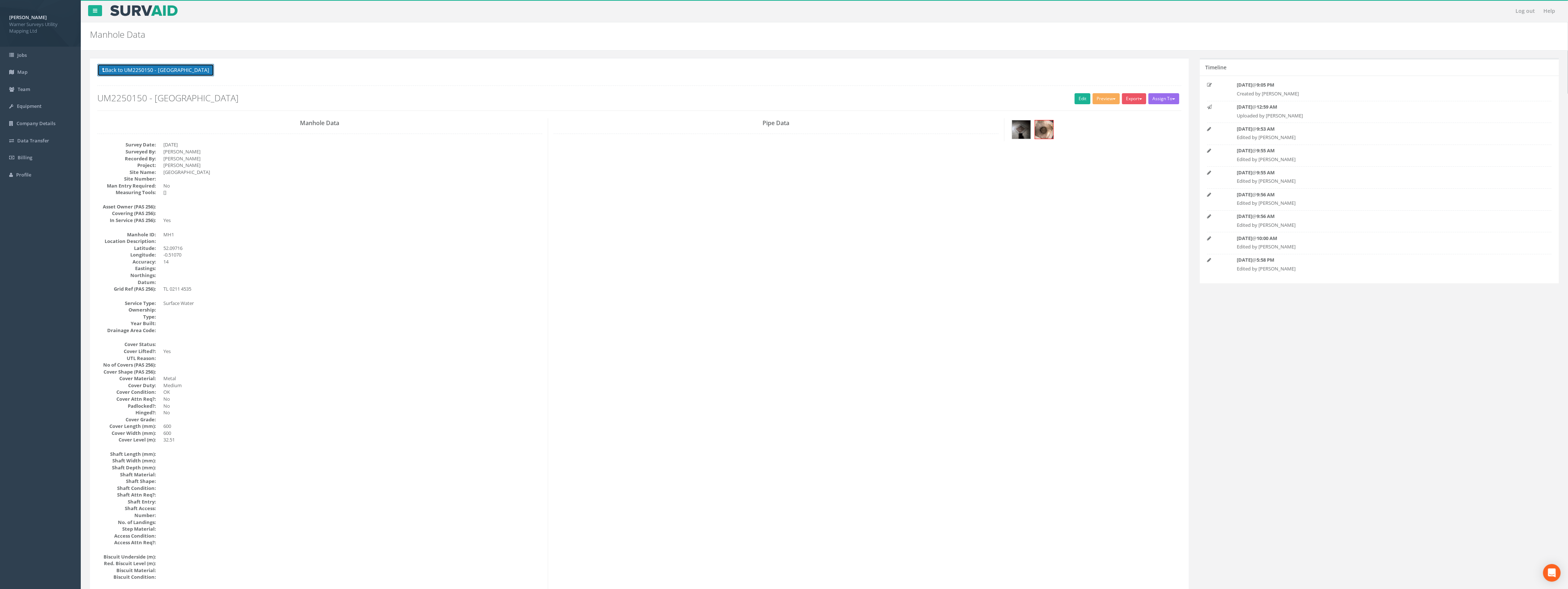
click at [193, 65] on button "Back to UM2250150 - [GEOGRAPHIC_DATA]" at bounding box center [155, 70] width 117 height 12
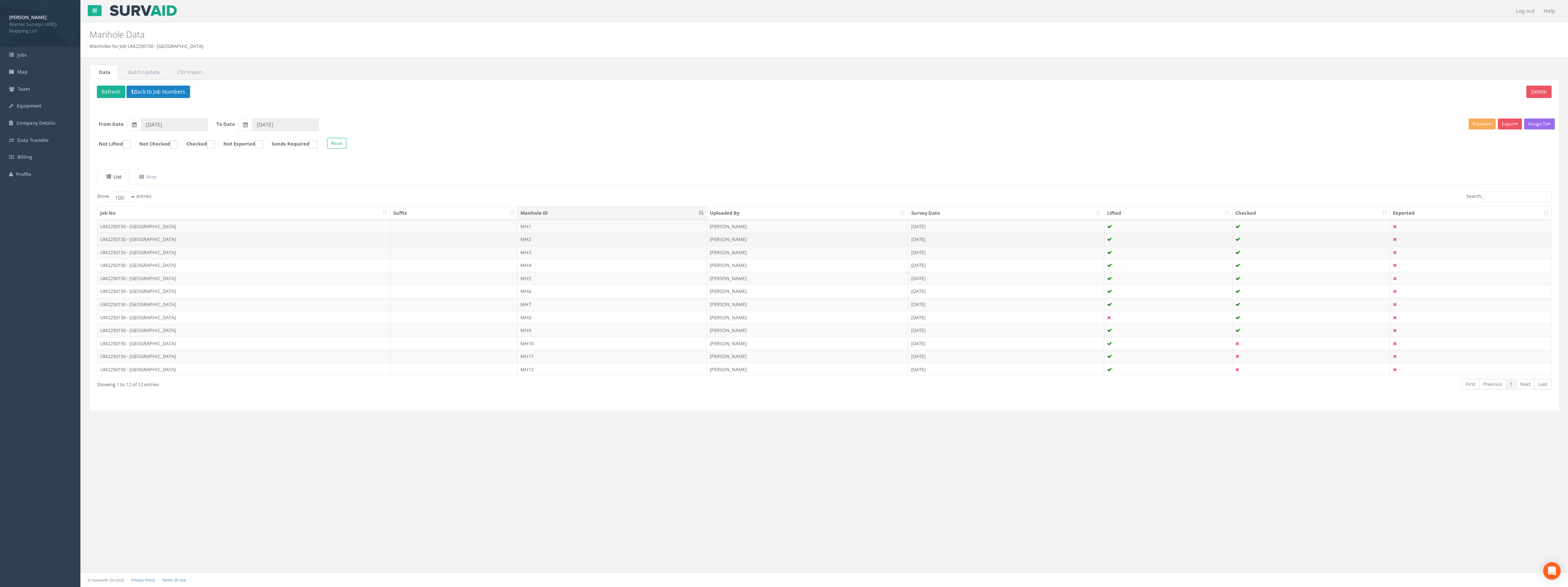
click at [753, 239] on td "[PERSON_NAME]" at bounding box center [807, 239] width 201 height 13
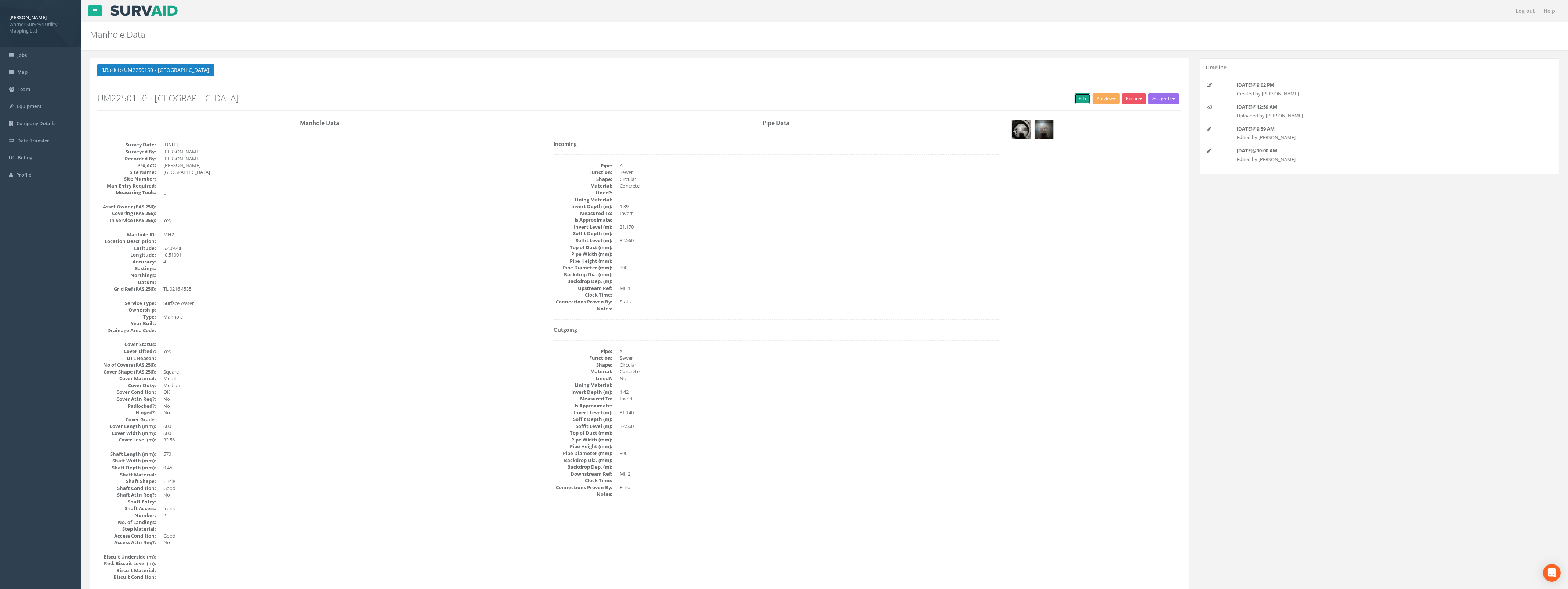
click at [1075, 100] on link "Edit" at bounding box center [1083, 99] width 16 height 11
click at [184, 78] on div "Back to UM2250150 - Manor Road Manholes Back to Map Assign To No Companies Adde…" at bounding box center [639, 87] width 1084 height 46
click at [186, 72] on button "Back to UM2250150 - [GEOGRAPHIC_DATA]" at bounding box center [155, 70] width 117 height 12
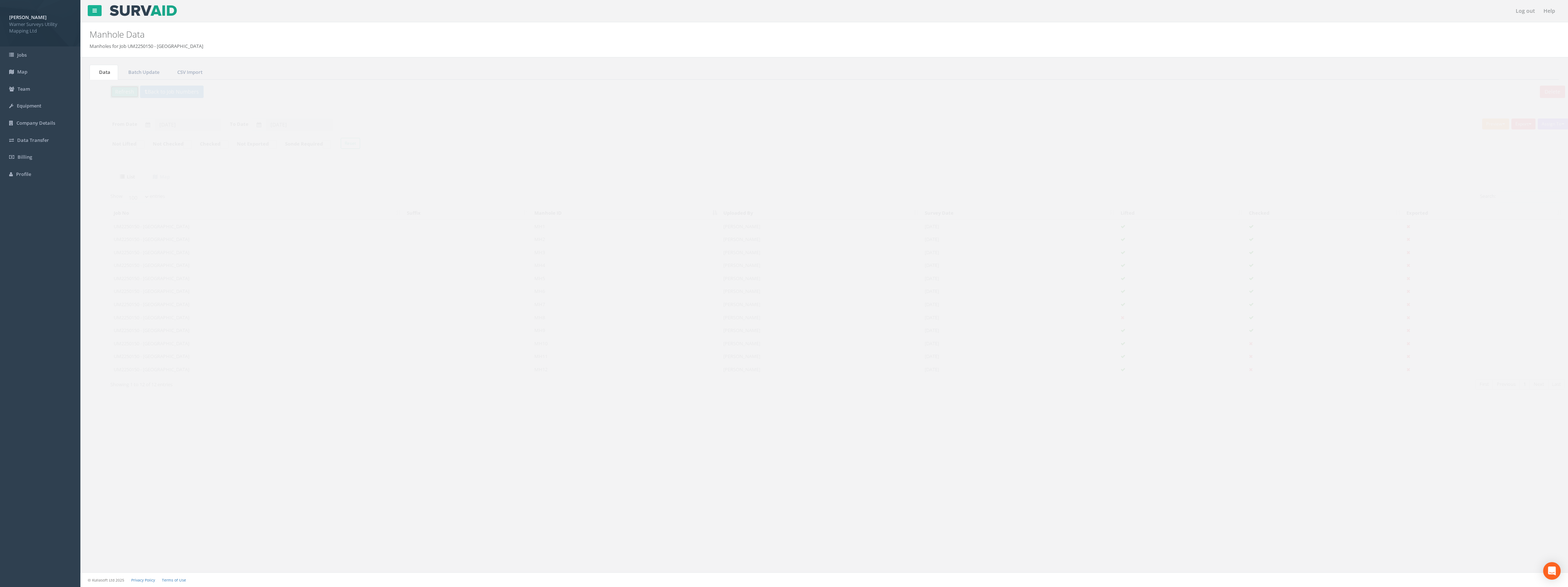
click at [119, 90] on button "Refresh" at bounding box center [111, 92] width 29 height 12
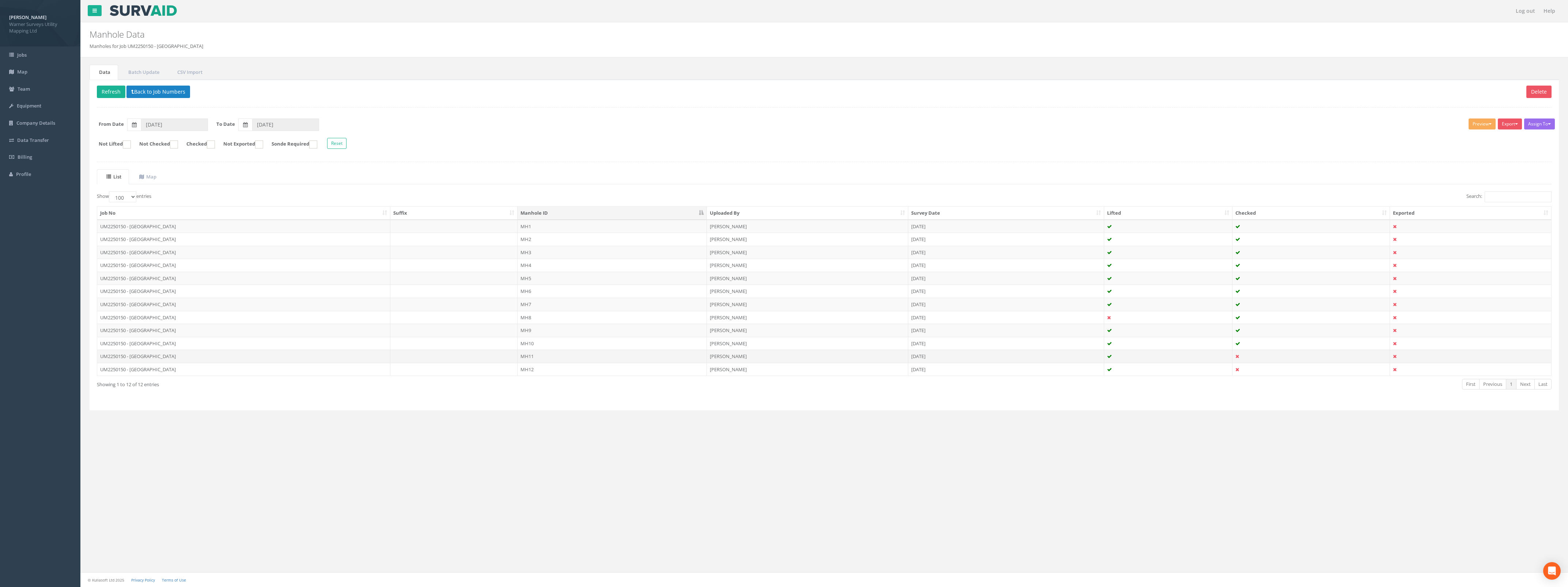
click at [1114, 358] on td at bounding box center [1168, 356] width 128 height 13
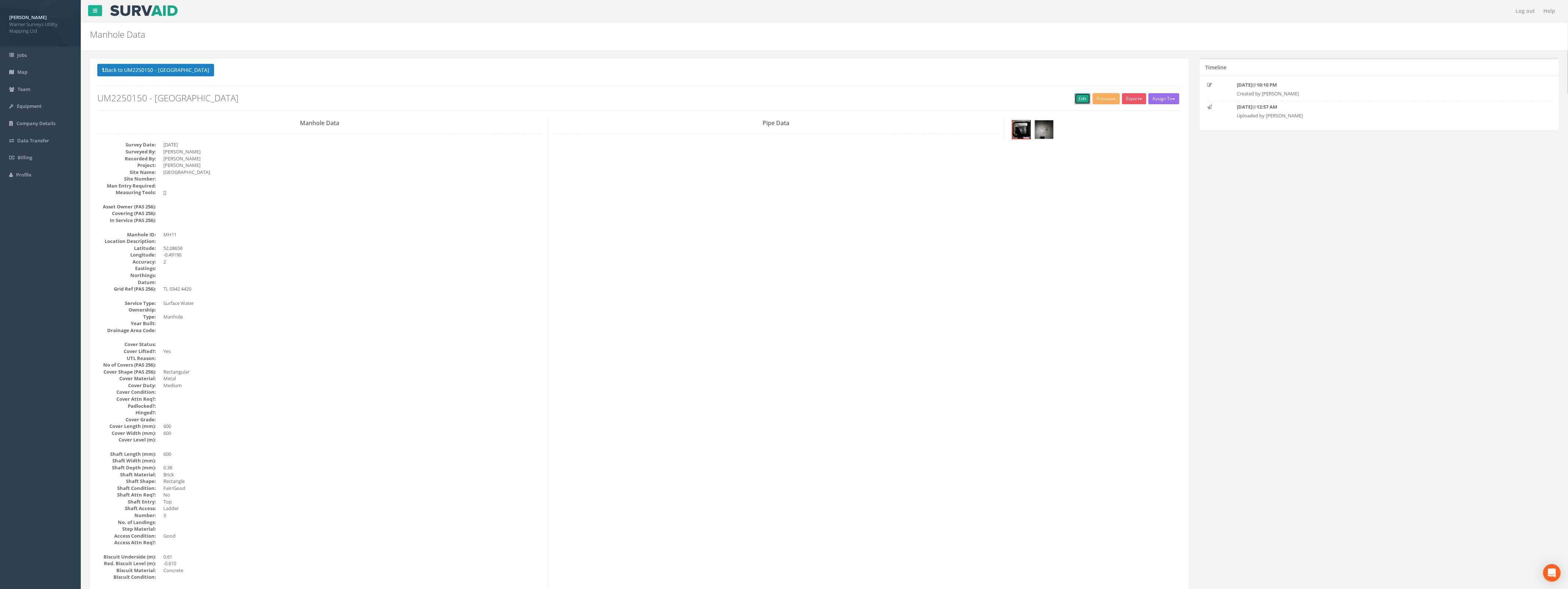
click at [1081, 100] on link "Edit" at bounding box center [1083, 99] width 16 height 11
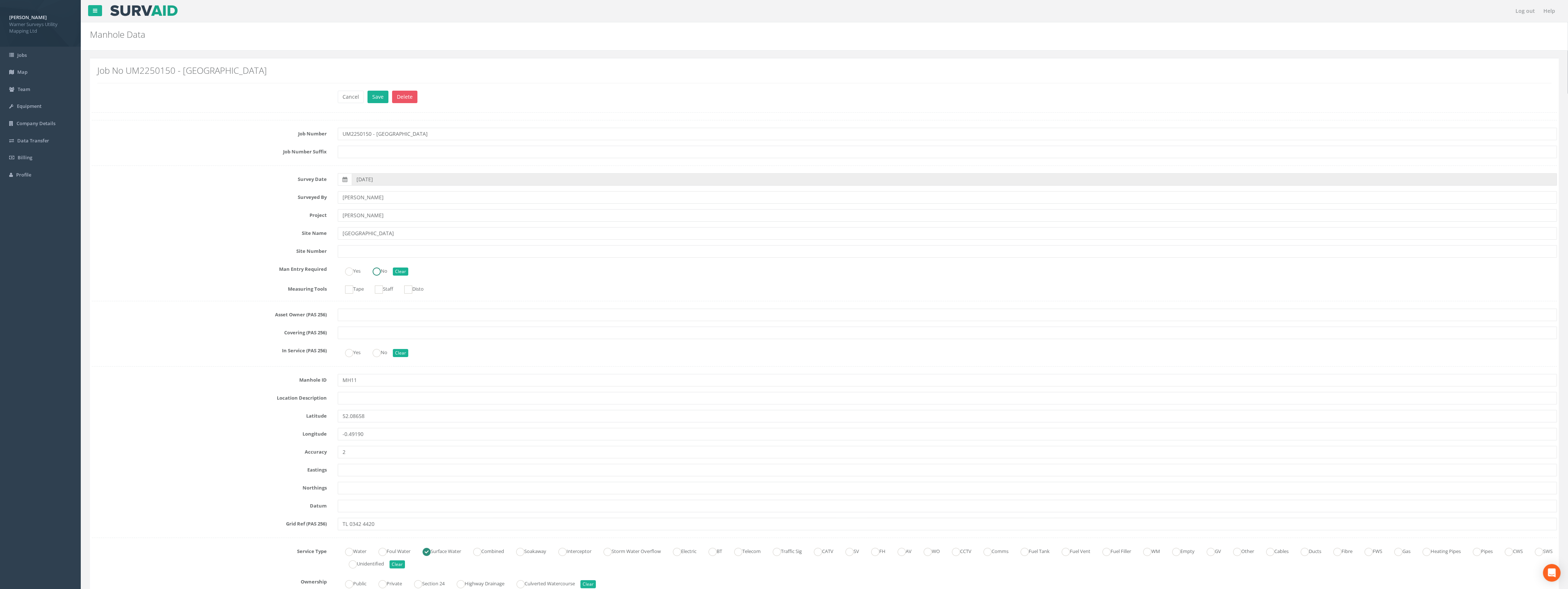
click at [378, 273] on ins at bounding box center [376, 271] width 8 height 8
click at [352, 274] on ins at bounding box center [348, 271] width 8 height 8
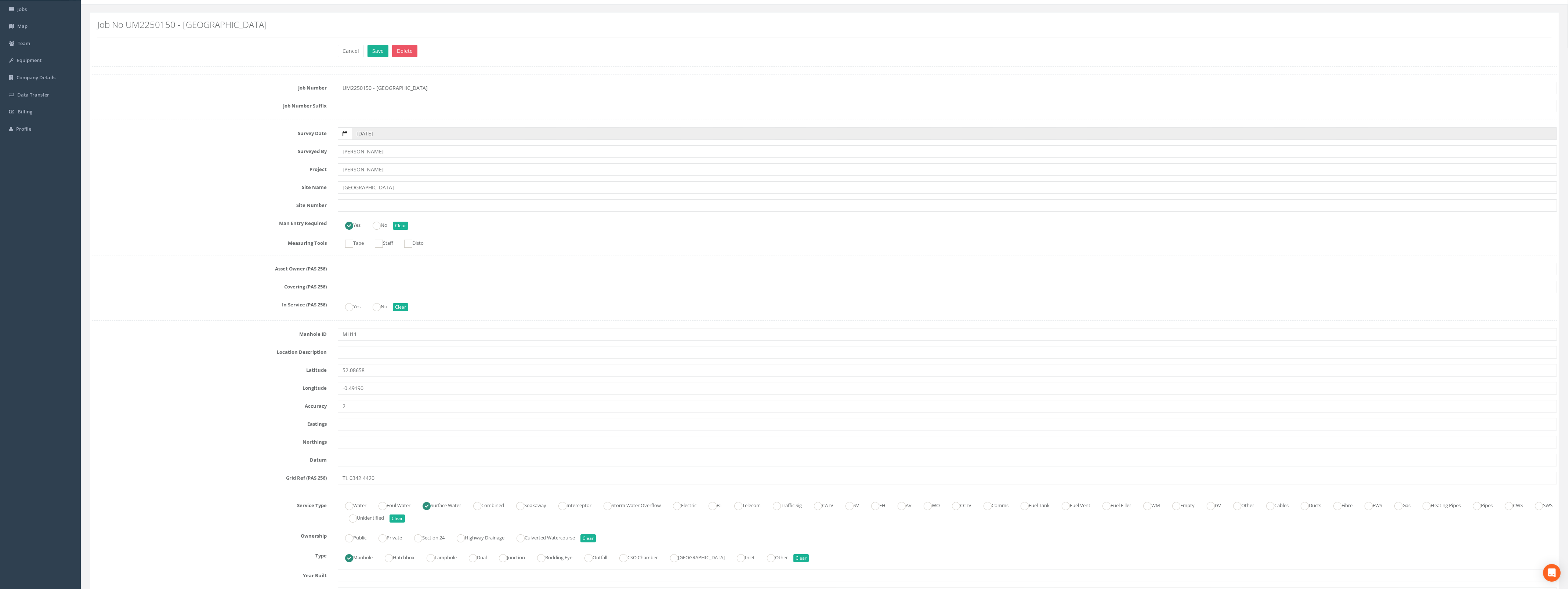
click at [343, 133] on icon at bounding box center [345, 133] width 5 height 5
click at [352, 133] on input "[DATE]" at bounding box center [954, 133] width 1205 height 12
click at [355, 147] on th "‹" at bounding box center [360, 146] width 13 height 10
click at [357, 147] on th "‹" at bounding box center [360, 146] width 13 height 10
click at [415, 194] on span "19" at bounding box center [416, 196] width 13 height 10
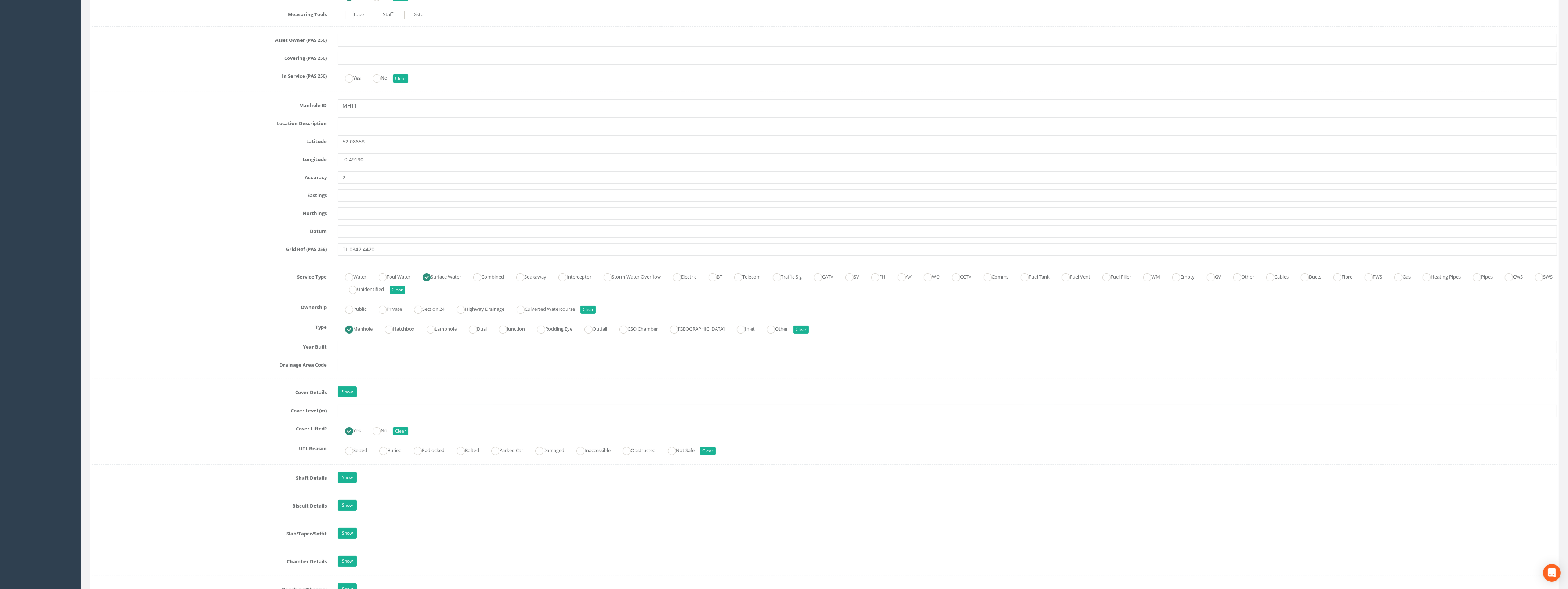
scroll to position [275, 0]
click at [369, 413] on input "text" at bounding box center [947, 410] width 1219 height 12
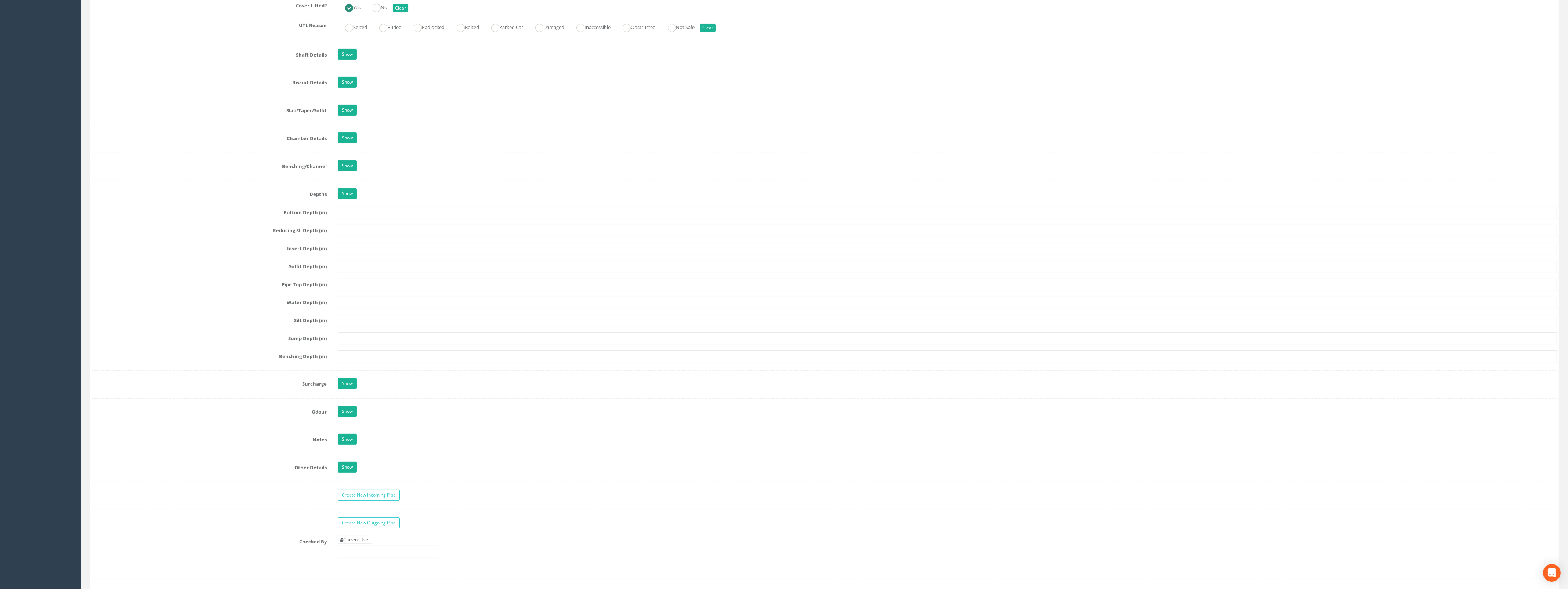
scroll to position [825, 0]
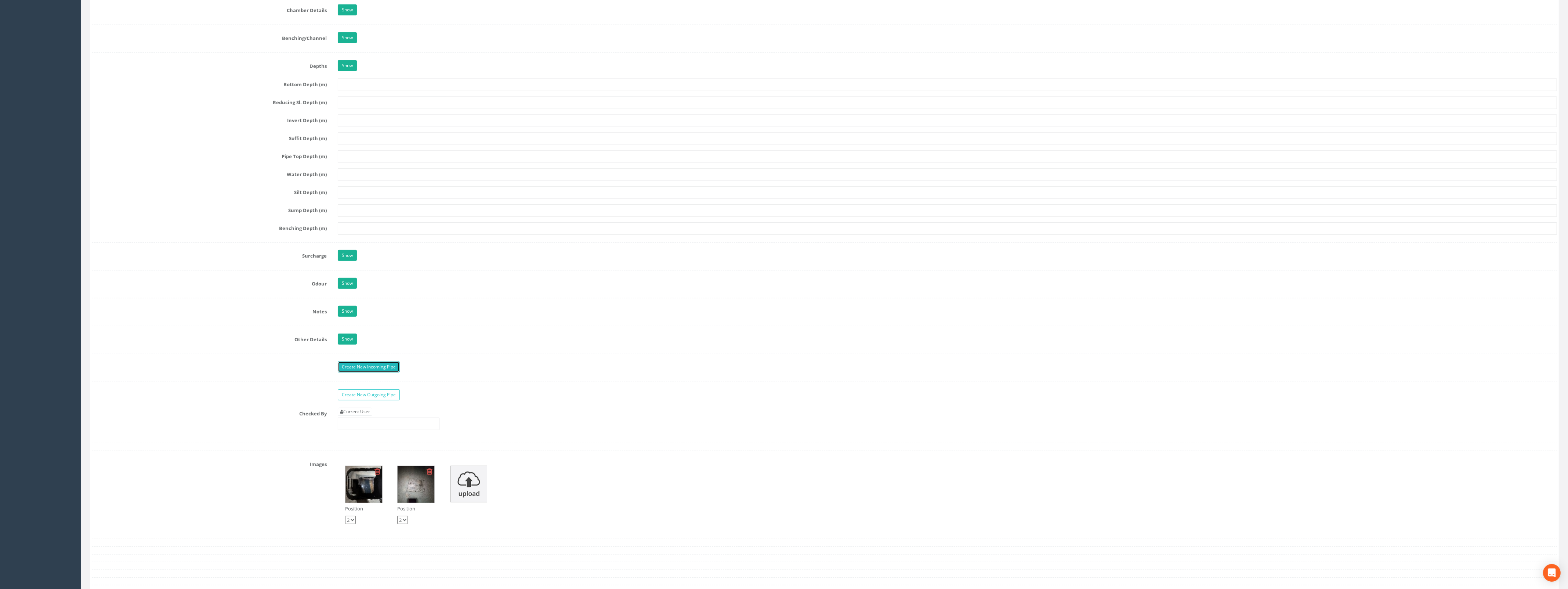
click at [374, 371] on link "Create New Incoming Pipe" at bounding box center [368, 367] width 62 height 11
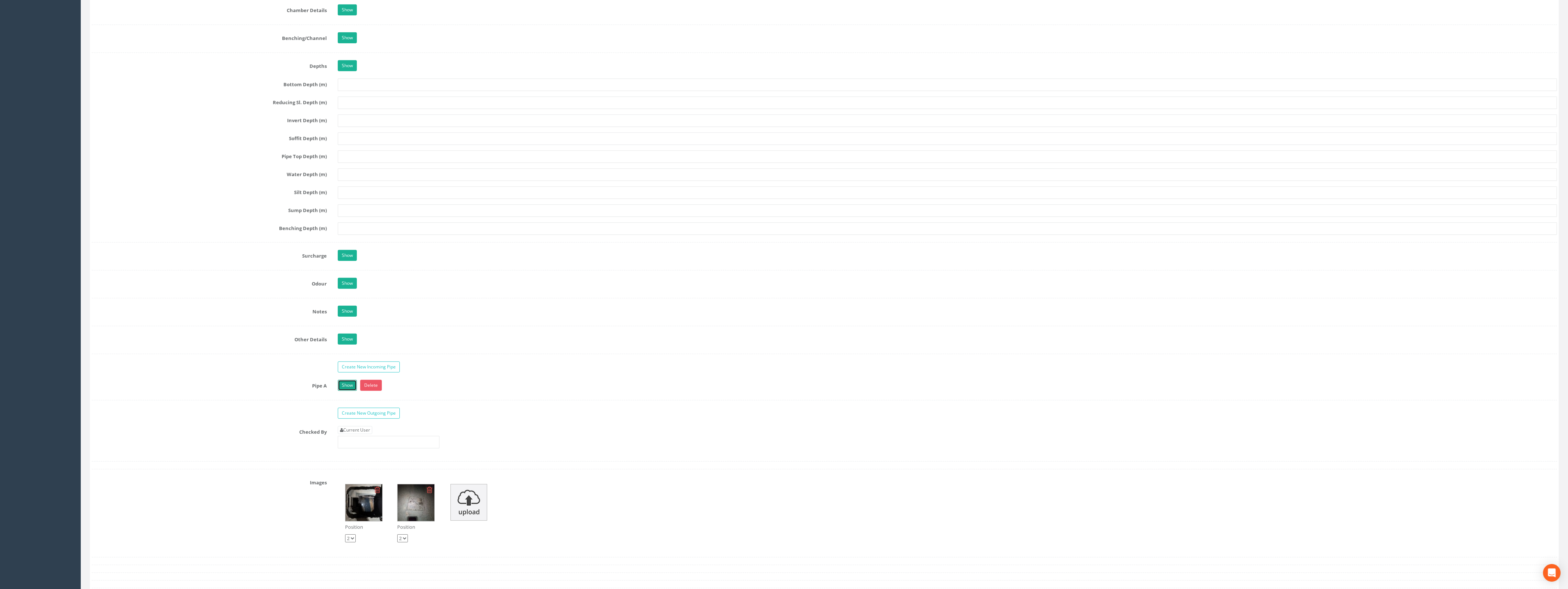
click at [352, 390] on link "Show" at bounding box center [347, 385] width 19 height 11
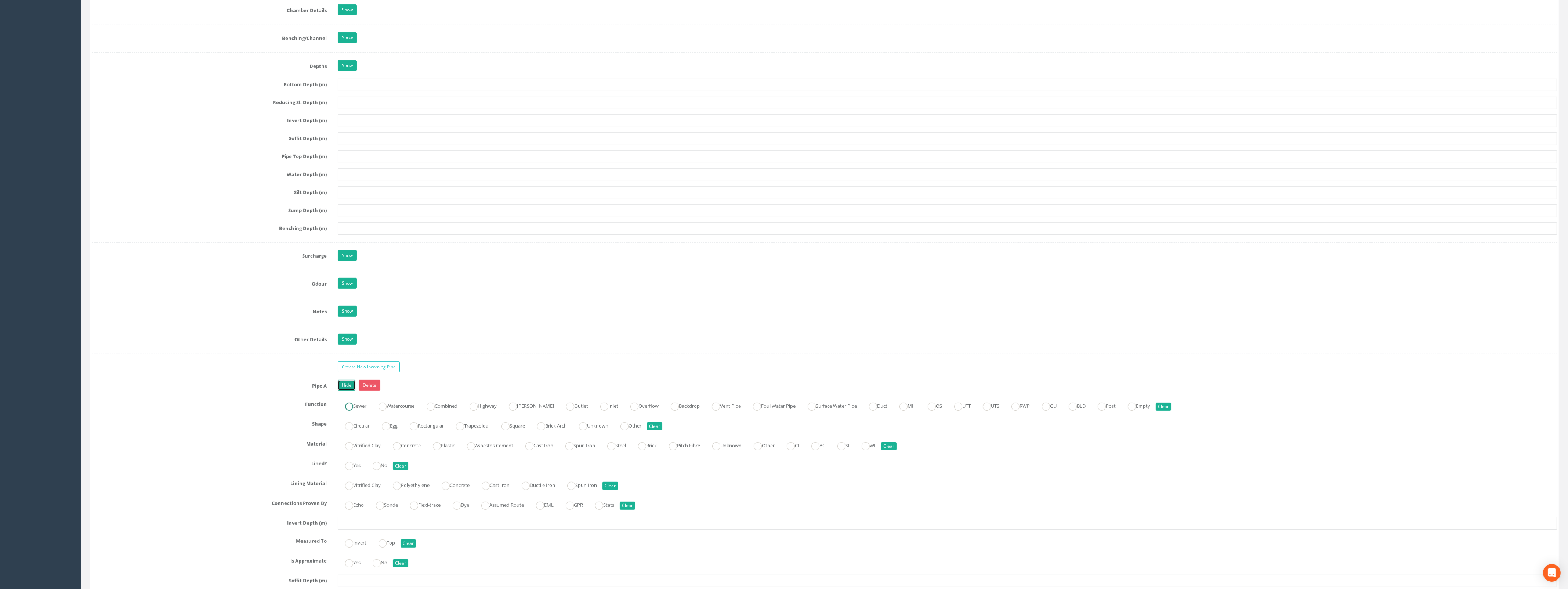
click at [348, 411] on ins at bounding box center [348, 406] width 8 height 8
click at [350, 430] on ins at bounding box center [348, 426] width 8 height 8
click at [399, 450] on ins at bounding box center [396, 446] width 8 height 8
click at [377, 470] on ins at bounding box center [376, 466] width 8 height 8
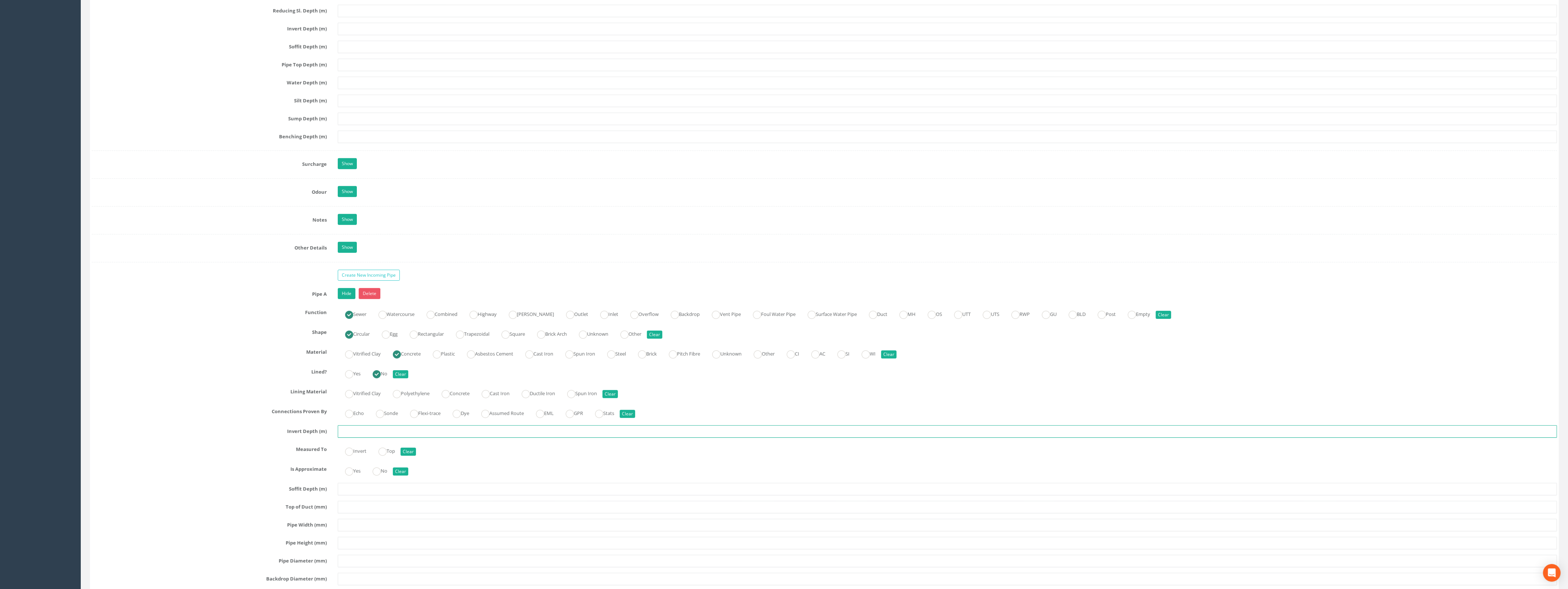
click at [368, 436] on input "text" at bounding box center [947, 431] width 1219 height 12
click at [356, 456] on label "Invert" at bounding box center [352, 450] width 29 height 10
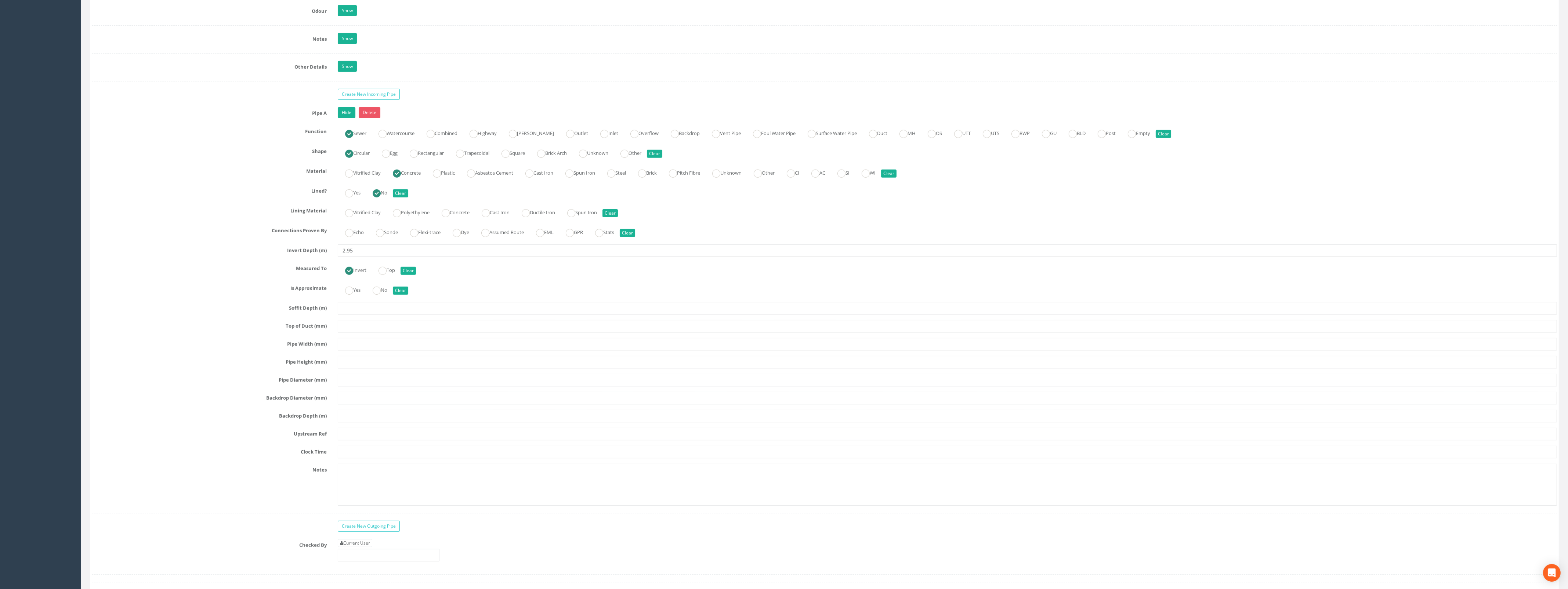
scroll to position [1100, 0]
click at [366, 348] on input "text" at bounding box center [947, 342] width 1219 height 12
click at [366, 382] on input "text" at bounding box center [947, 378] width 1219 height 12
click at [347, 115] on link "Hide" at bounding box center [346, 110] width 18 height 11
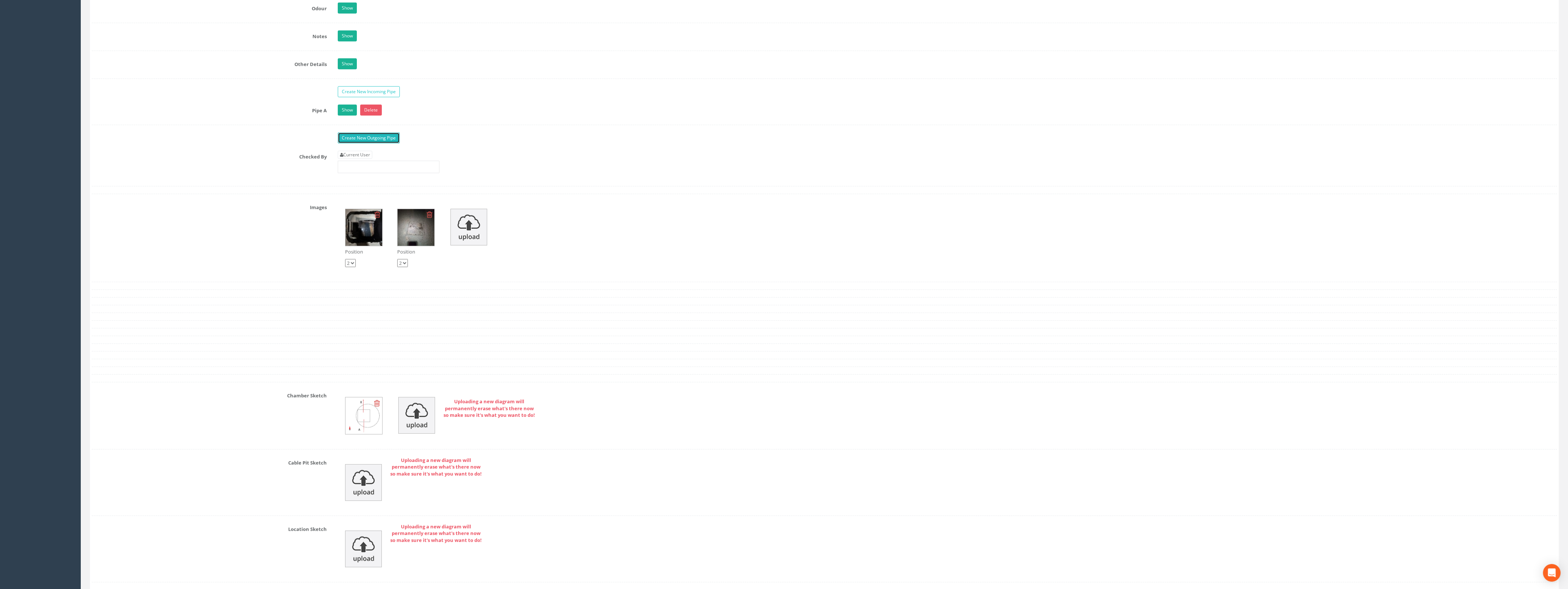
click at [350, 142] on link "Create New Outgoing Pipe" at bounding box center [368, 138] width 62 height 11
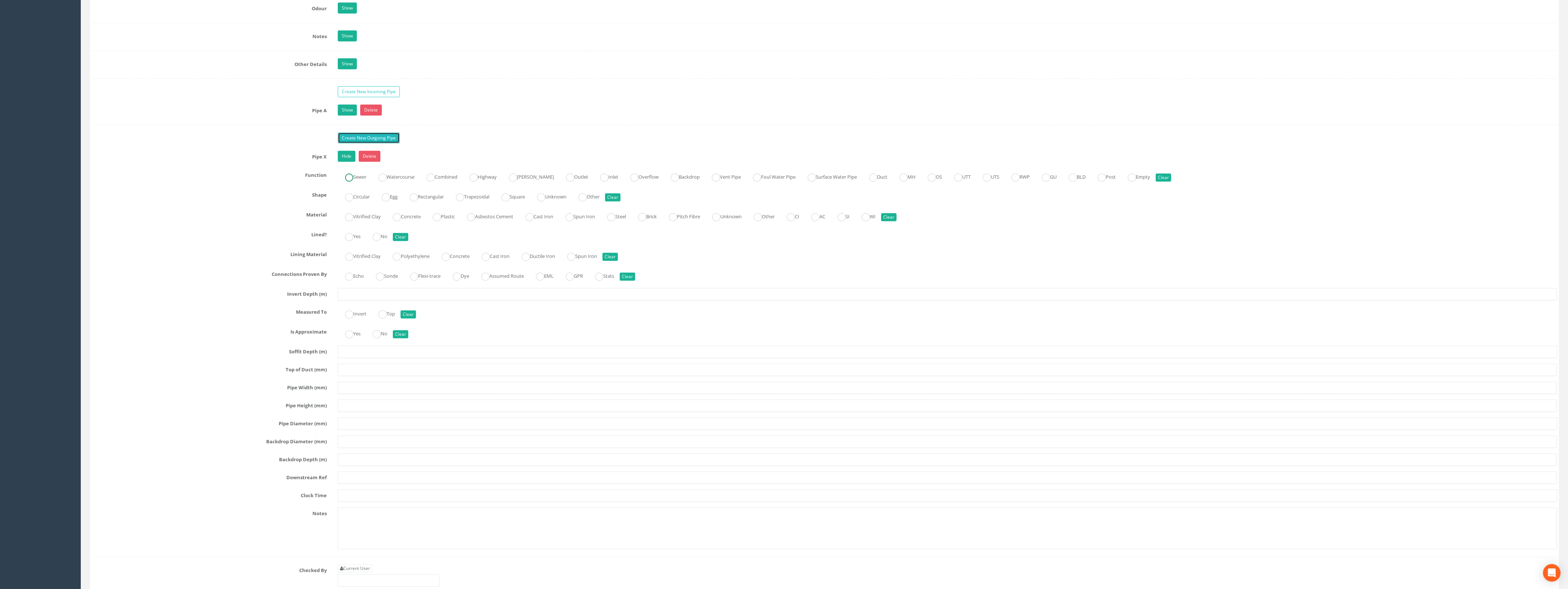
click at [349, 181] on ins at bounding box center [348, 177] width 8 height 8
click at [352, 200] on ins at bounding box center [348, 197] width 8 height 8
drag, startPoint x: 396, startPoint y: 221, endPoint x: 383, endPoint y: 236, distance: 19.8
click at [396, 221] on ins at bounding box center [396, 217] width 8 height 8
click at [379, 241] on ins at bounding box center [376, 236] width 8 height 8
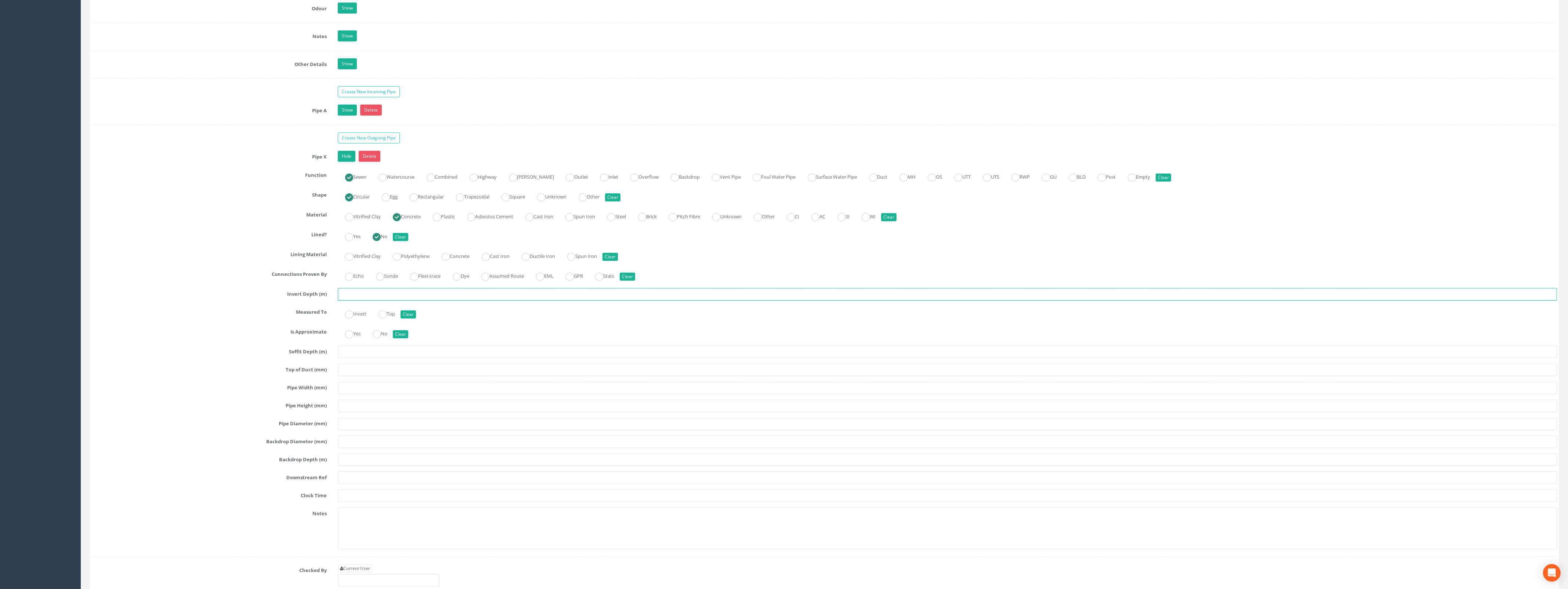
click at [360, 300] on input "text" at bounding box center [947, 294] width 1219 height 12
click at [352, 318] on ins at bounding box center [348, 314] width 8 height 8
click at [352, 338] on ins at bounding box center [348, 334] width 8 height 8
click at [355, 394] on input "text" at bounding box center [947, 387] width 1219 height 12
click at [357, 430] on input "text" at bounding box center [947, 423] width 1219 height 12
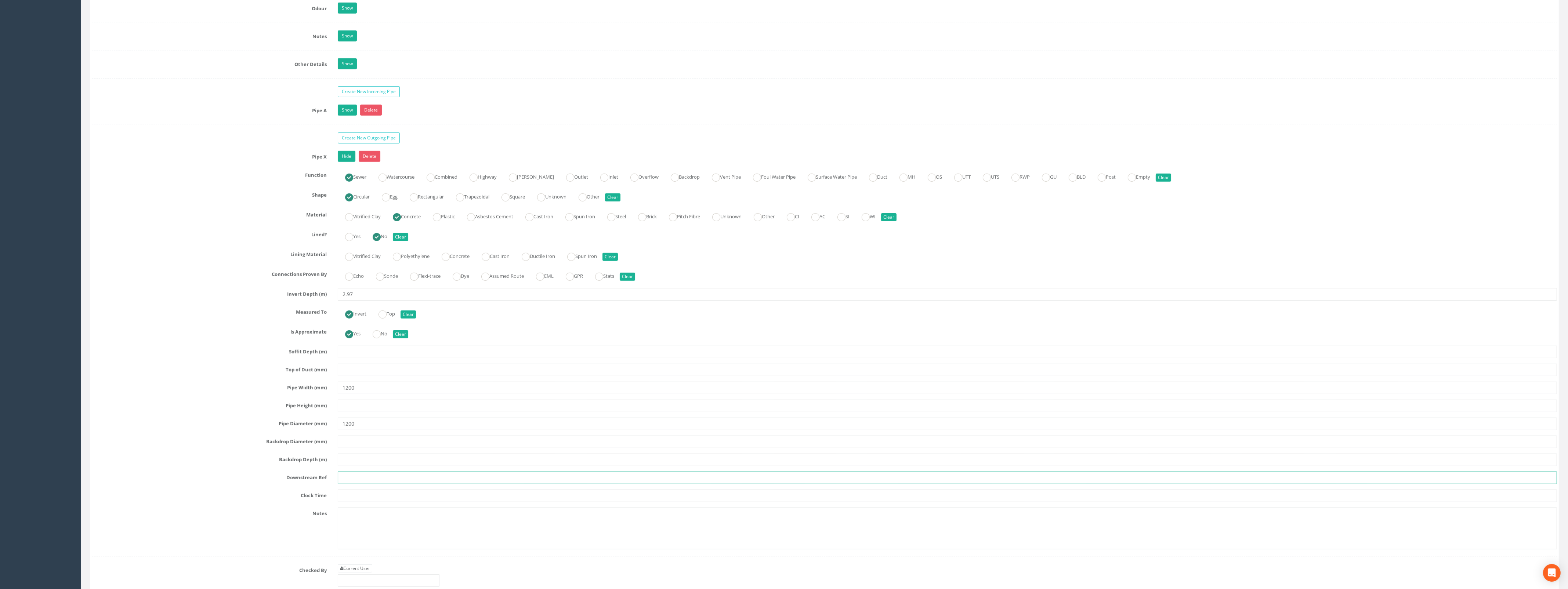
click at [365, 484] on input "text" at bounding box center [947, 478] width 1219 height 12
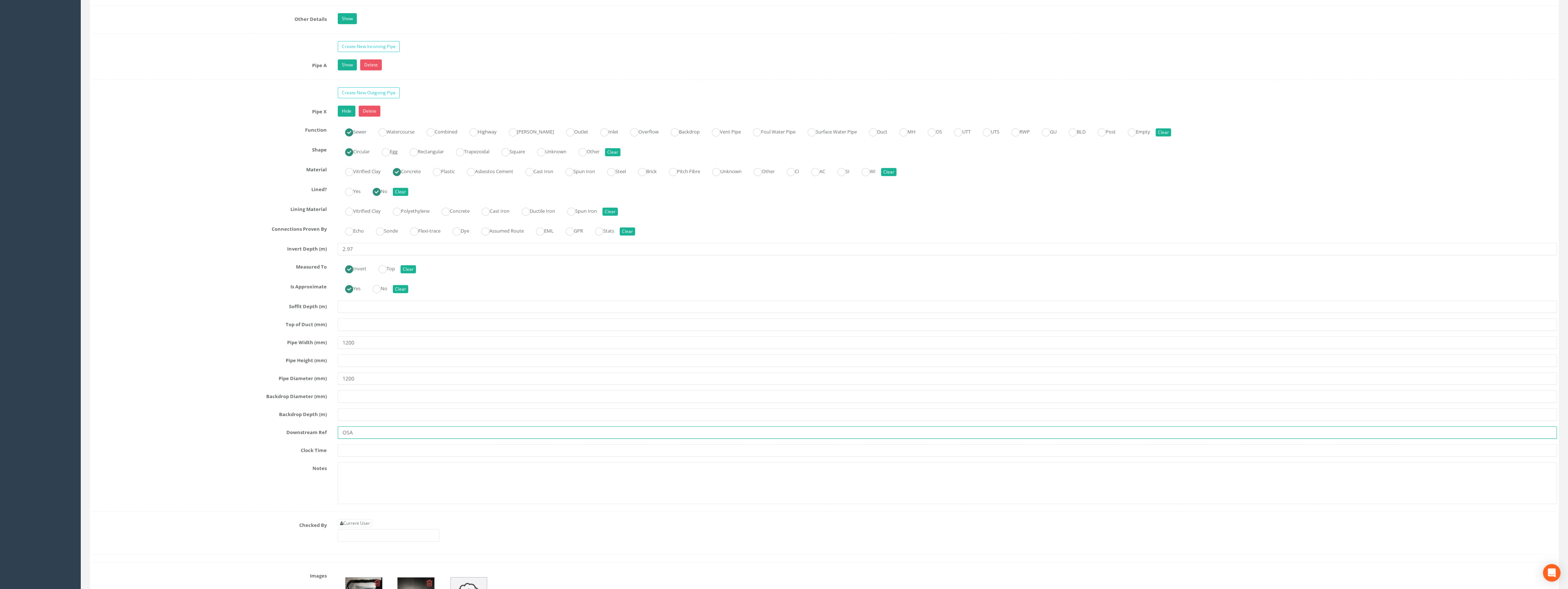
scroll to position [1146, 0]
click at [352, 527] on link "Current User" at bounding box center [355, 522] width 34 height 8
click at [347, 115] on link "Hide" at bounding box center [346, 111] width 18 height 11
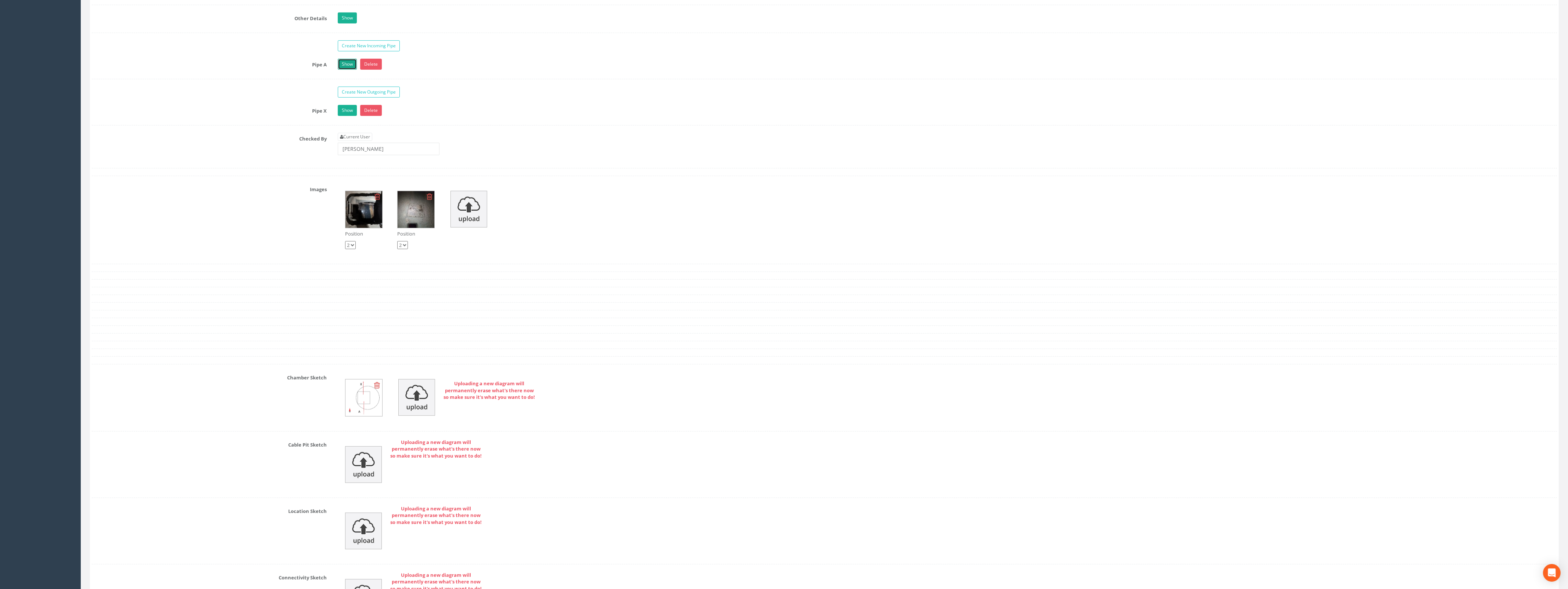
click at [346, 70] on link "Show" at bounding box center [347, 64] width 19 height 11
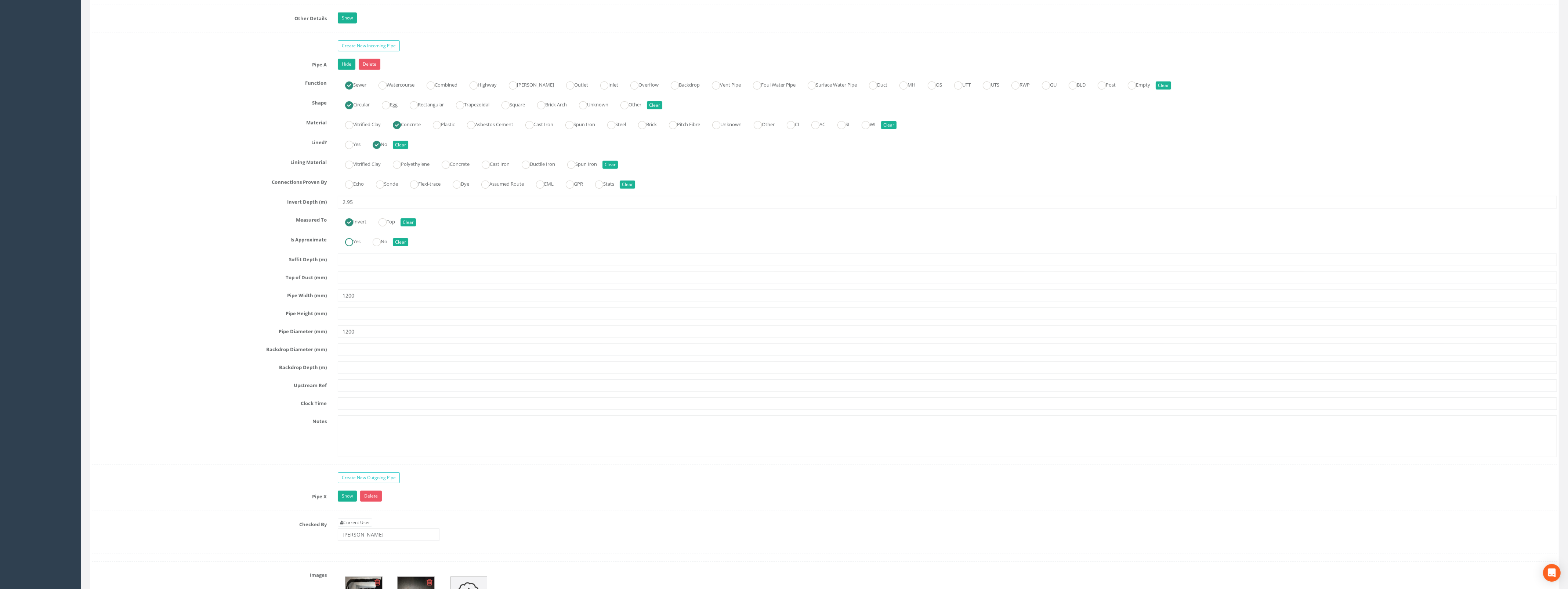
click at [355, 246] on label "Yes" at bounding box center [348, 240] width 23 height 10
click at [356, 390] on input "text" at bounding box center [947, 386] width 1219 height 12
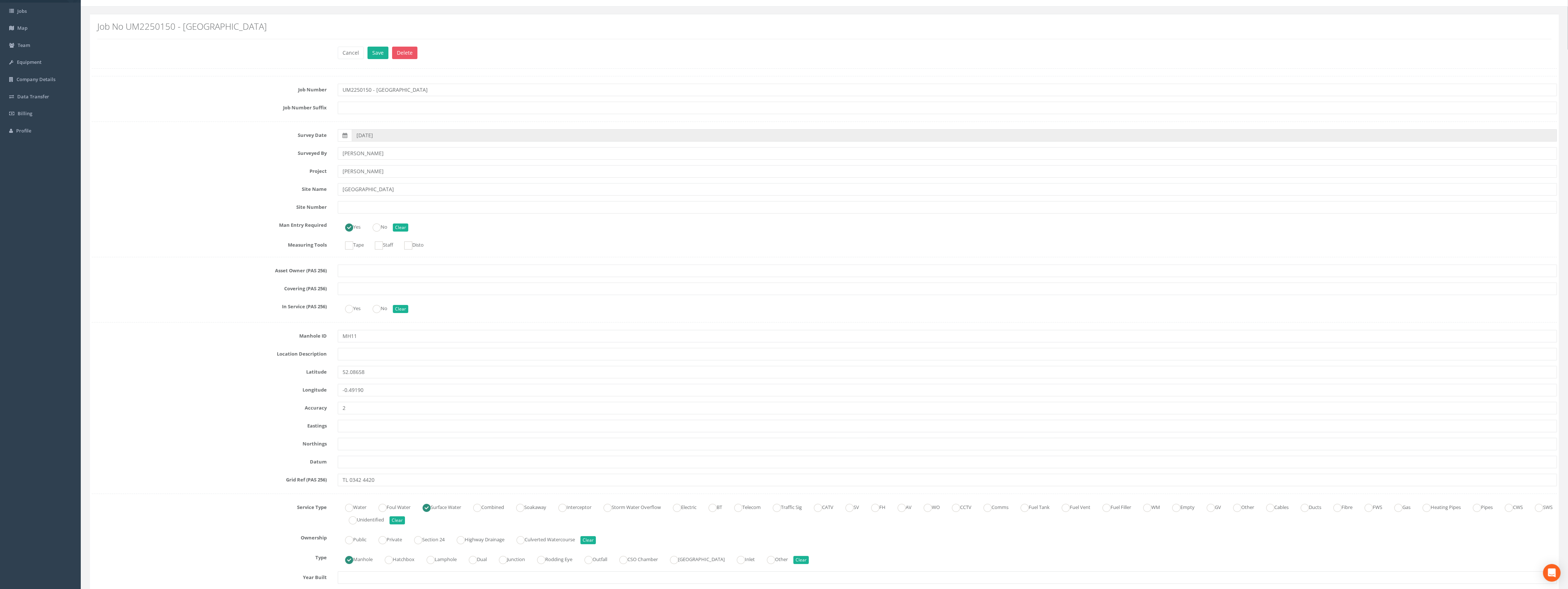
scroll to position [0, 0]
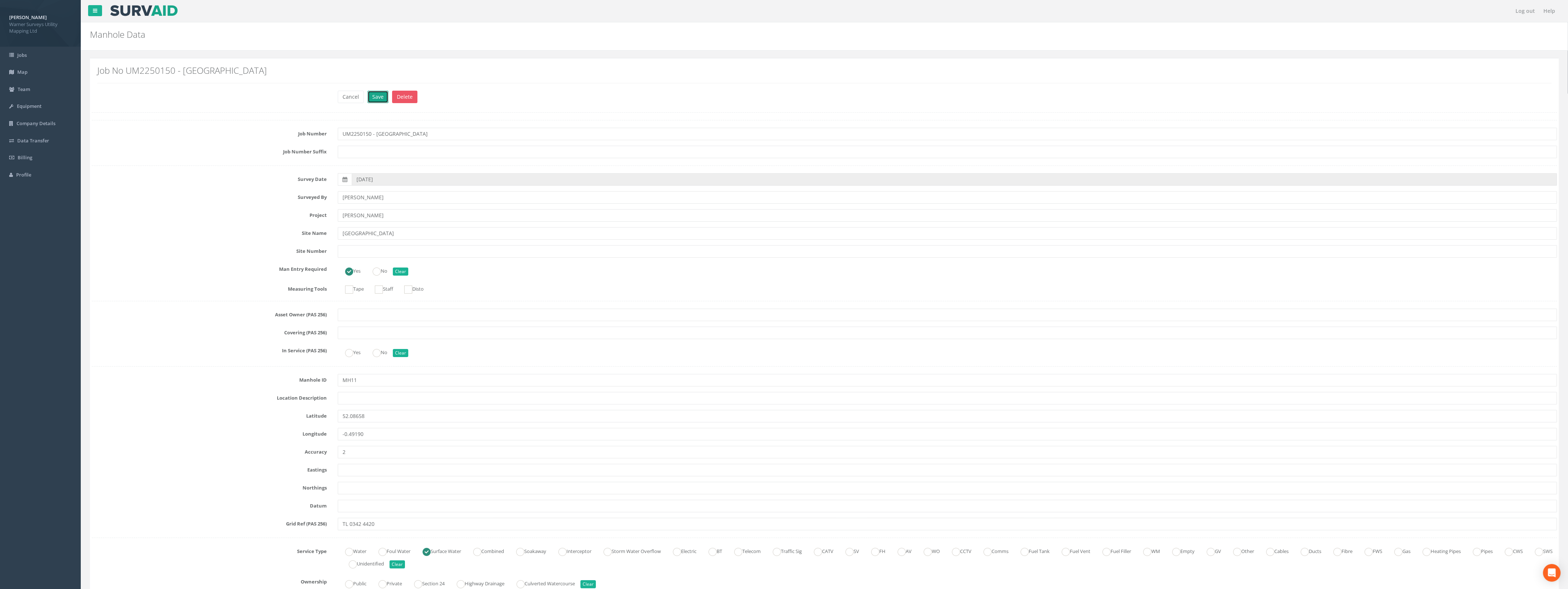
click at [375, 98] on button "Save" at bounding box center [378, 97] width 21 height 12
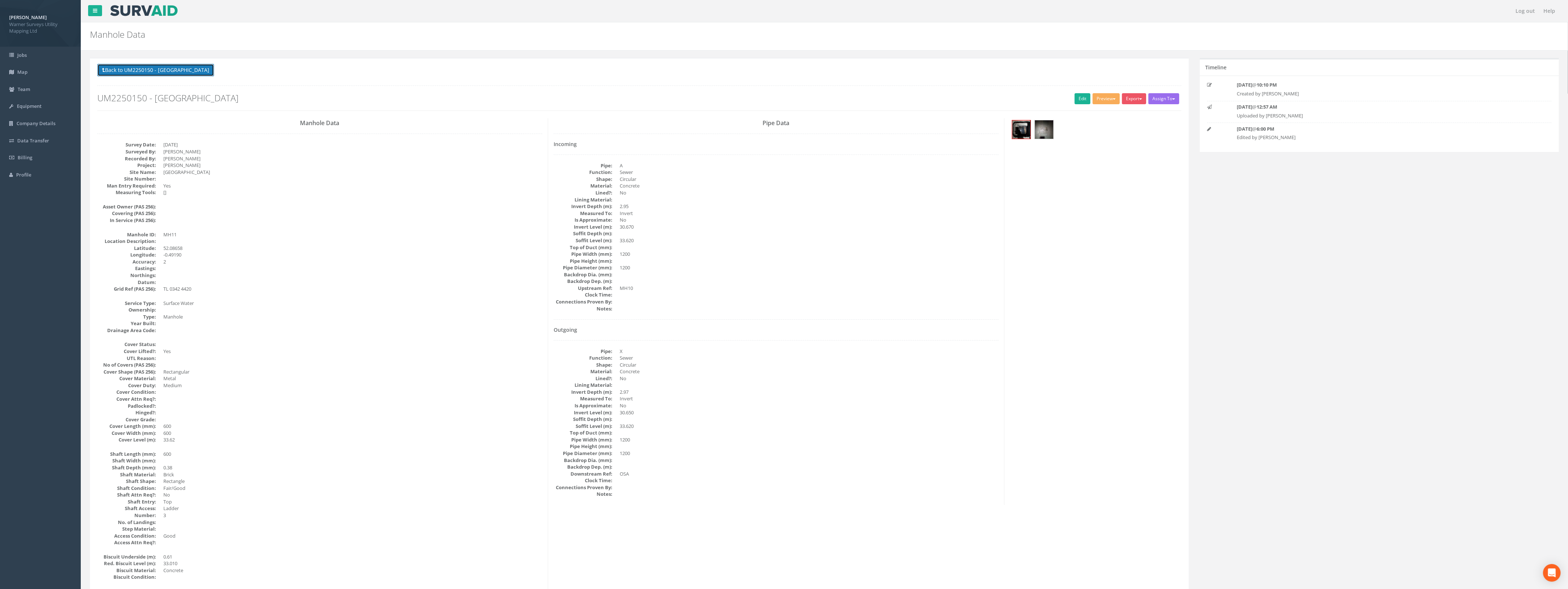
click at [149, 68] on button "Back to UM2250150 - [GEOGRAPHIC_DATA]" at bounding box center [155, 70] width 117 height 12
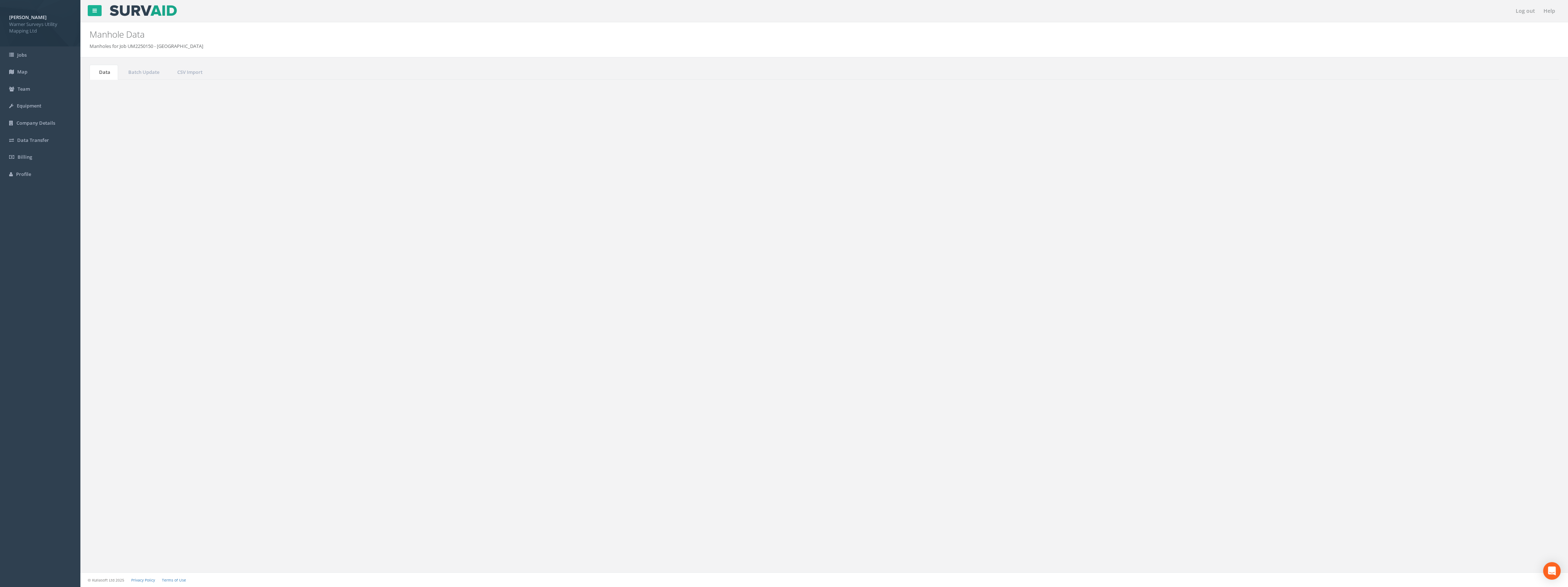
click at [104, 90] on button "Refresh" at bounding box center [111, 92] width 29 height 12
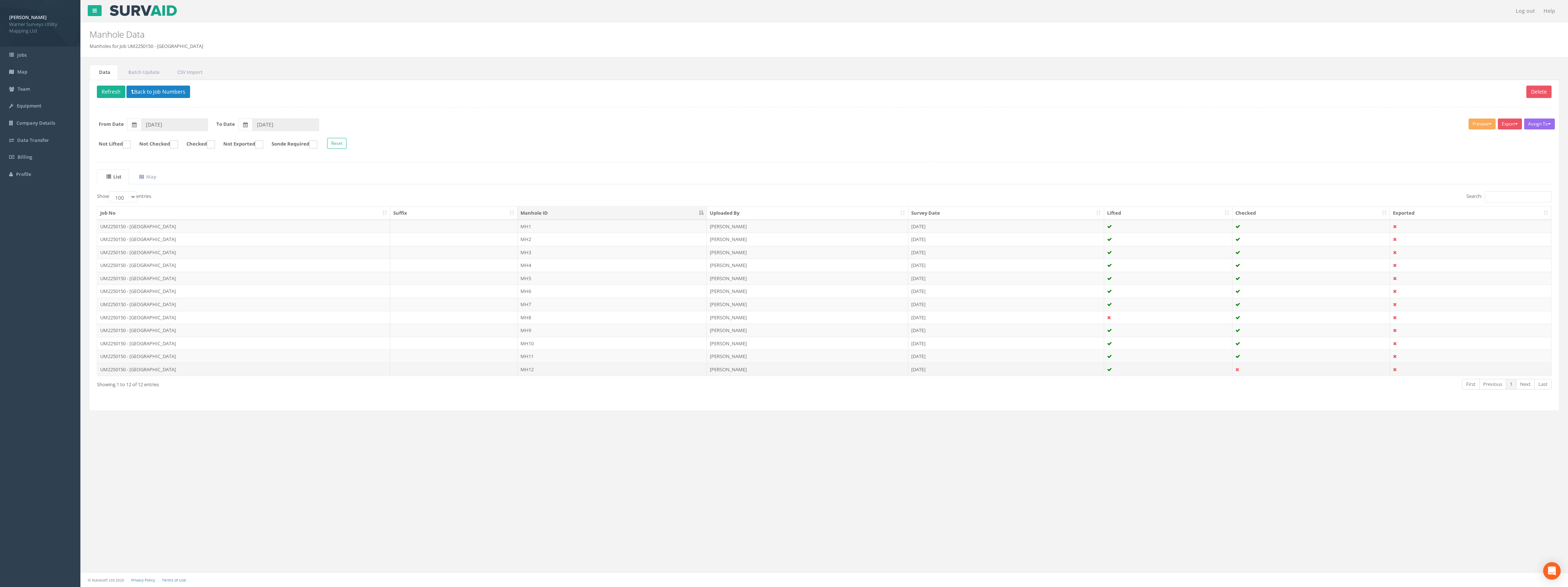
click at [662, 371] on td "MH12" at bounding box center [612, 370] width 189 height 13
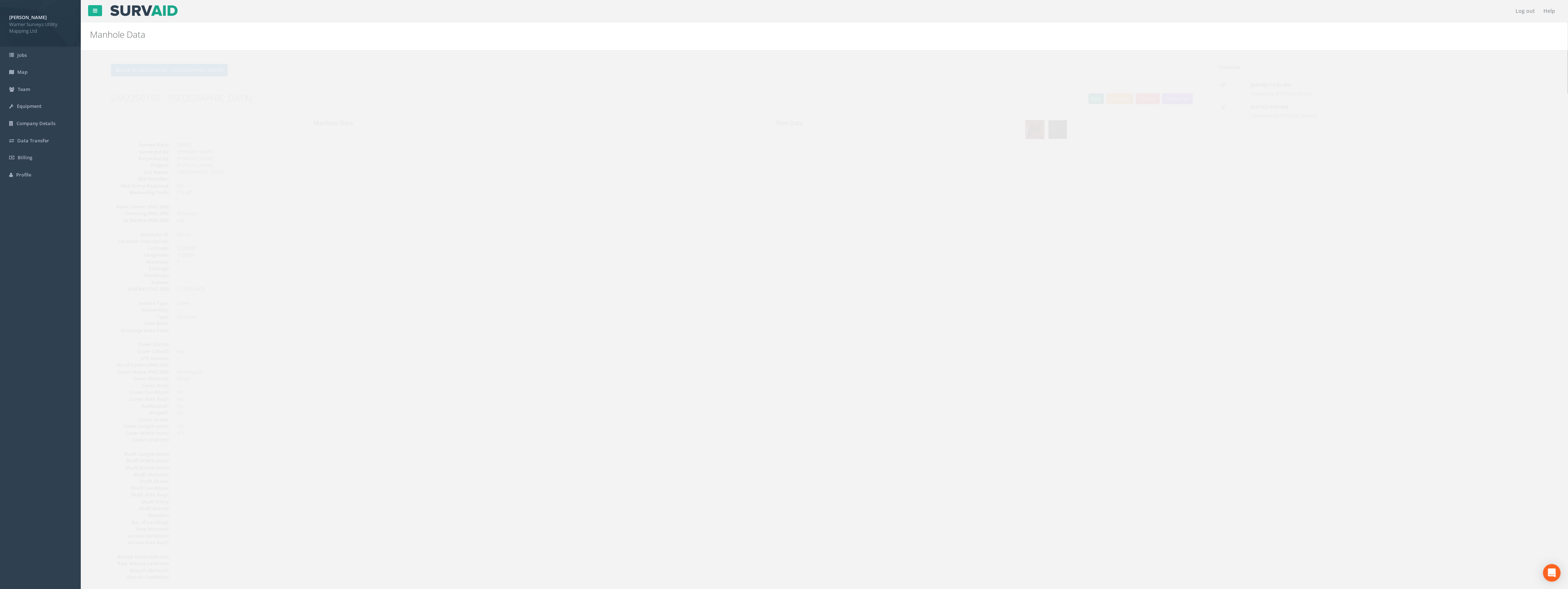
click at [1080, 97] on link "Edit" at bounding box center [1083, 99] width 16 height 11
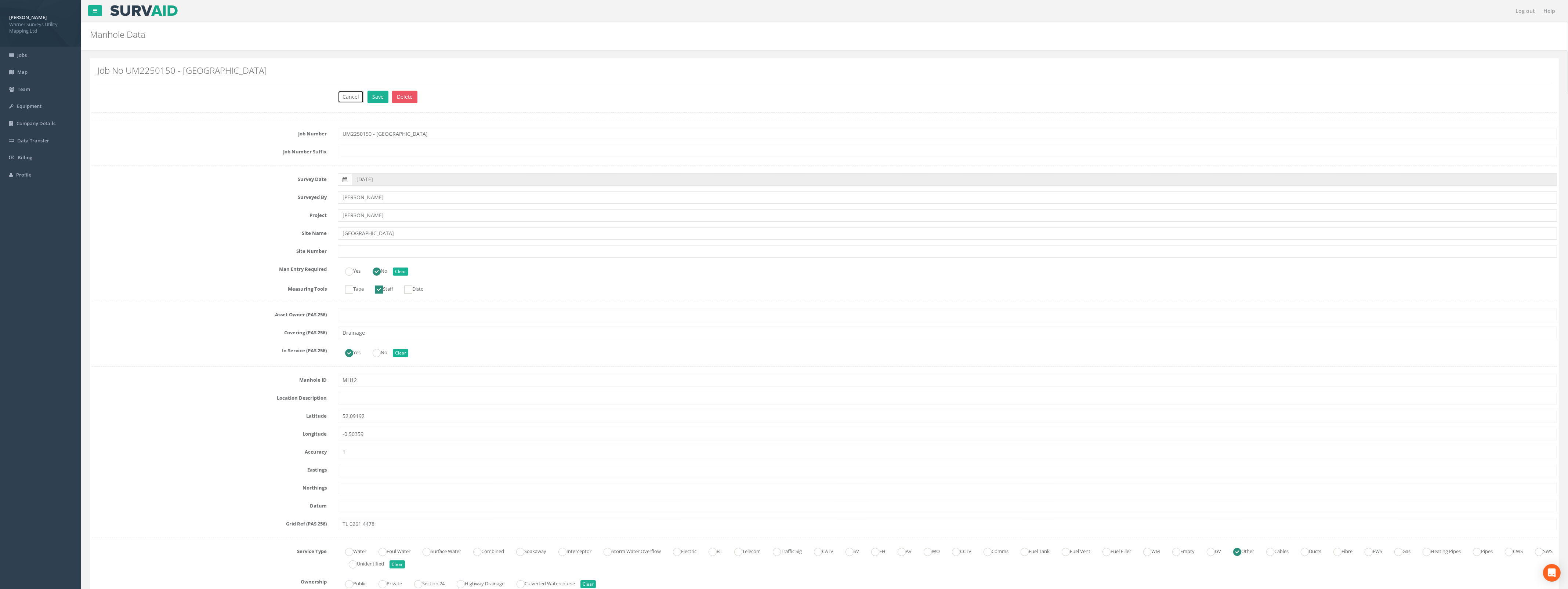
click at [344, 97] on button "Cancel" at bounding box center [350, 97] width 26 height 12
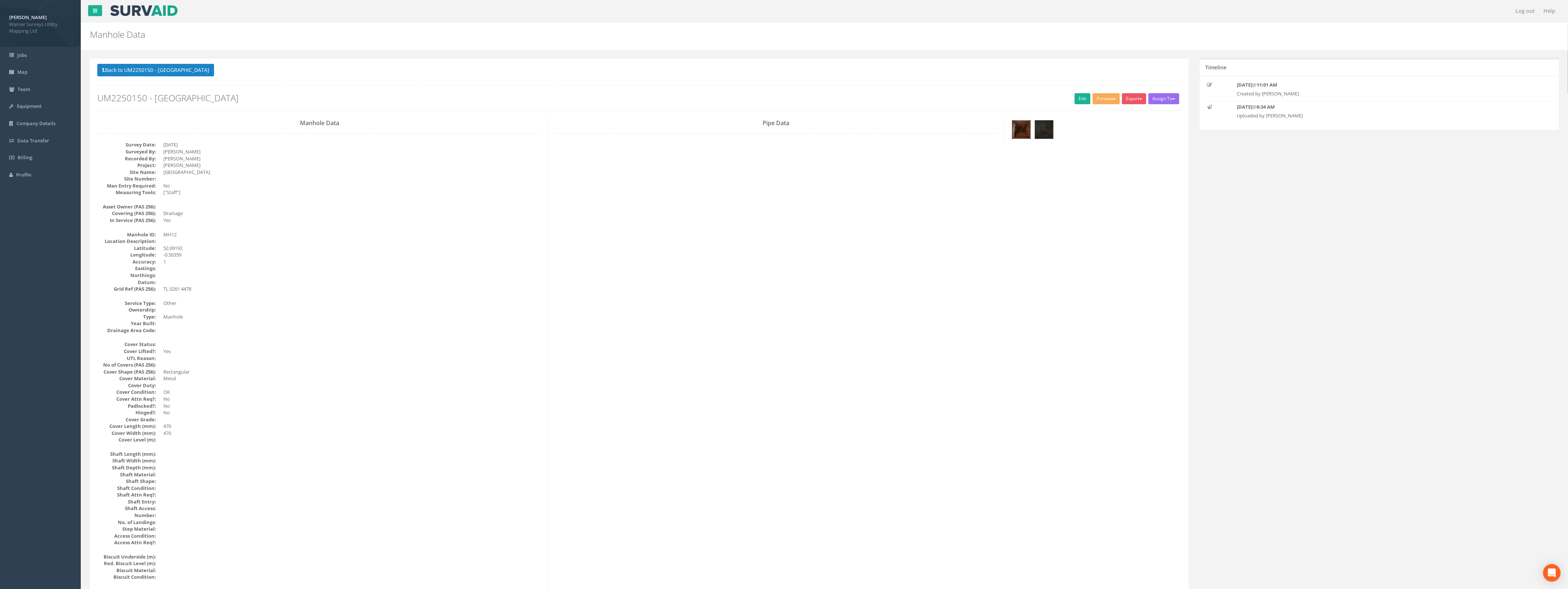
click at [1015, 131] on img at bounding box center [1021, 130] width 18 height 18
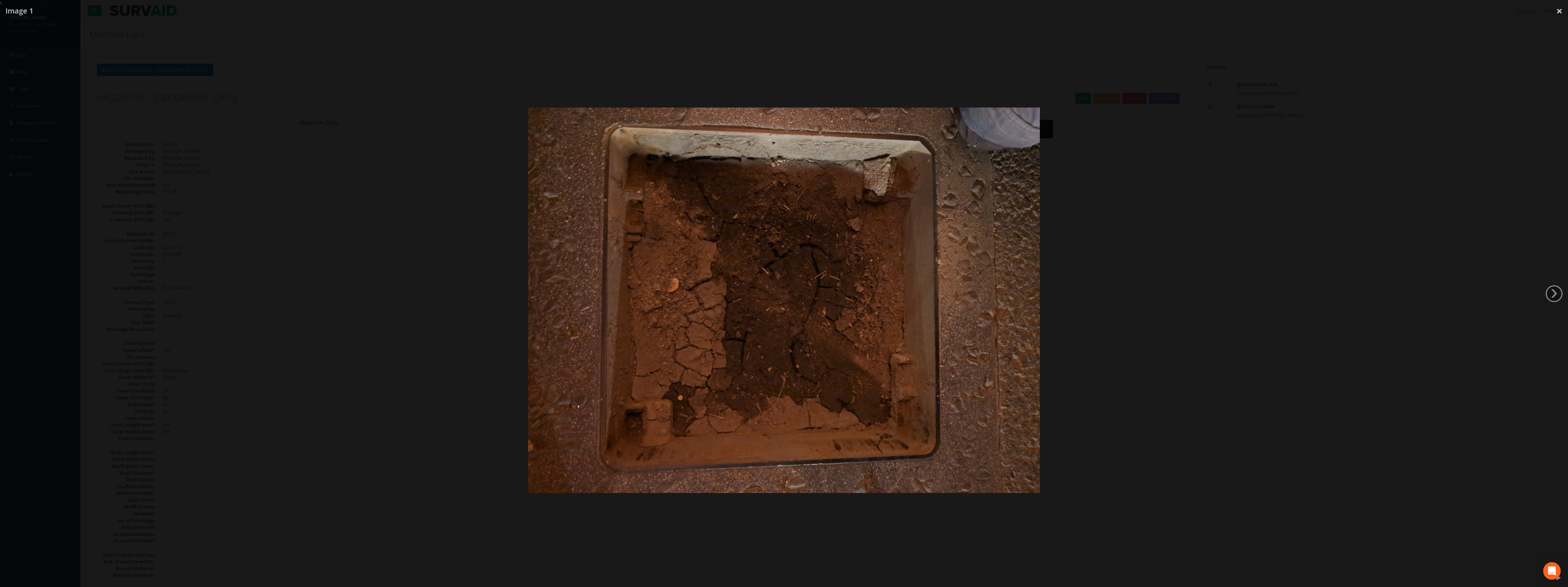
click at [1205, 314] on div at bounding box center [784, 300] width 1568 height 587
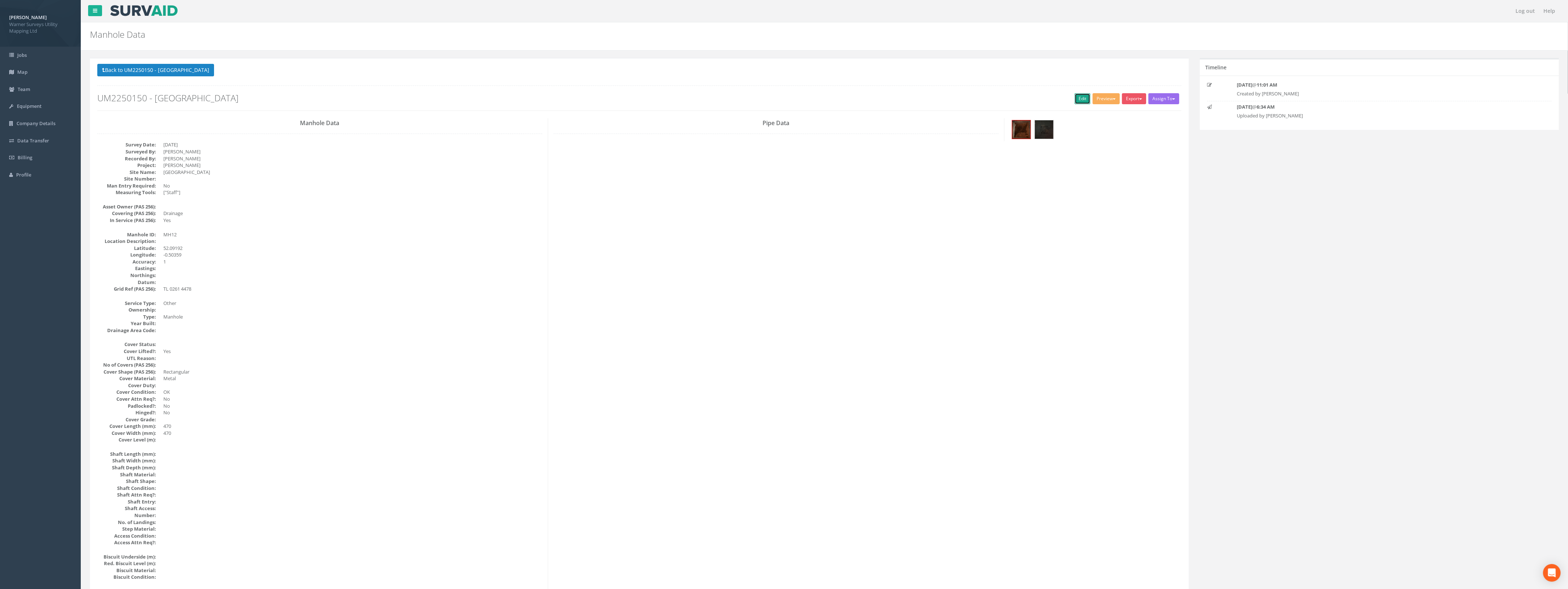
click at [1079, 98] on link "Edit" at bounding box center [1083, 99] width 16 height 11
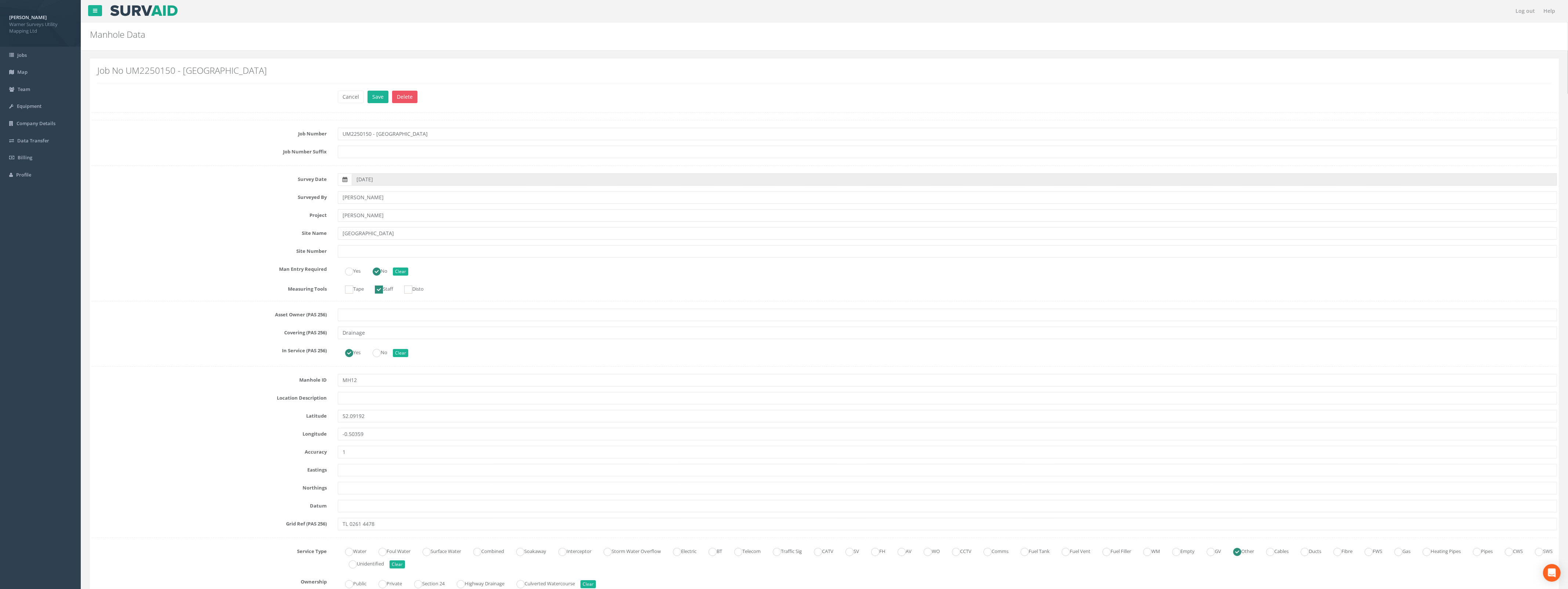
click at [346, 180] on icon at bounding box center [345, 179] width 5 height 5
click at [352, 180] on input "[DATE]" at bounding box center [954, 179] width 1205 height 12
click at [359, 191] on th "‹" at bounding box center [360, 192] width 13 height 10
click at [419, 243] on span "19" at bounding box center [416, 243] width 13 height 10
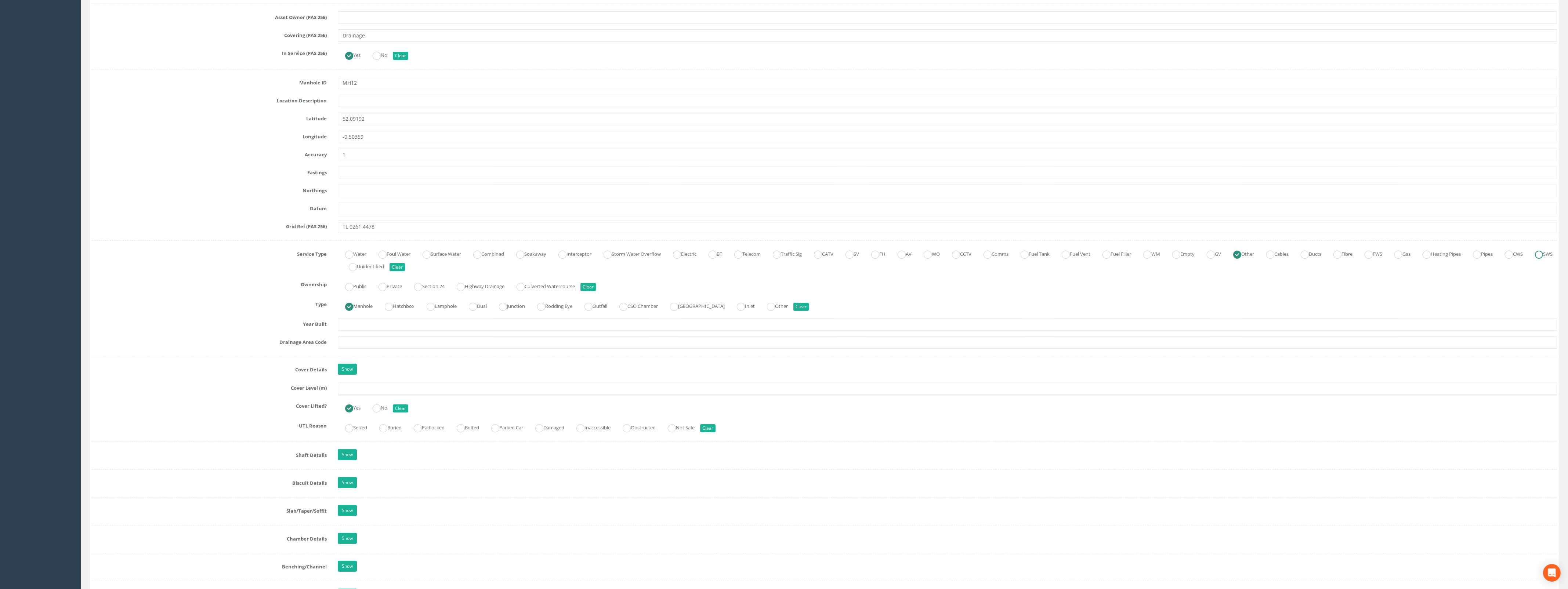
scroll to position [321, 0]
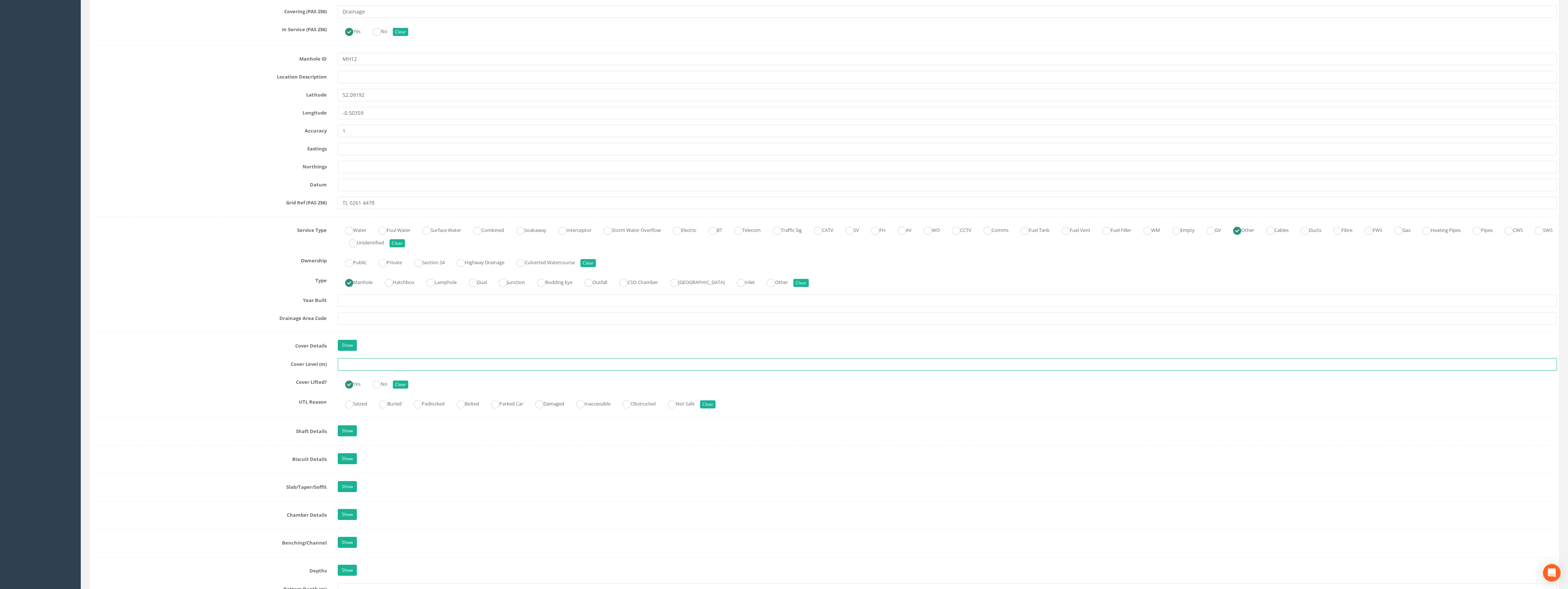
click at [363, 368] on input "text" at bounding box center [947, 364] width 1219 height 12
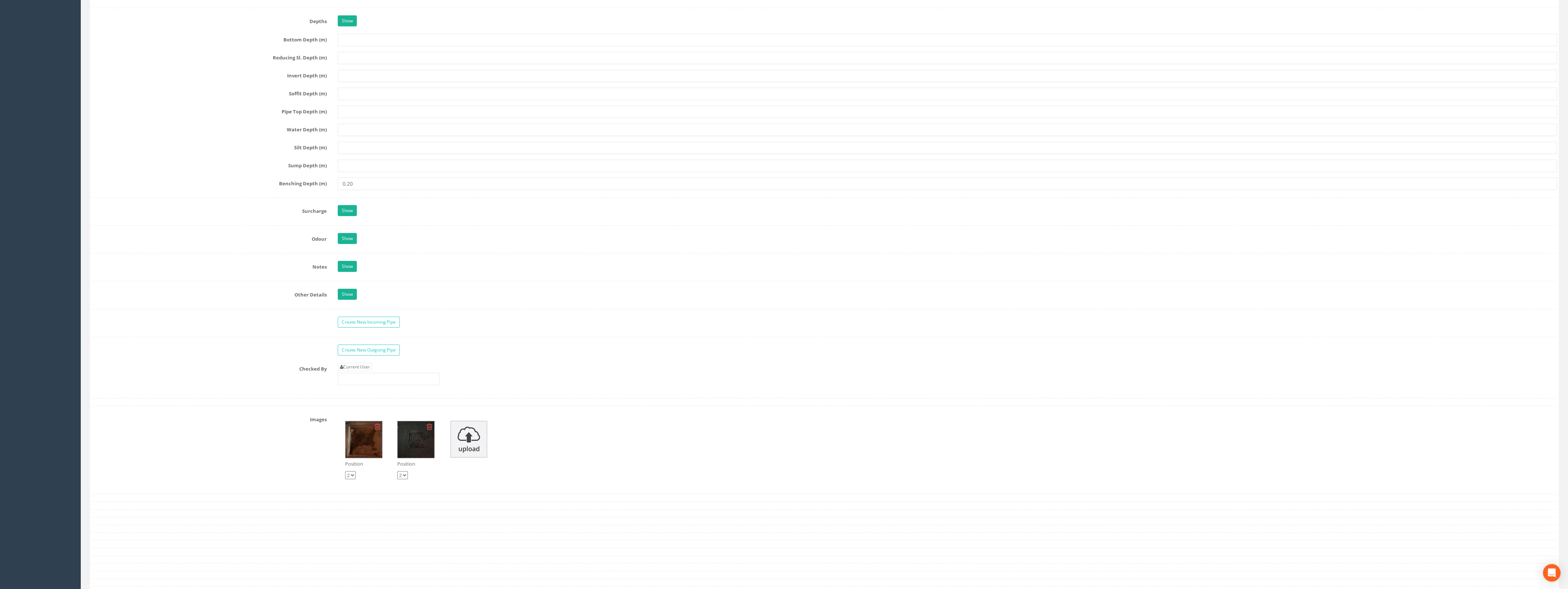
scroll to position [871, 0]
click at [363, 370] on link "Current User" at bounding box center [355, 365] width 34 height 8
click at [344, 271] on link "Show" at bounding box center [347, 265] width 19 height 11
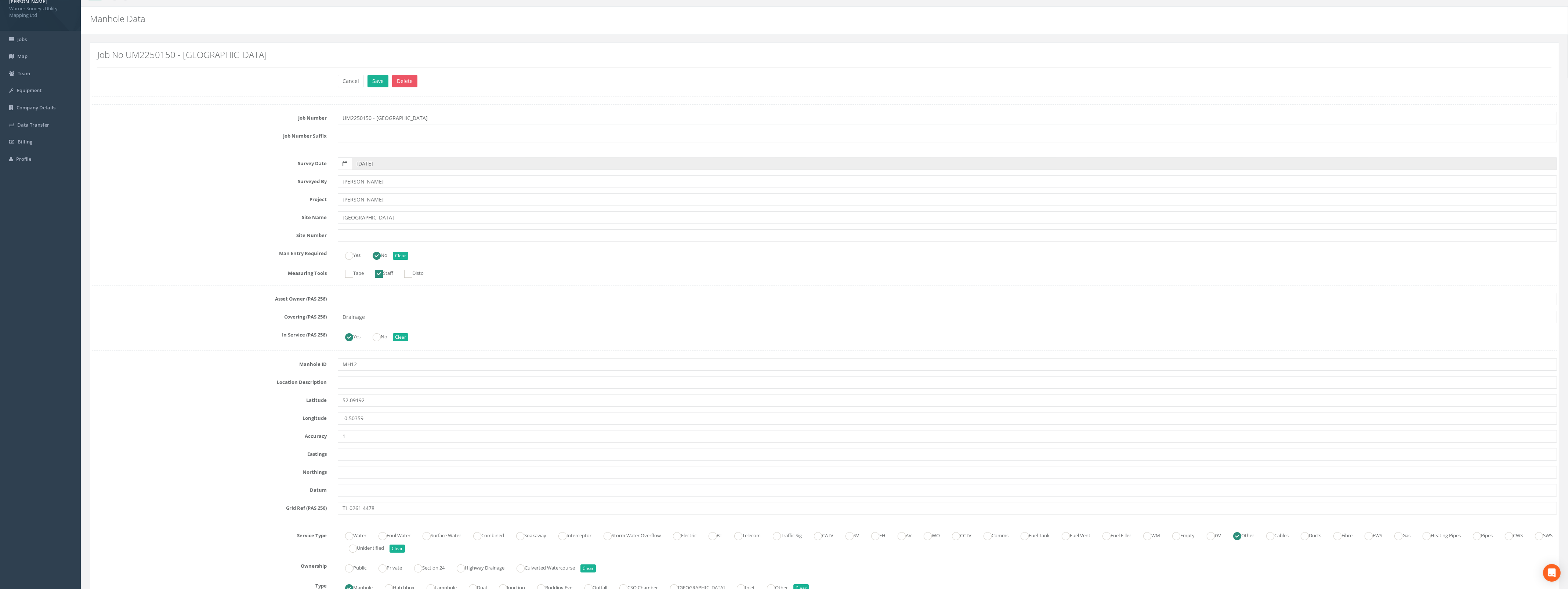
scroll to position [0, 0]
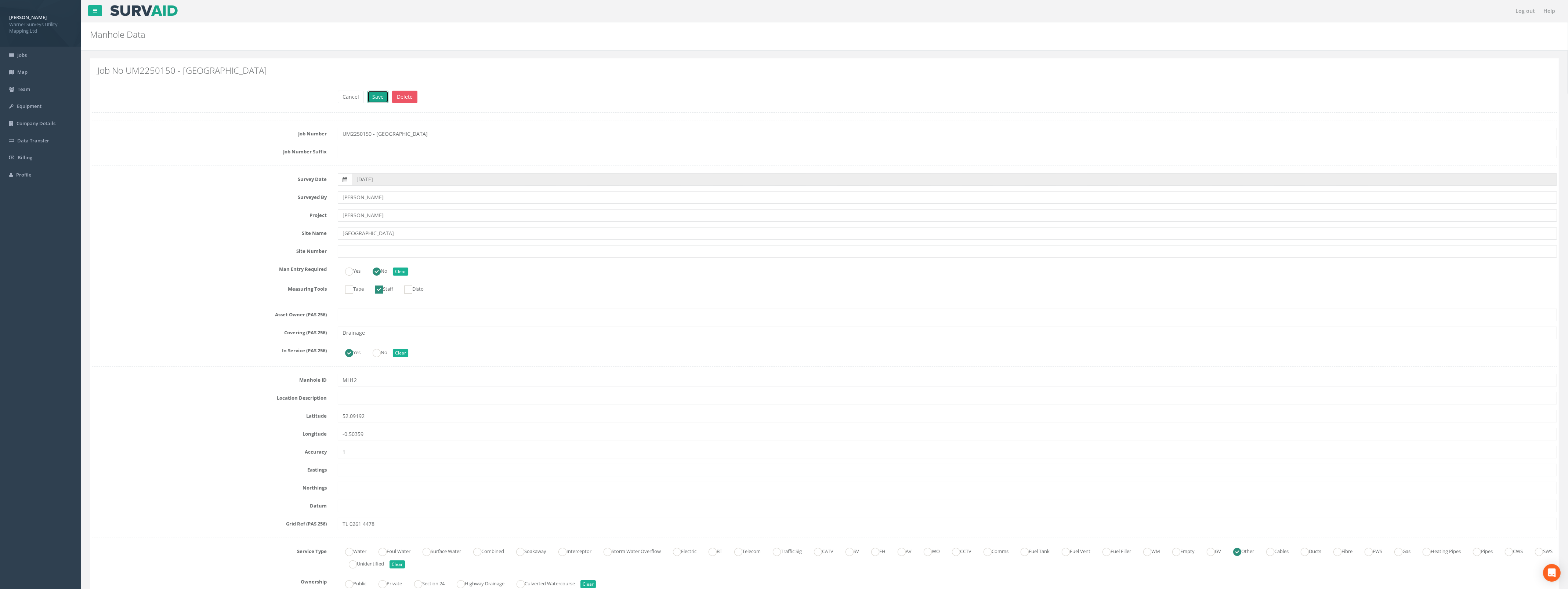
click at [378, 95] on button "Save" at bounding box center [378, 97] width 21 height 12
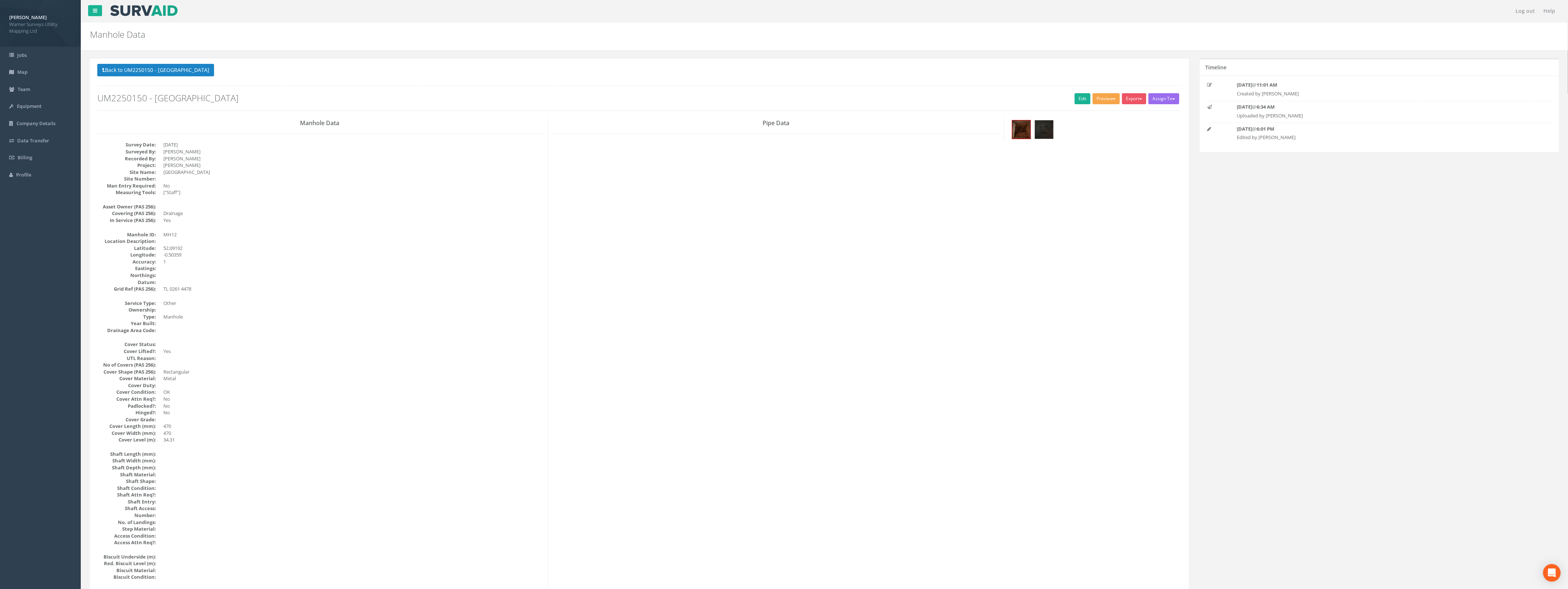
click at [1098, 98] on button "Preview" at bounding box center [1106, 99] width 27 height 11
click at [204, 72] on button "Back to UM2250150 - [GEOGRAPHIC_DATA]" at bounding box center [155, 70] width 117 height 12
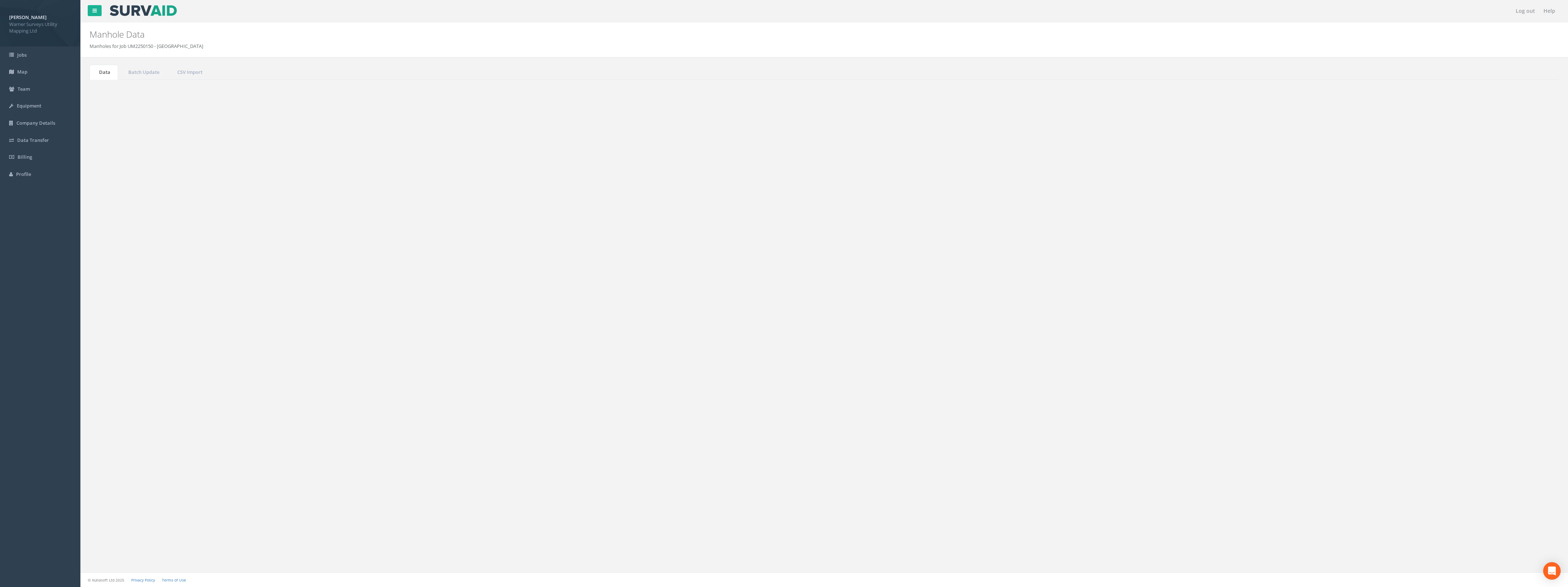
click at [1476, 124] on button "Preview" at bounding box center [1482, 124] width 27 height 11
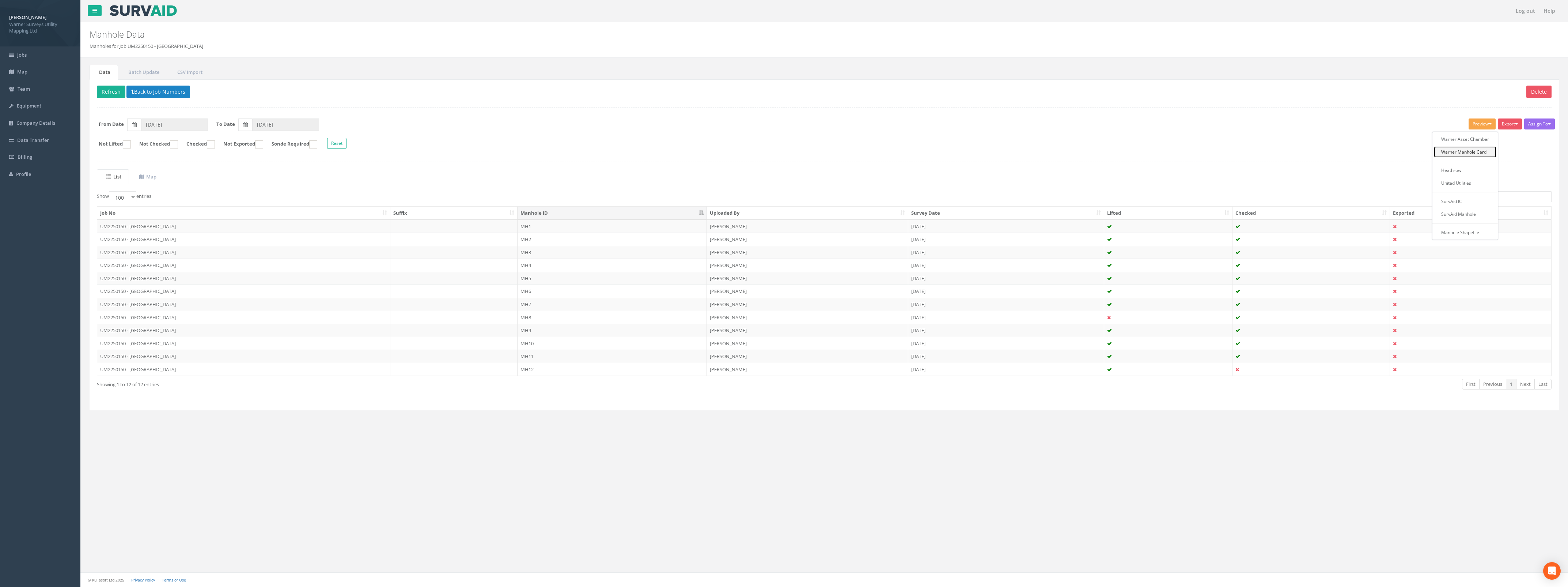
click at [1481, 153] on link "Warner Manhole Card" at bounding box center [1465, 152] width 63 height 12
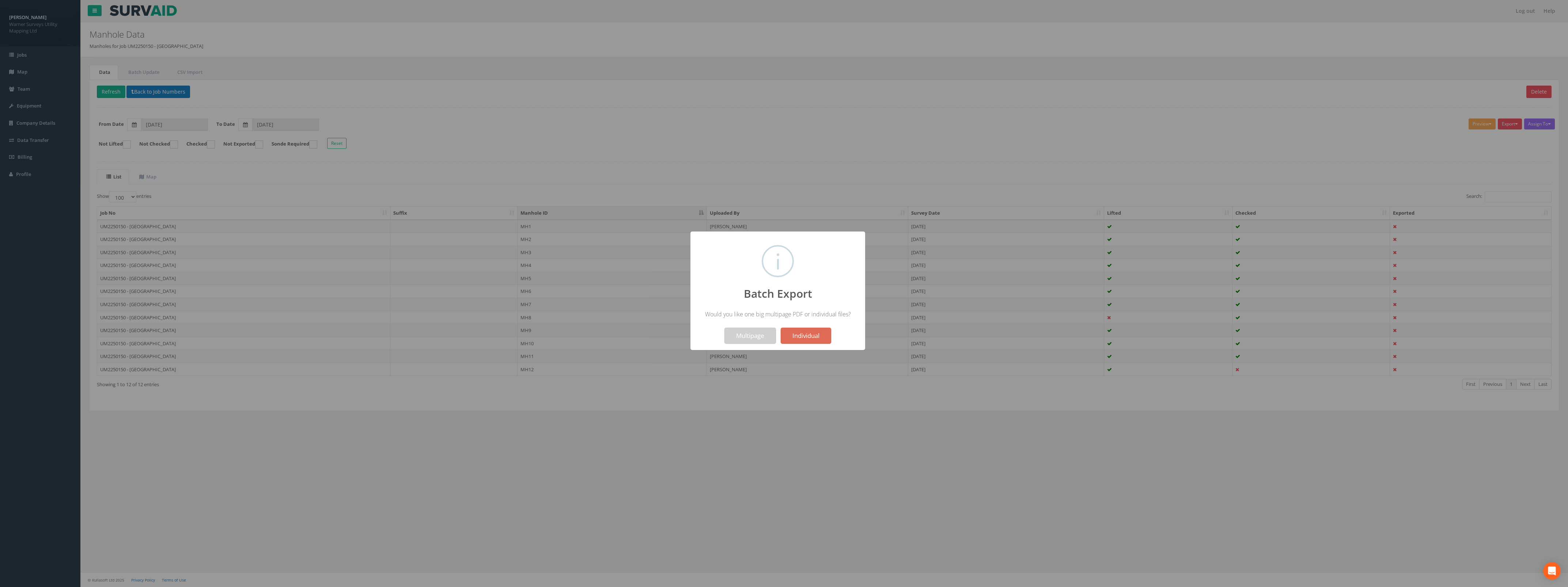
click at [752, 336] on button "Multipage" at bounding box center [750, 336] width 52 height 16
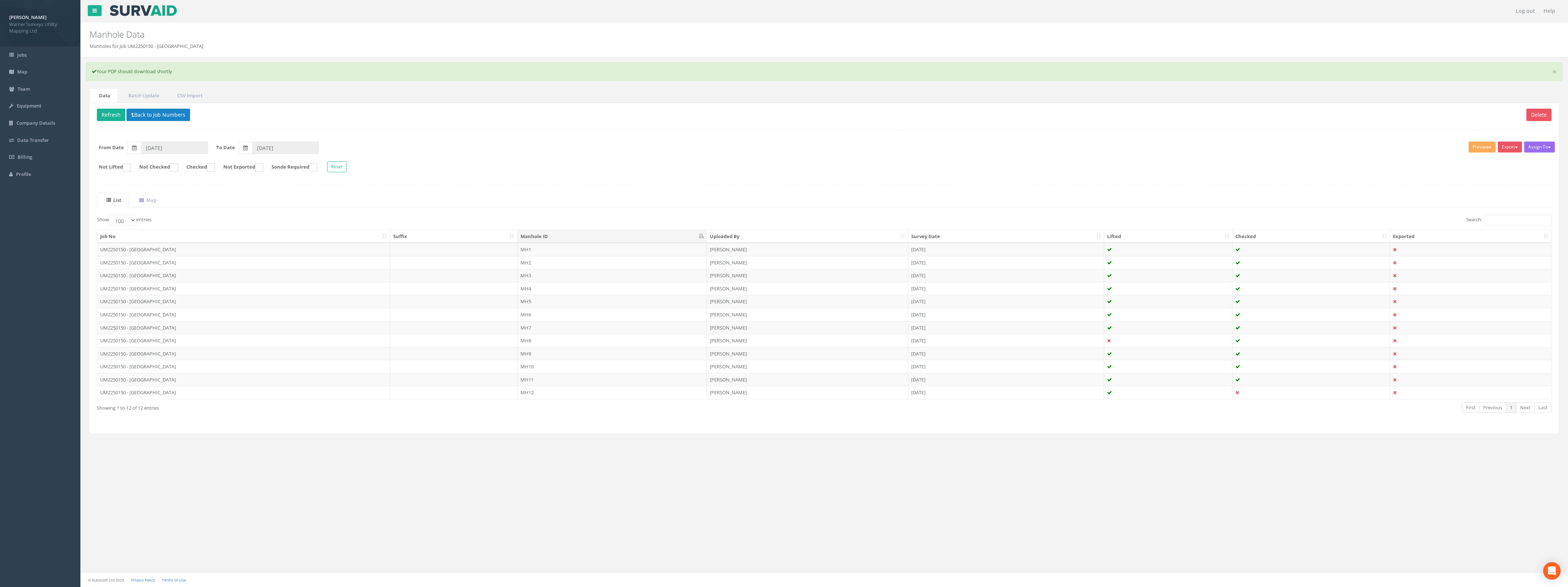
drag, startPoint x: 1102, startPoint y: 194, endPoint x: 1097, endPoint y: 211, distance: 17.7
click at [1102, 194] on ul "List Map" at bounding box center [824, 200] width 1455 height 15
click at [112, 119] on button "Refresh" at bounding box center [111, 114] width 29 height 12
drag, startPoint x: 1225, startPoint y: 136, endPoint x: 891, endPoint y: 306, distance: 374.8
click at [1225, 136] on div "Delete Refresh Back to Job Numbers Assign To No Companies Added Export Warner A…" at bounding box center [824, 268] width 1469 height 331
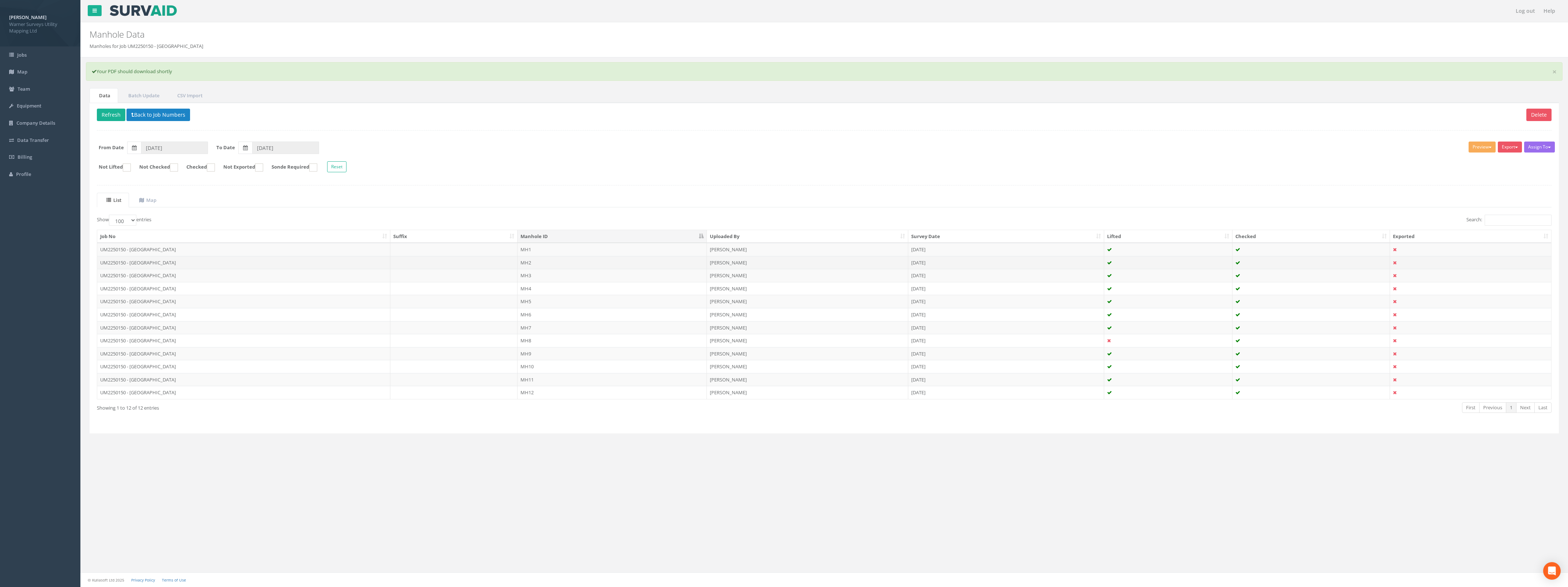
click at [187, 264] on td "UM2250150 - [GEOGRAPHIC_DATA]" at bounding box center [244, 262] width 293 height 13
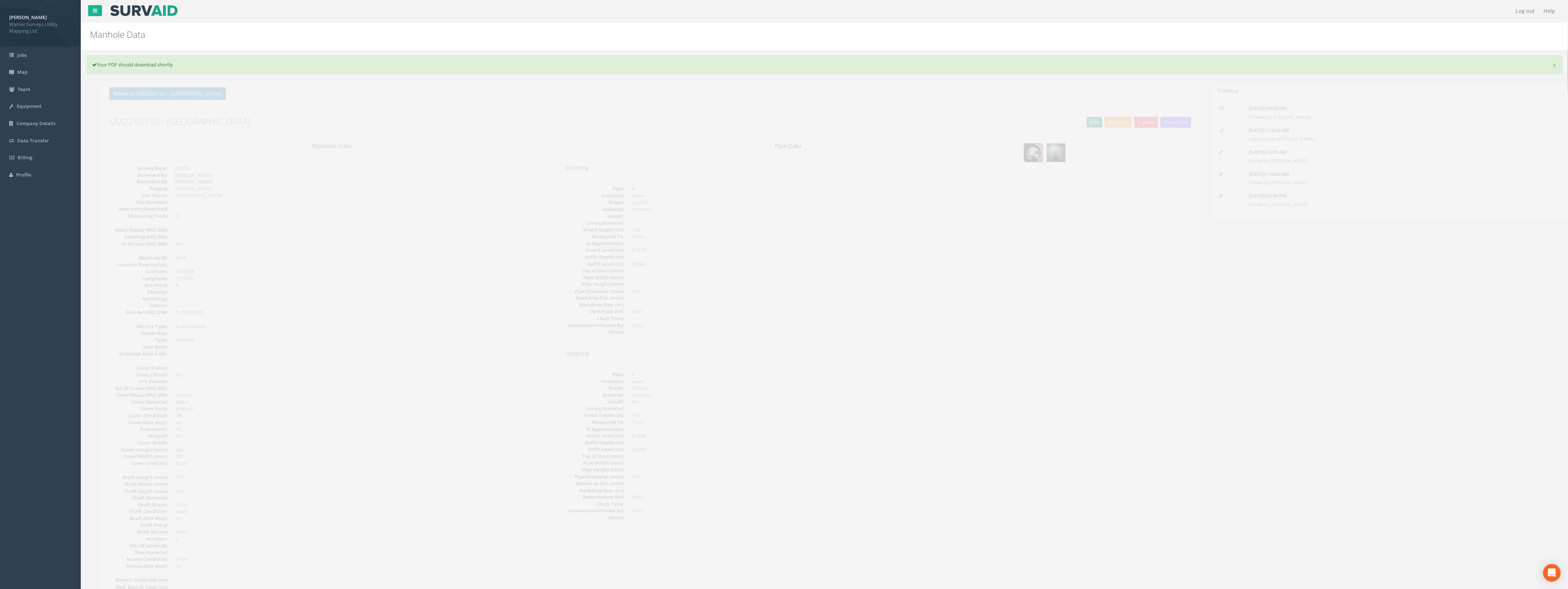
click at [1079, 122] on link "Edit" at bounding box center [1083, 122] width 16 height 11
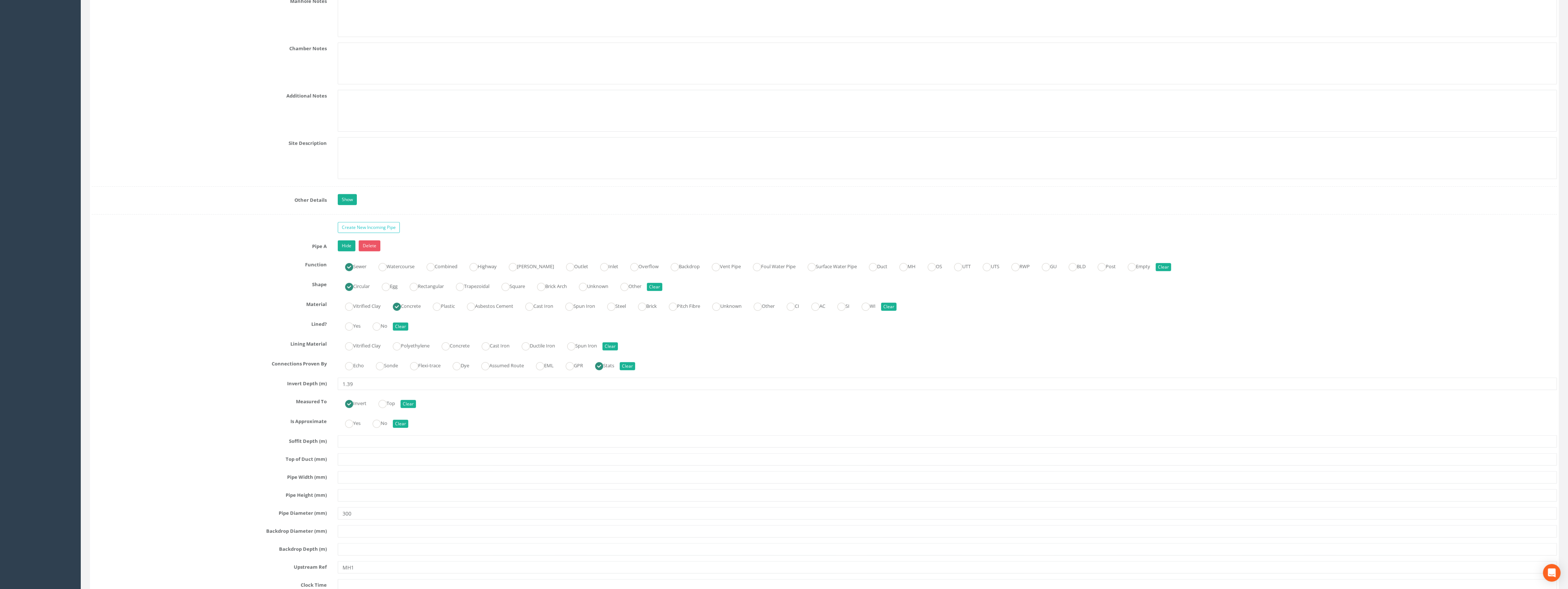
scroll to position [1376, 0]
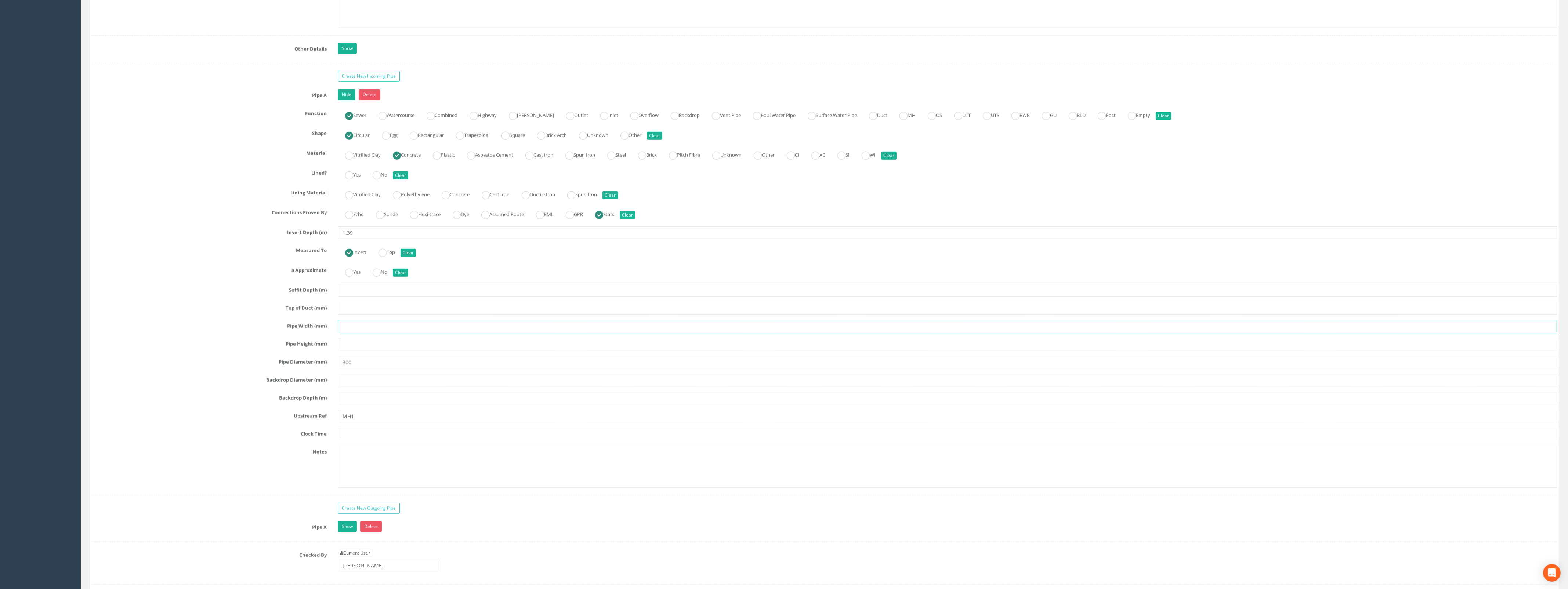
click at [352, 332] on input "text" at bounding box center [947, 326] width 1219 height 12
click at [345, 532] on link "Show" at bounding box center [347, 527] width 19 height 11
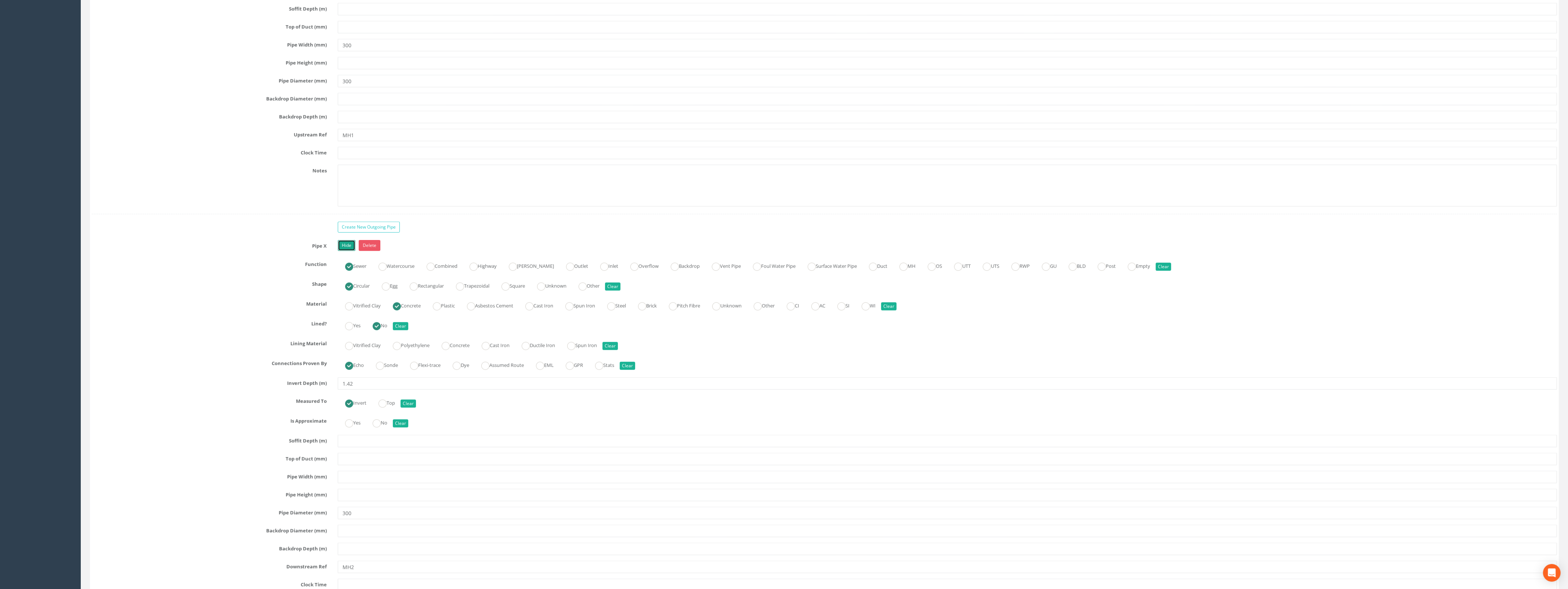
scroll to position [1743, 0]
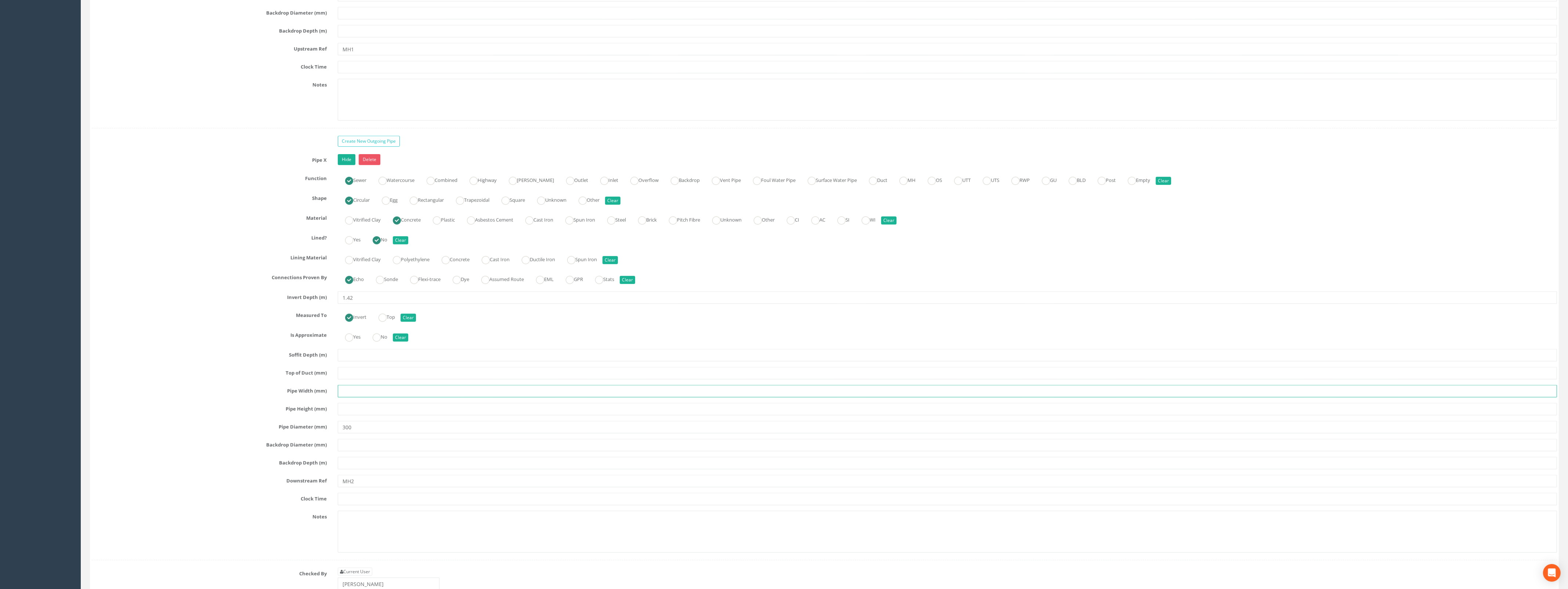
click at [360, 397] on input "text" at bounding box center [947, 391] width 1219 height 12
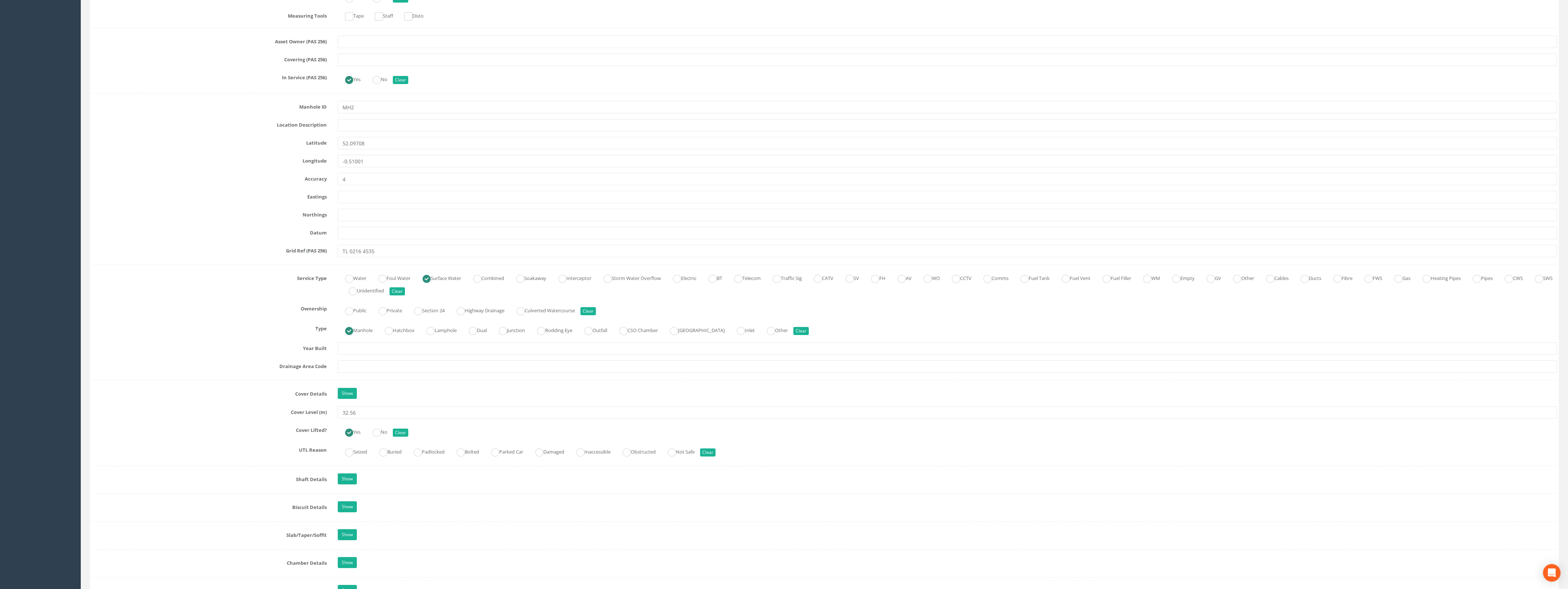
scroll to position [0, 0]
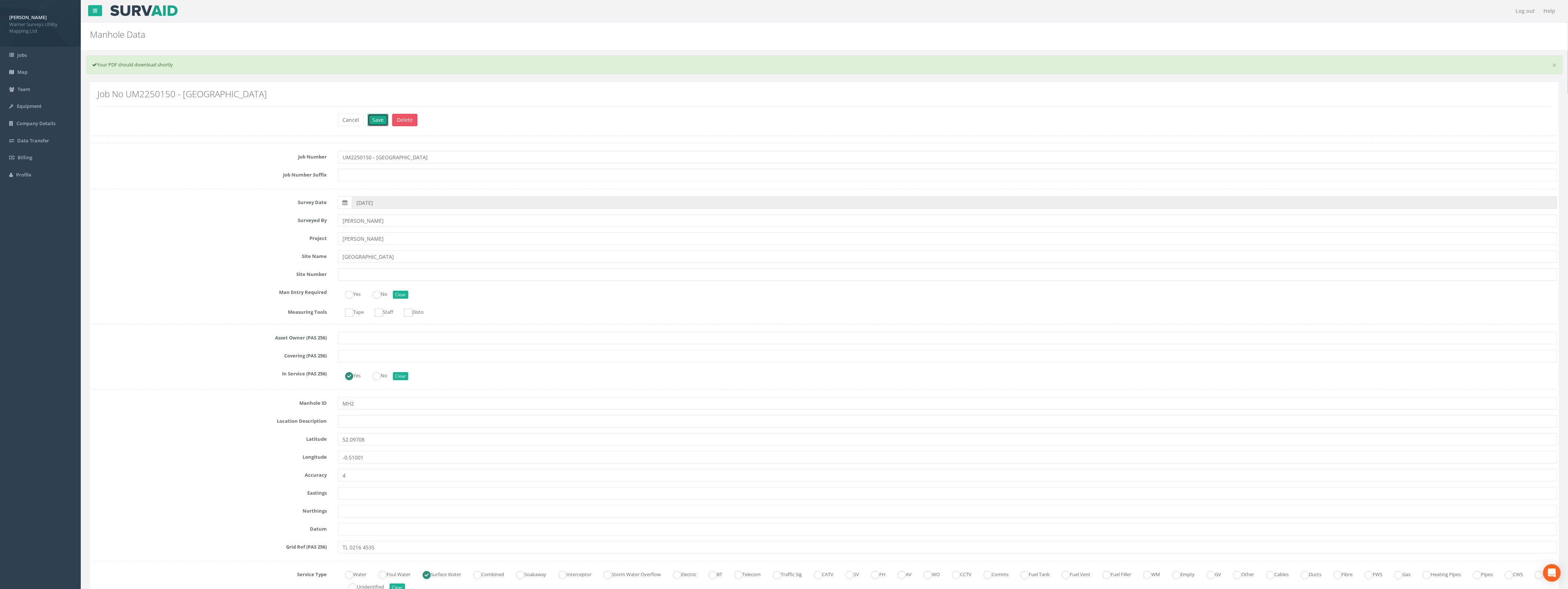
click at [377, 117] on button "Save" at bounding box center [378, 120] width 21 height 12
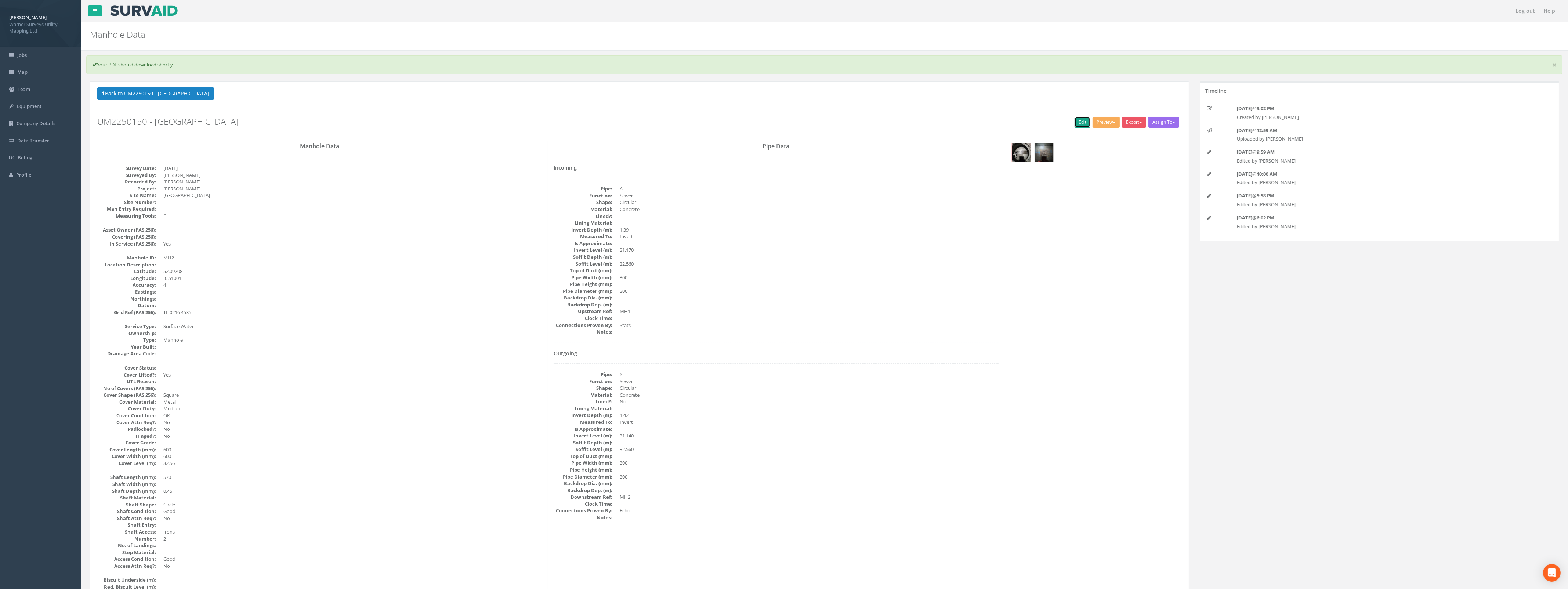
click at [1076, 122] on link "Edit" at bounding box center [1083, 122] width 16 height 11
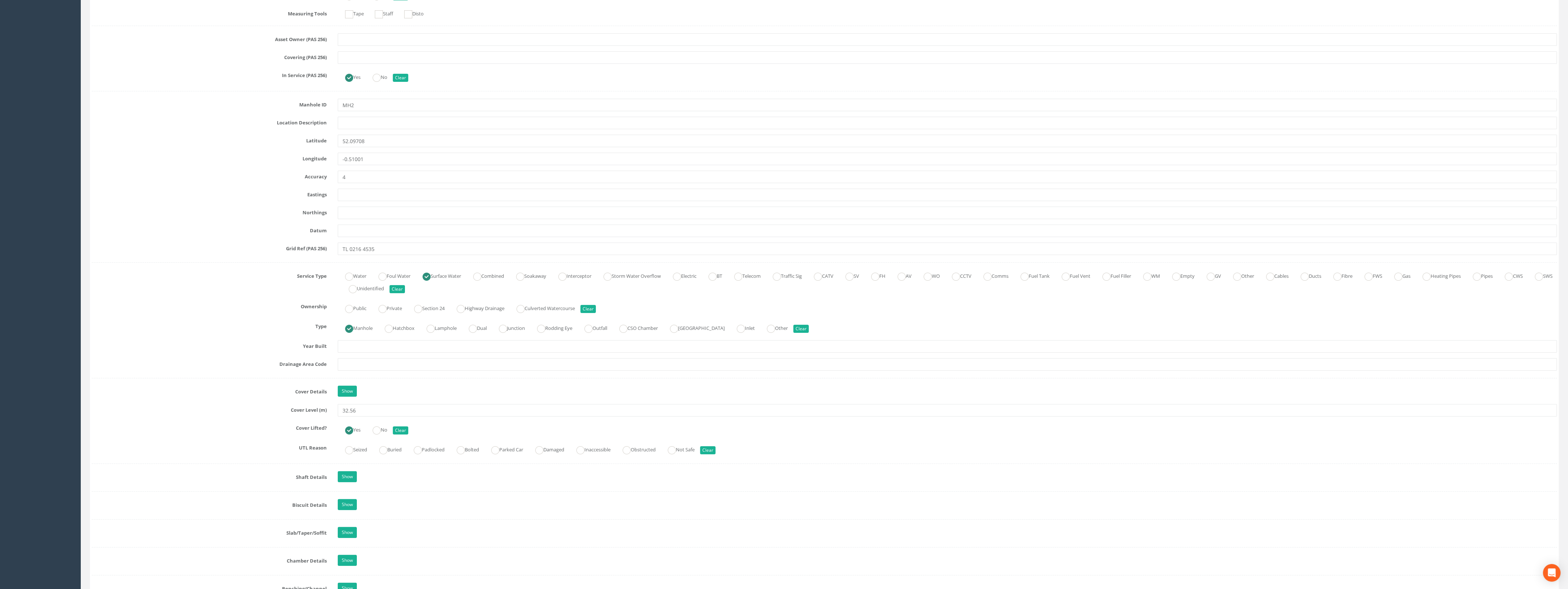
scroll to position [321, 0]
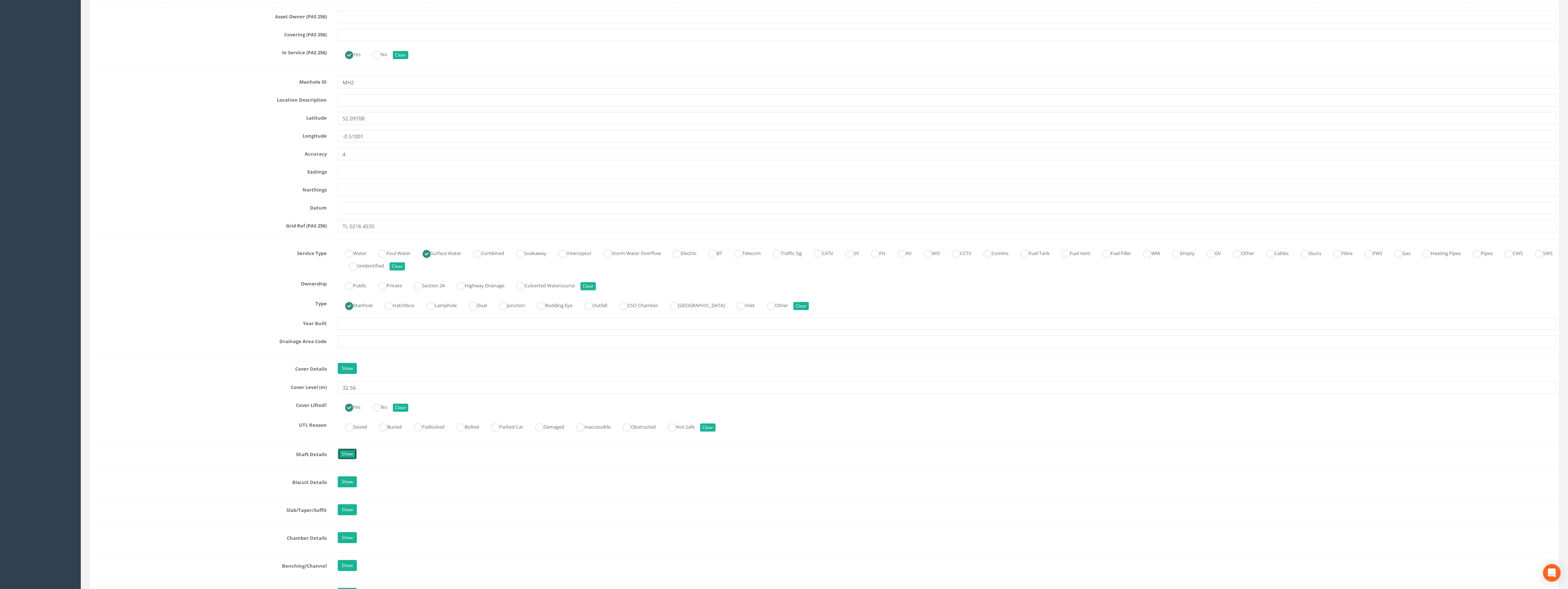
click at [355, 454] on link "Show" at bounding box center [347, 454] width 19 height 11
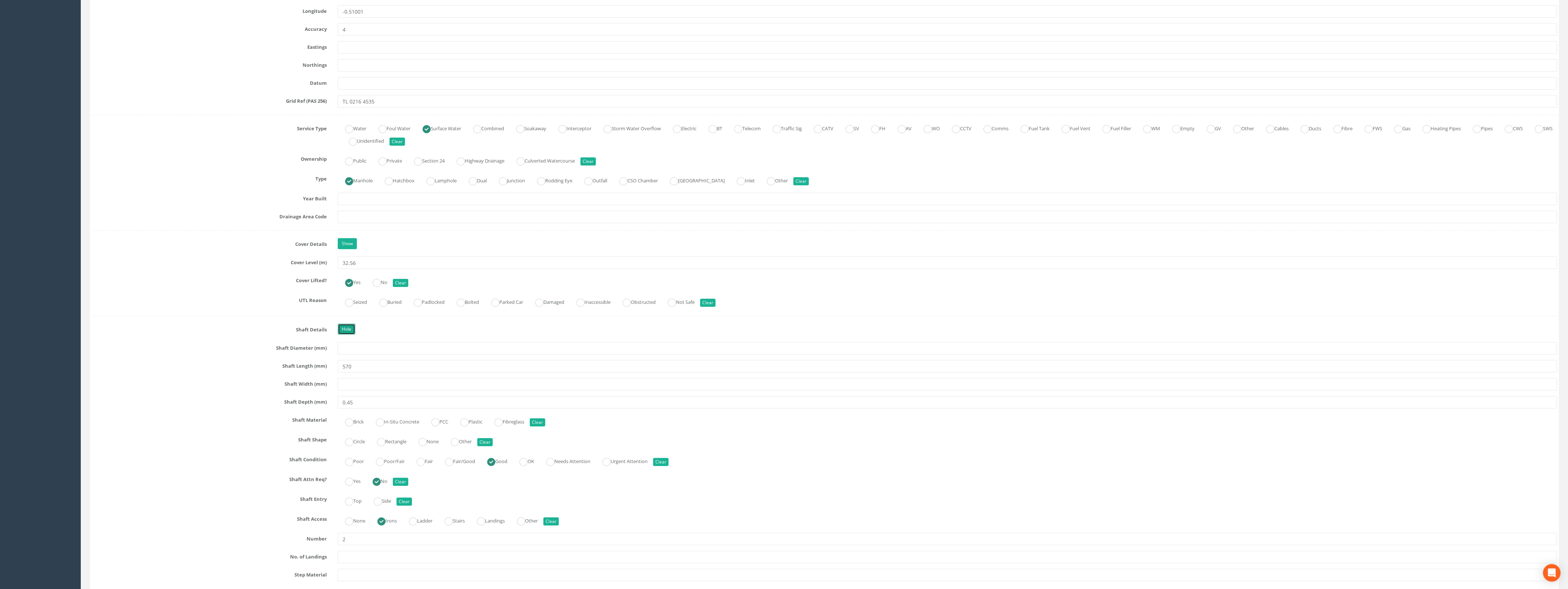
scroll to position [459, 0]
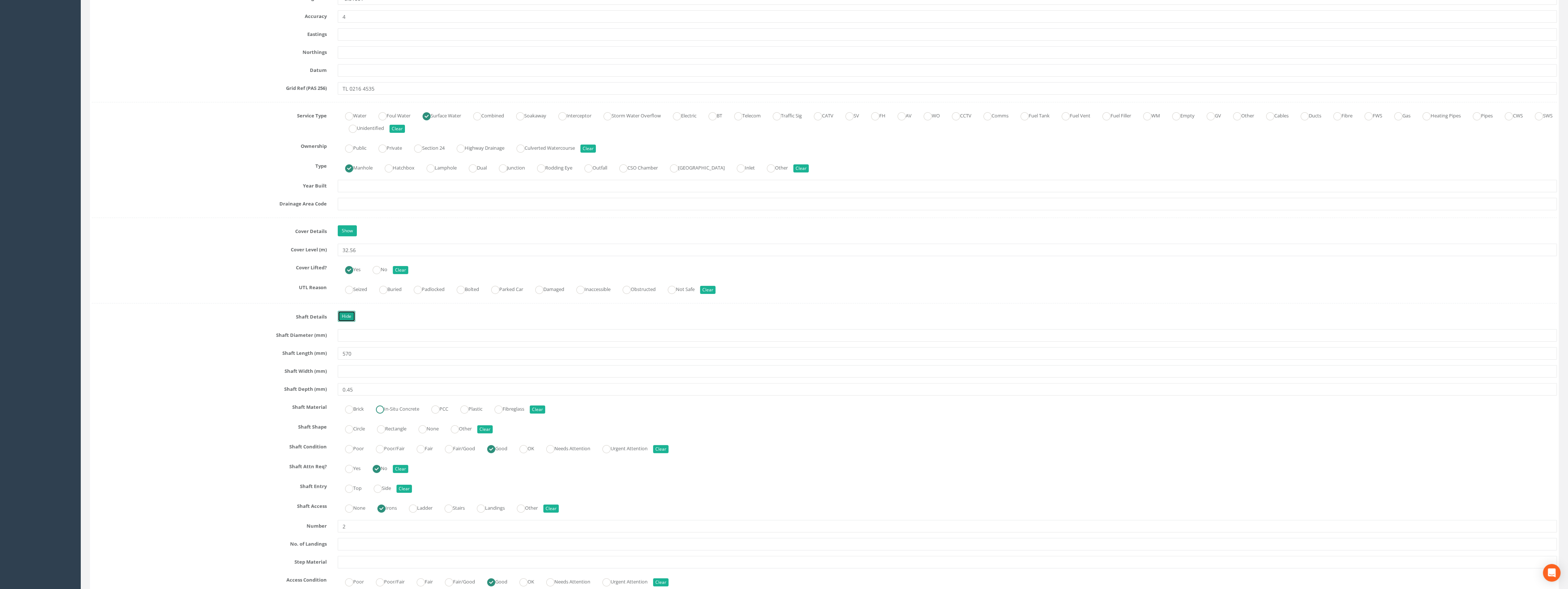
click at [383, 409] on ins at bounding box center [380, 409] width 8 height 8
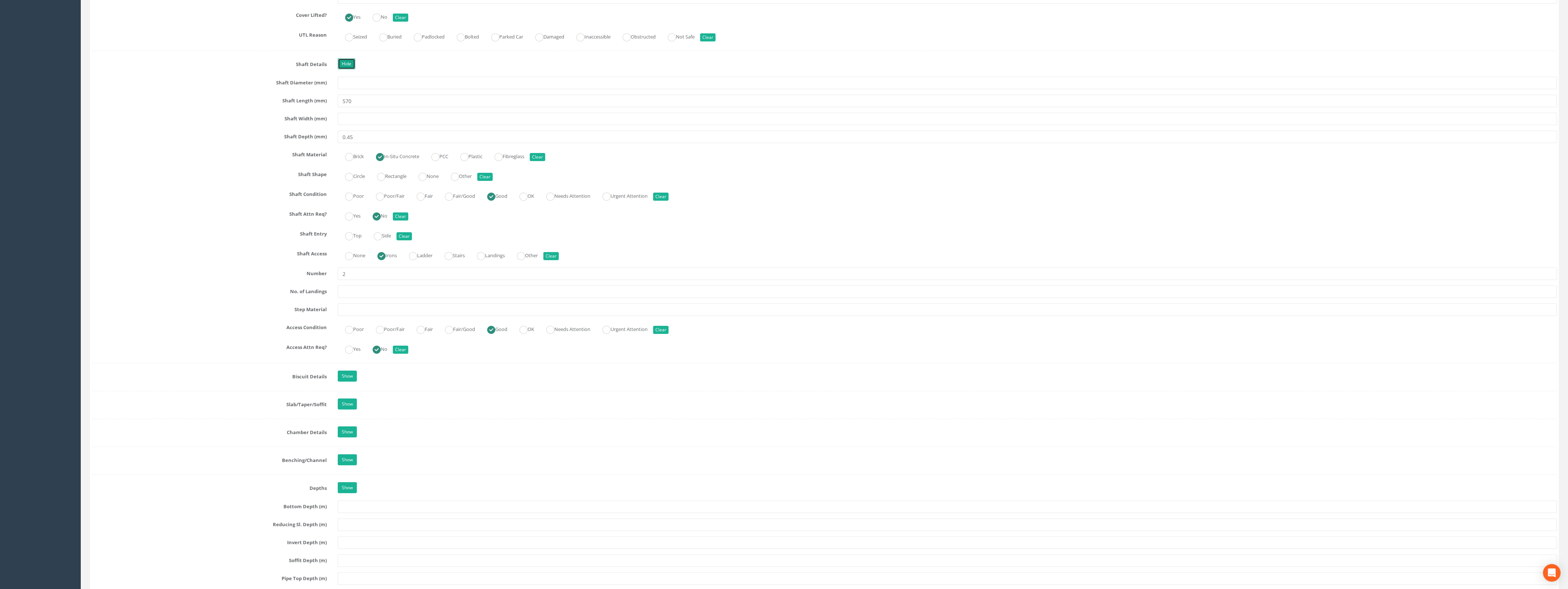
scroll to position [734, 0]
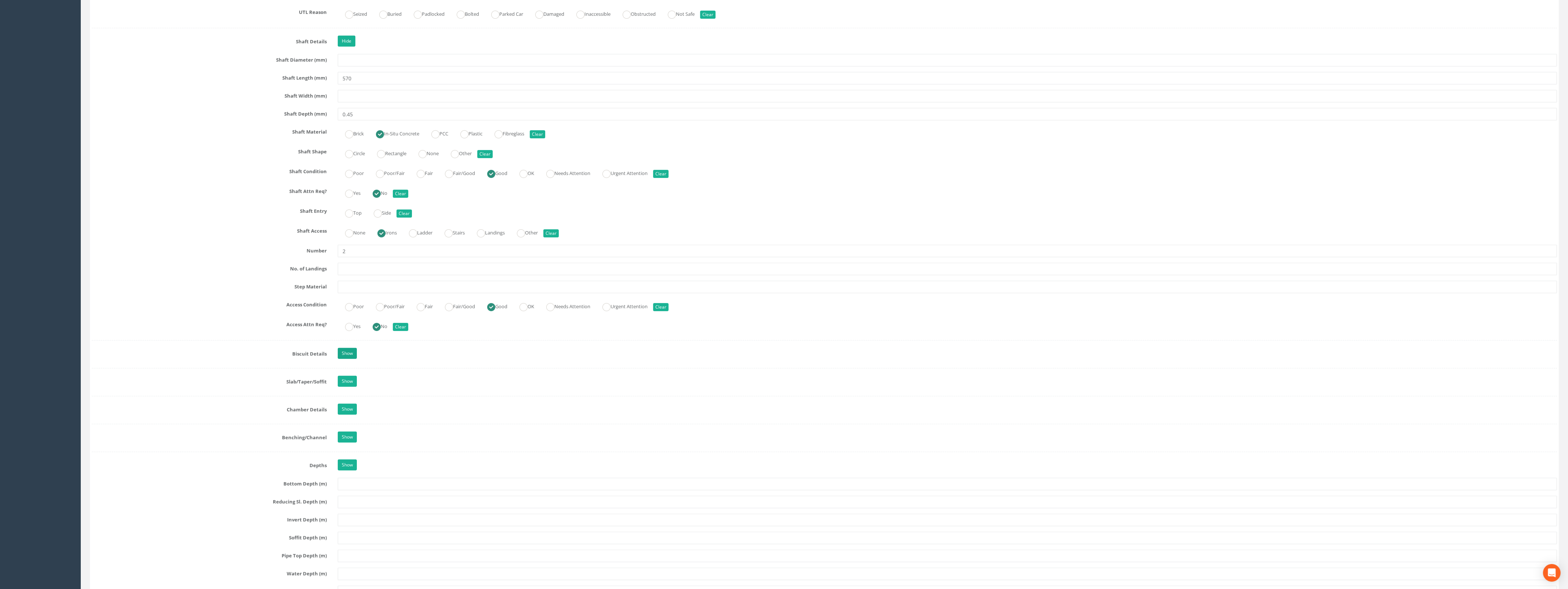
click at [352, 359] on link "Show" at bounding box center [347, 353] width 19 height 11
click at [366, 378] on input "text" at bounding box center [947, 372] width 1219 height 12
click at [355, 397] on label "Concrete" at bounding box center [355, 391] width 35 height 10
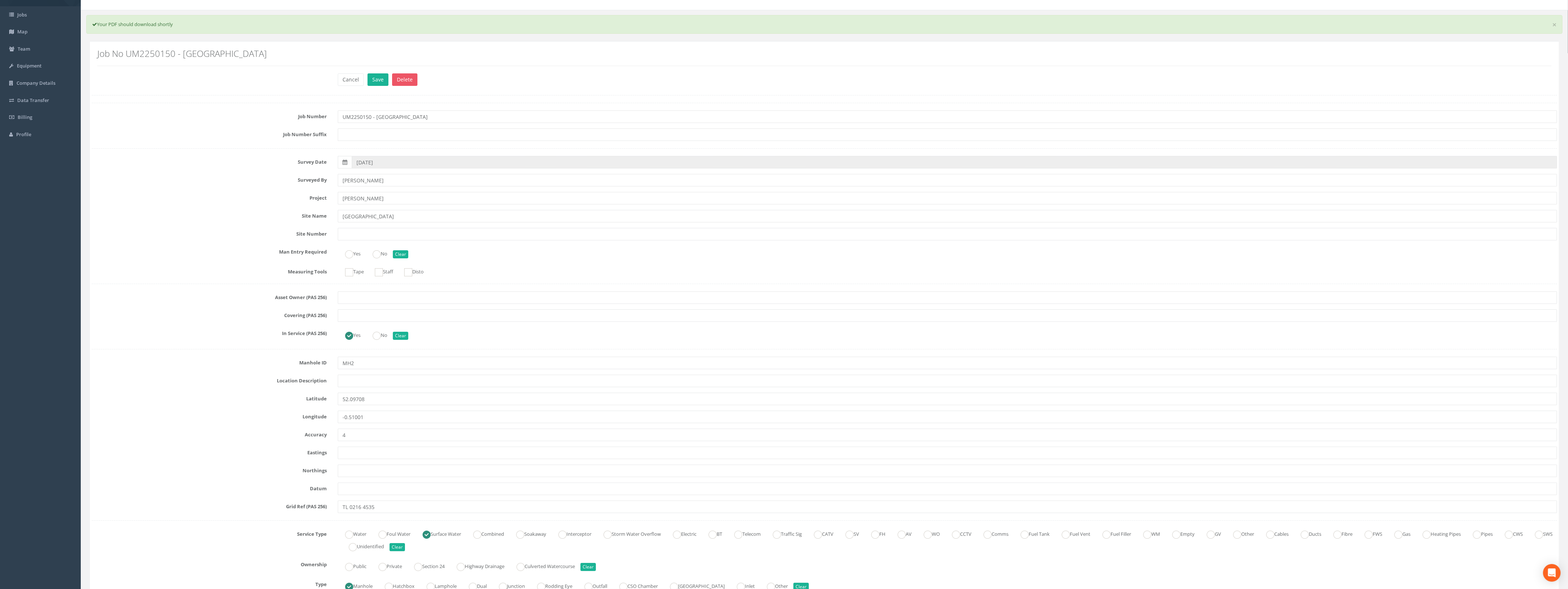
scroll to position [0, 0]
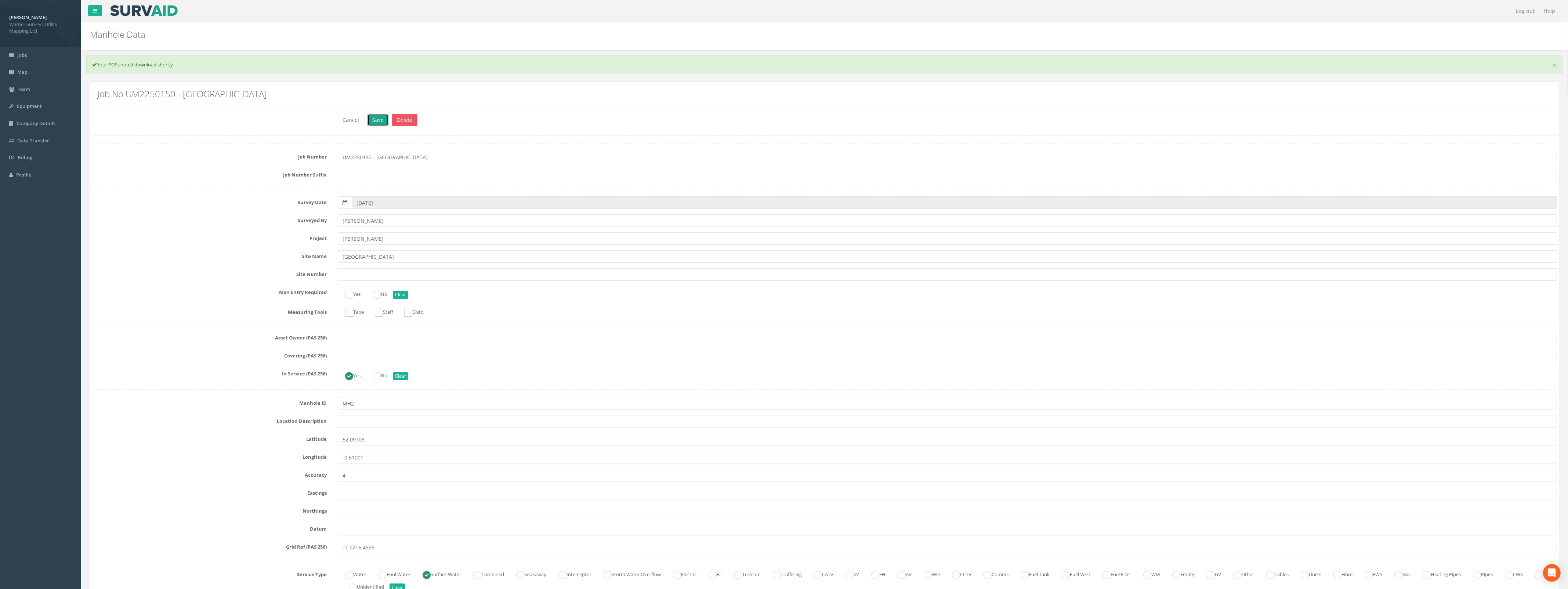
click at [373, 118] on button "Save" at bounding box center [378, 120] width 21 height 12
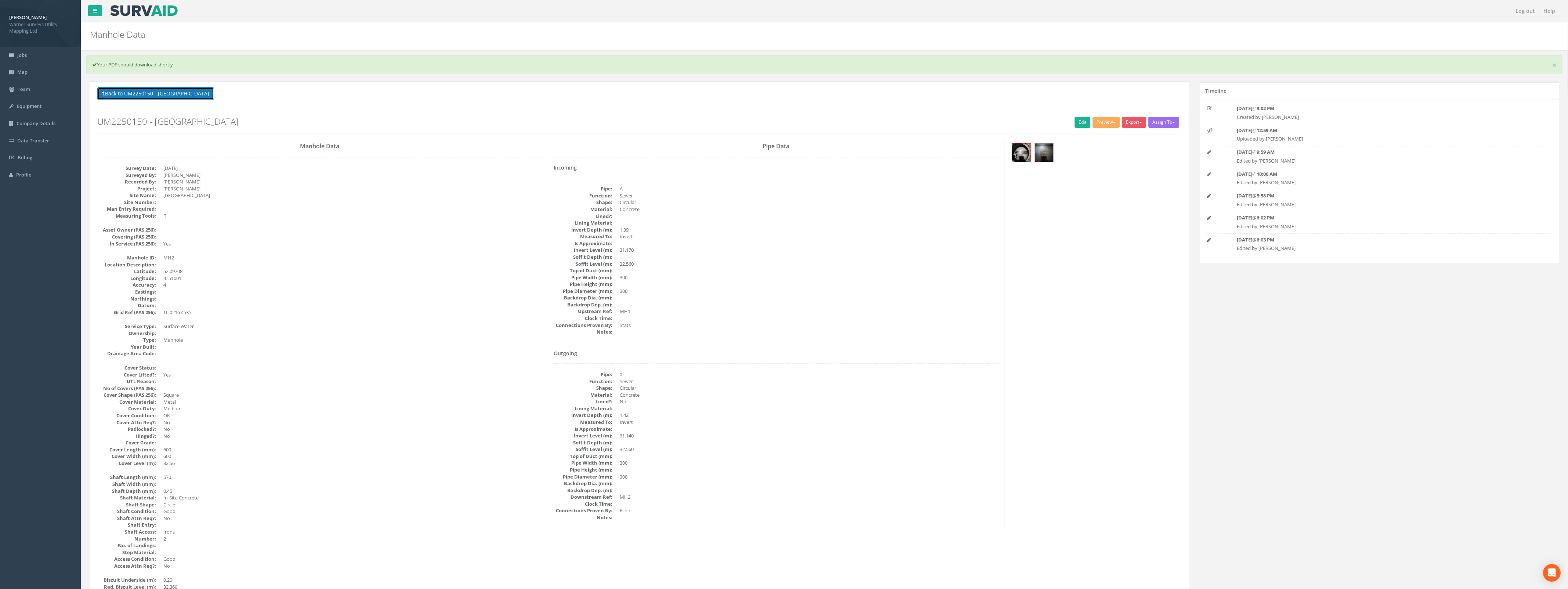
click at [167, 89] on button "Back to UM2250150 - [GEOGRAPHIC_DATA]" at bounding box center [155, 93] width 117 height 12
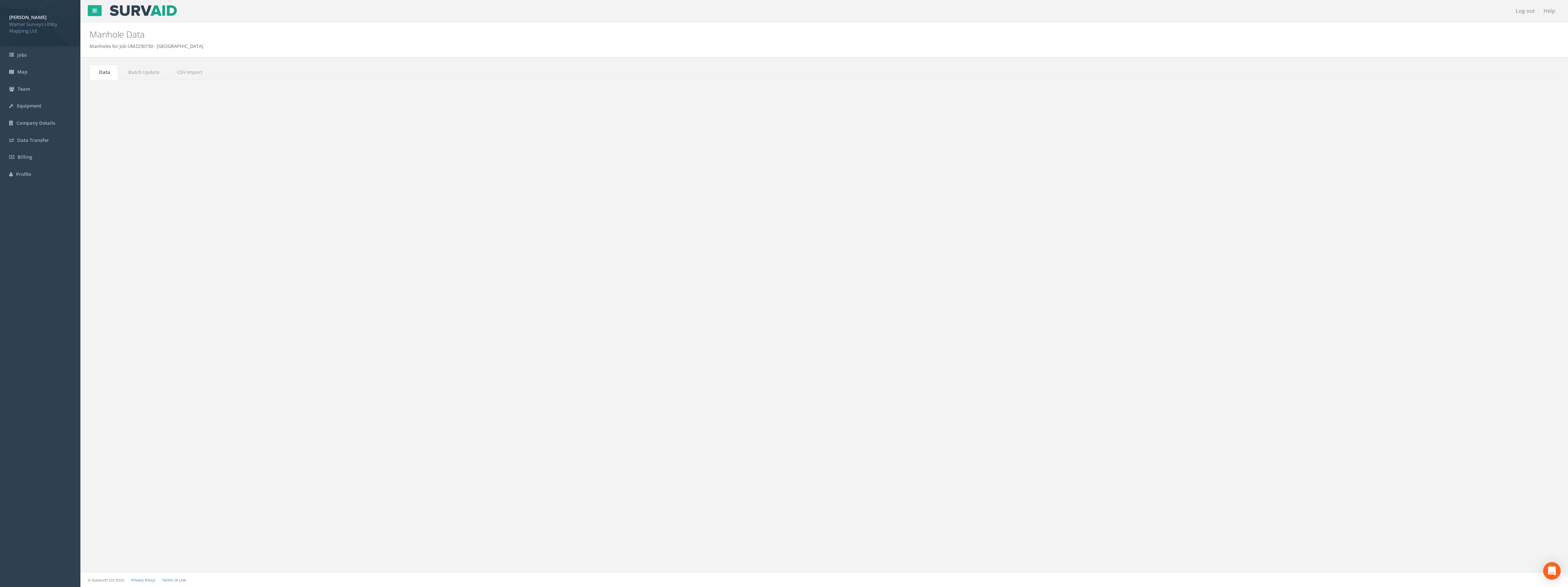
click at [536, 254] on td "MH3" at bounding box center [612, 253] width 189 height 13
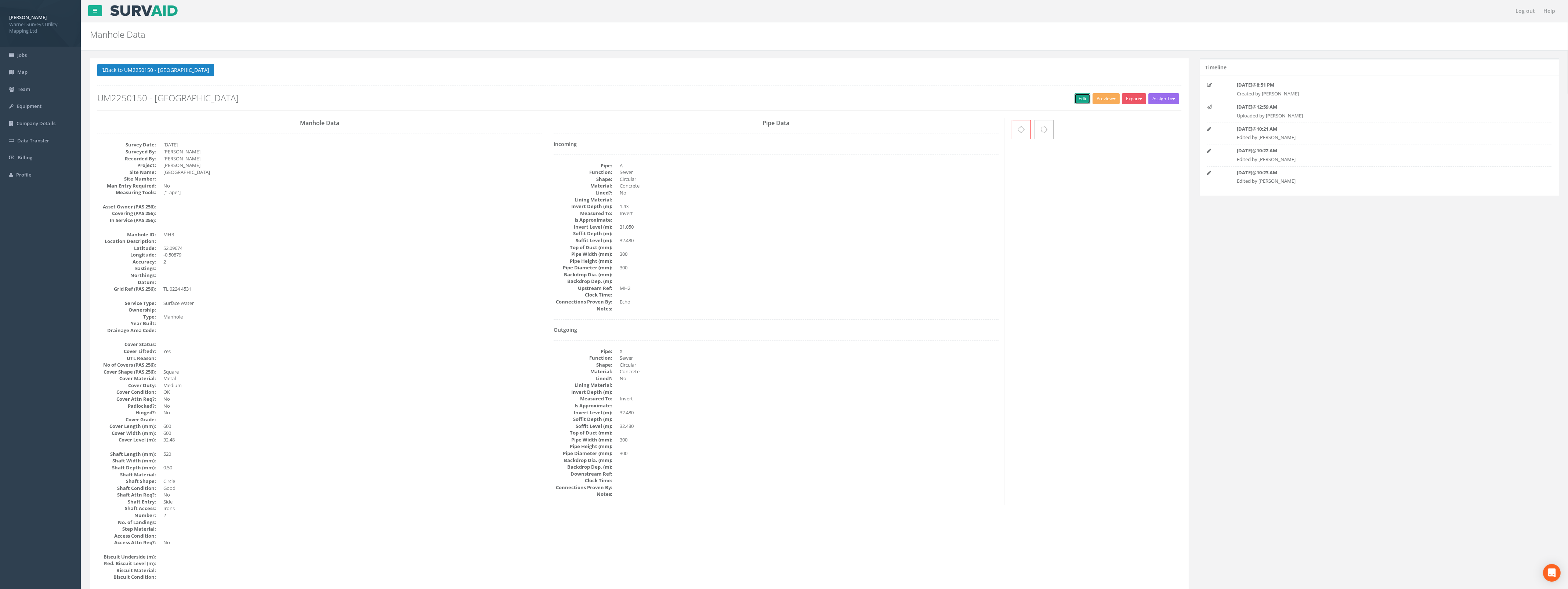
click at [1080, 97] on link "Edit" at bounding box center [1083, 99] width 16 height 11
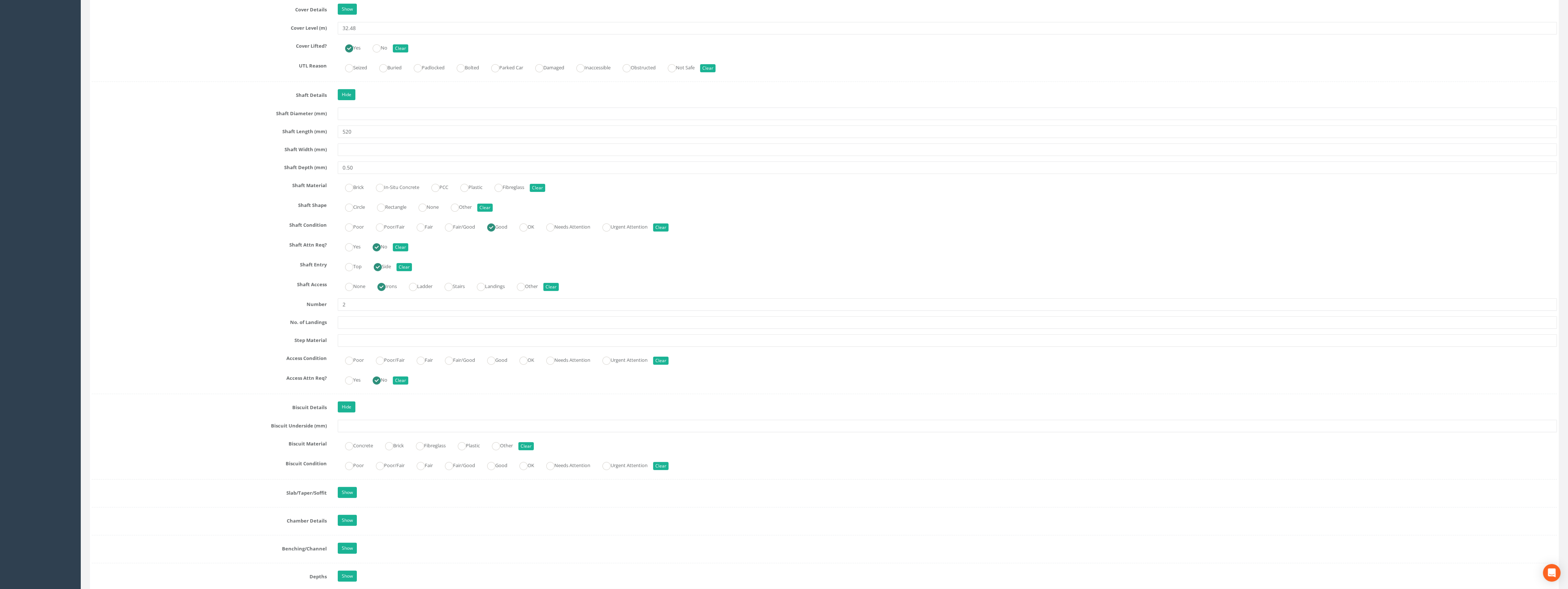
scroll to position [780, 0]
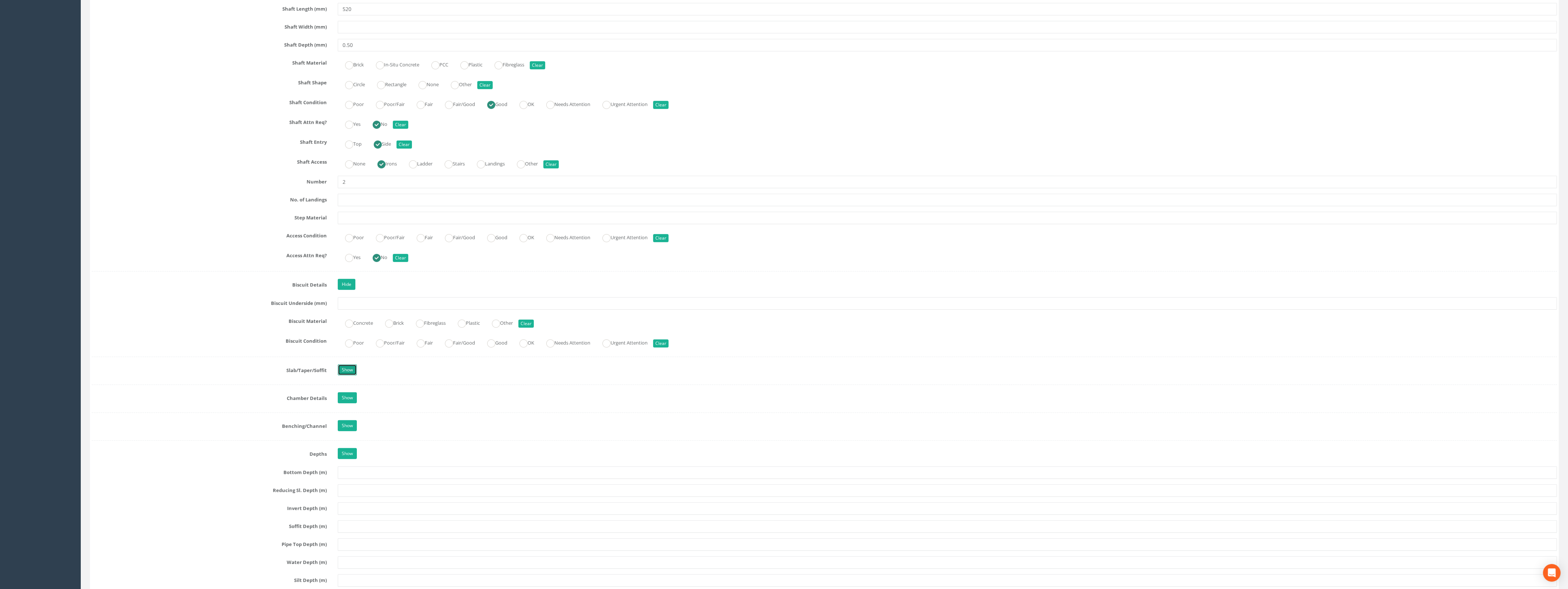
click at [353, 373] on link "Show" at bounding box center [347, 370] width 19 height 11
click at [353, 415] on input "text" at bounding box center [947, 409] width 1219 height 12
click at [345, 435] on div "Show" at bounding box center [947, 436] width 1230 height 13
click at [345, 437] on link "Show" at bounding box center [347, 436] width 19 height 11
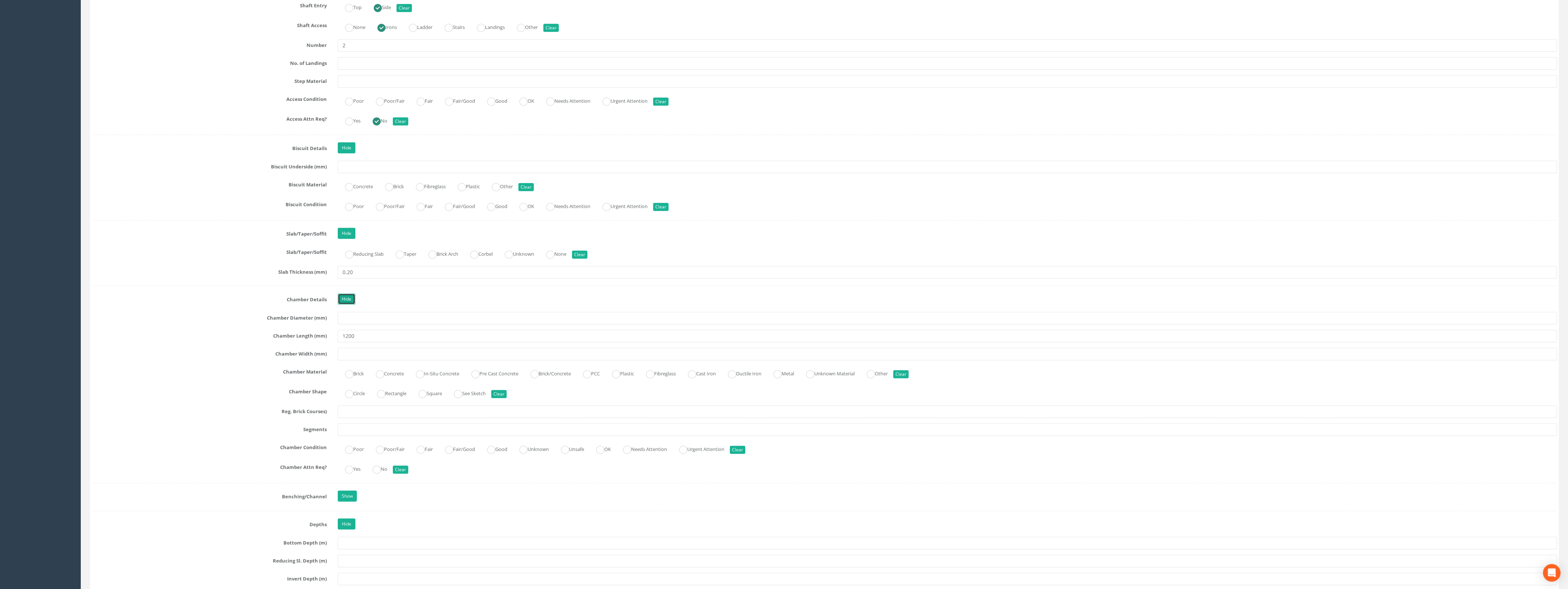
scroll to position [917, 0]
click at [432, 377] on label "In-Situ Concrete" at bounding box center [433, 371] width 51 height 10
click at [384, 377] on ins at bounding box center [380, 373] width 8 height 8
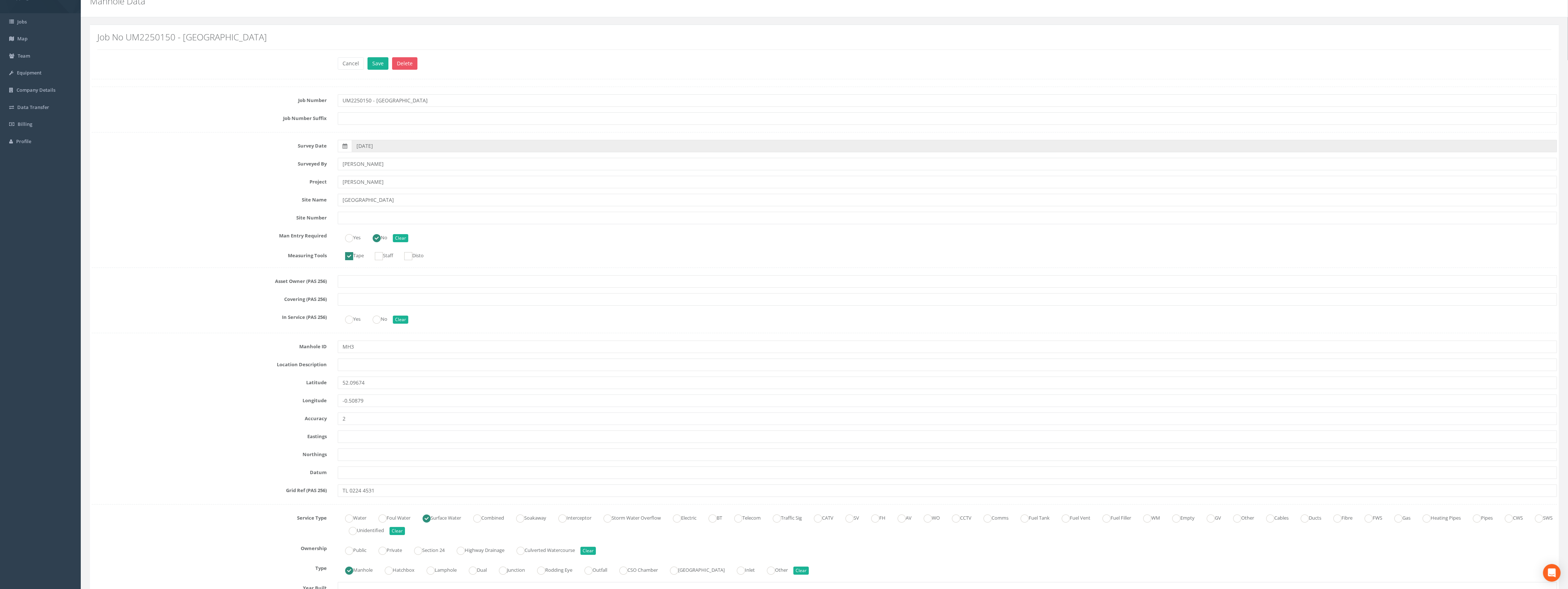
scroll to position [0, 0]
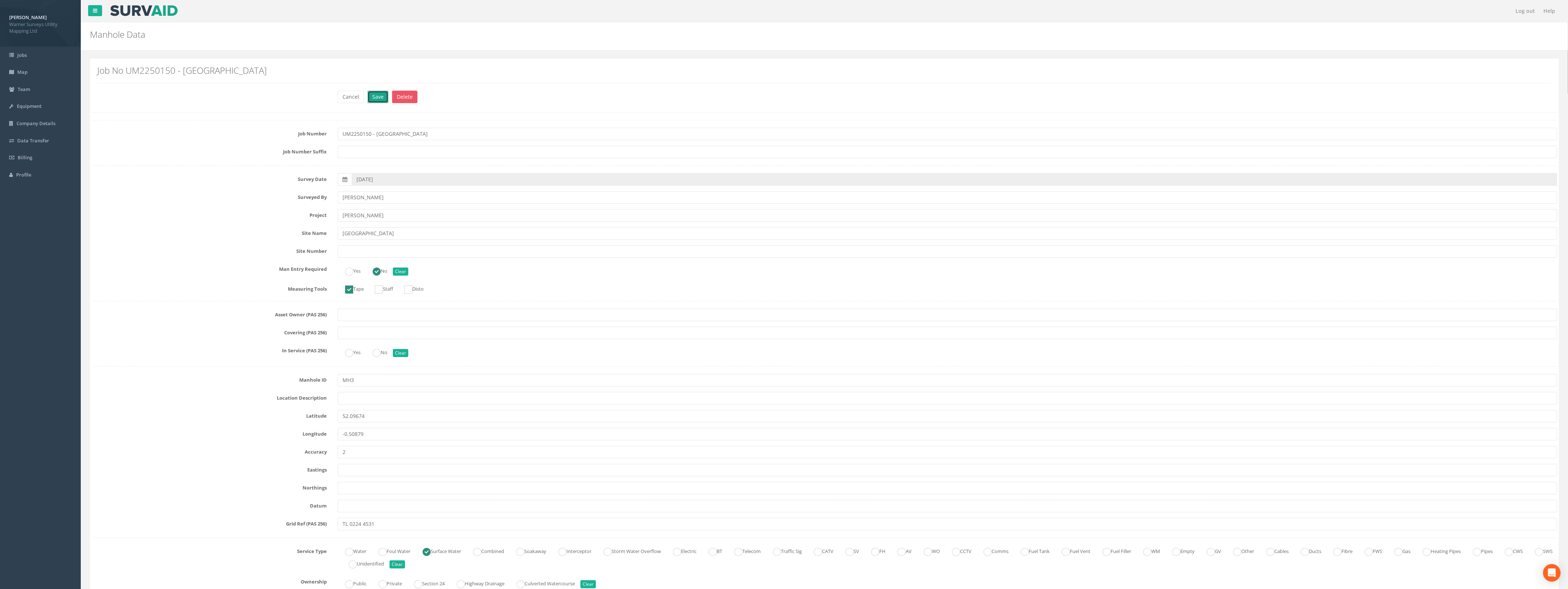
click at [374, 95] on button "Save" at bounding box center [378, 97] width 21 height 12
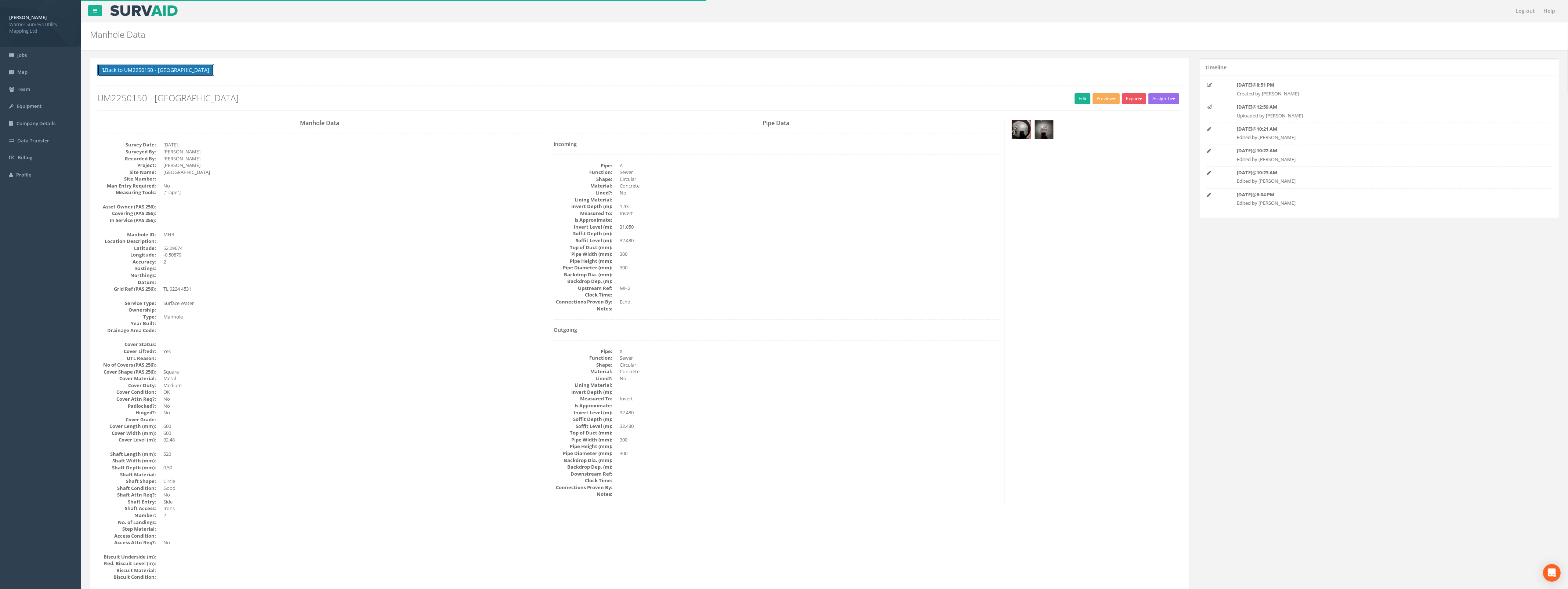
click at [158, 68] on button "Back to UM2250150 - [GEOGRAPHIC_DATA]" at bounding box center [155, 70] width 117 height 12
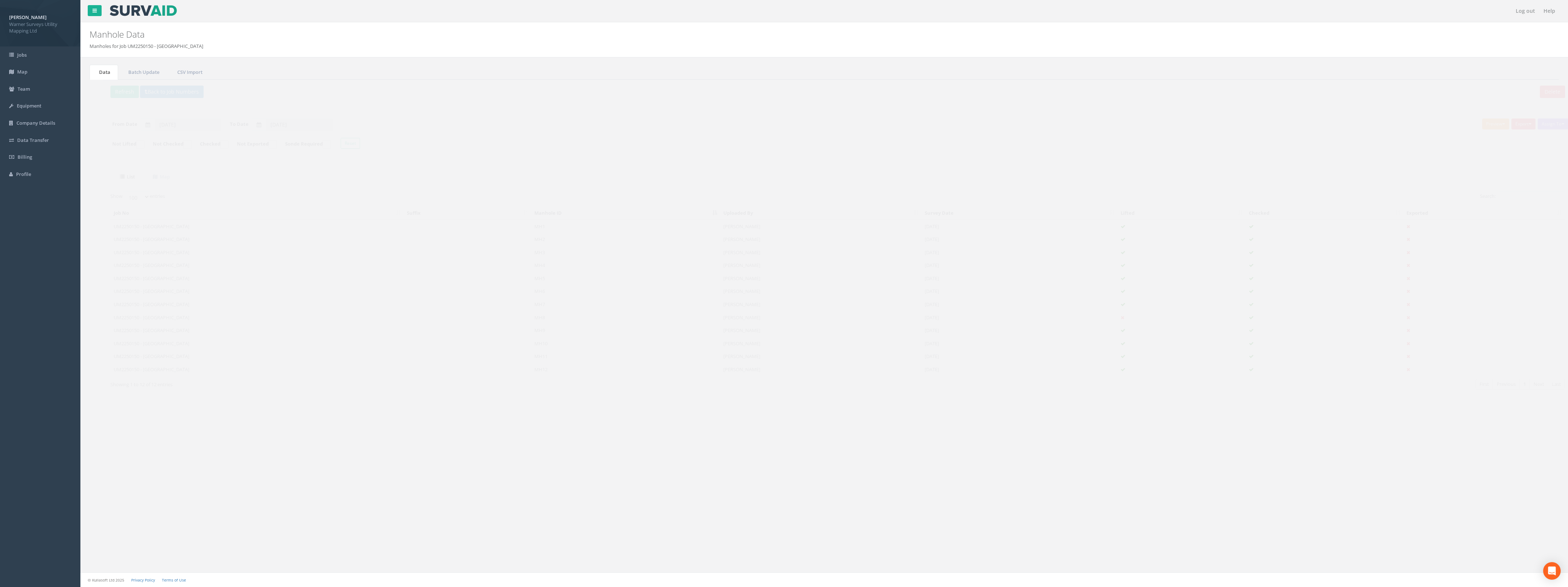
click at [674, 239] on td "MH2" at bounding box center [612, 239] width 189 height 13
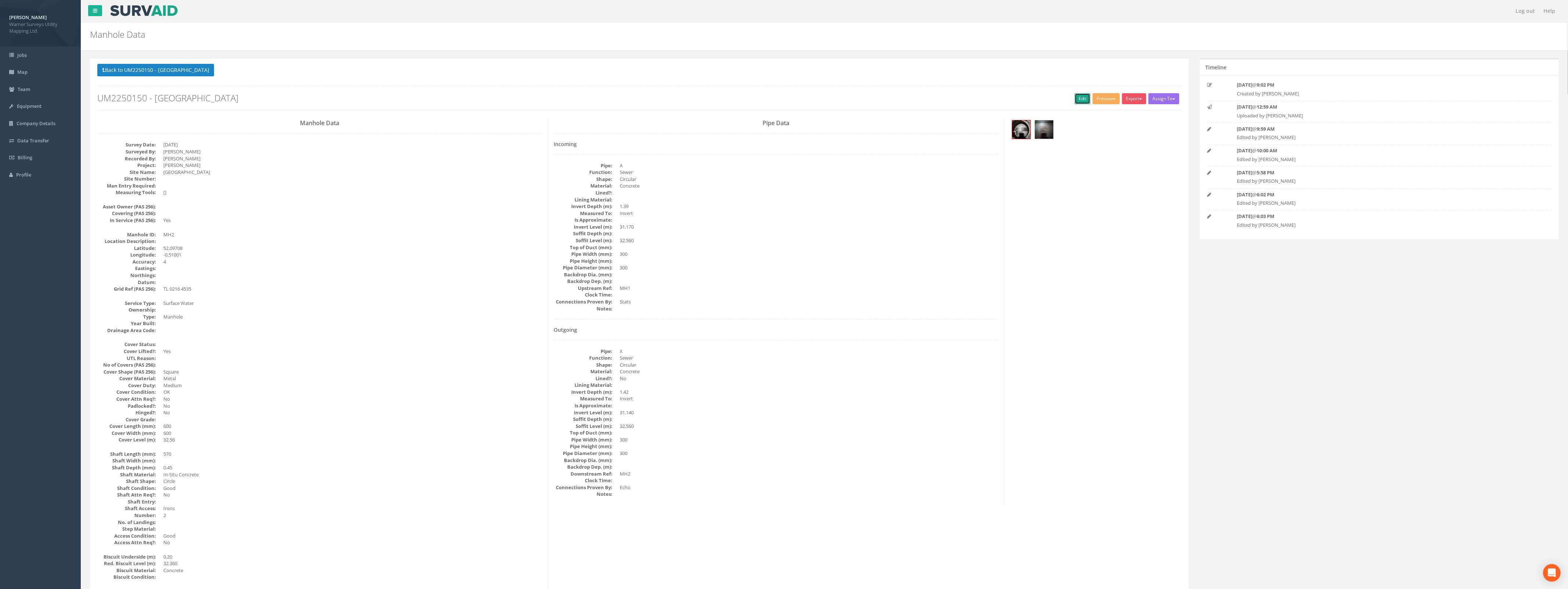
click at [1082, 98] on link "Edit" at bounding box center [1083, 99] width 16 height 11
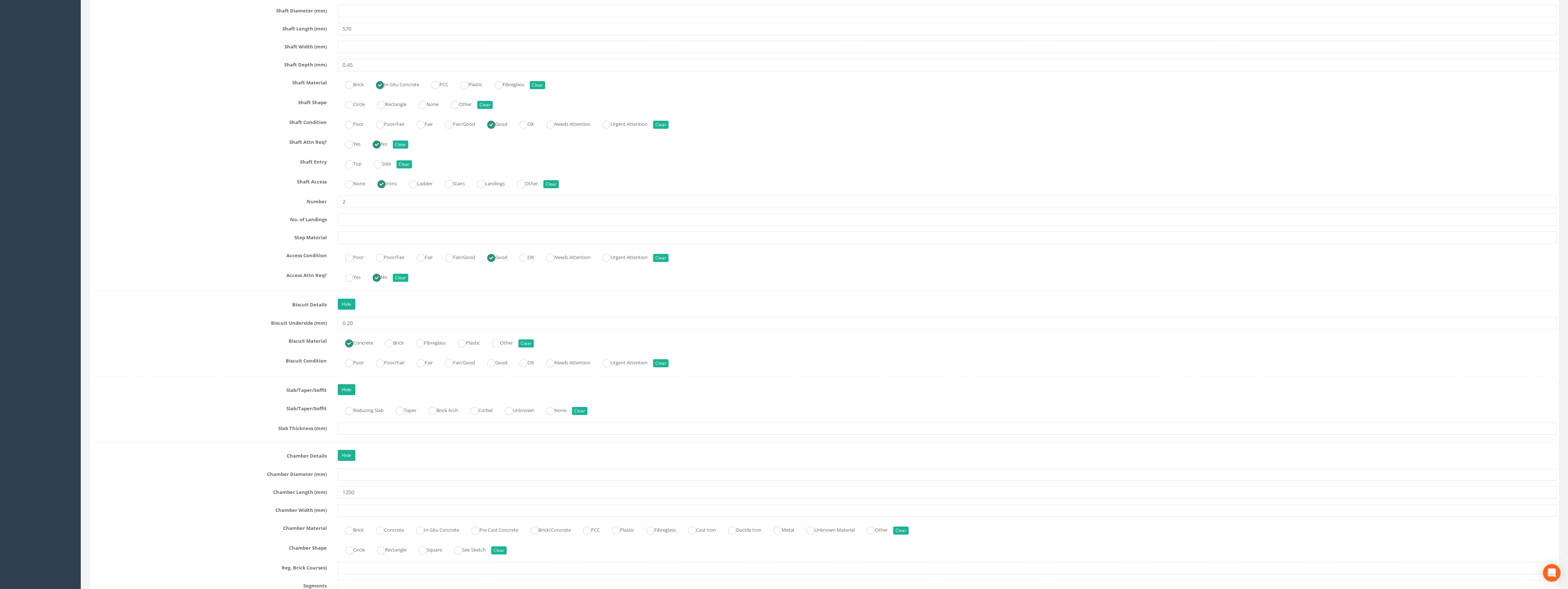
scroll to position [781, 0]
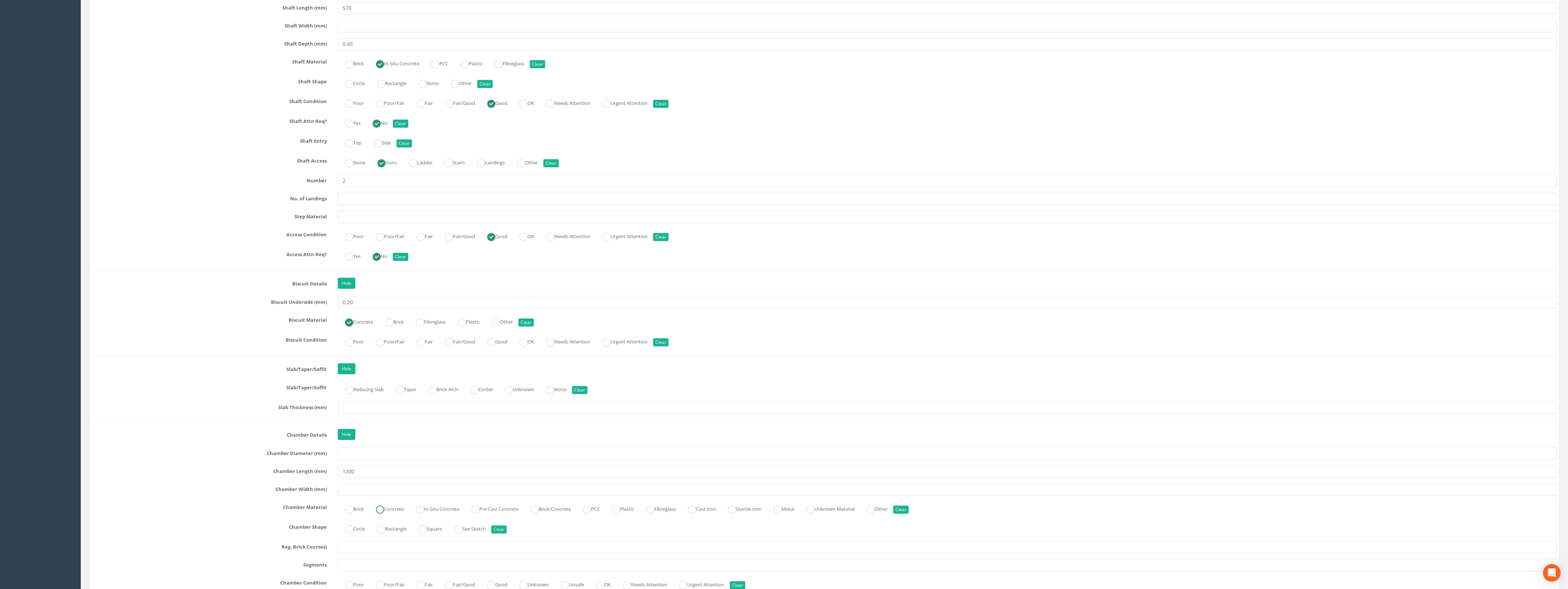
click at [391, 514] on label "Concrete" at bounding box center [386, 508] width 35 height 10
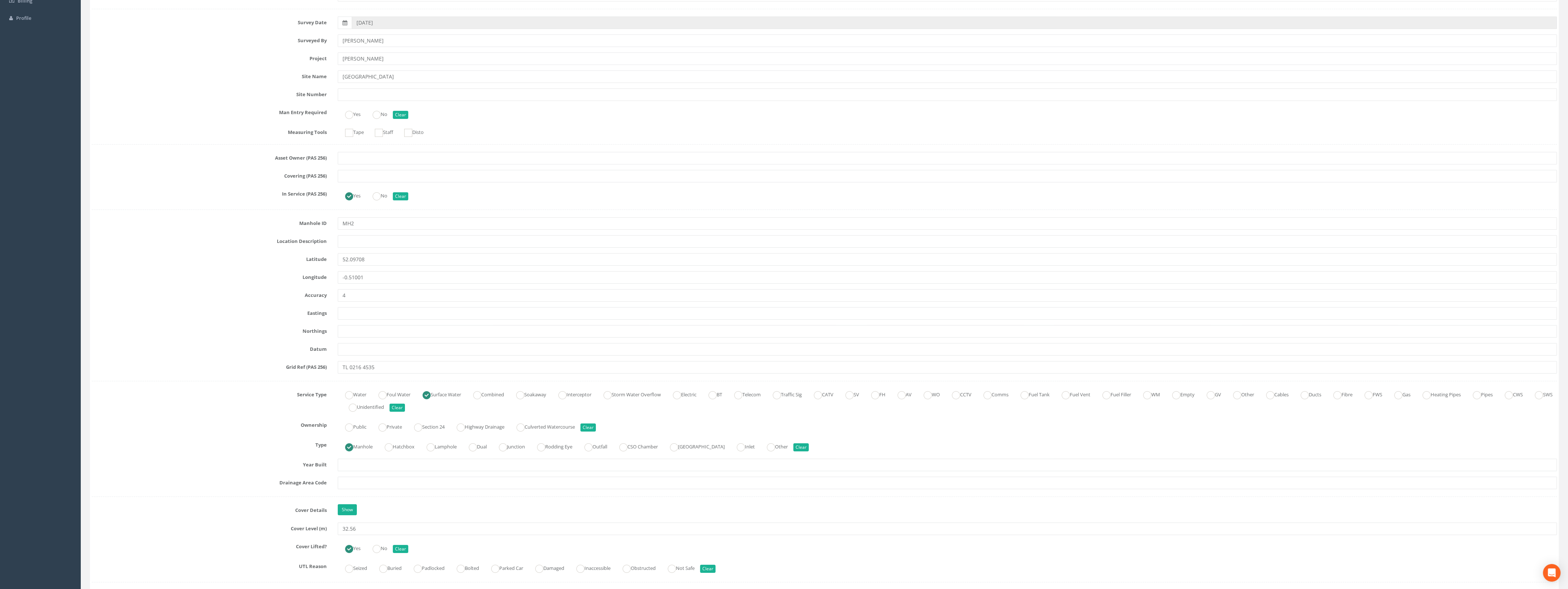
scroll to position [0, 0]
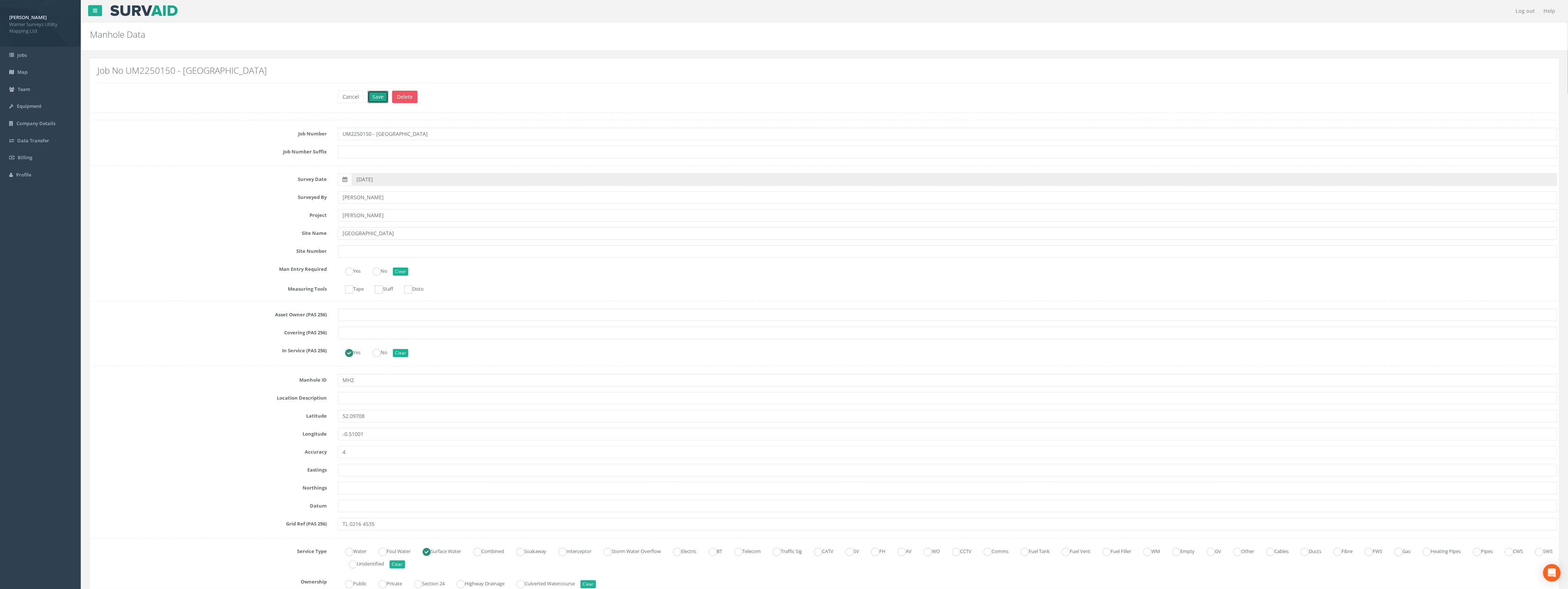
click at [375, 100] on button "Save" at bounding box center [378, 97] width 21 height 12
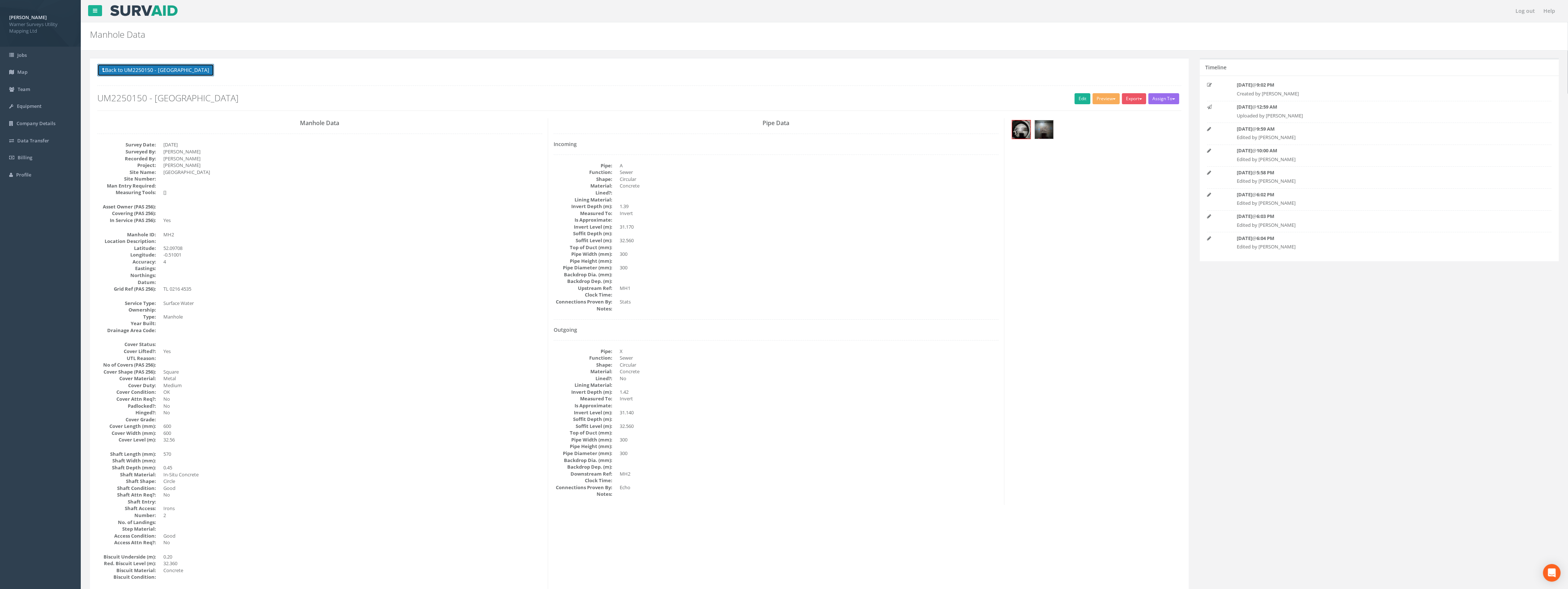
click at [161, 73] on button "Back to UM2250150 - [GEOGRAPHIC_DATA]" at bounding box center [155, 70] width 117 height 12
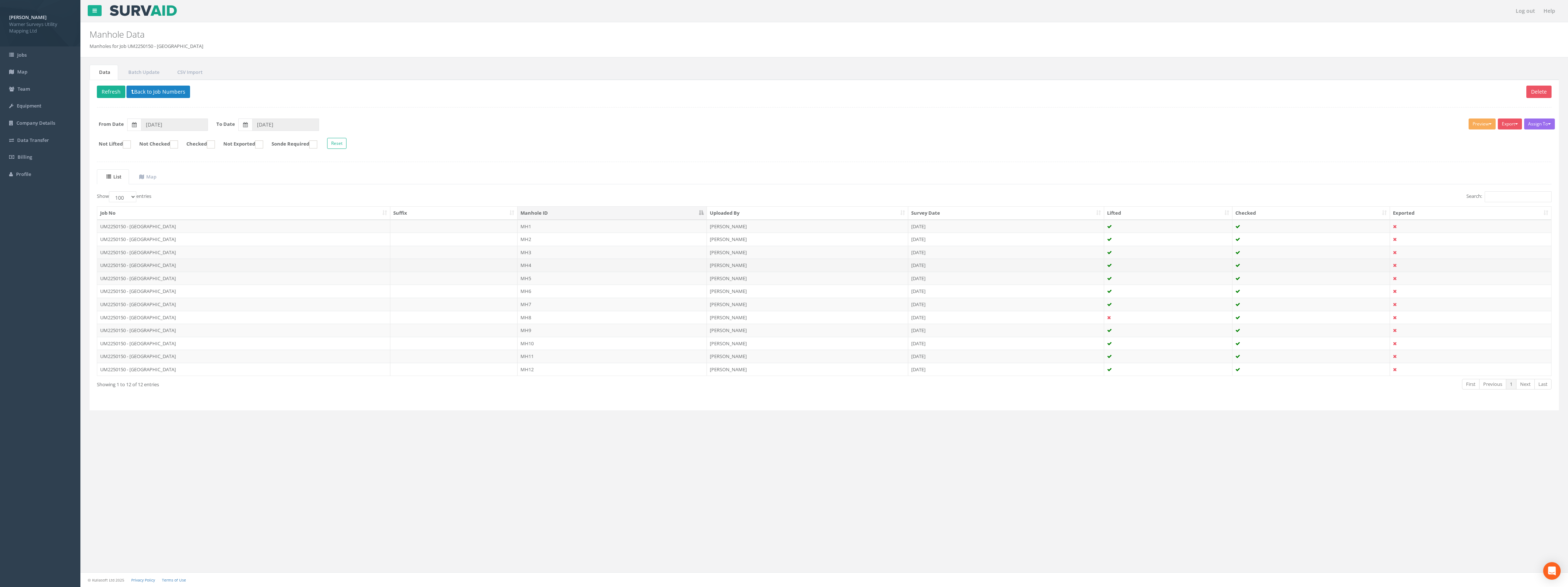
click at [334, 266] on td "UM2250150 - [GEOGRAPHIC_DATA]" at bounding box center [244, 265] width 293 height 13
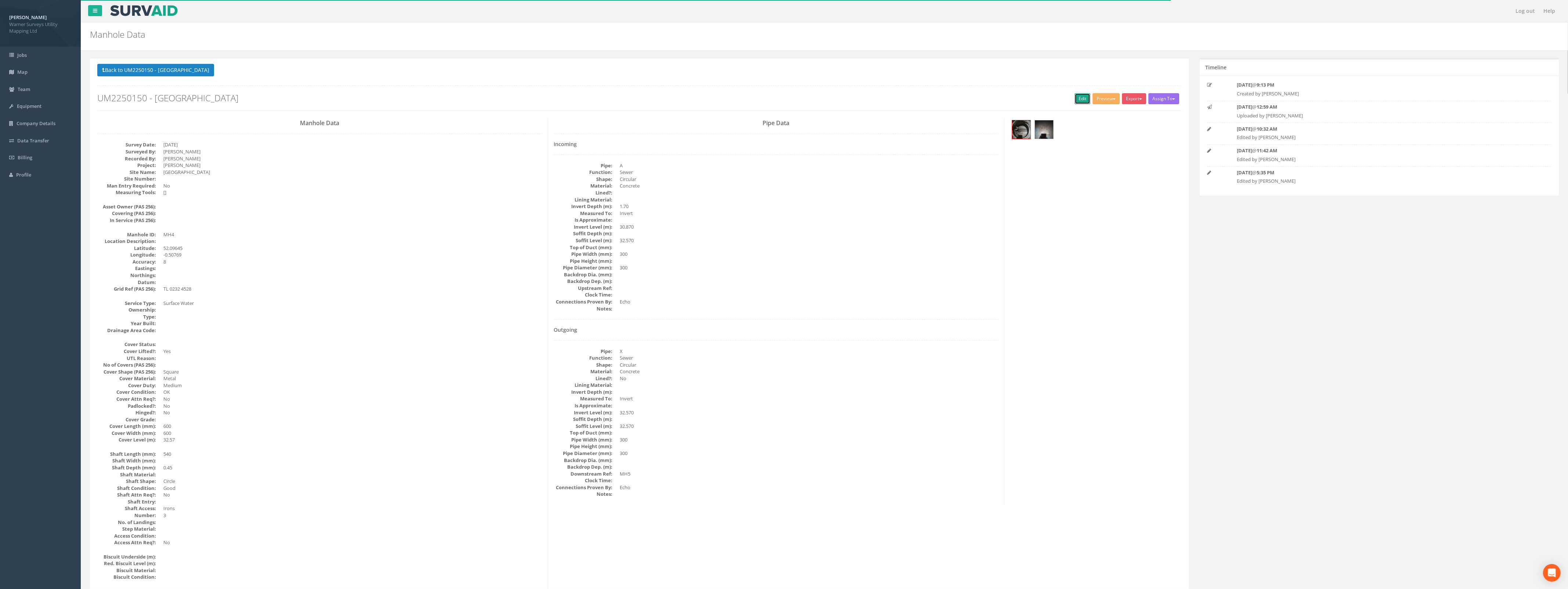
click at [1075, 98] on link "Edit" at bounding box center [1083, 99] width 16 height 11
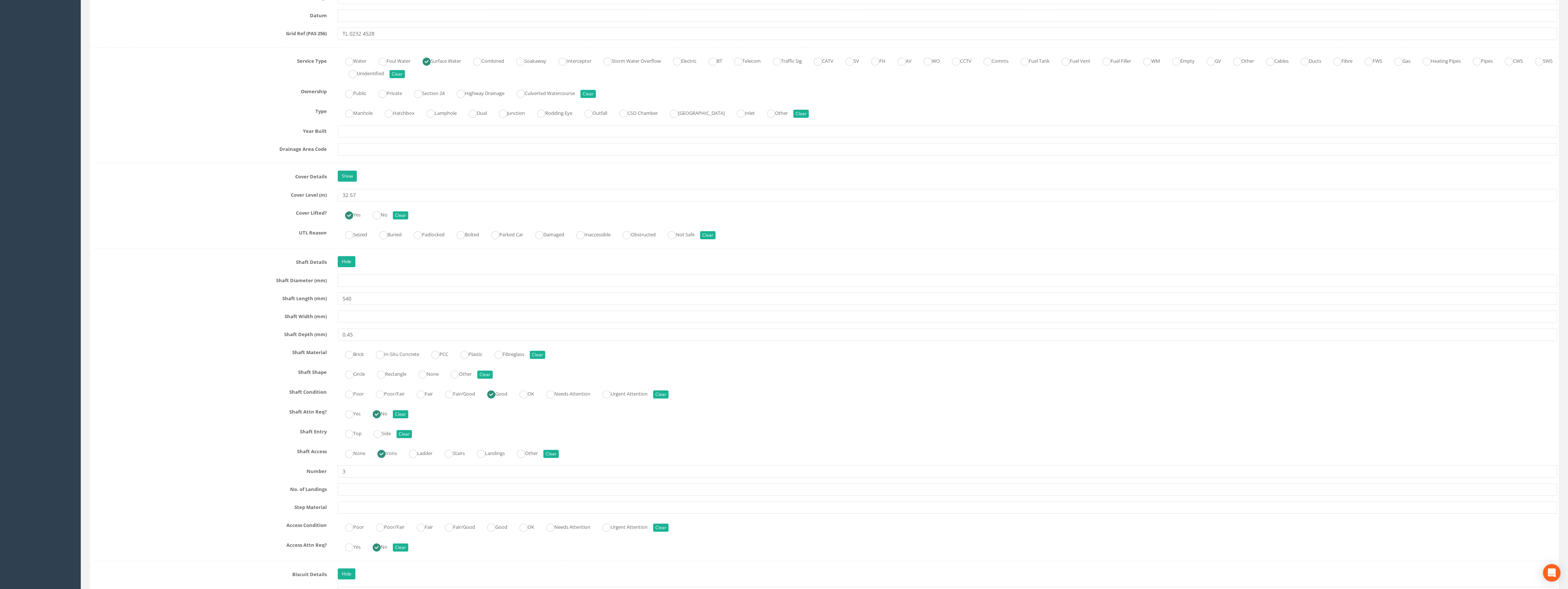
scroll to position [688, 0]
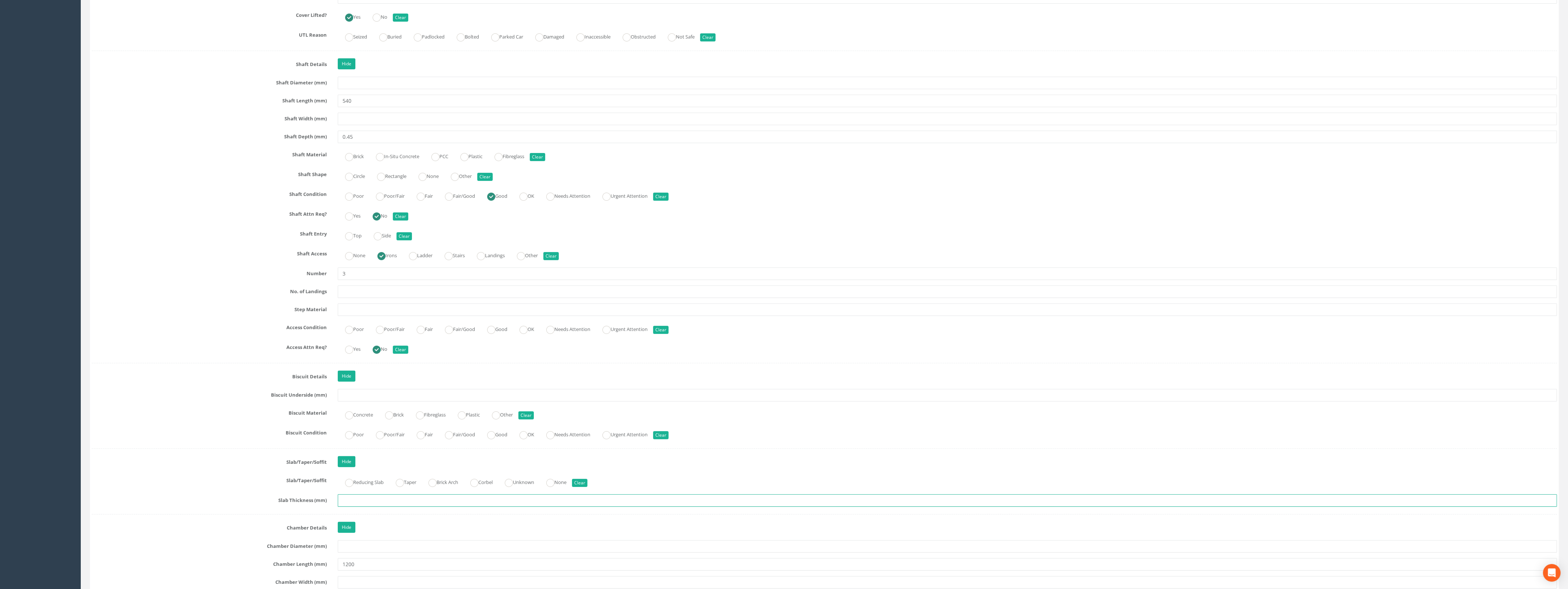
click at [353, 503] on input "text" at bounding box center [947, 500] width 1219 height 12
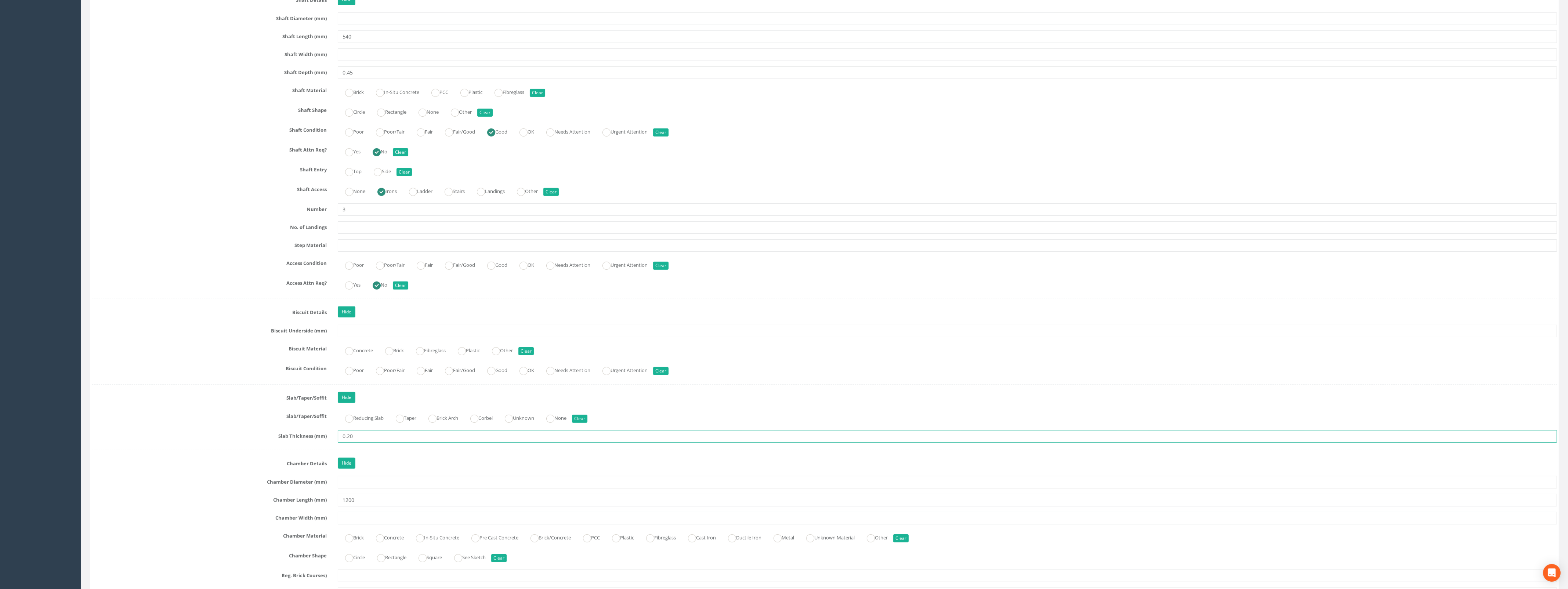
scroll to position [871, 0]
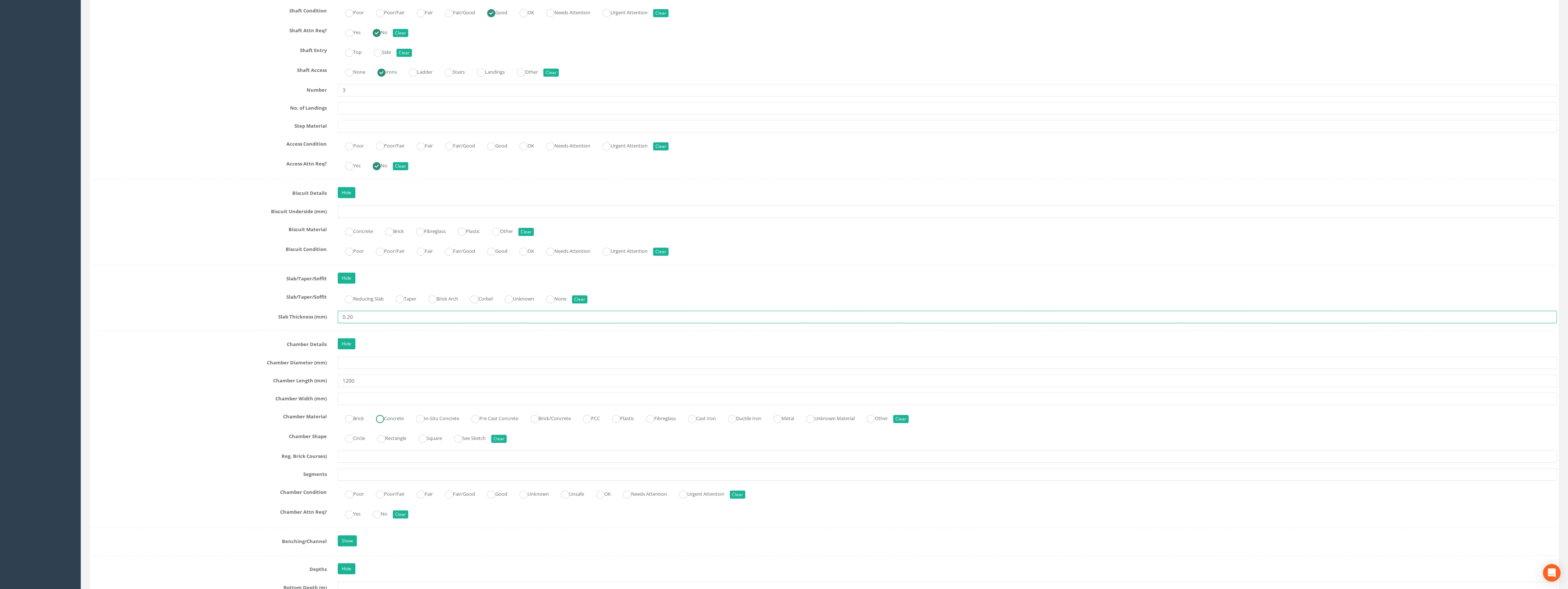
click at [384, 423] on ins at bounding box center [380, 419] width 8 height 8
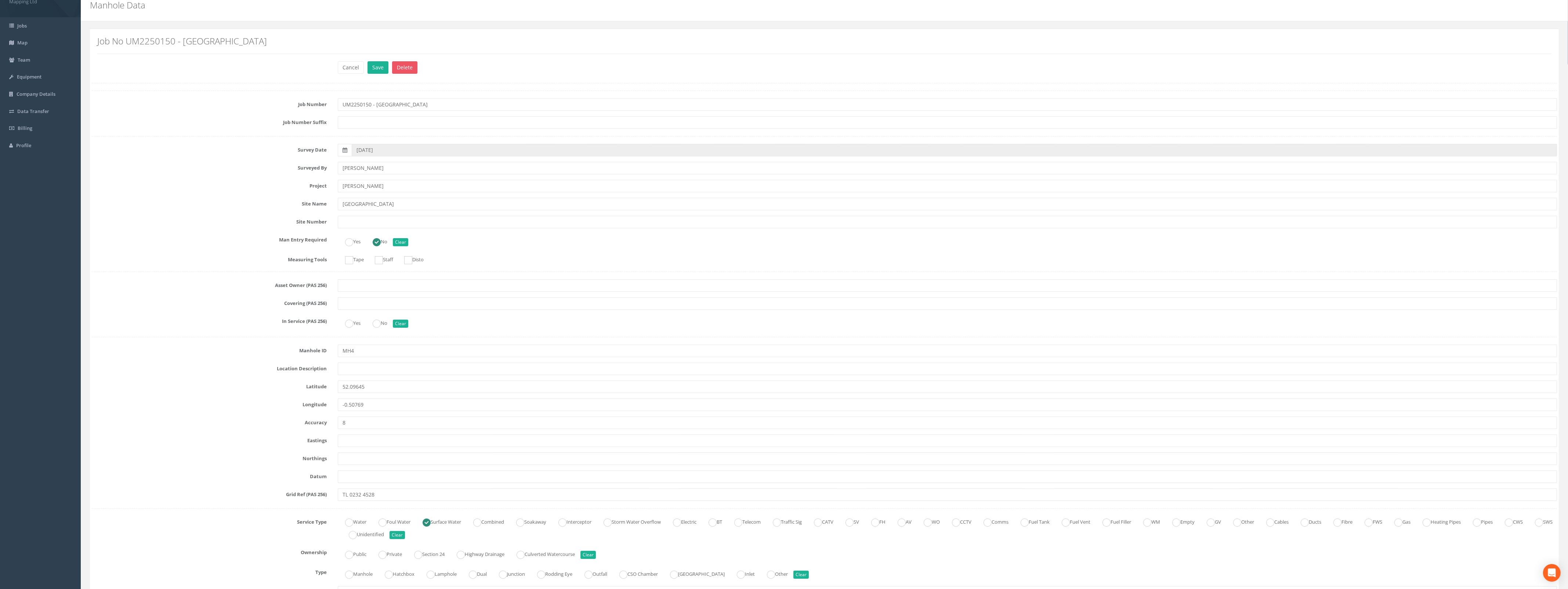
scroll to position [0, 0]
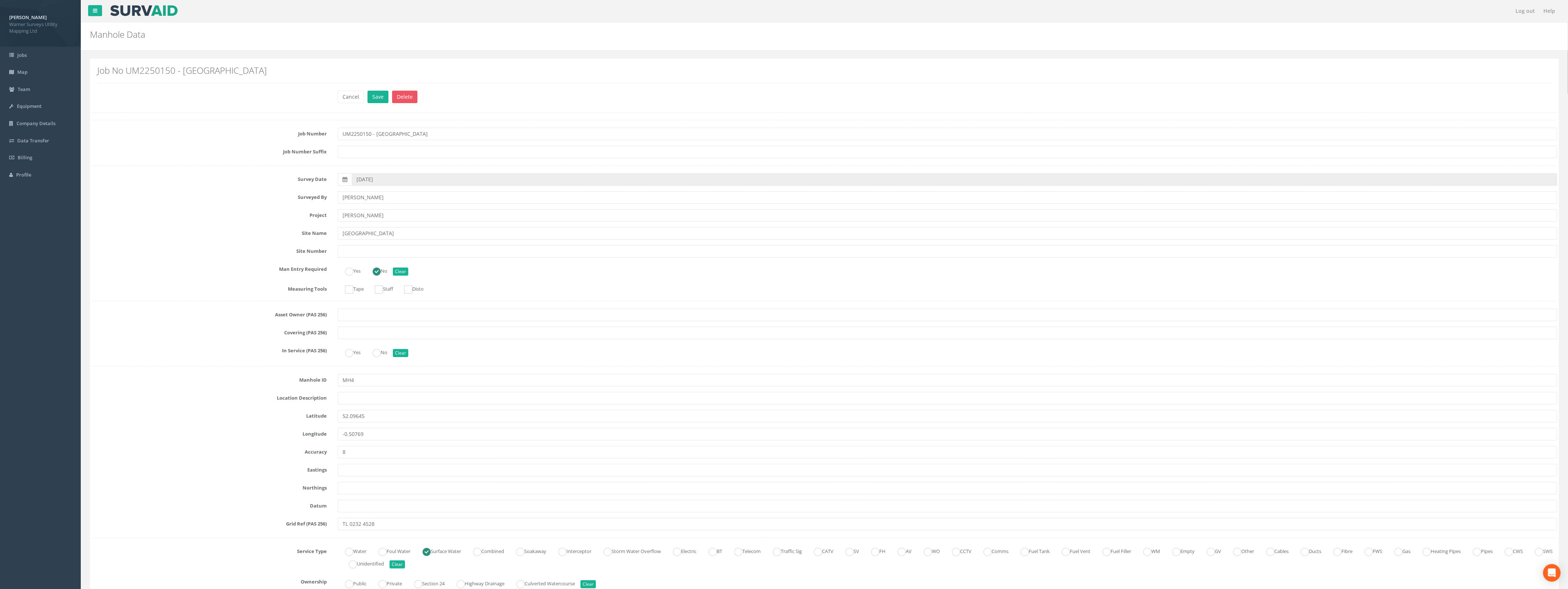
click at [378, 104] on div "Cancel Save Delete" at bounding box center [947, 97] width 1230 height 14
click at [377, 101] on button "Save" at bounding box center [378, 97] width 21 height 12
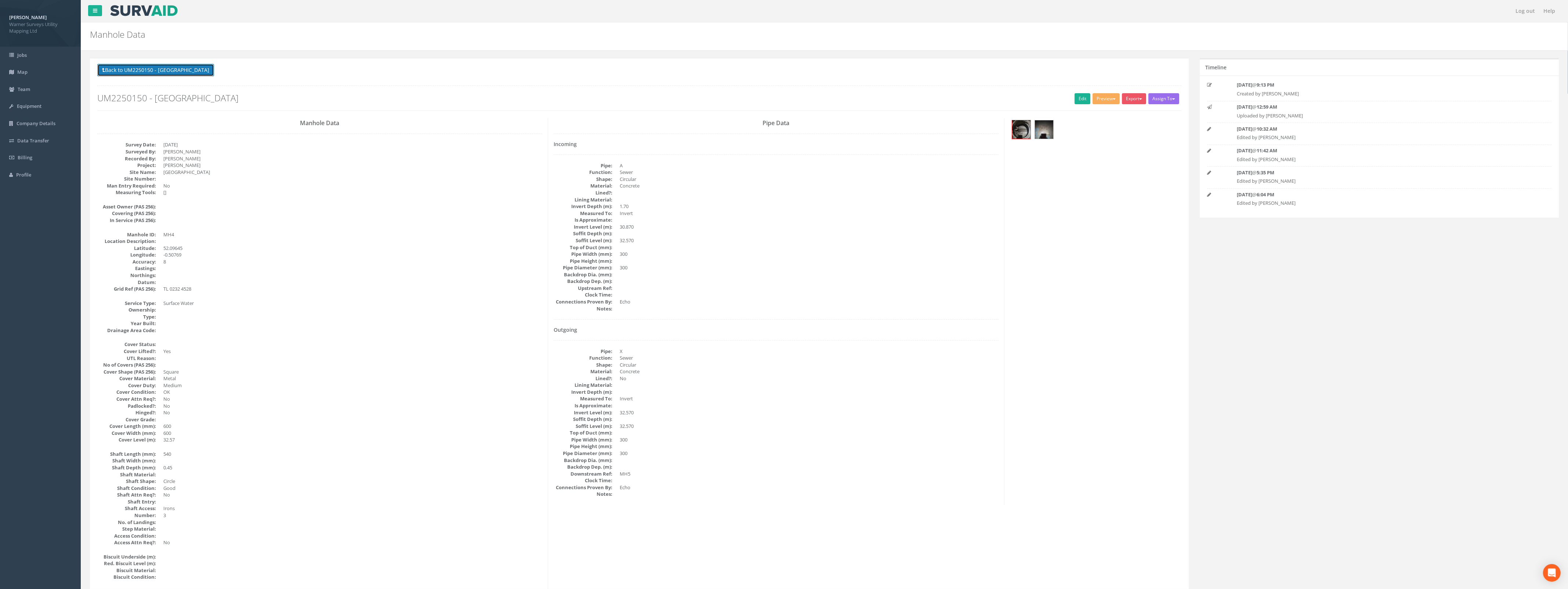
click at [116, 70] on button "Back to UM2250150 - [GEOGRAPHIC_DATA]" at bounding box center [155, 70] width 117 height 12
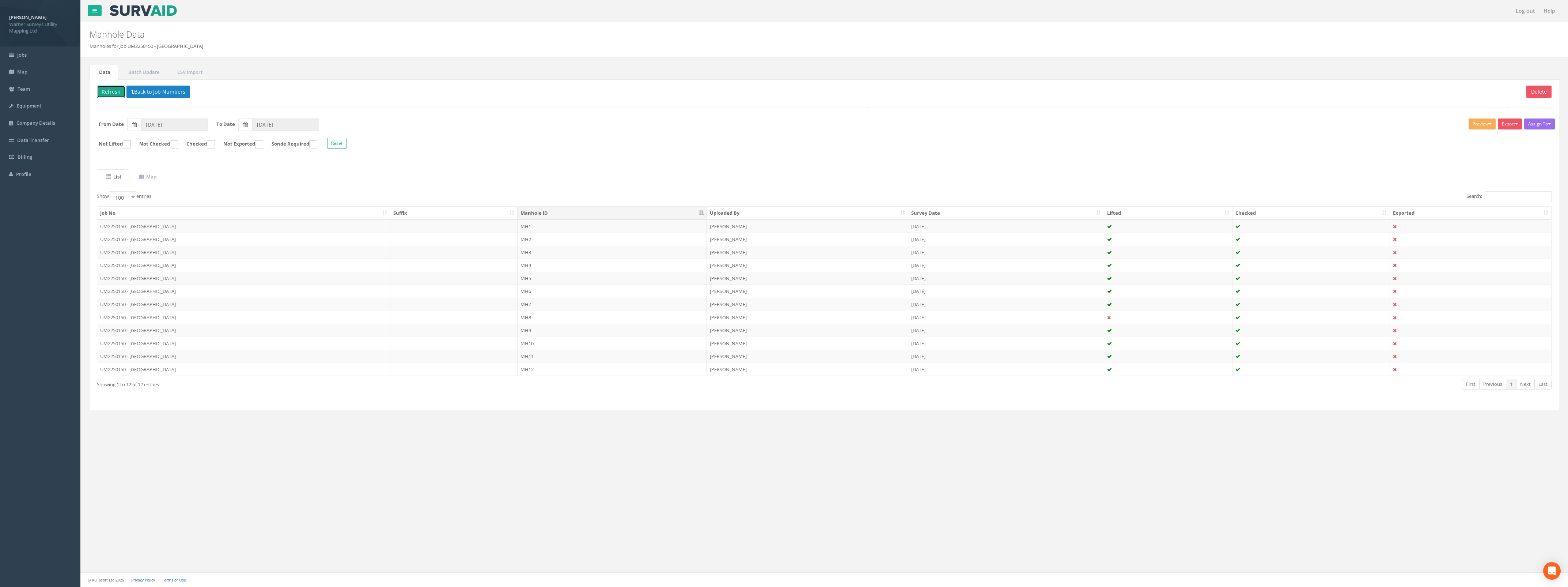
click at [116, 94] on button "Refresh" at bounding box center [111, 92] width 29 height 12
click at [472, 279] on td at bounding box center [454, 278] width 128 height 13
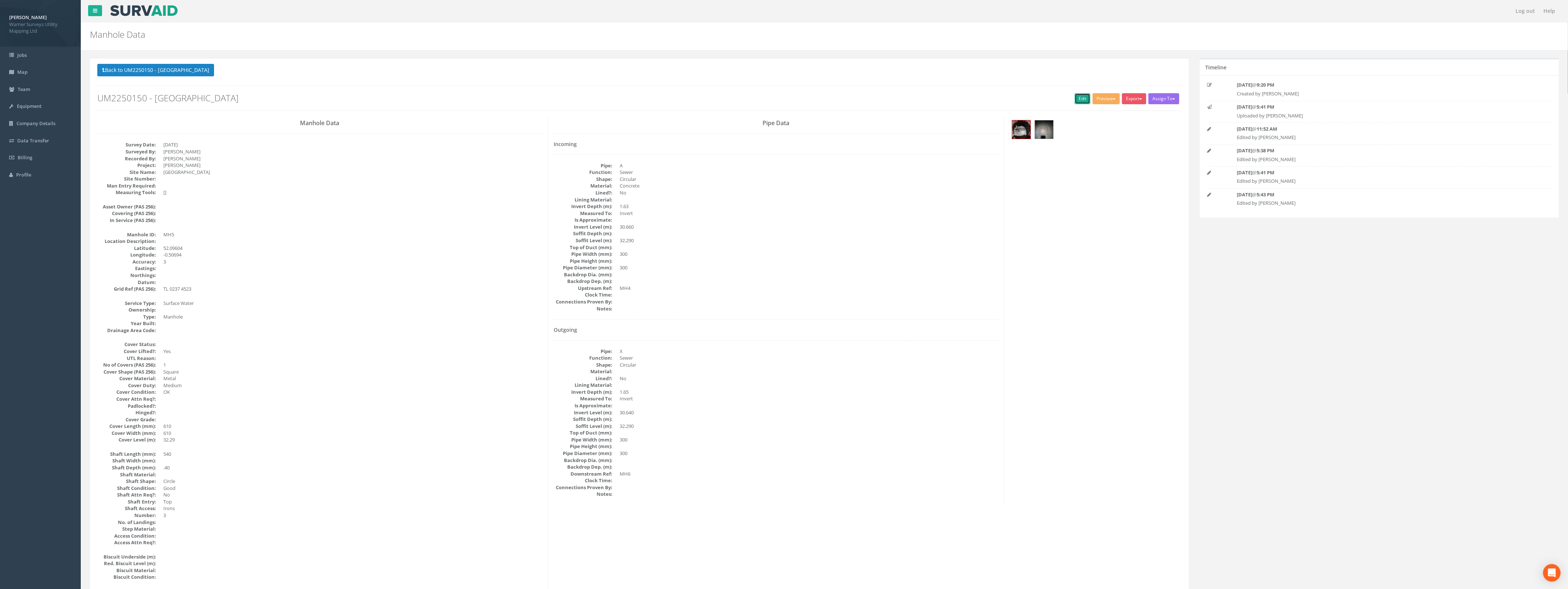
click at [1077, 102] on link "Edit" at bounding box center [1083, 99] width 16 height 11
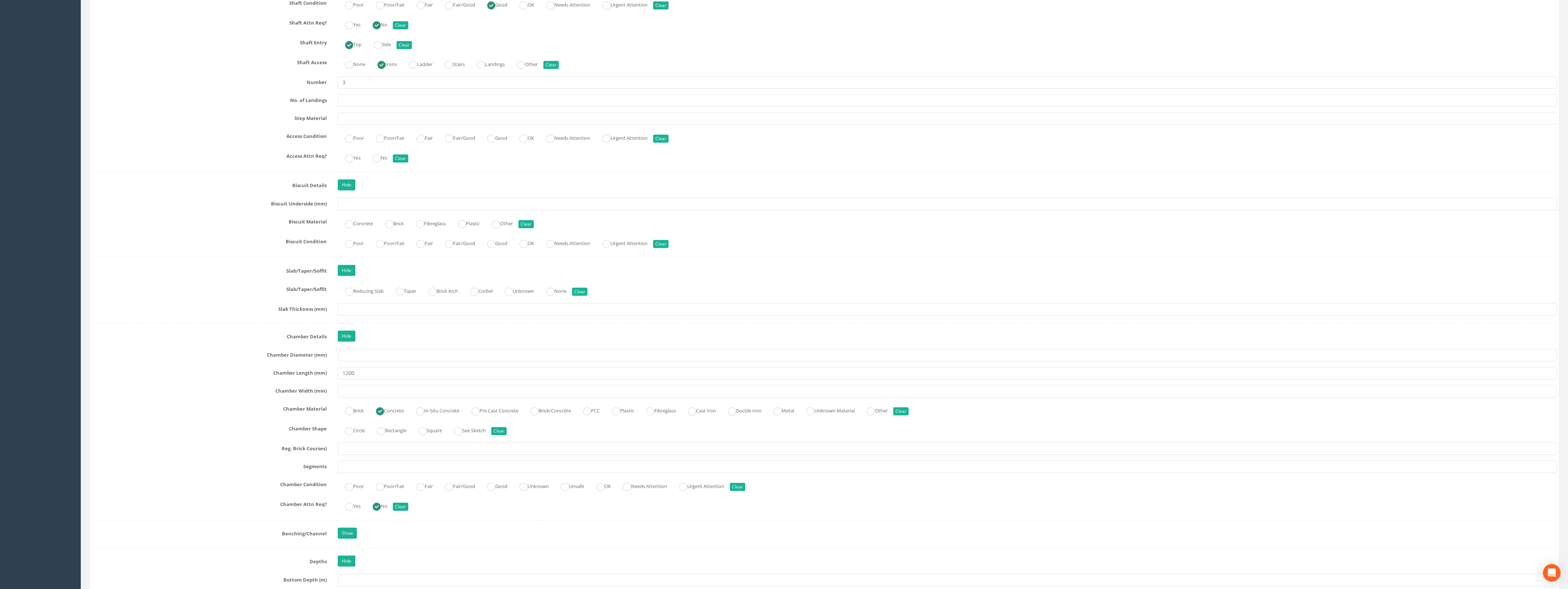
scroll to position [827, 0]
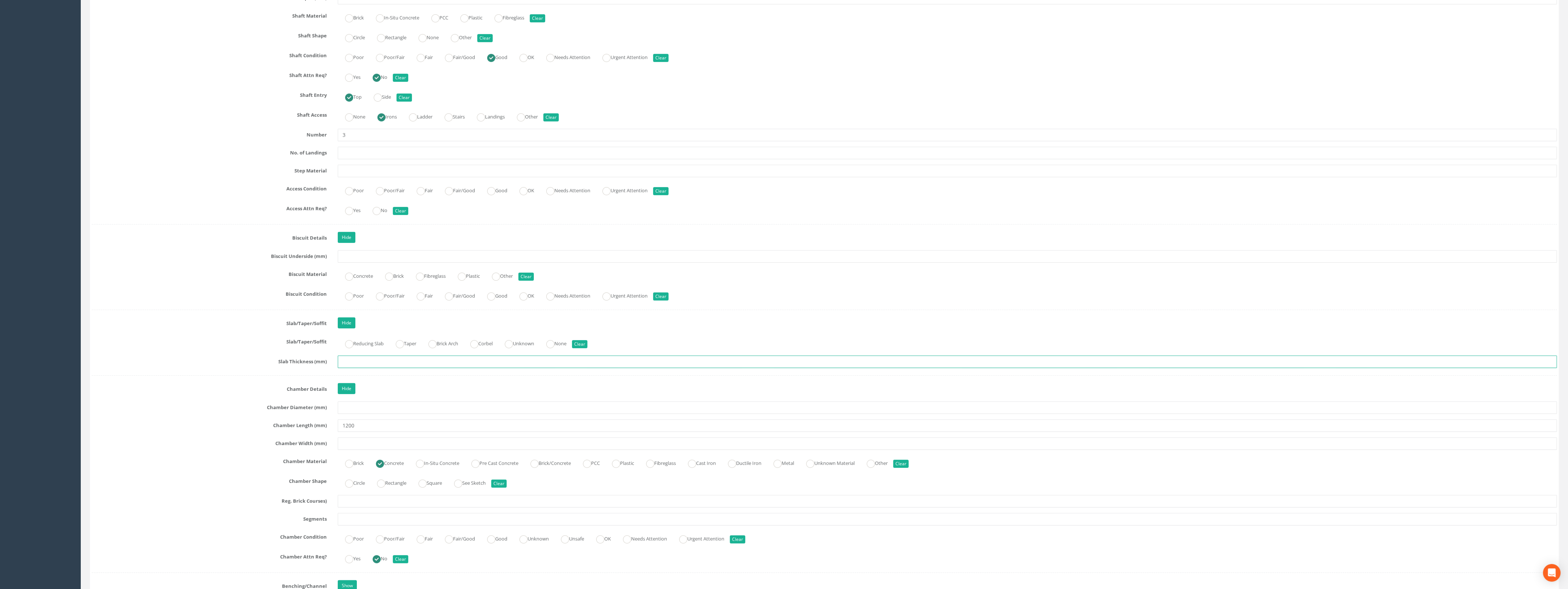
click at [360, 363] on input "text" at bounding box center [947, 362] width 1219 height 12
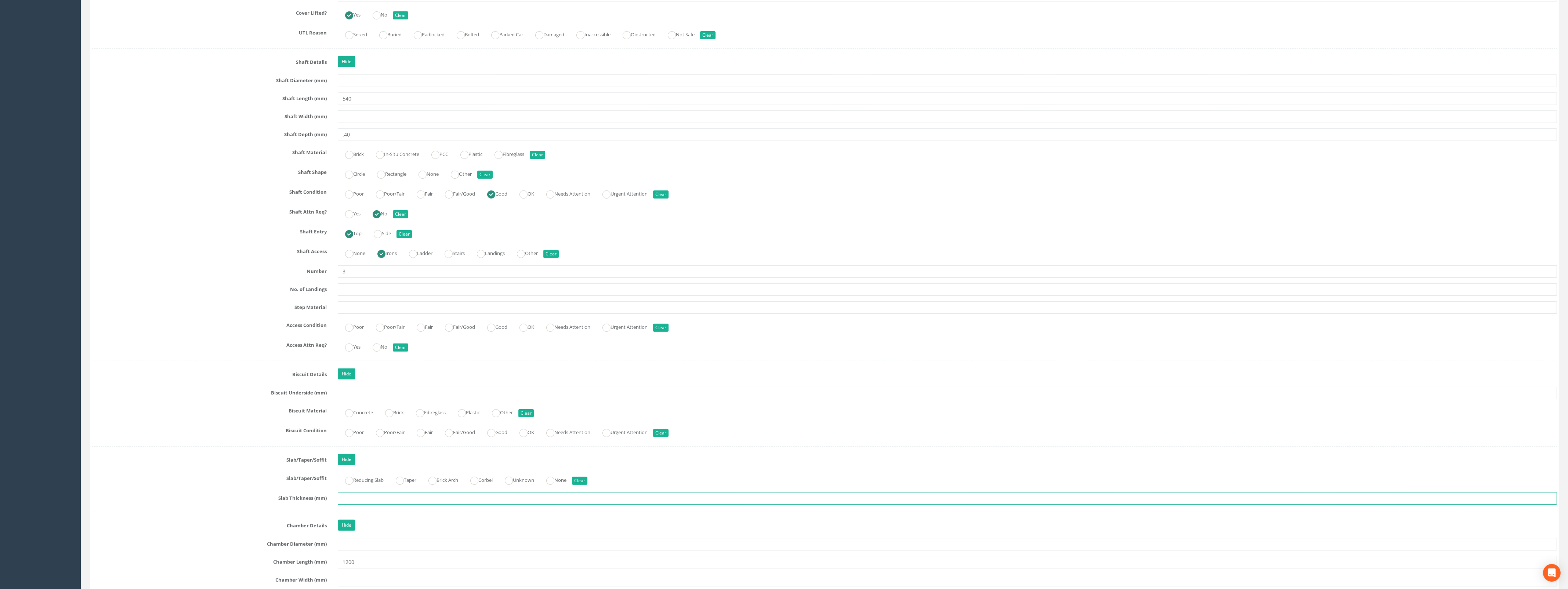
scroll to position [689, 0]
drag, startPoint x: 281, startPoint y: 134, endPoint x: 271, endPoint y: 134, distance: 10.0
click at [271, 134] on div "Shaft Depth (mm) .40" at bounding box center [824, 136] width 1476 height 12
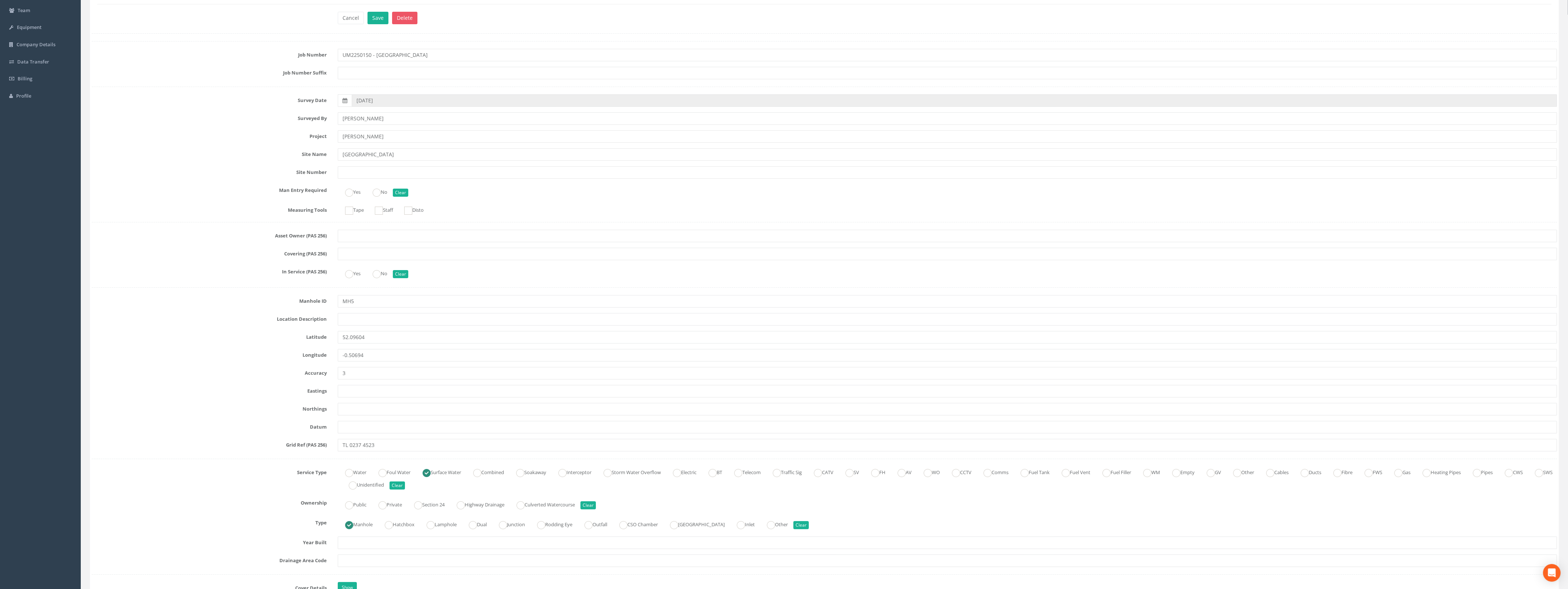
scroll to position [0, 0]
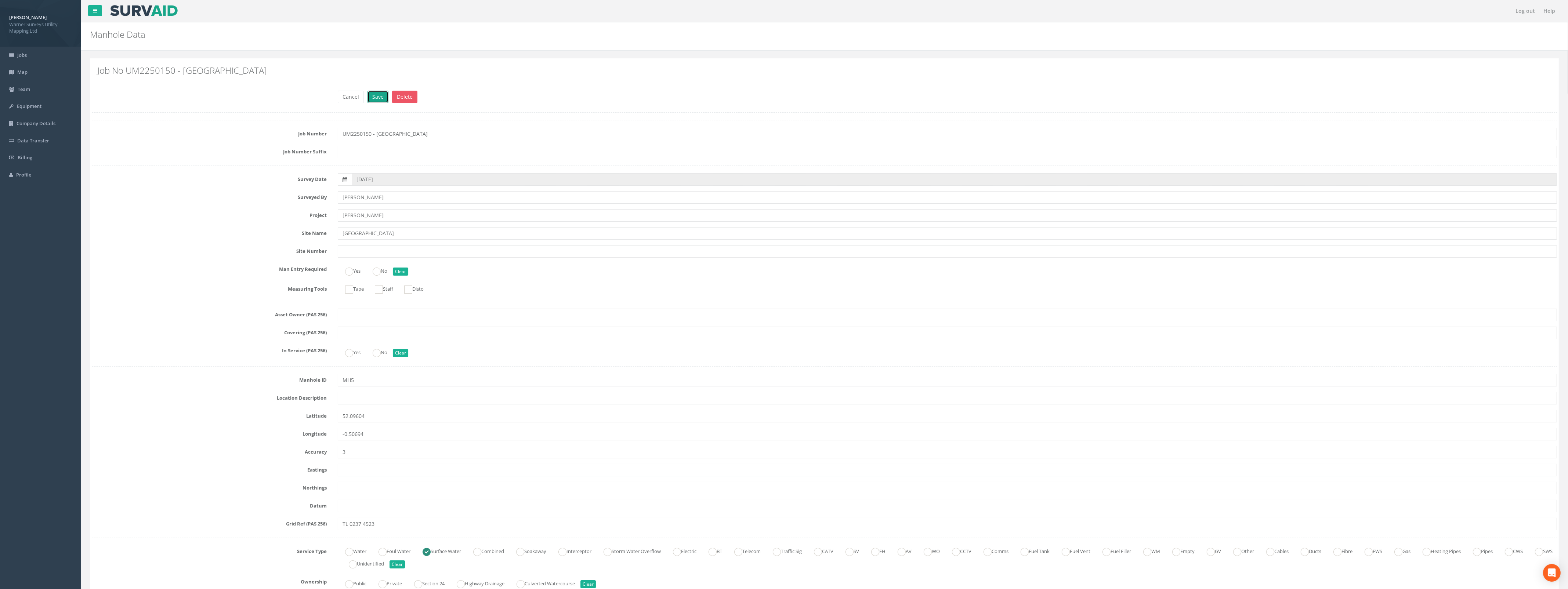
click at [372, 92] on button "Save" at bounding box center [378, 97] width 21 height 12
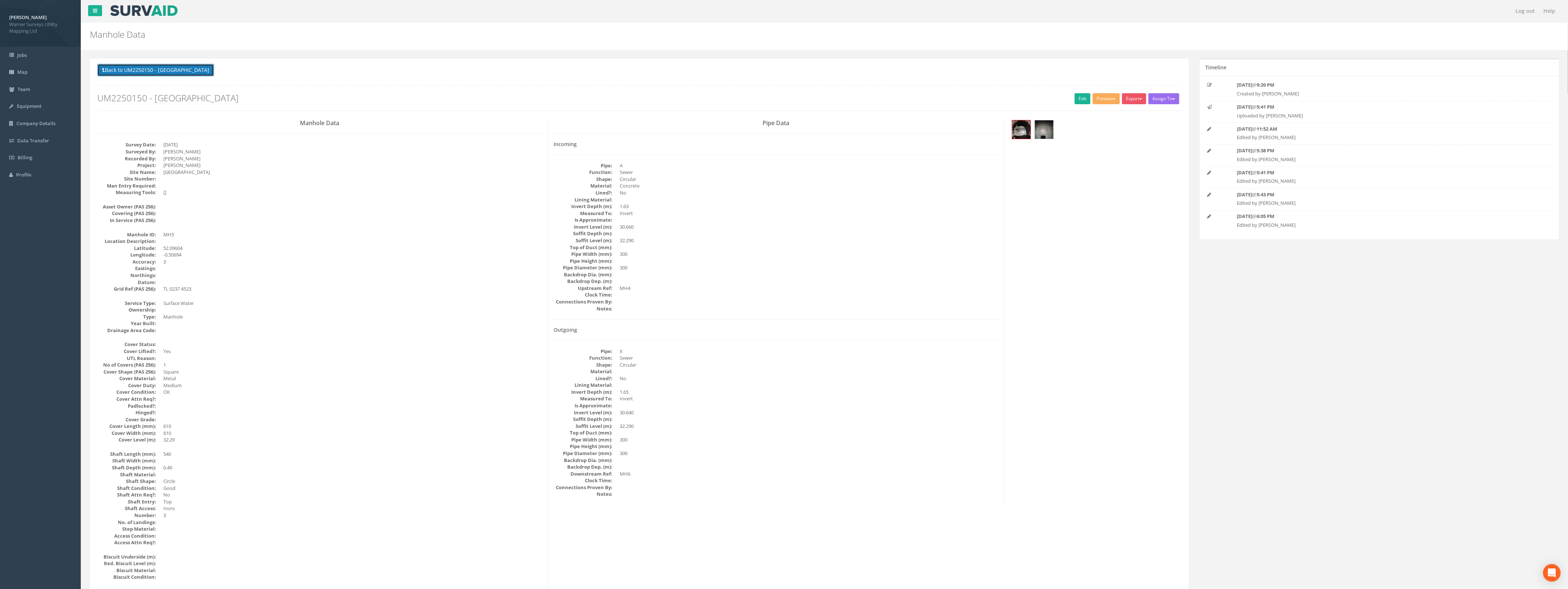
click at [149, 65] on button "Back to UM2250150 - [GEOGRAPHIC_DATA]" at bounding box center [155, 70] width 117 height 12
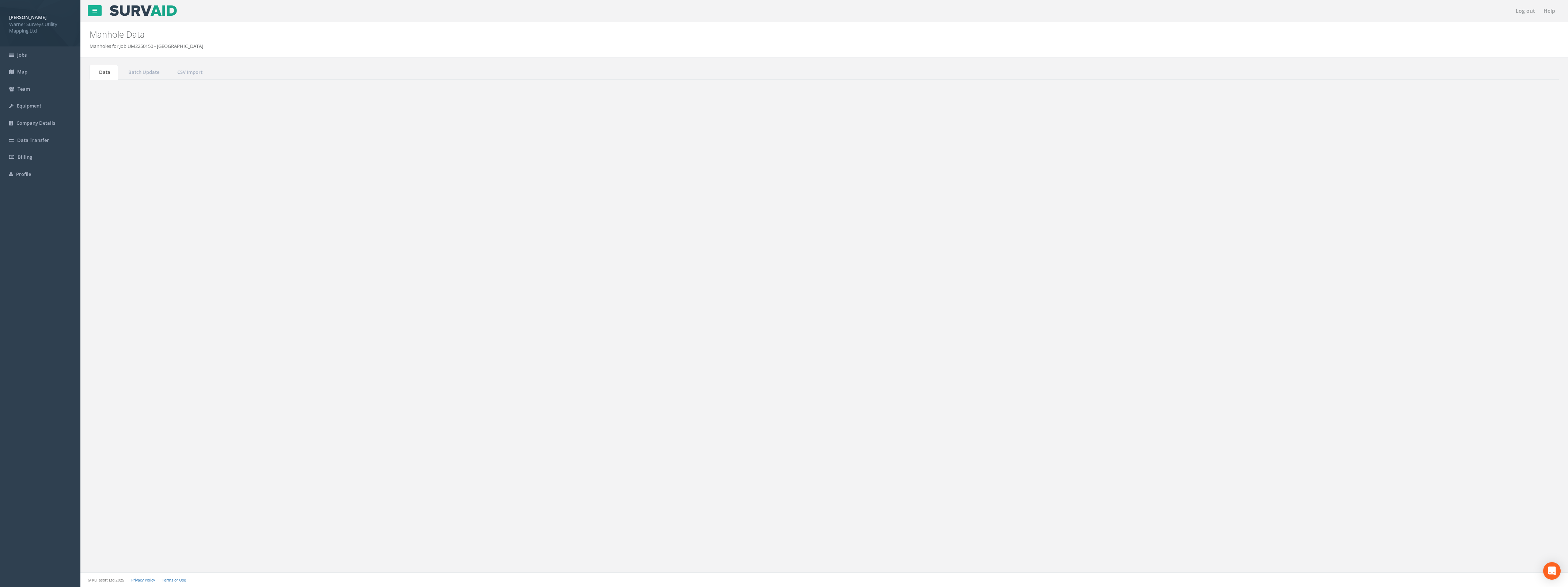
click at [520, 292] on td "MH6" at bounding box center [612, 291] width 189 height 13
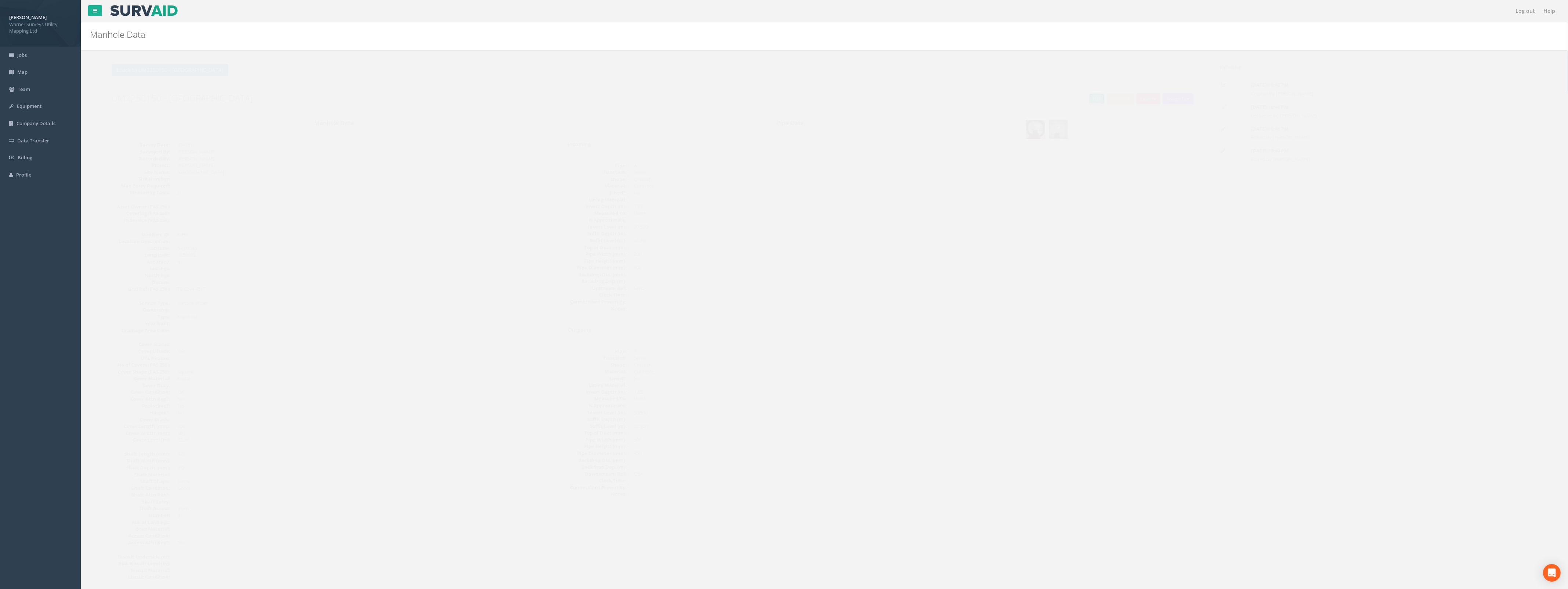
click at [1078, 94] on link "Edit" at bounding box center [1083, 99] width 16 height 11
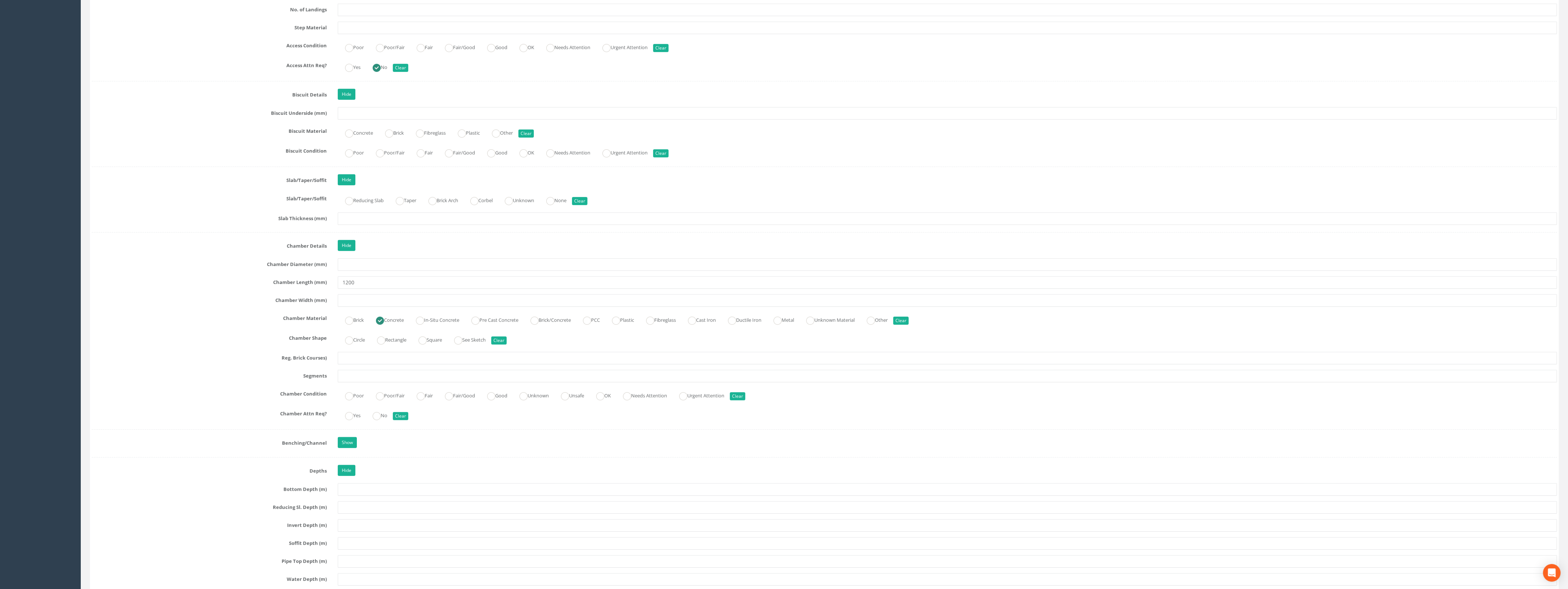
scroll to position [964, 0]
click at [344, 230] on input "text" at bounding box center [947, 224] width 1219 height 12
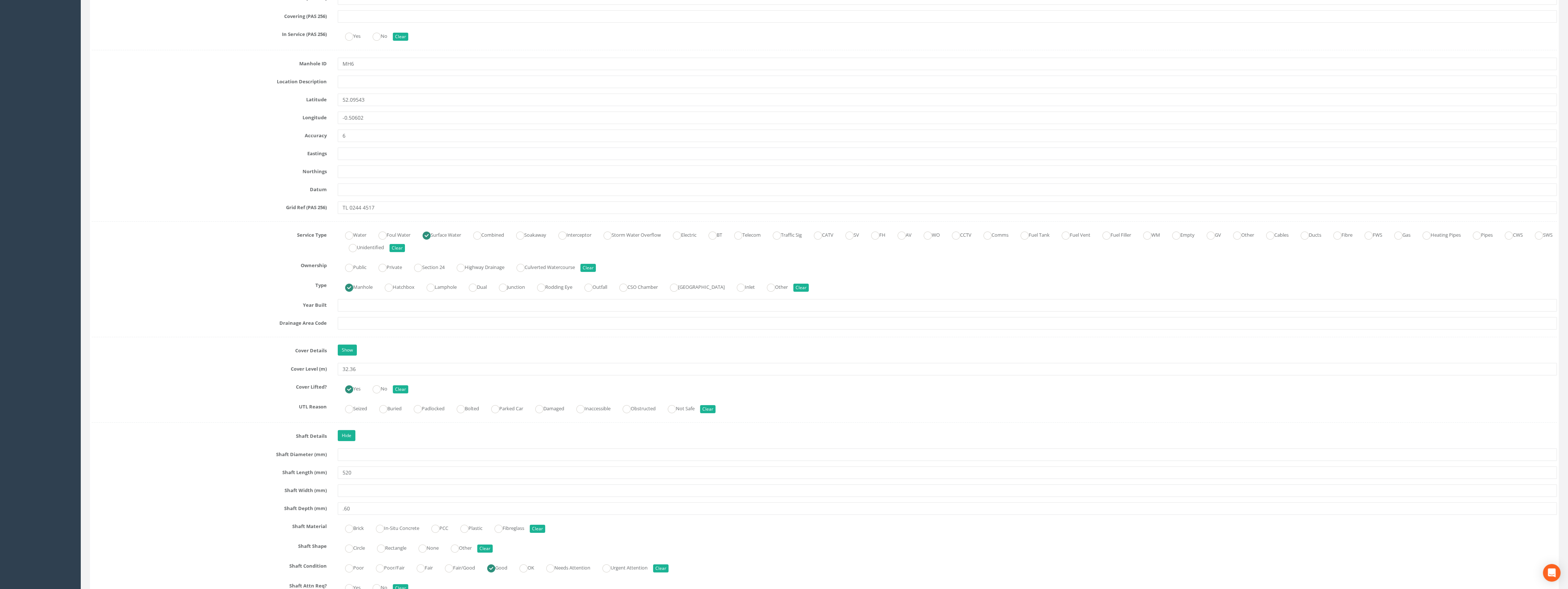
scroll to position [322, 0]
click at [350, 348] on link "Show" at bounding box center [347, 344] width 19 height 11
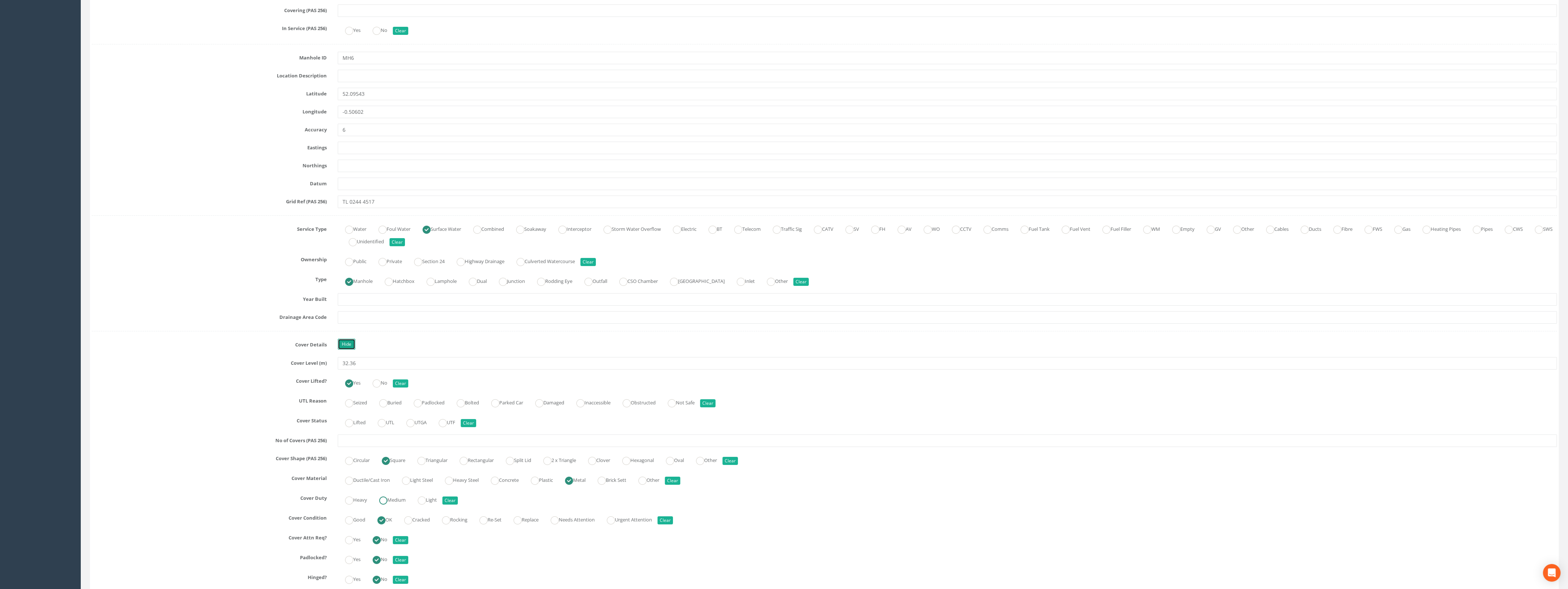
click at [386, 503] on ins at bounding box center [383, 500] width 8 height 8
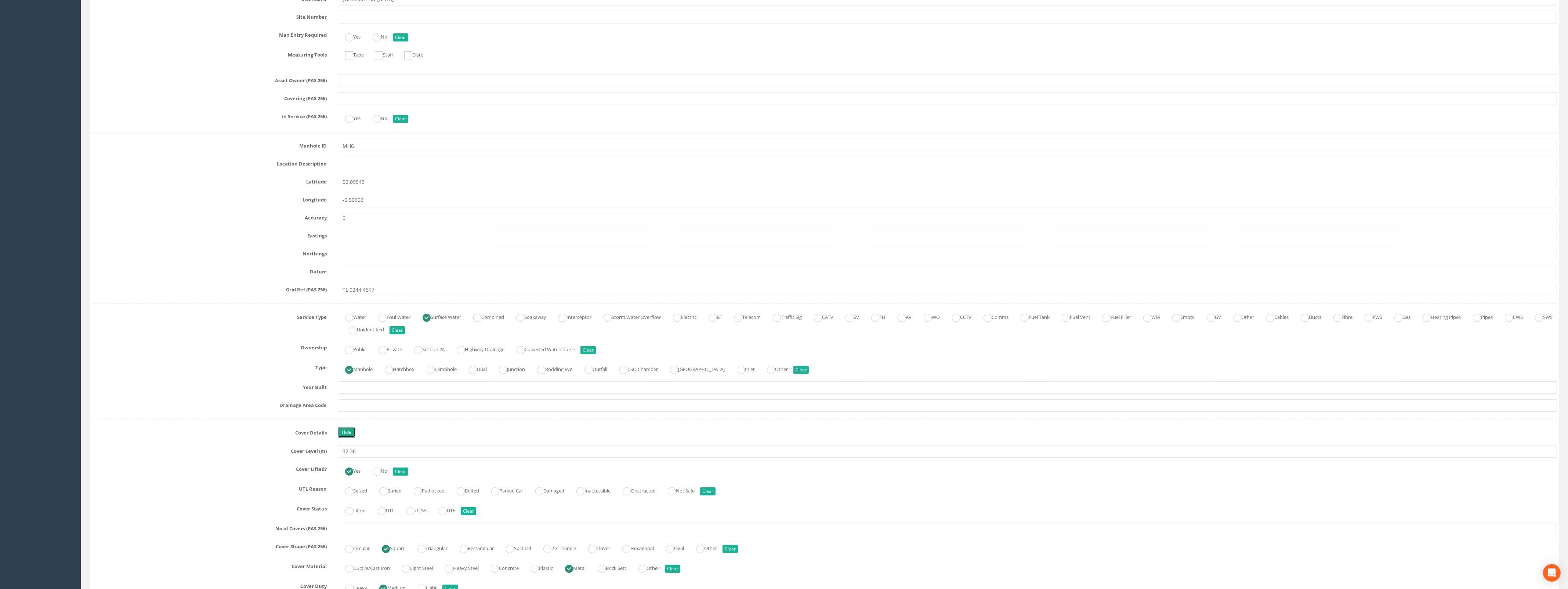
scroll to position [47, 0]
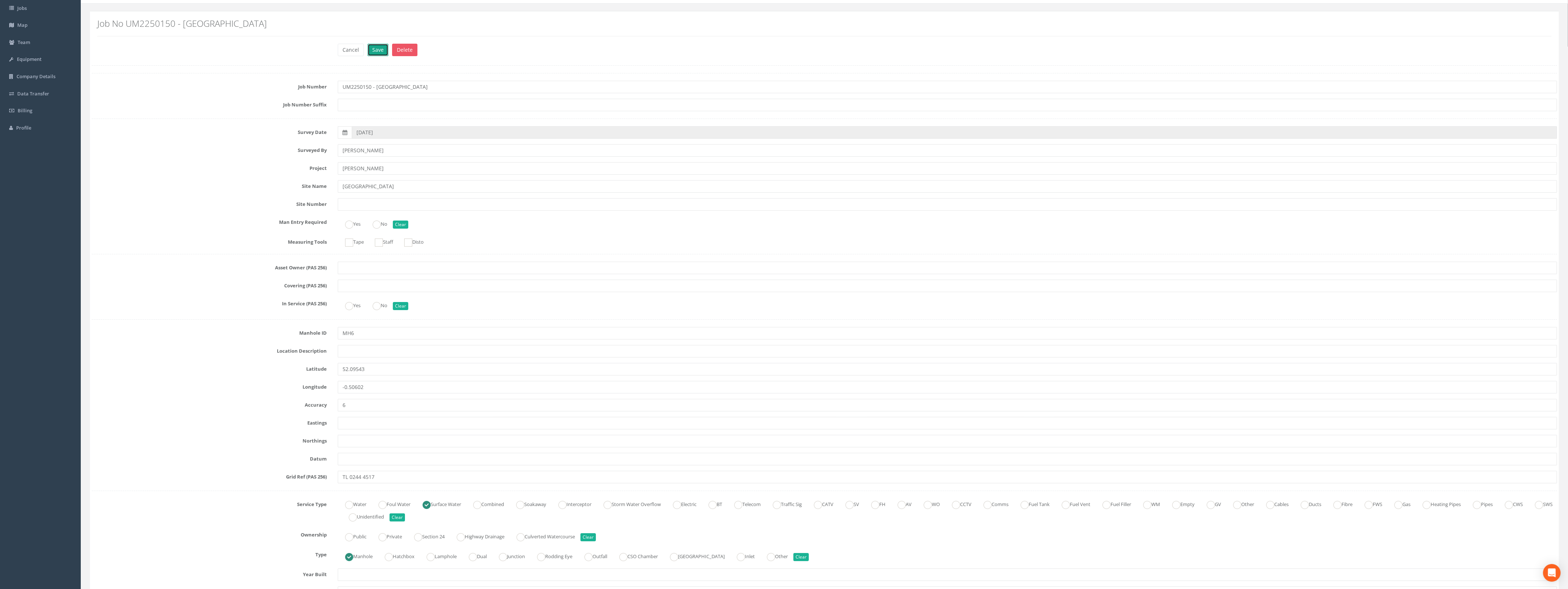
click at [378, 49] on button "Save" at bounding box center [378, 49] width 21 height 12
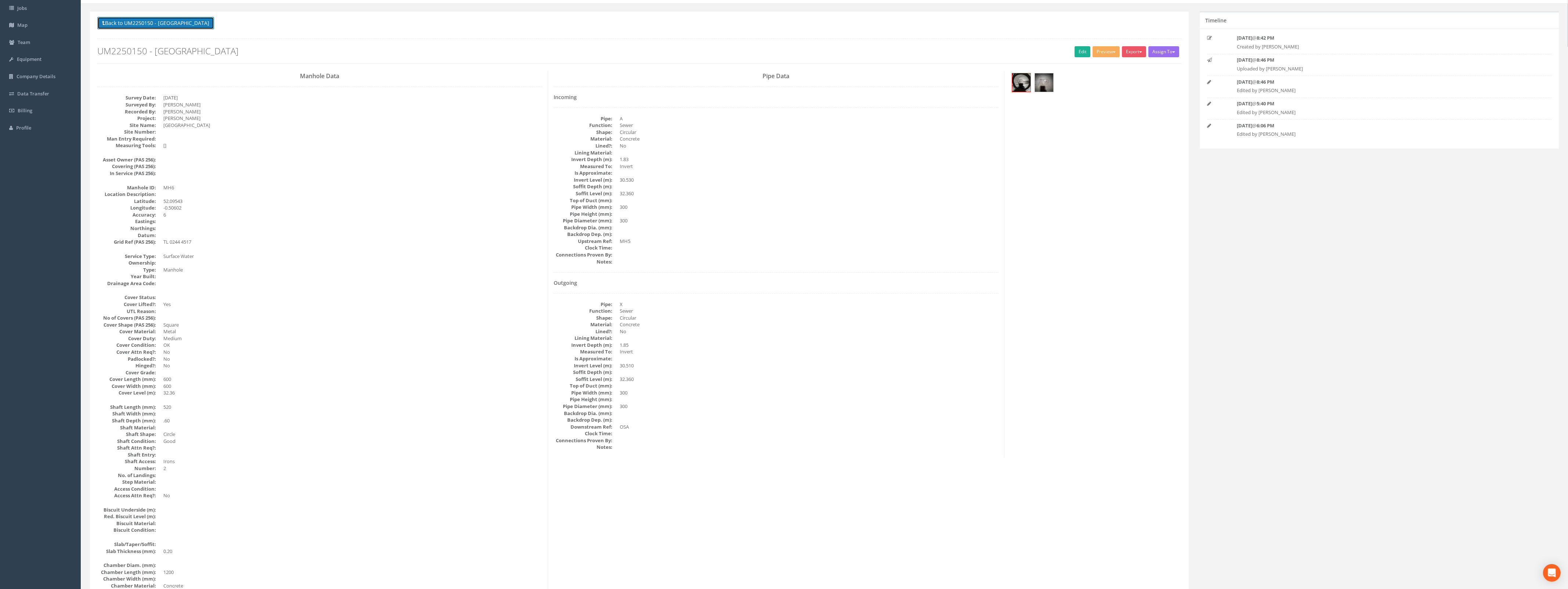
click at [169, 26] on button "Back to UM2250150 - [GEOGRAPHIC_DATA]" at bounding box center [155, 23] width 117 height 12
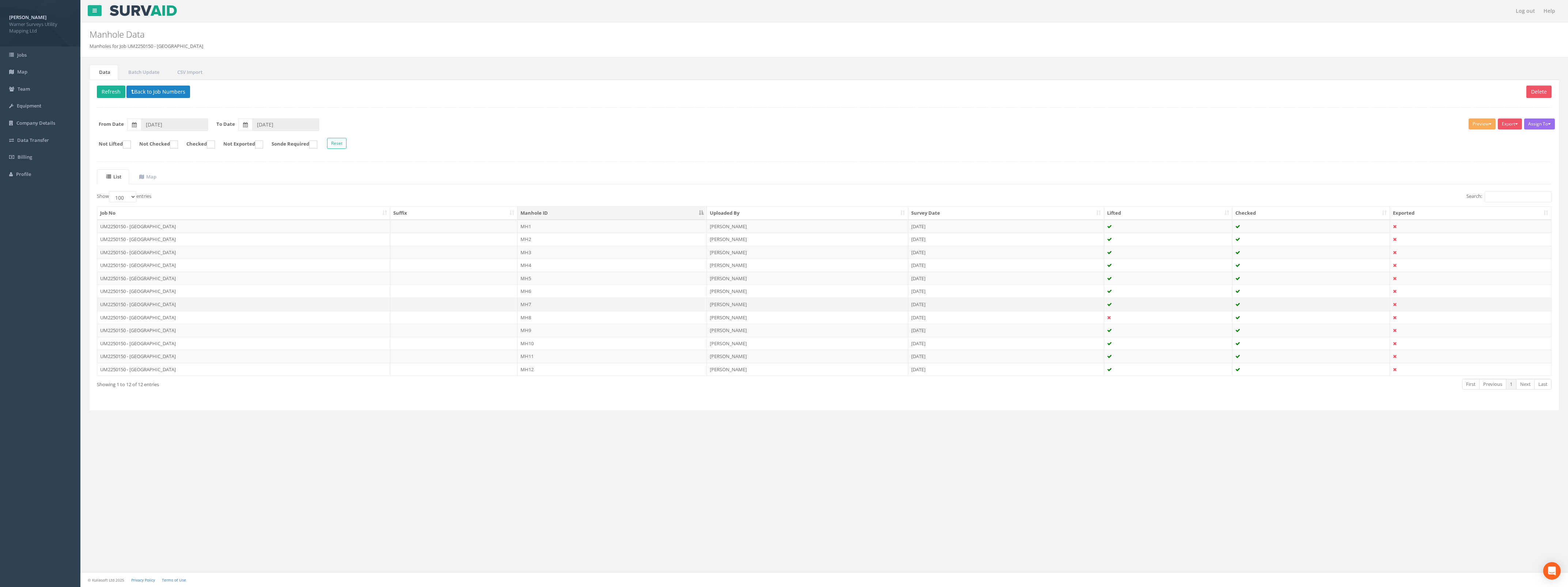
click at [542, 310] on td "MH7" at bounding box center [612, 304] width 189 height 13
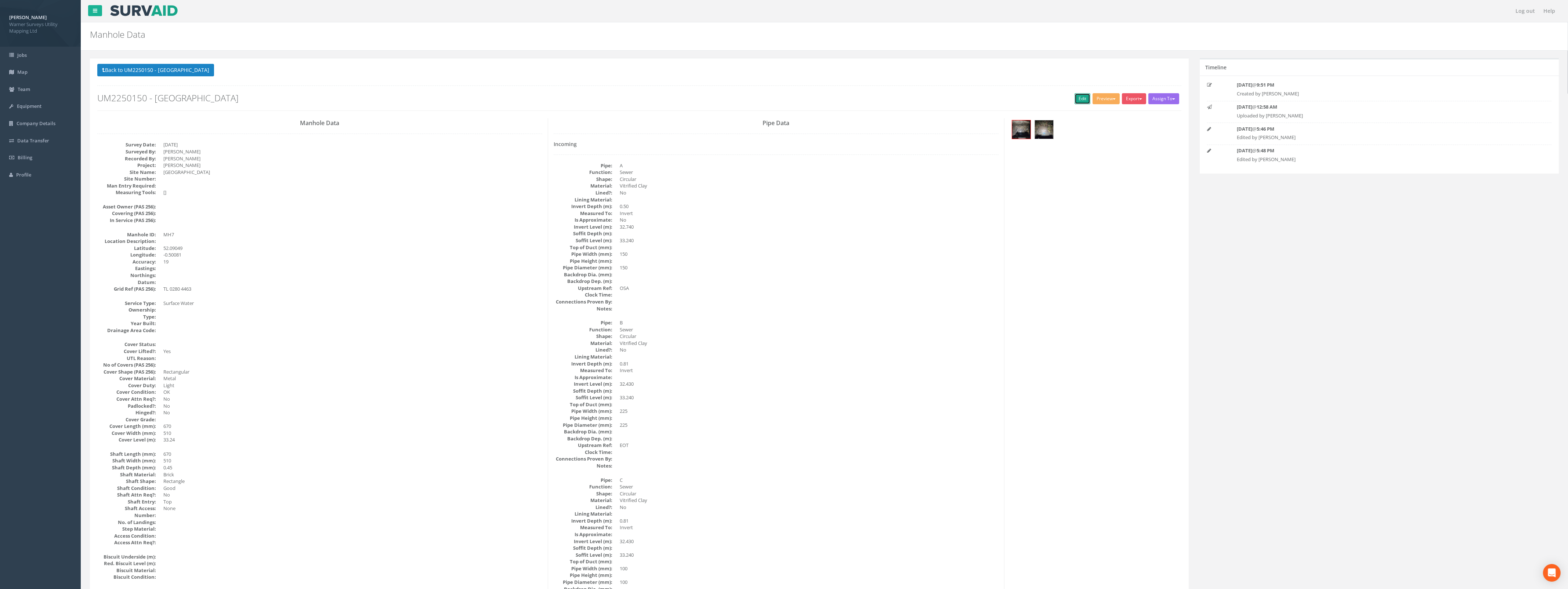
click at [1075, 104] on link "Edit" at bounding box center [1083, 99] width 16 height 11
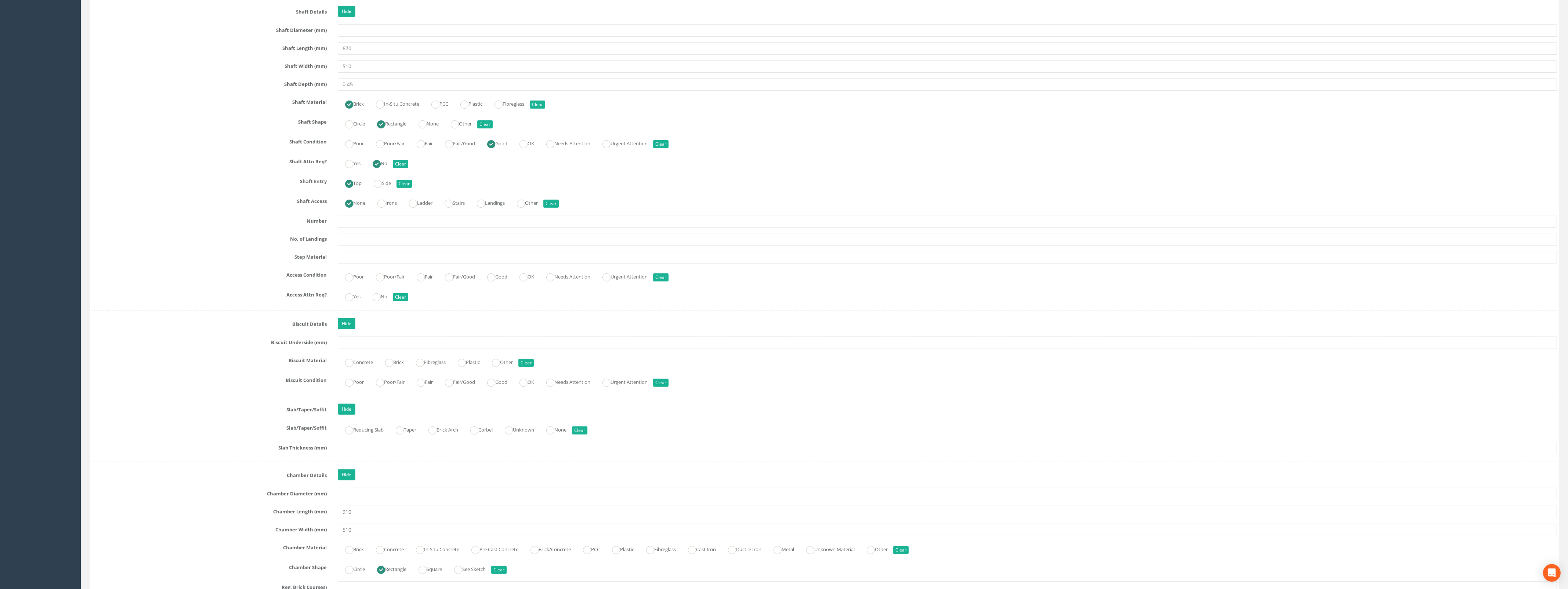
scroll to position [1056, 0]
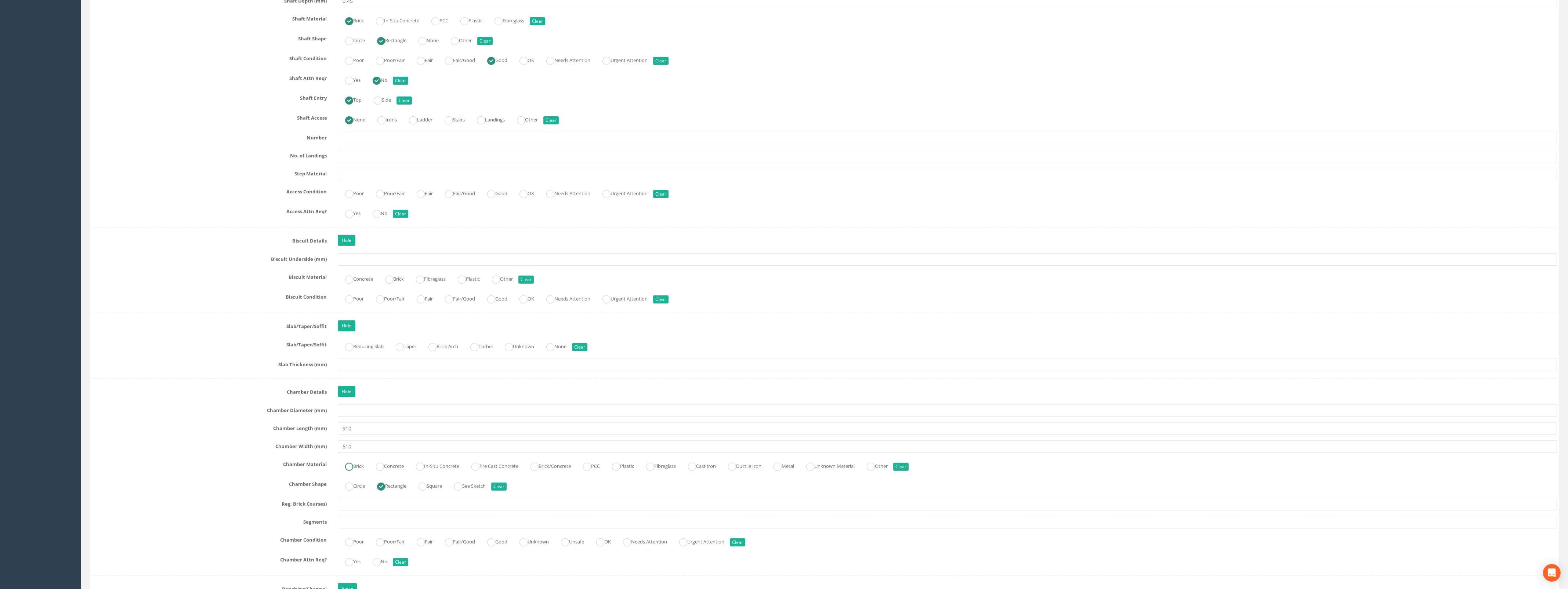
click at [353, 470] on label "Brick" at bounding box center [350, 465] width 26 height 10
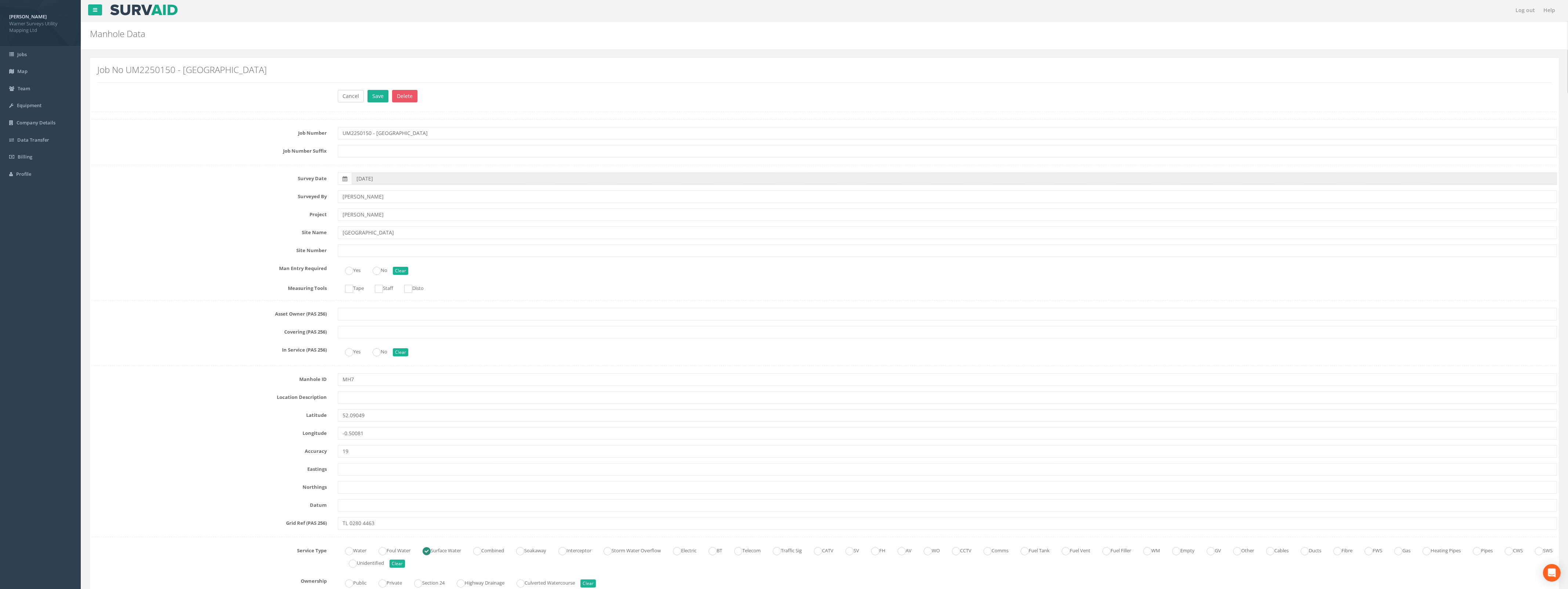
scroll to position [0, 0]
drag, startPoint x: 378, startPoint y: 95, endPoint x: 368, endPoint y: 98, distance: 10.4
click at [378, 95] on button "Save" at bounding box center [378, 97] width 21 height 12
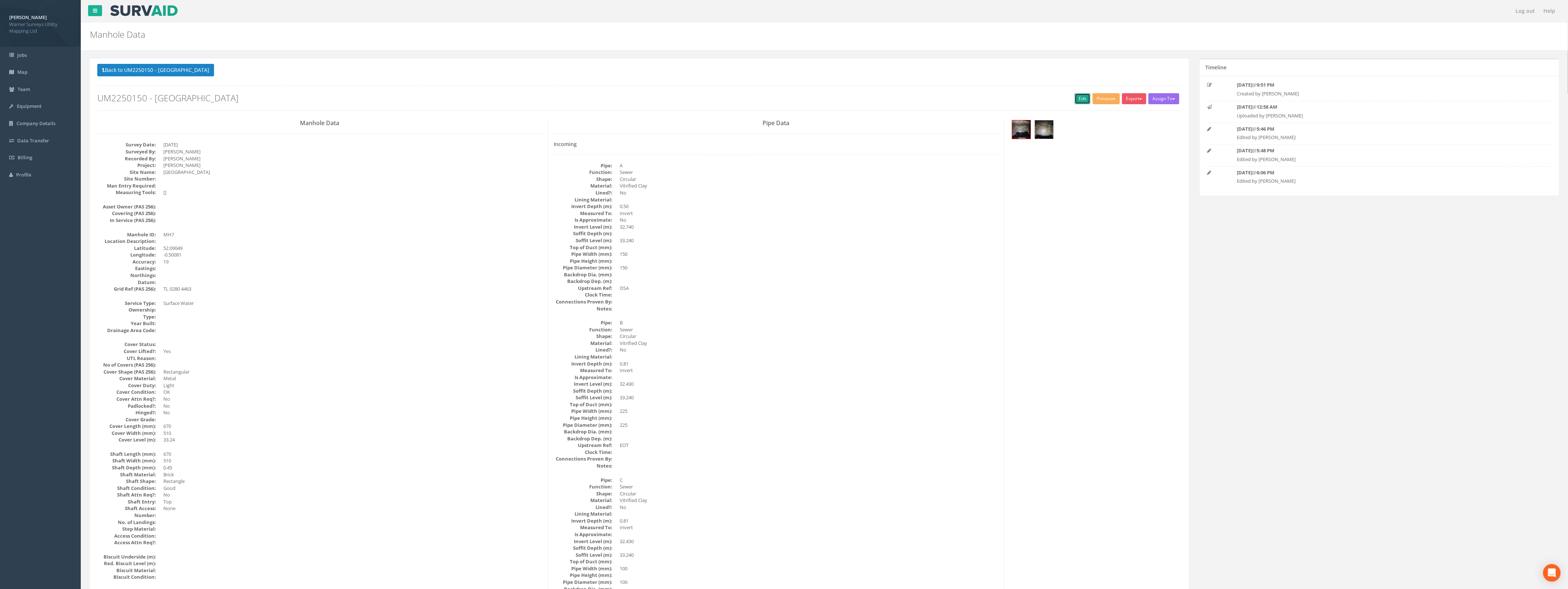
click at [1082, 100] on link "Edit" at bounding box center [1083, 99] width 16 height 11
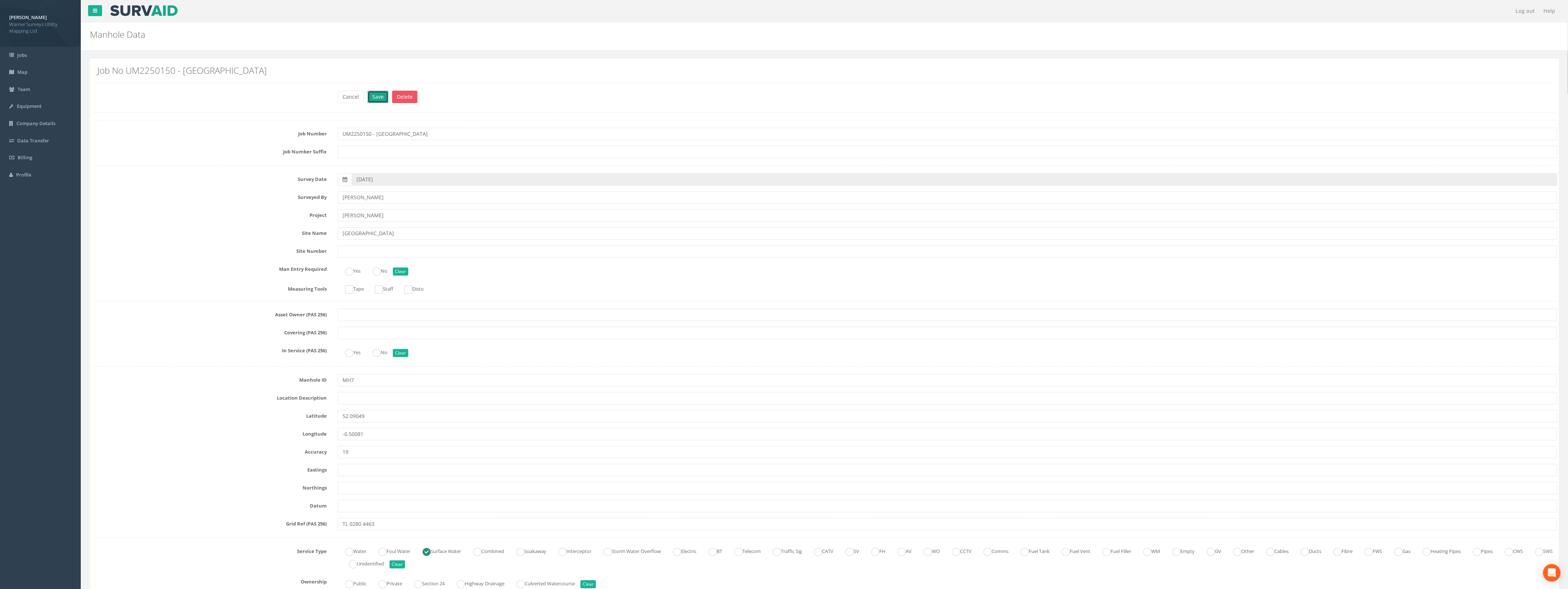
click at [373, 97] on button "Save" at bounding box center [378, 97] width 21 height 12
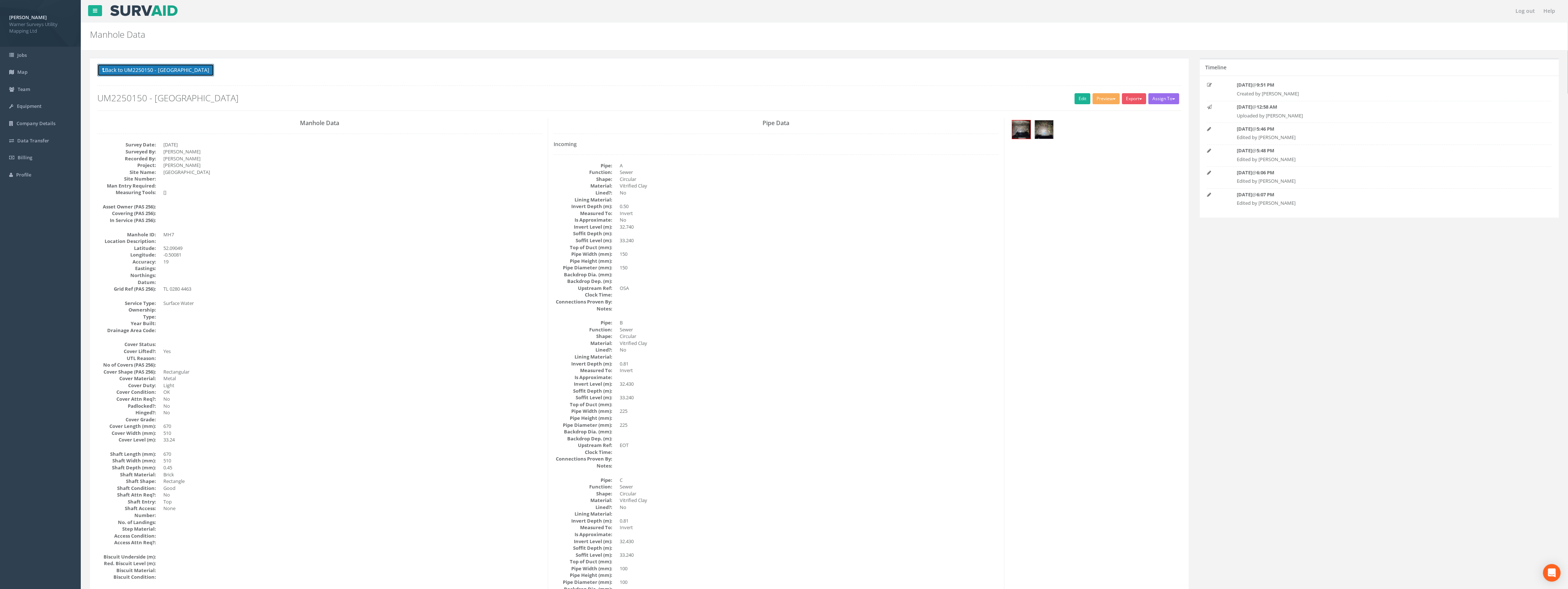
click at [127, 70] on button "Back to UM2250150 - [GEOGRAPHIC_DATA]" at bounding box center [155, 70] width 117 height 12
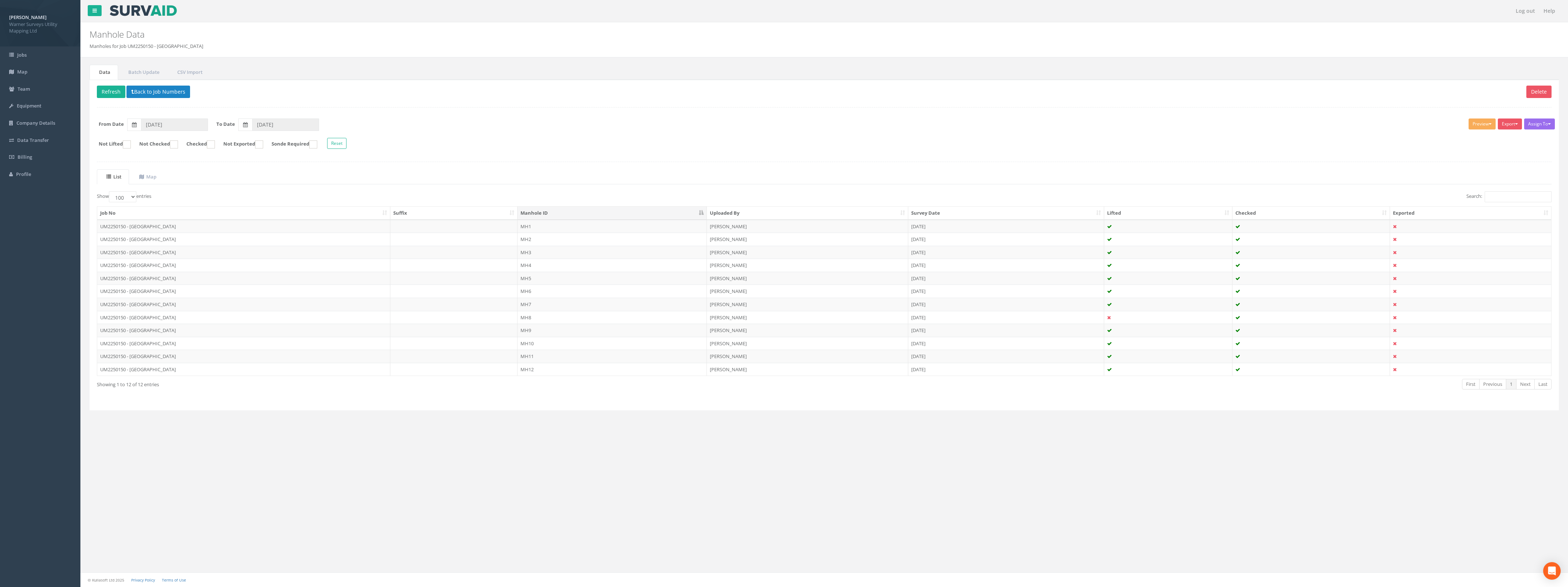
drag, startPoint x: 534, startPoint y: 330, endPoint x: 553, endPoint y: 336, distance: 19.9
click at [534, 330] on td "MH9" at bounding box center [612, 330] width 189 height 13
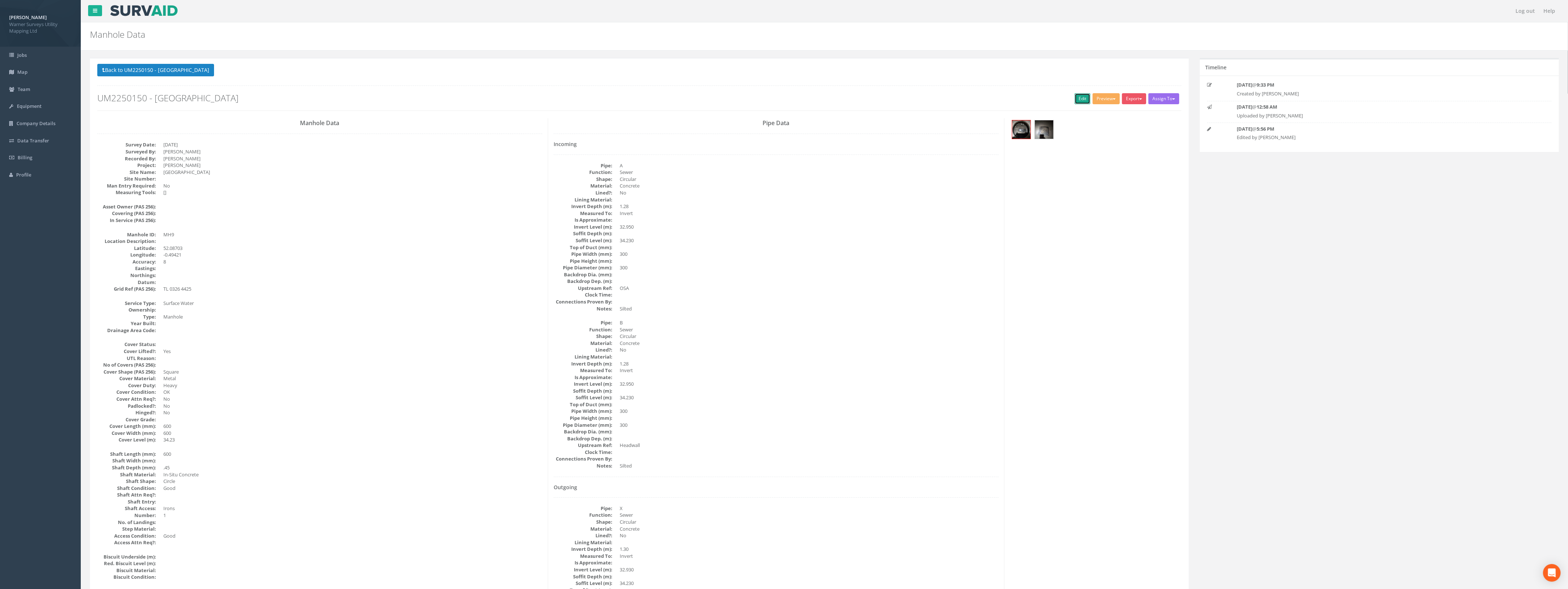
click at [1081, 100] on link "Edit" at bounding box center [1083, 99] width 16 height 11
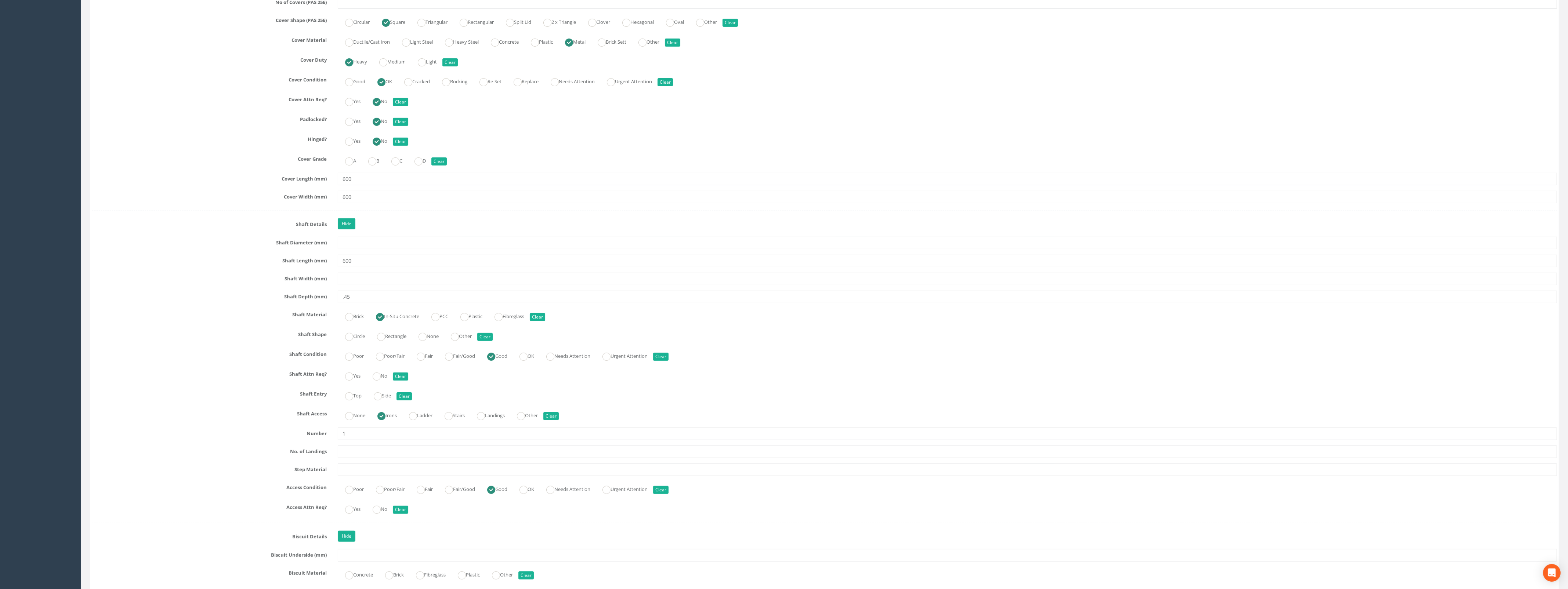
scroll to position [780, 0]
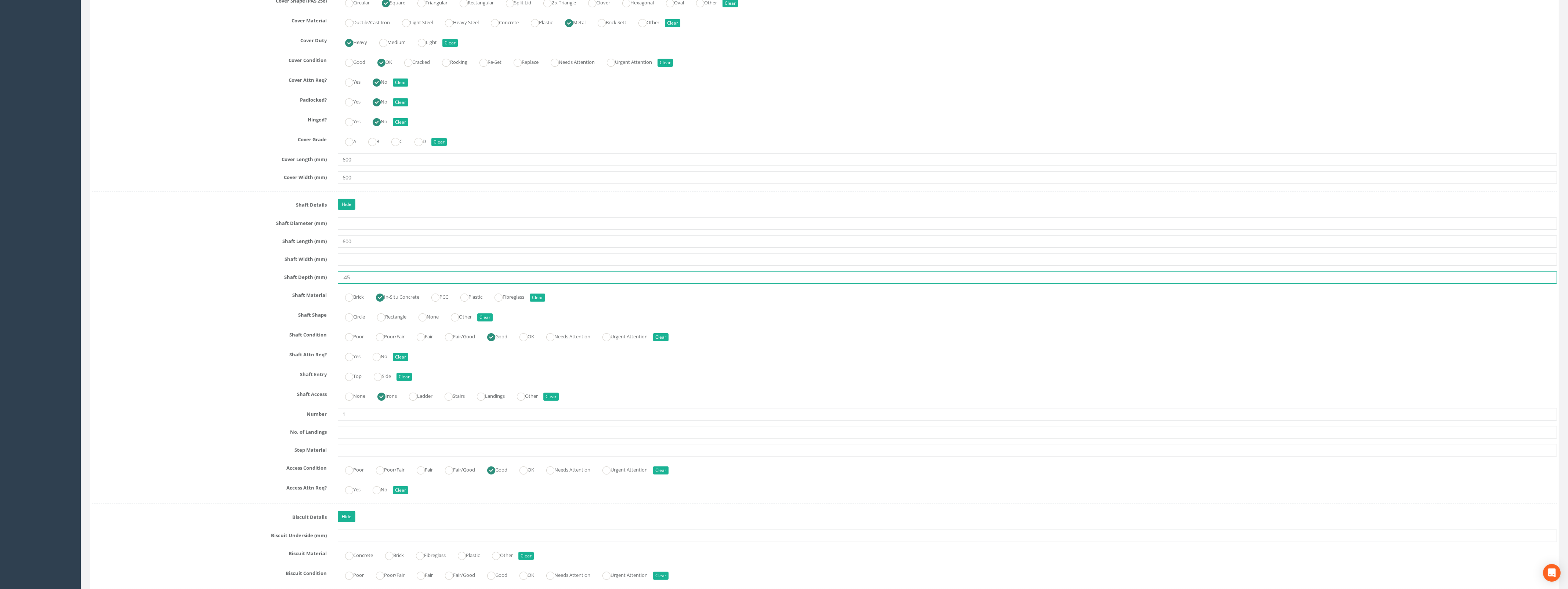
click at [344, 279] on input ".45" at bounding box center [947, 277] width 1219 height 12
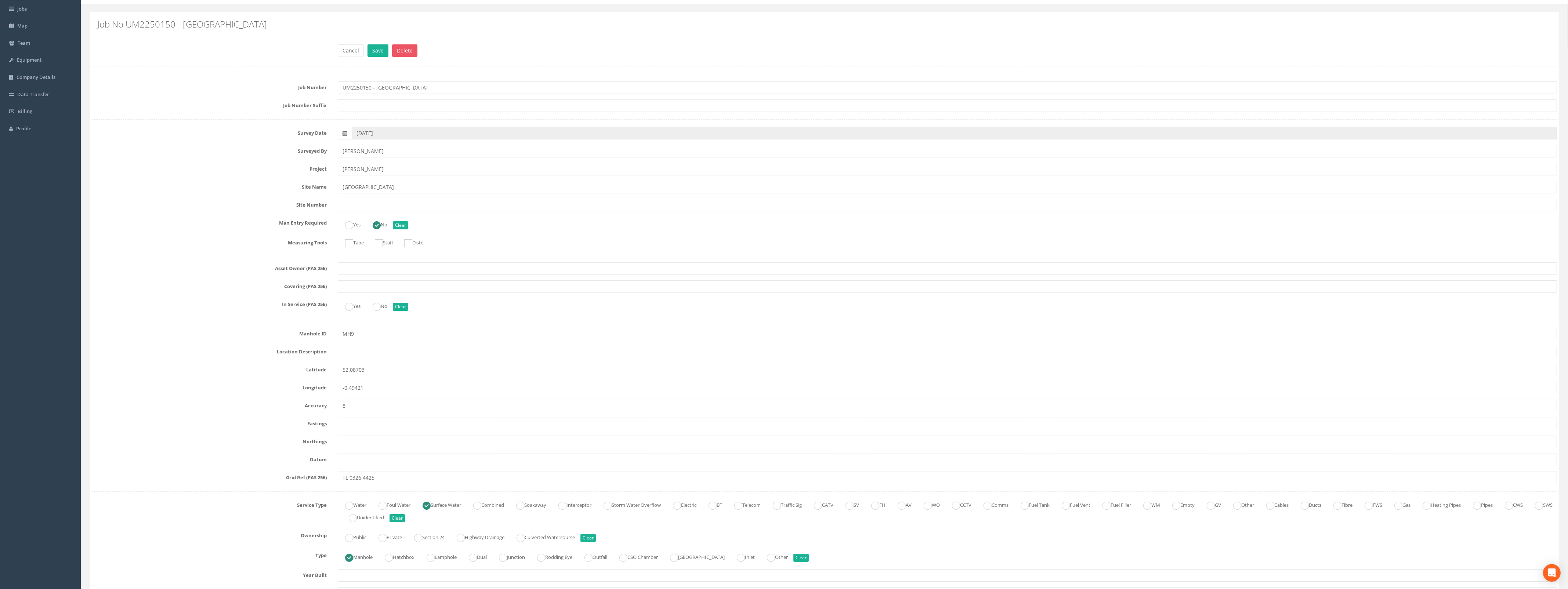
scroll to position [46, 0]
click at [385, 53] on button "Save" at bounding box center [378, 51] width 21 height 12
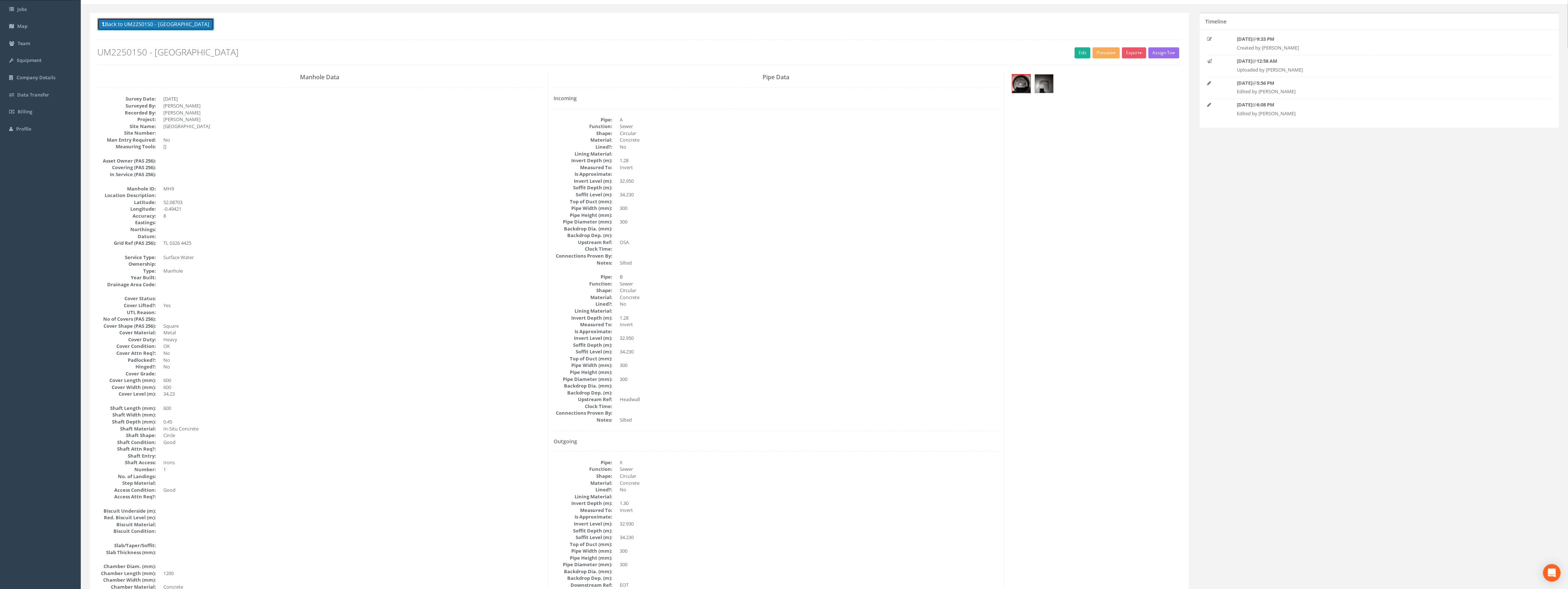
click at [141, 26] on button "Back to UM2250150 - [GEOGRAPHIC_DATA]" at bounding box center [155, 24] width 117 height 12
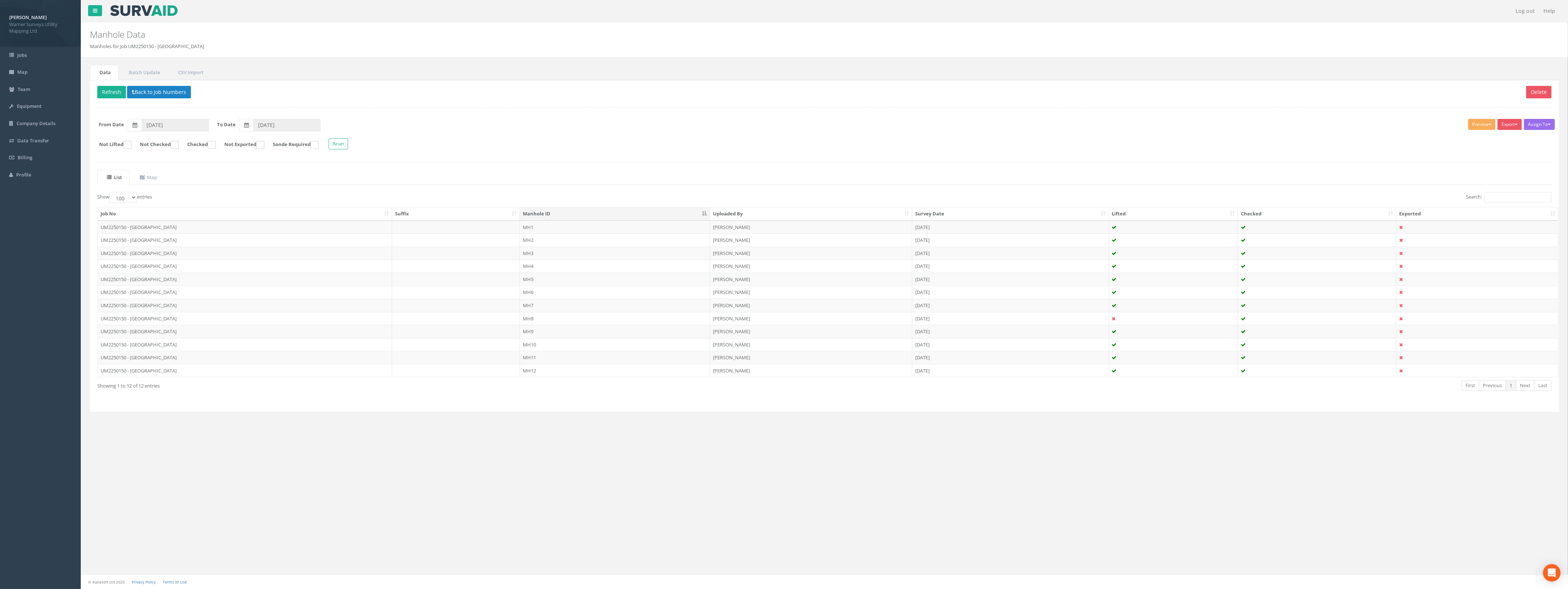
scroll to position [0, 0]
click at [577, 256] on td "MH3" at bounding box center [614, 254] width 190 height 13
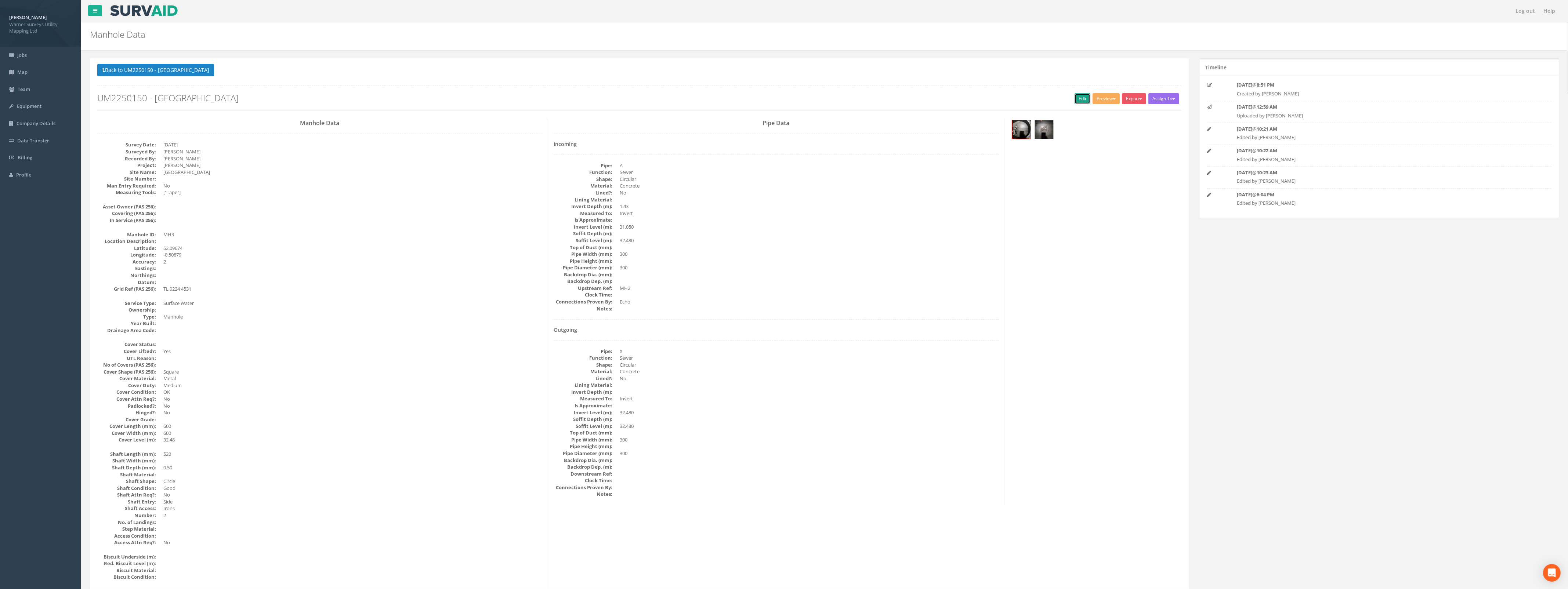
click at [1080, 100] on link "Edit" at bounding box center [1083, 99] width 16 height 11
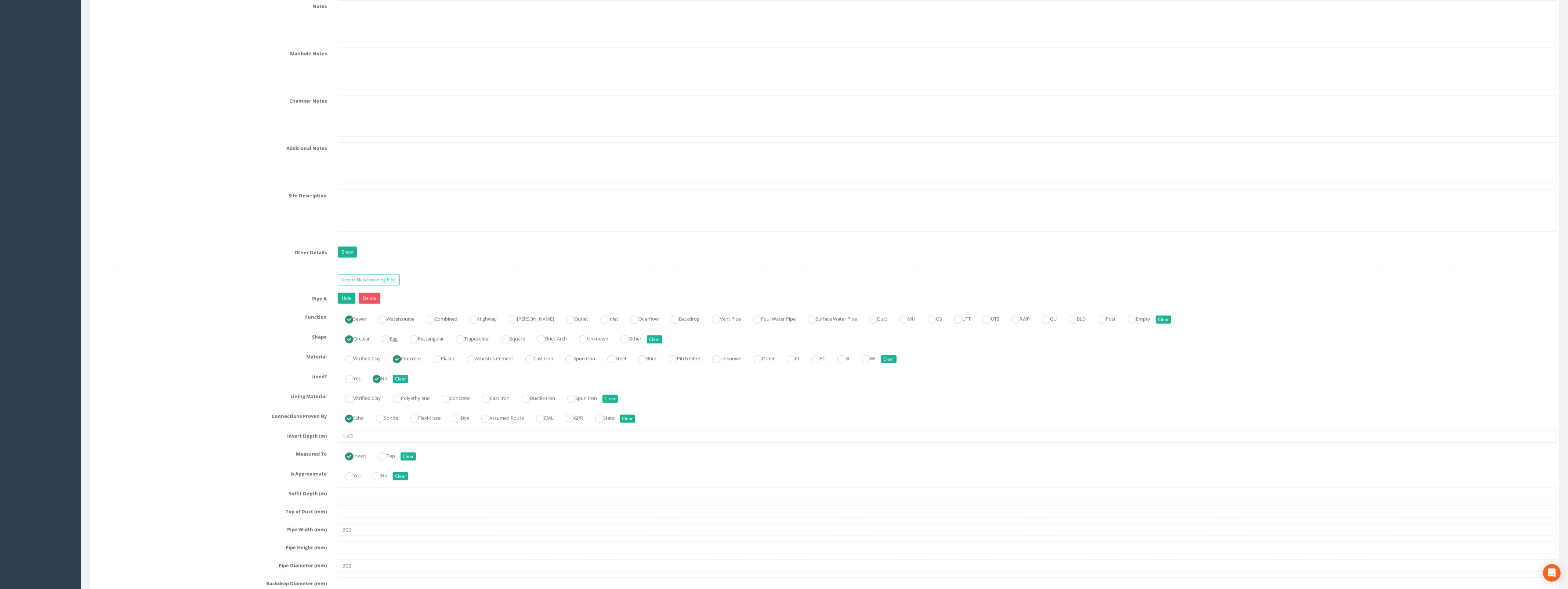
scroll to position [2019, 0]
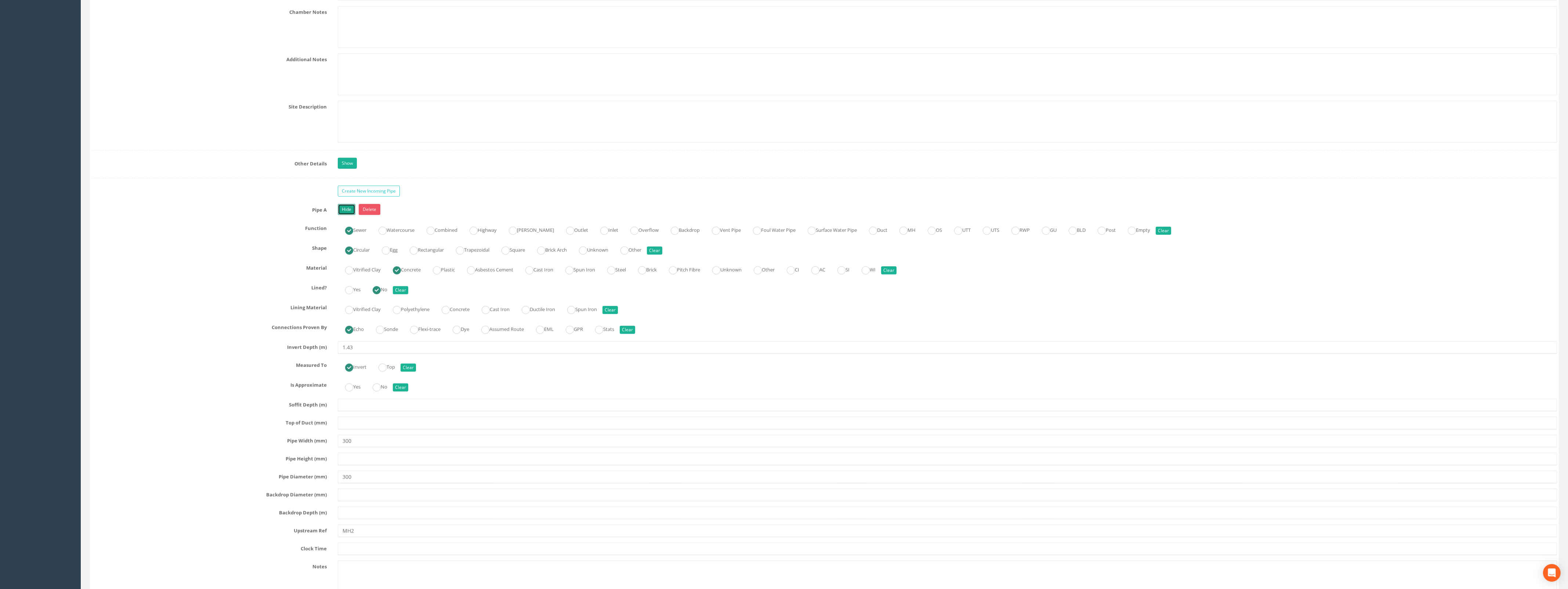
click at [346, 215] on link "Hide" at bounding box center [346, 210] width 18 height 11
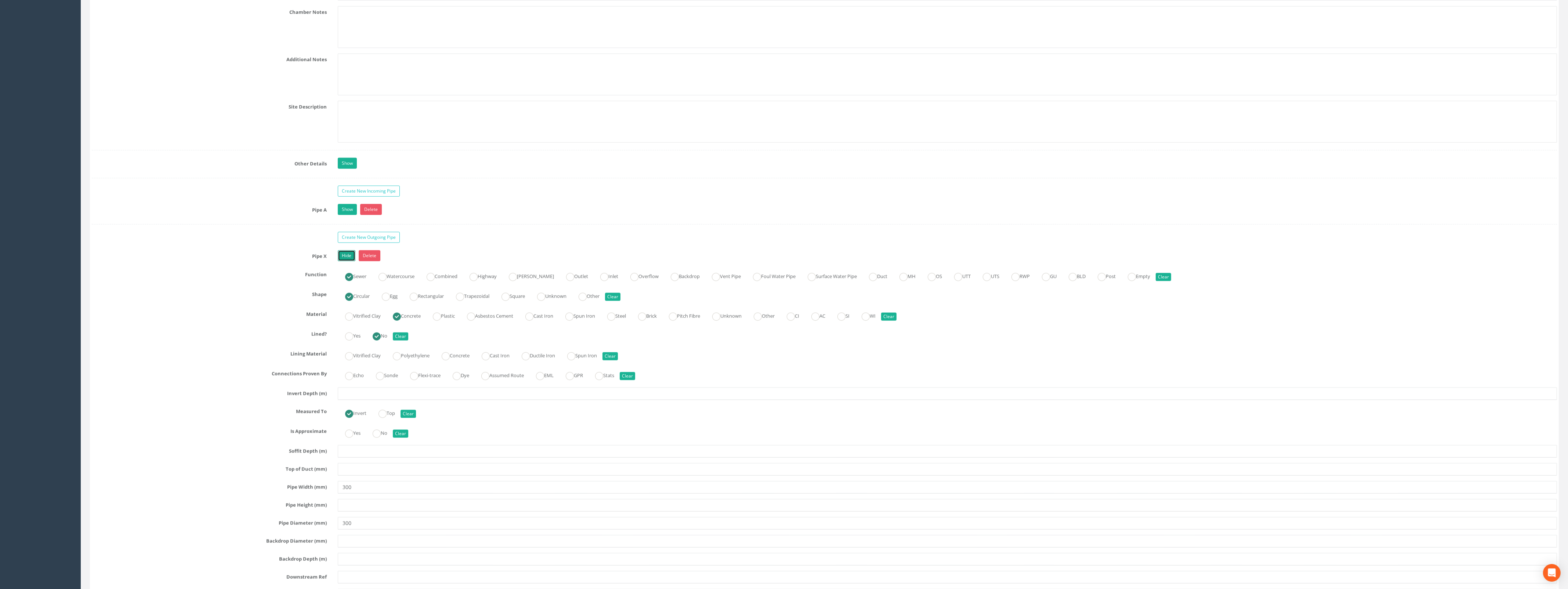
click at [344, 262] on link "Hide" at bounding box center [346, 256] width 18 height 11
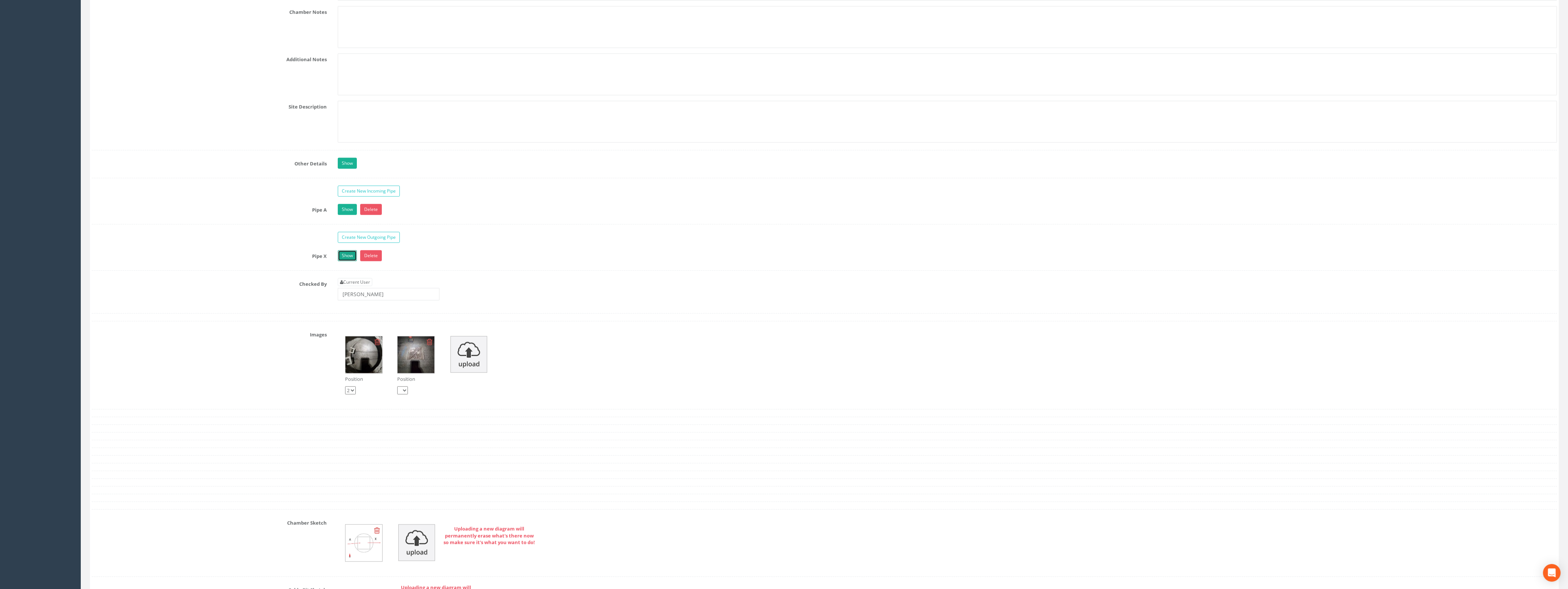
click at [345, 262] on link "Show" at bounding box center [347, 256] width 19 height 11
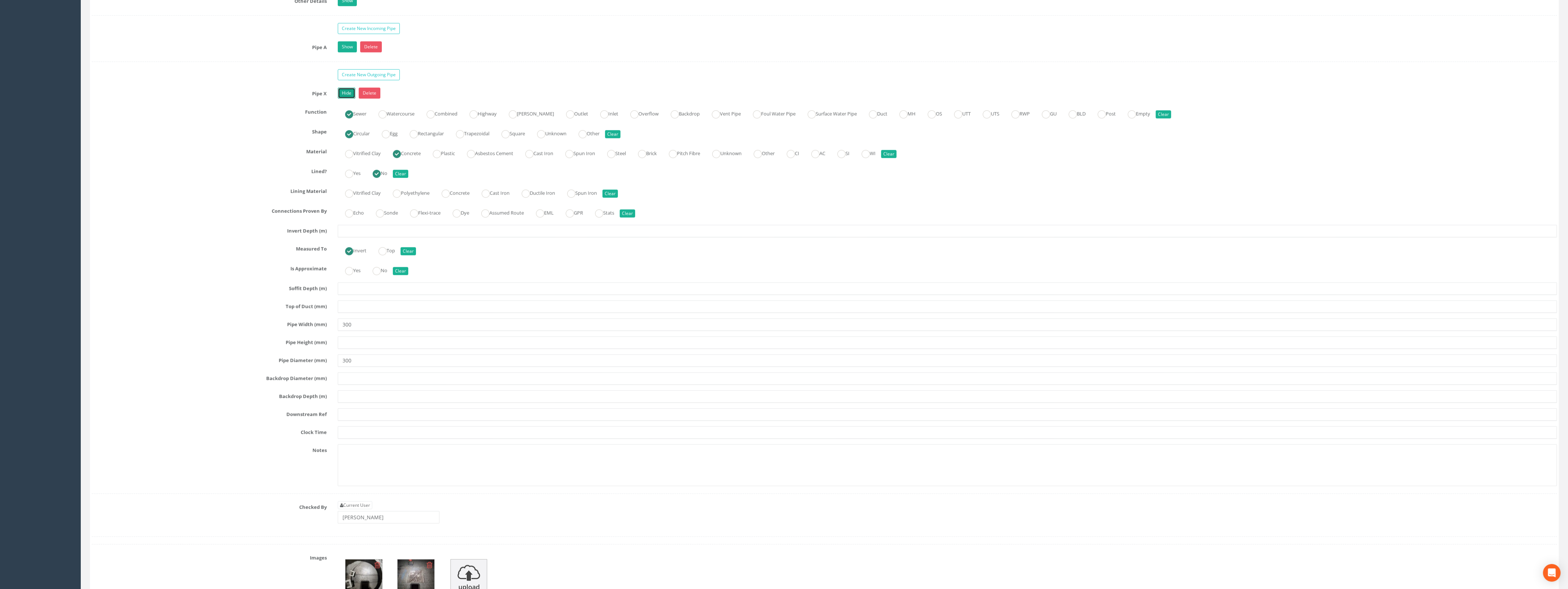
scroll to position [2203, 0]
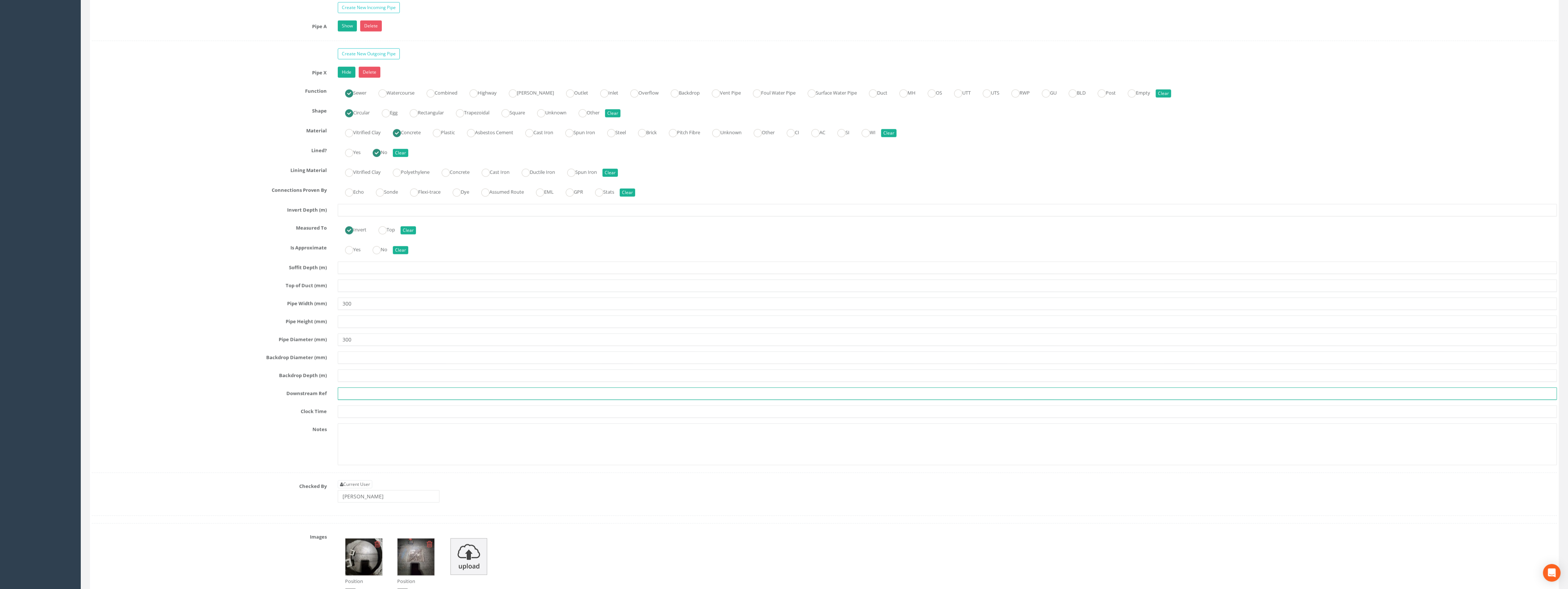
click at [357, 400] on input "text" at bounding box center [947, 393] width 1219 height 12
click at [369, 216] on input "text" at bounding box center [947, 210] width 1219 height 12
click at [363, 216] on input "text" at bounding box center [947, 210] width 1219 height 12
click at [339, 78] on link "Hide" at bounding box center [346, 72] width 18 height 11
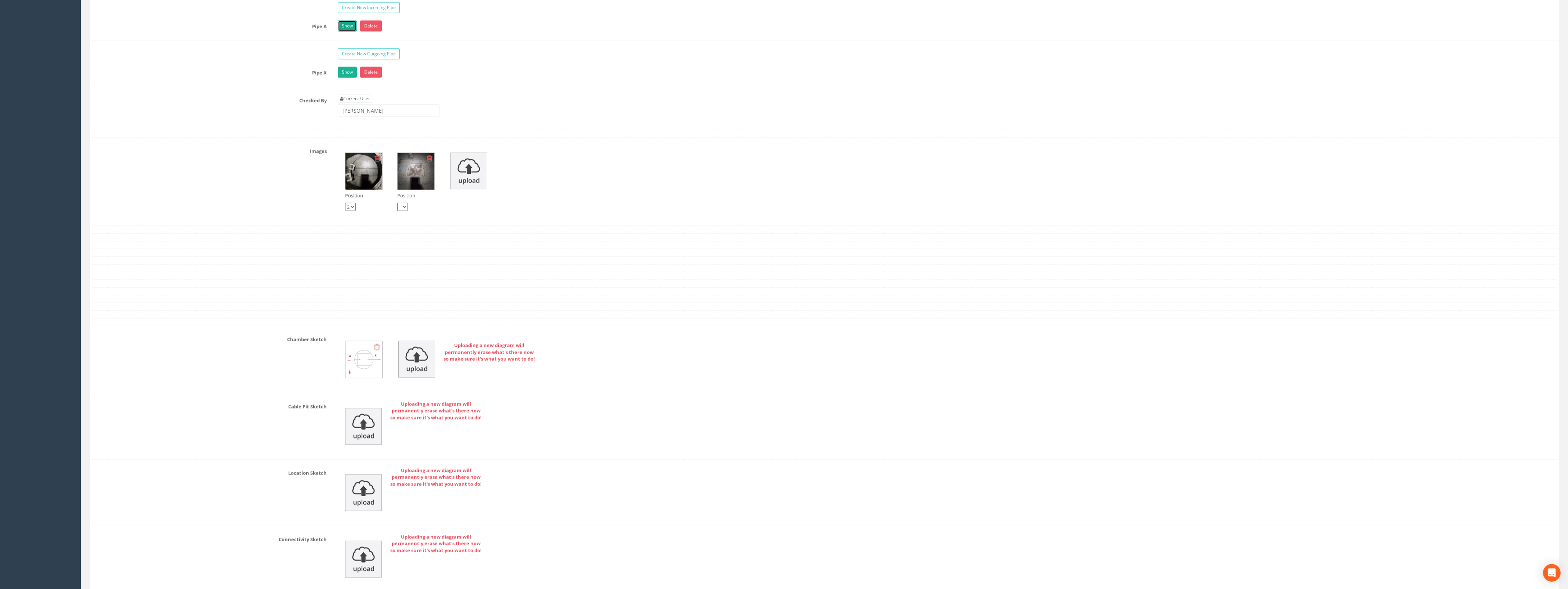
click at [350, 32] on link "Show" at bounding box center [347, 26] width 19 height 11
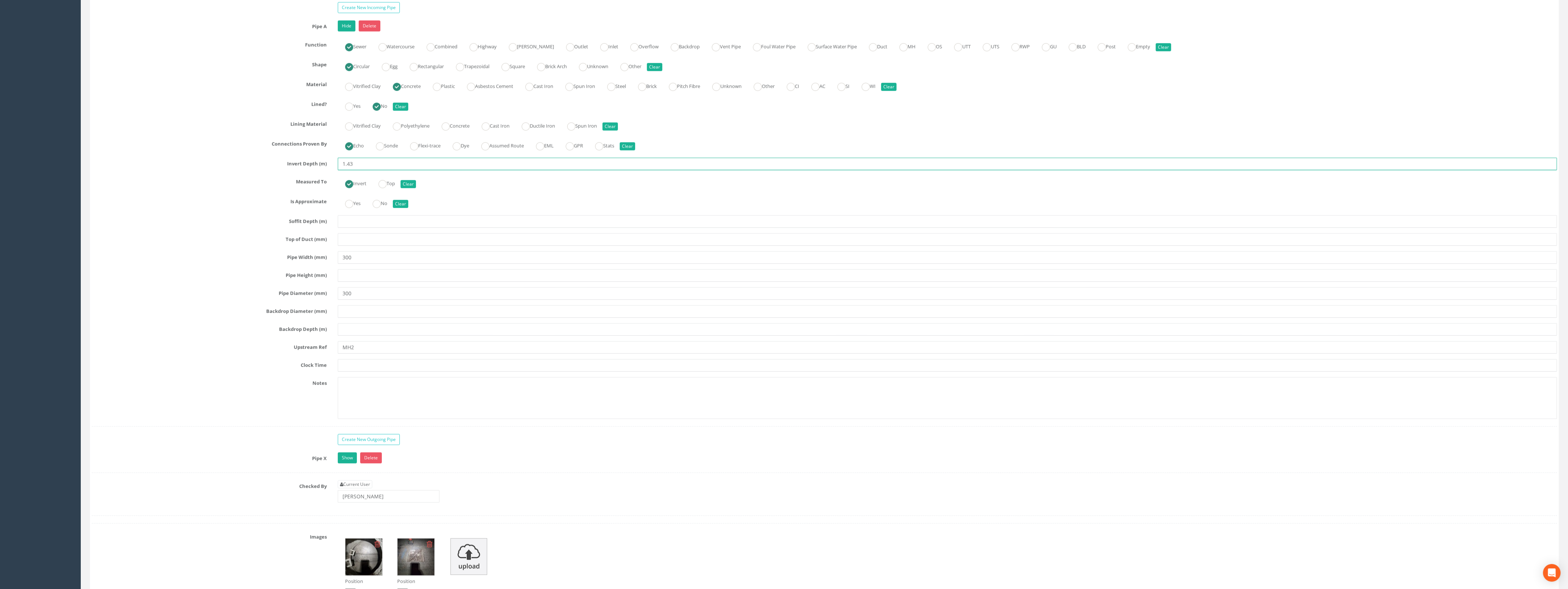
drag, startPoint x: 360, startPoint y: 175, endPoint x: 291, endPoint y: 159, distance: 70.8
click at [291, 159] on div "Pipe A Hide Delete Function Sewer Watercourse Combined Highway Gulley Outlet In…" at bounding box center [824, 224] width 1465 height 406
drag, startPoint x: 361, startPoint y: 177, endPoint x: 309, endPoint y: 175, distance: 52.0
click at [309, 170] on div "Invert Depth (m) 1.70" at bounding box center [824, 164] width 1476 height 12
drag, startPoint x: 339, startPoint y: 469, endPoint x: 359, endPoint y: 476, distance: 21.2
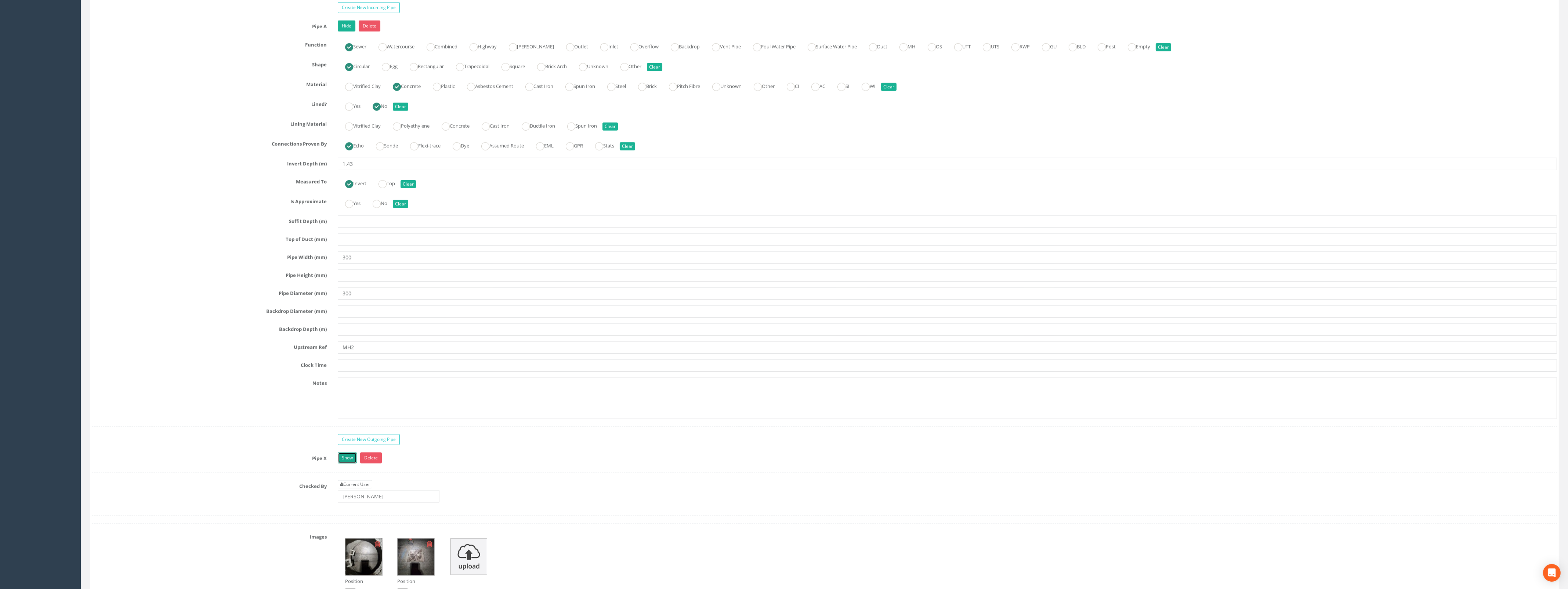
click at [339, 463] on link "Show" at bounding box center [347, 458] width 19 height 11
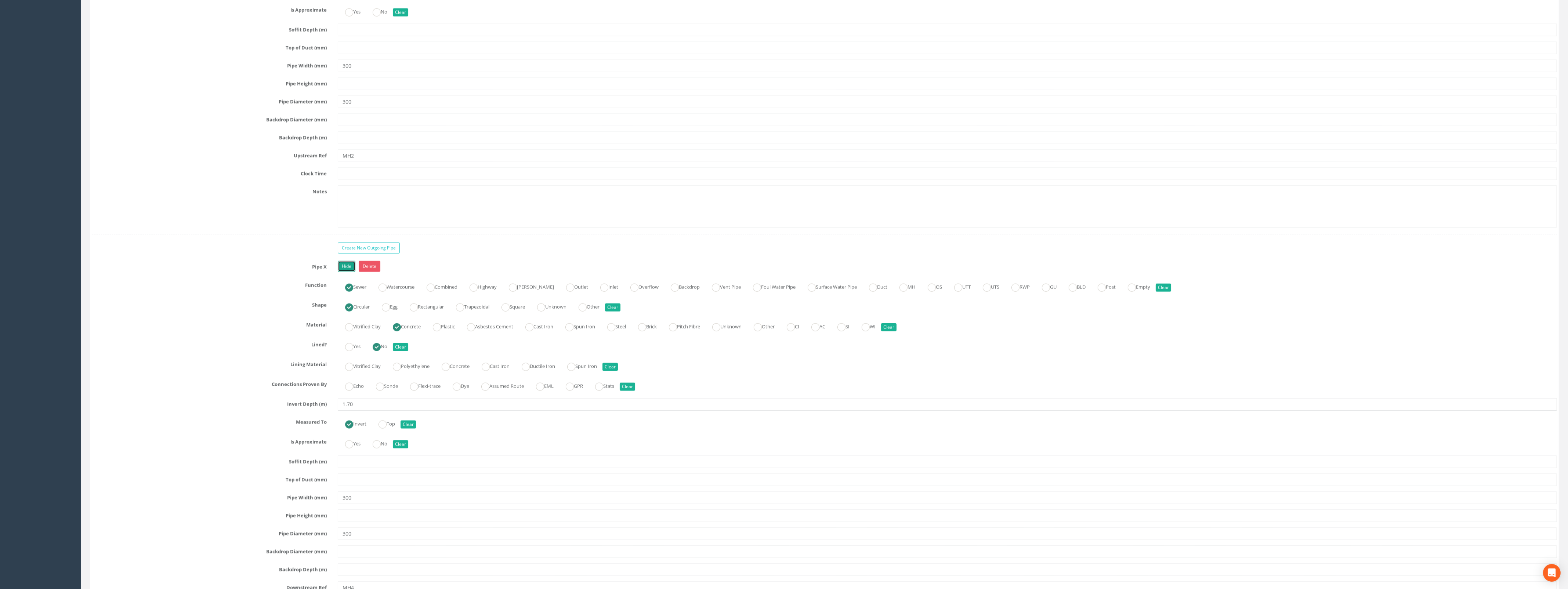
scroll to position [2478, 0]
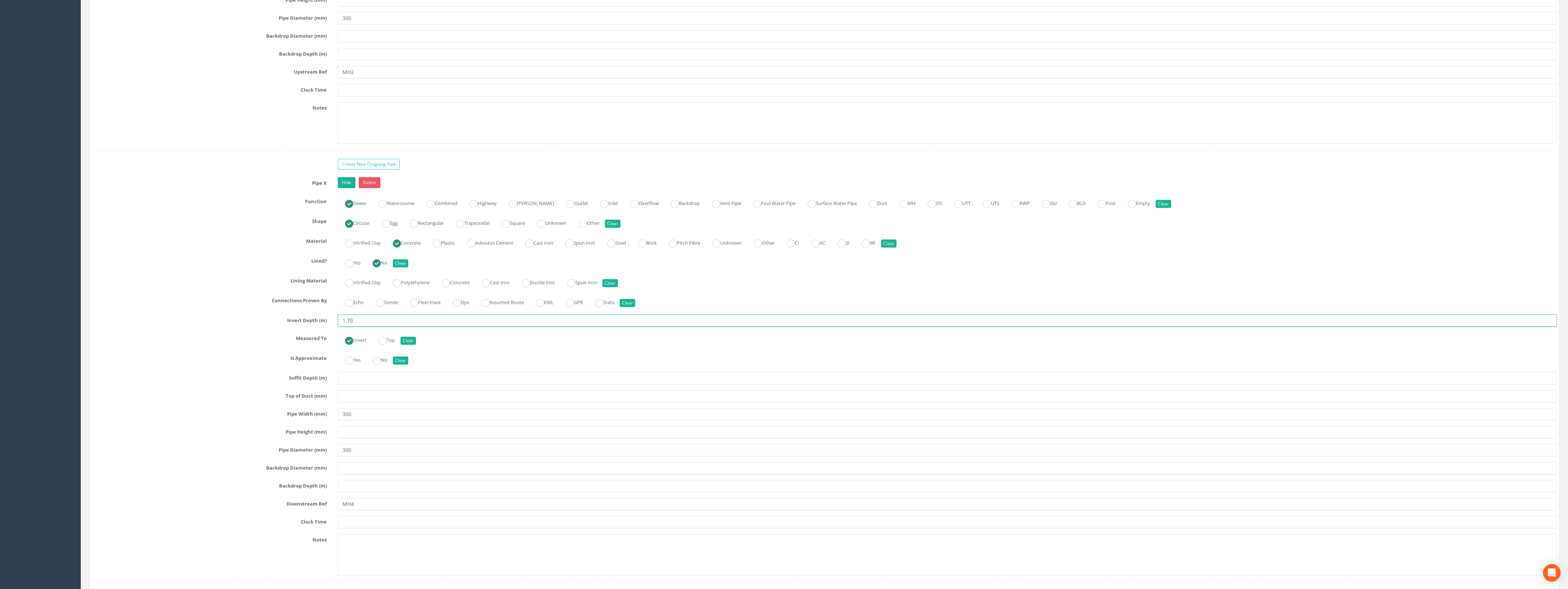
drag, startPoint x: 356, startPoint y: 335, endPoint x: 311, endPoint y: 332, distance: 45.1
click at [311, 327] on div "Invert Depth (m) 1.70" at bounding box center [824, 321] width 1476 height 12
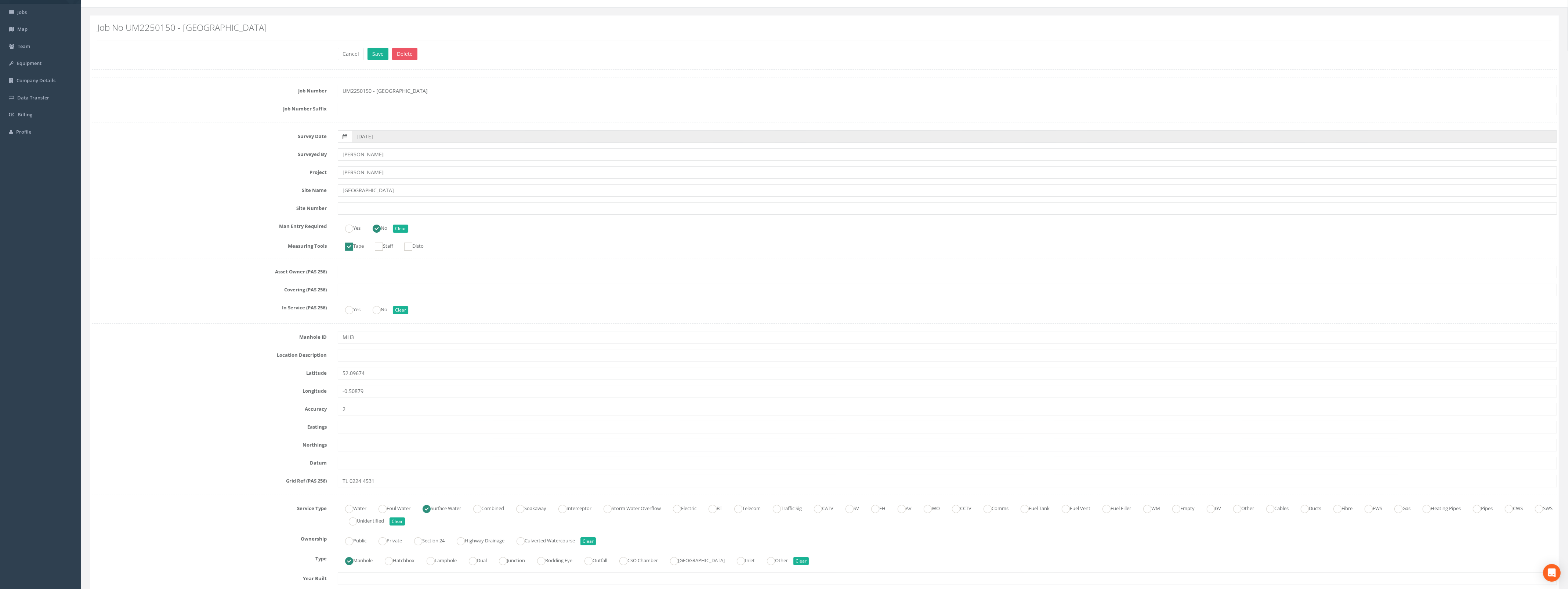
scroll to position [0, 0]
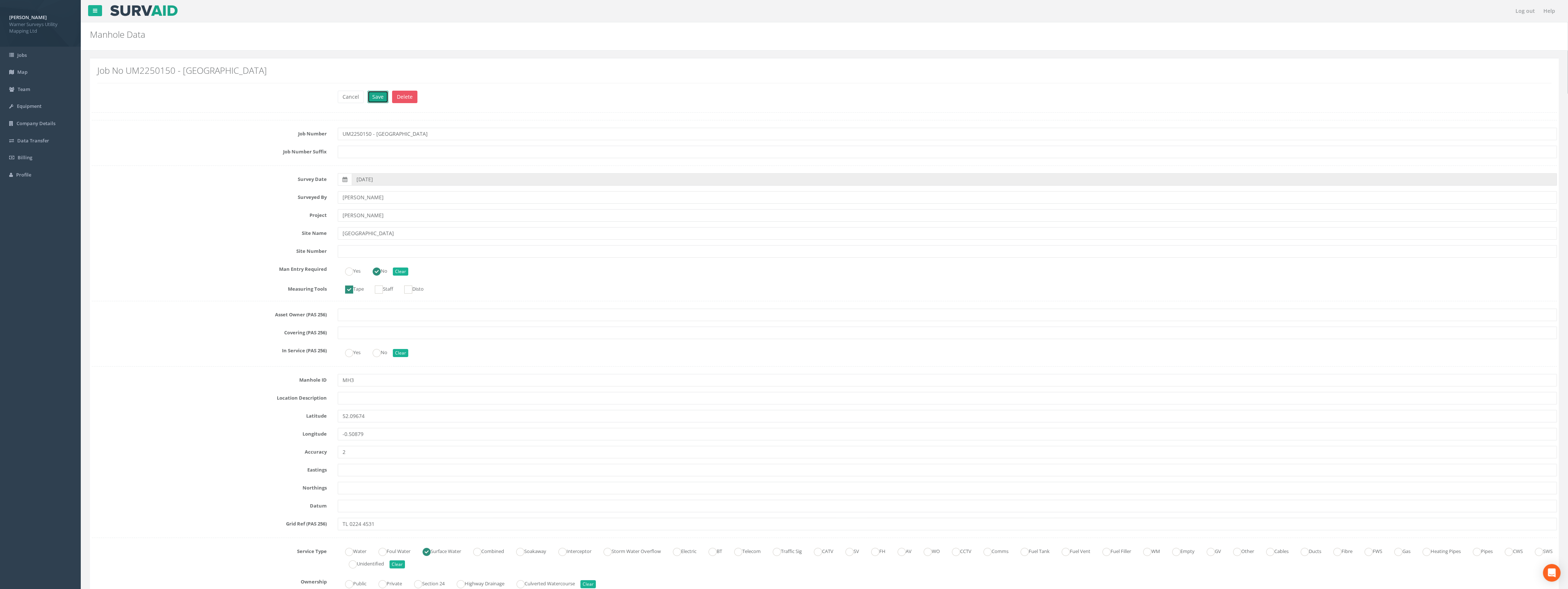
click at [378, 96] on button "Save" at bounding box center [378, 97] width 21 height 12
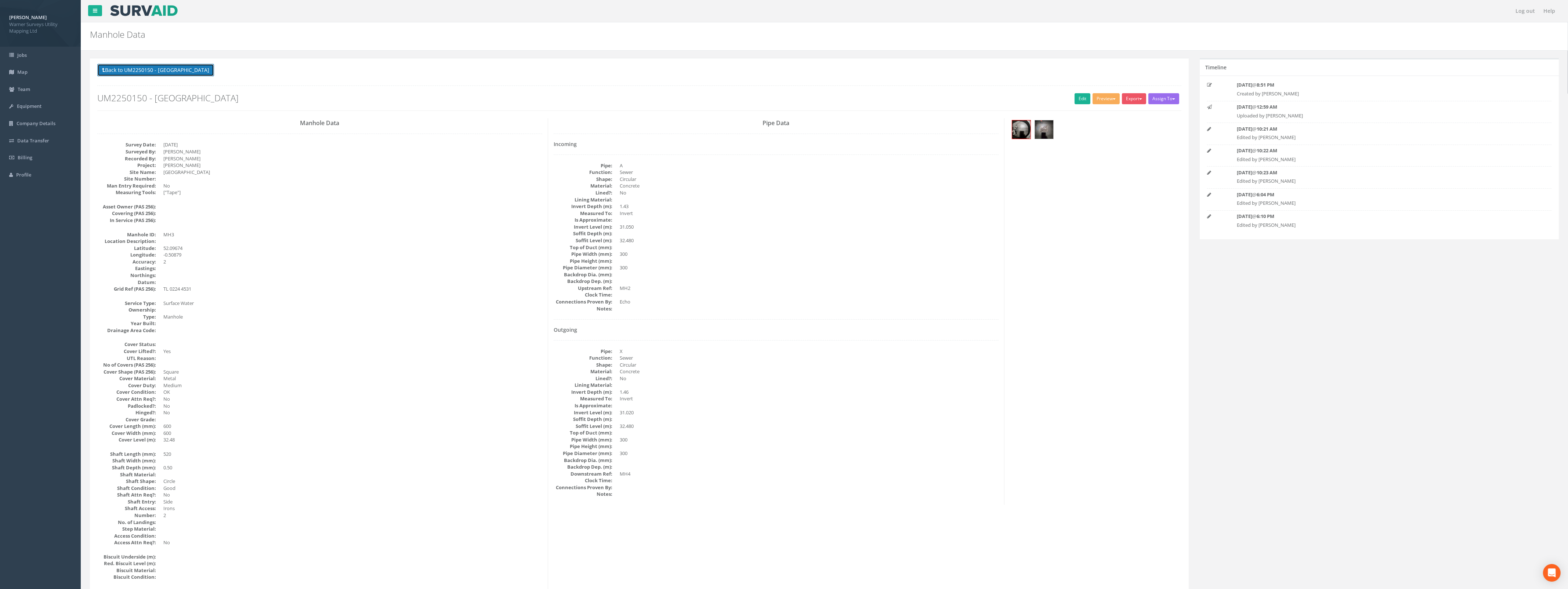
click at [186, 67] on button "Back to UM2250150 - [GEOGRAPHIC_DATA]" at bounding box center [155, 70] width 117 height 12
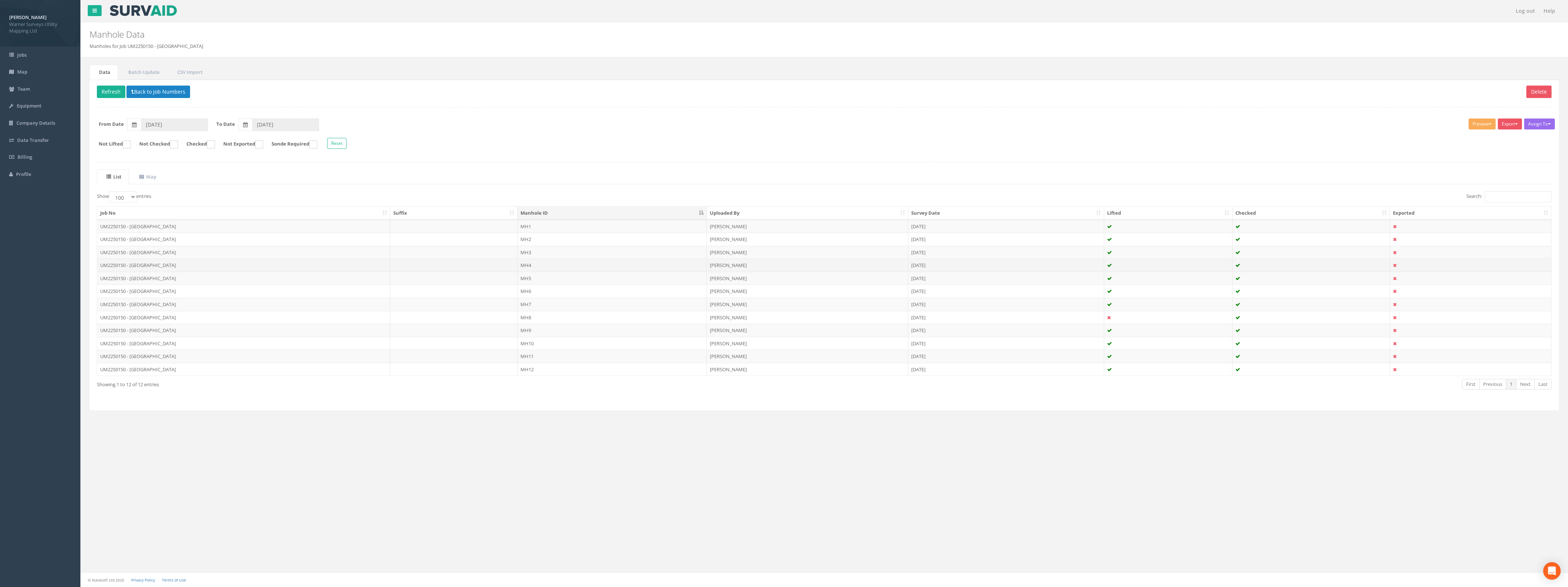
click at [417, 267] on td at bounding box center [454, 265] width 128 height 13
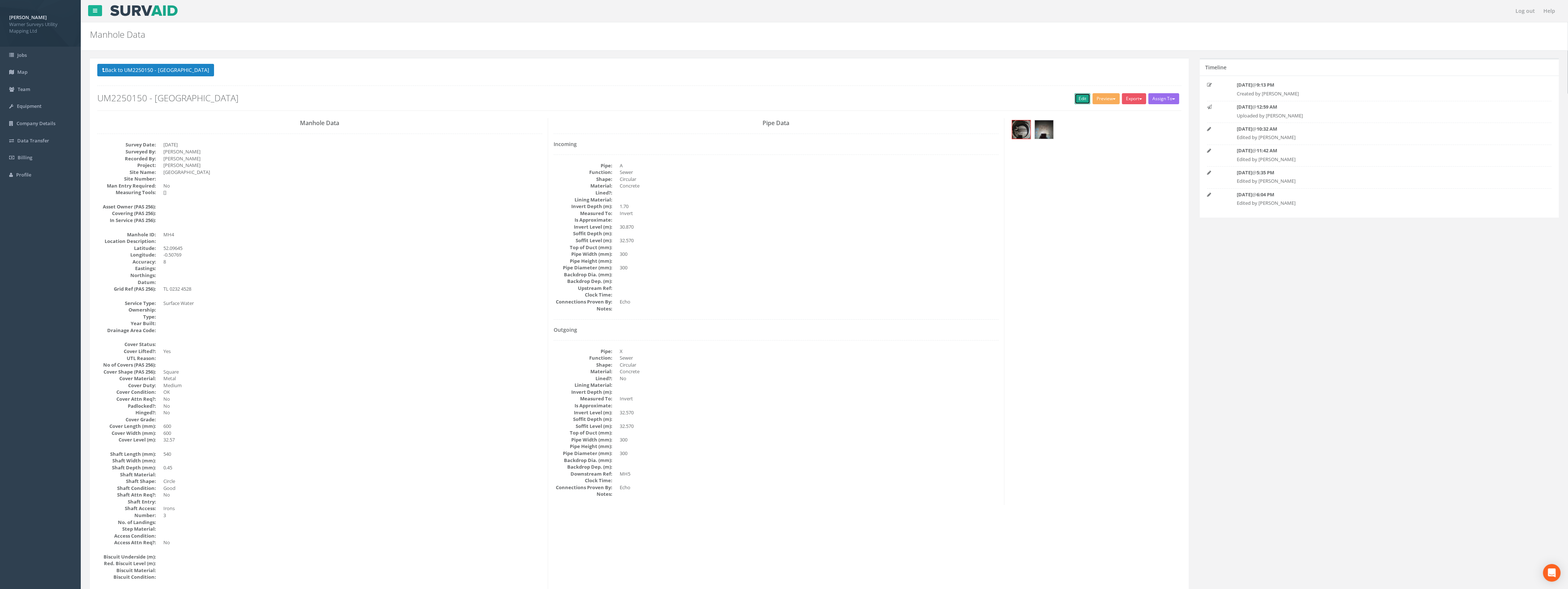
click at [1084, 100] on link "Edit" at bounding box center [1083, 99] width 16 height 11
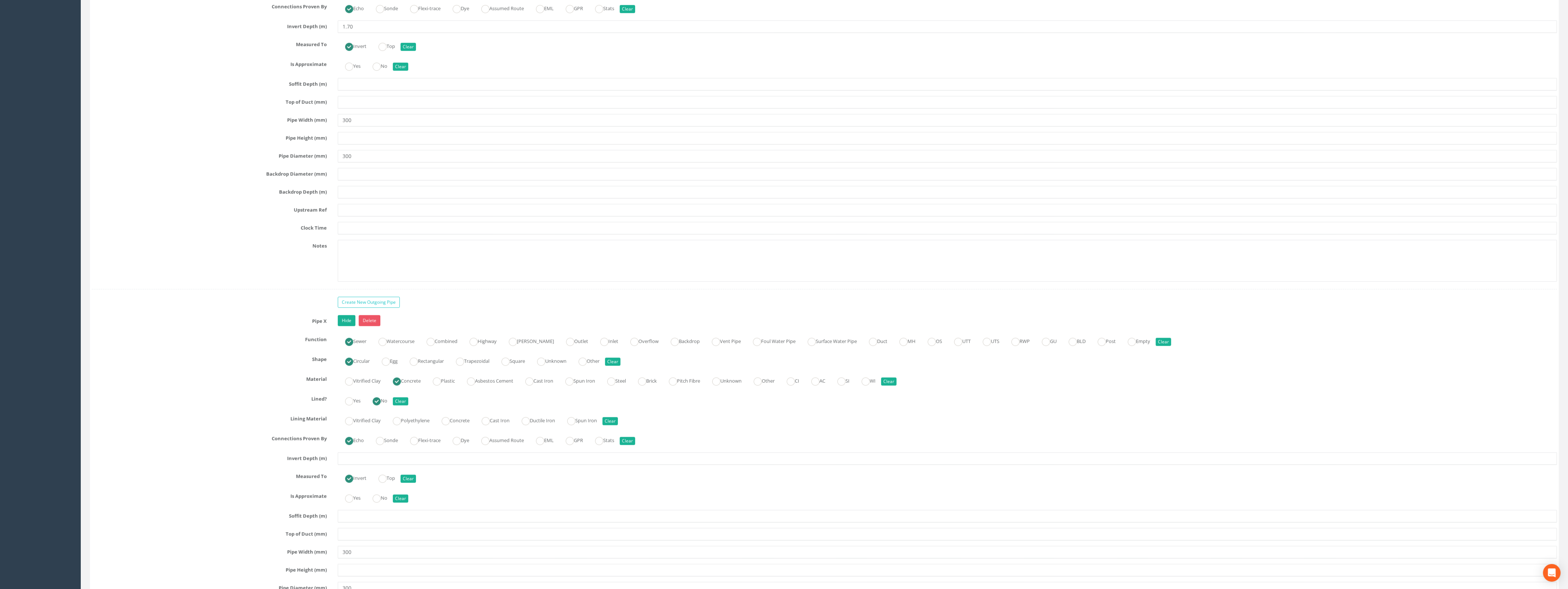
scroll to position [2432, 0]
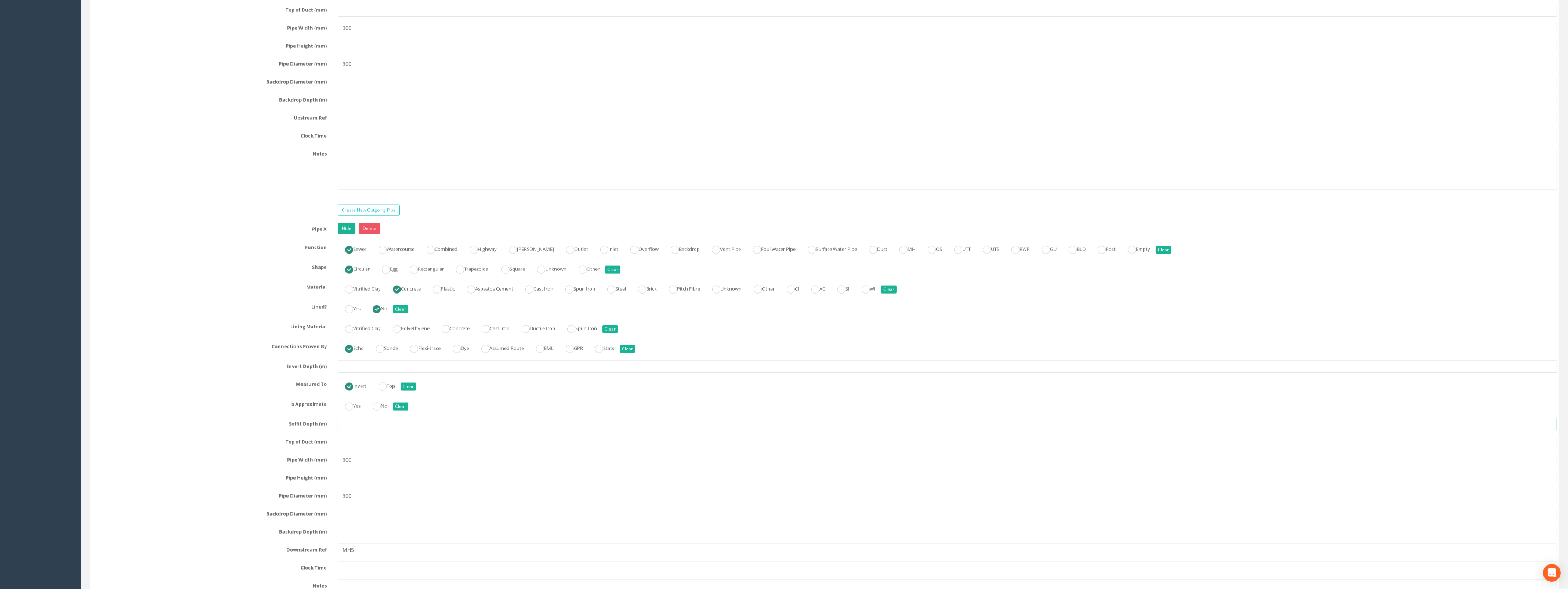
click at [355, 430] on input "text" at bounding box center [947, 424] width 1219 height 12
click at [385, 373] on input "text" at bounding box center [947, 367] width 1219 height 12
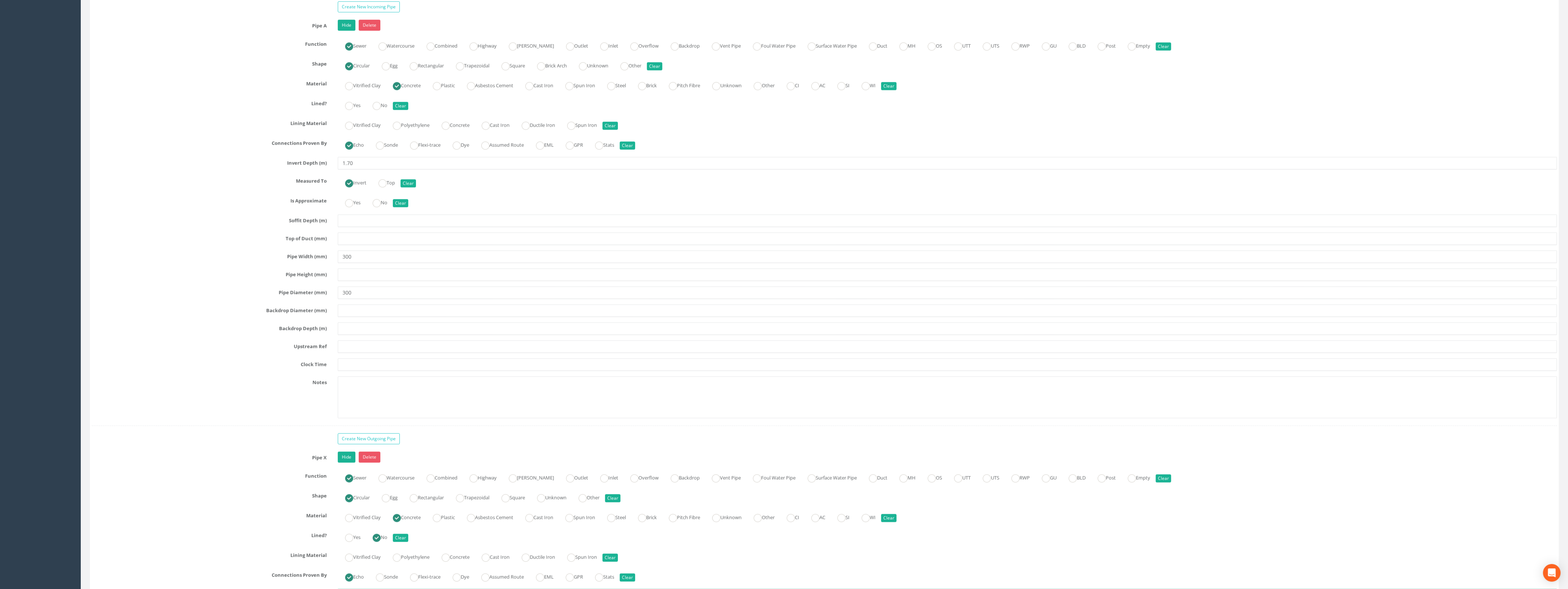
scroll to position [2203, 0]
click at [373, 354] on input "text" at bounding box center [947, 347] width 1219 height 12
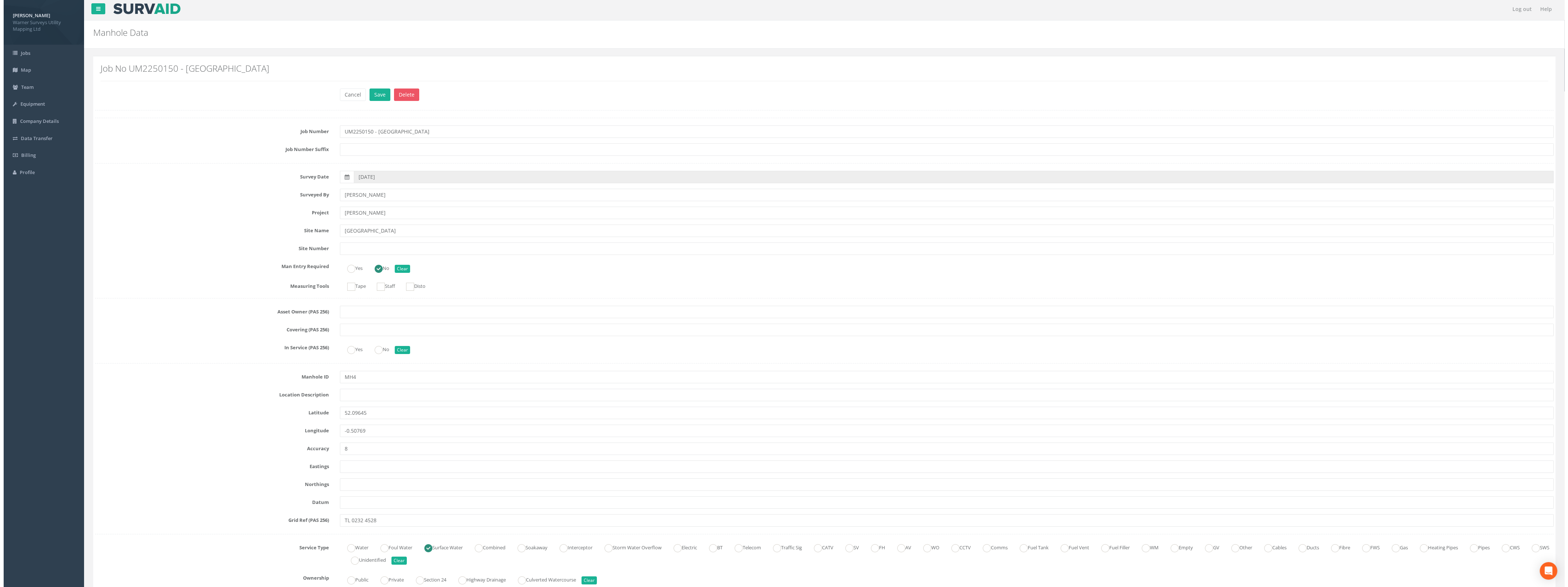
scroll to position [0, 0]
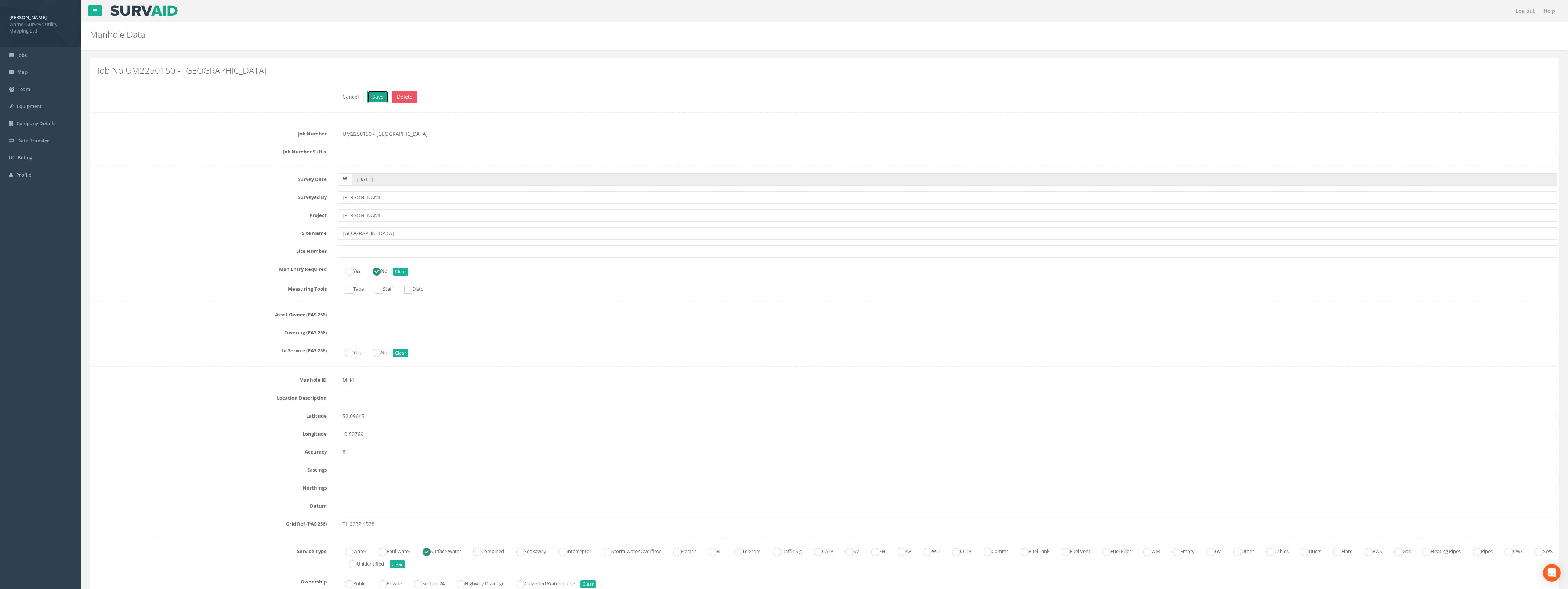
click at [379, 92] on button "Save" at bounding box center [378, 97] width 21 height 12
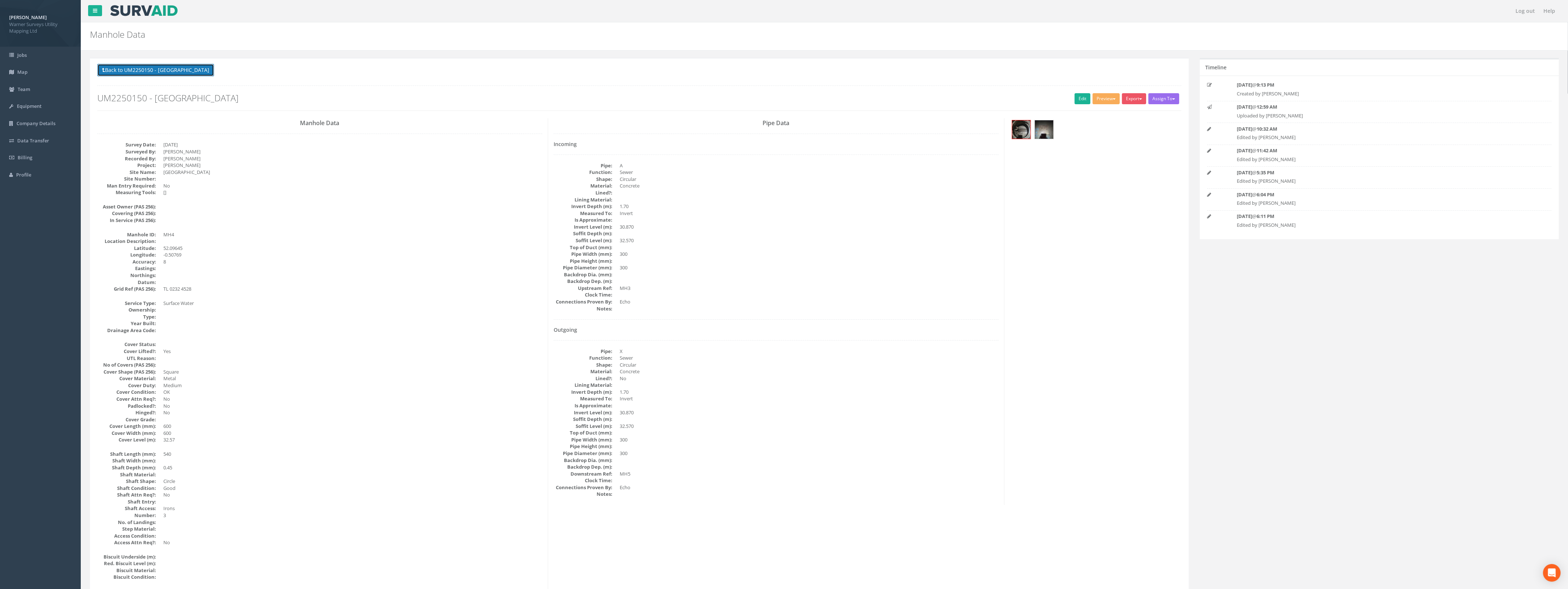
click at [114, 65] on button "Back to UM2250150 - [GEOGRAPHIC_DATA]" at bounding box center [155, 70] width 117 height 12
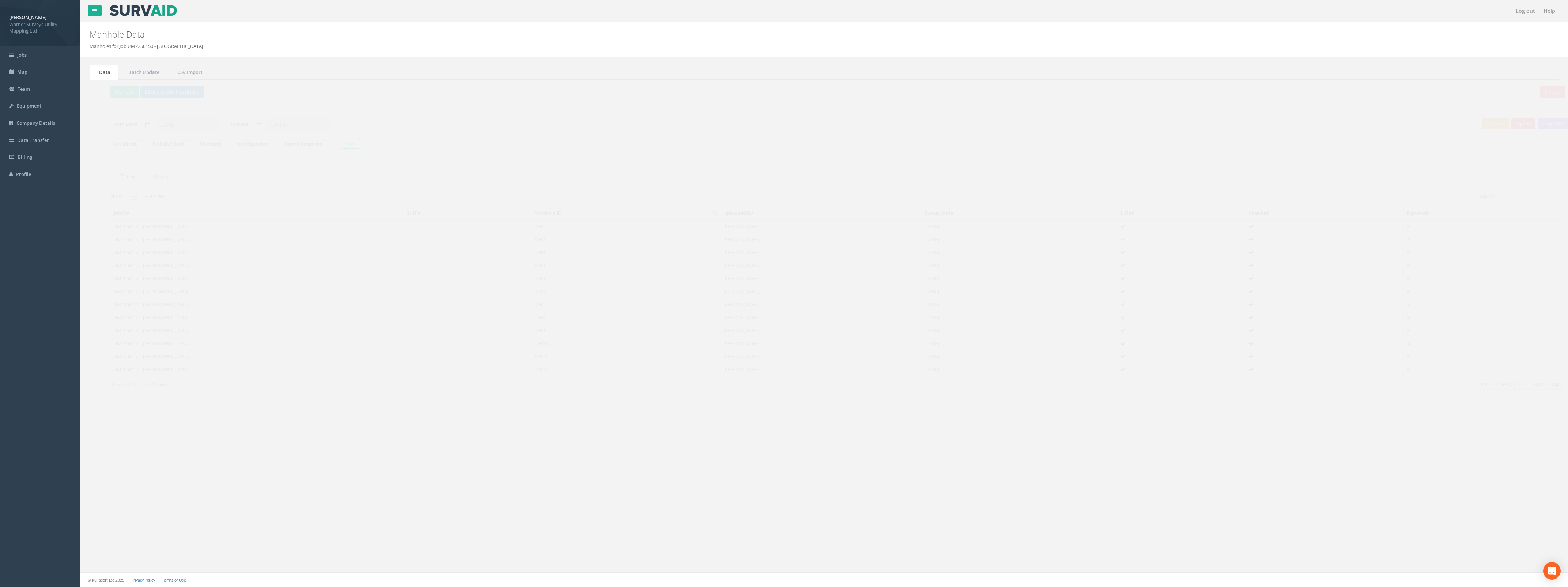
click at [1482, 128] on button "Preview" at bounding box center [1482, 124] width 27 height 11
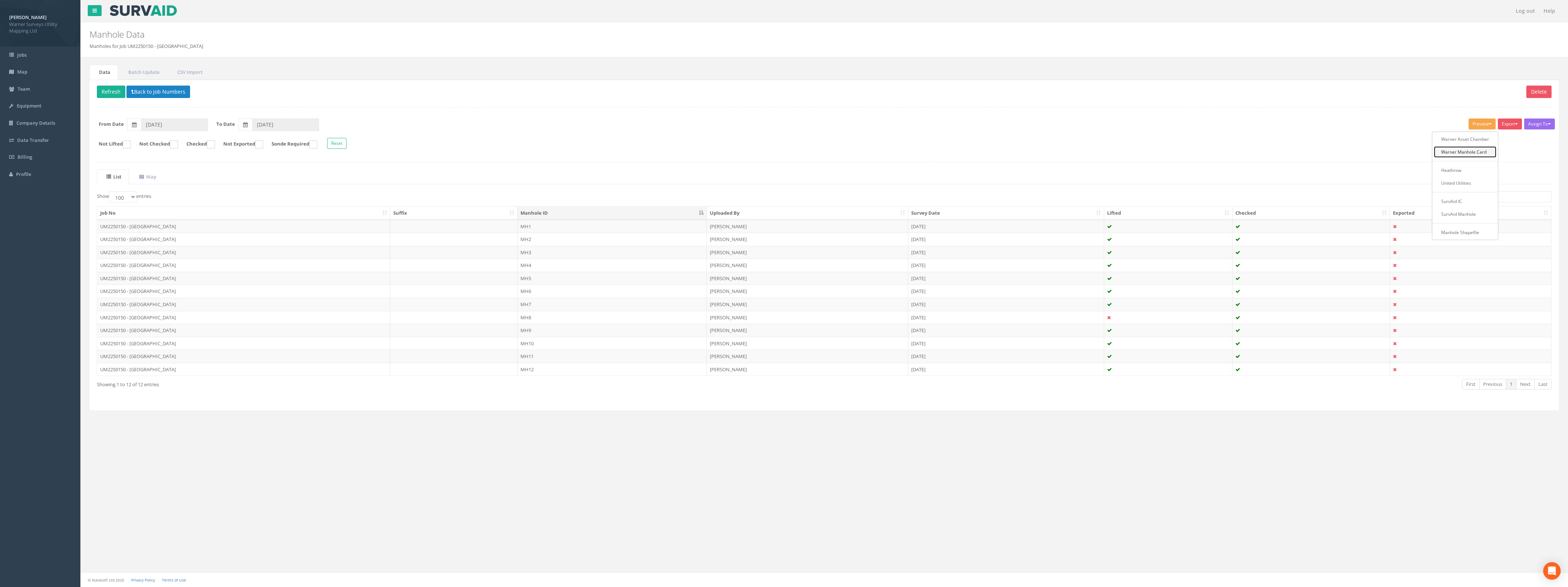
click at [1480, 152] on link "Warner Manhole Card" at bounding box center [1465, 152] width 63 height 12
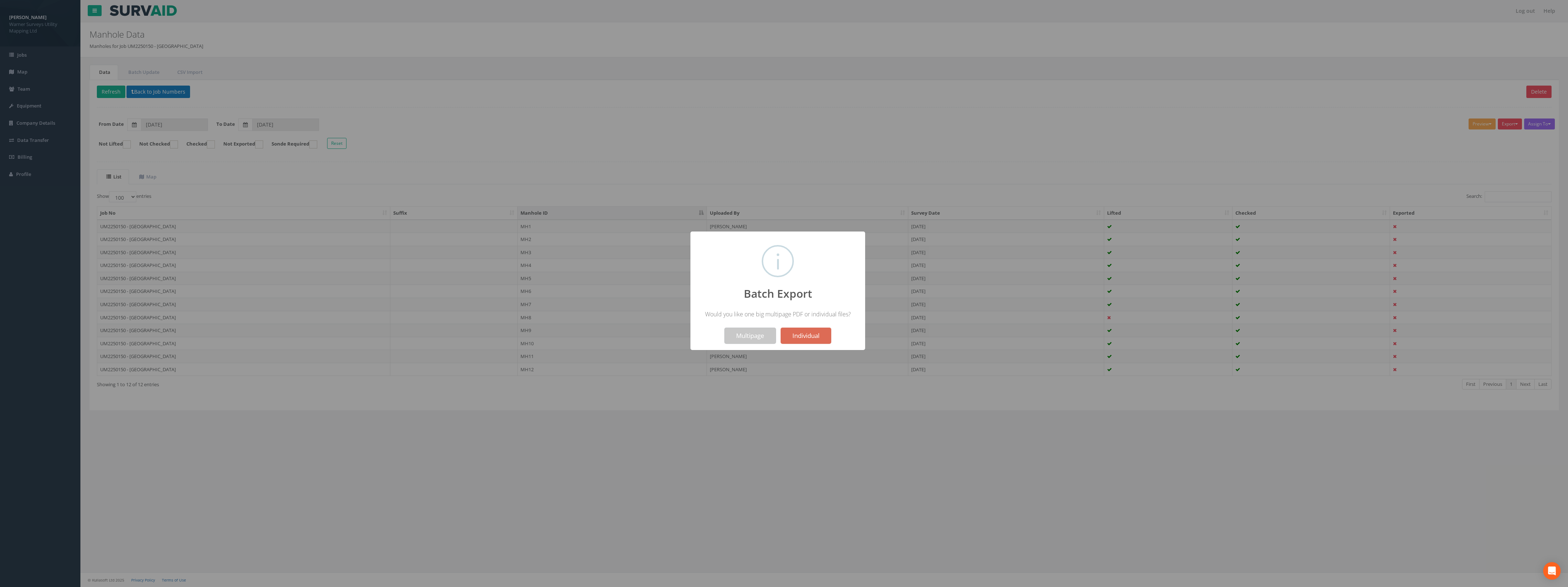
click at [749, 332] on button "Multipage" at bounding box center [750, 336] width 52 height 16
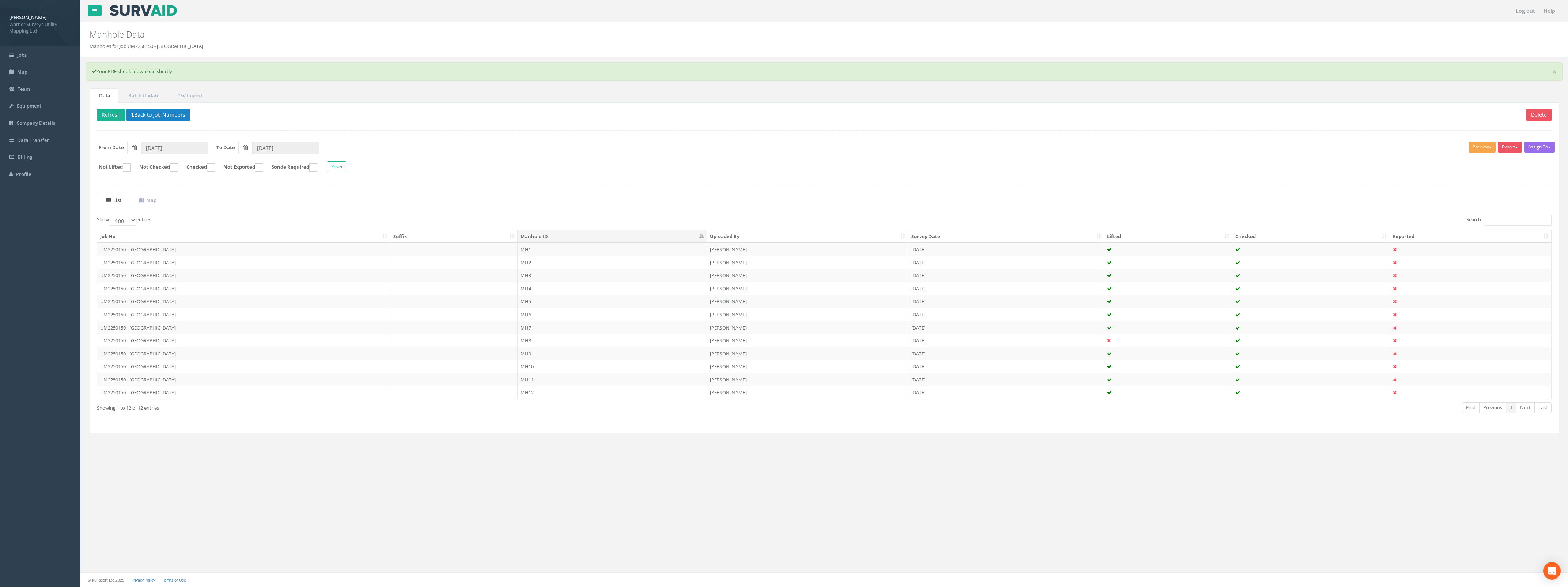
click at [1474, 148] on button "Preview" at bounding box center [1482, 147] width 27 height 11
click at [1507, 145] on button "Export" at bounding box center [1510, 147] width 24 height 11
click at [1497, 176] on link "Warner Manhole Card" at bounding box center [1491, 175] width 63 height 12
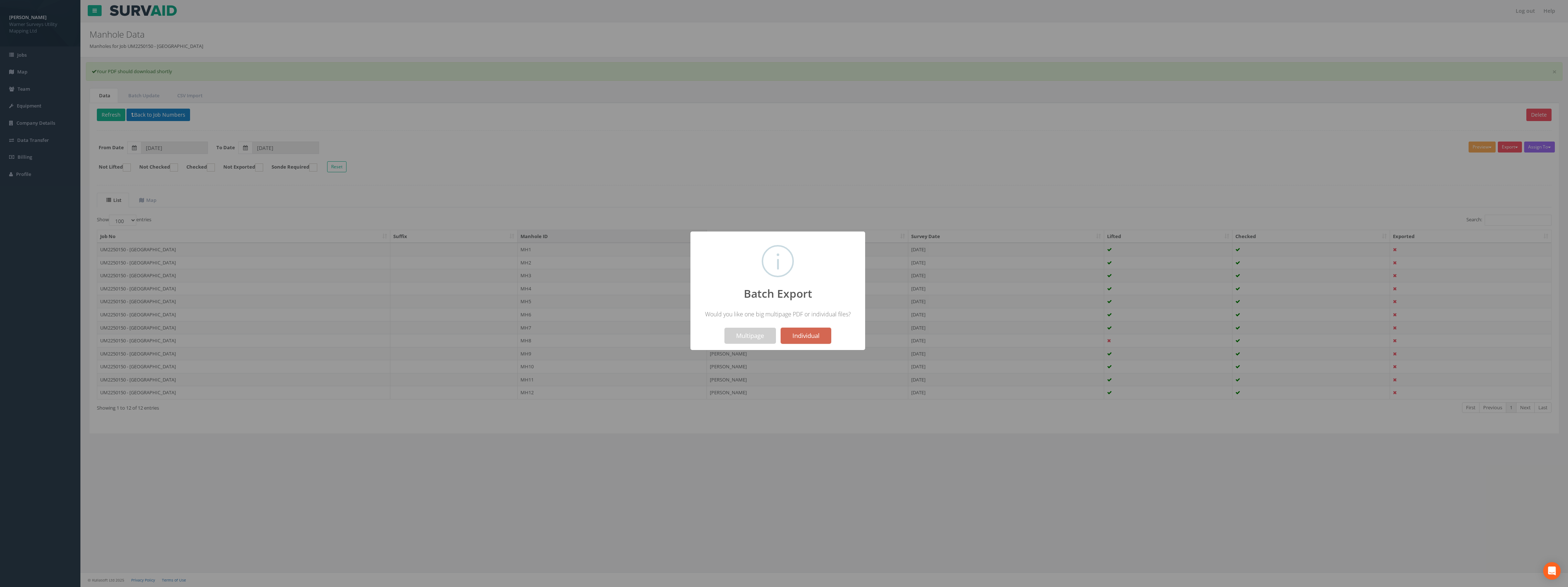
click at [823, 336] on button "Individual" at bounding box center [806, 336] width 51 height 16
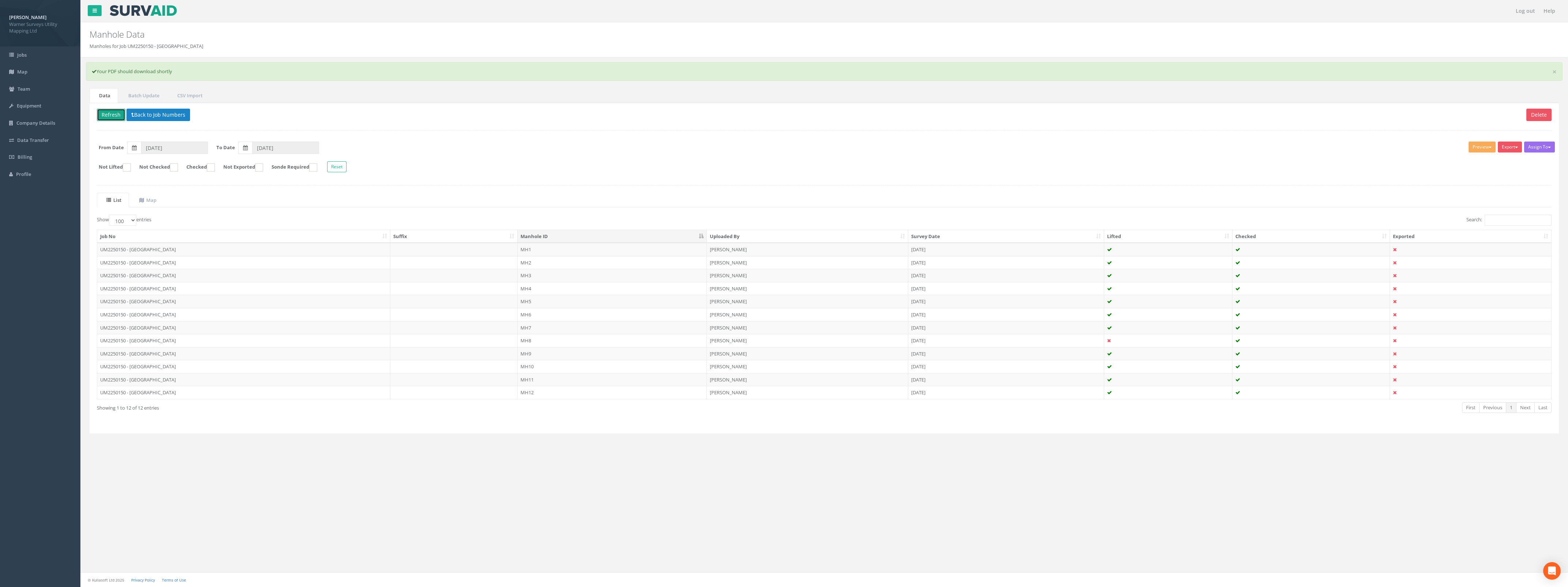
click at [113, 110] on button "Refresh" at bounding box center [111, 114] width 29 height 12
